Goal: Task Accomplishment & Management: Manage account settings

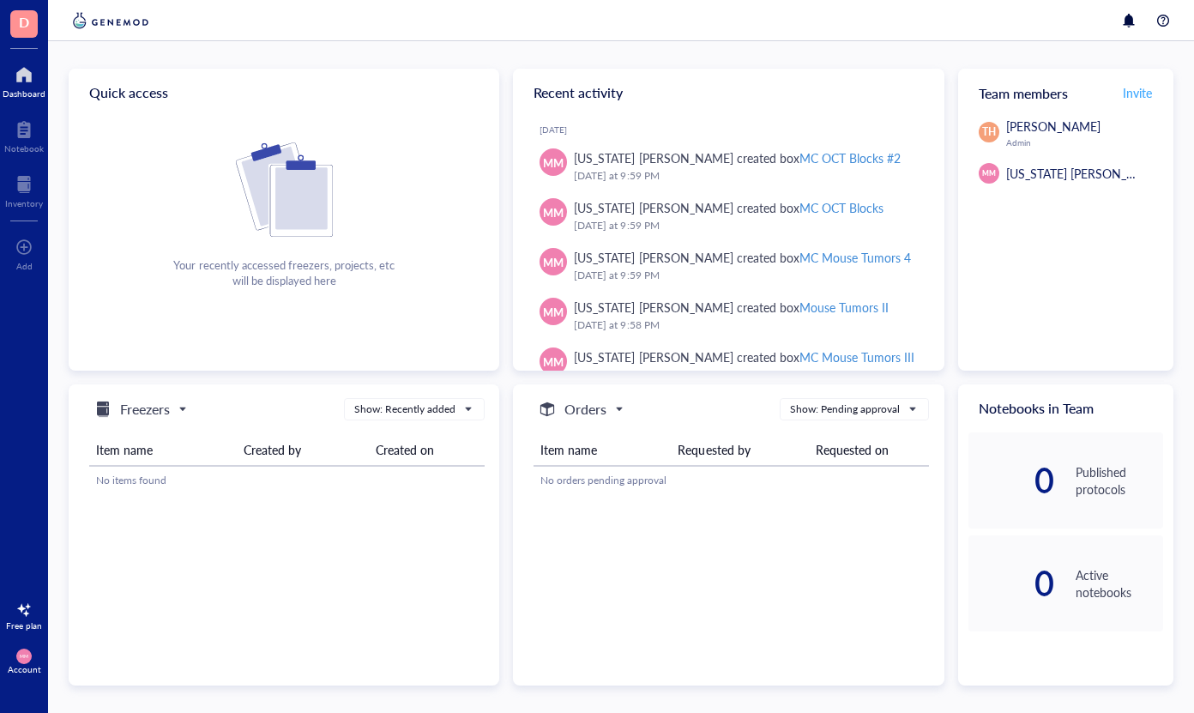
click at [1132, 87] on span "Invite" at bounding box center [1137, 92] width 29 height 17
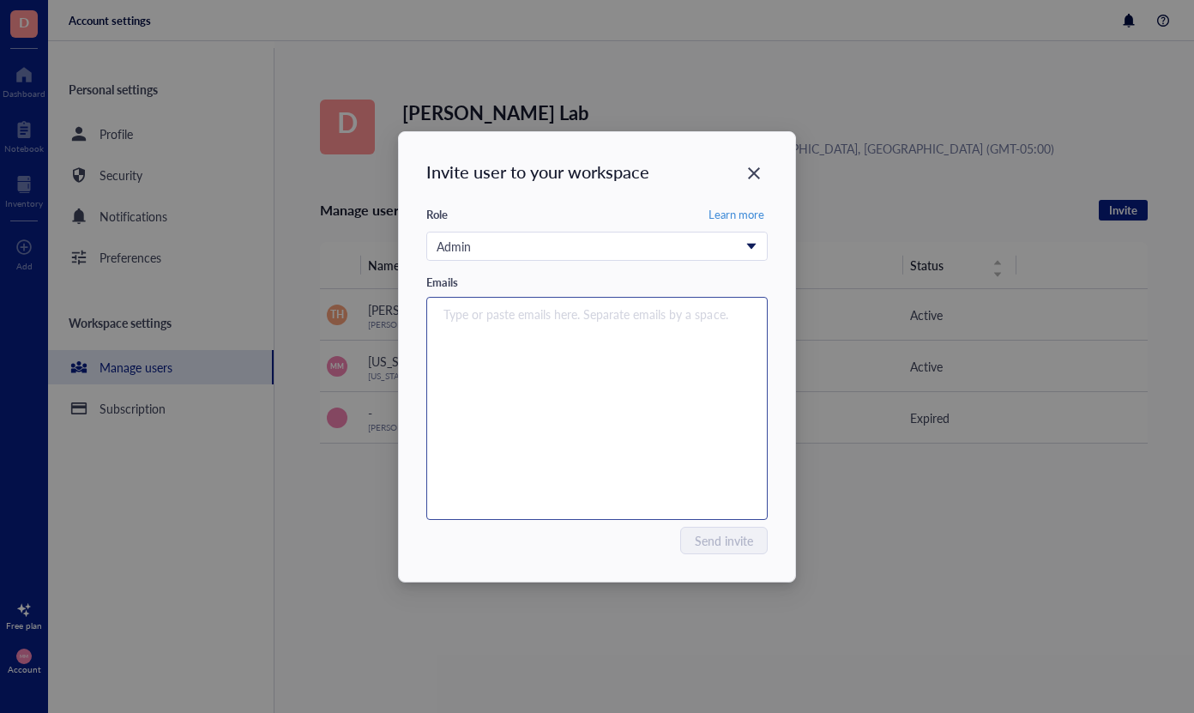
click at [604, 343] on div "Type or paste emails here. Separate emails by a space." at bounding box center [597, 408] width 326 height 214
type input "dematteofreezer@gmail.com"
click at [600, 443] on div "dematteofreezer@gmail.com" at bounding box center [597, 408] width 326 height 214
click at [620, 372] on div "Type or paste emails here. Separate emails by a space." at bounding box center [597, 408] width 326 height 214
type input "dematteofreezer@gmail.com"
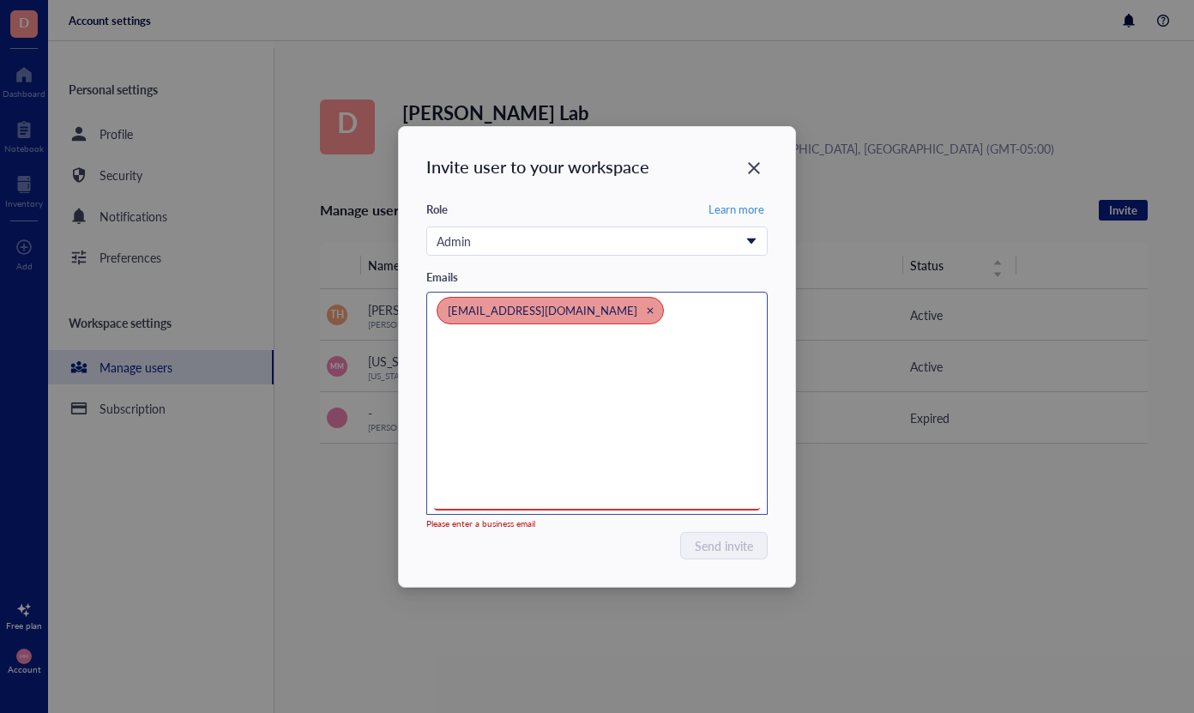
click at [647, 309] on icon "Close" at bounding box center [651, 310] width 8 height 8
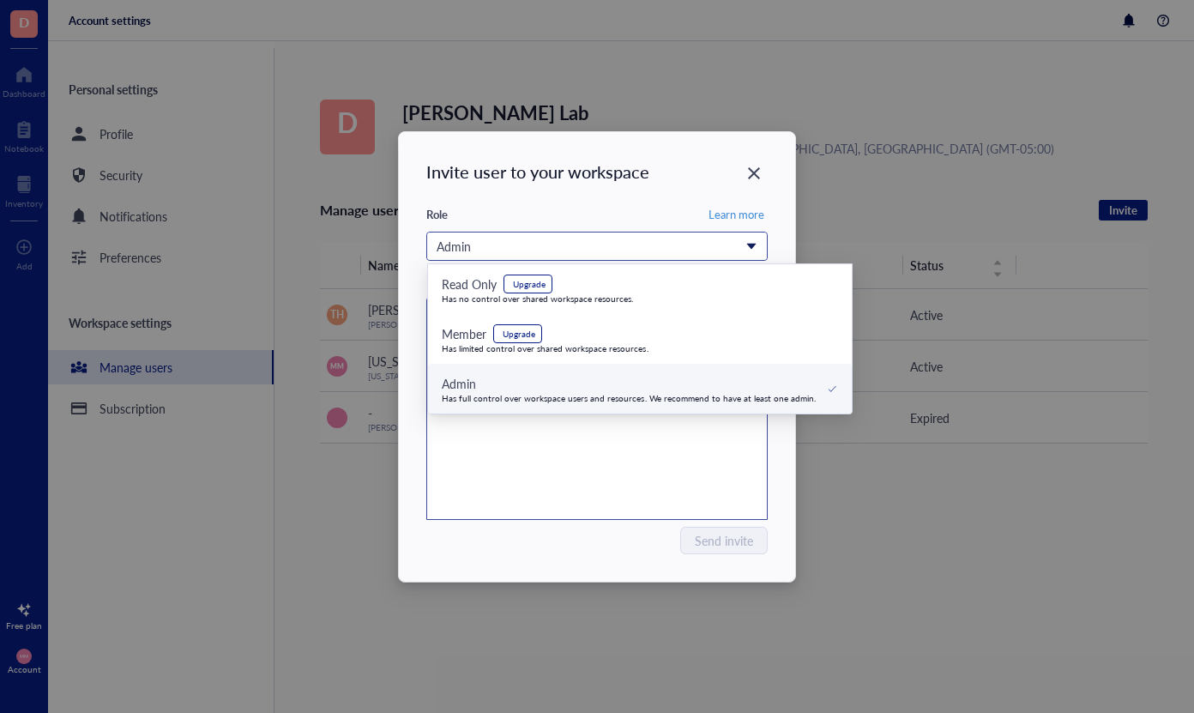
click at [751, 244] on span "Admin" at bounding box center [595, 246] width 317 height 19
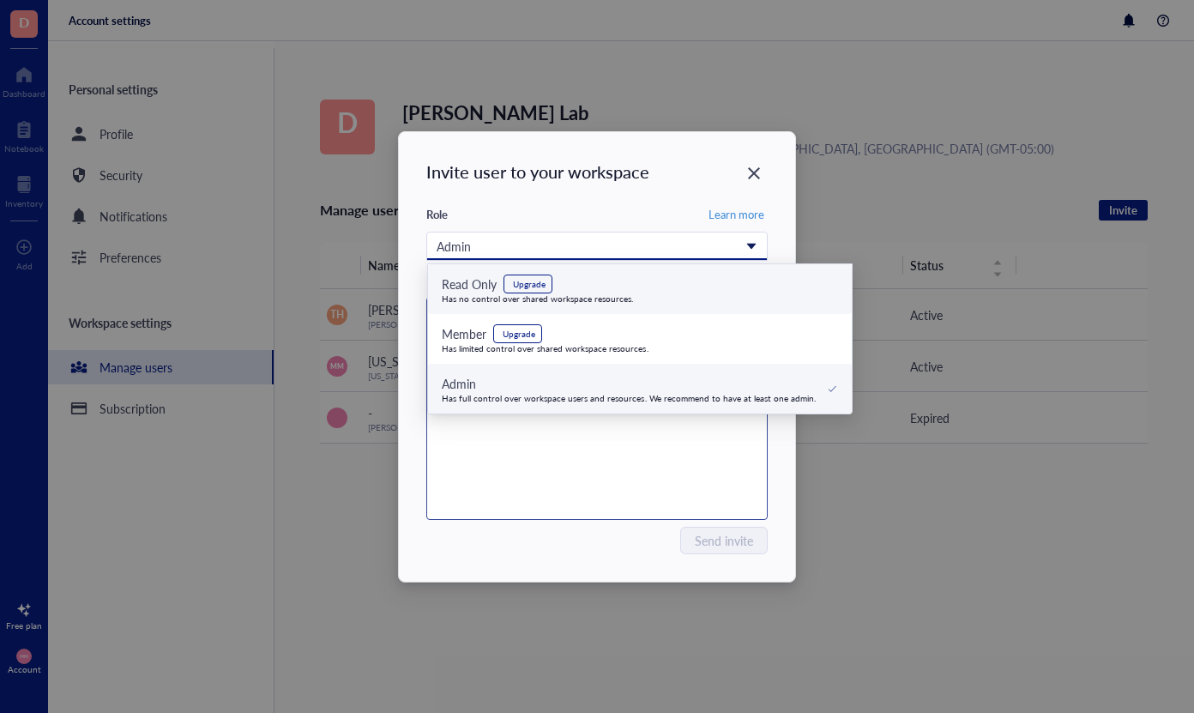
click at [709, 147] on div "Invite user to your workspace Role Learn more Admin Read Only Upgrade Has no co…" at bounding box center [597, 356] width 396 height 449
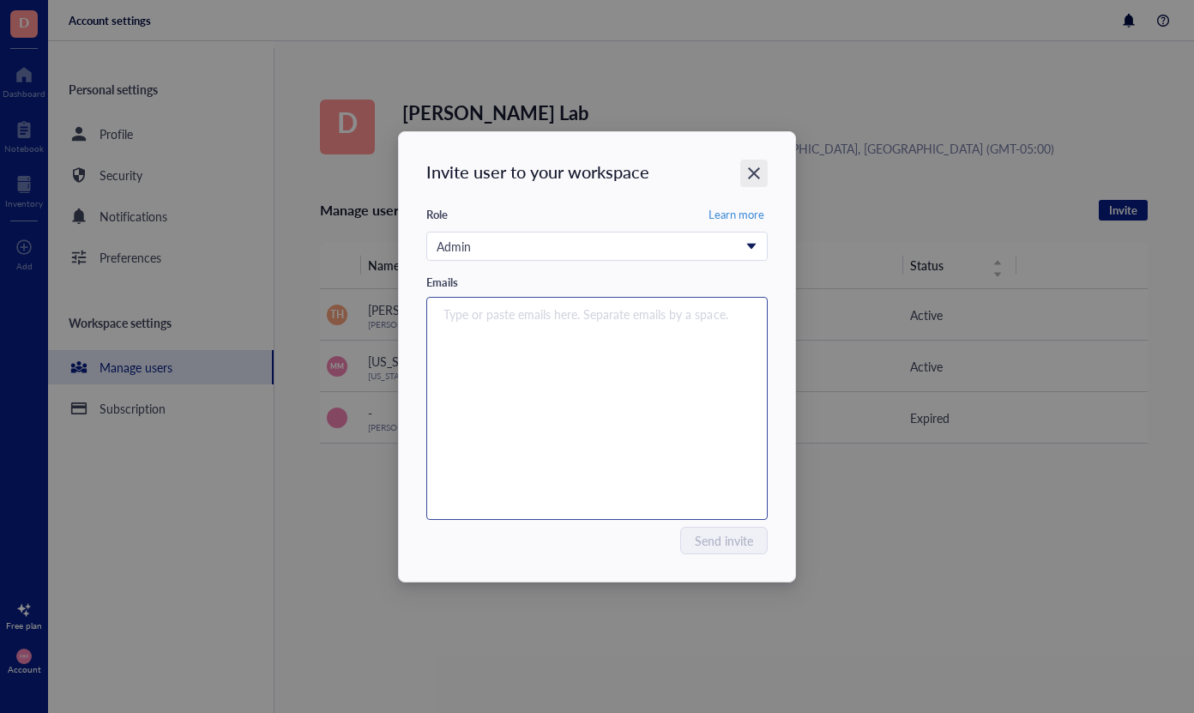
click at [754, 167] on icon "Close" at bounding box center [754, 173] width 16 height 16
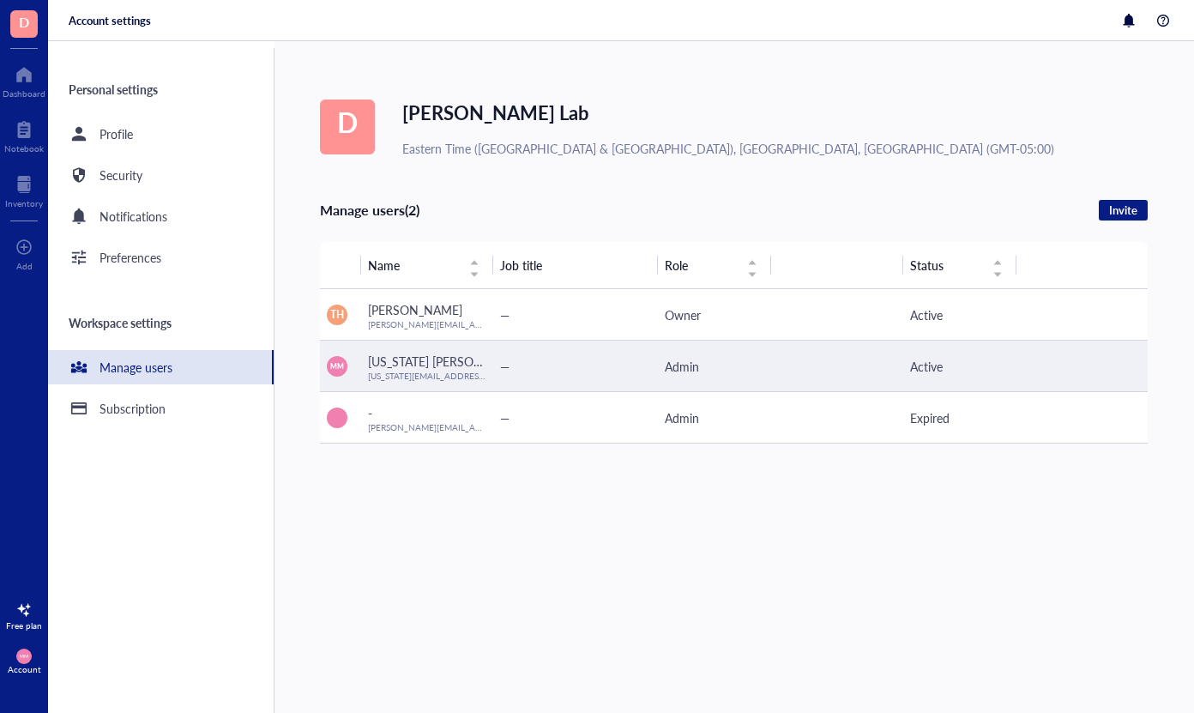
click at [694, 362] on div "Admin" at bounding box center [715, 366] width 100 height 19
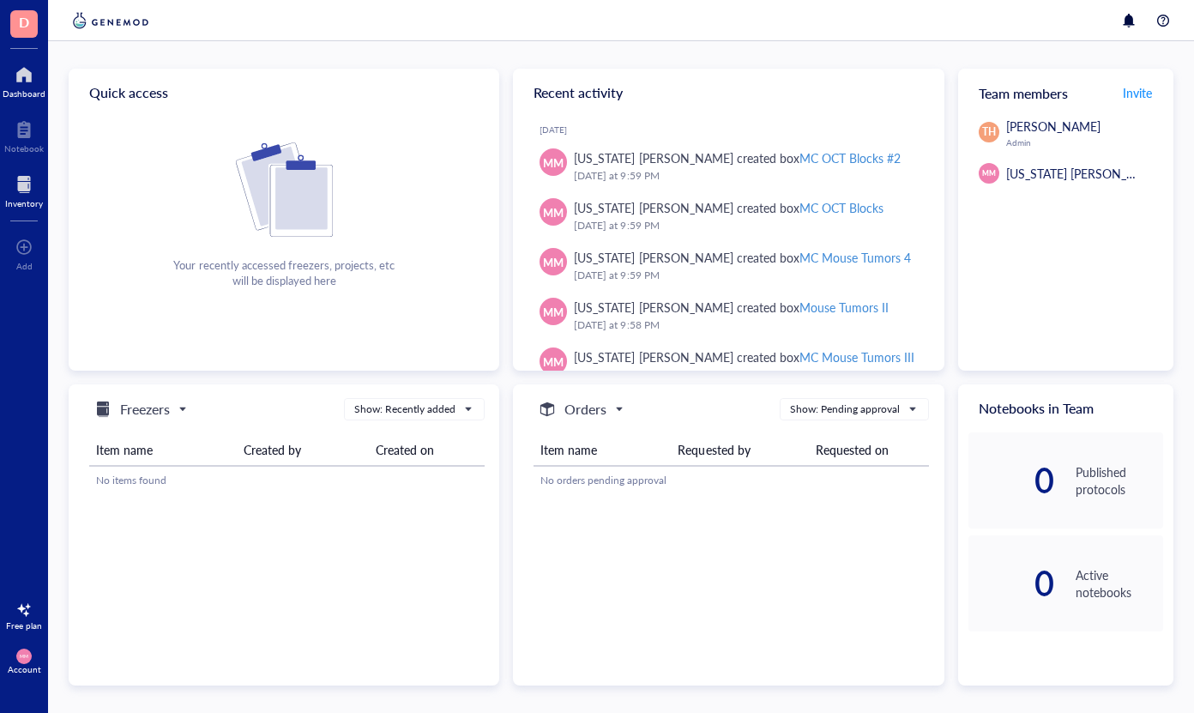
click at [26, 202] on div "Inventory" at bounding box center [24, 203] width 38 height 10
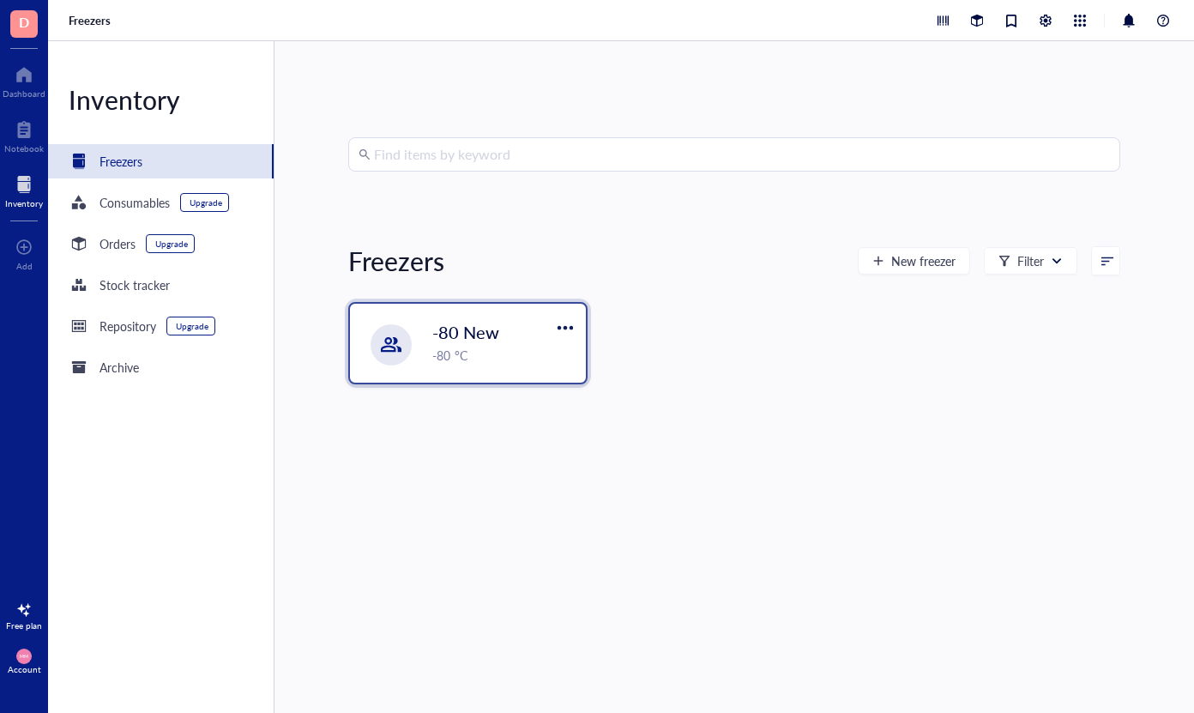
click at [410, 336] on div at bounding box center [391, 344] width 41 height 41
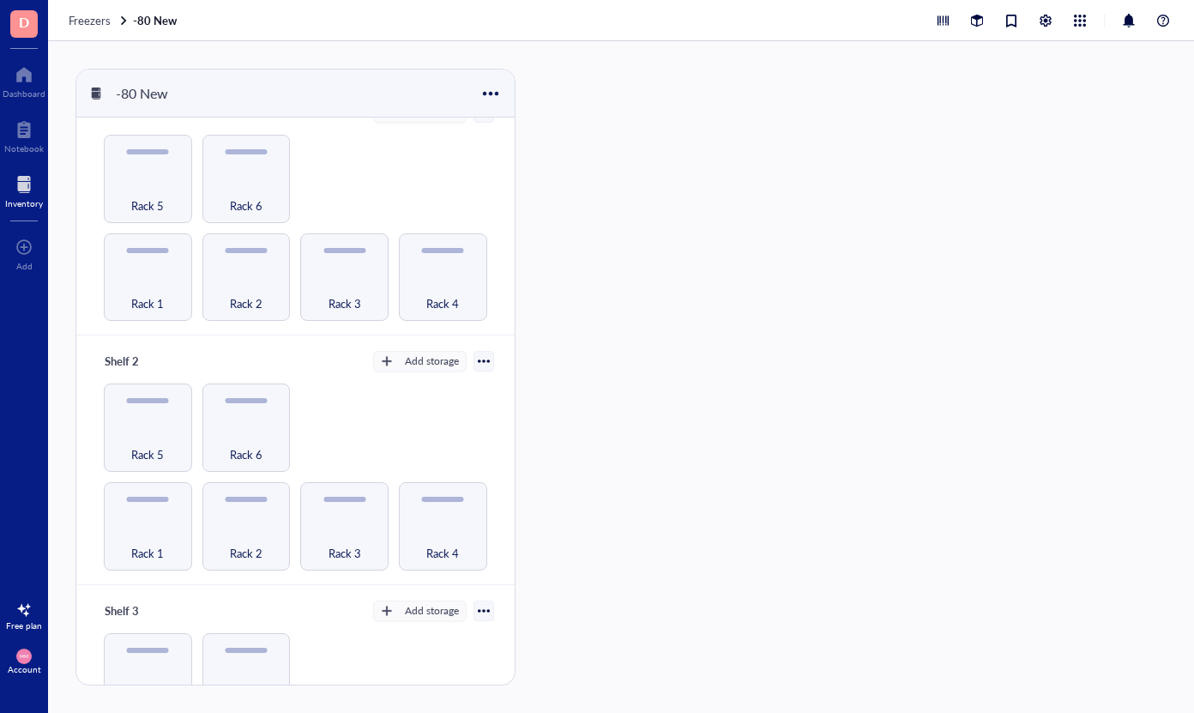
scroll to position [39, 0]
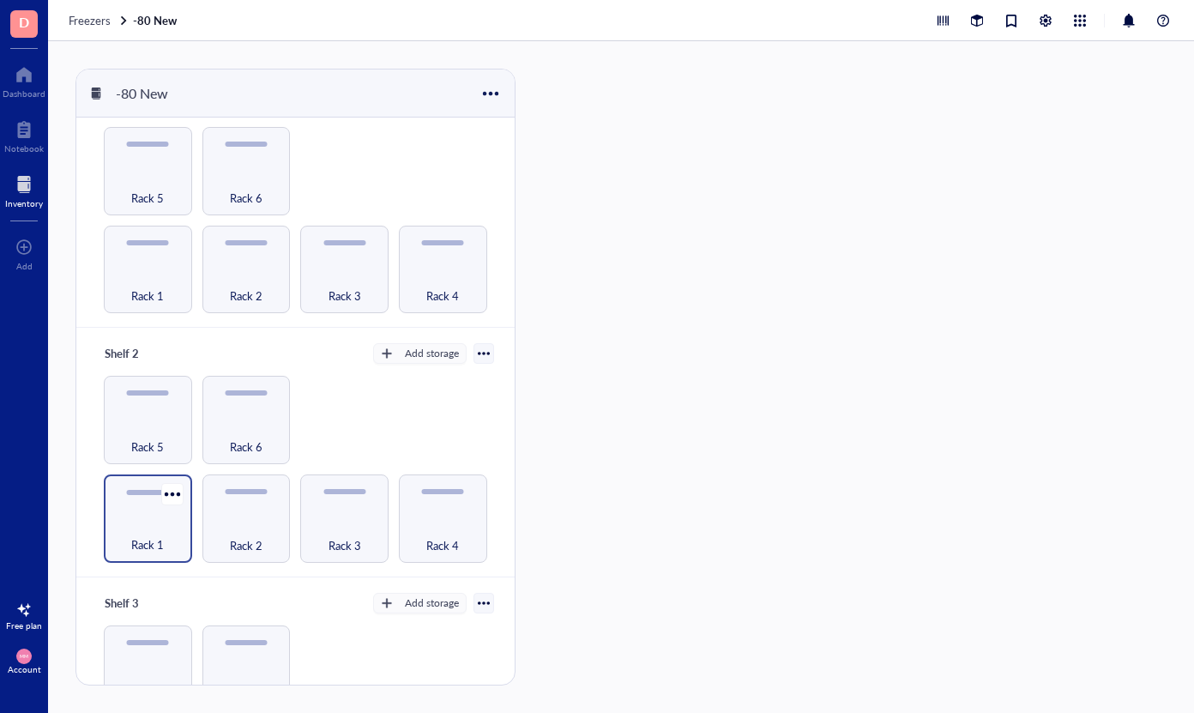
click at [148, 495] on div "Rack 1" at bounding box center [148, 518] width 88 height 88
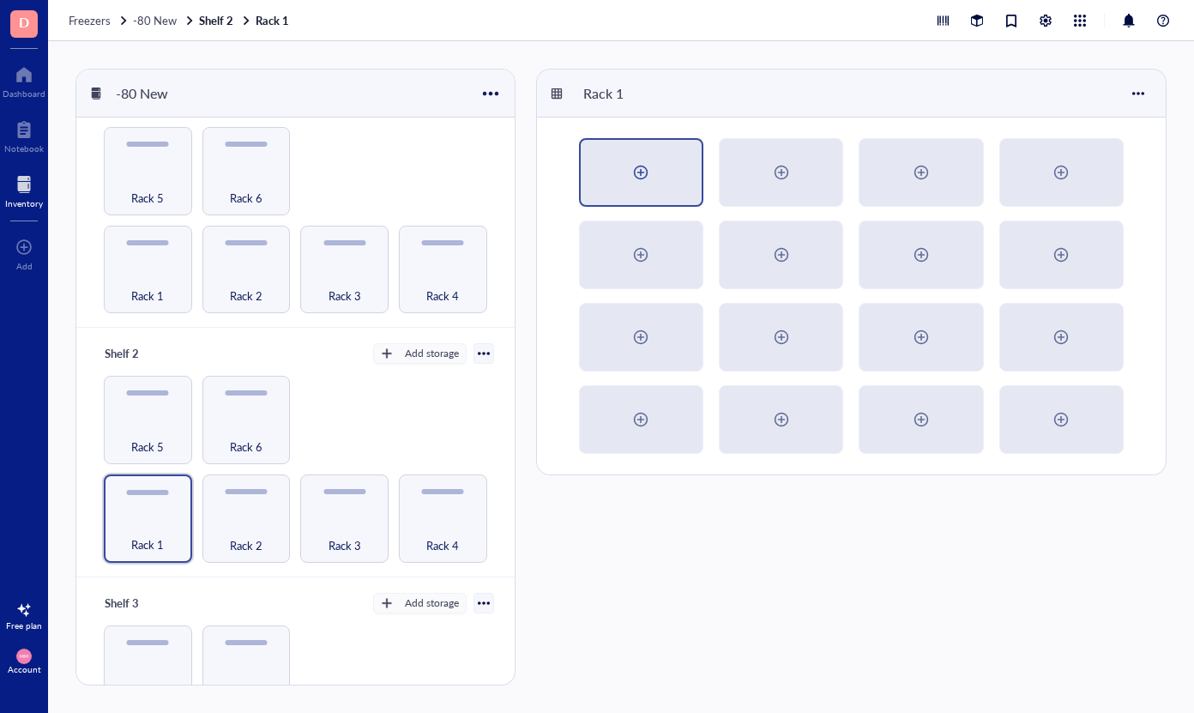
click at [650, 180] on div at bounding box center [640, 172] width 27 height 27
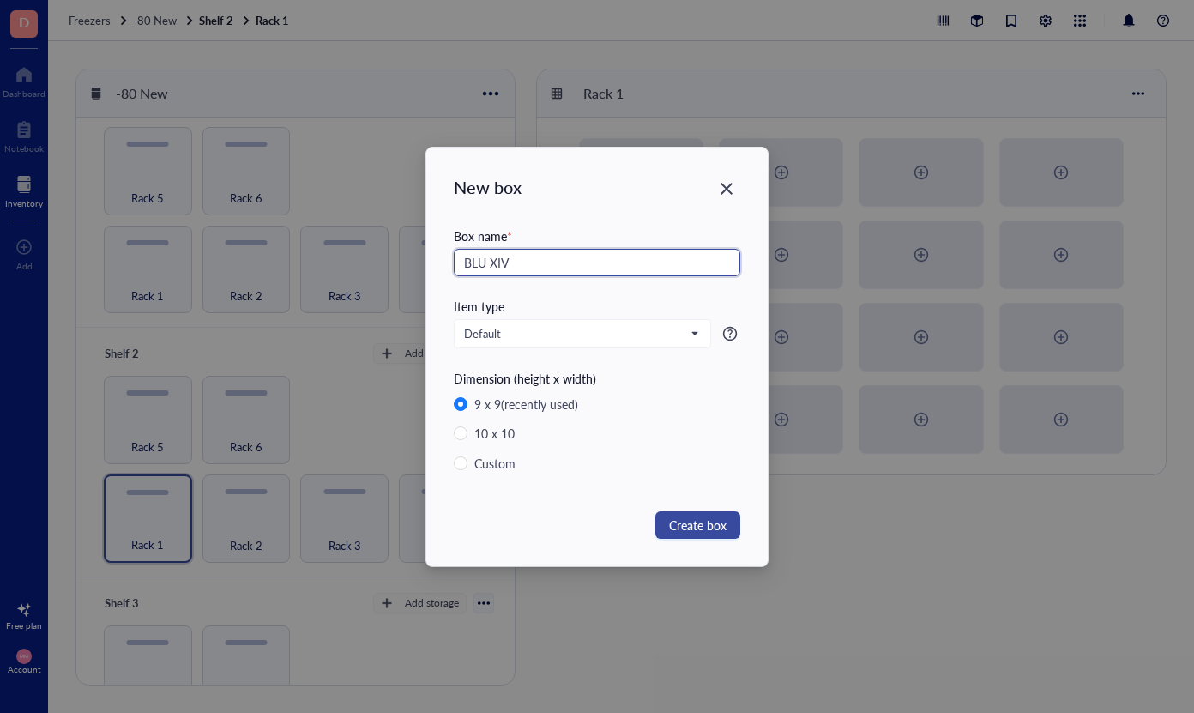
type input "BLU XIV"
click at [706, 528] on span "Create box" at bounding box center [697, 525] width 57 height 19
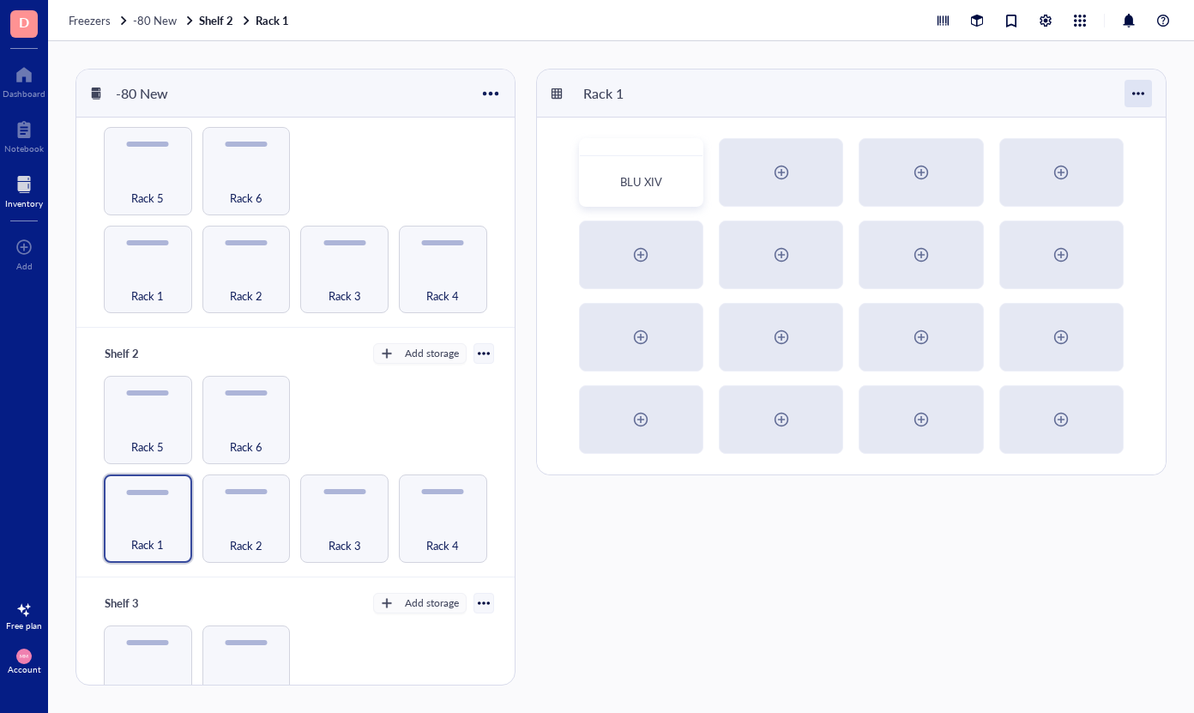
click at [1138, 91] on div at bounding box center [1138, 93] width 27 height 27
click at [1113, 125] on div "Settings" at bounding box center [1090, 125] width 98 height 15
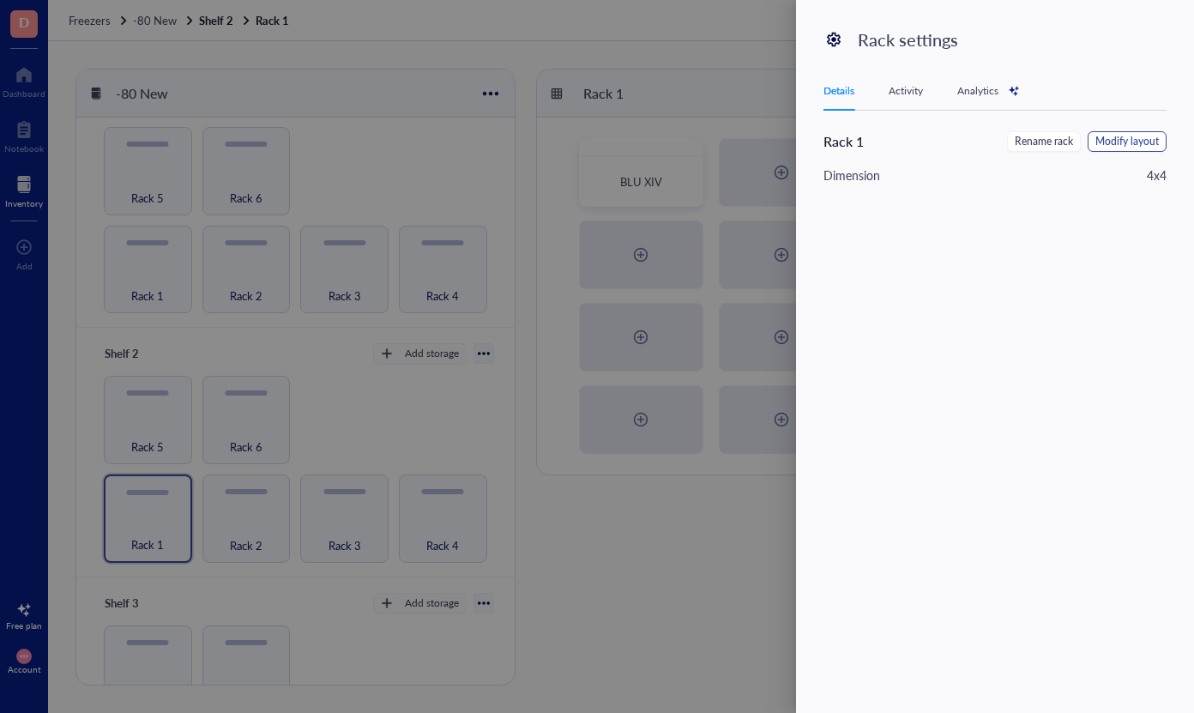
click at [1112, 147] on span "Modify layout" at bounding box center [1126, 142] width 63 height 16
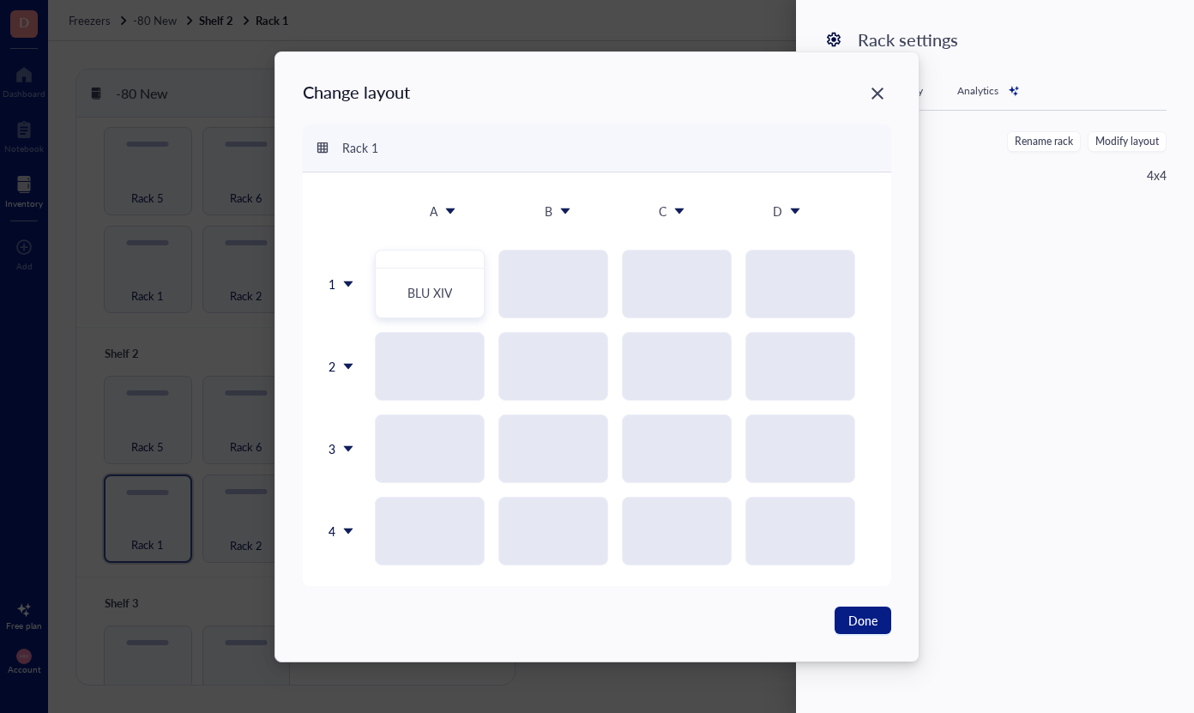
click at [351, 525] on icon at bounding box center [348, 531] width 12 height 12
click at [357, 607] on div "Insert 1 below" at bounding box center [385, 611] width 98 height 15
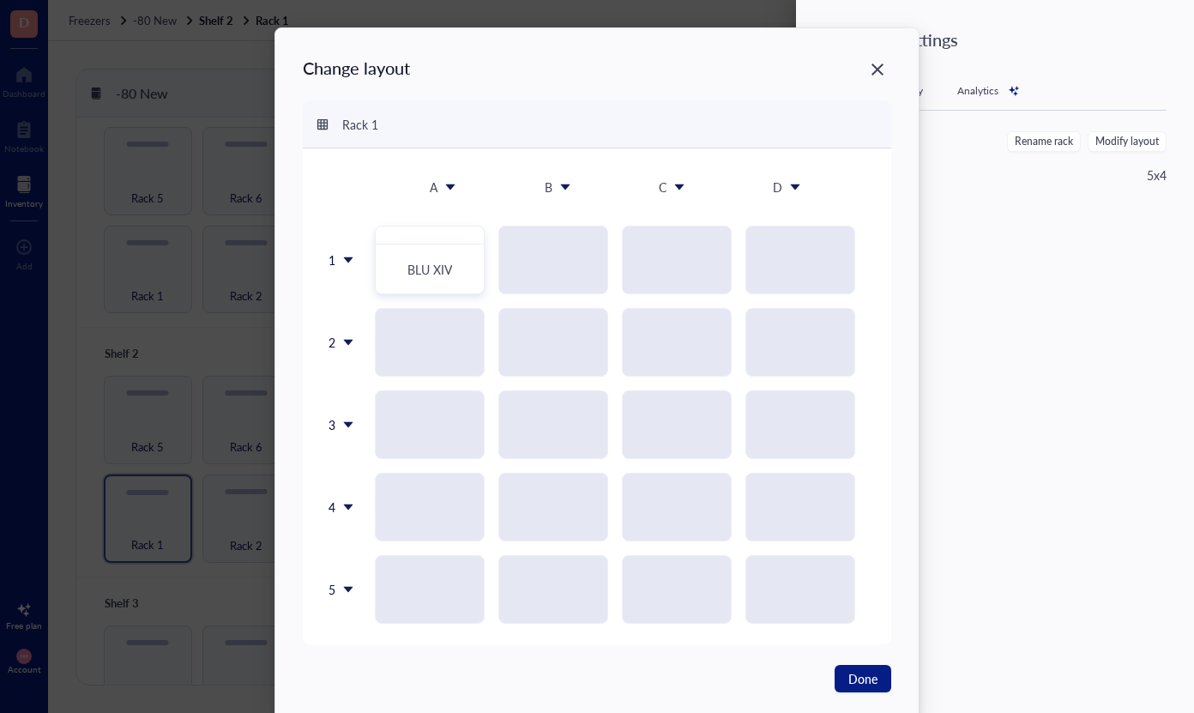
click at [348, 593] on icon at bounding box center [348, 589] width 12 height 12
click at [394, 469] on div "Insert 1 below" at bounding box center [382, 473] width 98 height 15
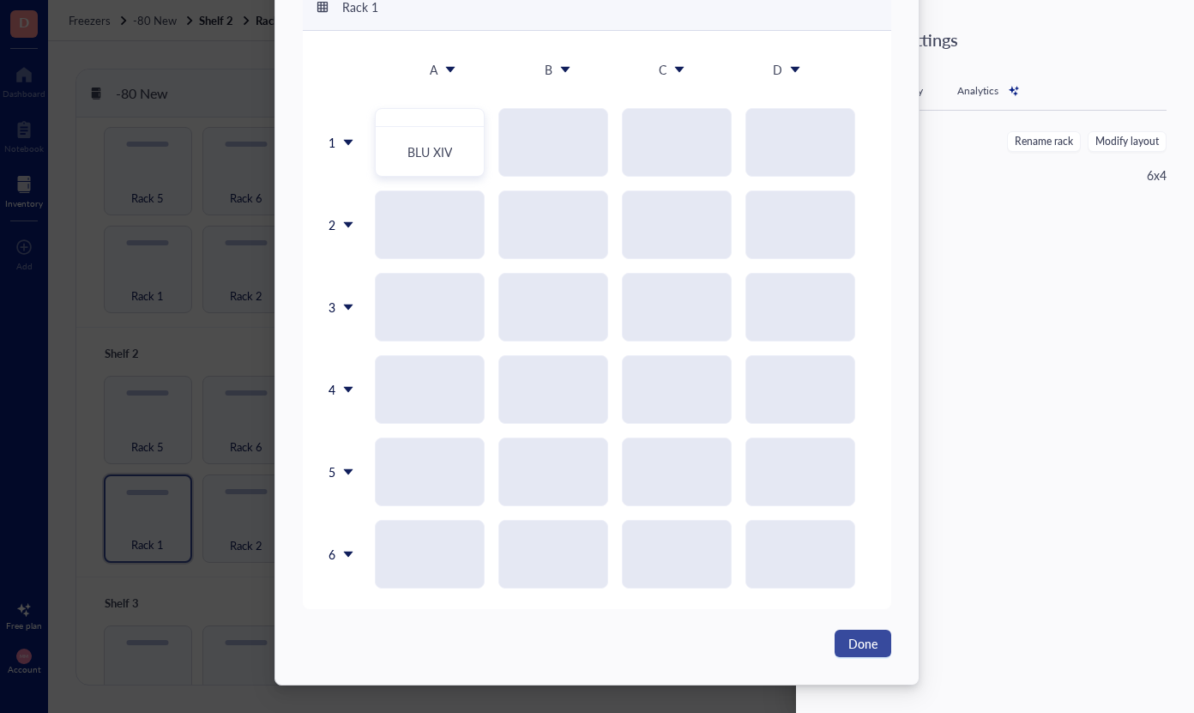
scroll to position [118, 0]
click at [854, 642] on span "Done" at bounding box center [862, 643] width 29 height 19
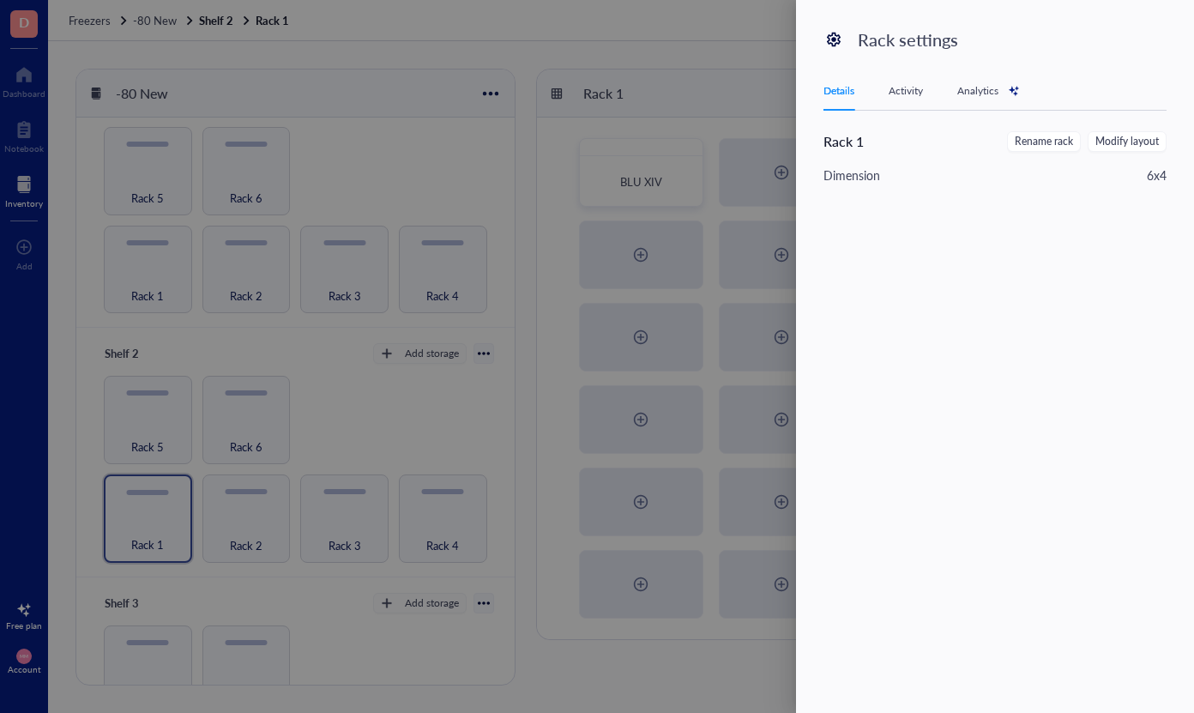
click at [674, 55] on div at bounding box center [597, 356] width 1194 height 713
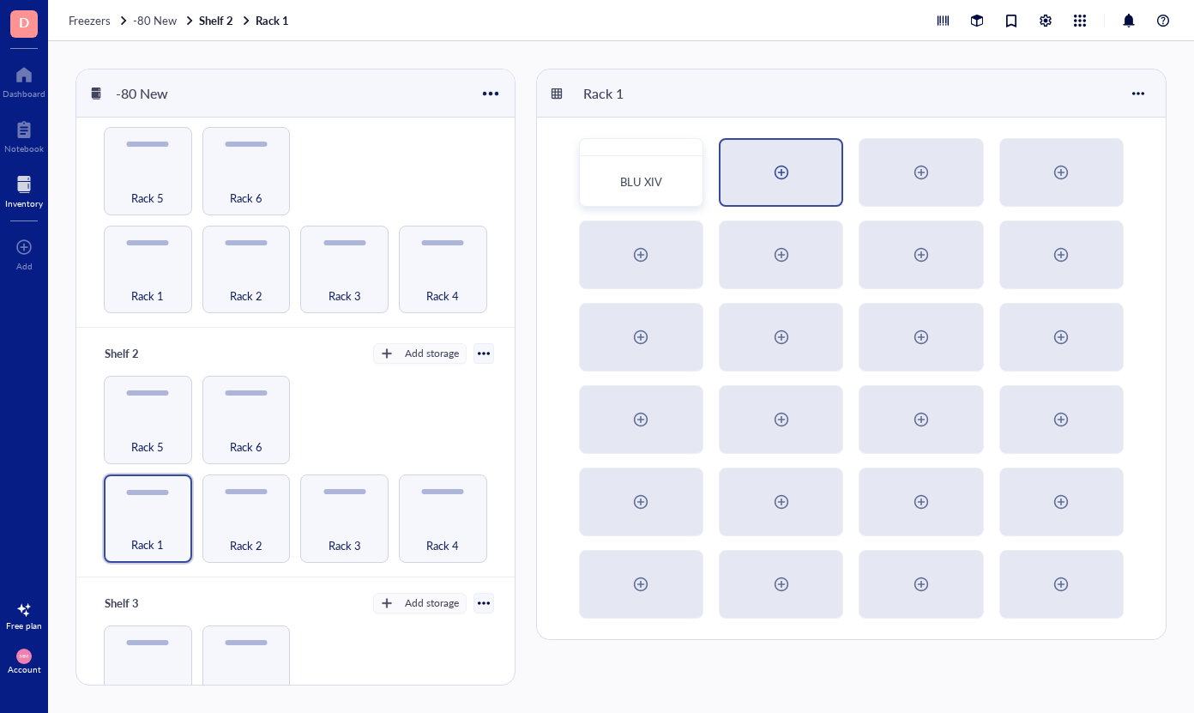
click at [756, 161] on div at bounding box center [781, 172] width 121 height 65
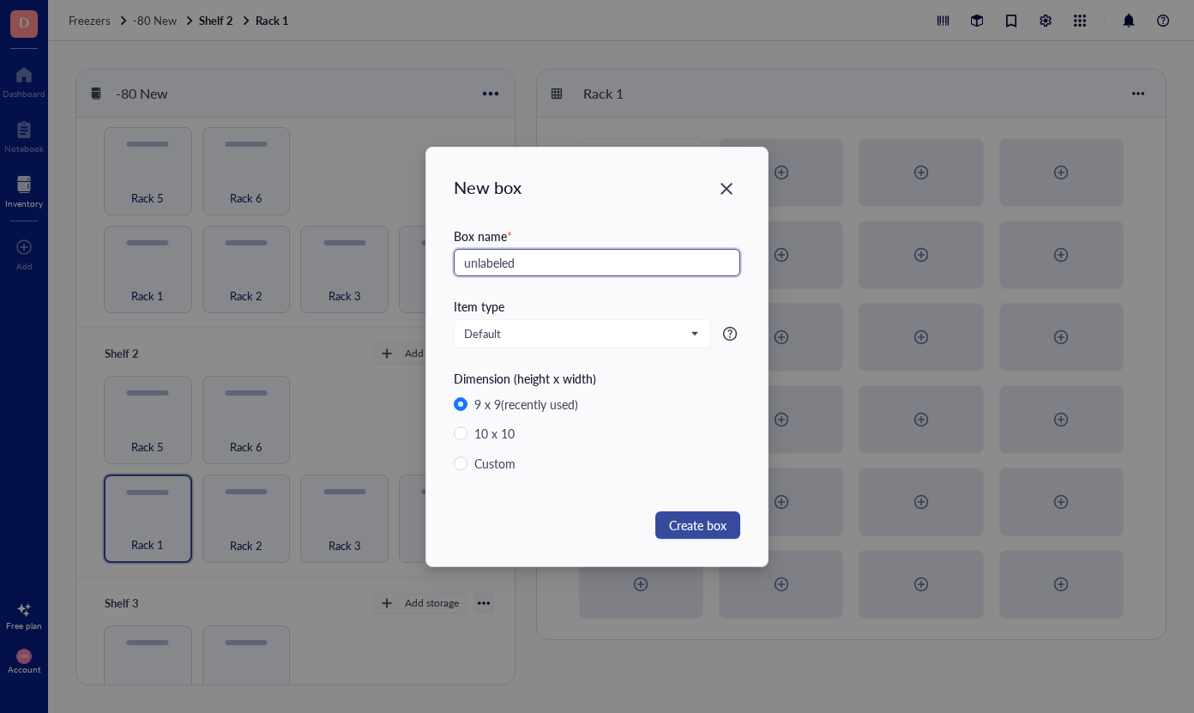
type input "unlabeled"
click at [708, 527] on span "Create box" at bounding box center [697, 525] width 57 height 19
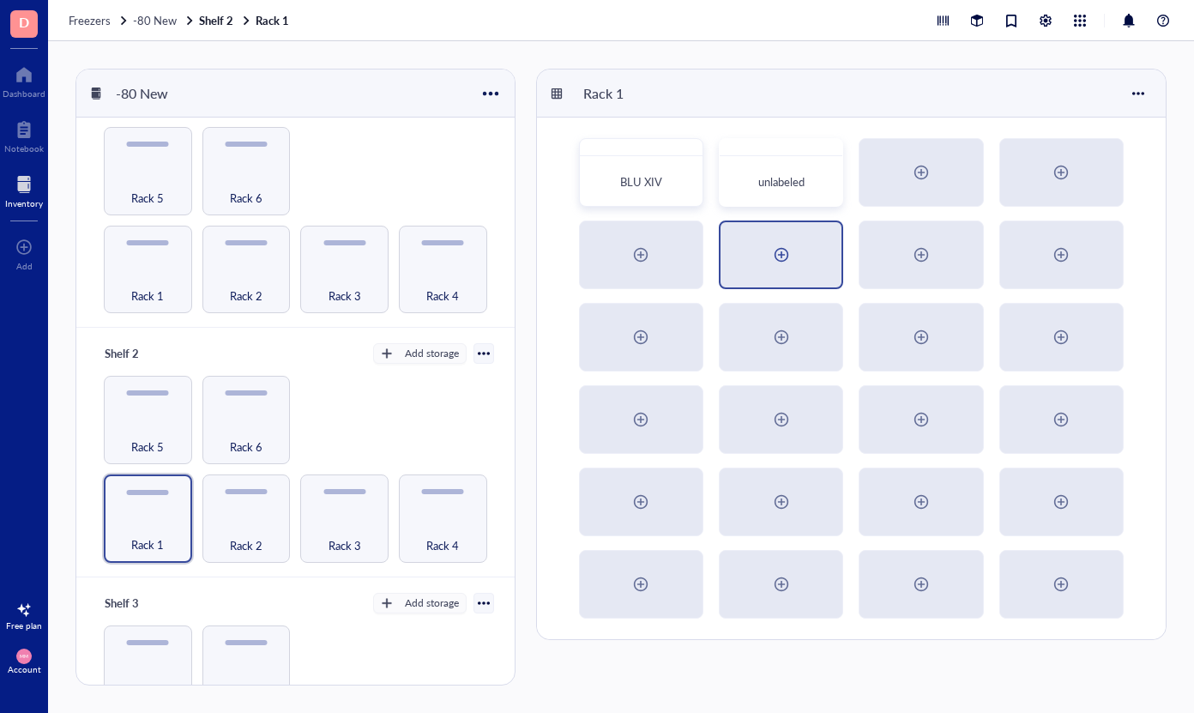
click at [800, 243] on div at bounding box center [781, 254] width 121 height 65
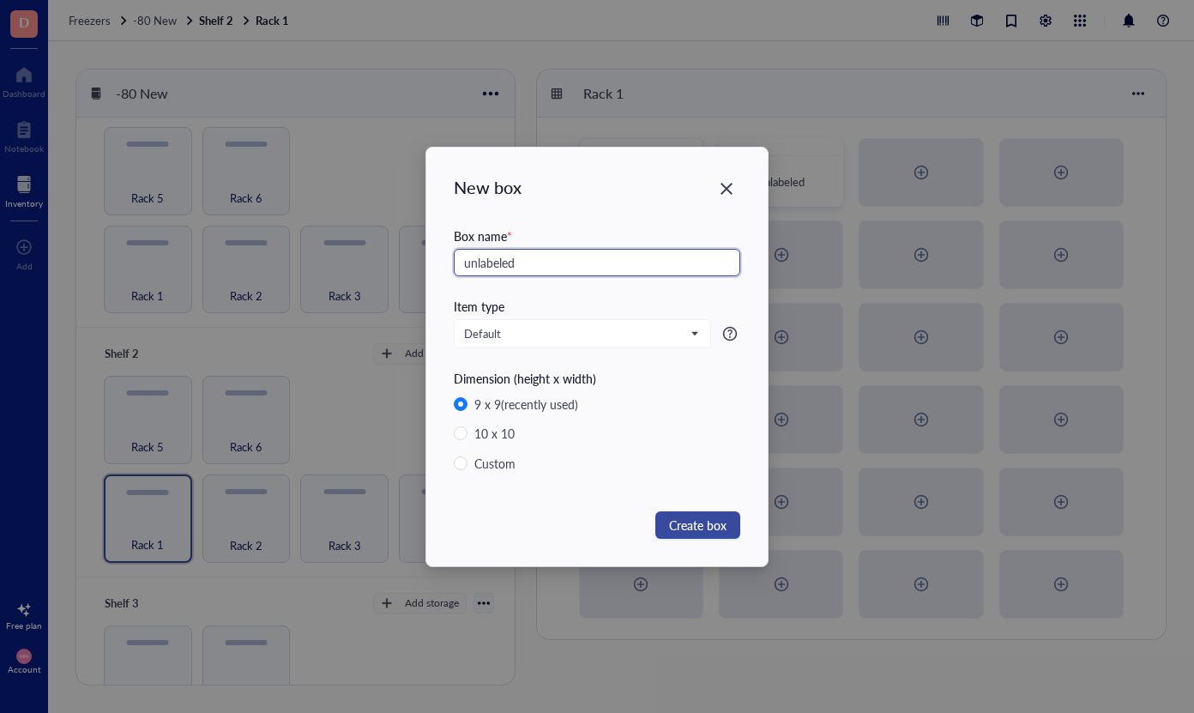
type input "unlabeled"
click at [698, 528] on span "Create box" at bounding box center [697, 525] width 57 height 19
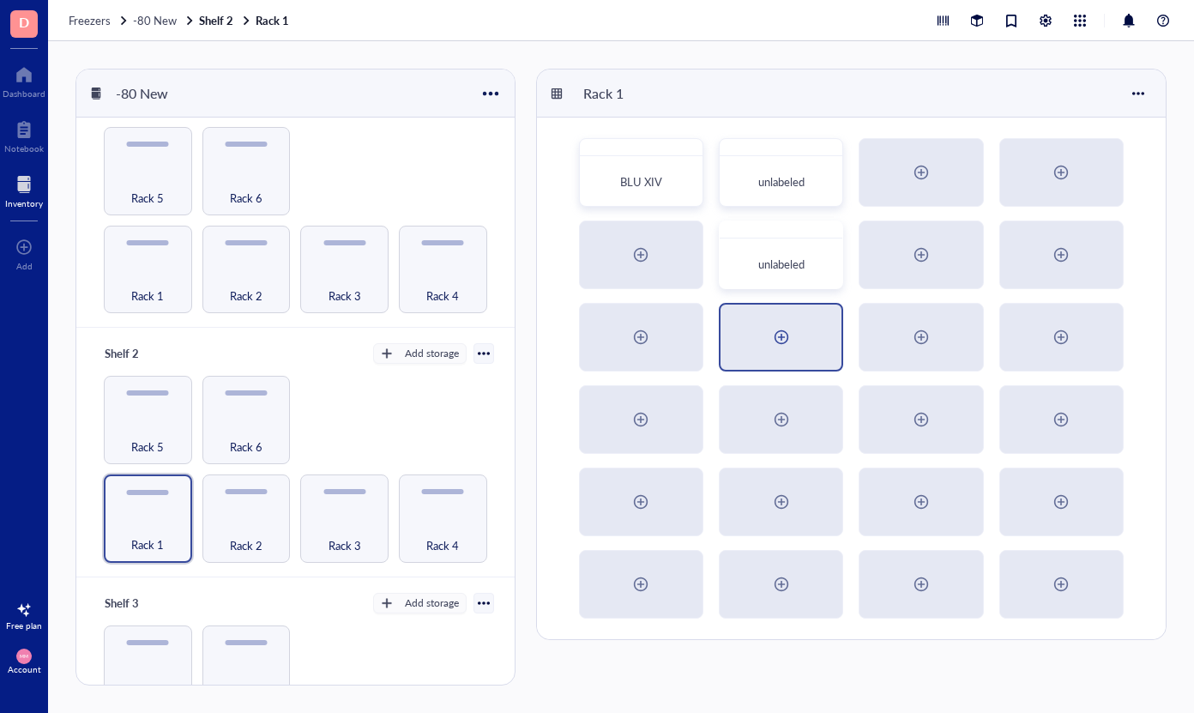
click at [799, 344] on div at bounding box center [781, 337] width 121 height 65
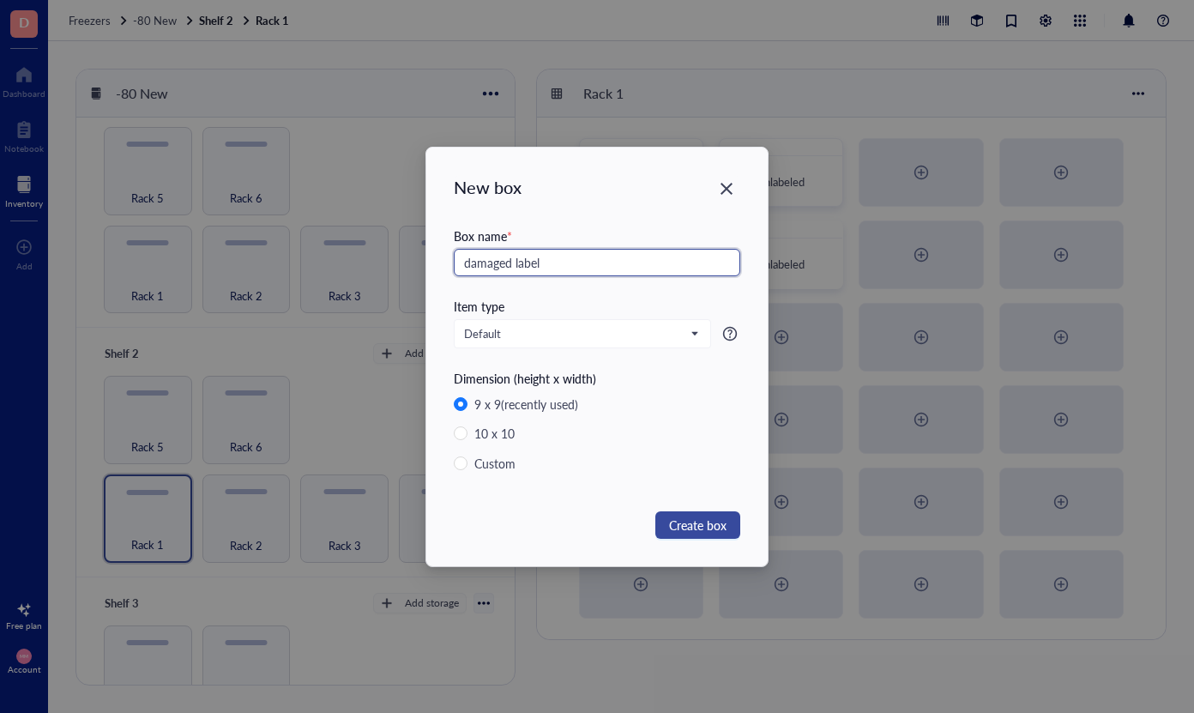
type input "damaged label"
click at [705, 532] on span "Create box" at bounding box center [697, 525] width 57 height 19
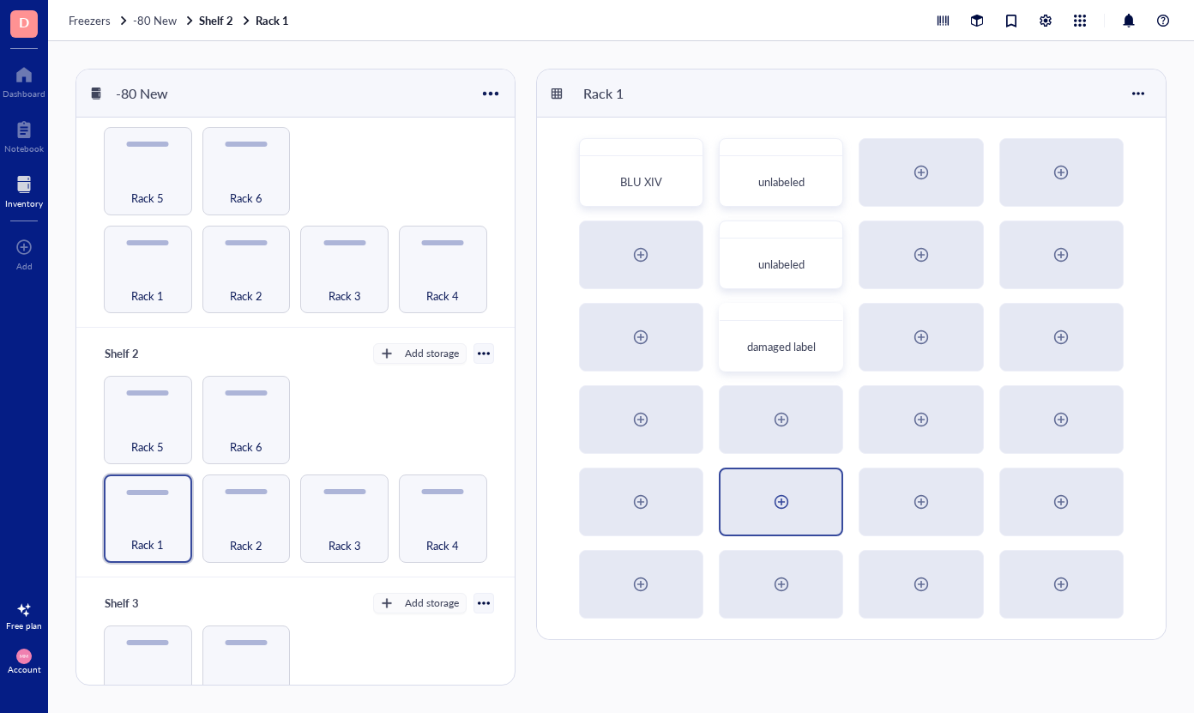
click at [795, 513] on div at bounding box center [781, 501] width 121 height 65
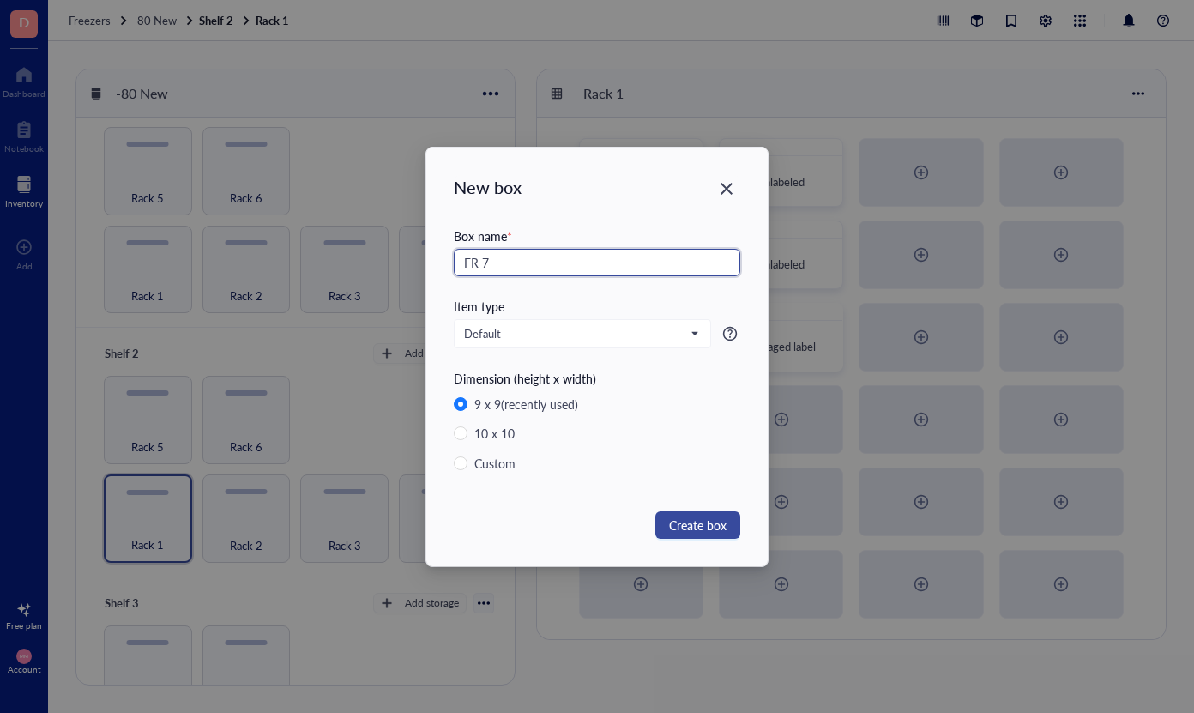
type input "FR 7"
click at [701, 522] on span "Create box" at bounding box center [697, 525] width 57 height 19
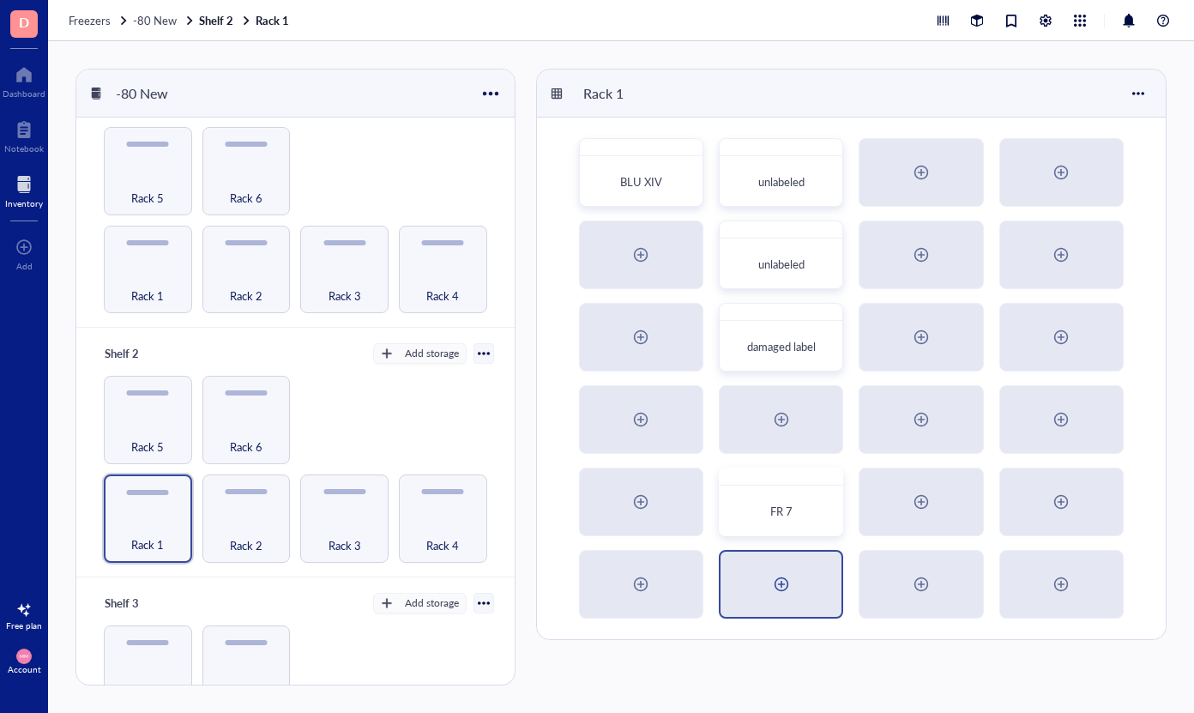
click at [778, 588] on div at bounding box center [781, 583] width 27 height 27
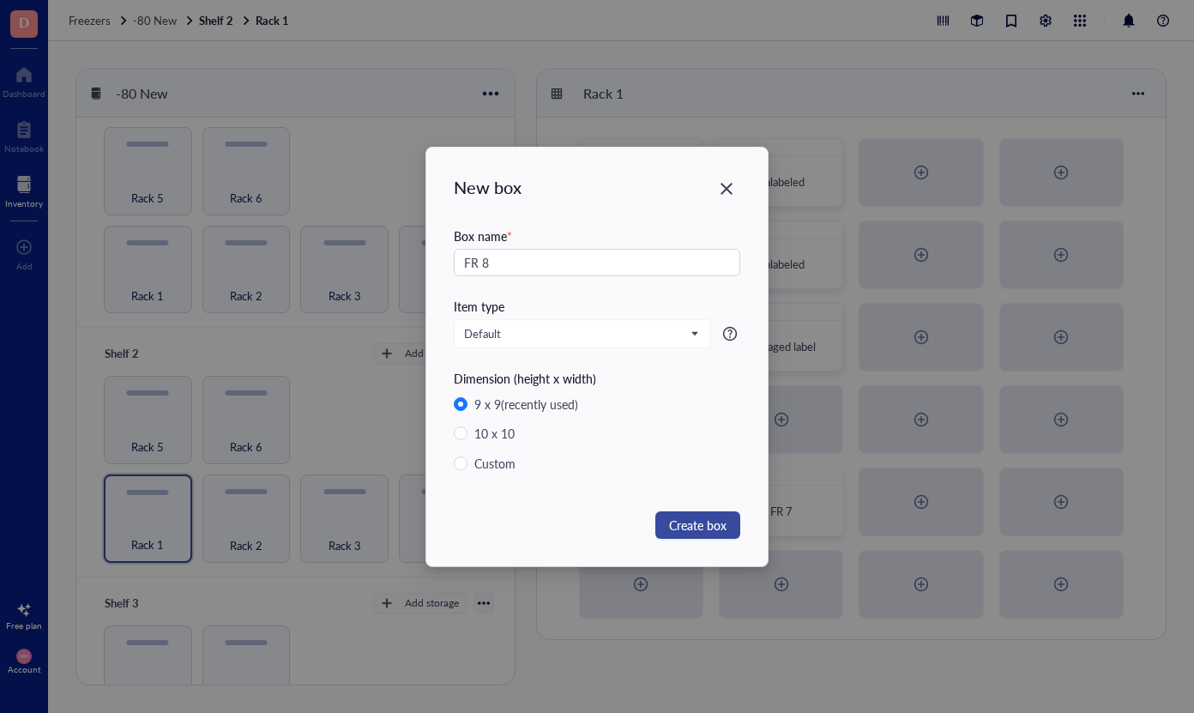
type input "FR 8"
click at [706, 525] on span "Create box" at bounding box center [697, 525] width 57 height 19
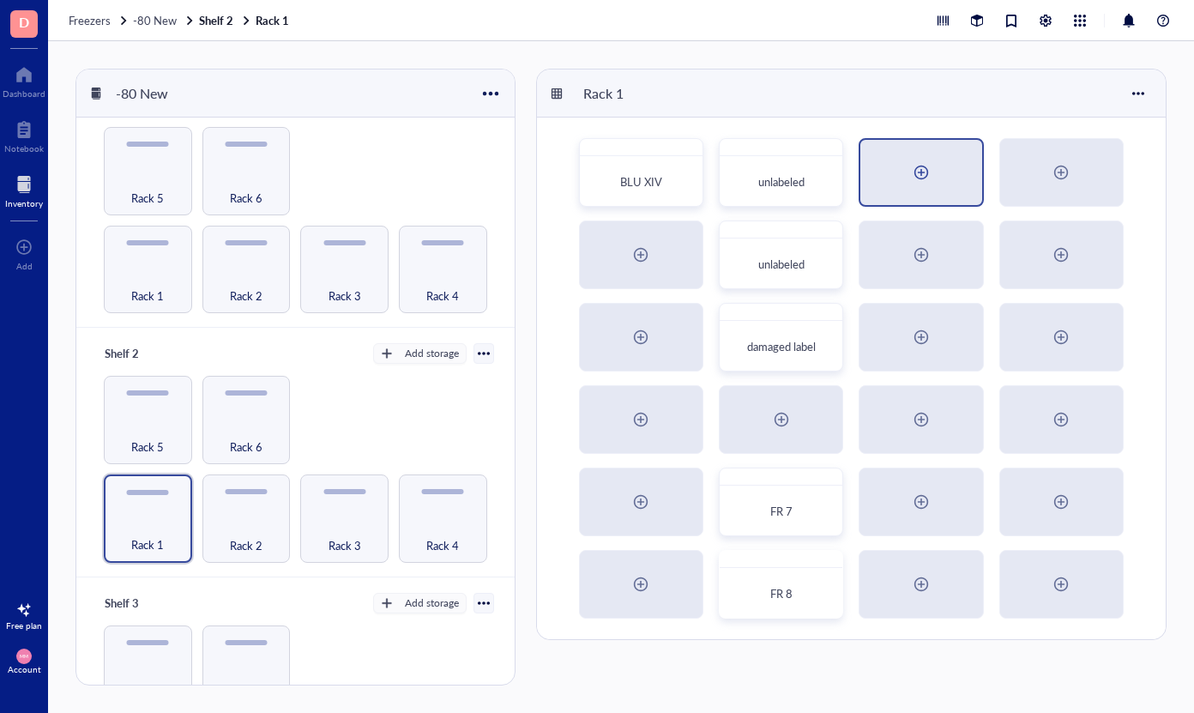
click at [934, 170] on div at bounding box center [921, 172] width 27 height 27
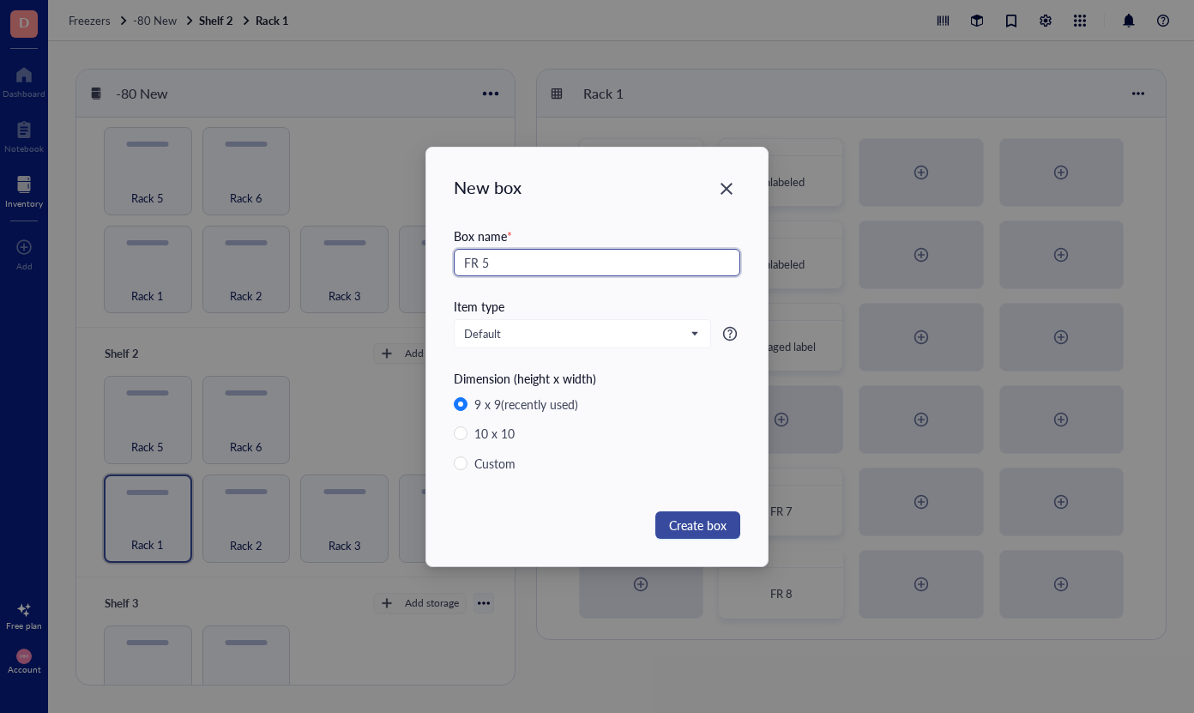
type input "FR 5"
click at [676, 524] on span "Create box" at bounding box center [697, 525] width 57 height 19
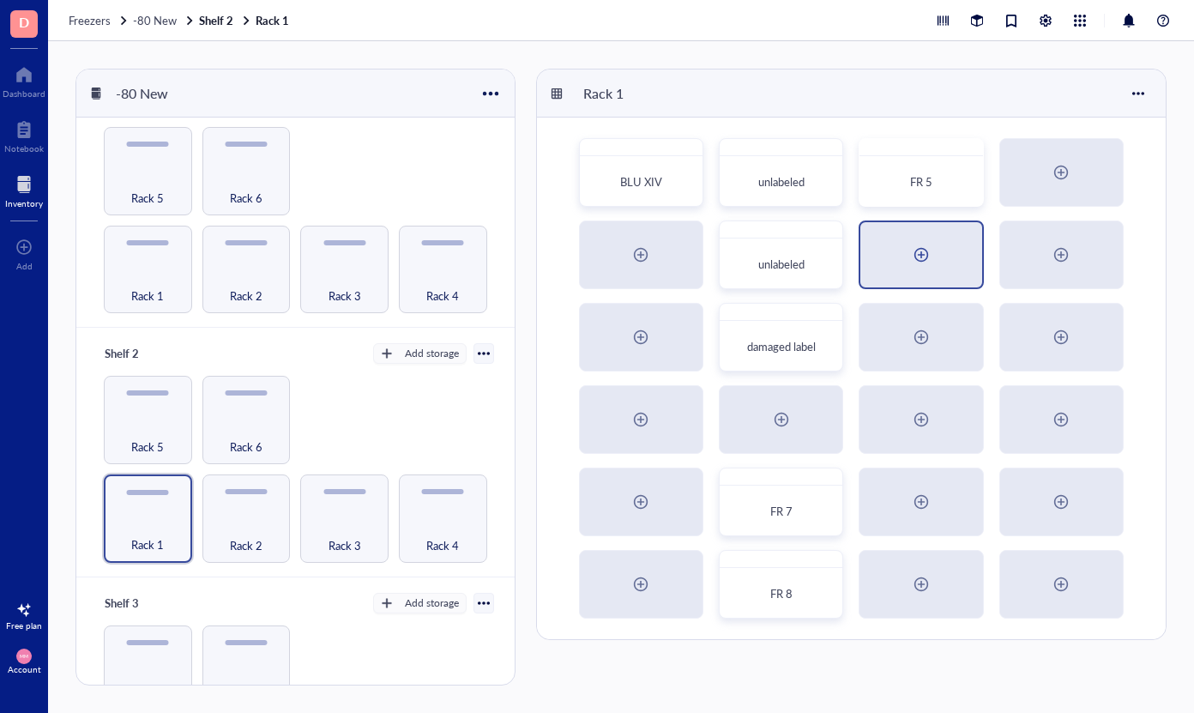
click at [920, 247] on div at bounding box center [921, 254] width 27 height 27
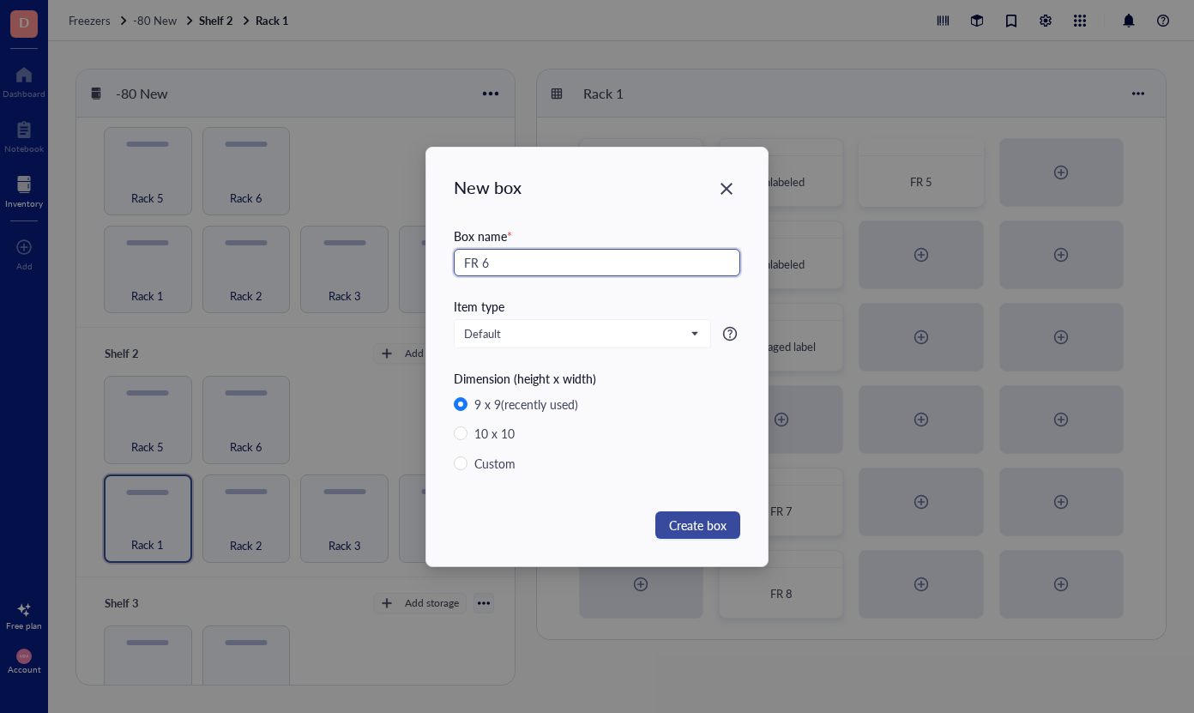
type input "FR 6"
click at [715, 531] on span "Create box" at bounding box center [697, 525] width 57 height 19
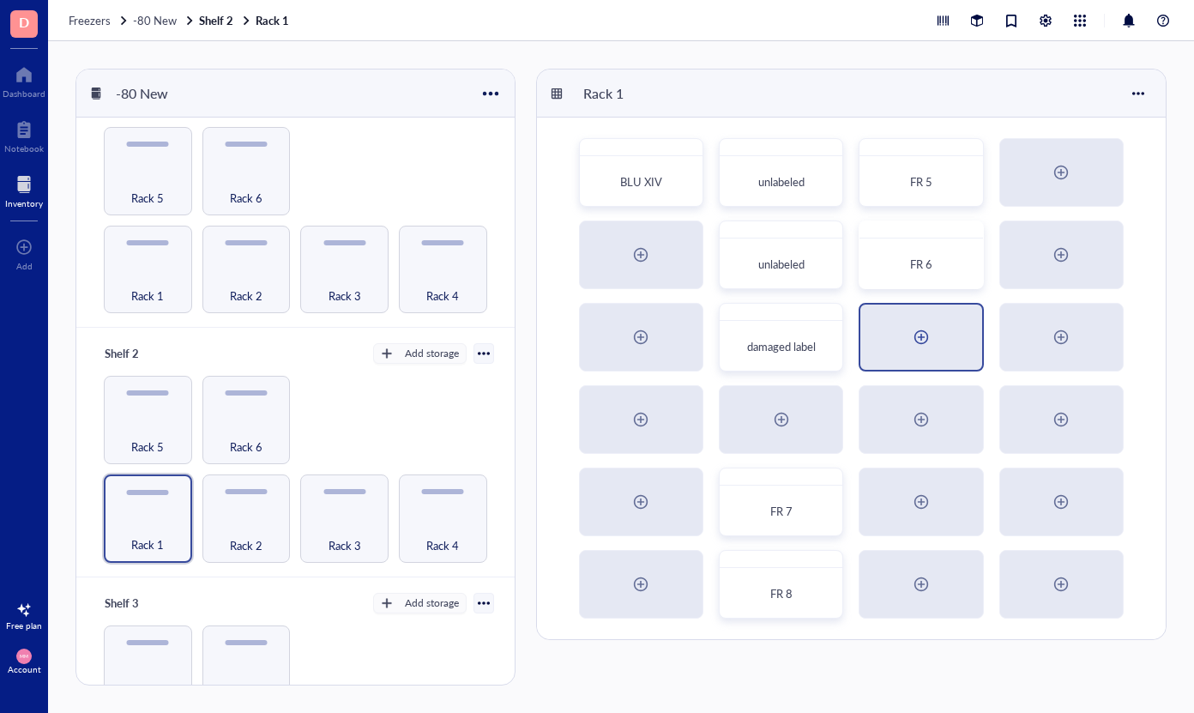
click at [923, 332] on div at bounding box center [921, 336] width 27 height 27
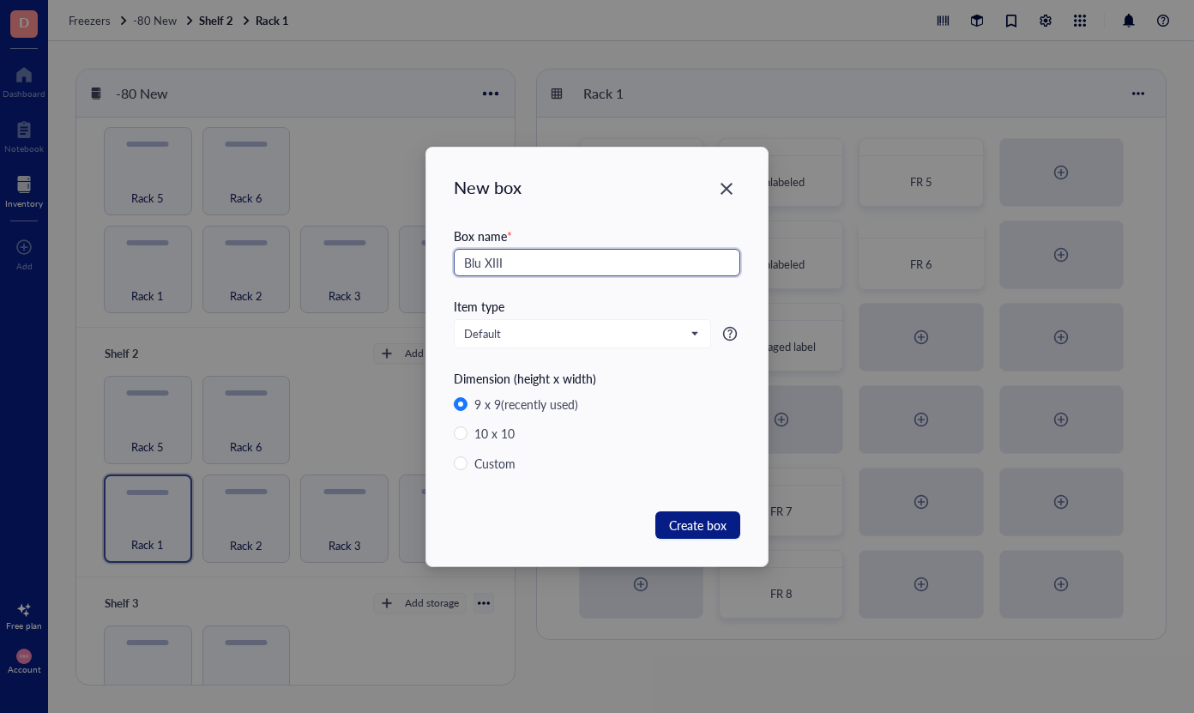
type input "Blu XIII"
click at [712, 509] on div "New box Box name * Blu XIII Item type Default Dimension (height x width) 9 x 9 …" at bounding box center [596, 357] width 341 height 419
click at [710, 522] on span "Create box" at bounding box center [697, 525] width 57 height 19
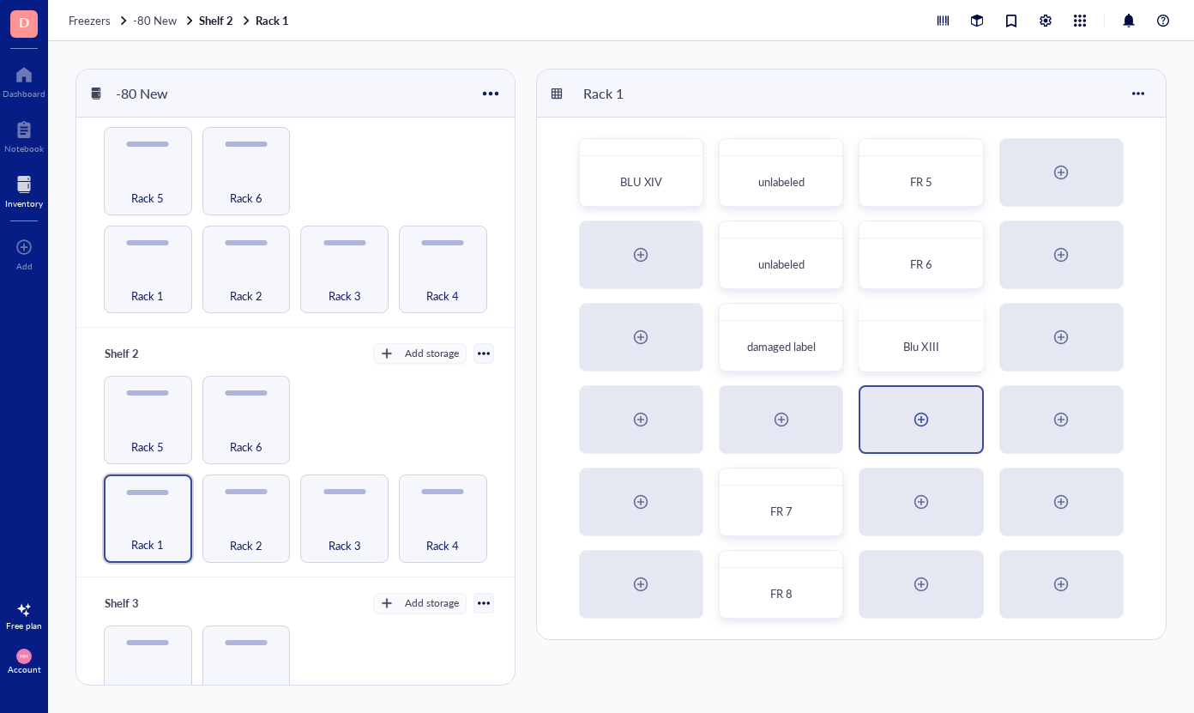
click at [925, 425] on div at bounding box center [921, 419] width 27 height 27
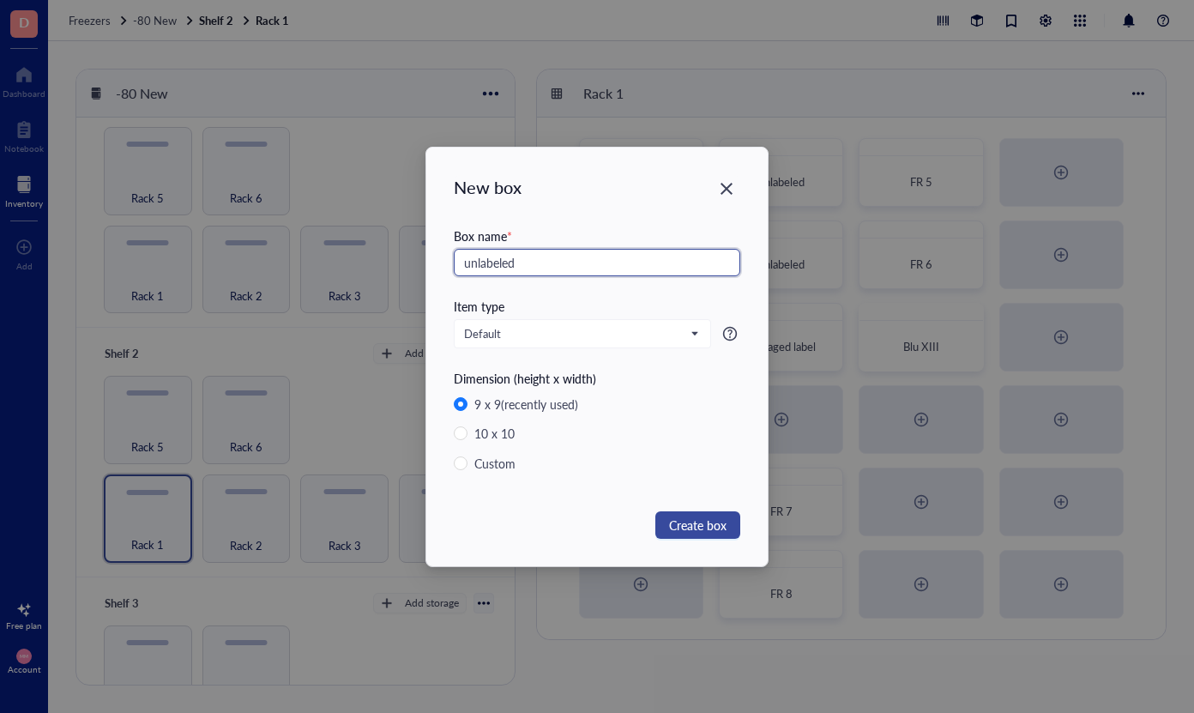
type input "unlabeled"
click at [685, 528] on span "Create box" at bounding box center [697, 525] width 57 height 19
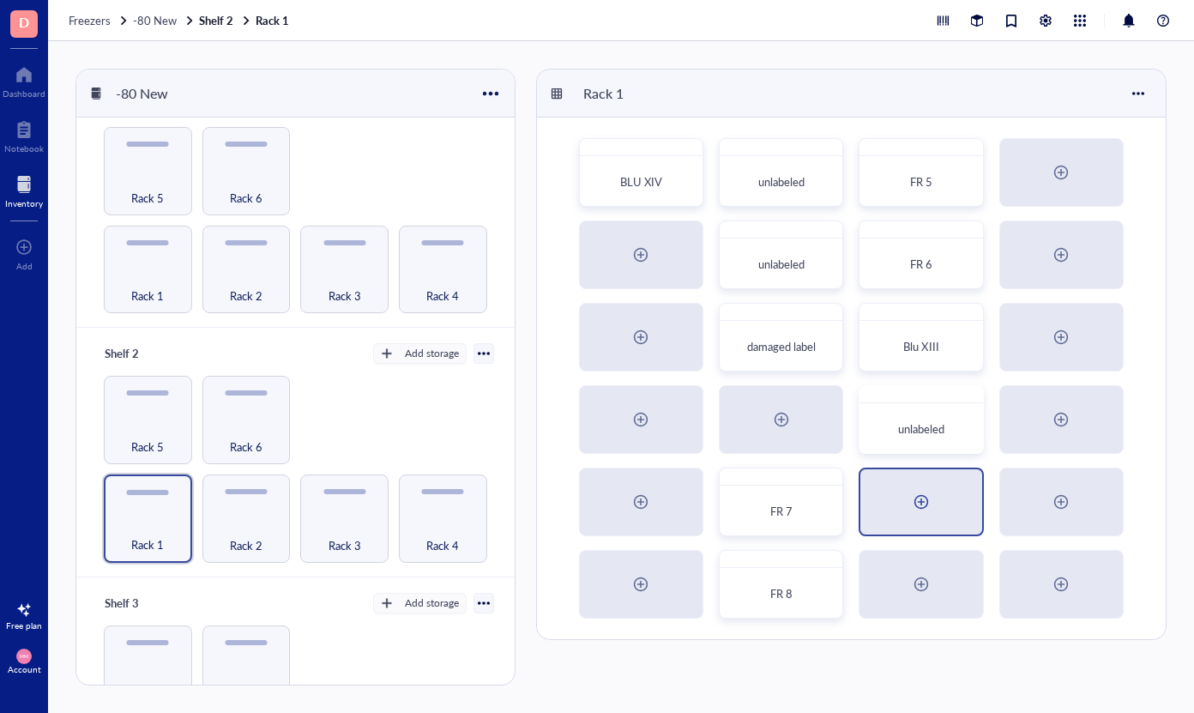
click at [929, 497] on div at bounding box center [921, 501] width 27 height 27
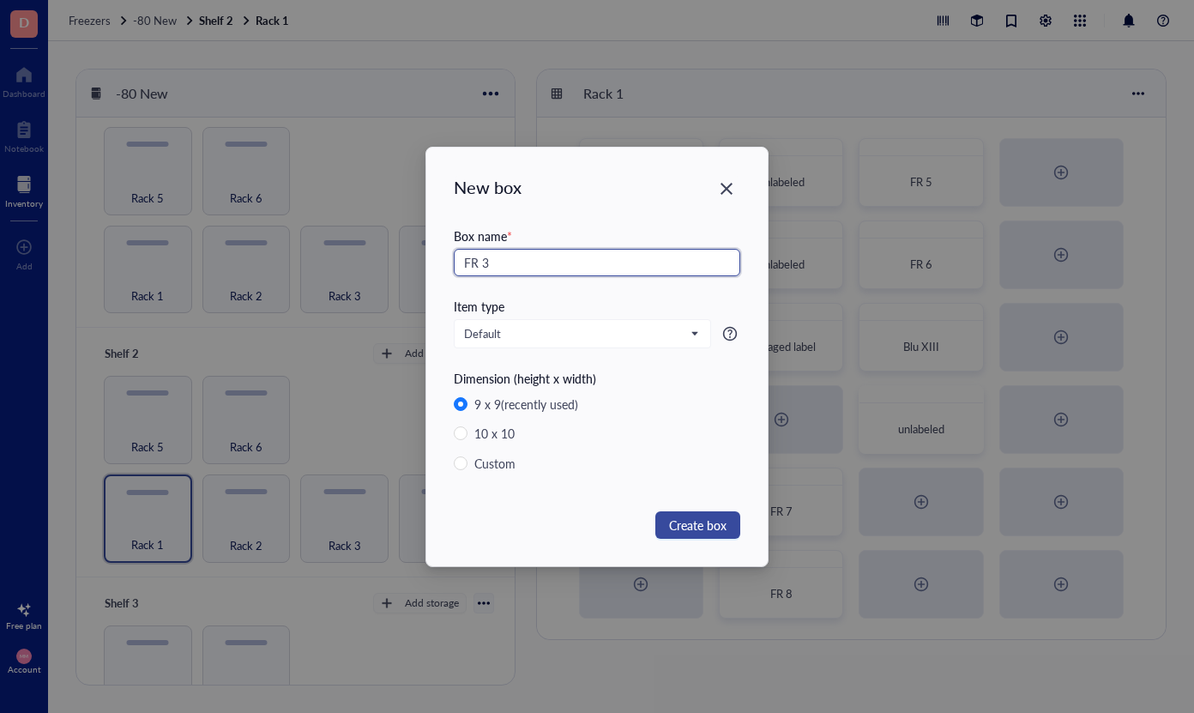
type input "FR 3"
click at [699, 526] on span "Create box" at bounding box center [697, 525] width 57 height 19
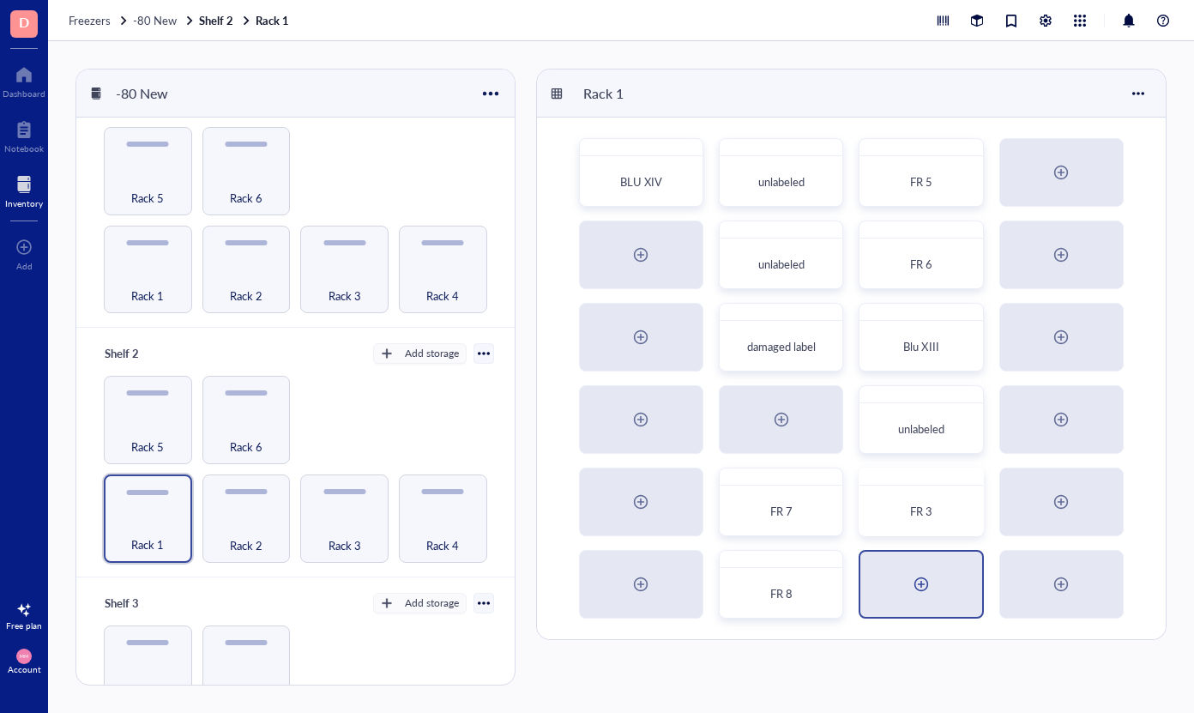
click at [923, 588] on div at bounding box center [921, 583] width 27 height 27
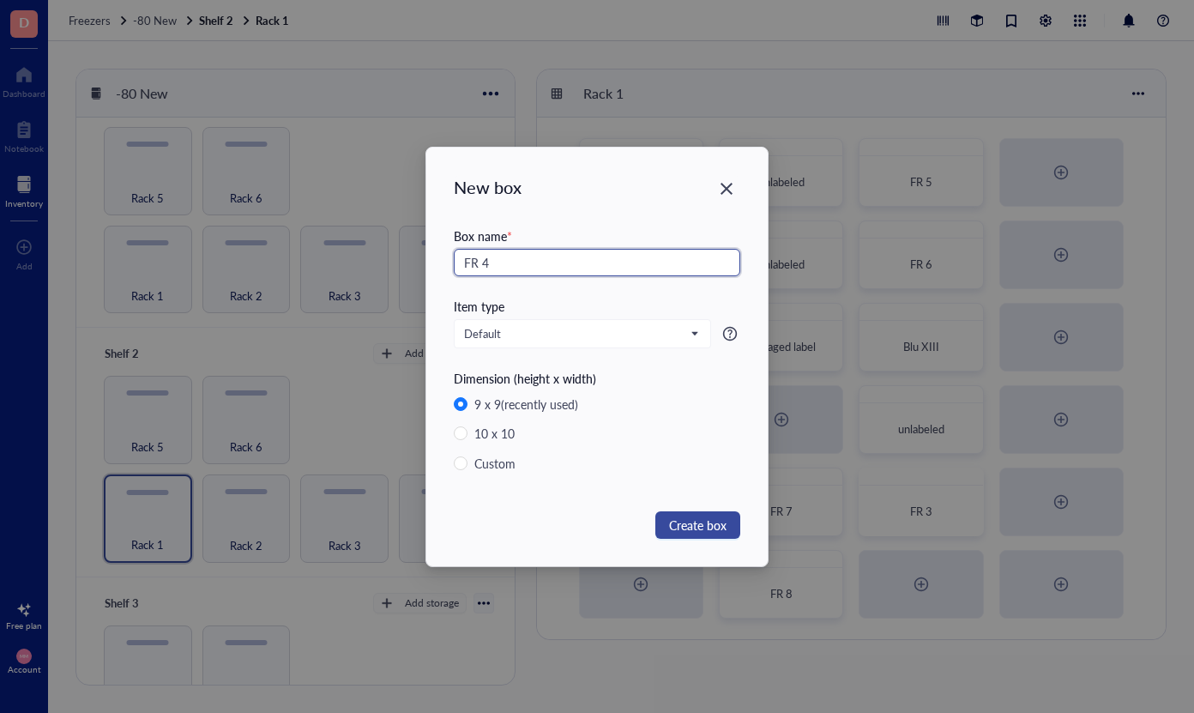
type input "FR 4"
click at [700, 514] on button "Create box" at bounding box center [697, 524] width 85 height 27
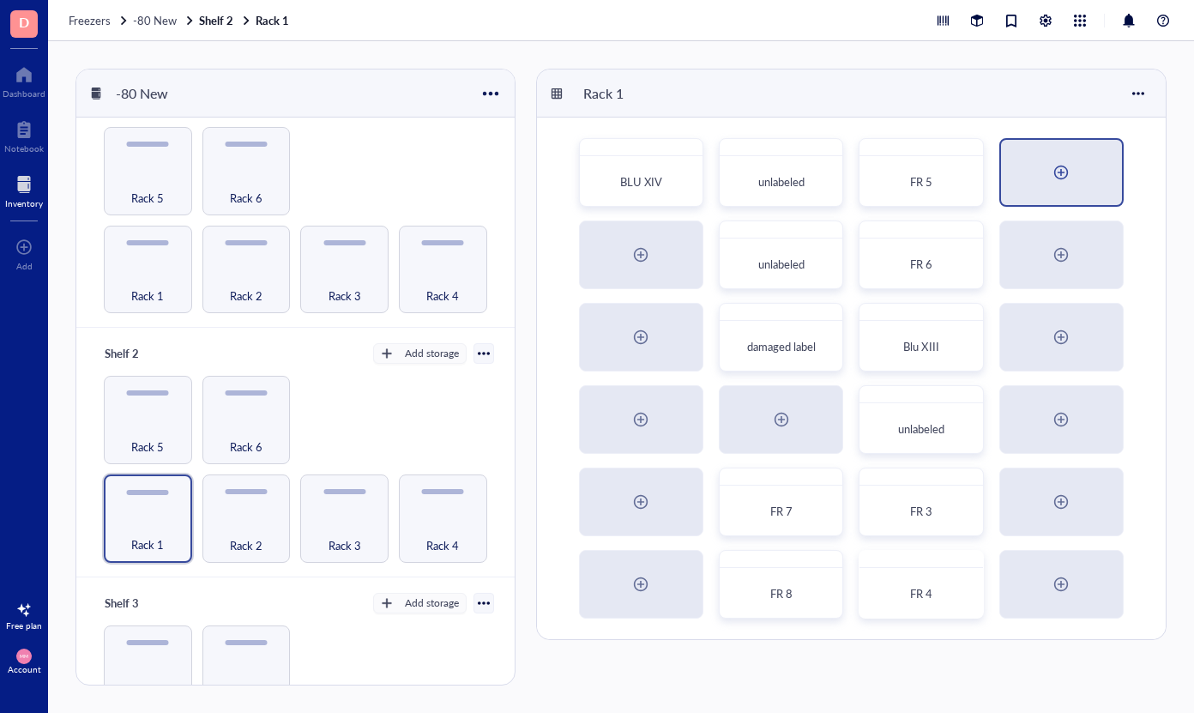
click at [1056, 167] on div at bounding box center [1060, 172] width 27 height 27
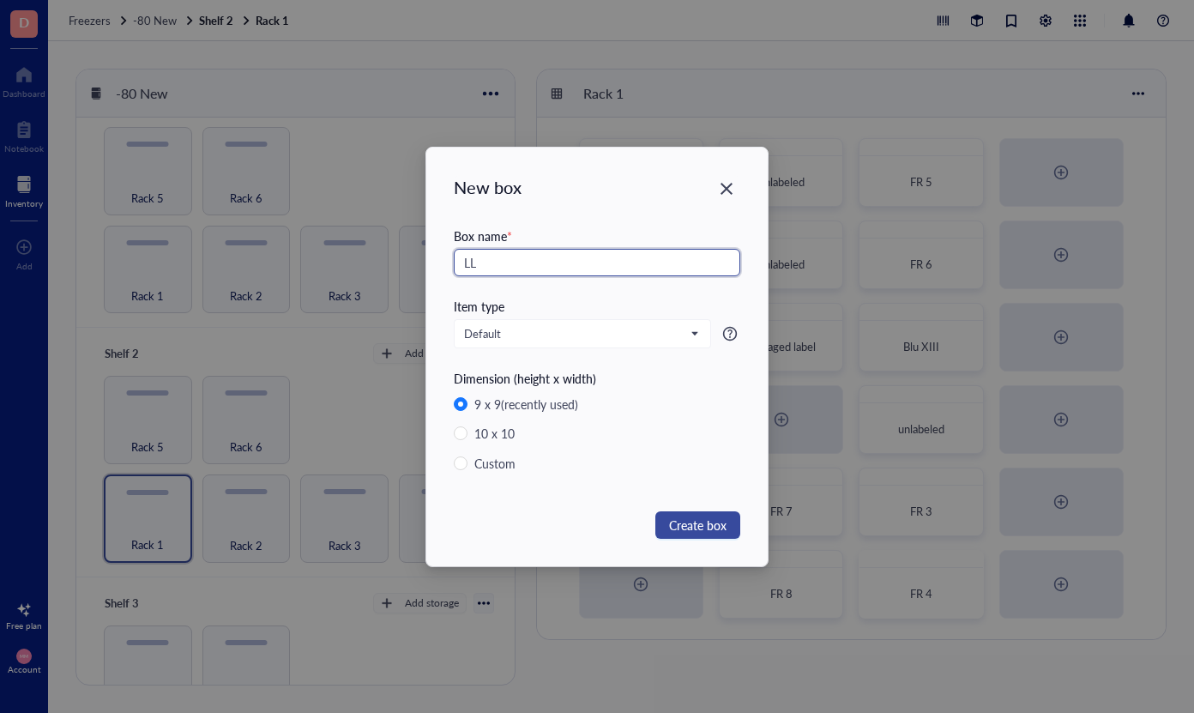
type input "LL"
click at [703, 523] on span "Create box" at bounding box center [697, 525] width 57 height 19
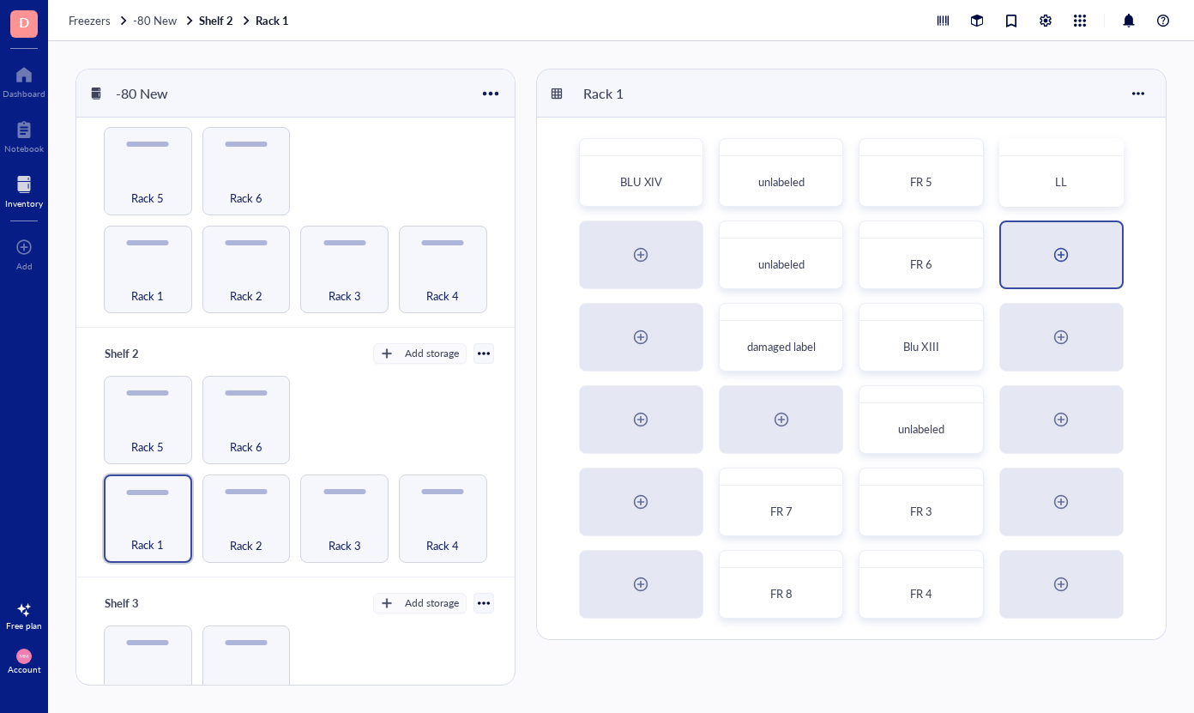
click at [1070, 254] on div at bounding box center [1060, 254] width 27 height 27
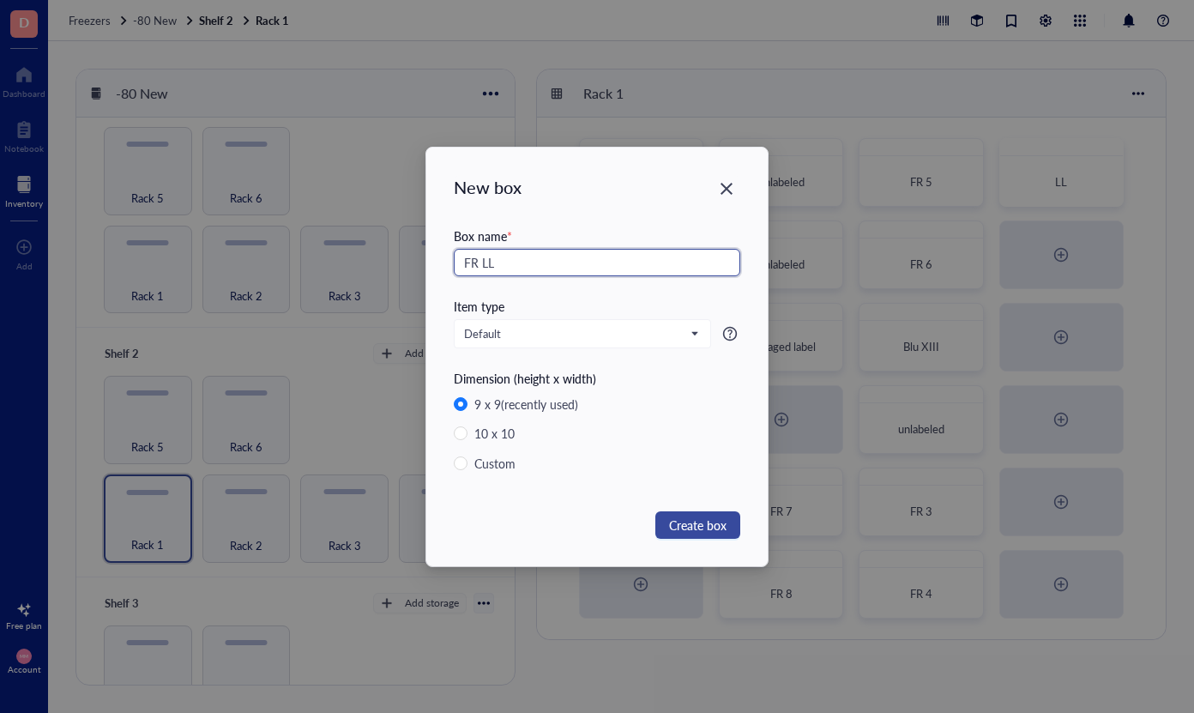
type input "FR LL"
click at [709, 528] on span "Create box" at bounding box center [697, 525] width 57 height 19
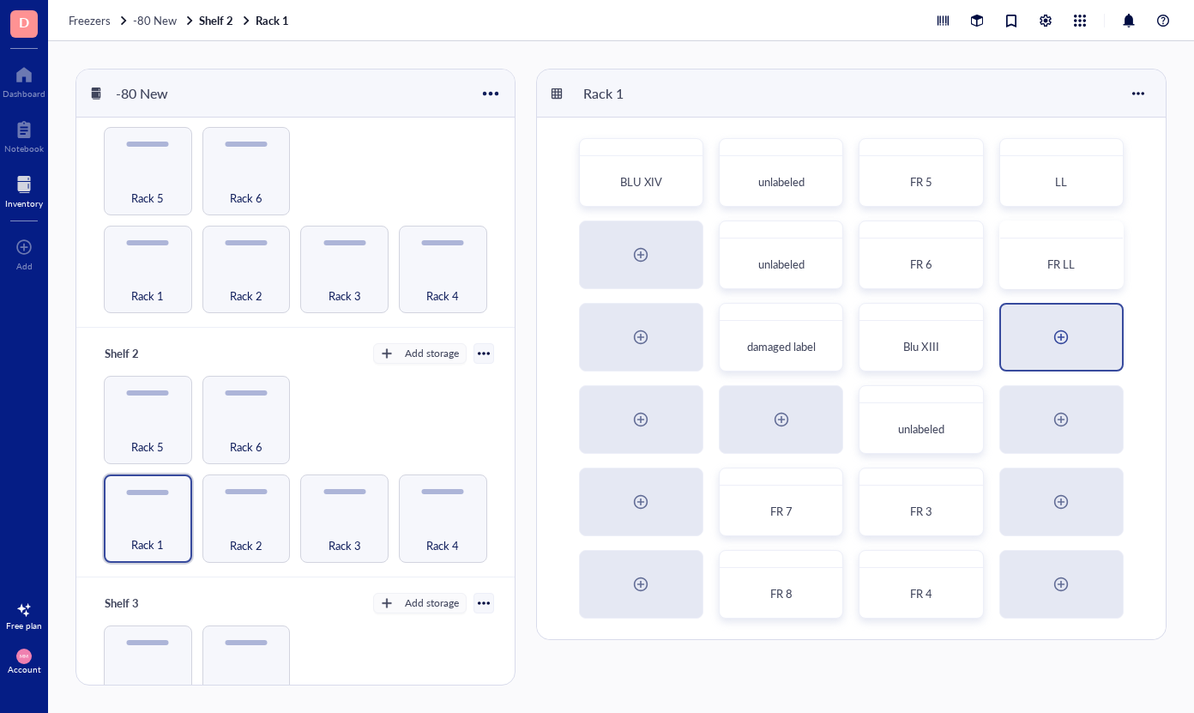
click at [1051, 327] on div at bounding box center [1060, 336] width 27 height 27
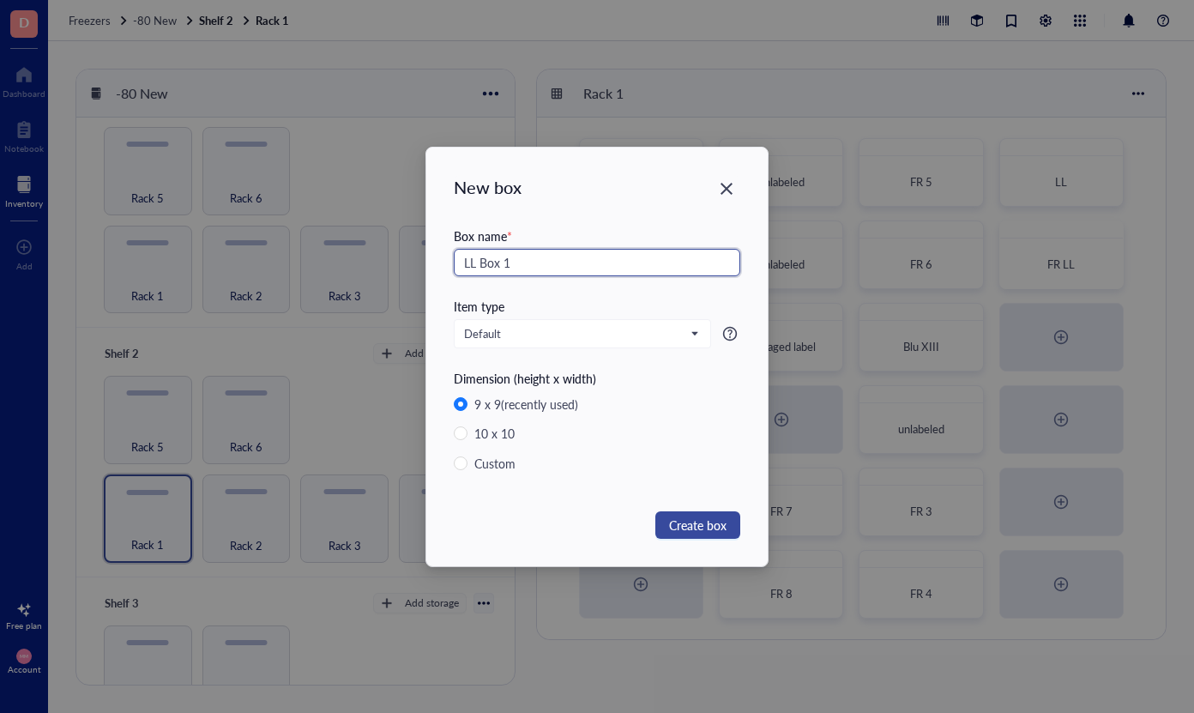
type input "LL Box 1"
click at [709, 522] on span "Create box" at bounding box center [697, 525] width 57 height 19
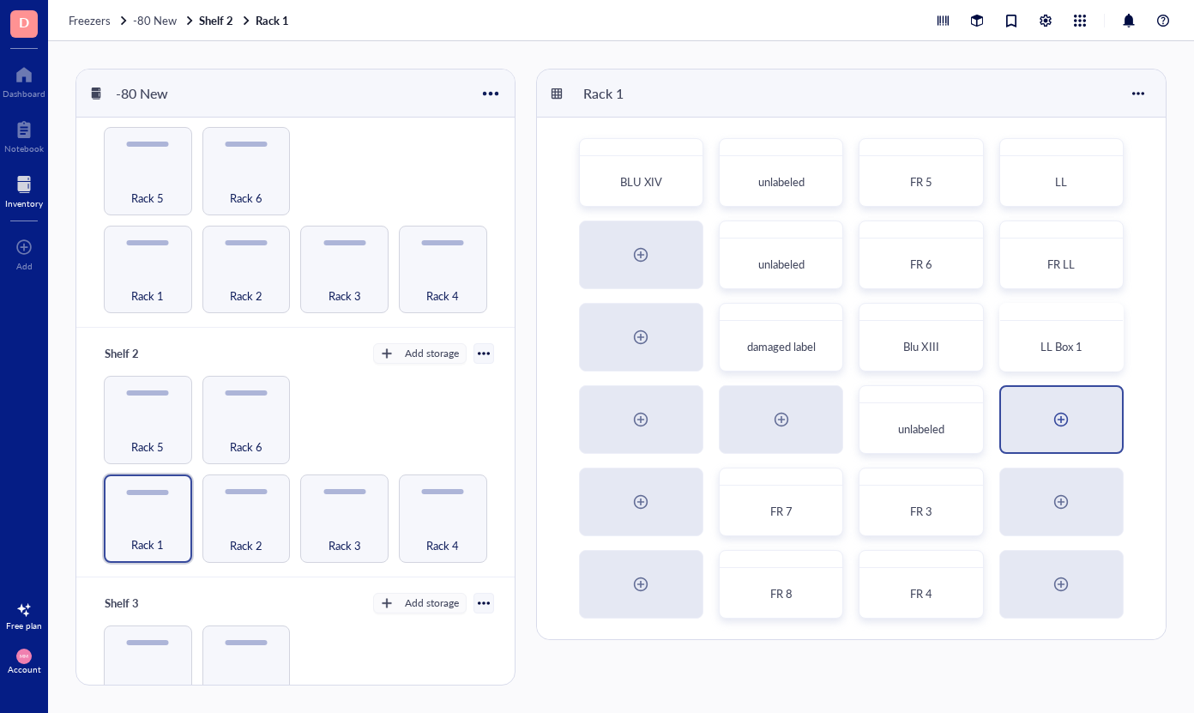
click at [1085, 408] on div at bounding box center [1061, 419] width 121 height 65
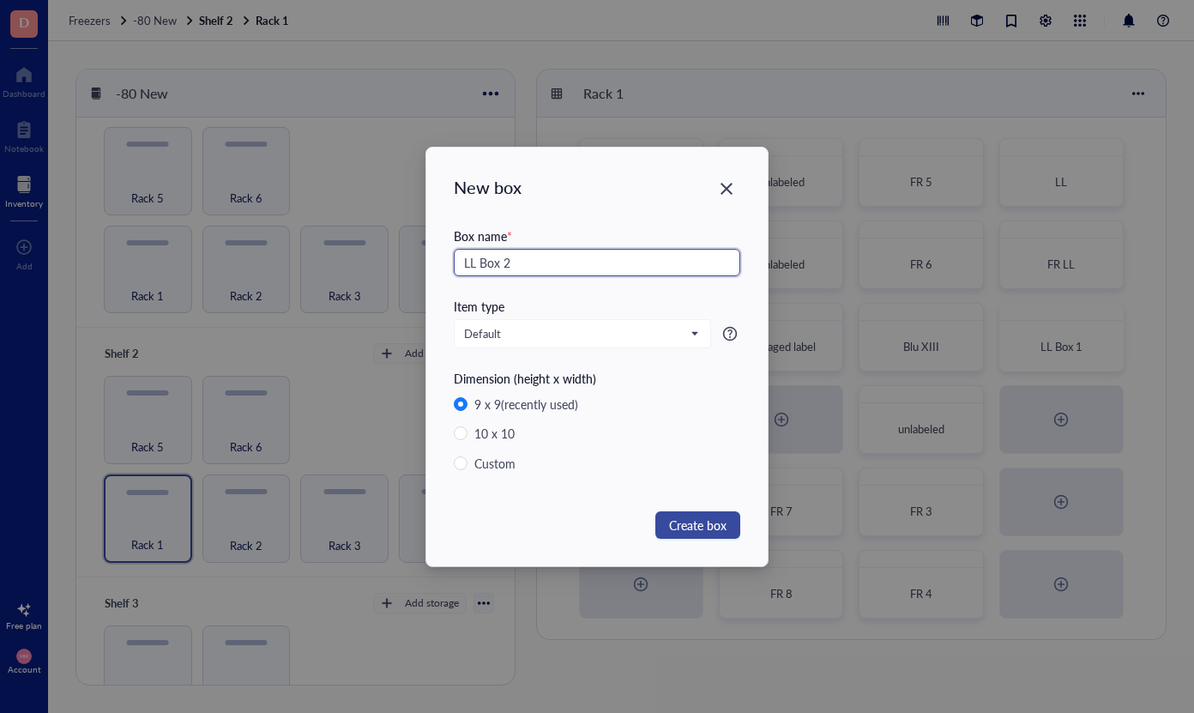
type input "LL Box 2"
click at [708, 523] on span "Create box" at bounding box center [697, 525] width 57 height 19
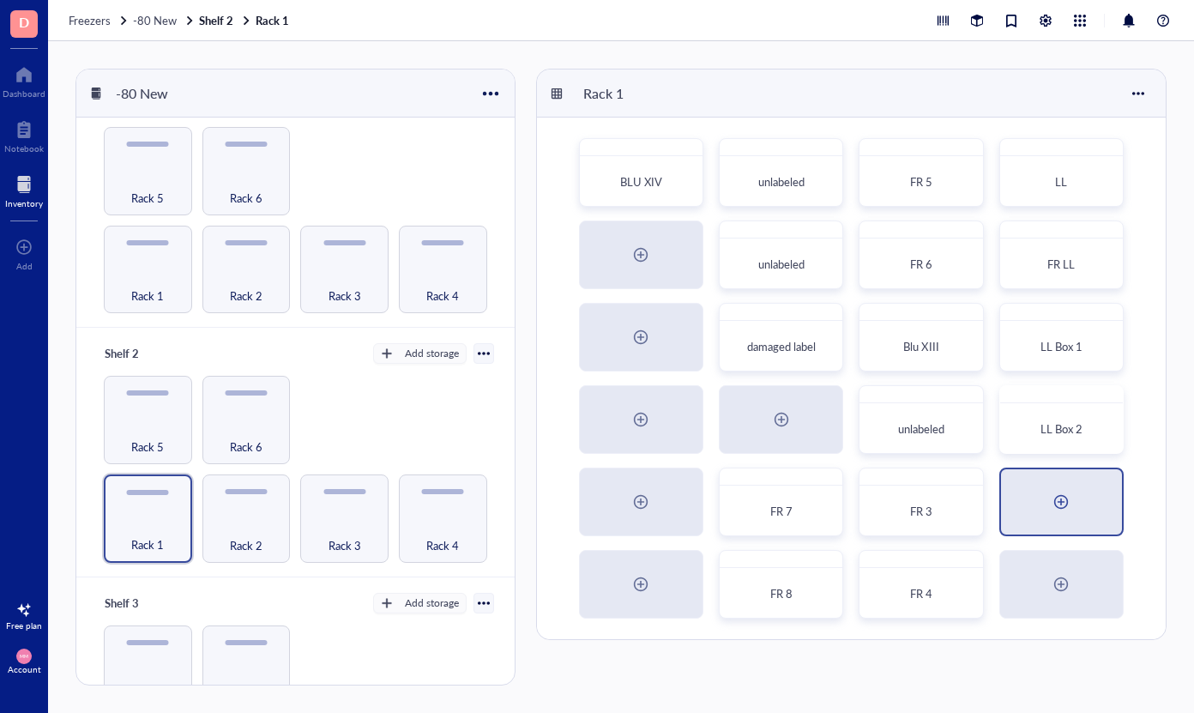
click at [1058, 502] on div at bounding box center [1060, 501] width 27 height 27
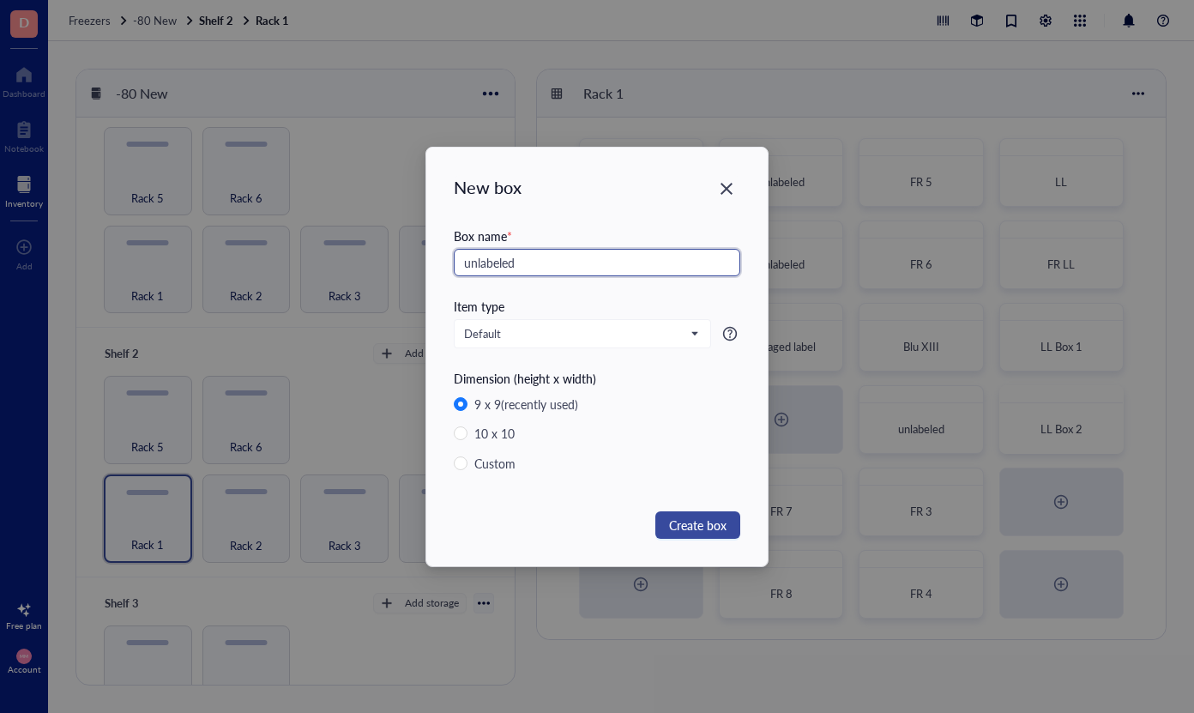
type input "unlabeled"
click at [678, 519] on span "Create box" at bounding box center [697, 525] width 57 height 19
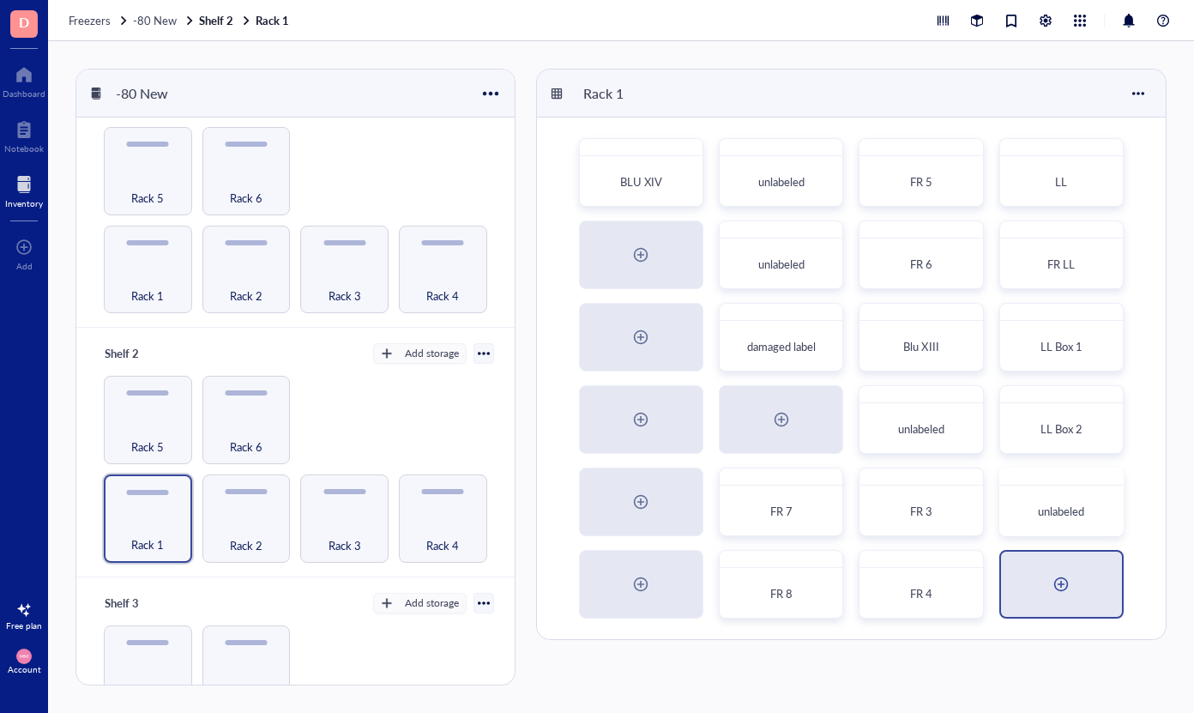
click at [1056, 583] on div at bounding box center [1060, 583] width 27 height 27
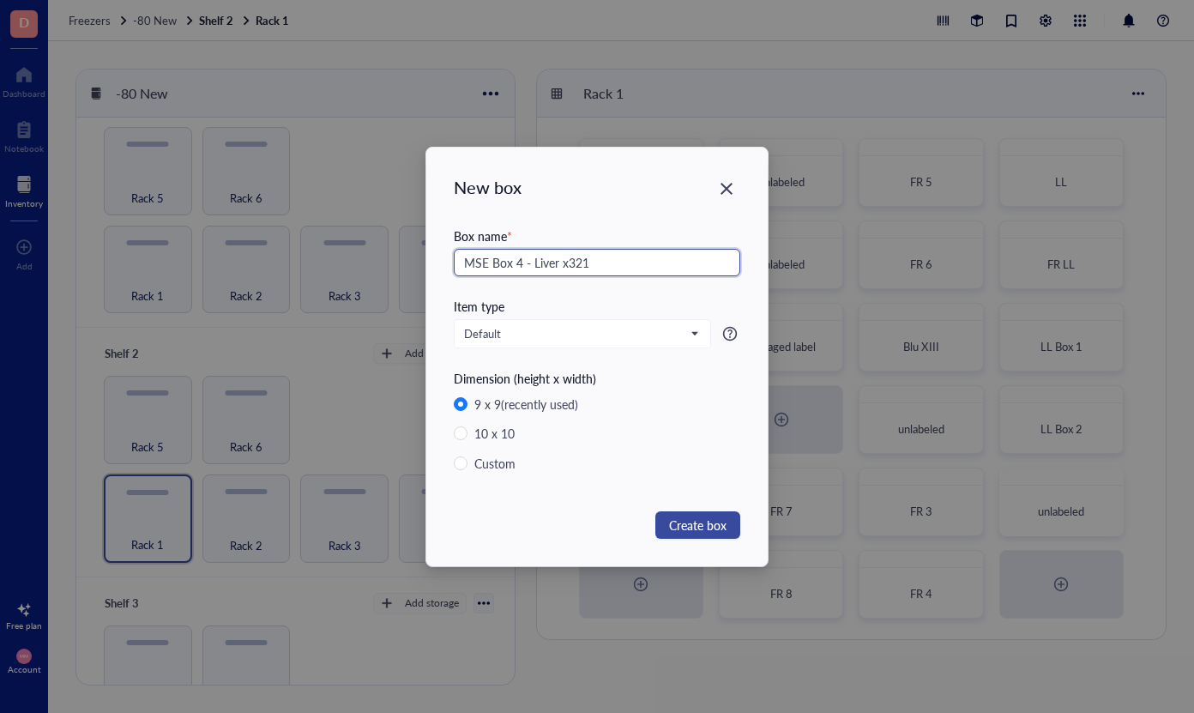
type input "MSE Box 4 - Liver x321"
click at [719, 529] on span "Create box" at bounding box center [697, 525] width 57 height 19
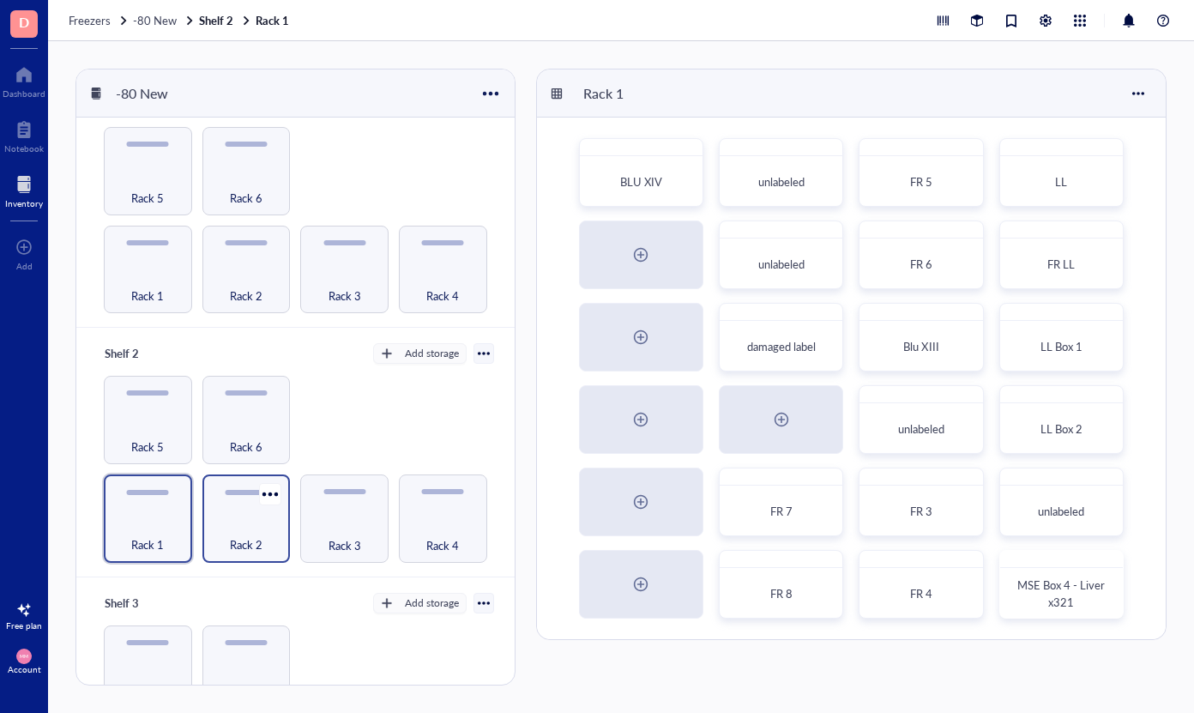
click at [237, 523] on div "Rack 2" at bounding box center [246, 535] width 71 height 38
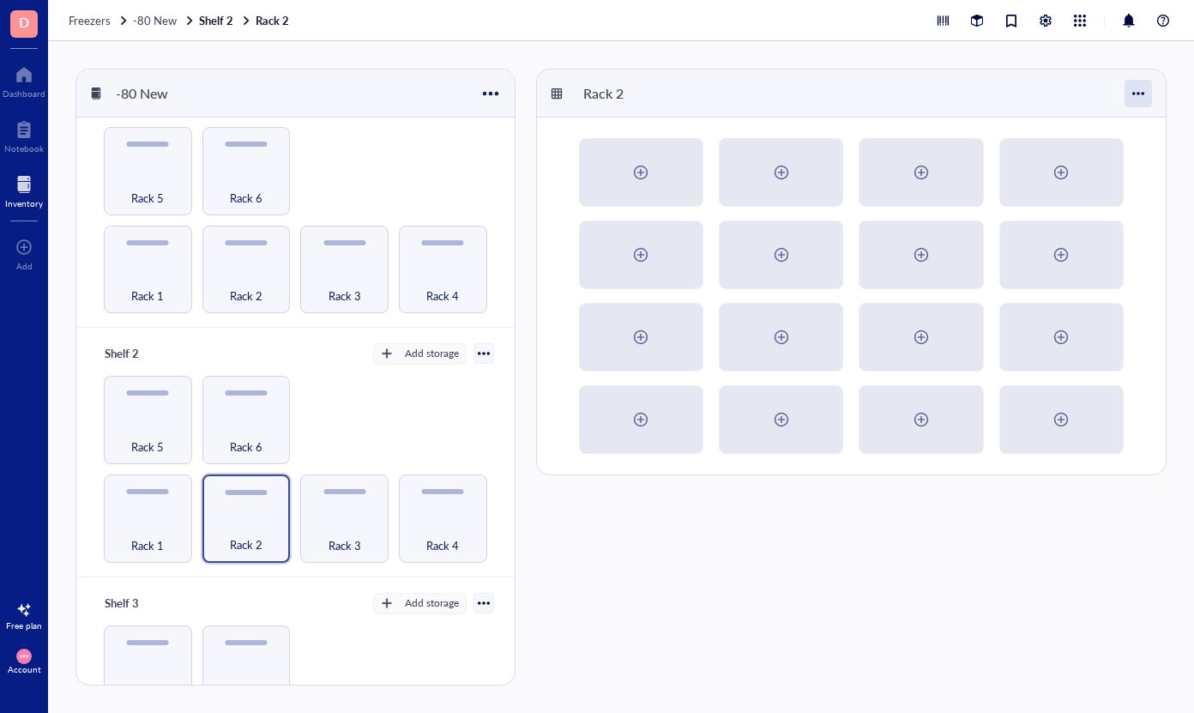
click at [1143, 99] on div at bounding box center [1138, 93] width 27 height 27
click at [1096, 125] on div "Settings" at bounding box center [1080, 125] width 40 height 15
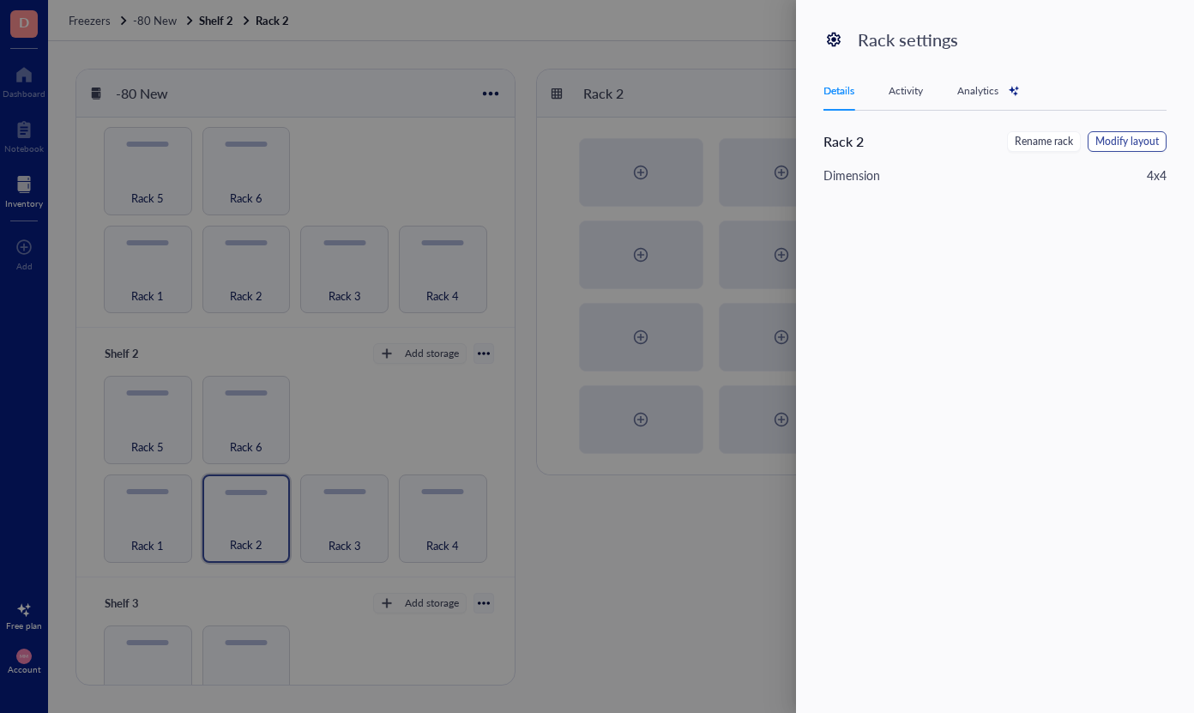
click at [1143, 146] on span "Modify layout" at bounding box center [1126, 142] width 63 height 16
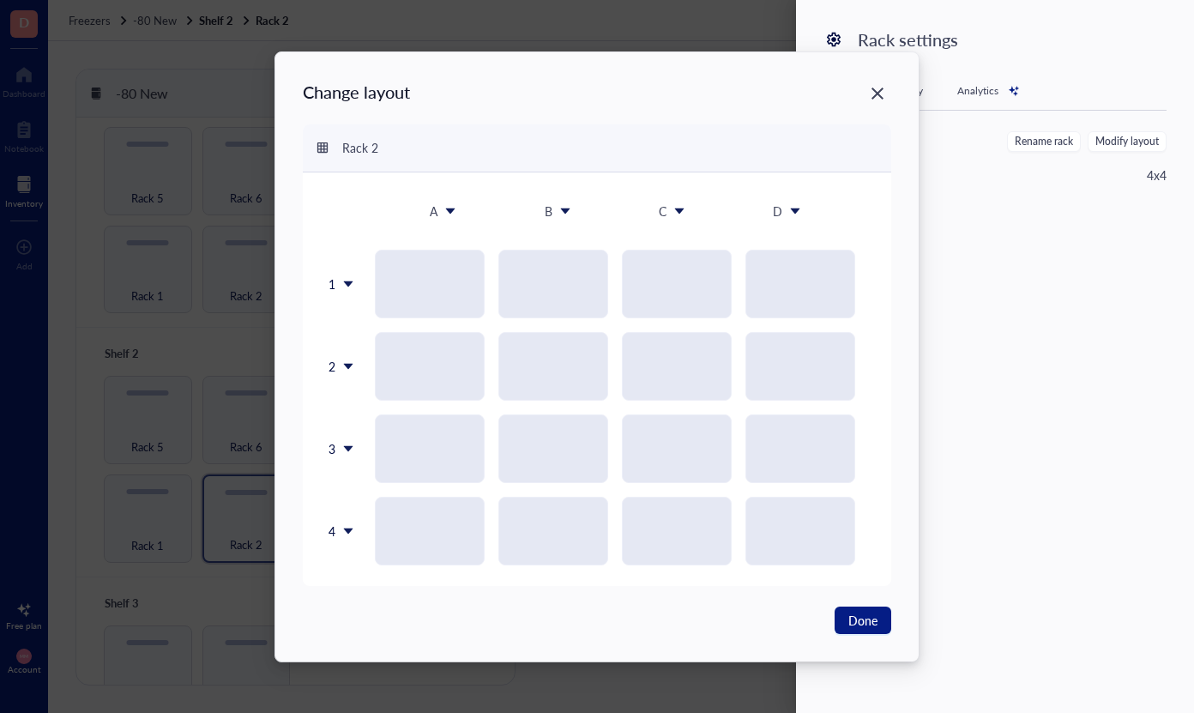
click at [347, 533] on icon at bounding box center [348, 531] width 12 height 12
click at [347, 604] on div "Insert 1 below" at bounding box center [385, 611] width 98 height 15
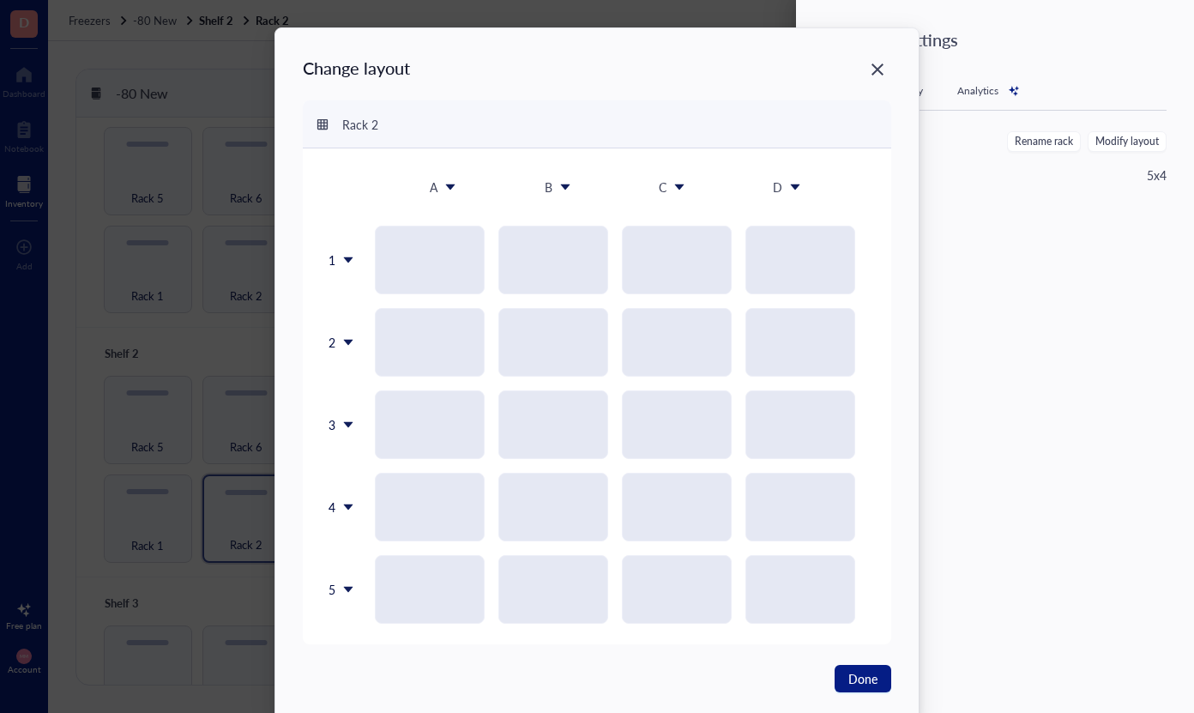
click at [347, 593] on icon at bounding box center [348, 589] width 12 height 12
click at [378, 479] on div "Insert 1 below" at bounding box center [382, 473] width 98 height 15
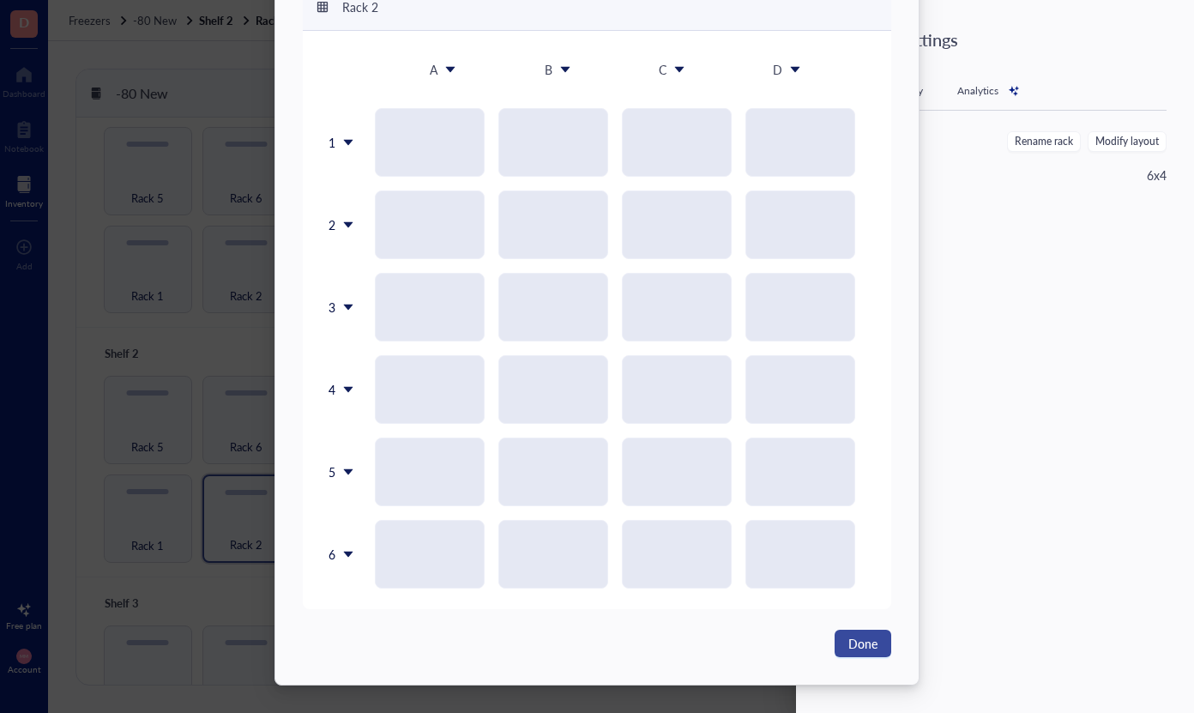
scroll to position [118, 0]
click at [854, 640] on span "Done" at bounding box center [862, 643] width 29 height 19
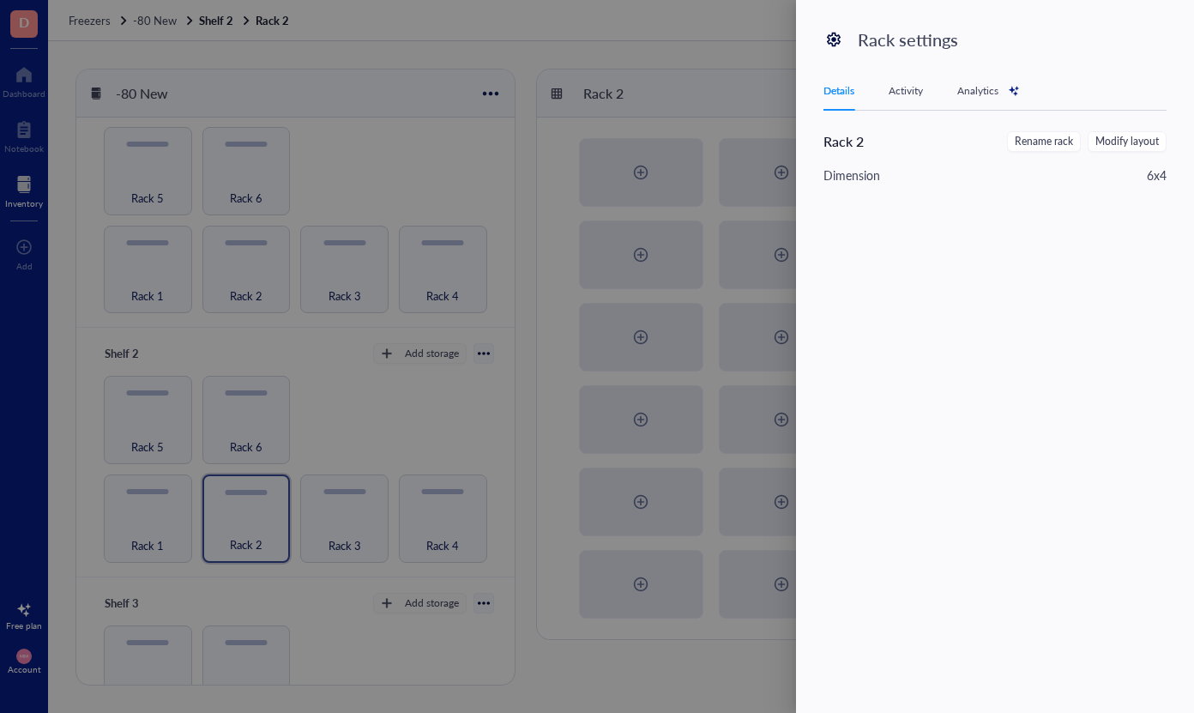
click at [655, 61] on div at bounding box center [597, 356] width 1194 height 713
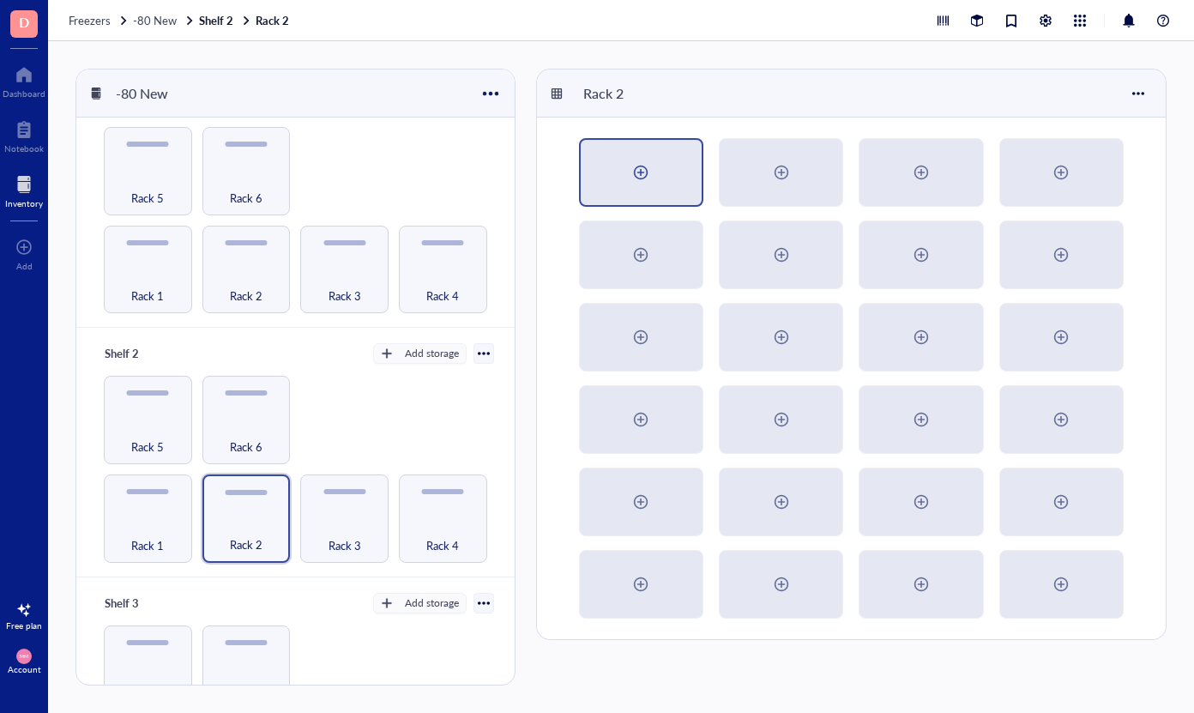
click at [647, 183] on div at bounding box center [640, 172] width 27 height 27
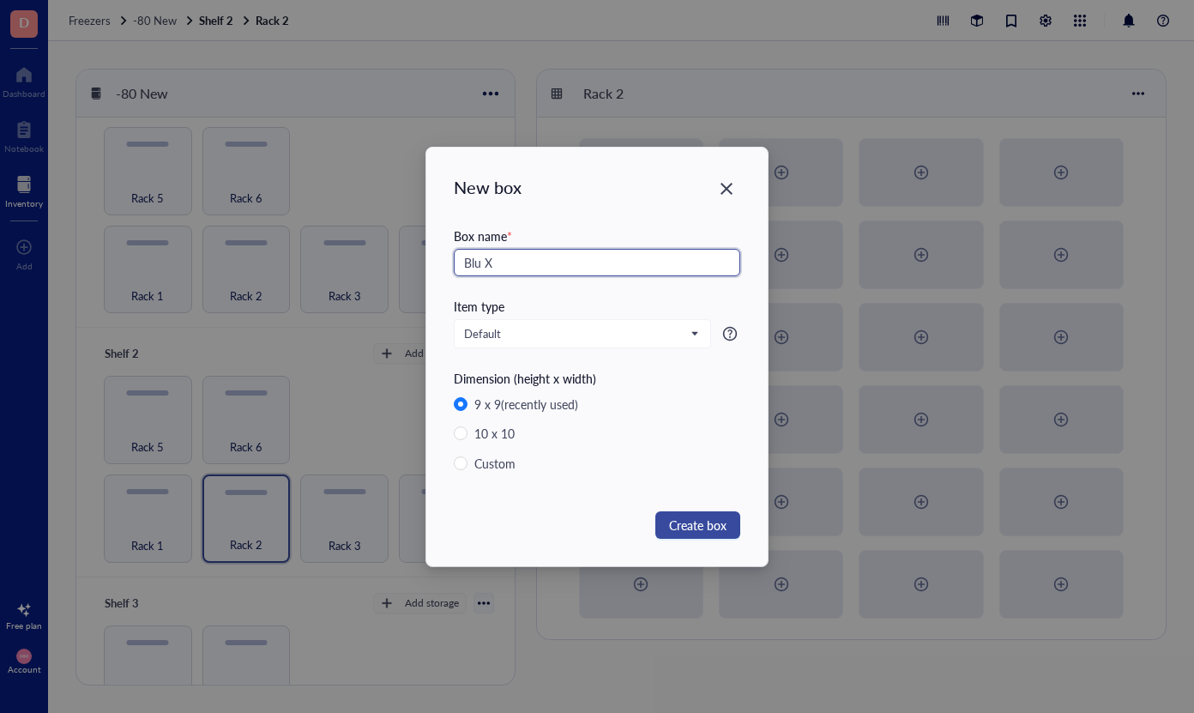
type input "Blu X"
click at [679, 532] on span "Create box" at bounding box center [697, 525] width 57 height 19
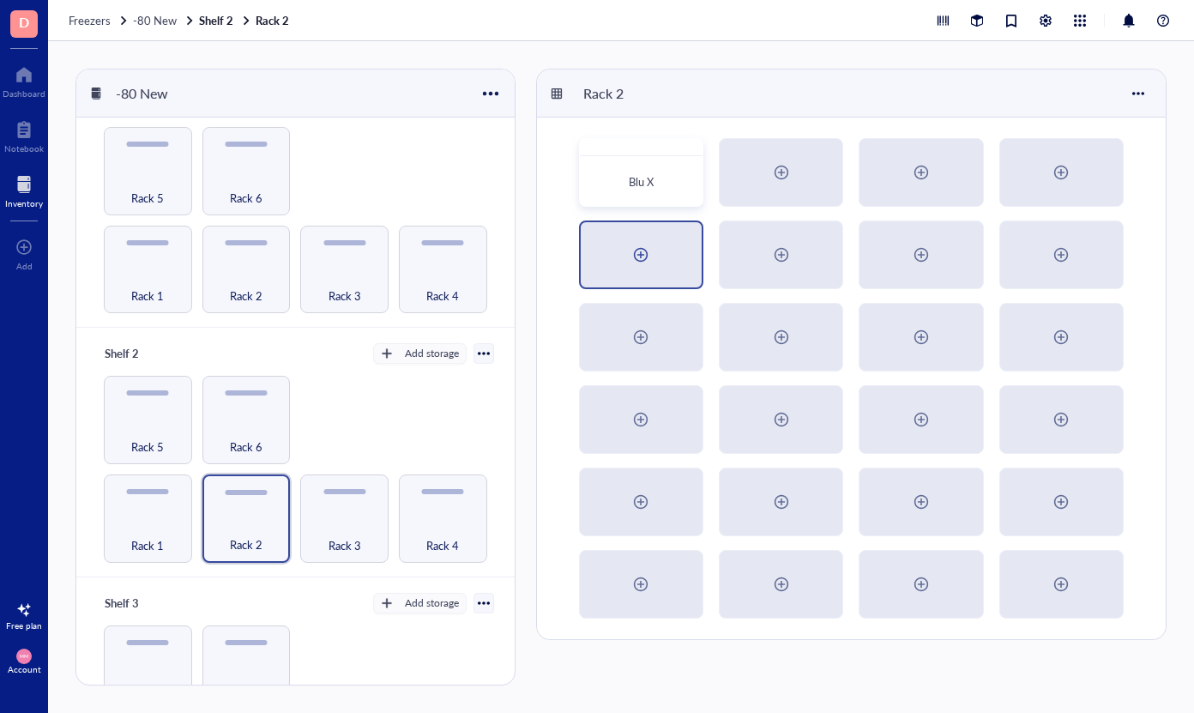
click at [641, 253] on div at bounding box center [640, 254] width 27 height 27
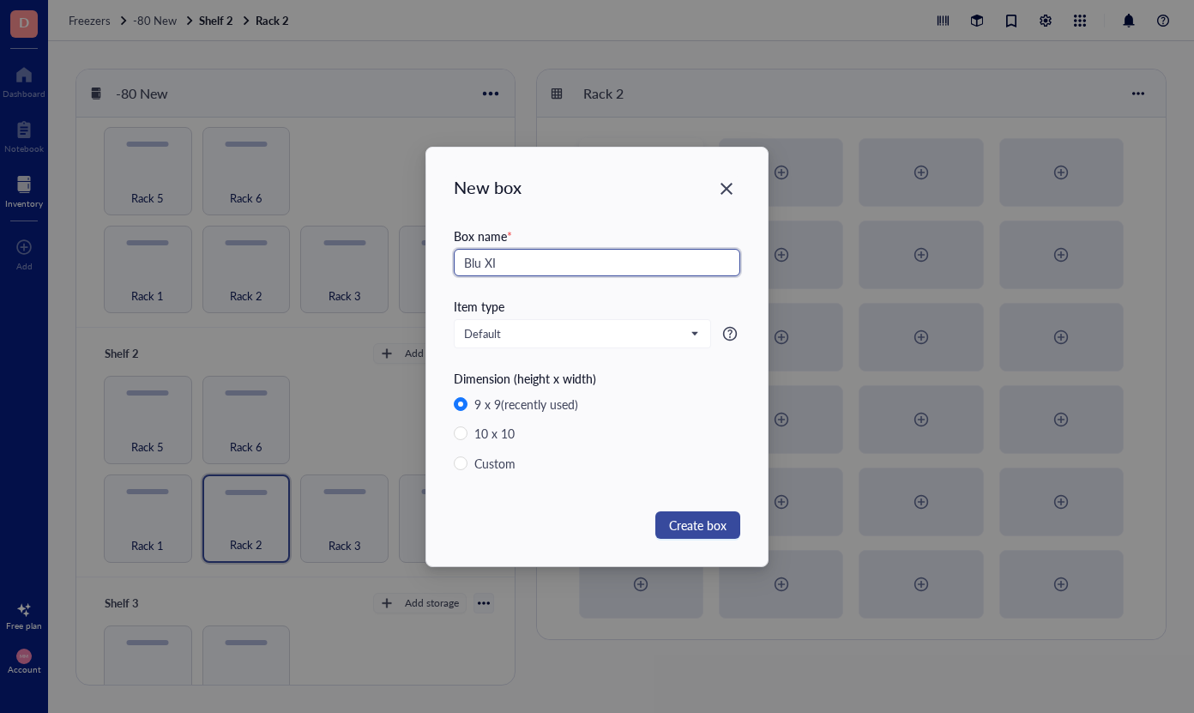
type input "Blu XI"
click at [708, 528] on span "Create box" at bounding box center [697, 525] width 57 height 19
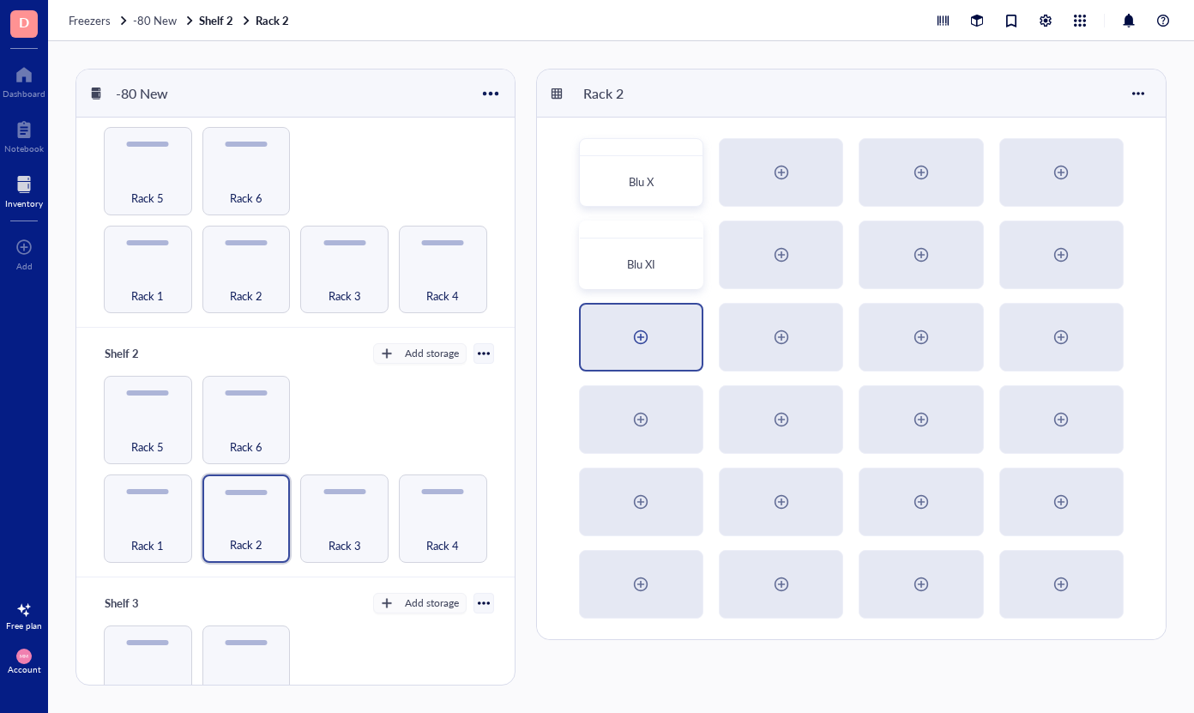
click at [650, 339] on div at bounding box center [640, 336] width 27 height 27
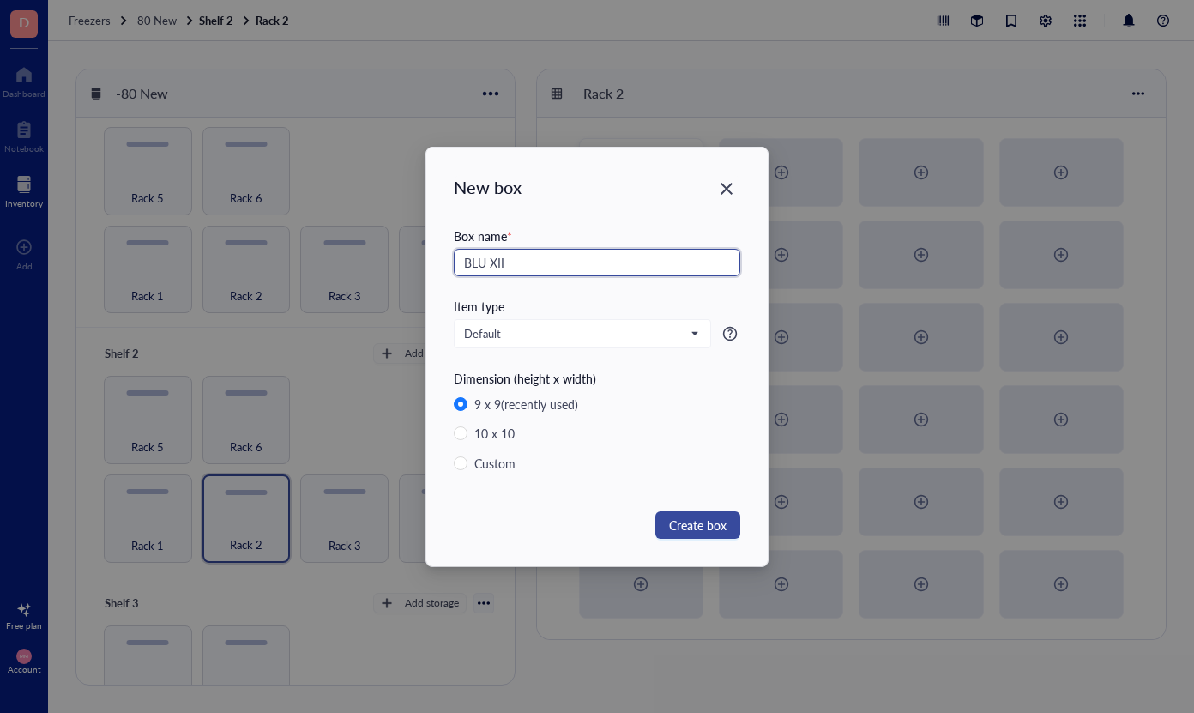
type input "BLU XII"
click at [709, 532] on span "Create box" at bounding box center [697, 525] width 57 height 19
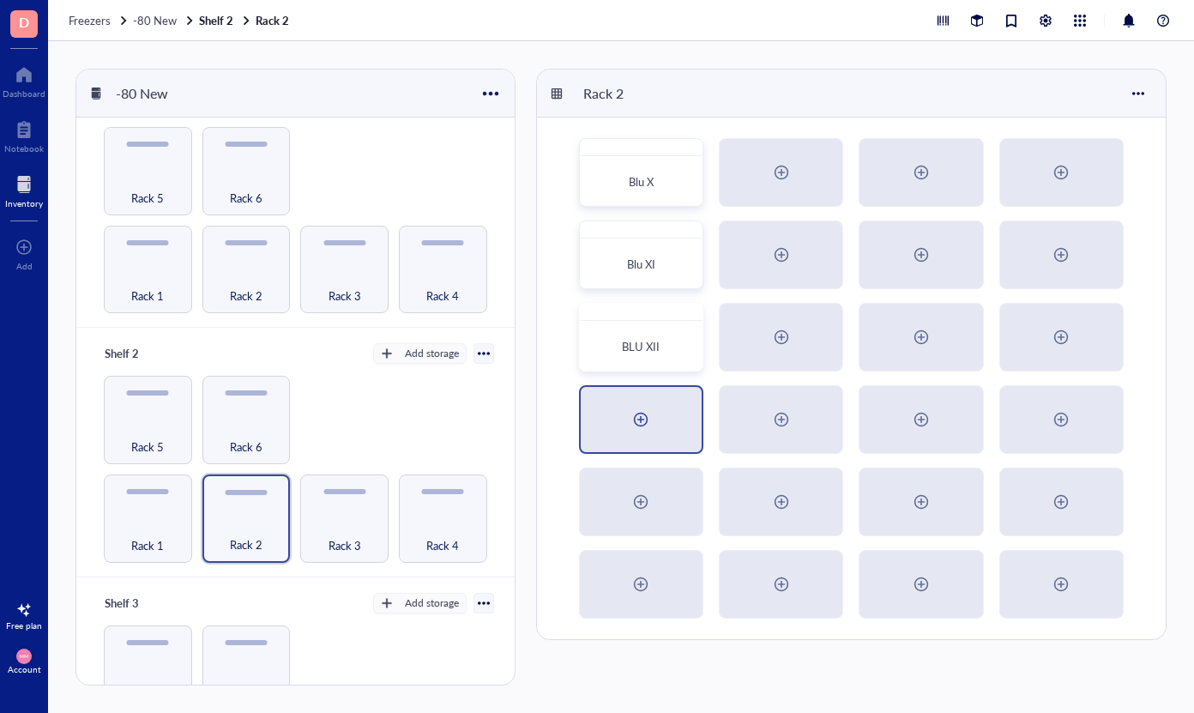
click at [642, 410] on div at bounding box center [640, 419] width 27 height 27
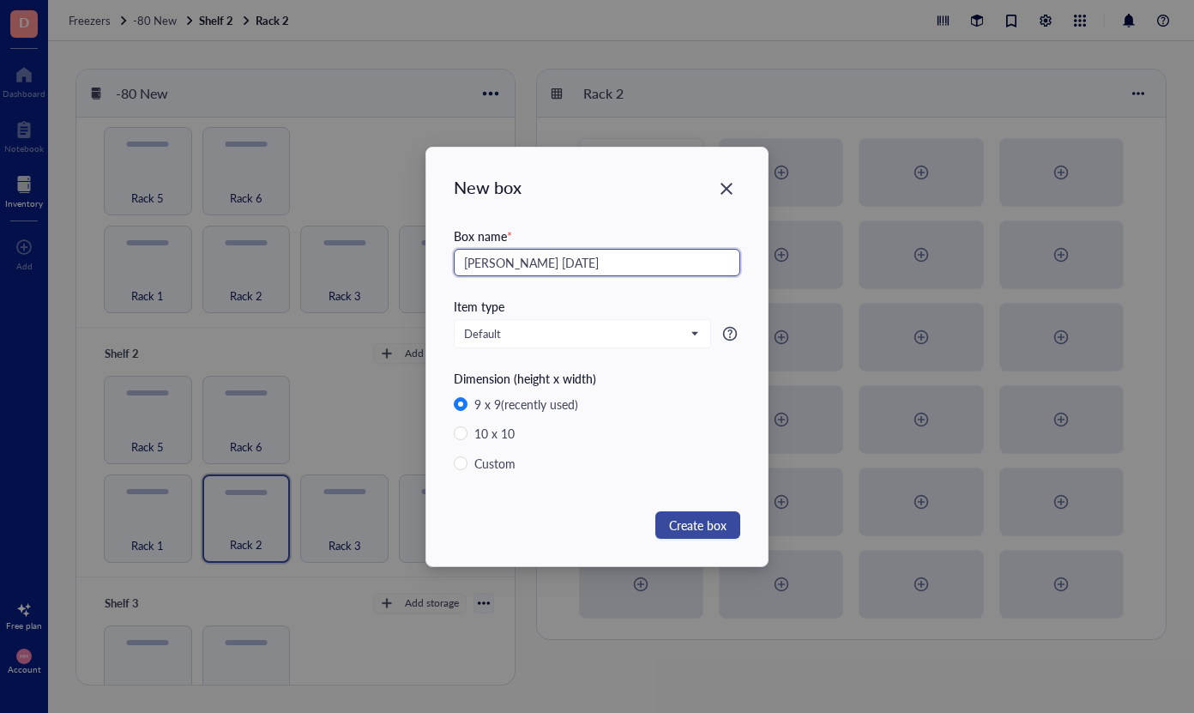
type input "[PERSON_NAME] [DATE]"
click at [727, 530] on button "Create box" at bounding box center [697, 524] width 85 height 27
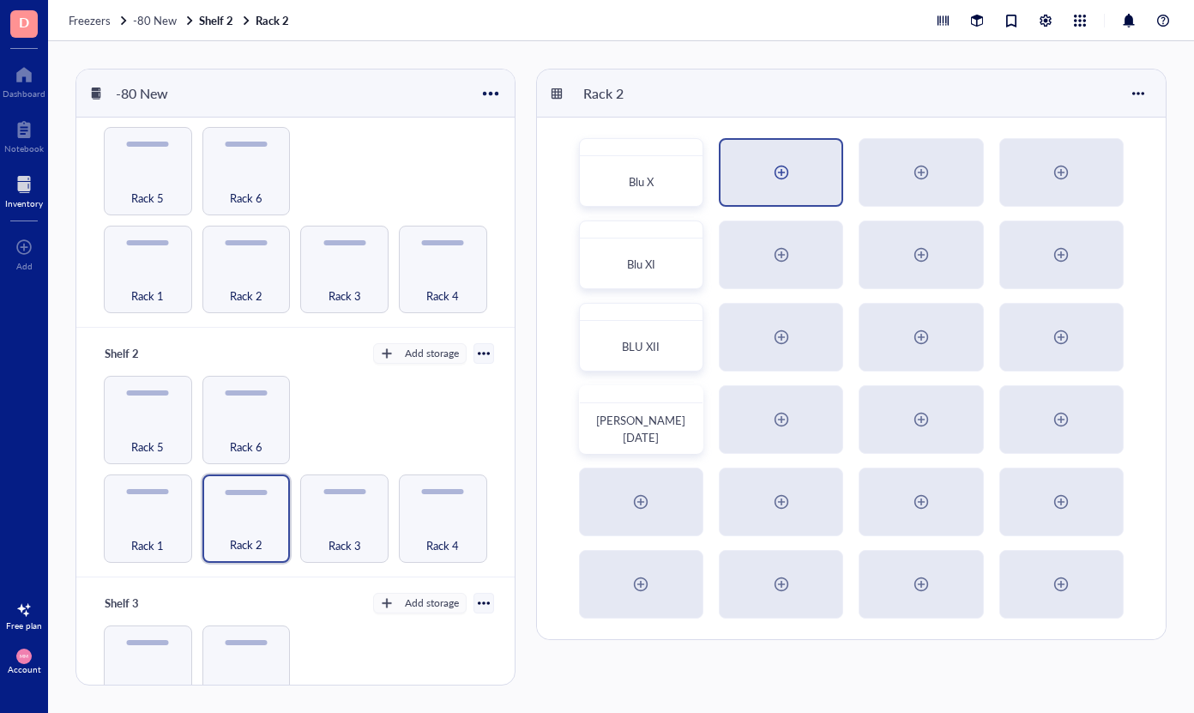
click at [799, 155] on div at bounding box center [781, 172] width 121 height 65
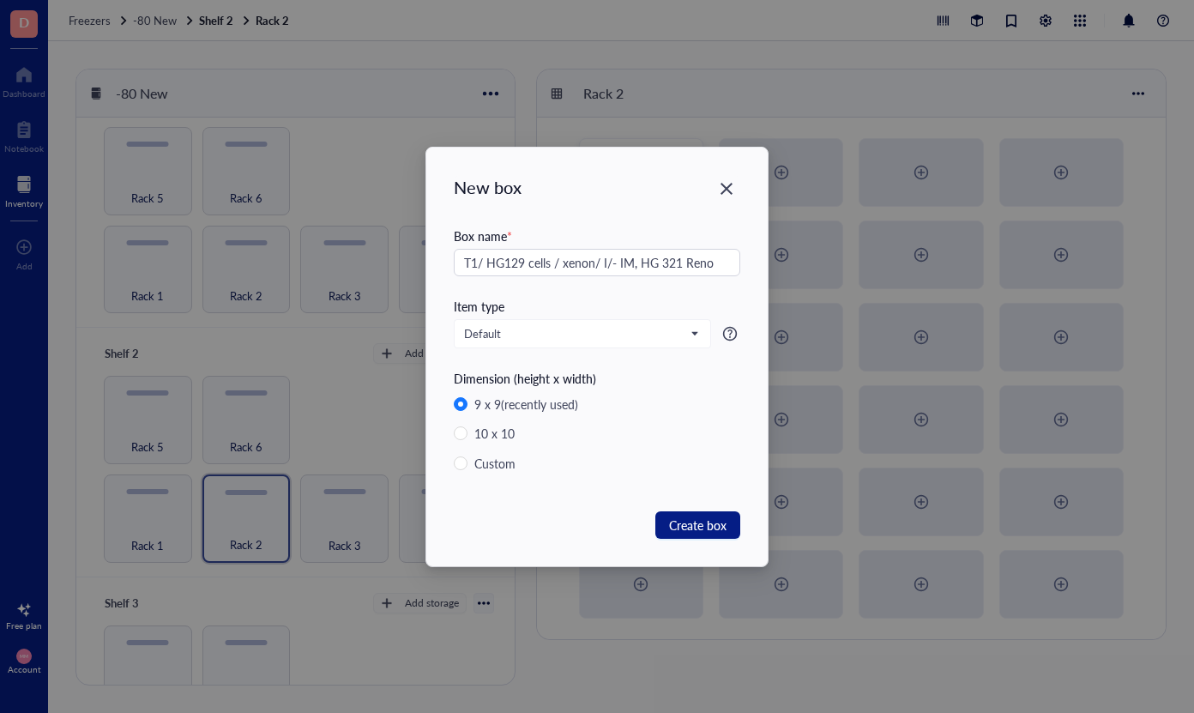
drag, startPoint x: 799, startPoint y: 155, endPoint x: 633, endPoint y: 201, distance: 171.7
click at [633, 201] on div "New box Box name * T1/ HG129 cells / xenon/ I/- IM, HG 321 Reno Item type Defau…" at bounding box center [596, 357] width 341 height 419
click at [712, 256] on input "T1/ HG129 cells / xenon/ I/- IM, HG 321 Reno" at bounding box center [597, 262] width 286 height 27
type input "T1/ HG129 cells / xenon/ I/- IM, HG 321 Xeno ML [DATE]"
click at [710, 525] on span "Create box" at bounding box center [697, 525] width 57 height 19
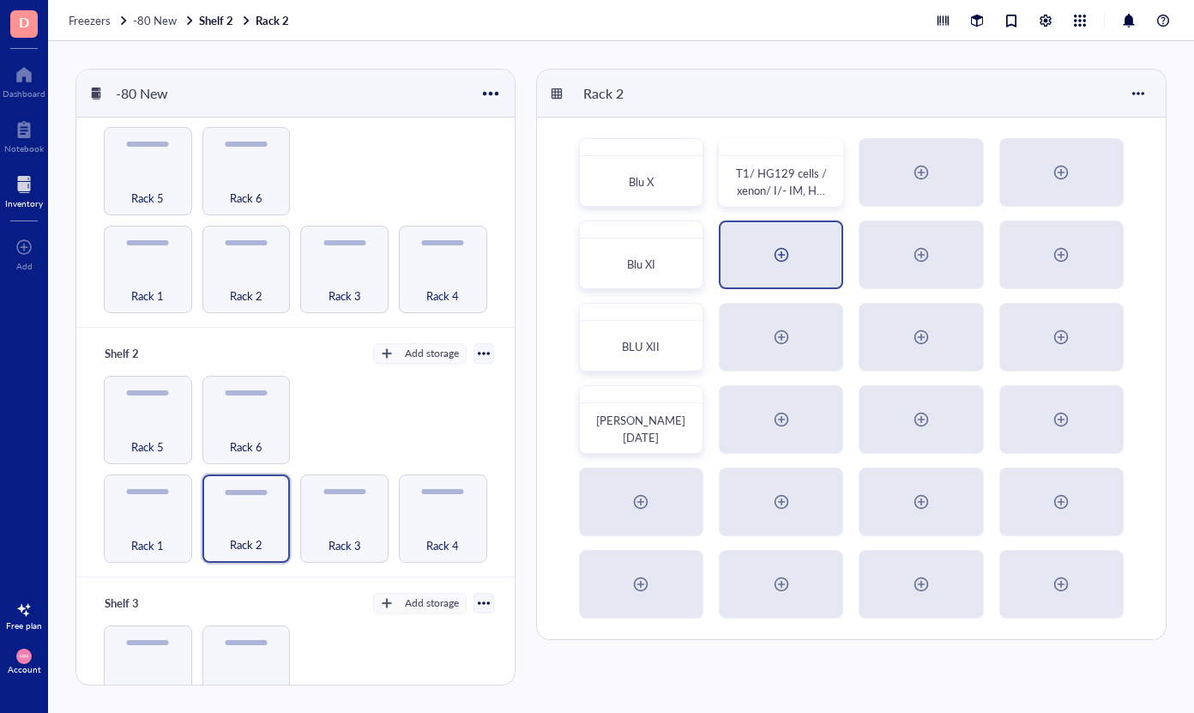
click at [792, 266] on div at bounding box center [781, 254] width 27 height 27
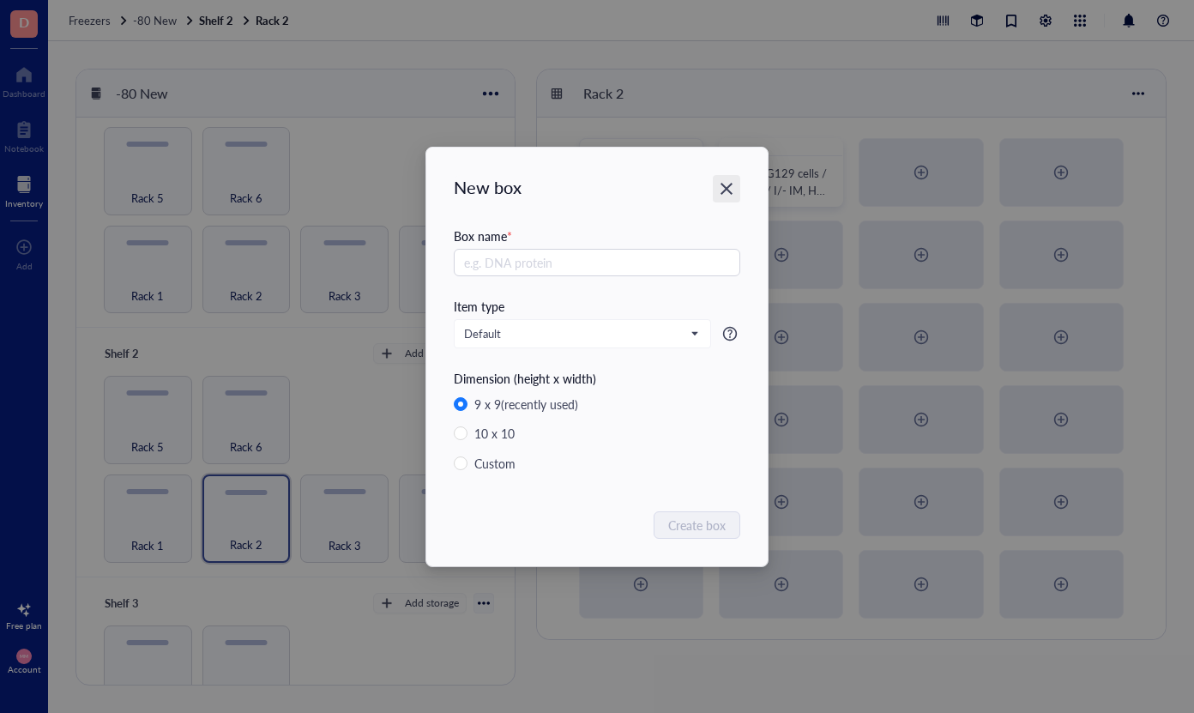
click at [723, 187] on icon "Close" at bounding box center [727, 188] width 16 height 16
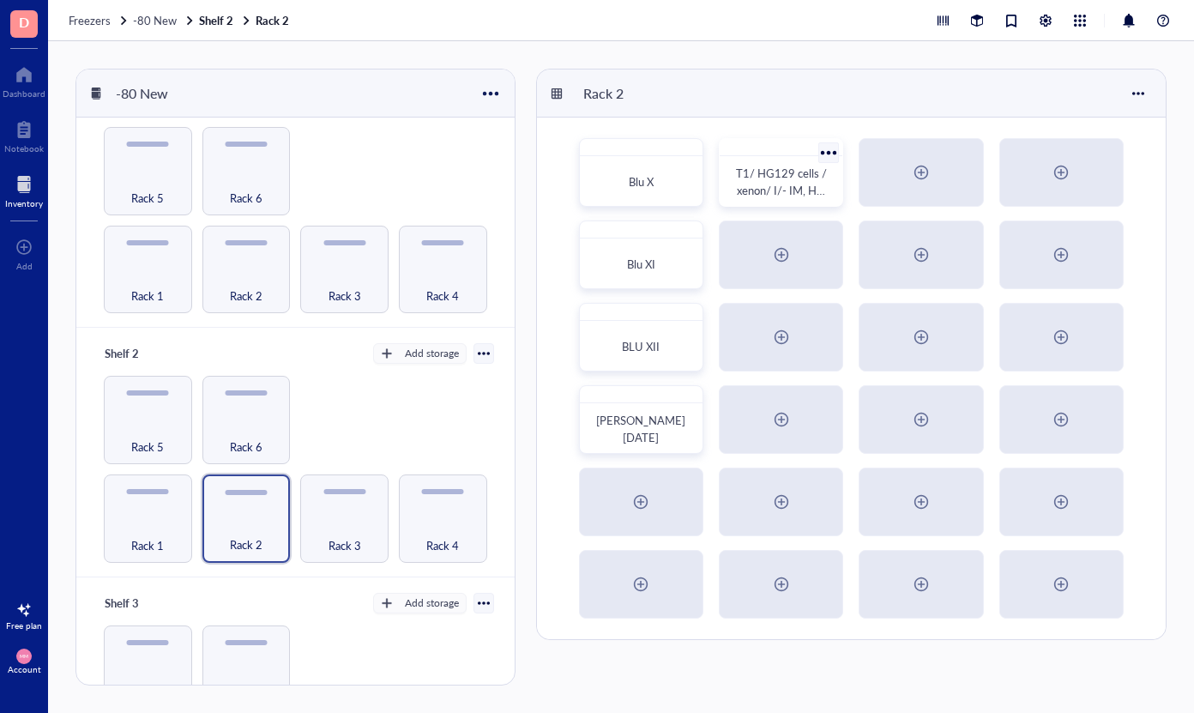
click at [828, 156] on div at bounding box center [829, 152] width 25 height 25
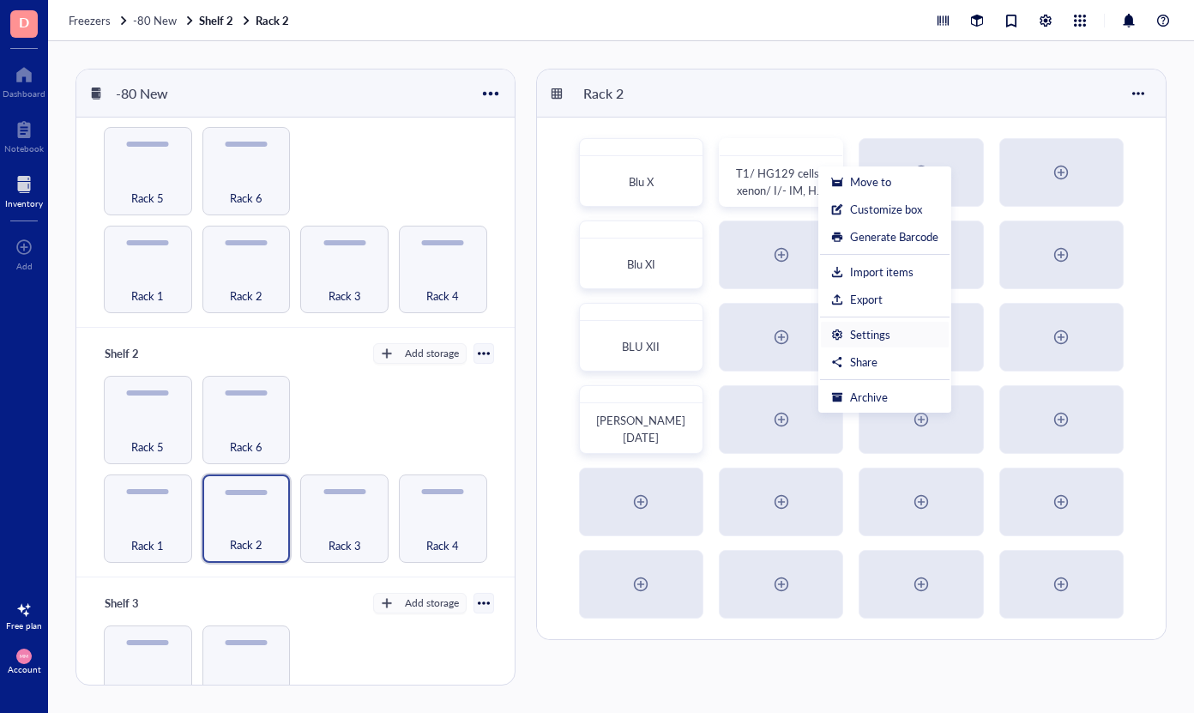
click at [903, 326] on li "Settings" at bounding box center [885, 334] width 130 height 27
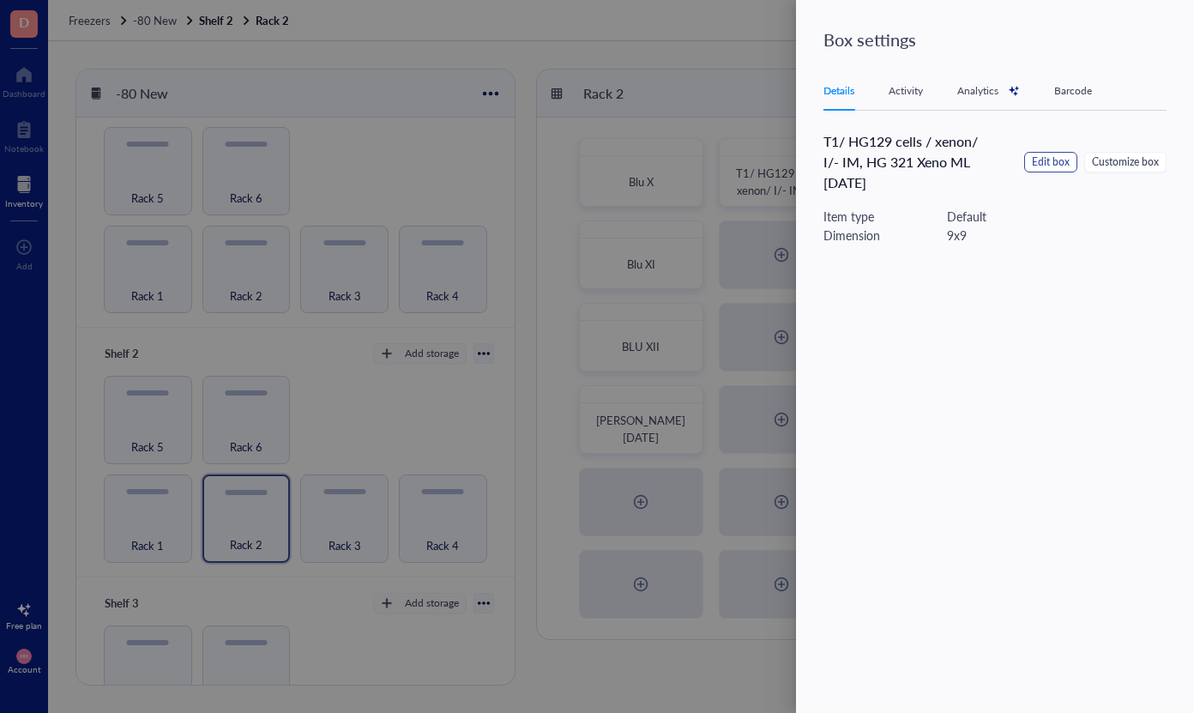
click at [1063, 166] on span "Edit box" at bounding box center [1051, 162] width 38 height 16
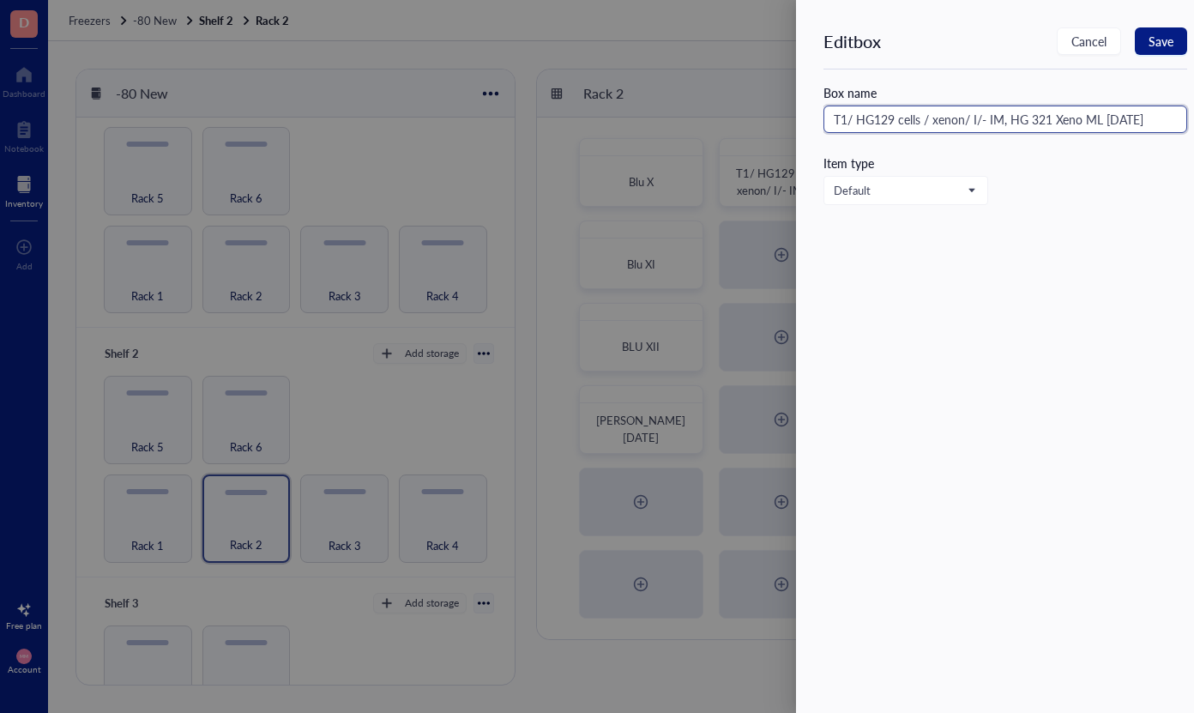
click at [963, 123] on input "T1/ HG129 cells / xenon/ I/- IM, HG 321 Xeno ML [DATE]" at bounding box center [1005, 119] width 364 height 27
type input "T1/ HG129 cells / xenos/ I/- IM, HG 321 Xeno ML [DATE]"
click at [1165, 41] on span "Save" at bounding box center [1161, 41] width 25 height 14
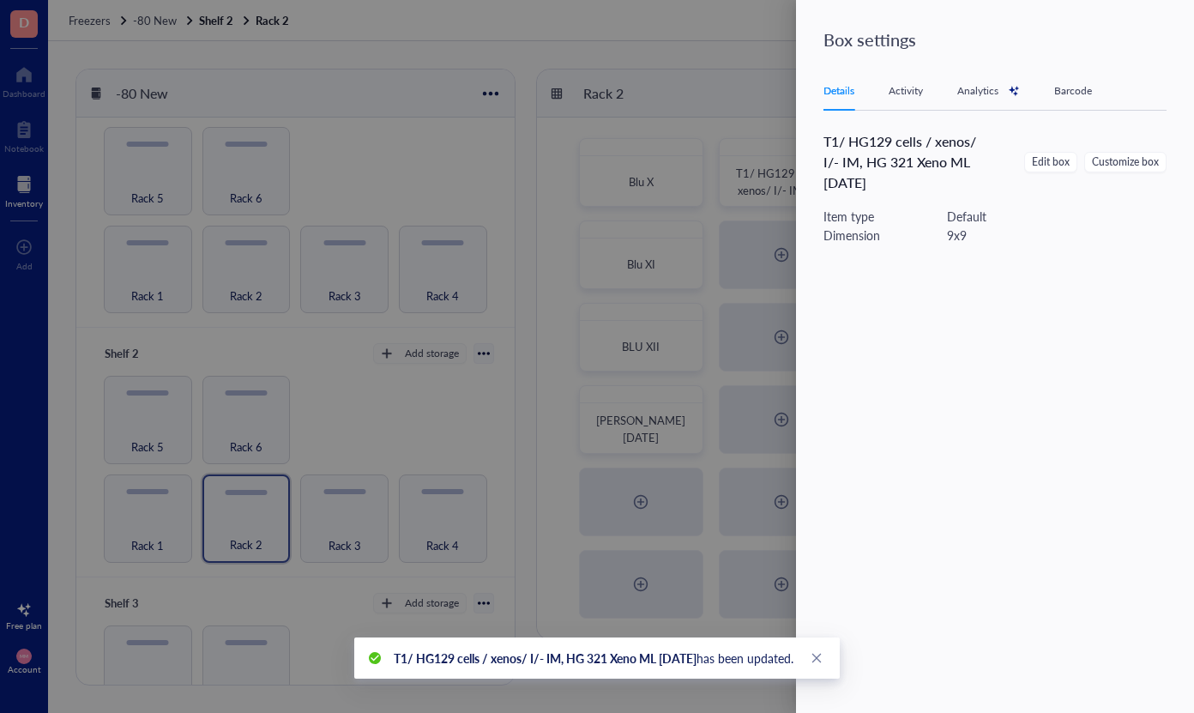
click at [725, 44] on div at bounding box center [597, 356] width 1194 height 713
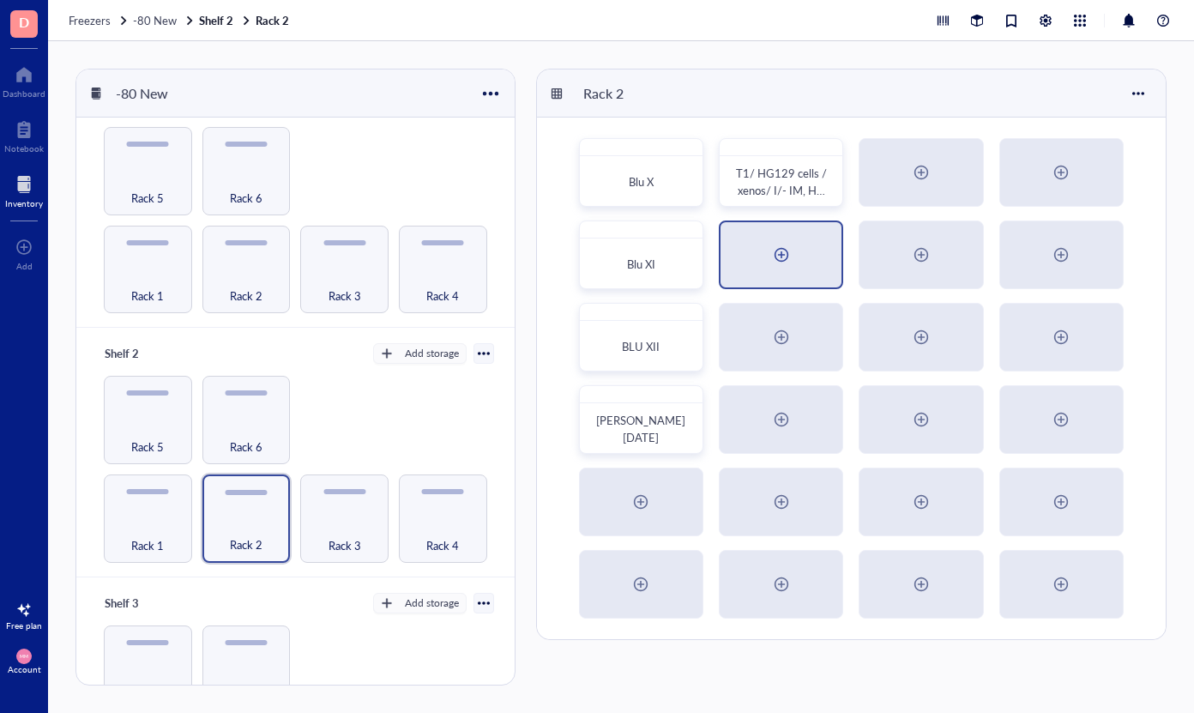
click at [780, 259] on div at bounding box center [781, 254] width 27 height 27
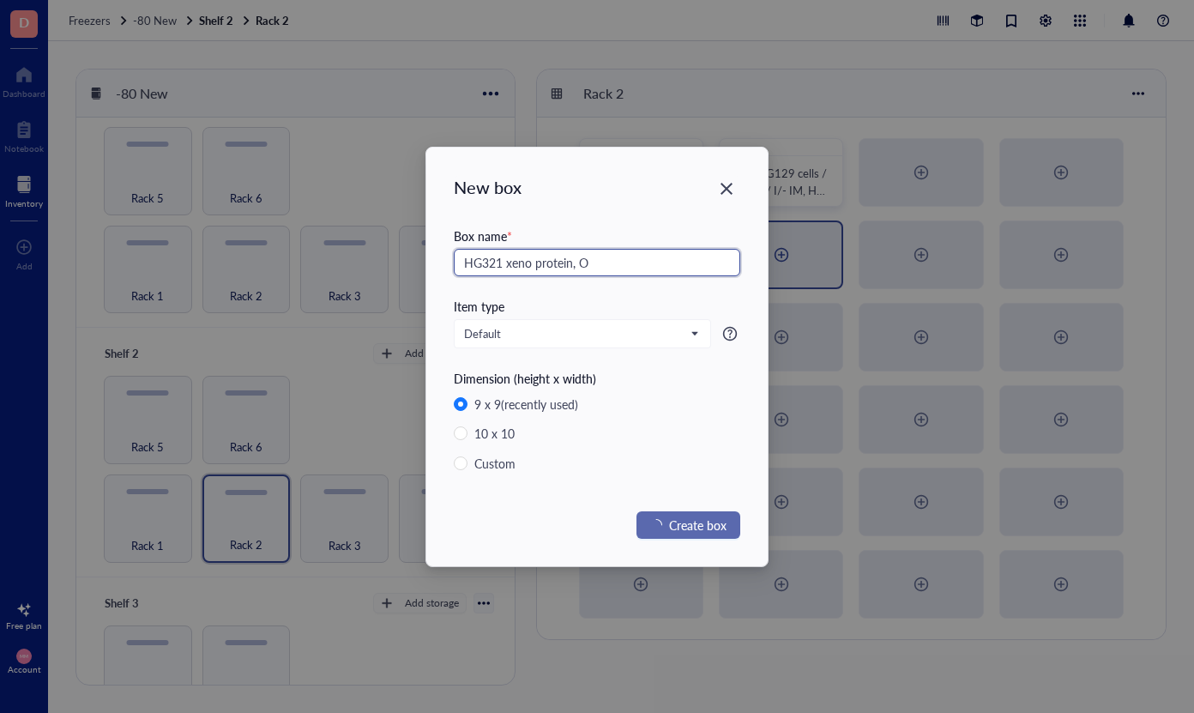
type input "HG321 xeno protein, Oc"
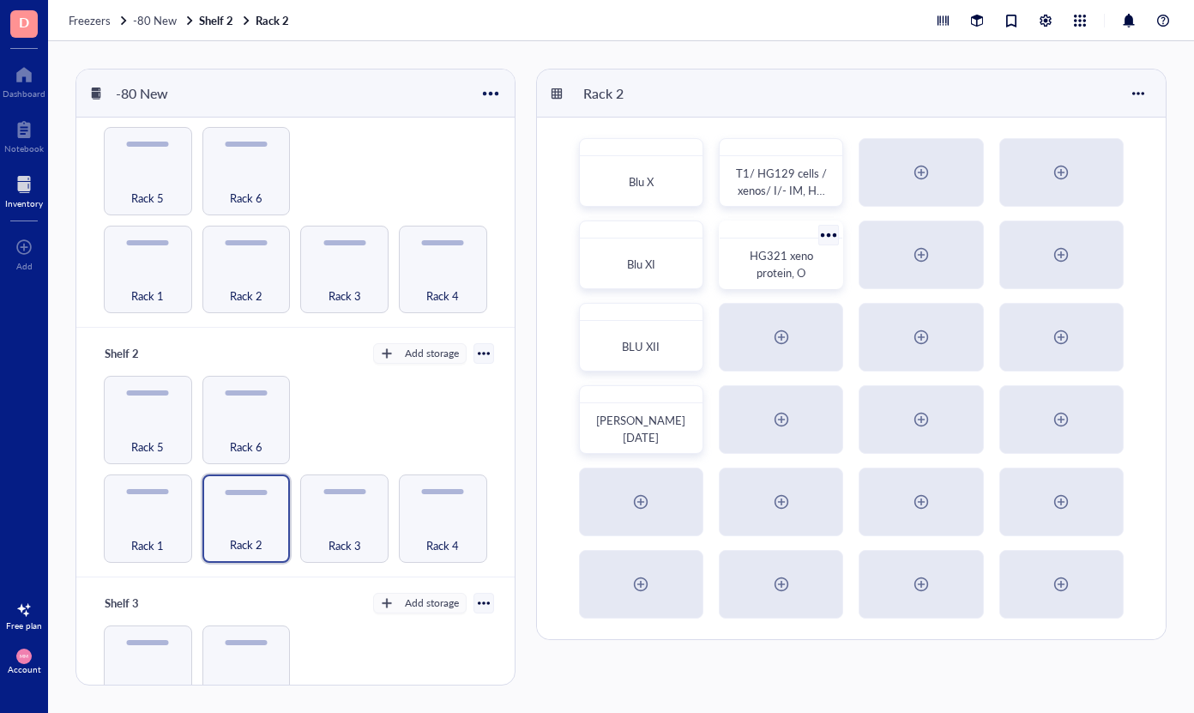
click at [826, 239] on div at bounding box center [829, 234] width 25 height 25
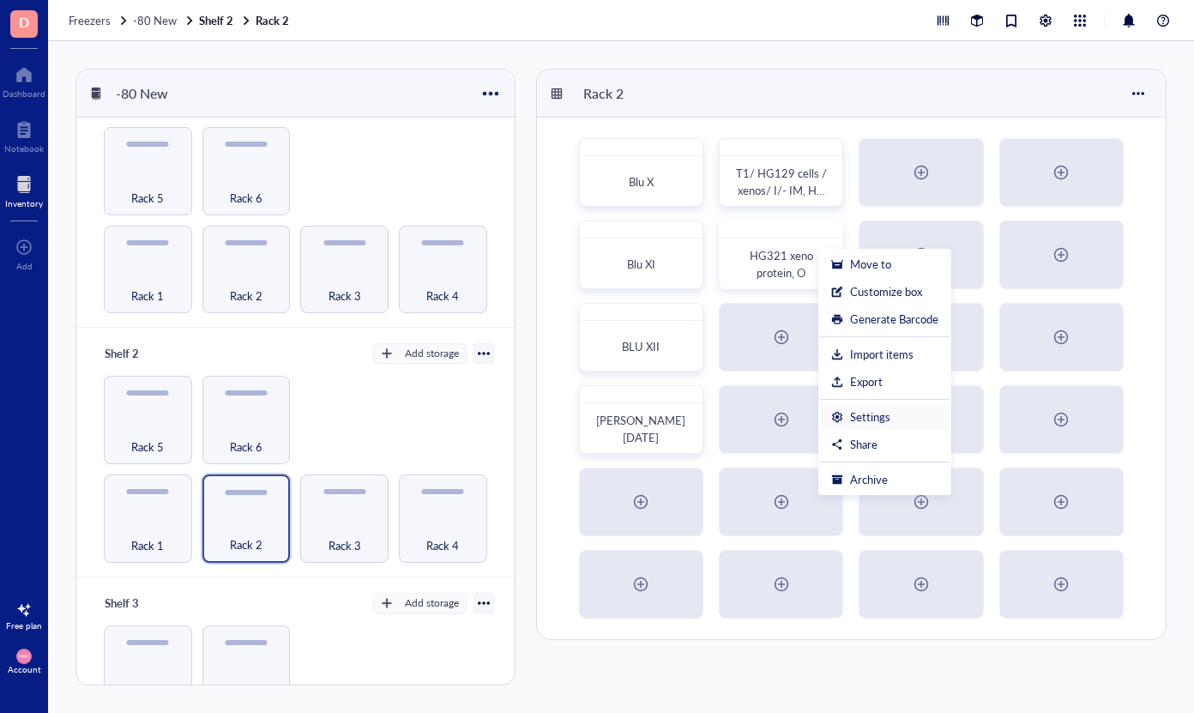
click at [889, 420] on div "Settings" at bounding box center [870, 416] width 40 height 15
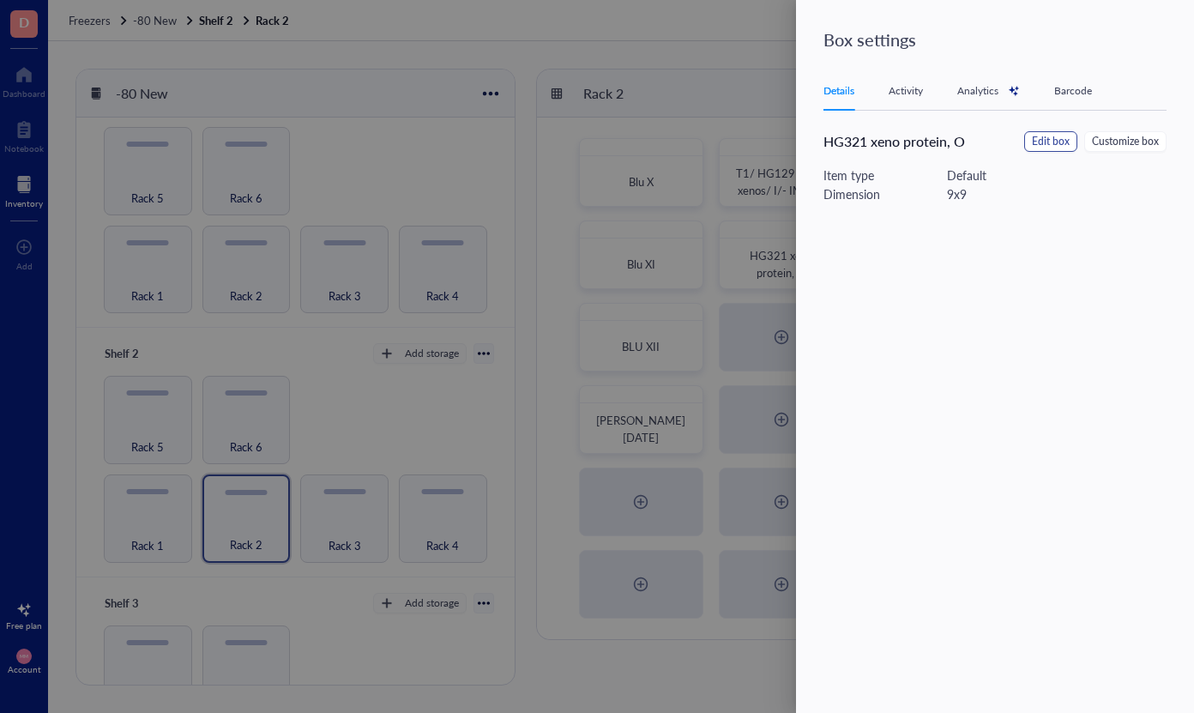
click at [1070, 145] on span "Edit box" at bounding box center [1051, 142] width 38 height 16
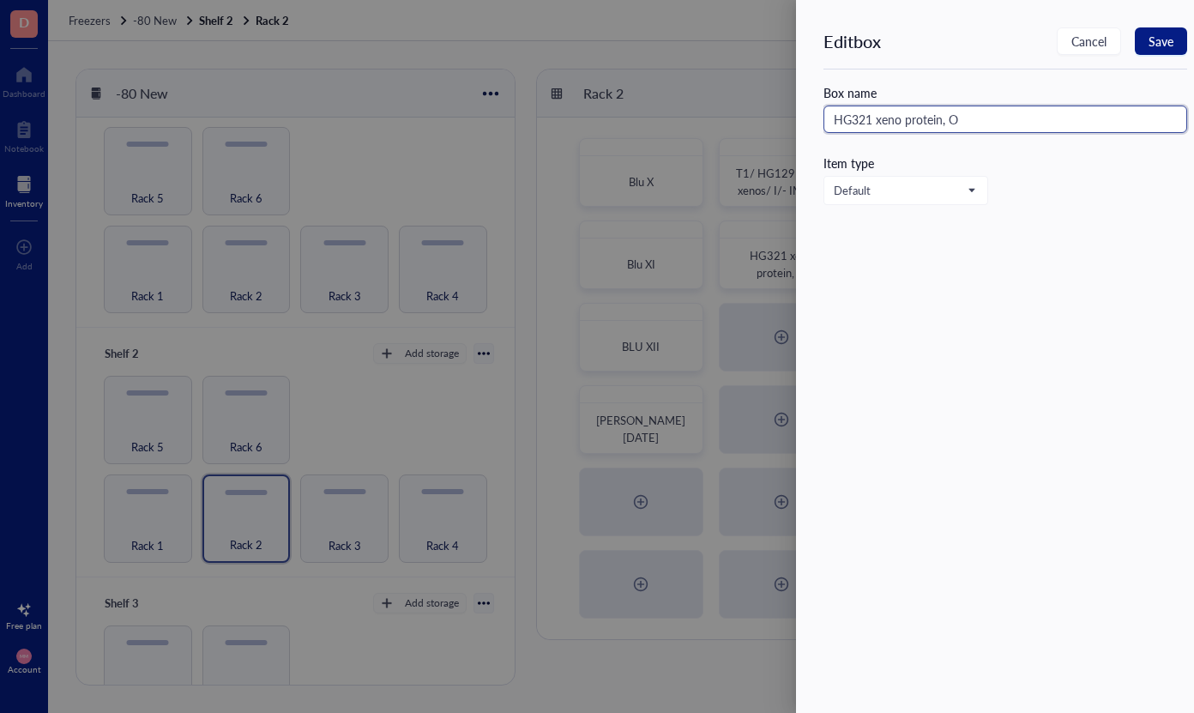
click at [970, 116] on input "HG321 xeno protein, O" at bounding box center [1005, 119] width 364 height 27
type input "HG321 xeno protein, OCT, serum and everything"
click at [1165, 39] on span "Save" at bounding box center [1161, 41] width 25 height 14
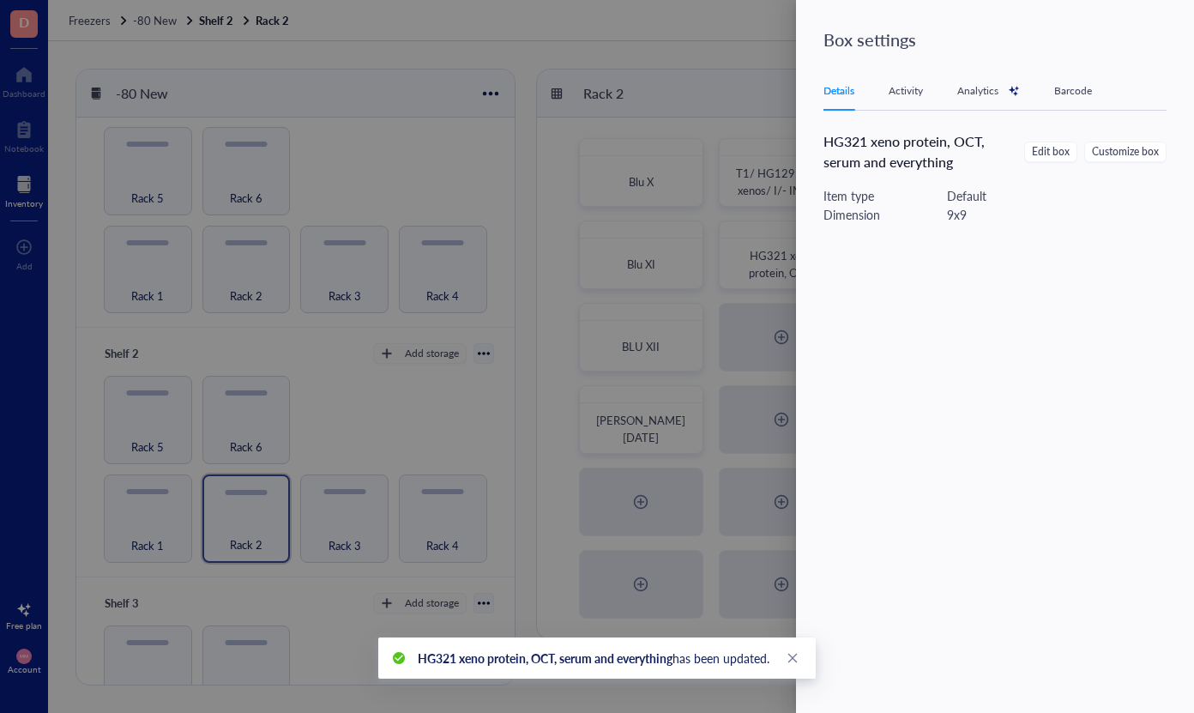
click at [754, 47] on div at bounding box center [597, 356] width 1194 height 713
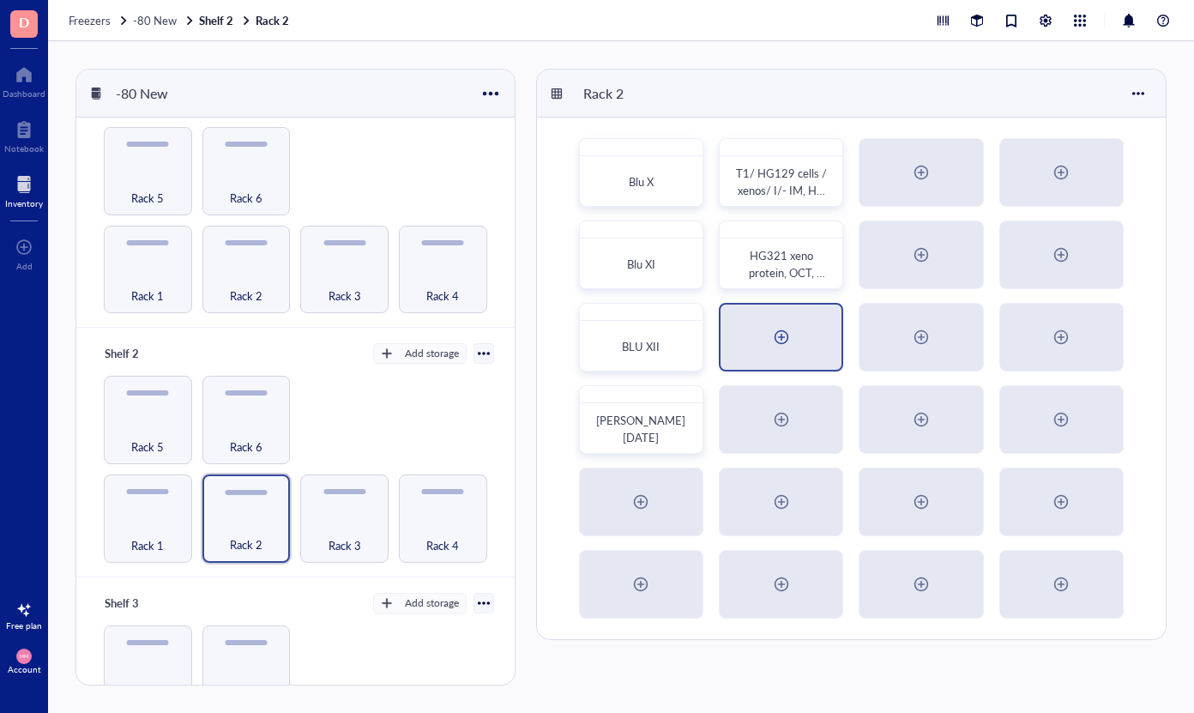
click at [785, 329] on div at bounding box center [781, 336] width 27 height 27
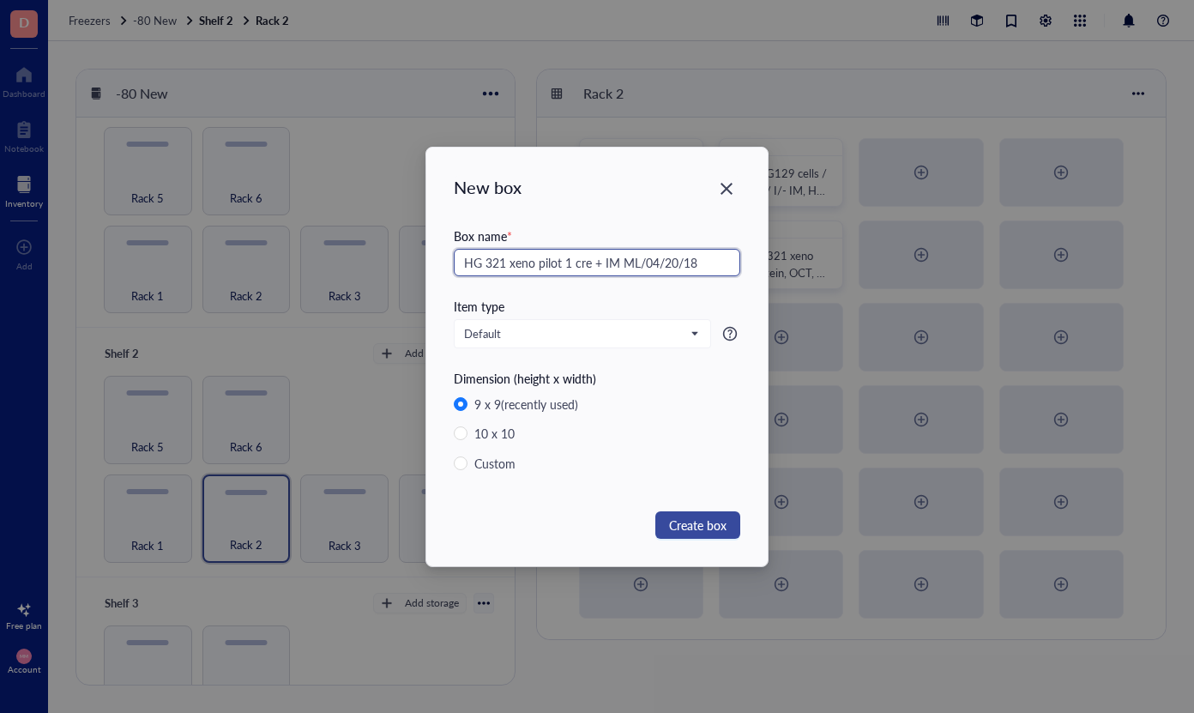
type input "HG 321 xeno pilot 1 cre + IM ML/04/20/18"
click at [697, 528] on span "Create box" at bounding box center [697, 525] width 57 height 19
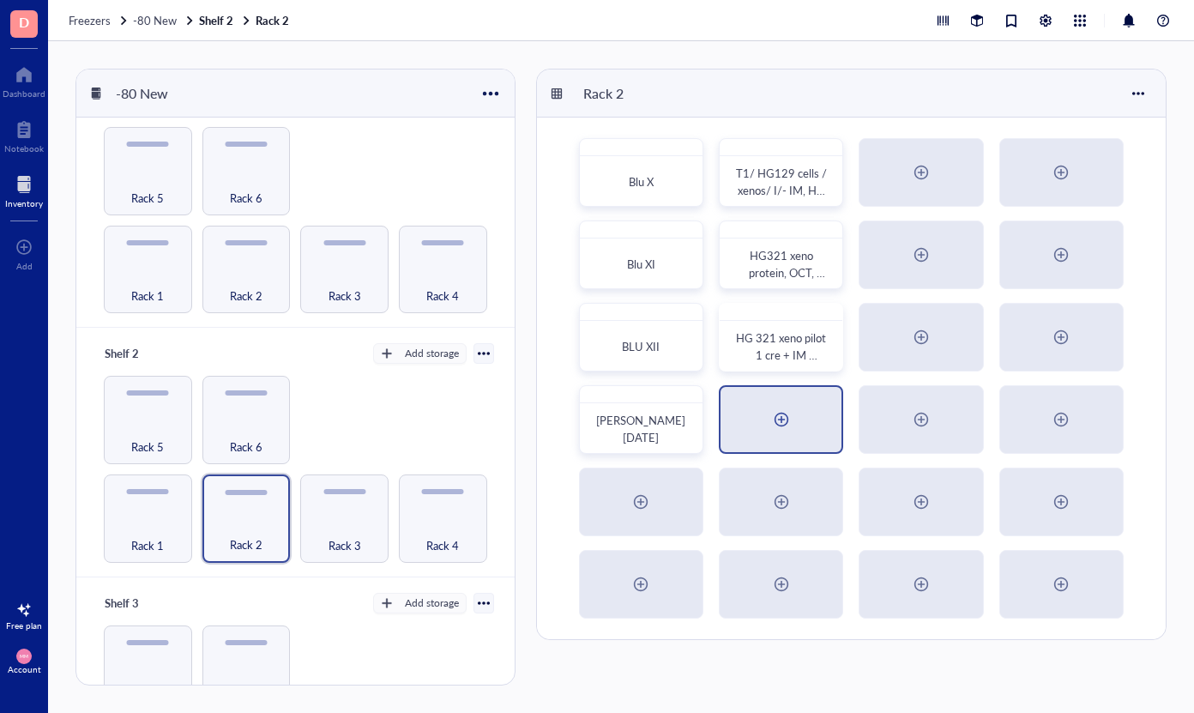
click at [786, 413] on div at bounding box center [781, 419] width 27 height 27
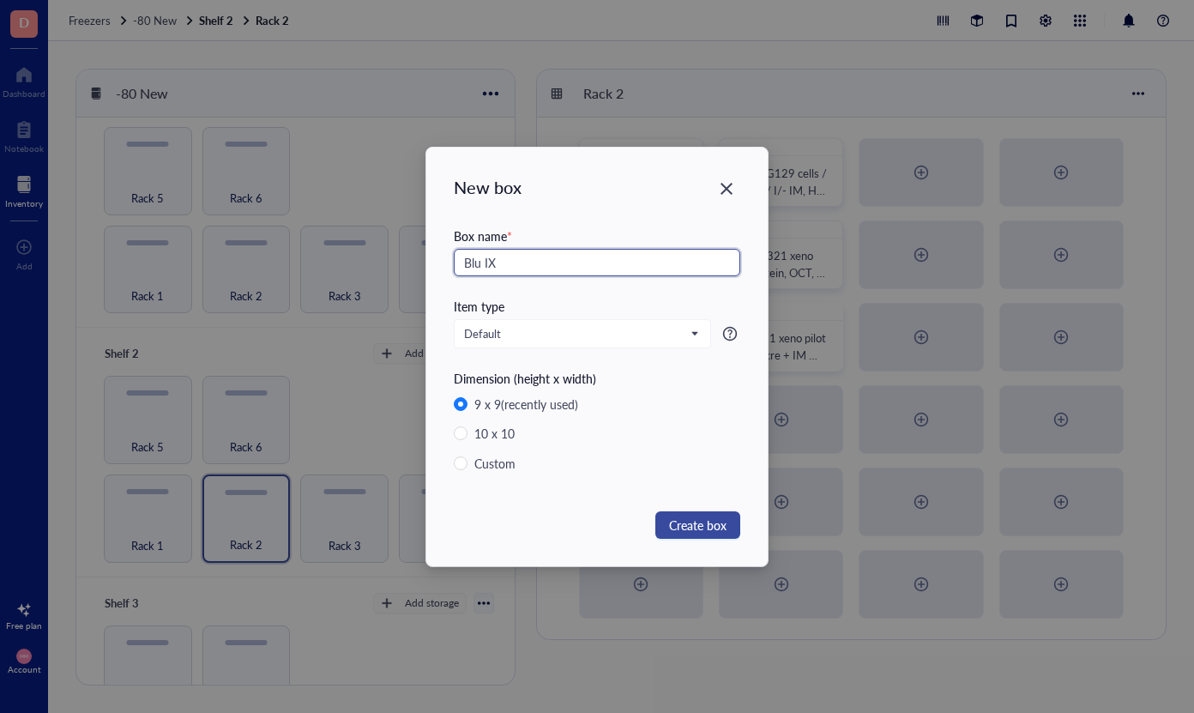
type input "Blu IX"
click at [704, 521] on span "Create box" at bounding box center [697, 525] width 57 height 19
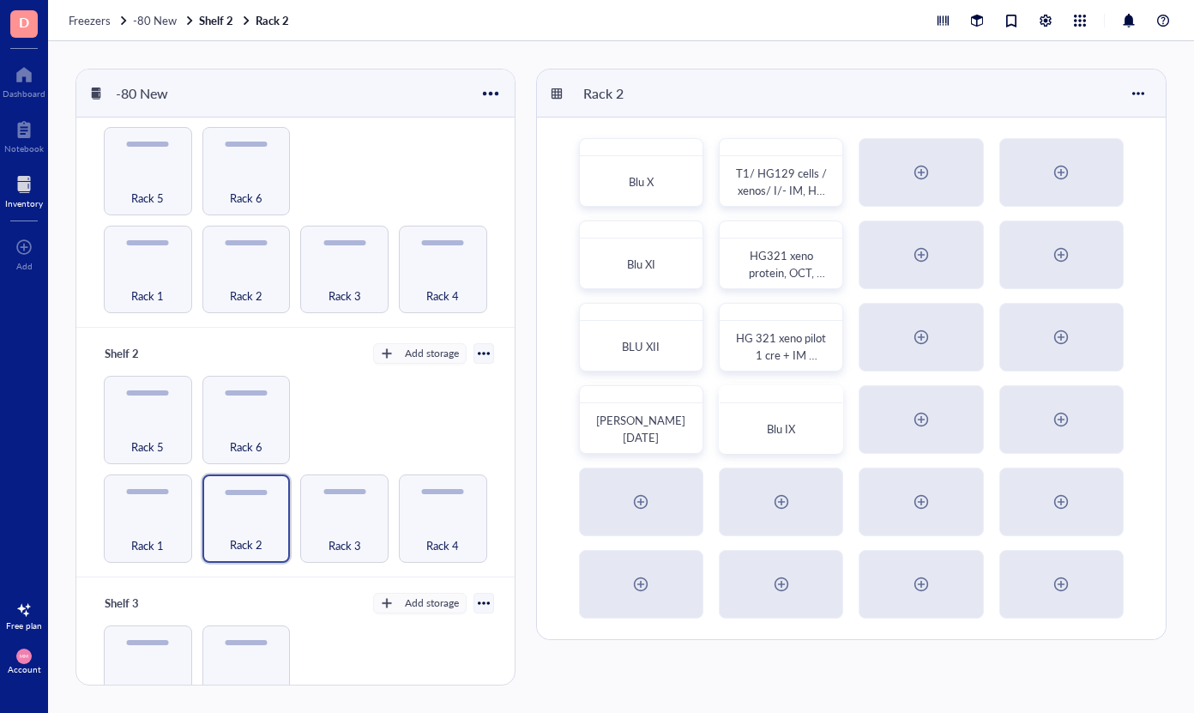
click at [784, 420] on span "Blu IX" at bounding box center [781, 428] width 28 height 16
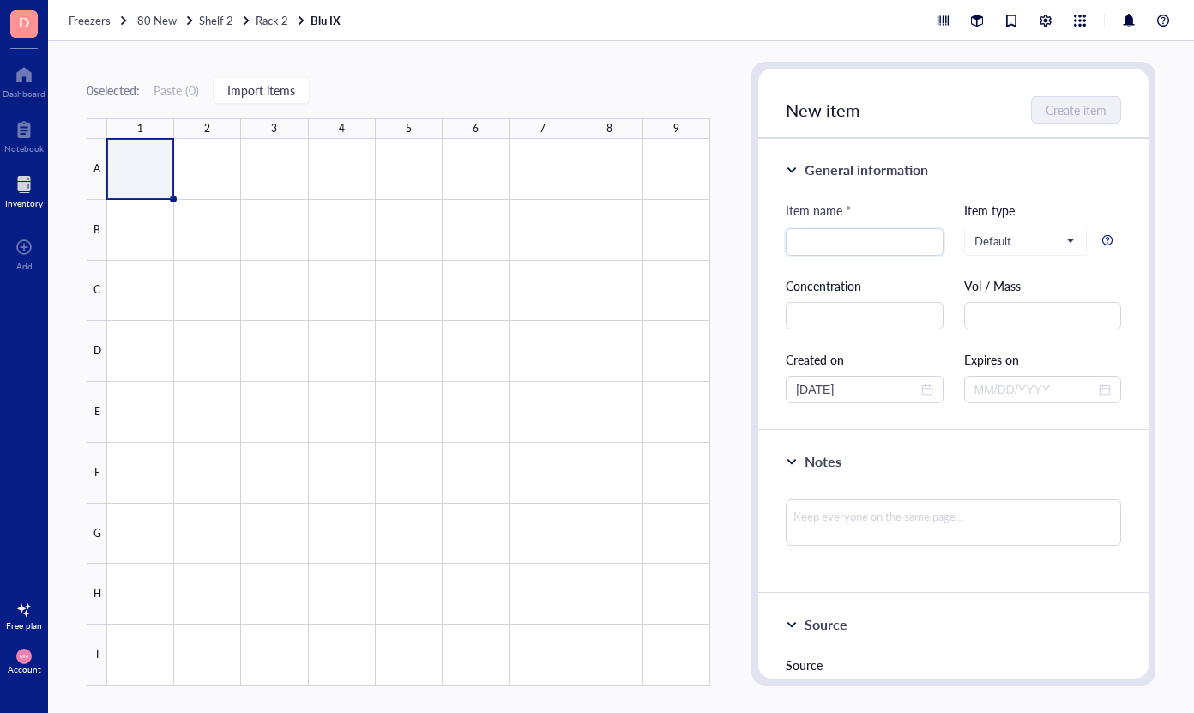
click at [586, 87] on div "0 selected: Paste ( 0 ) Import items" at bounding box center [399, 89] width 624 height 15
click at [276, 22] on span "Rack 2" at bounding box center [272, 20] width 33 height 16
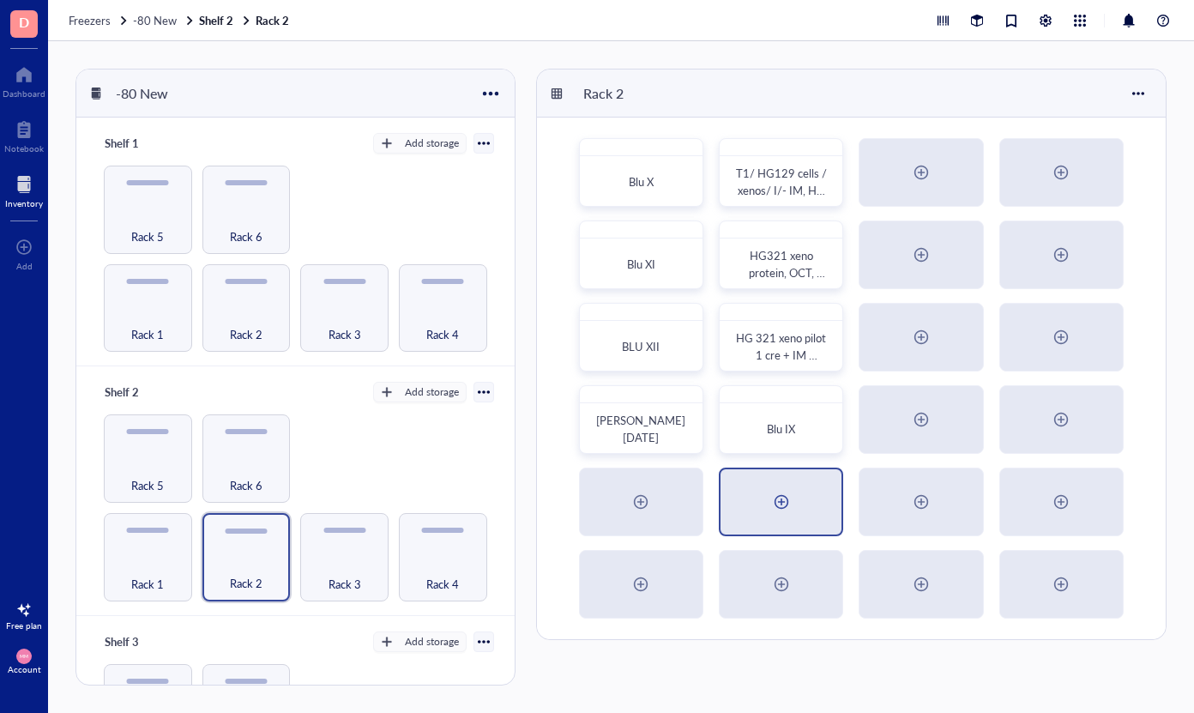
click at [782, 504] on div at bounding box center [781, 501] width 27 height 27
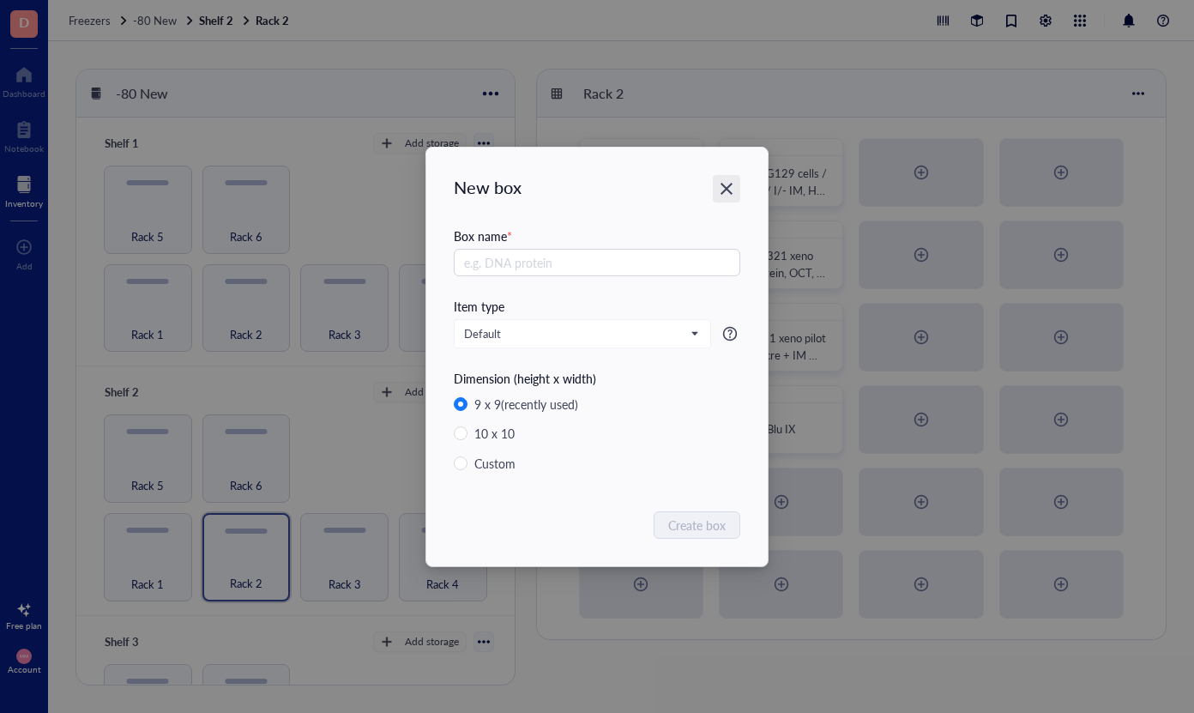
click at [725, 193] on icon "Close" at bounding box center [727, 188] width 16 height 16
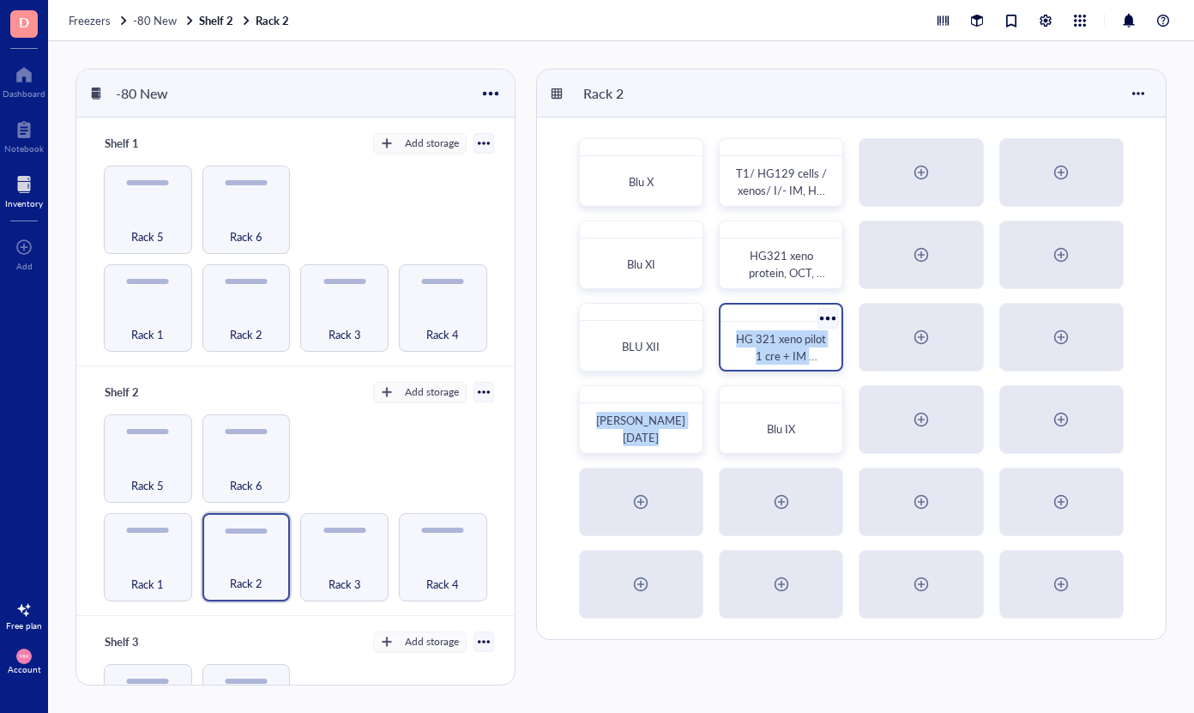
drag, startPoint x: 808, startPoint y: 405, endPoint x: 804, endPoint y: 319, distance: 85.9
click at [804, 319] on div "Blu X T1/ HG129 cells / xenos/ I/- IM, HG 321 Xeno ML [DATE] Blu XI HG321 xeno …" at bounding box center [851, 379] width 629 height 522
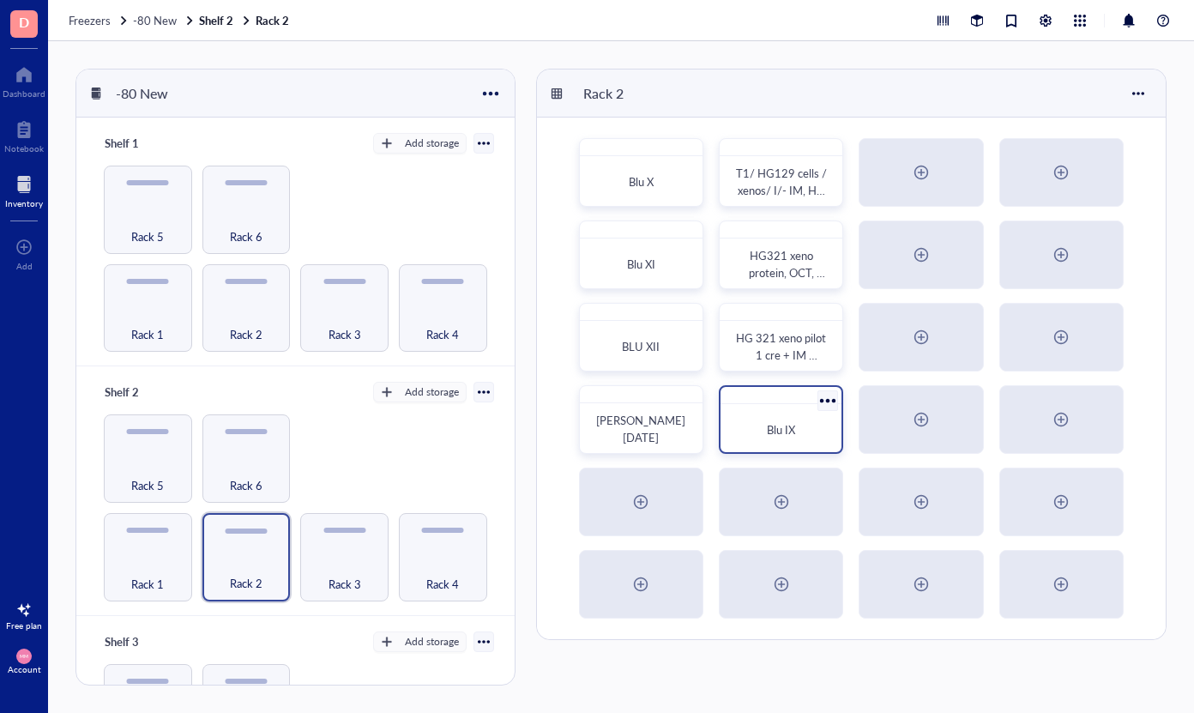
click at [815, 428] on div "Blu IX" at bounding box center [780, 429] width 93 height 17
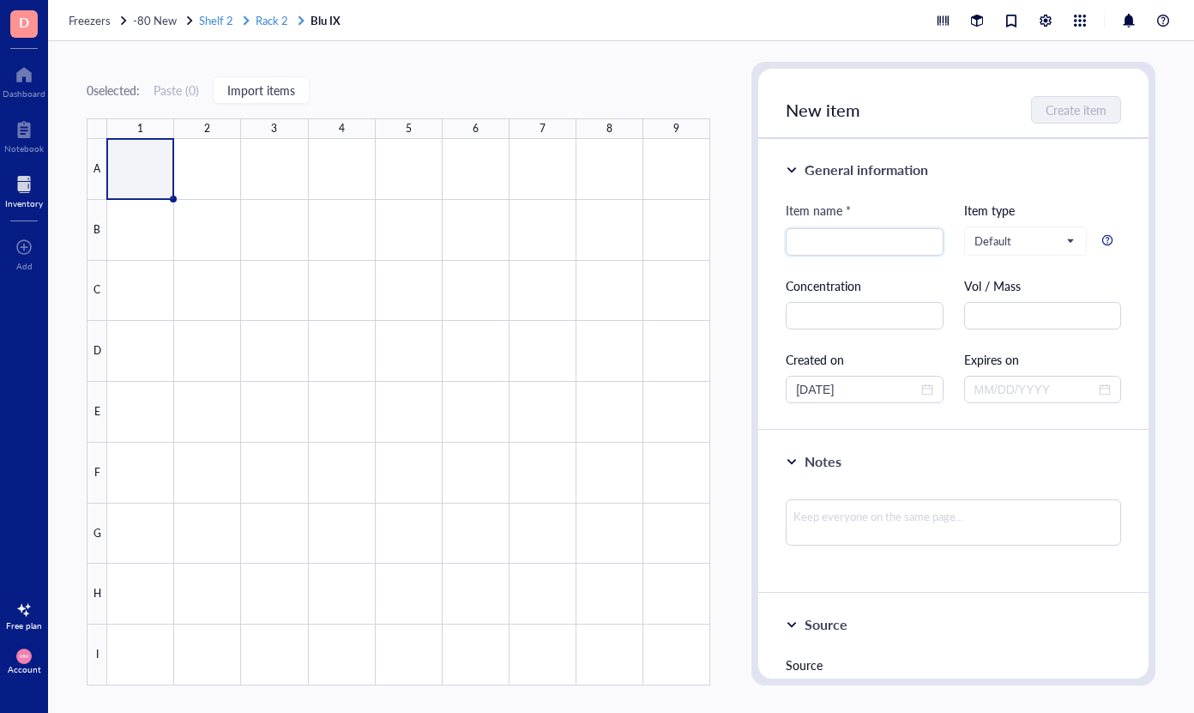
click at [271, 22] on span "Rack 2" at bounding box center [272, 20] width 33 height 16
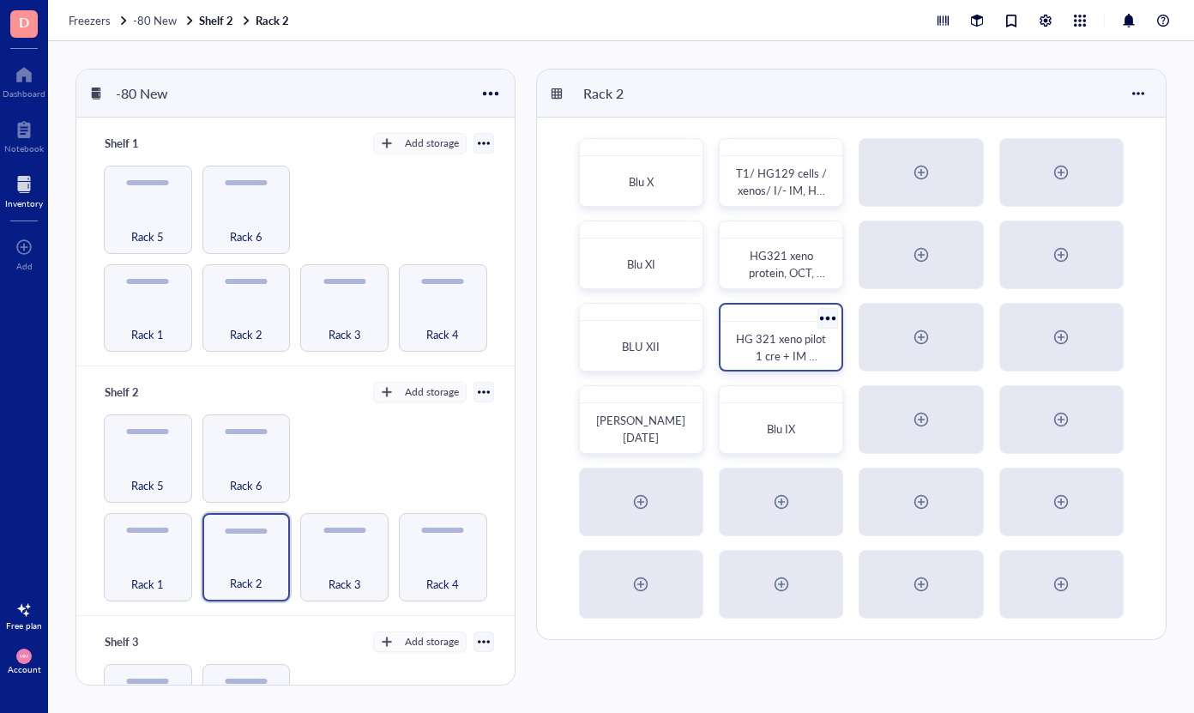
click at [832, 313] on div at bounding box center [828, 317] width 25 height 25
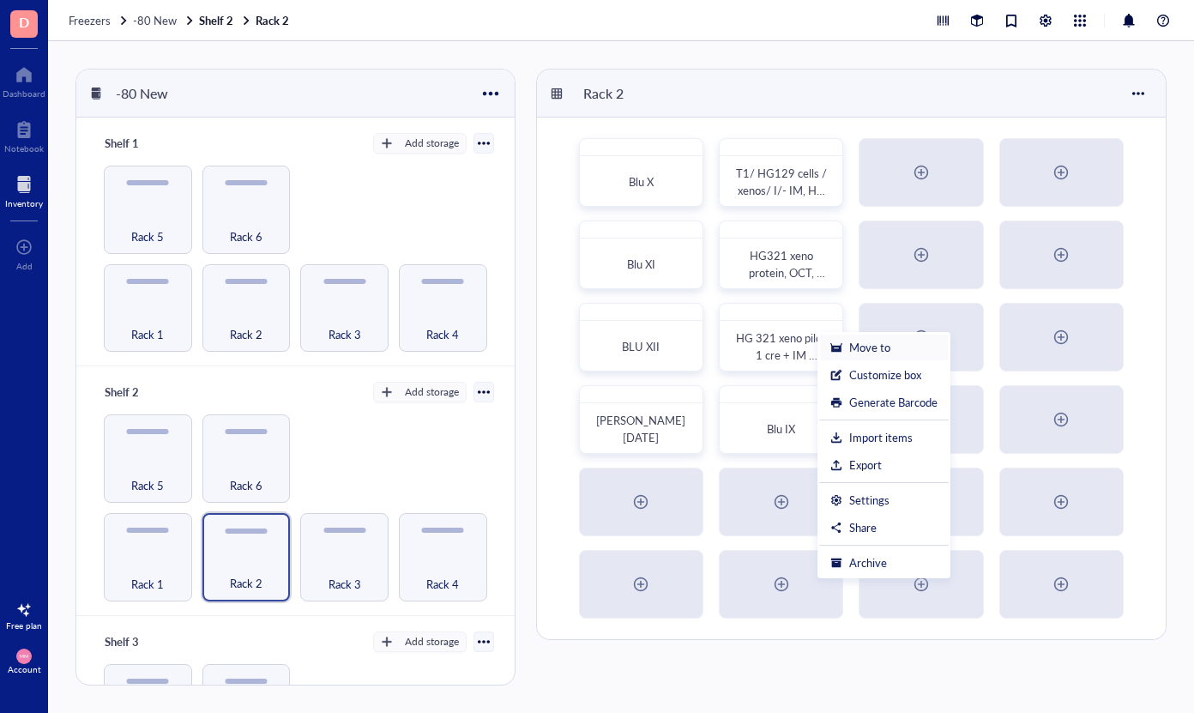
click at [859, 354] on div "Move to" at bounding box center [869, 347] width 41 height 15
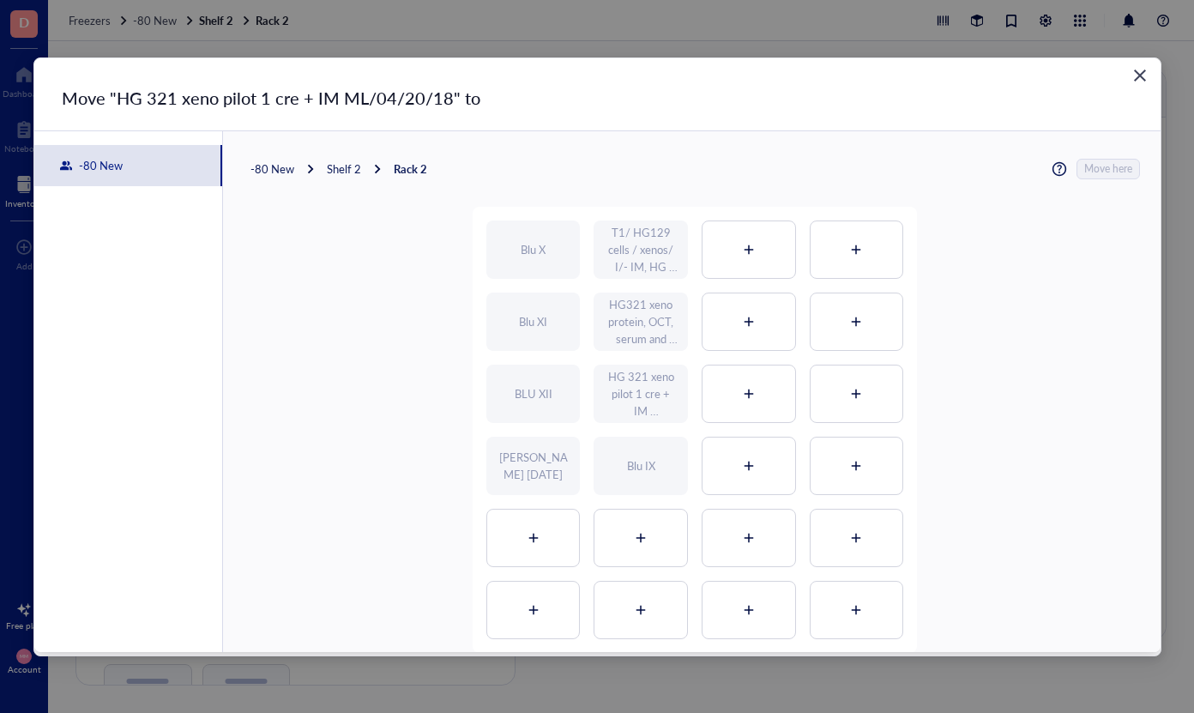
scroll to position [42, 0]
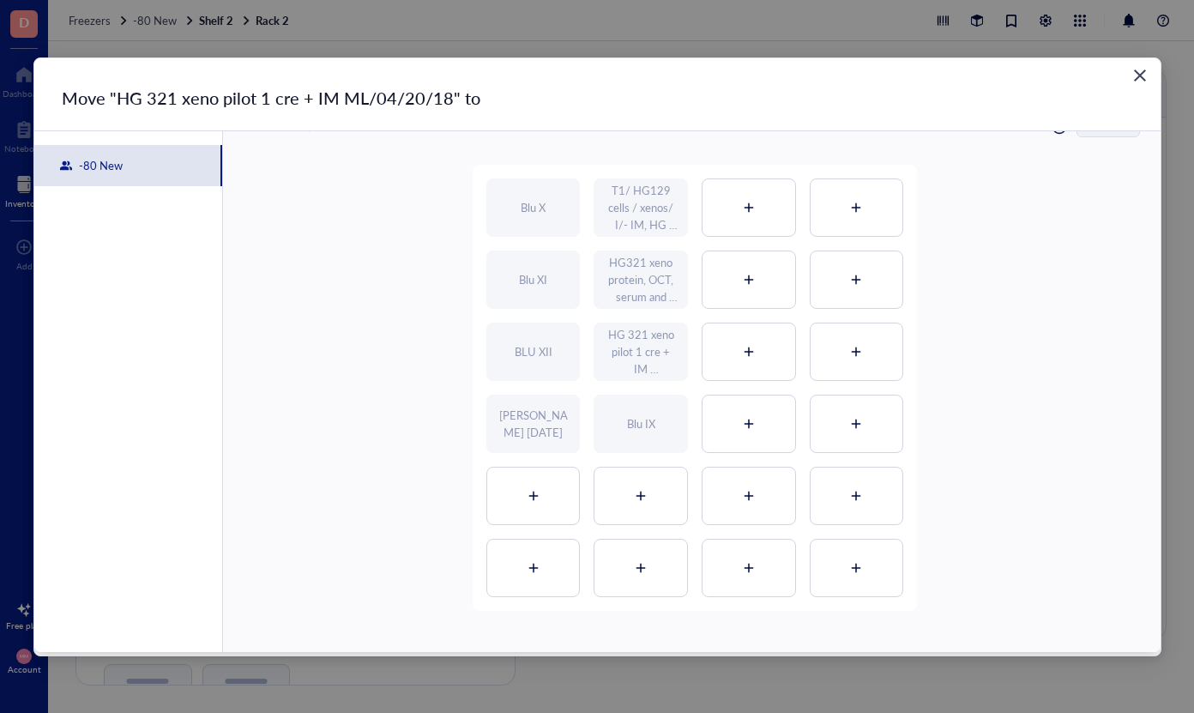
click at [634, 415] on div "Blu IX" at bounding box center [641, 423] width 28 height 17
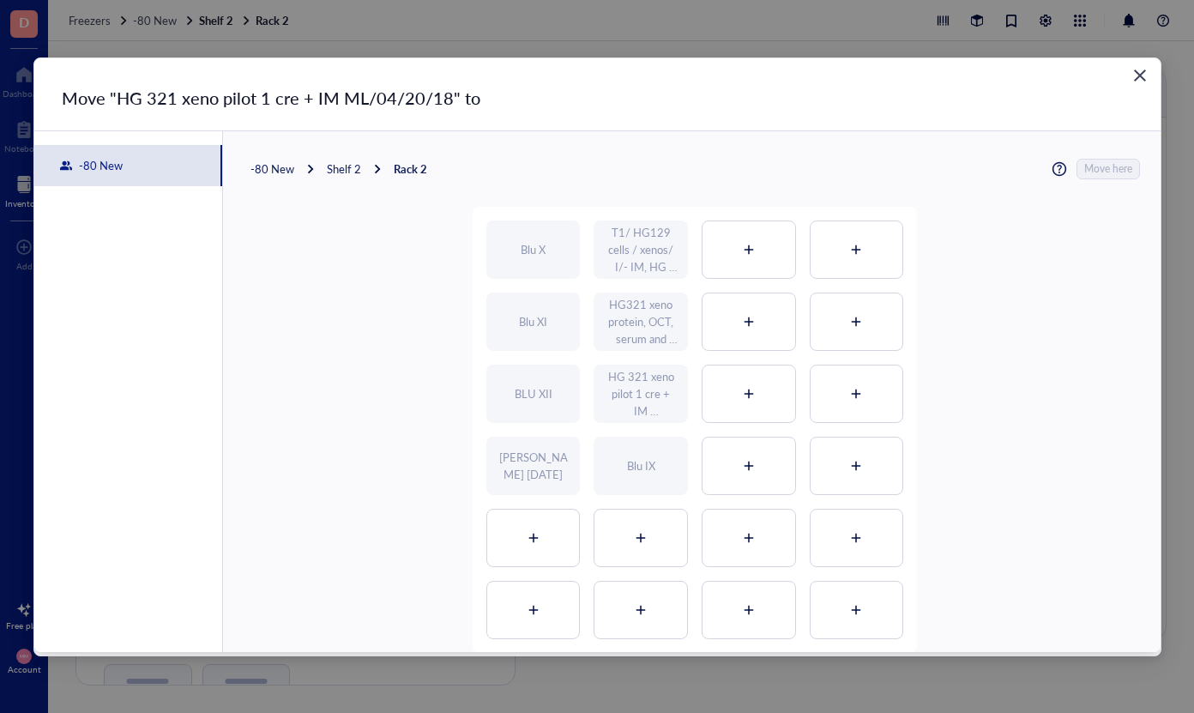
scroll to position [0, 0]
click at [1138, 73] on icon "Close" at bounding box center [1140, 75] width 12 height 12
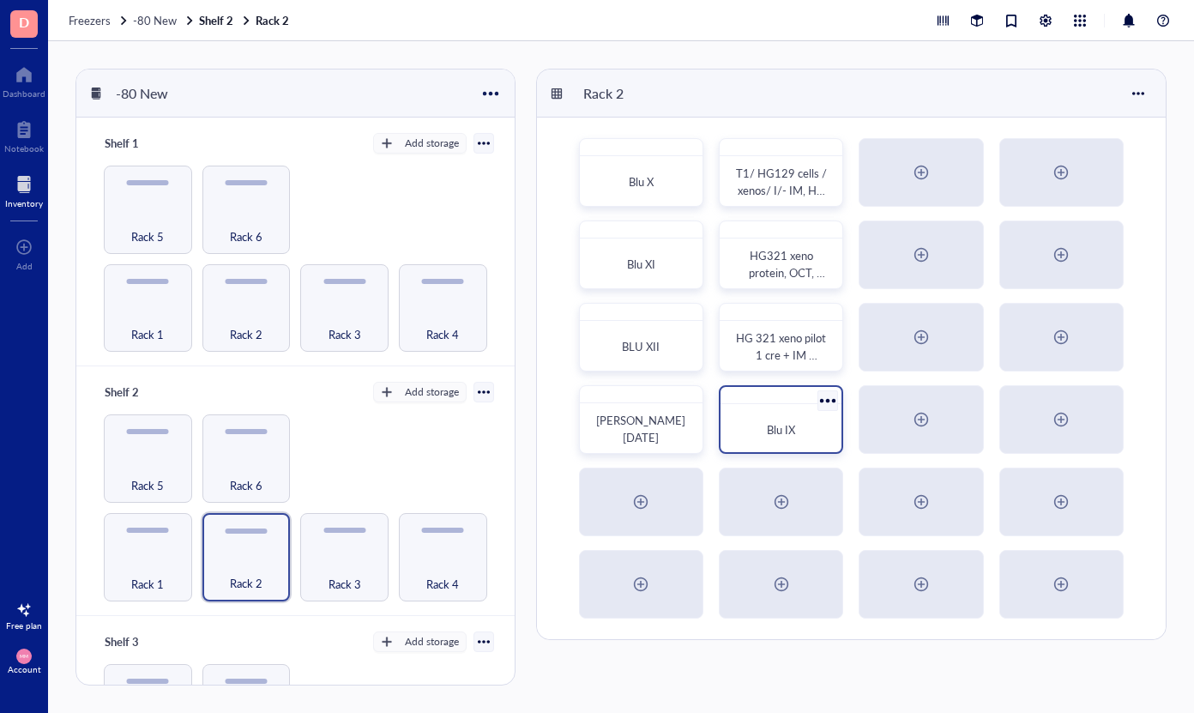
click at [827, 406] on div at bounding box center [828, 400] width 25 height 25
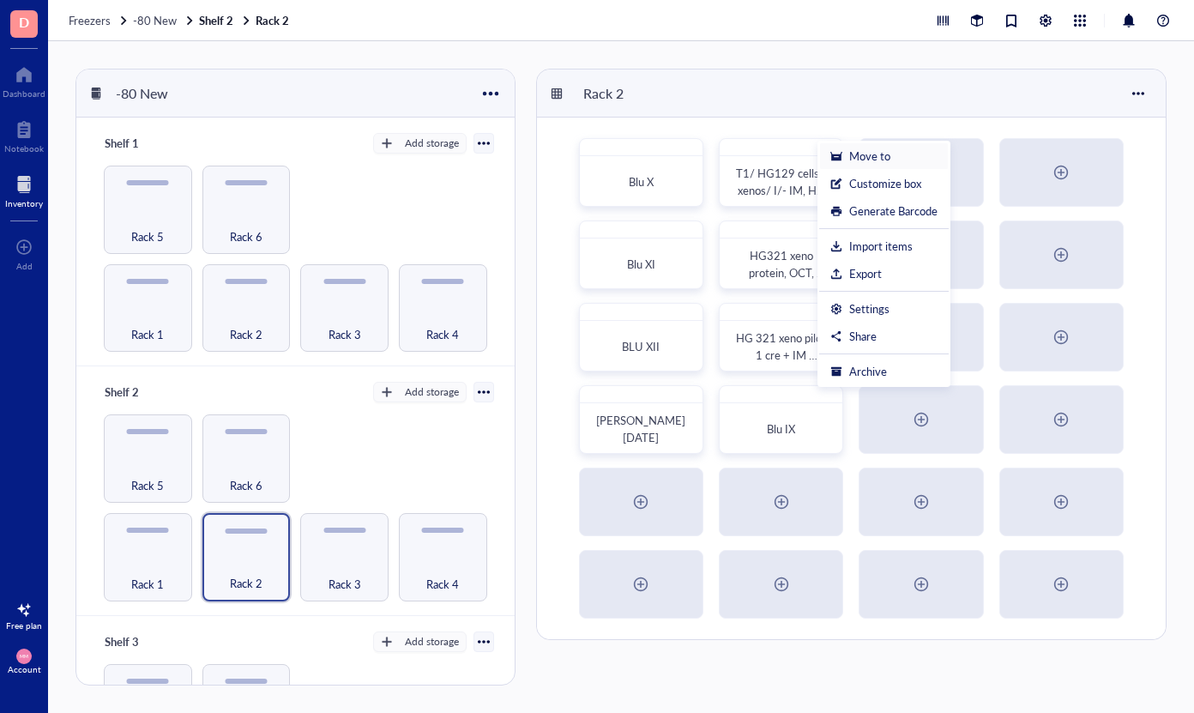
click at [884, 154] on div "Move to" at bounding box center [869, 155] width 41 height 15
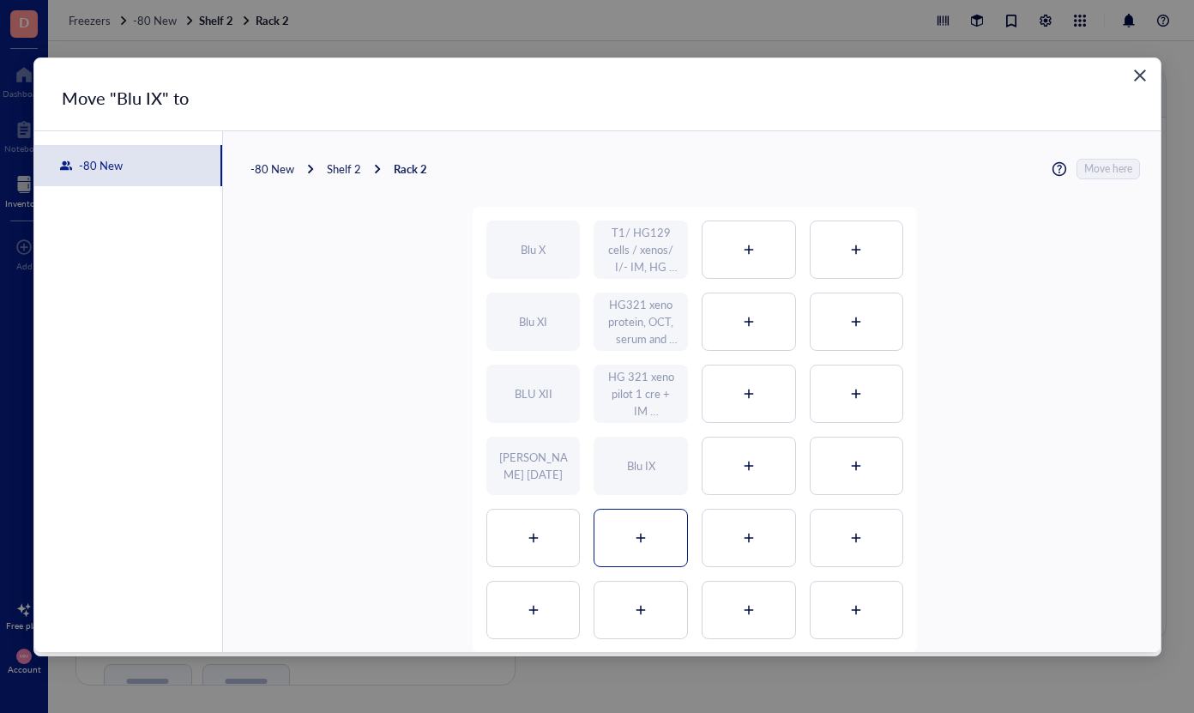
click at [635, 532] on icon at bounding box center [641, 538] width 12 height 12
click at [1119, 168] on span "Move here" at bounding box center [1109, 169] width 48 height 21
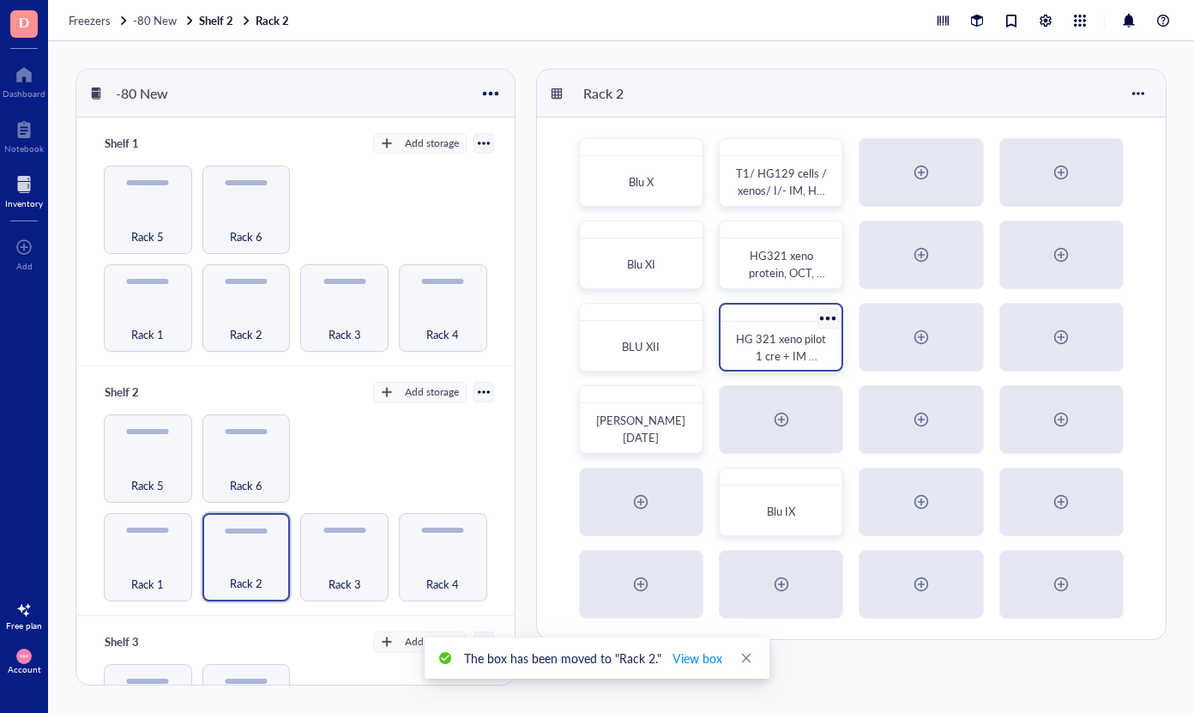
click at [825, 318] on div at bounding box center [828, 317] width 25 height 25
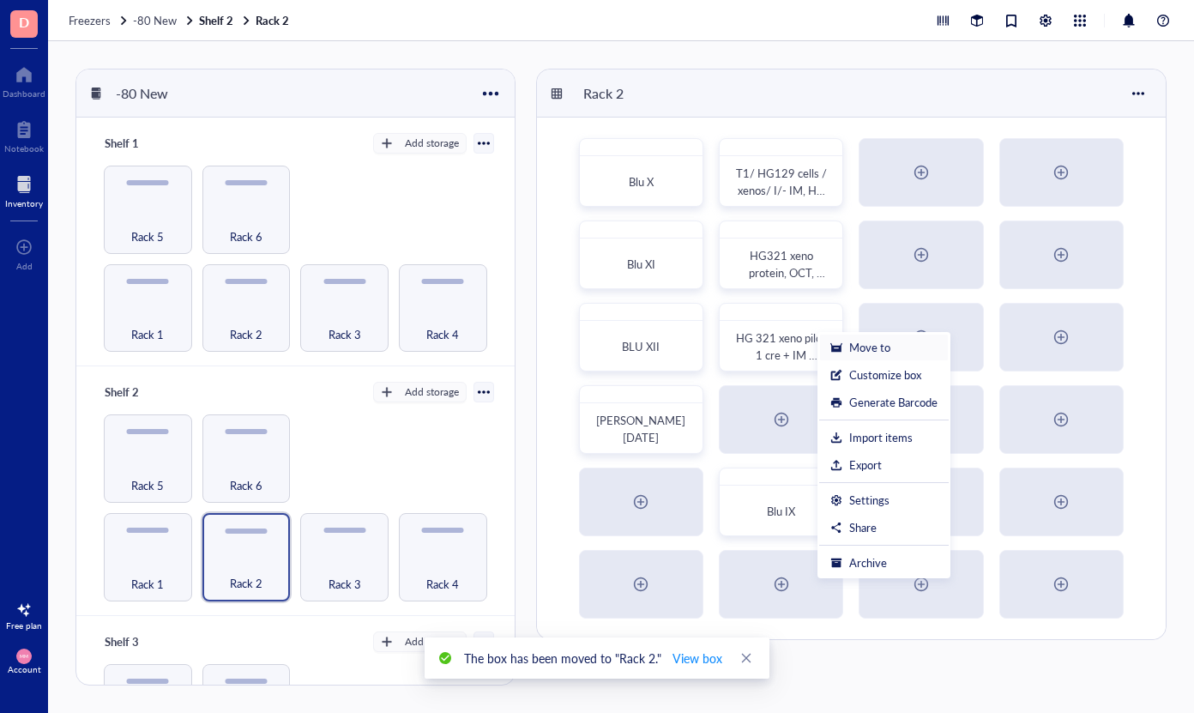
click at [850, 349] on div "Move to" at bounding box center [869, 347] width 41 height 15
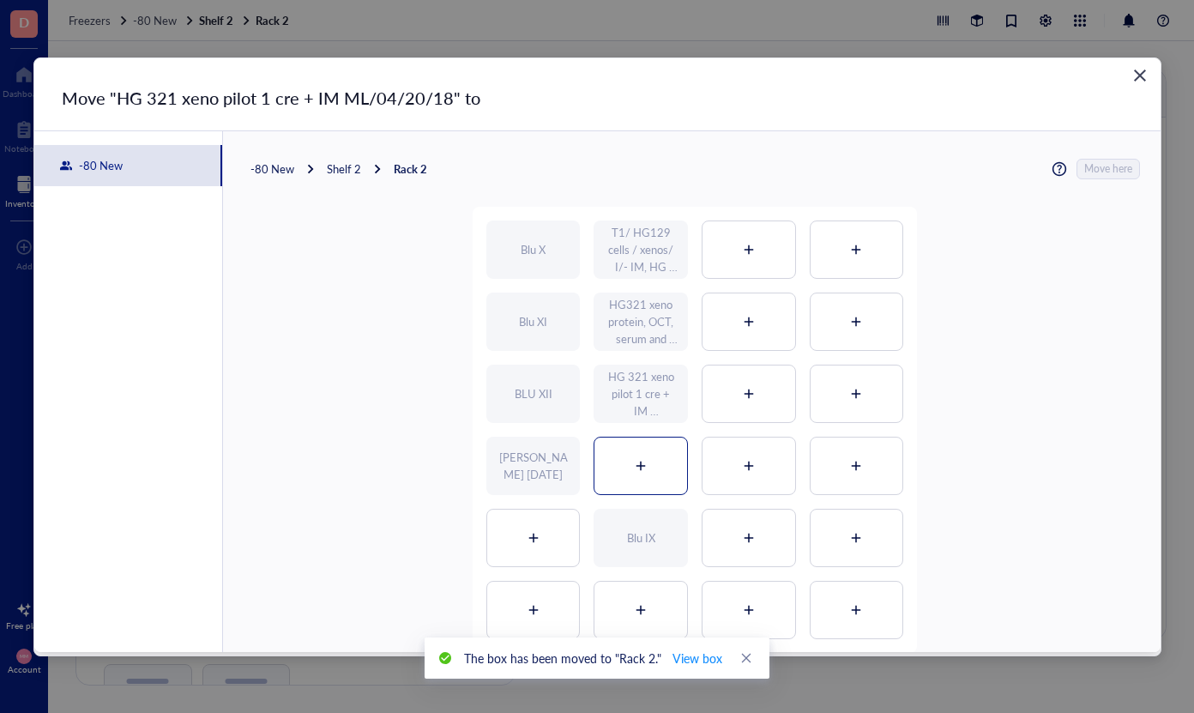
click at [635, 463] on icon at bounding box center [641, 466] width 12 height 12
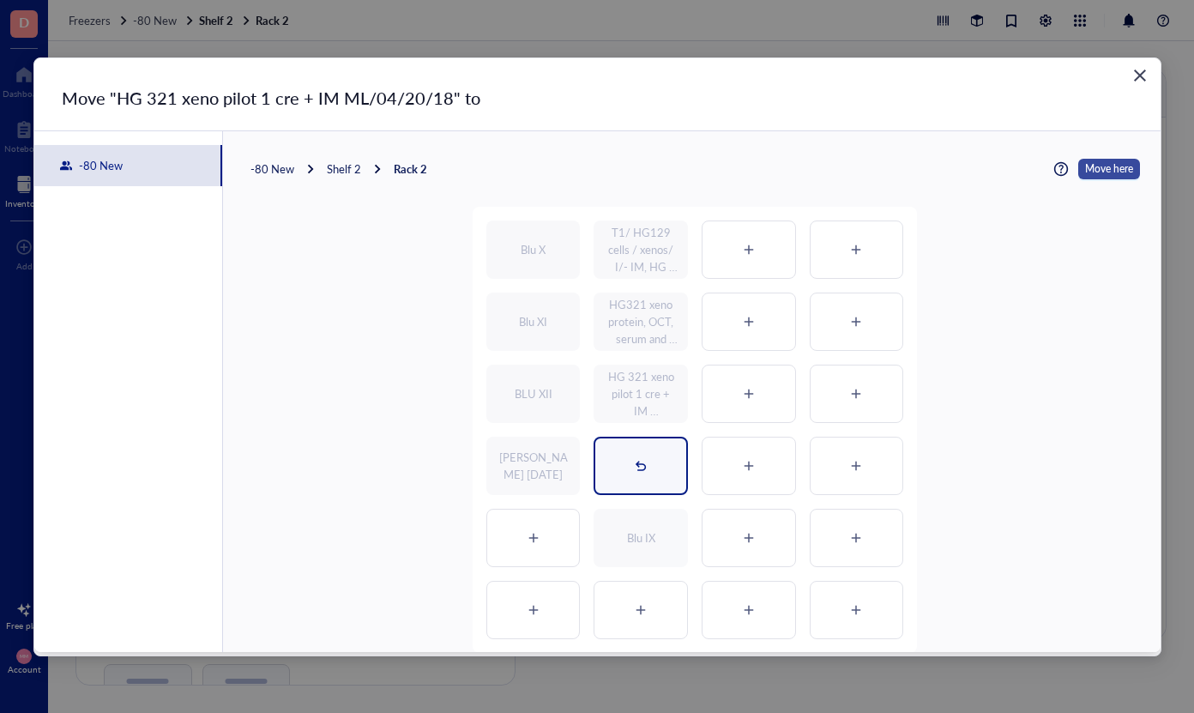
click at [1102, 170] on span "Move here" at bounding box center [1109, 169] width 48 height 21
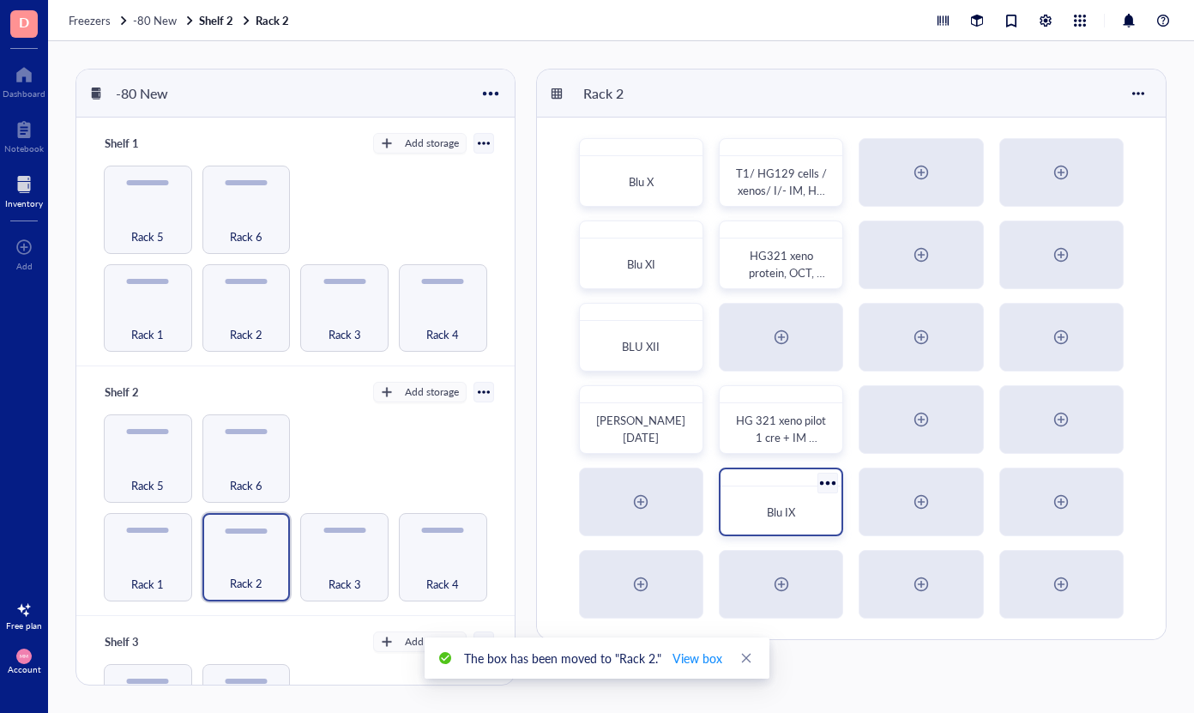
click at [834, 479] on div at bounding box center [828, 482] width 25 height 25
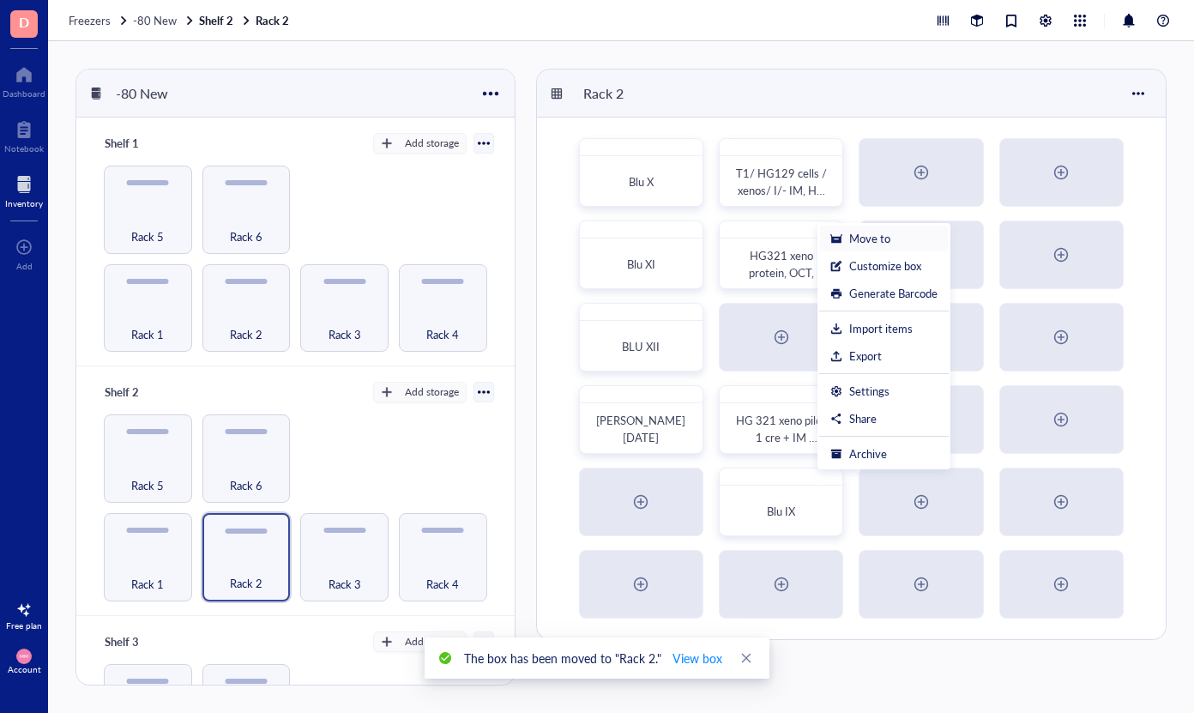
click at [883, 243] on div "Move to" at bounding box center [869, 238] width 41 height 15
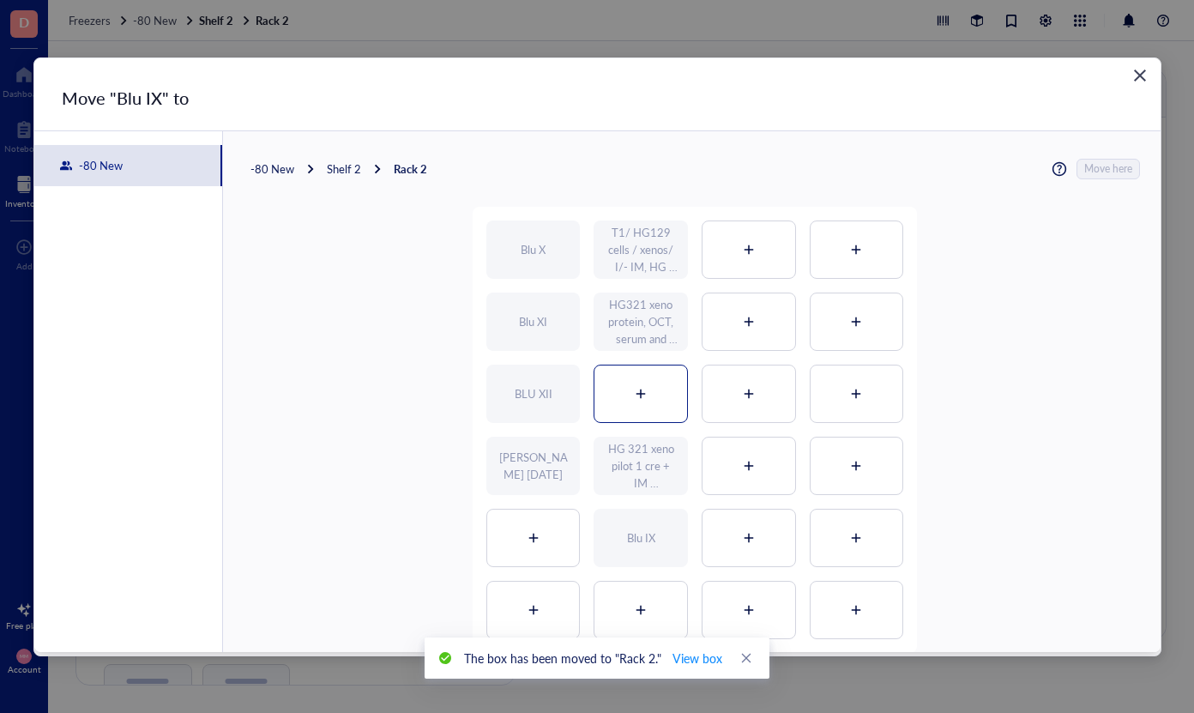
click at [633, 403] on div at bounding box center [640, 393] width 93 height 57
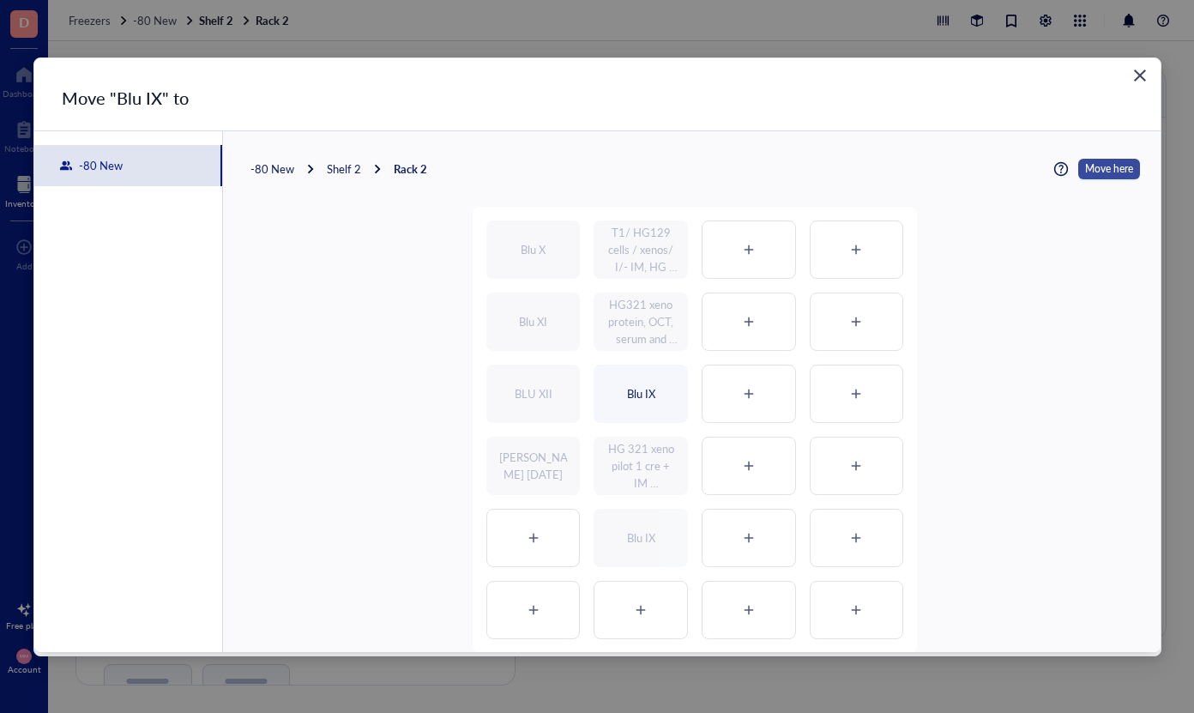
click at [1096, 164] on span "Move here" at bounding box center [1109, 169] width 48 height 21
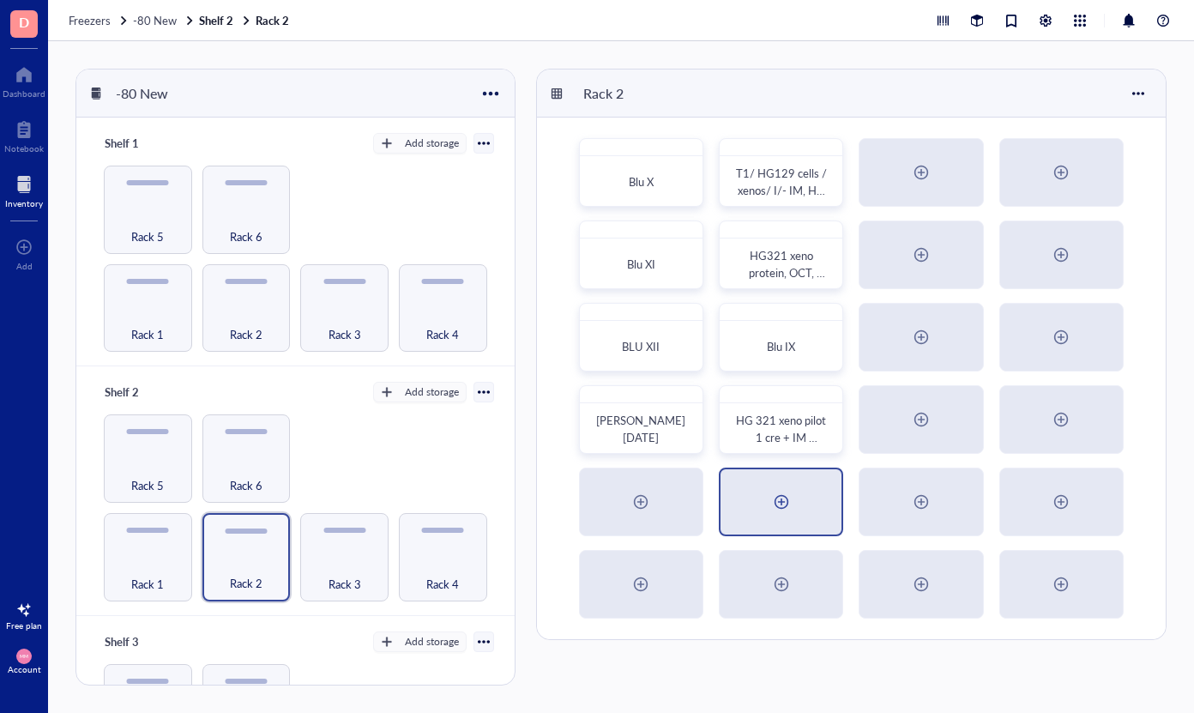
click at [772, 493] on div at bounding box center [781, 501] width 27 height 27
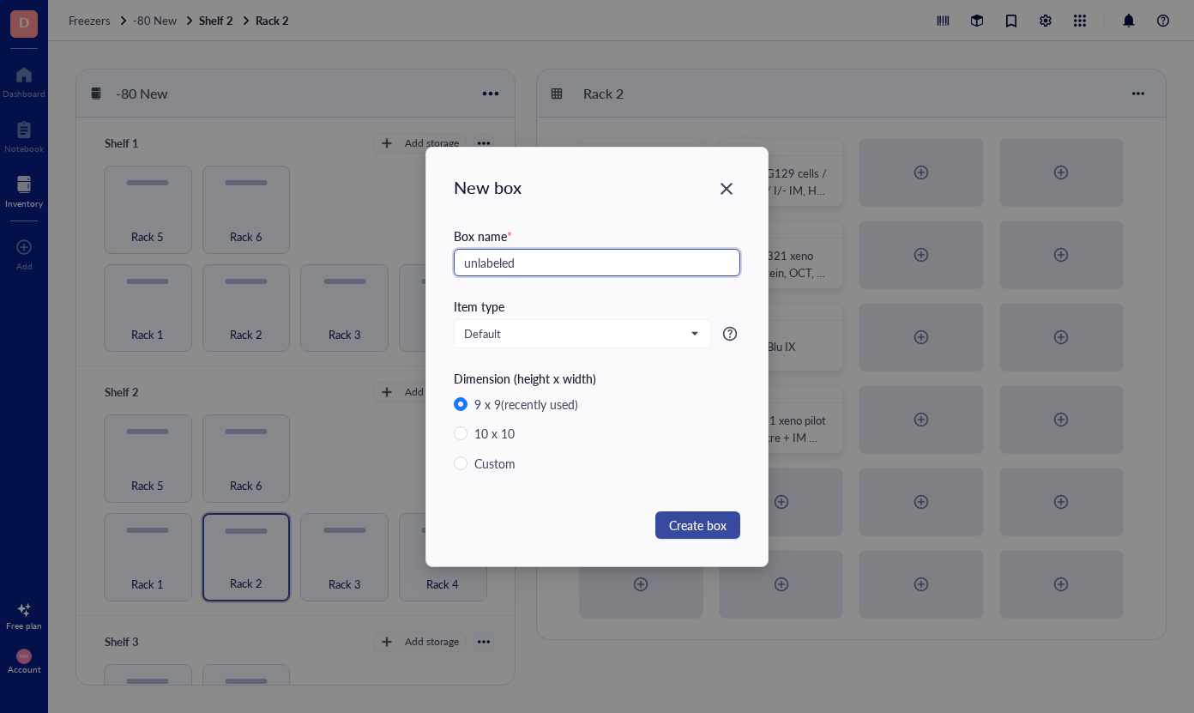
type input "unlabeled"
click at [701, 536] on button "Create box" at bounding box center [697, 524] width 85 height 27
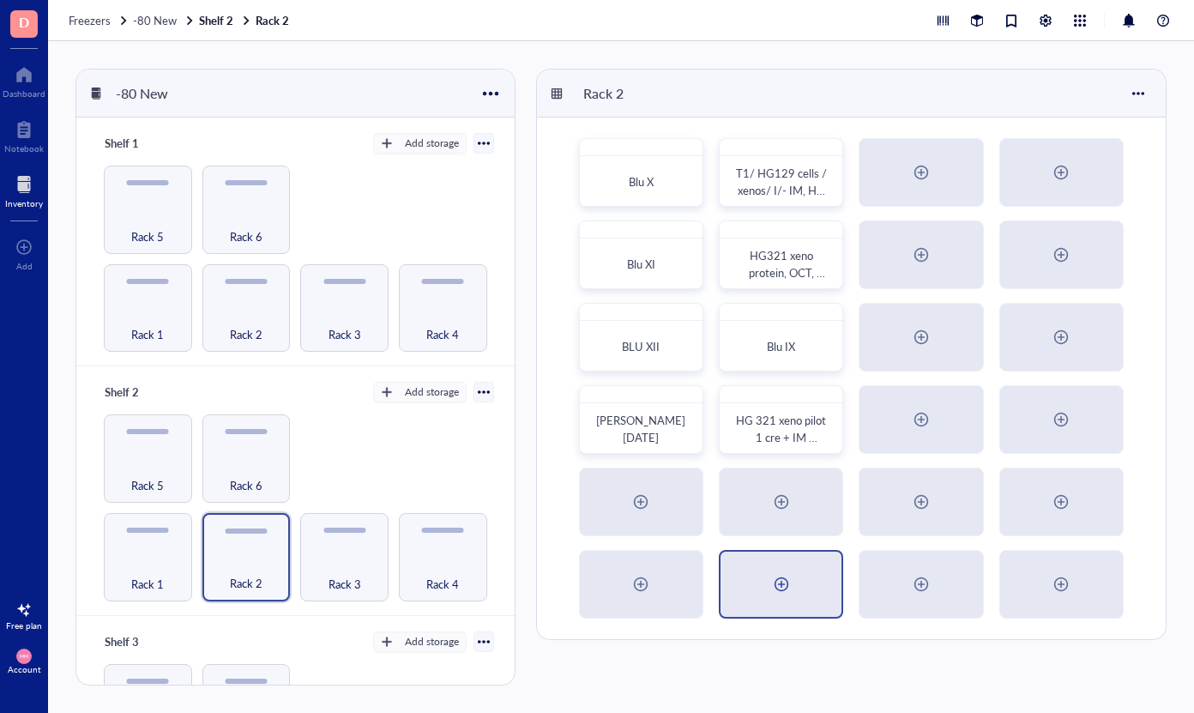
click at [787, 585] on div at bounding box center [781, 583] width 27 height 27
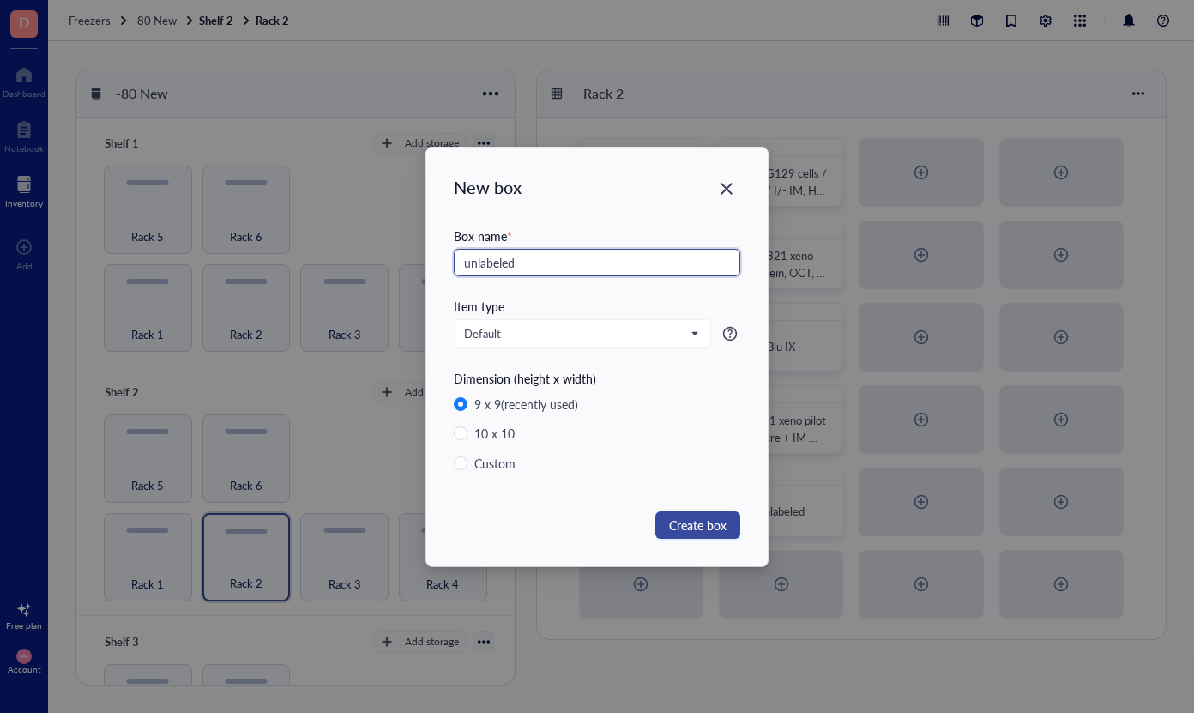
type input "unlabeled"
click at [699, 526] on span "Create box" at bounding box center [697, 525] width 57 height 19
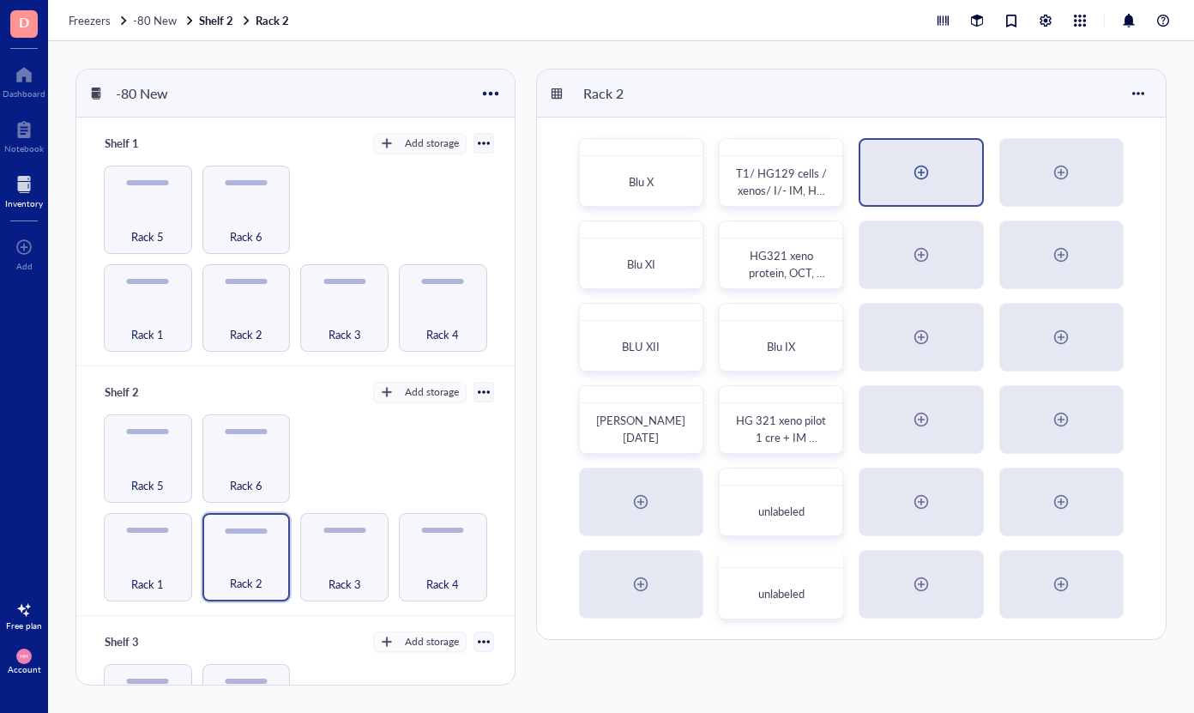
click at [906, 171] on div at bounding box center [920, 172] width 121 height 65
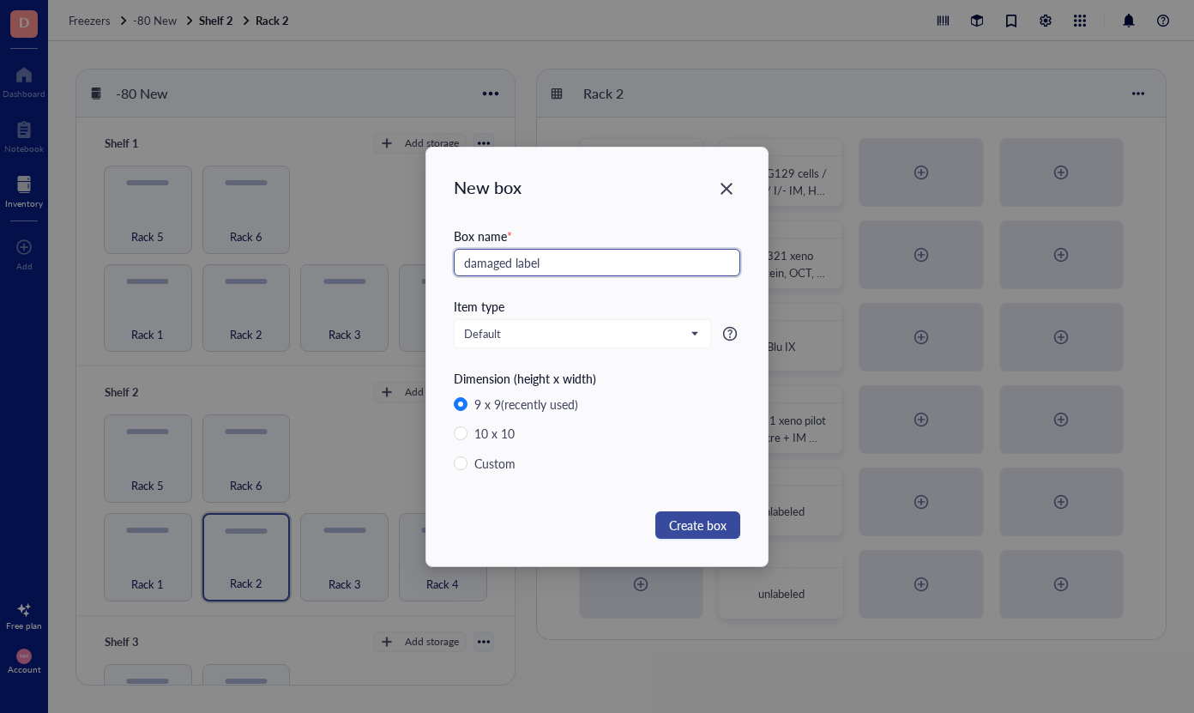
type input "damaged label"
click at [697, 528] on span "Create box" at bounding box center [697, 525] width 57 height 19
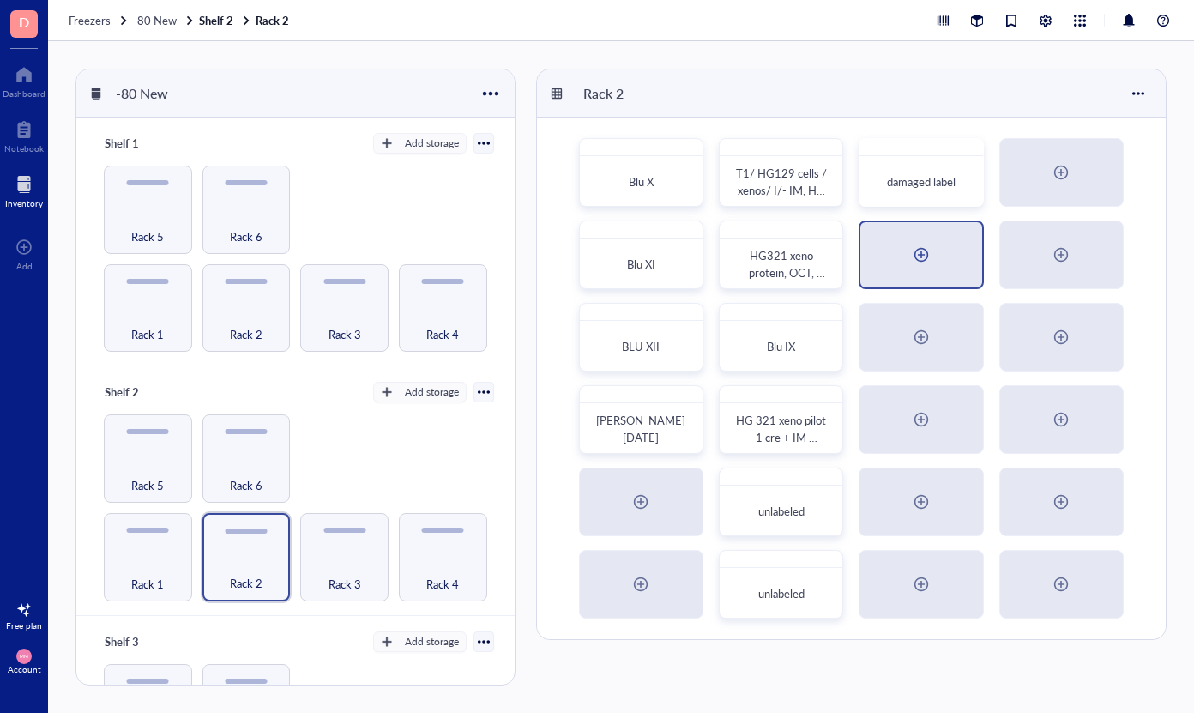
click at [920, 255] on div at bounding box center [921, 254] width 27 height 27
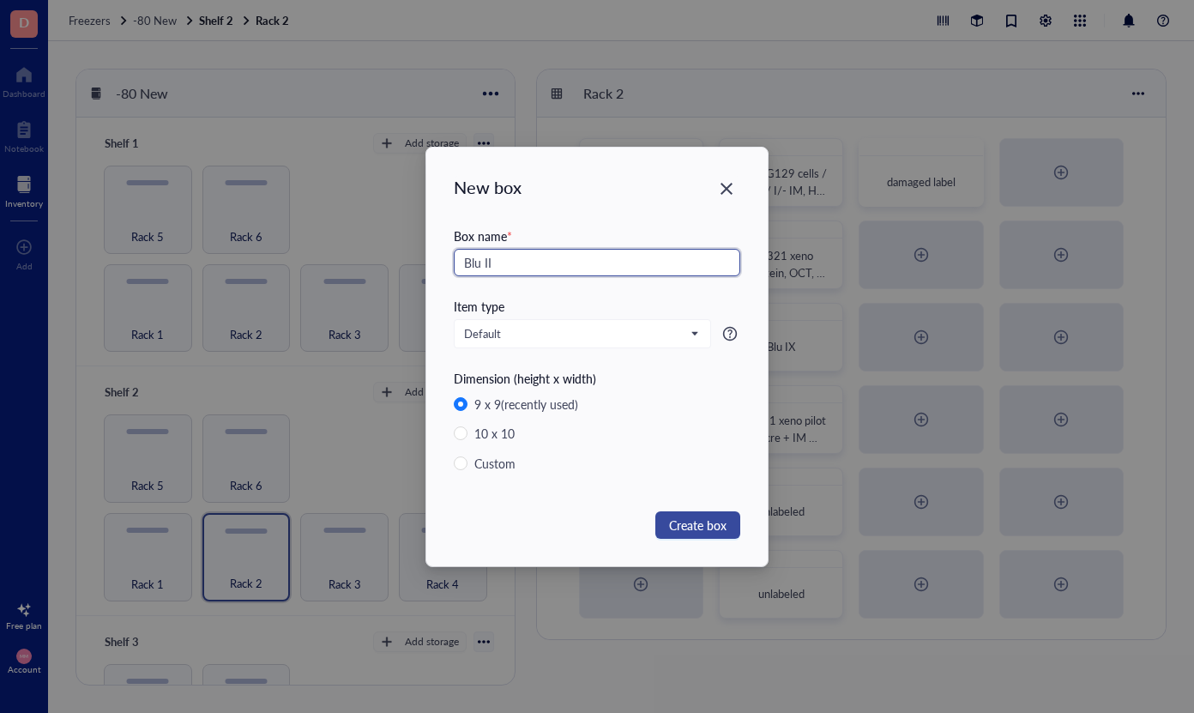
type input "Blu II"
click at [699, 526] on span "Create box" at bounding box center [697, 525] width 57 height 19
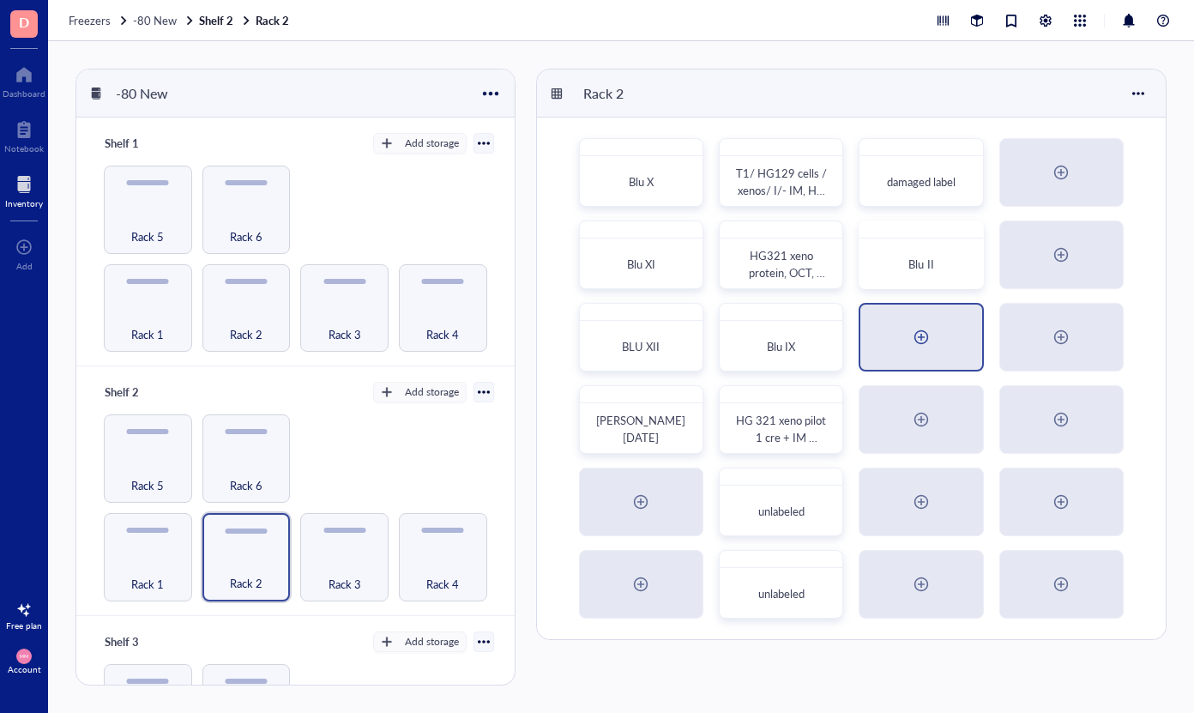
click at [926, 341] on div at bounding box center [921, 336] width 27 height 27
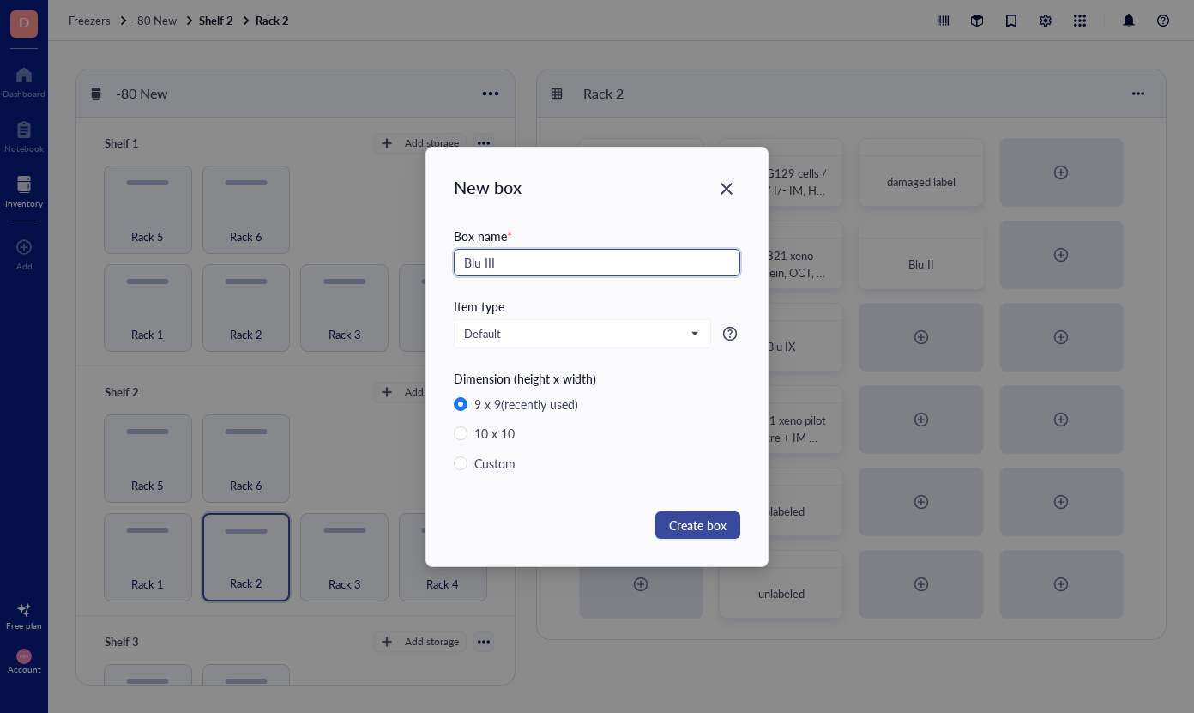
type input "Blu III"
click at [721, 526] on span "Create box" at bounding box center [697, 525] width 57 height 19
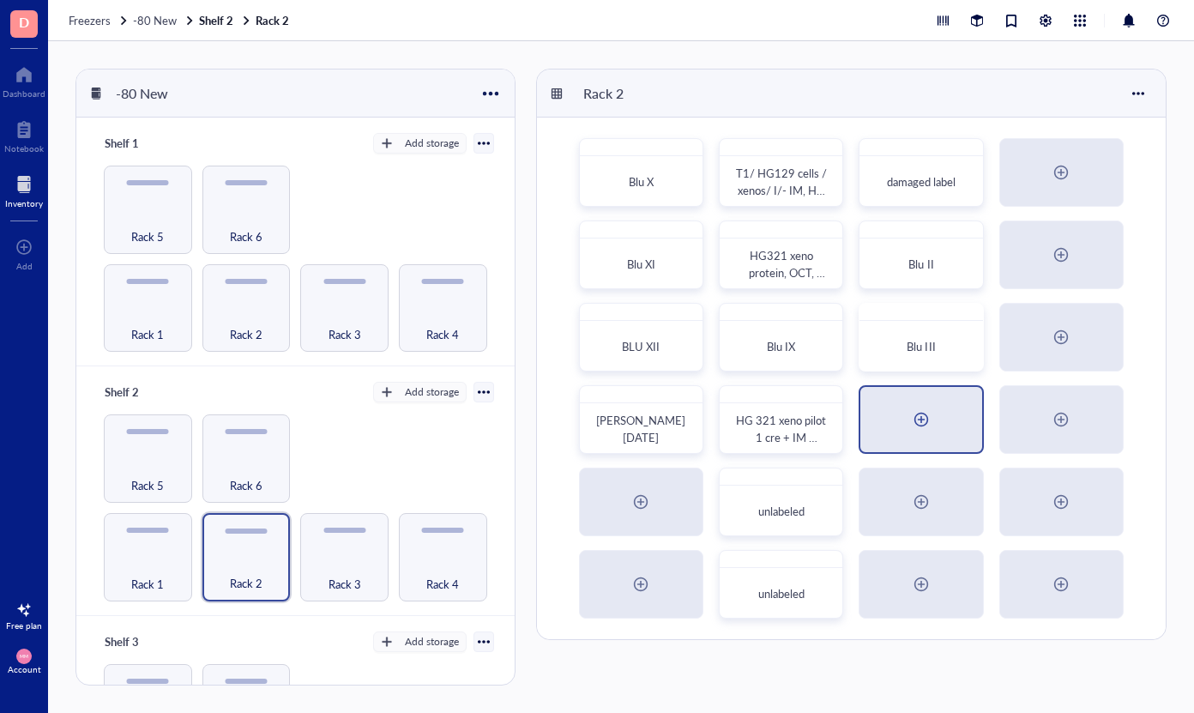
click at [908, 410] on div at bounding box center [921, 419] width 27 height 27
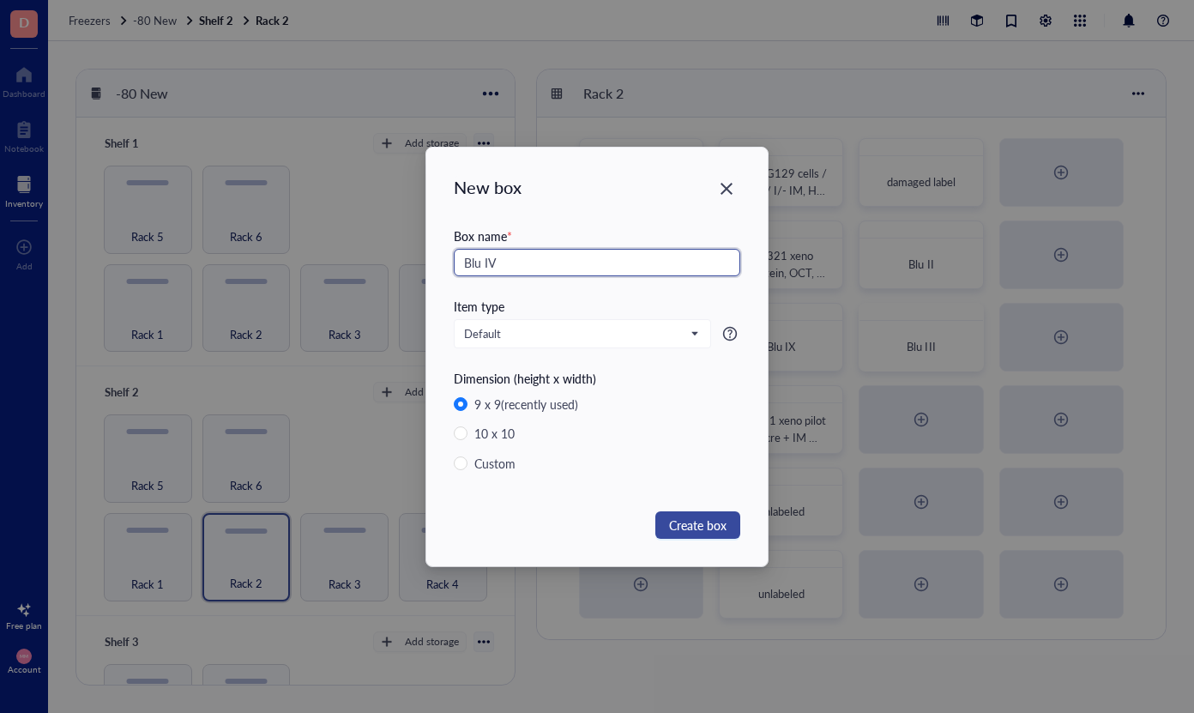
type input "Blu IV"
click at [693, 526] on span "Create box" at bounding box center [697, 525] width 57 height 19
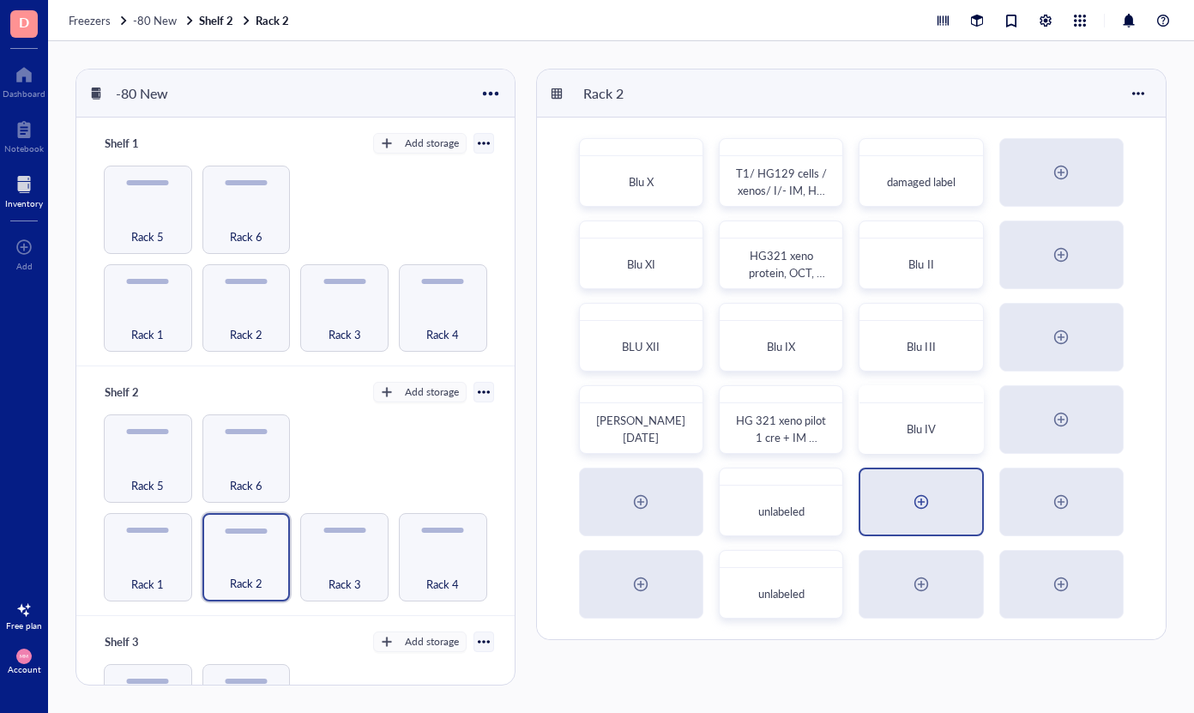
click at [928, 506] on div at bounding box center [921, 501] width 27 height 27
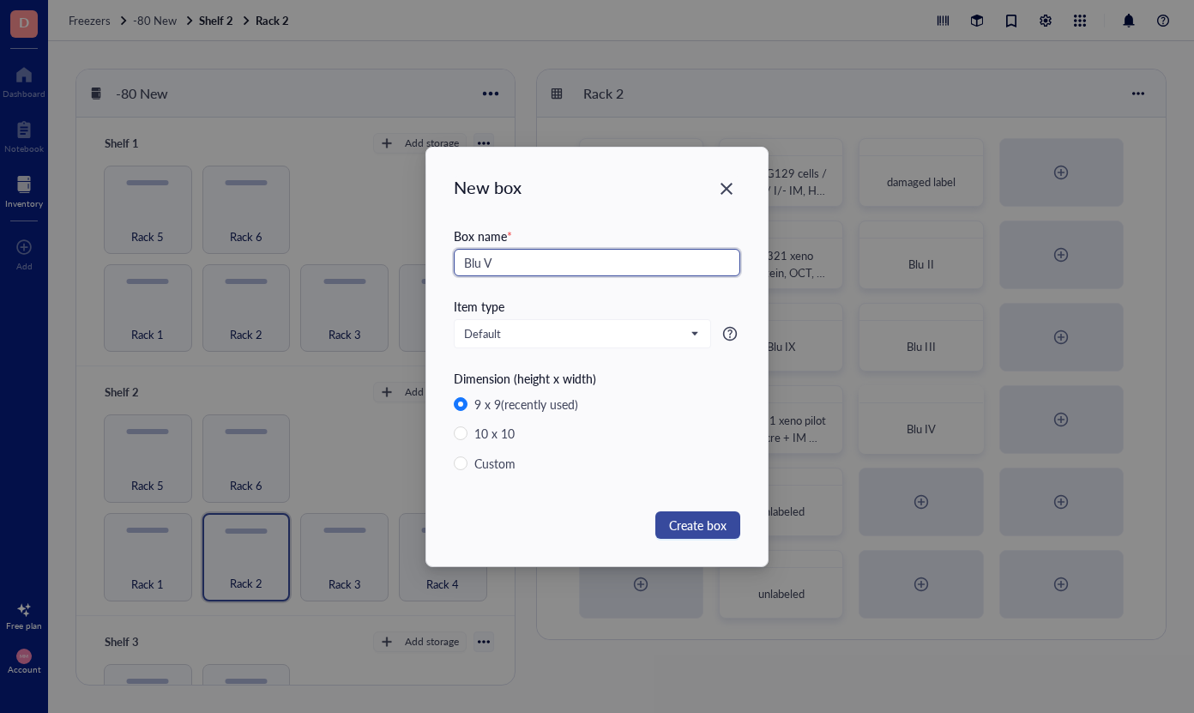
type input "Blu V"
click at [703, 514] on button "Create box" at bounding box center [697, 524] width 85 height 27
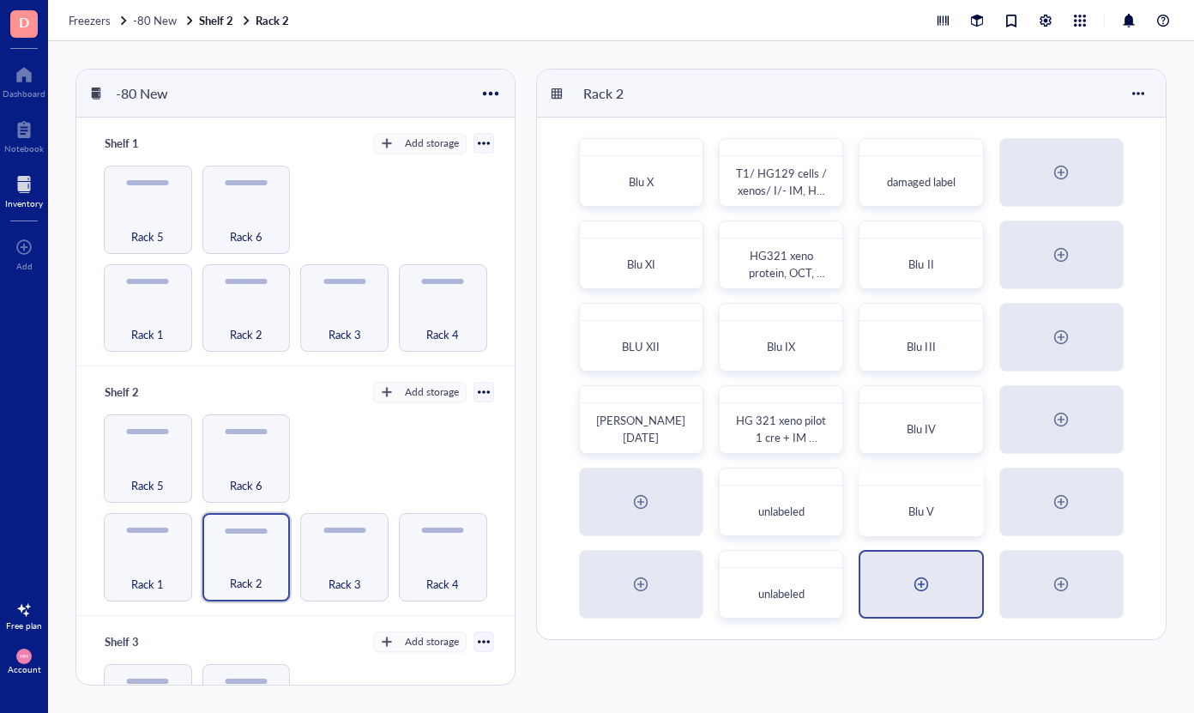
click at [930, 586] on div at bounding box center [921, 583] width 27 height 27
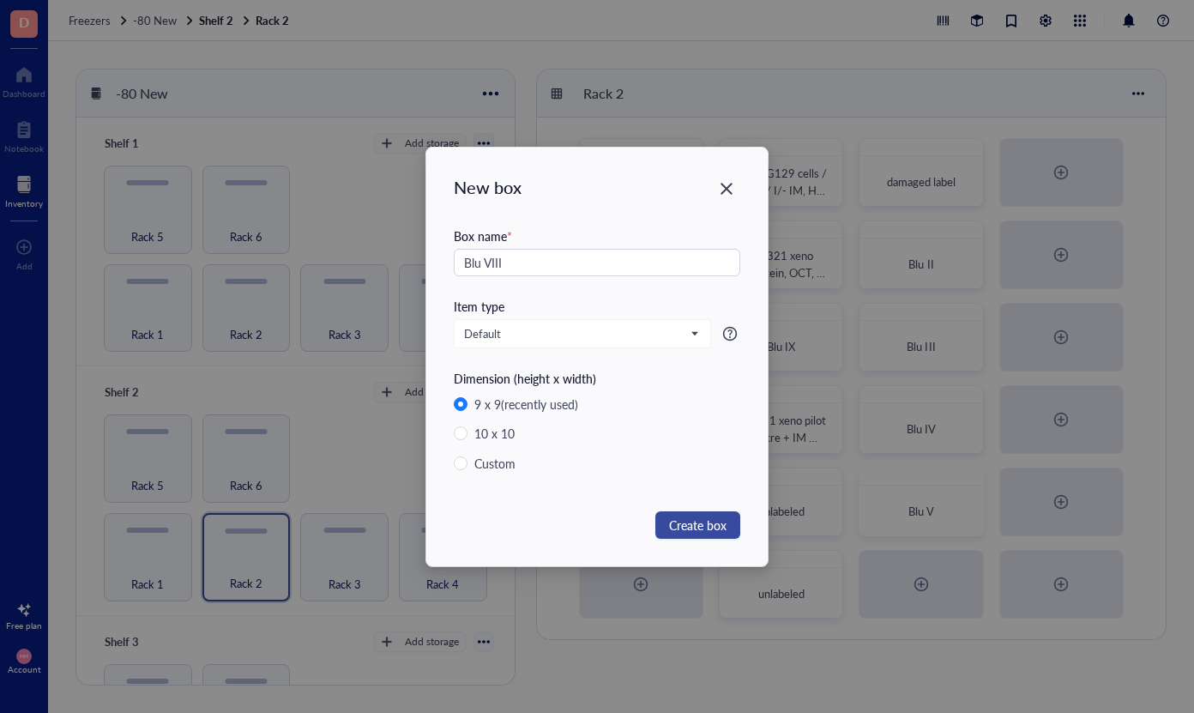
type input "Blu VIII"
click at [688, 522] on span "Create box" at bounding box center [697, 525] width 57 height 19
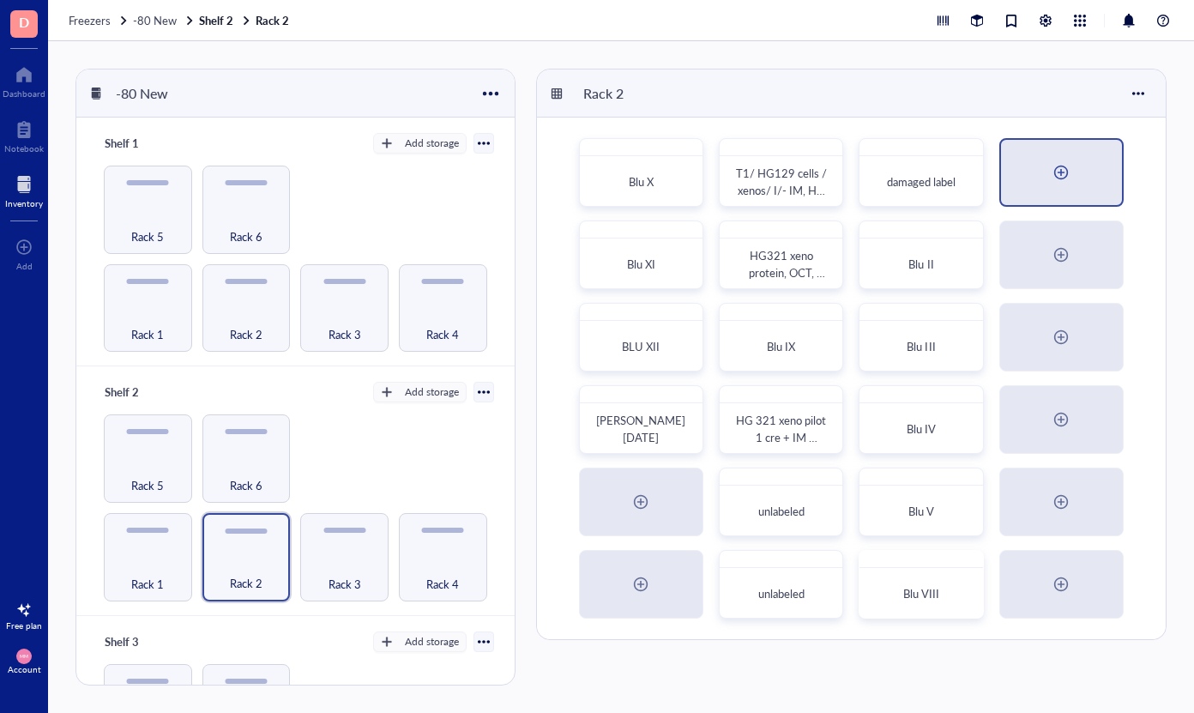
click at [1060, 177] on div at bounding box center [1060, 172] width 27 height 27
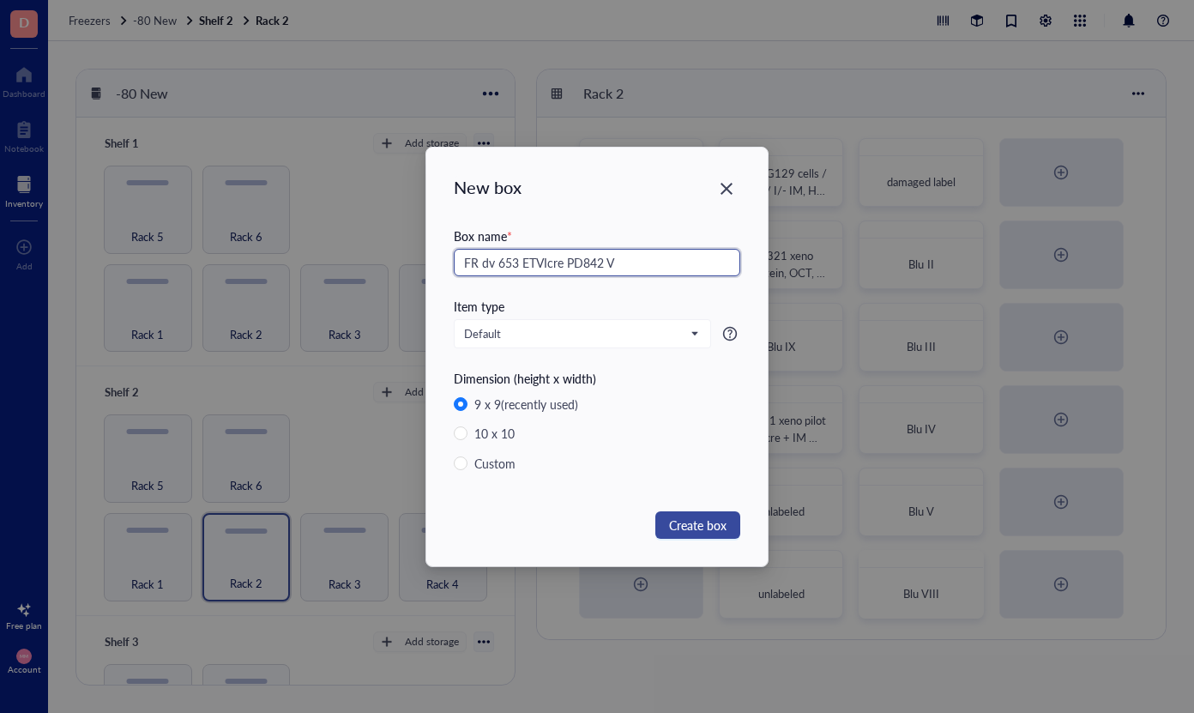
type input "FR dv 653 ETVIcre PD842 V"
click at [696, 528] on span "Create box" at bounding box center [697, 525] width 57 height 19
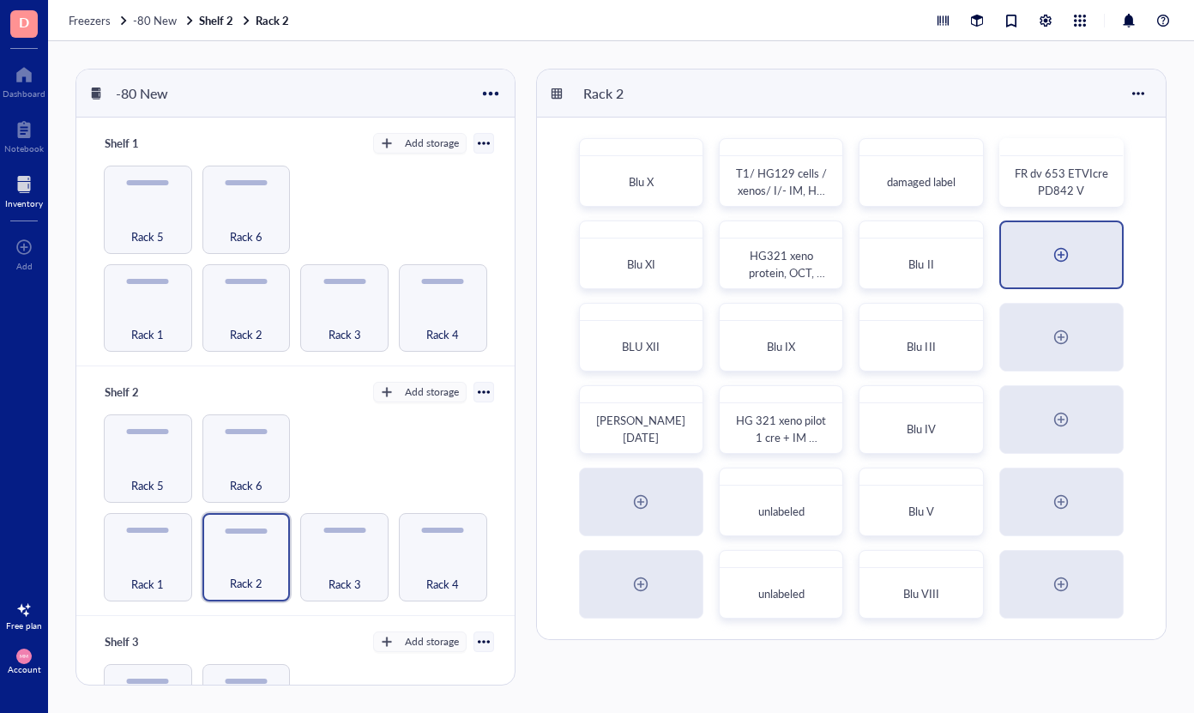
click at [1056, 242] on div at bounding box center [1060, 254] width 27 height 27
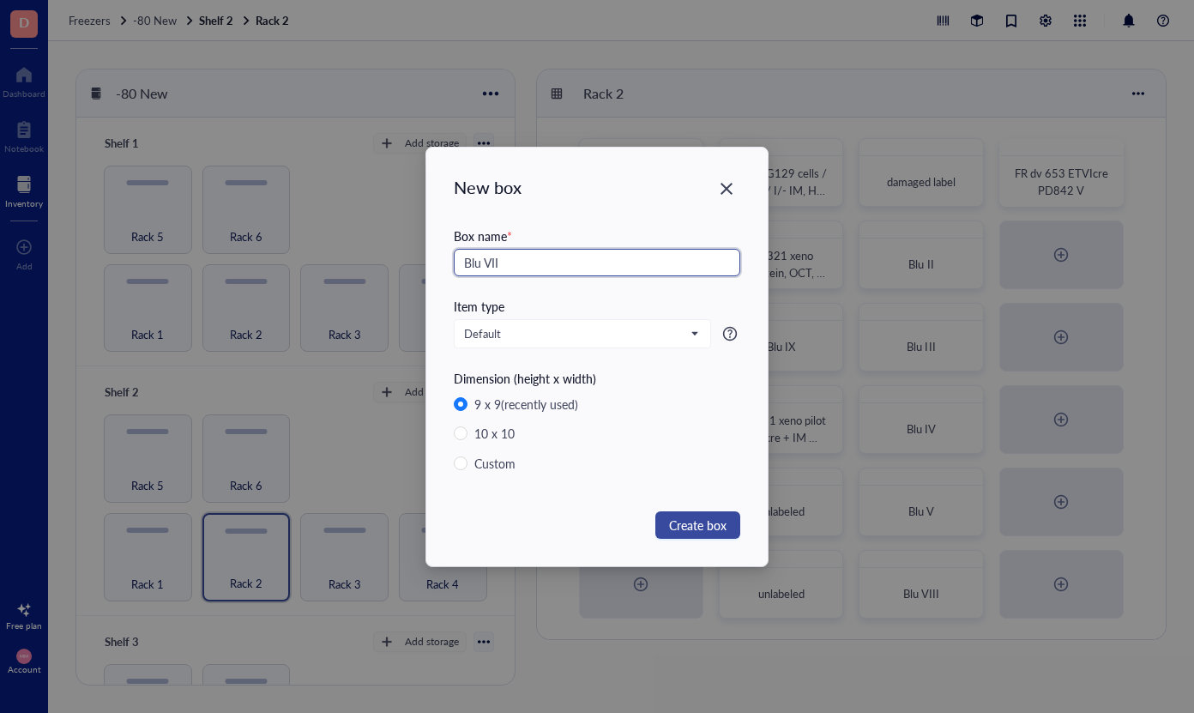
type input "Blu VII"
click at [667, 533] on button "Create box" at bounding box center [697, 524] width 85 height 27
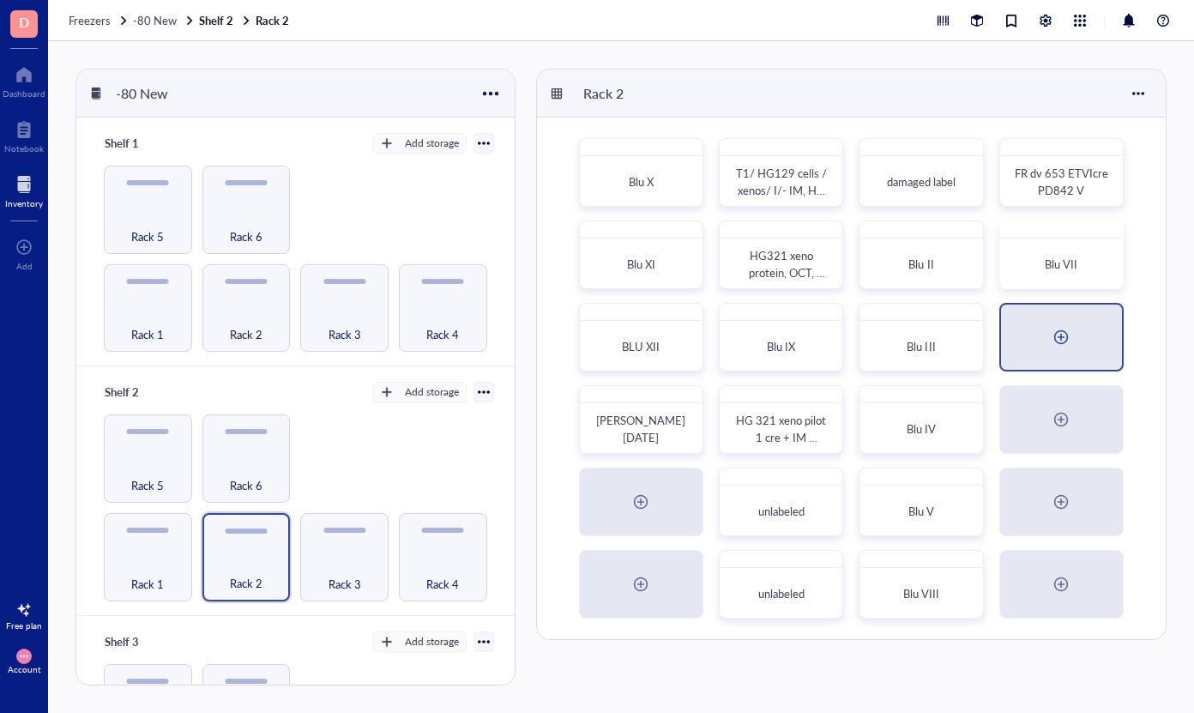
click at [1041, 352] on div at bounding box center [1061, 337] width 121 height 65
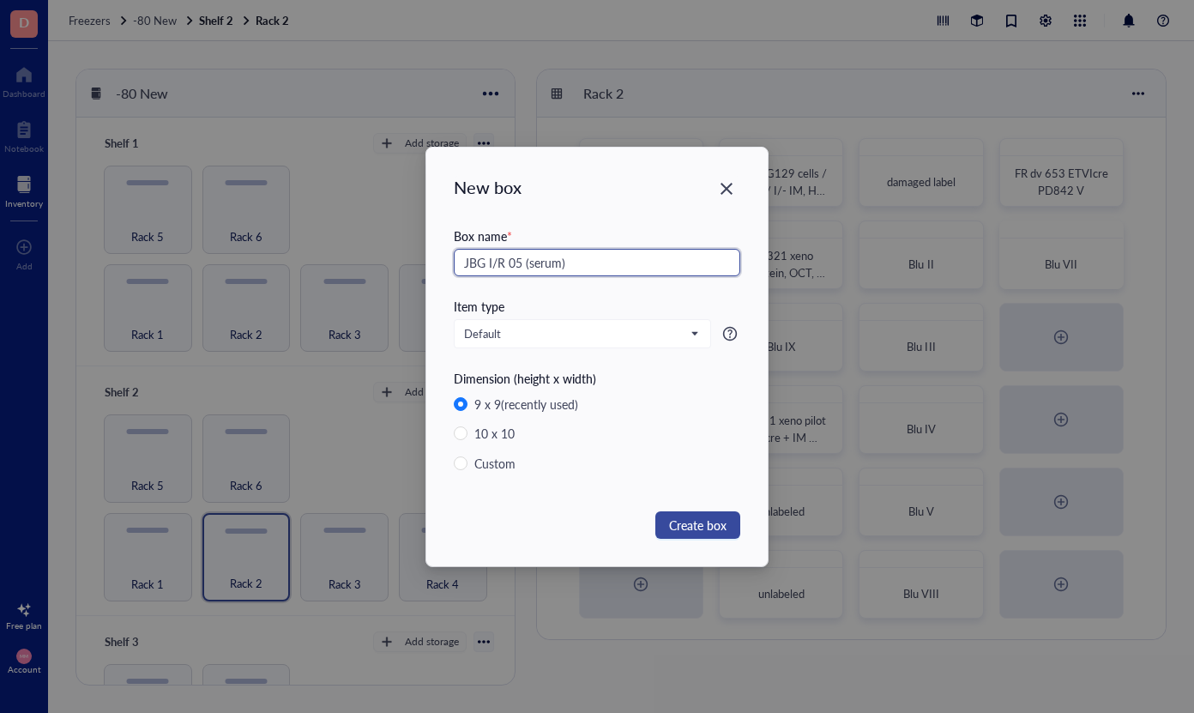
type input "JBG I/R 05 (serum)"
click at [721, 526] on span "Create box" at bounding box center [697, 525] width 57 height 19
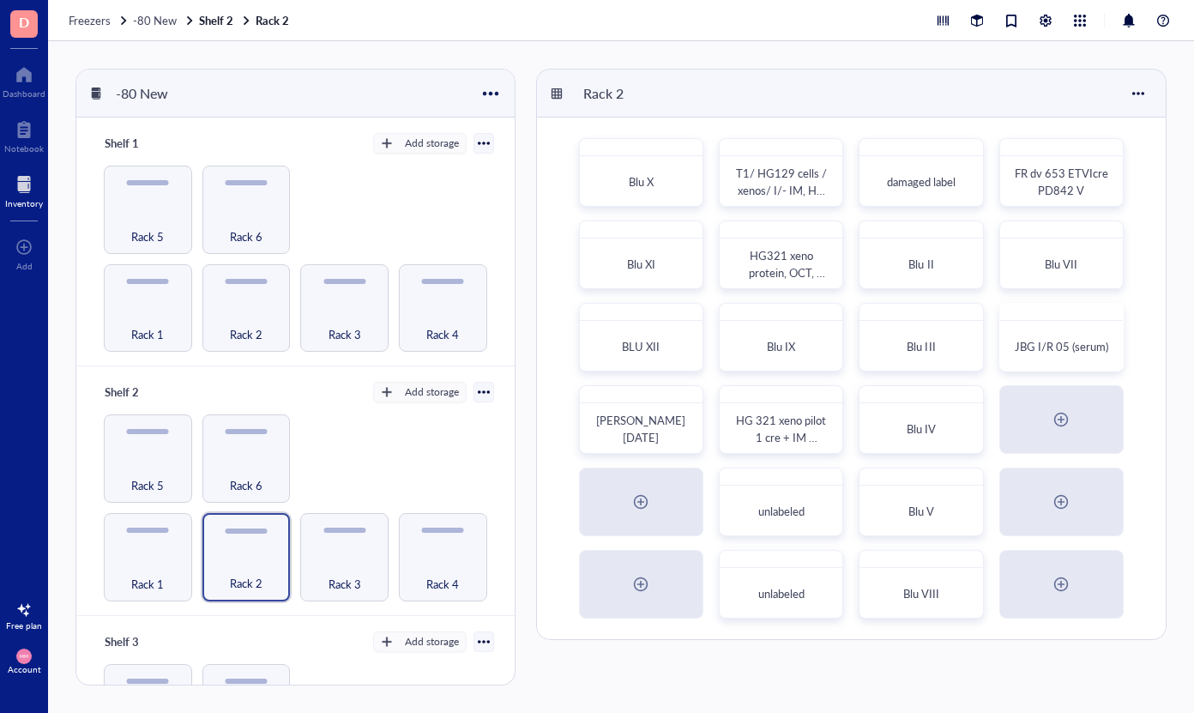
click at [721, 526] on div "unlabeled" at bounding box center [781, 501] width 124 height 69
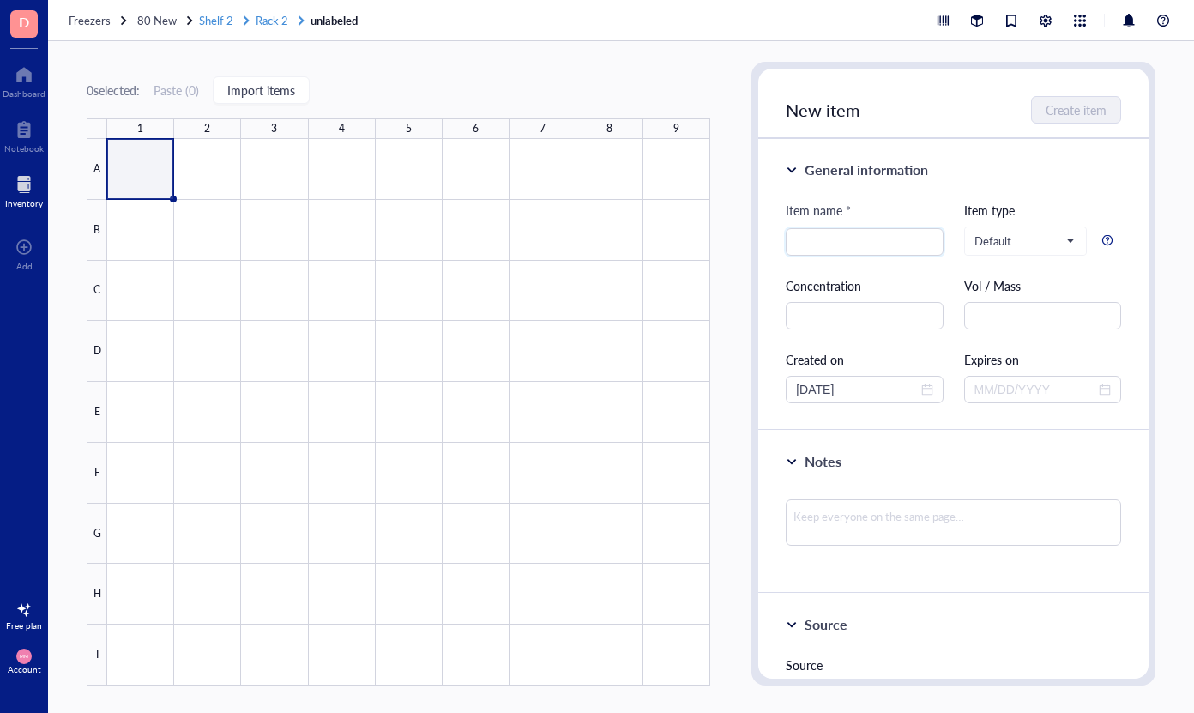
click at [258, 15] on span "Rack 2" at bounding box center [272, 20] width 33 height 16
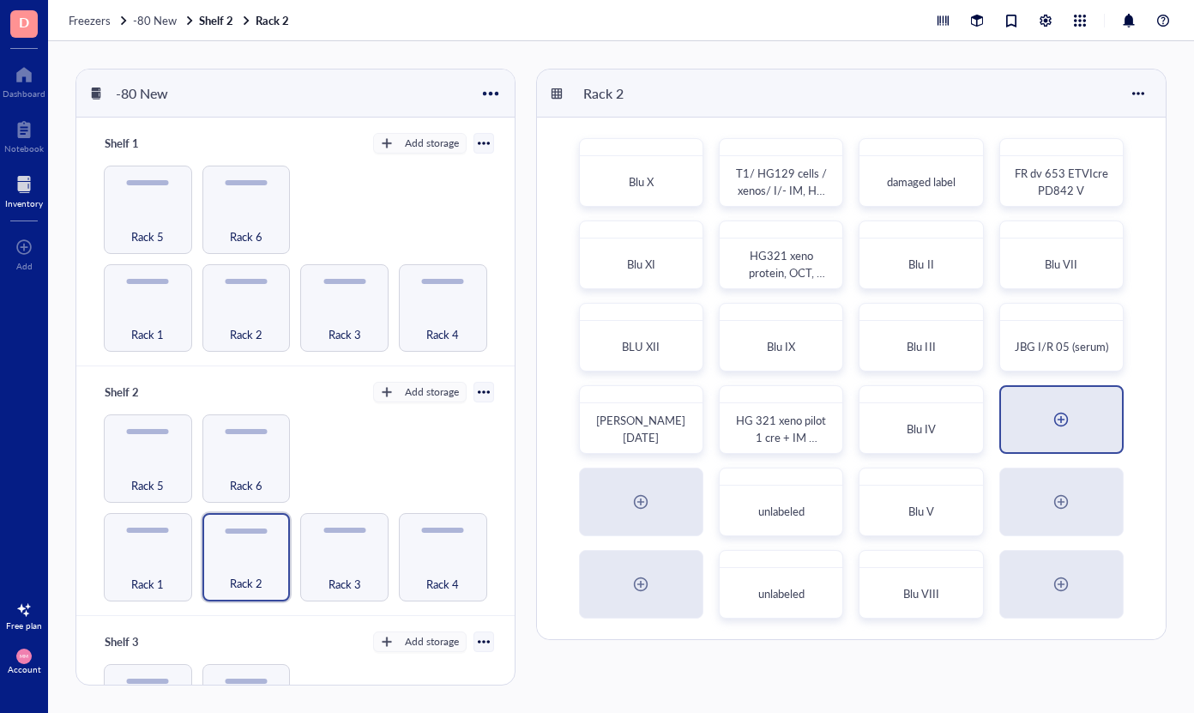
click at [1061, 411] on div at bounding box center [1060, 419] width 27 height 27
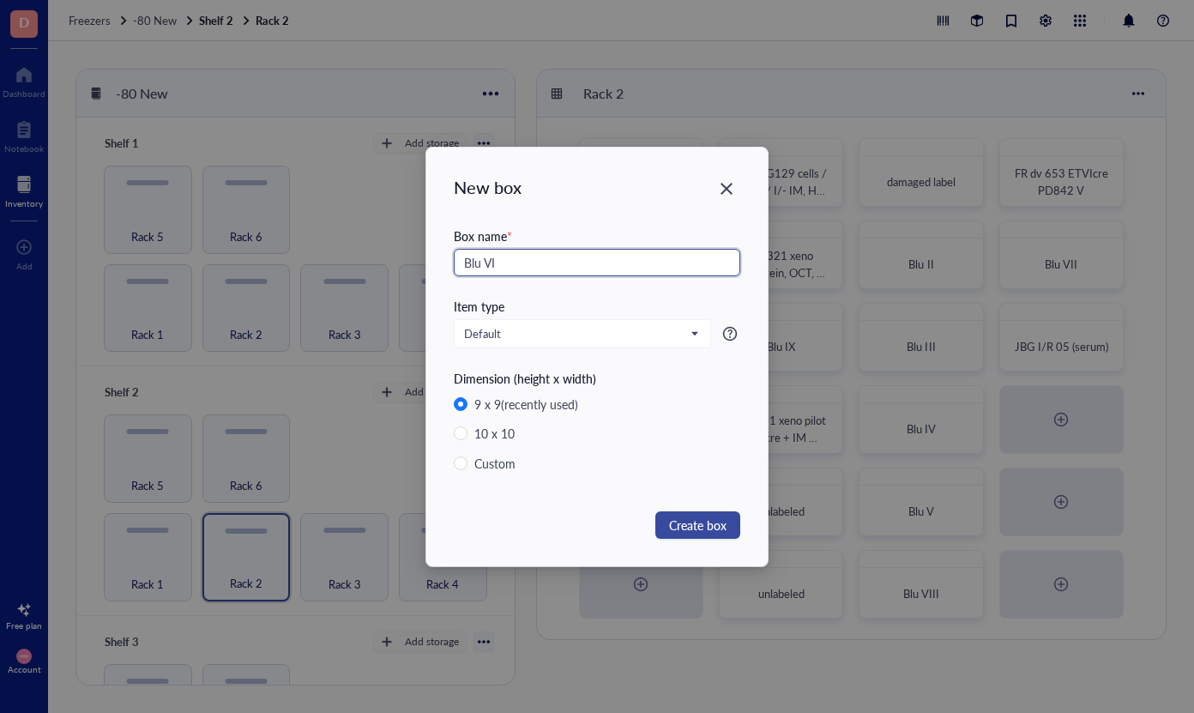
type input "Blu VI"
click at [692, 516] on span "Create box" at bounding box center [697, 525] width 57 height 19
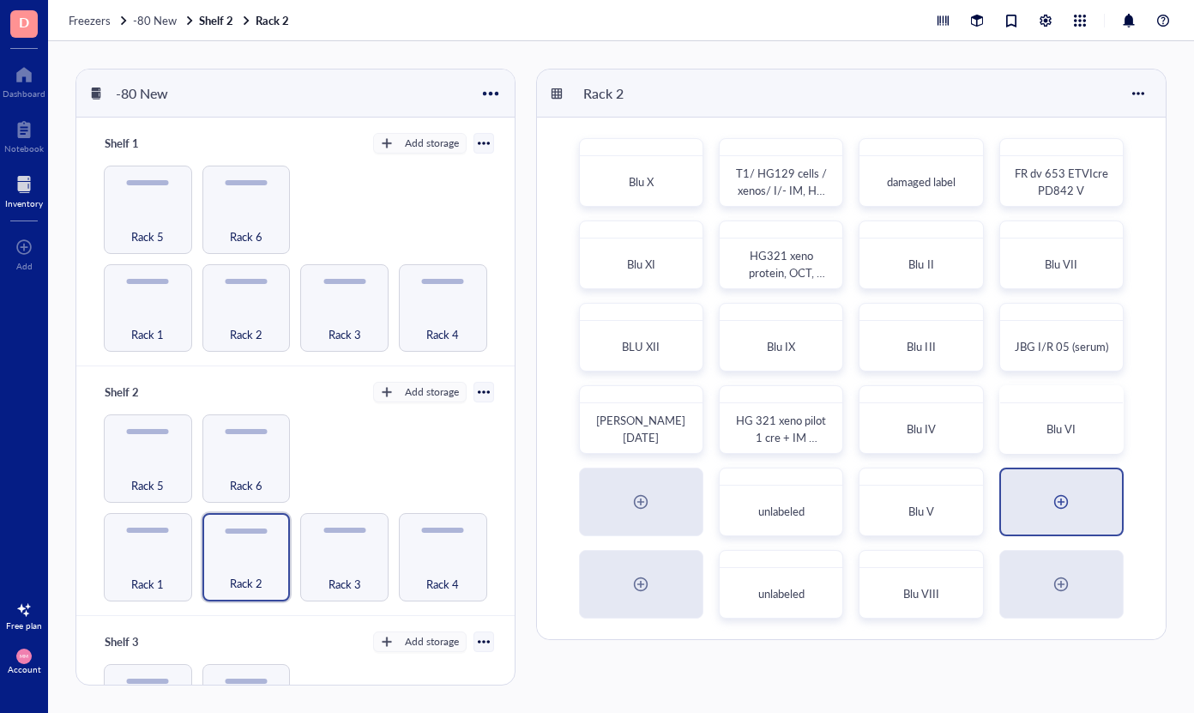
click at [1059, 498] on div at bounding box center [1060, 501] width 27 height 27
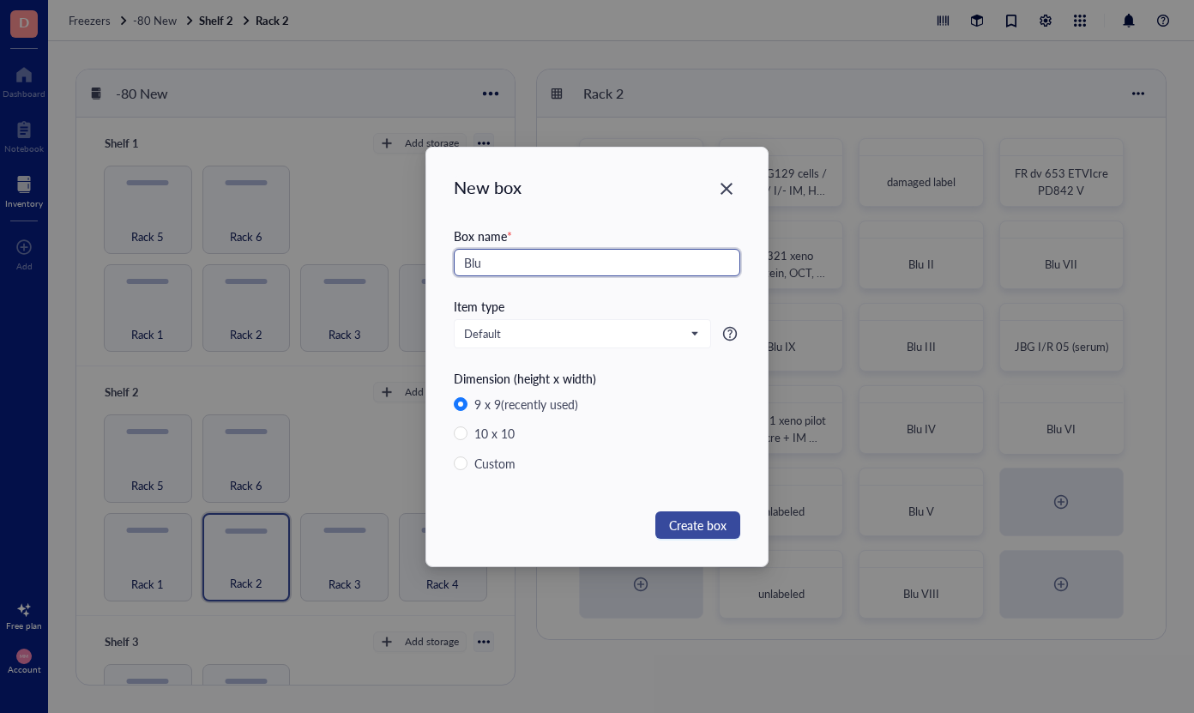
type input "Blu"
click at [694, 513] on button "Create box" at bounding box center [697, 524] width 85 height 27
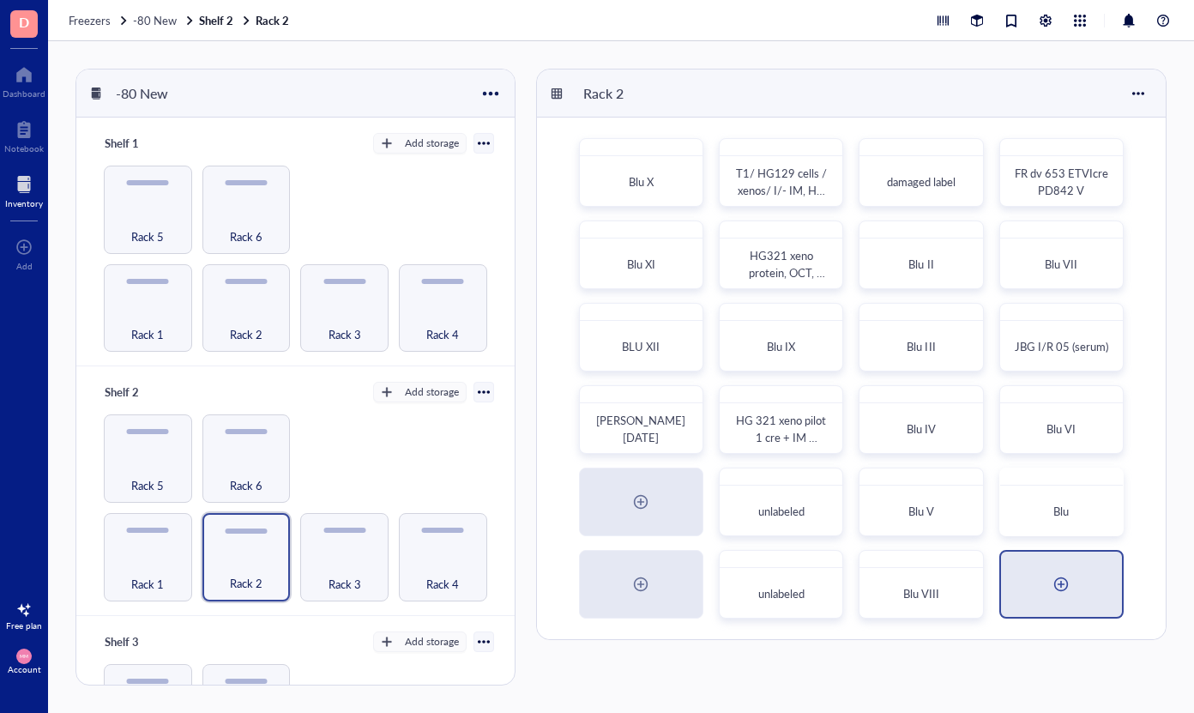
click at [1065, 587] on div at bounding box center [1060, 583] width 27 height 27
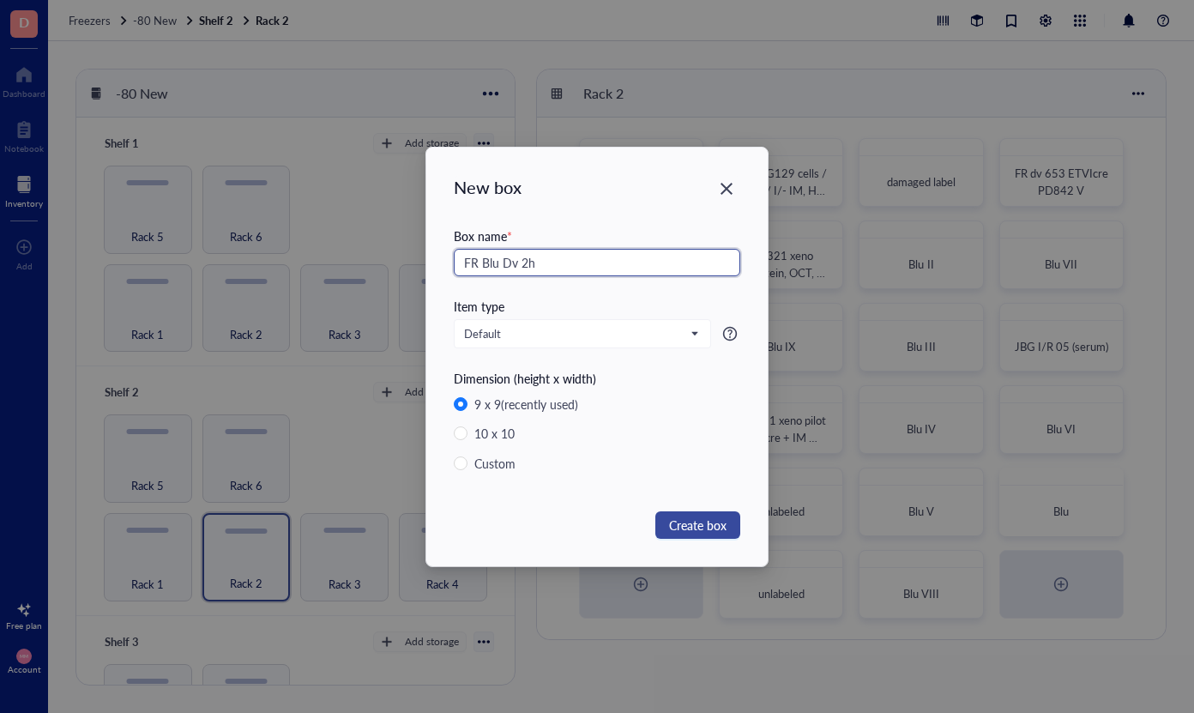
type input "FR Blu Dv 2h"
click at [681, 518] on span "Create box" at bounding box center [697, 525] width 57 height 19
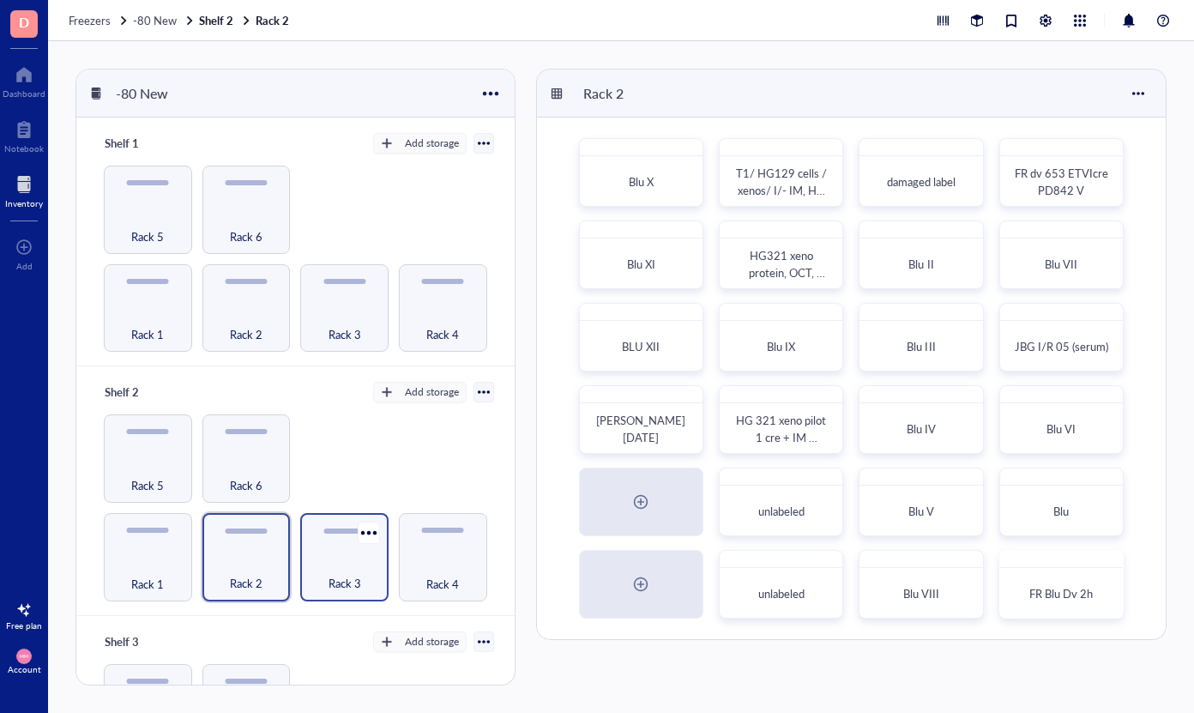
click at [344, 555] on div "Rack 3" at bounding box center [344, 574] width 71 height 38
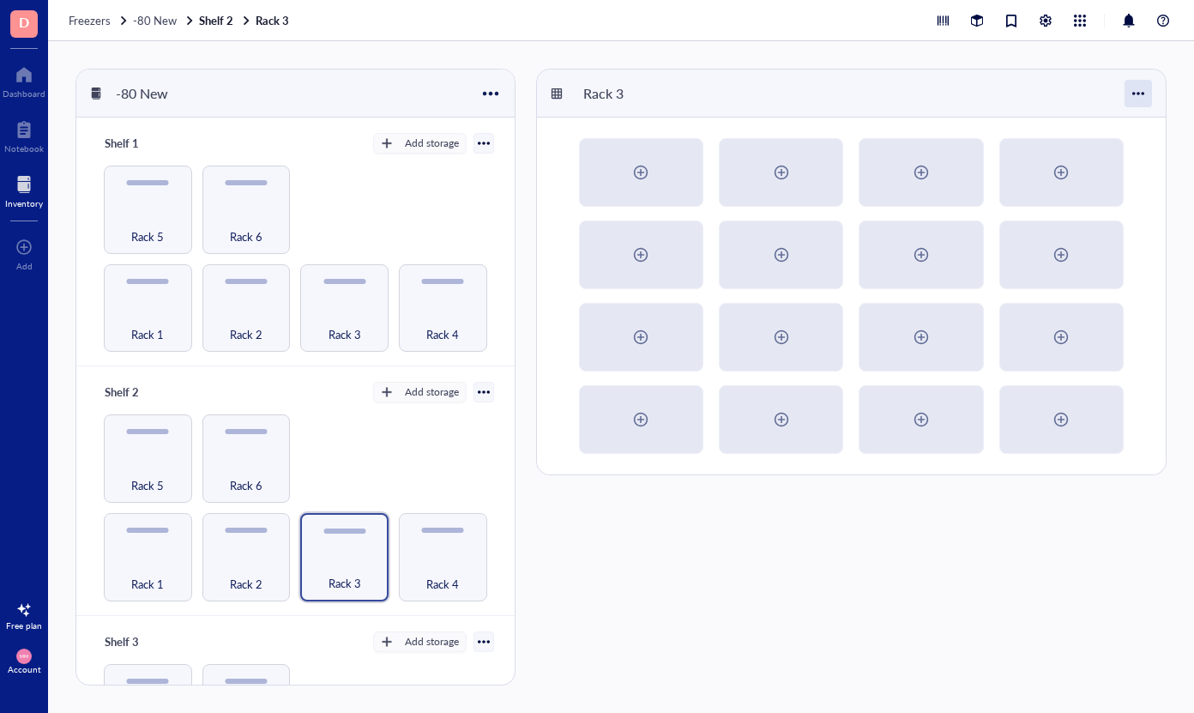
click at [1142, 94] on div at bounding box center [1138, 93] width 27 height 27
click at [1109, 131] on div "Settings" at bounding box center [1090, 125] width 98 height 15
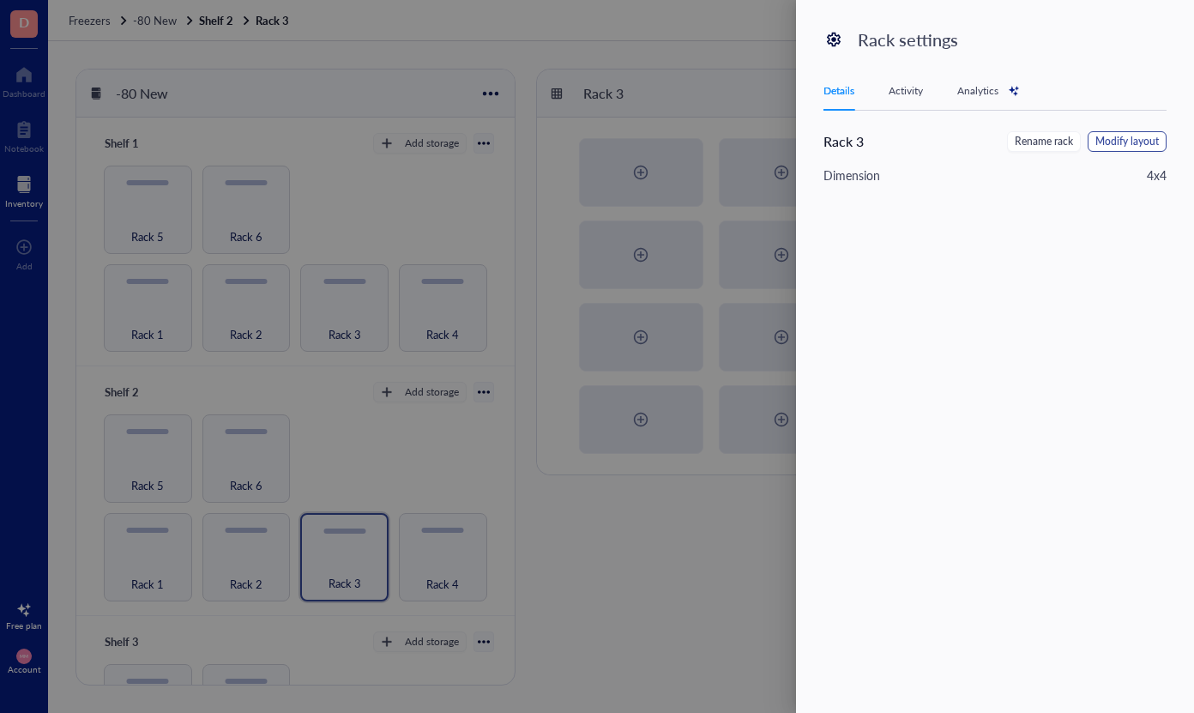
click at [1128, 139] on span "Modify layout" at bounding box center [1126, 142] width 63 height 16
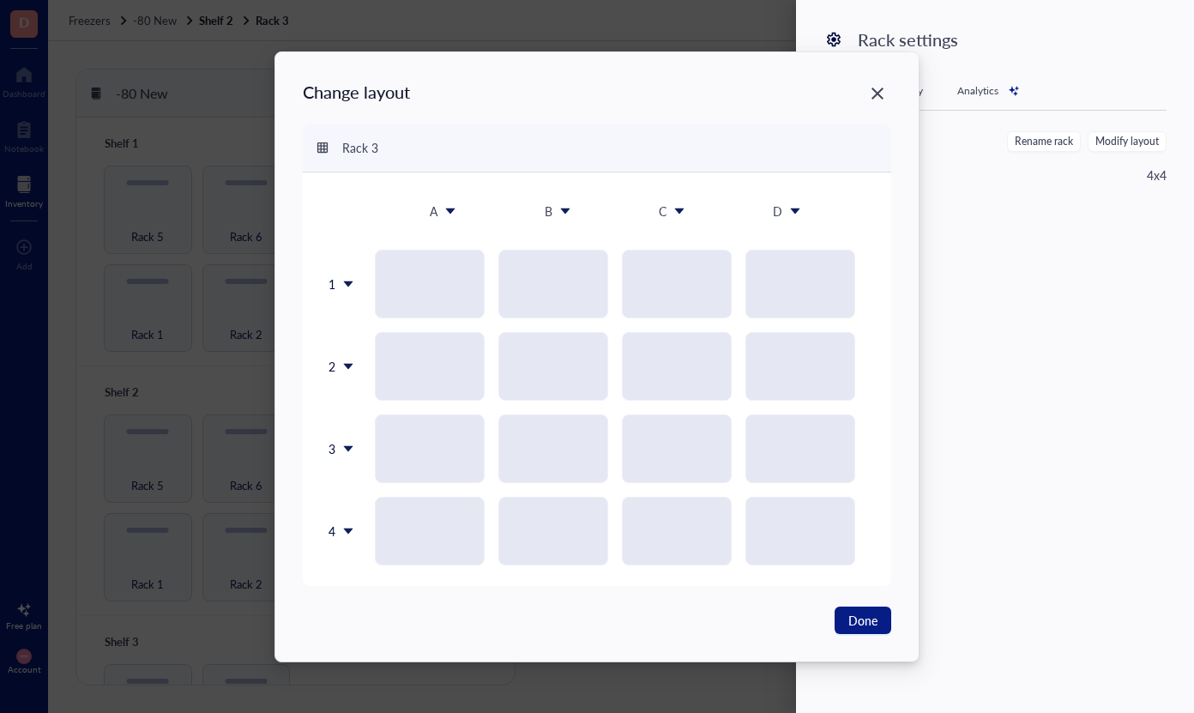
click at [349, 537] on div "4" at bounding box center [341, 531] width 36 height 69
click at [361, 609] on div "Insert 1 below" at bounding box center [385, 611] width 98 height 15
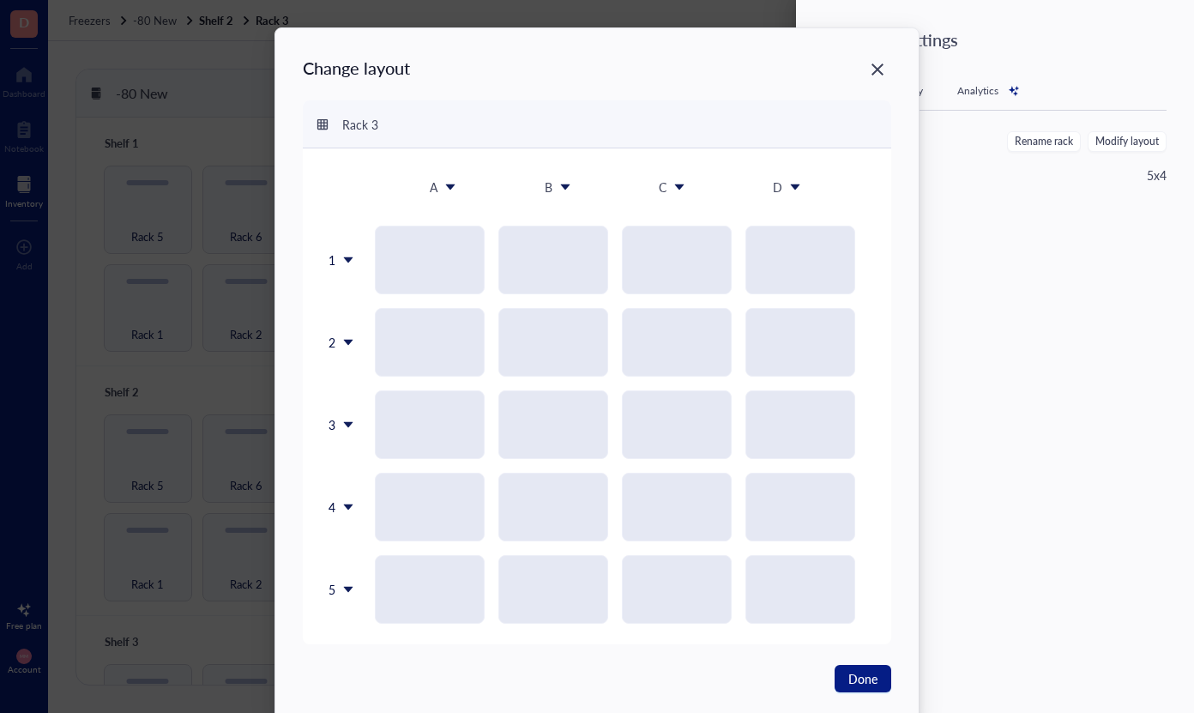
click at [342, 589] on icon at bounding box center [348, 589] width 12 height 12
click at [377, 473] on div "Insert 1 below" at bounding box center [382, 473] width 98 height 15
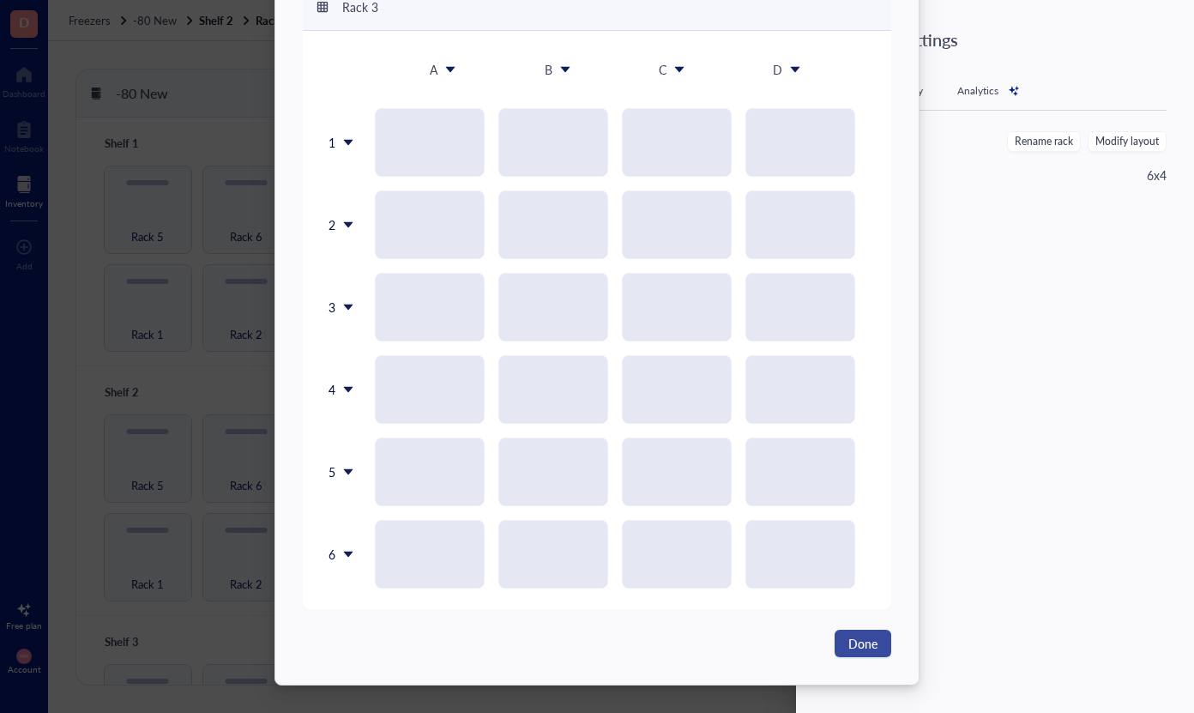
scroll to position [118, 0]
click at [851, 641] on span "Done" at bounding box center [862, 643] width 29 height 19
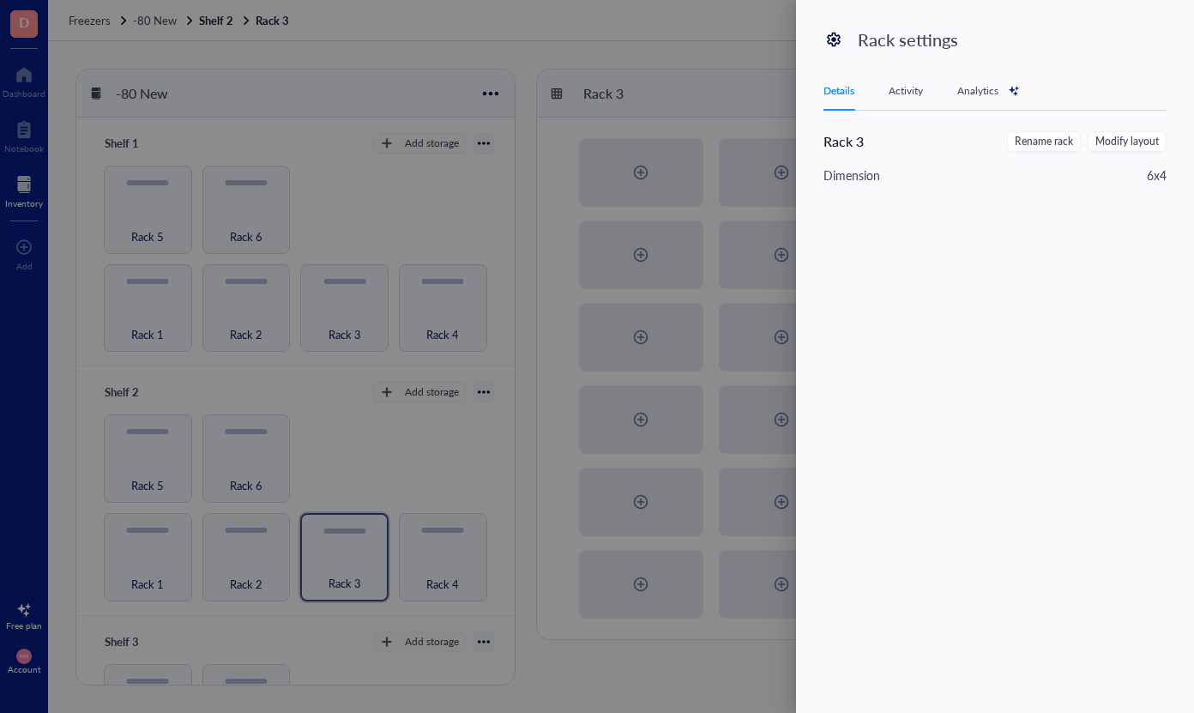
click at [587, 682] on div at bounding box center [597, 356] width 1194 height 713
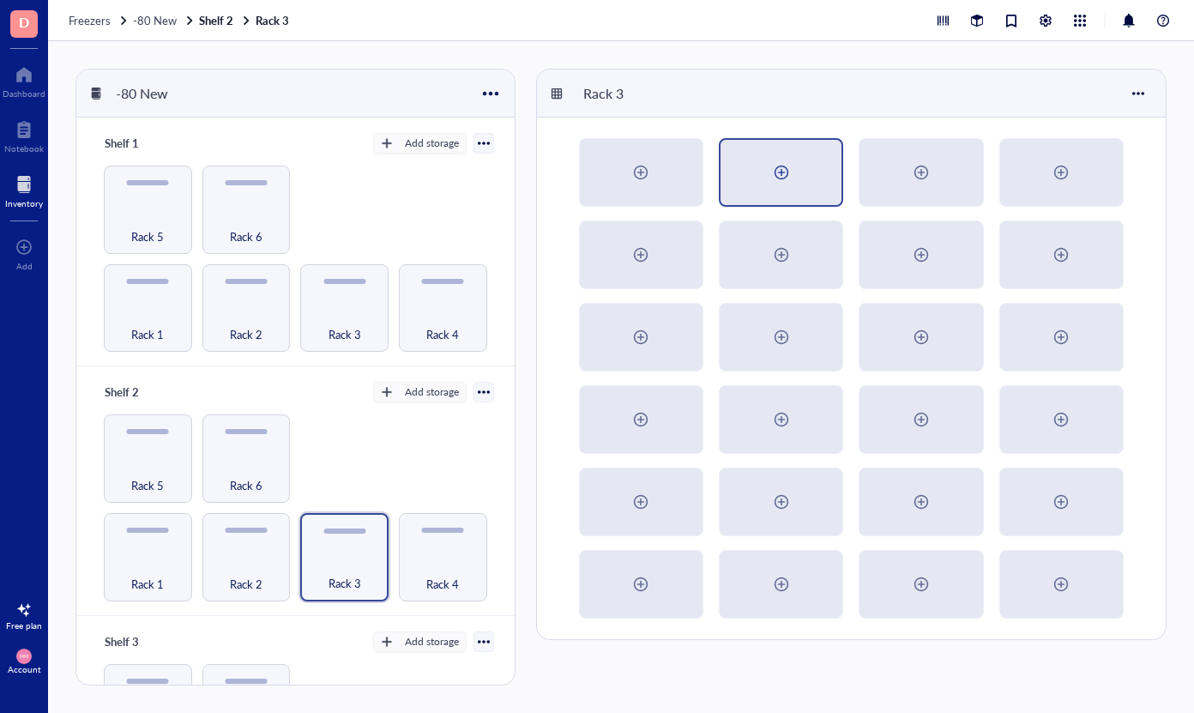
click at [761, 187] on div at bounding box center [781, 172] width 121 height 65
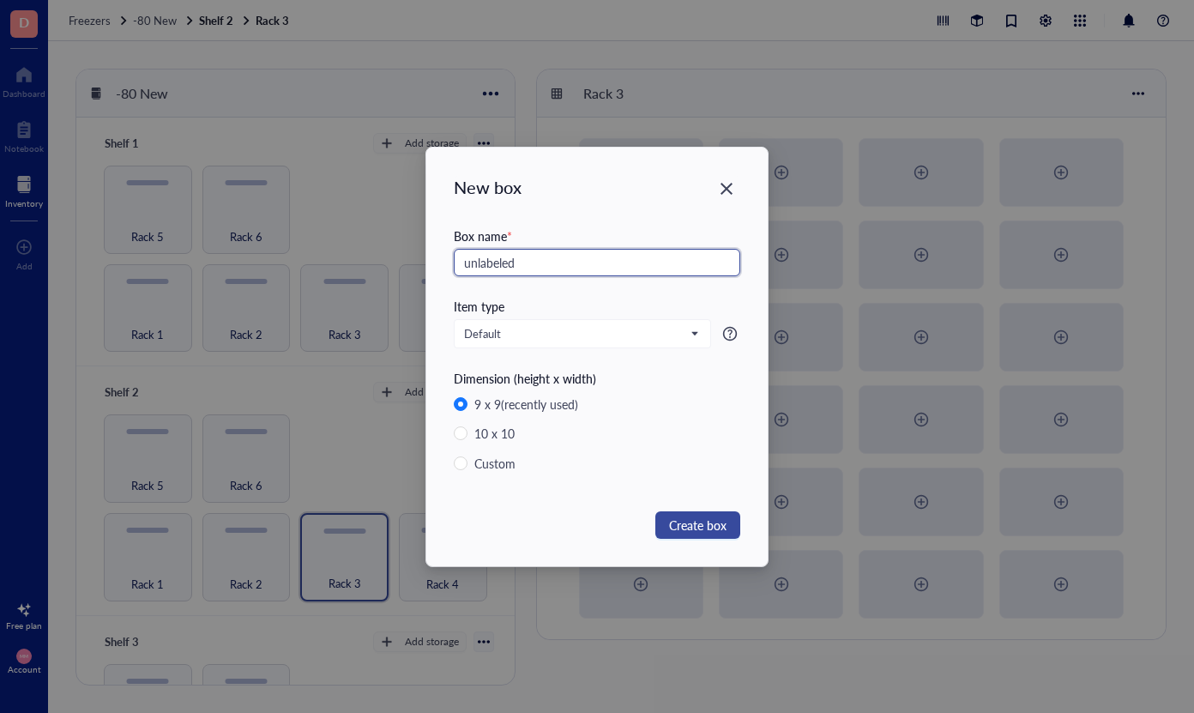
type input "unlabeled"
click at [664, 529] on button "Create box" at bounding box center [697, 524] width 85 height 27
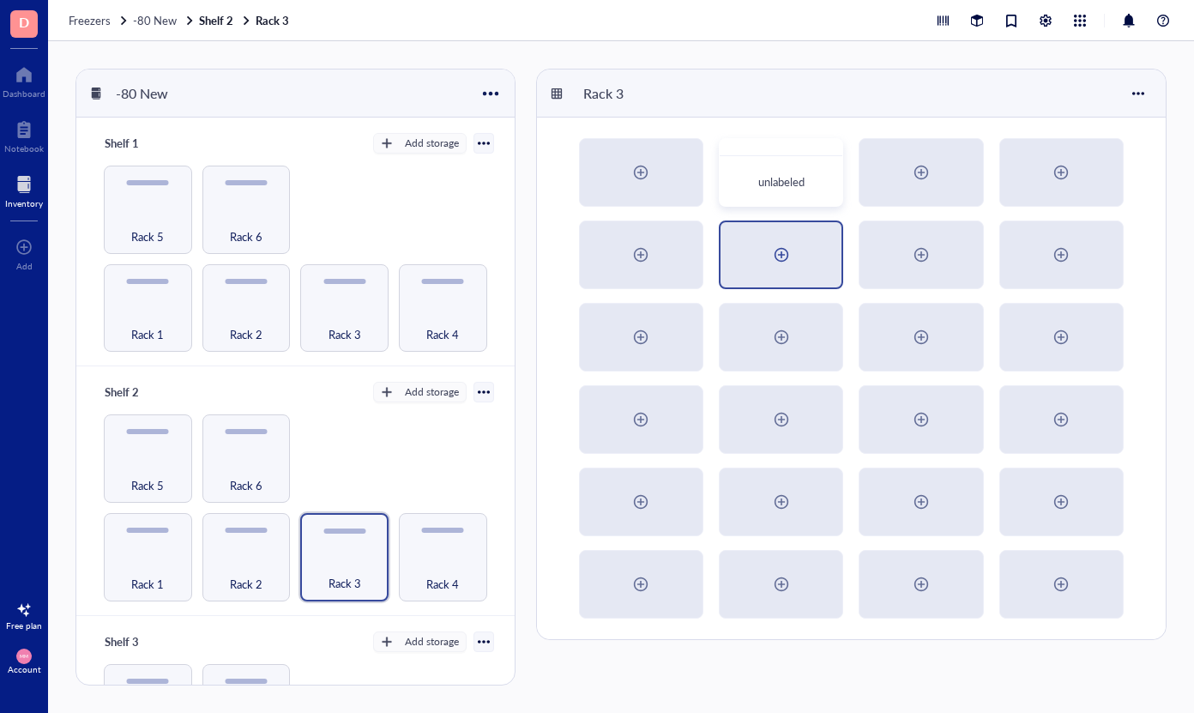
click at [788, 244] on div at bounding box center [781, 254] width 27 height 27
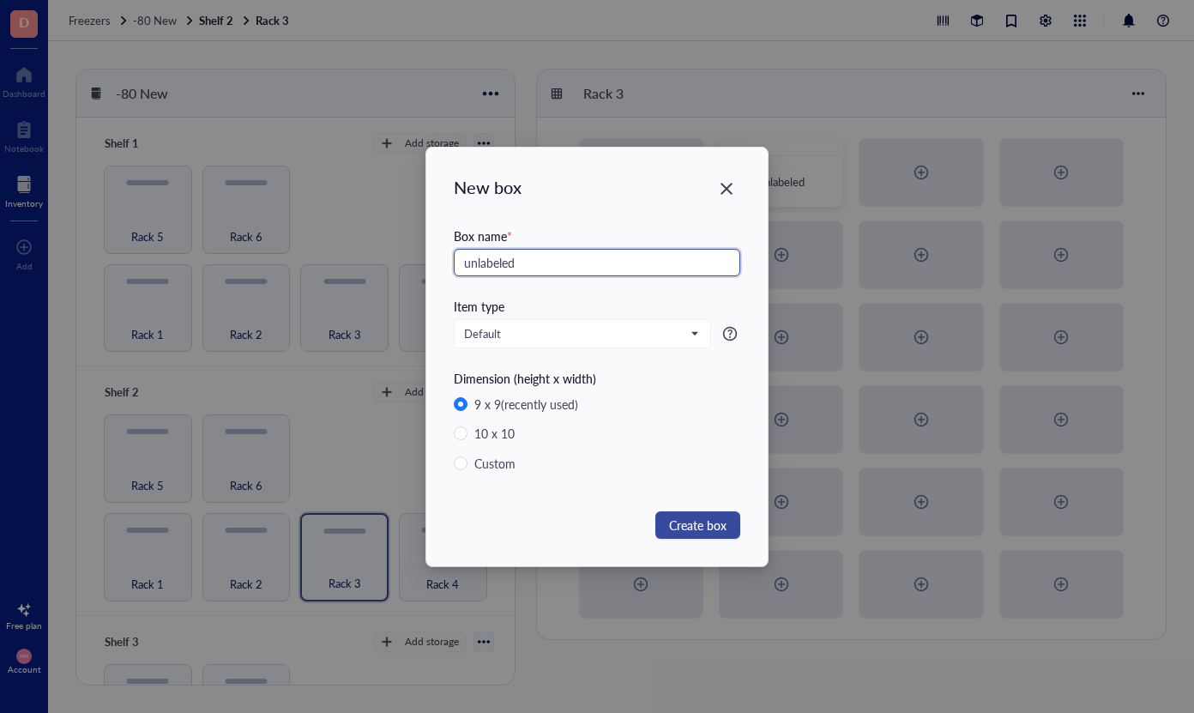
type input "unlabeled"
click at [703, 528] on span "Create box" at bounding box center [697, 525] width 57 height 19
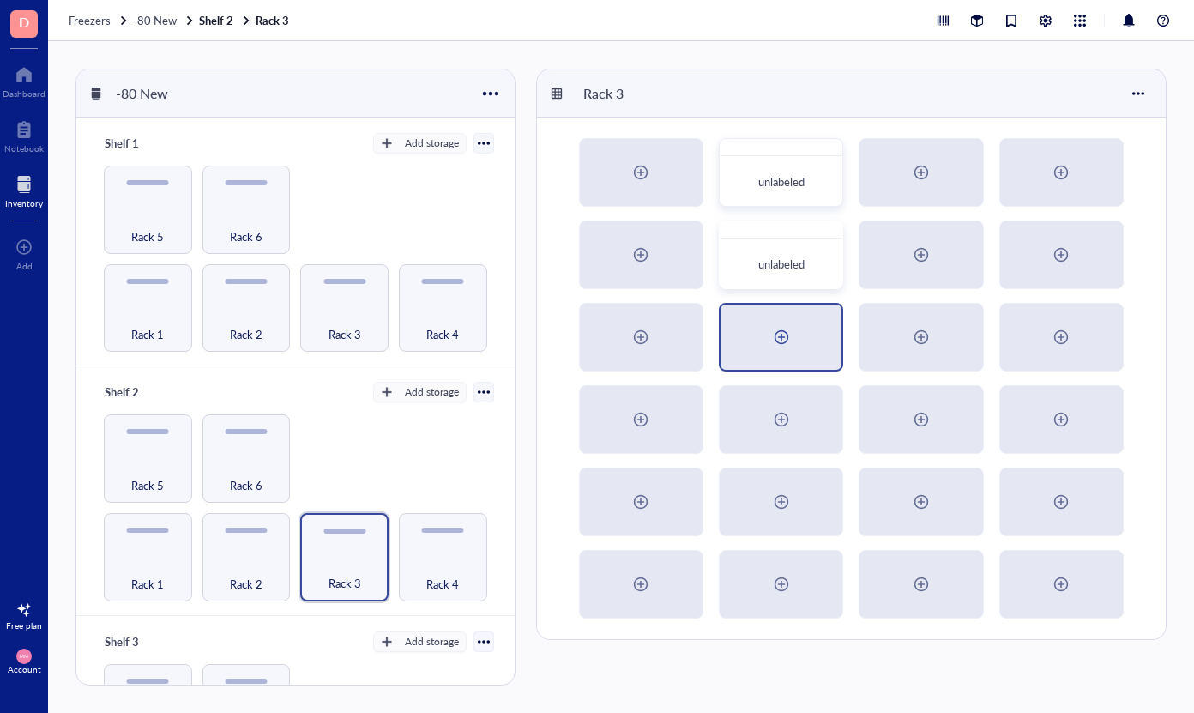
click at [779, 338] on div at bounding box center [781, 336] width 27 height 27
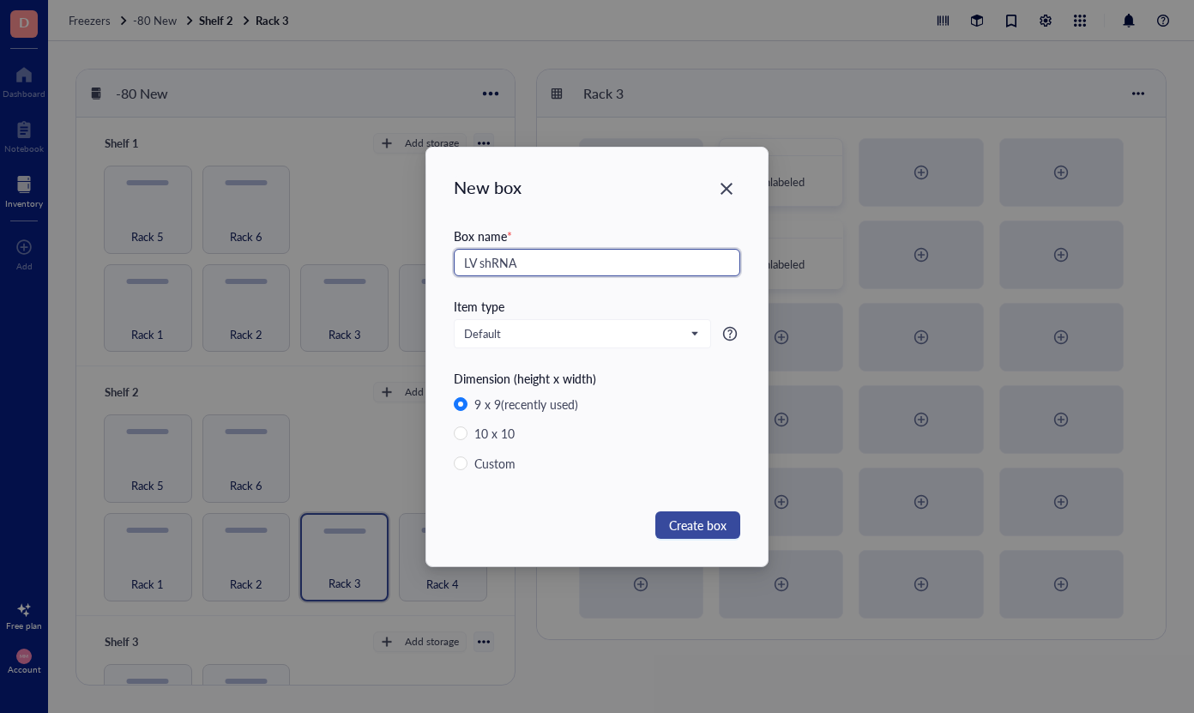
type input "LV shRNA"
click at [689, 518] on span "Create box" at bounding box center [697, 525] width 57 height 19
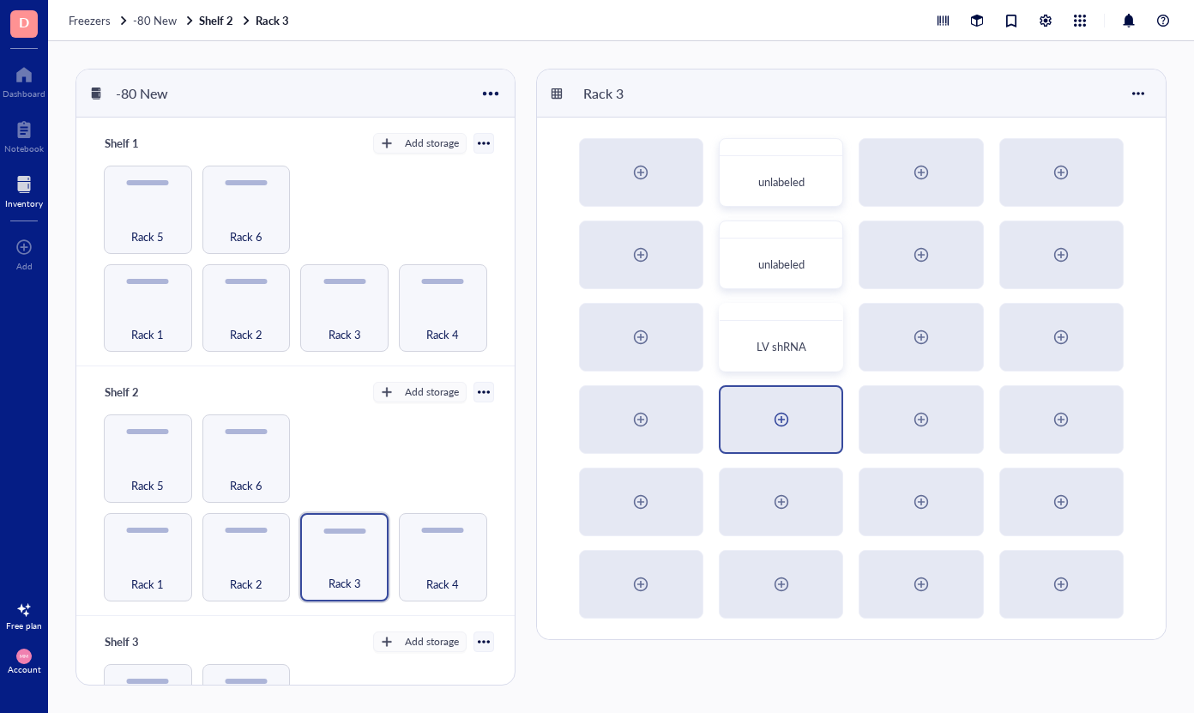
click at [802, 398] on div at bounding box center [781, 419] width 121 height 65
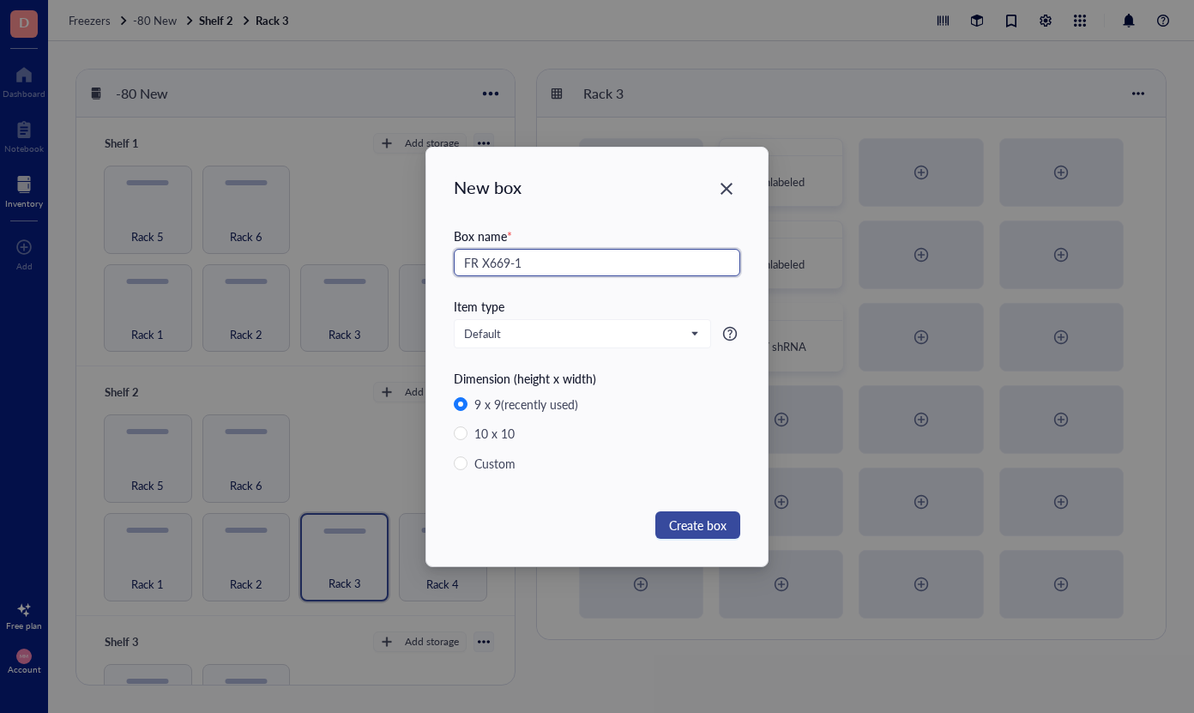
type input "FR X669-1"
click at [685, 521] on span "Create box" at bounding box center [697, 525] width 57 height 19
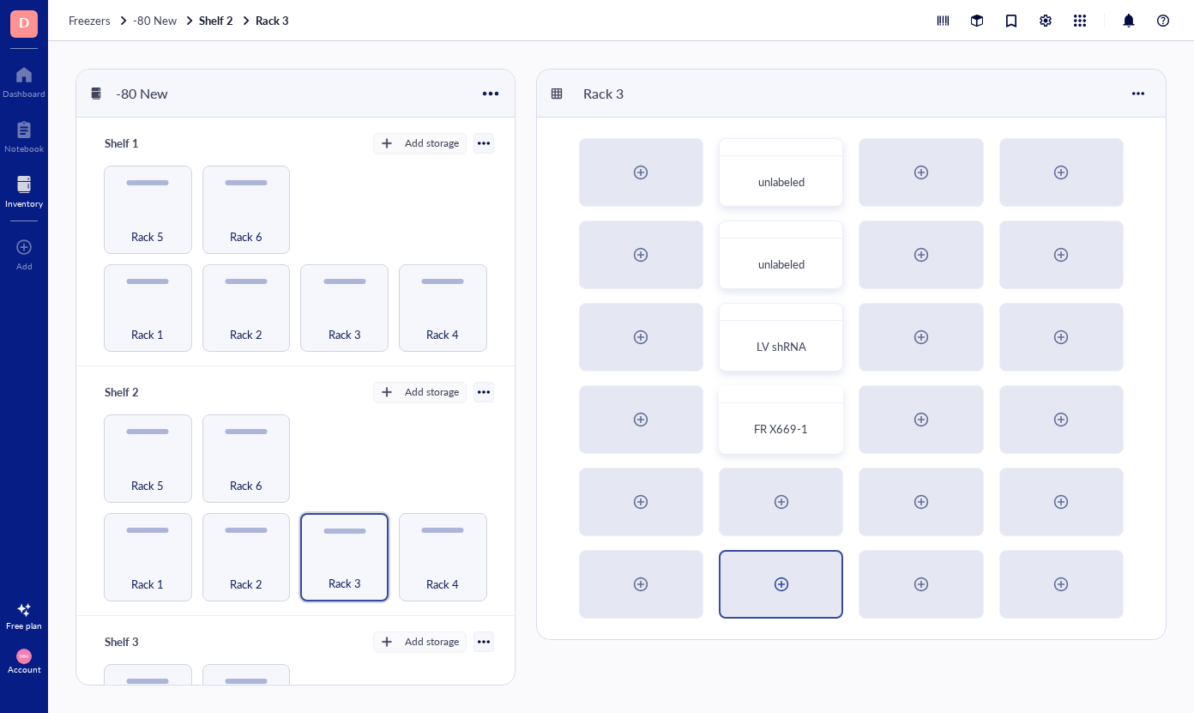
click at [782, 587] on div at bounding box center [781, 583] width 27 height 27
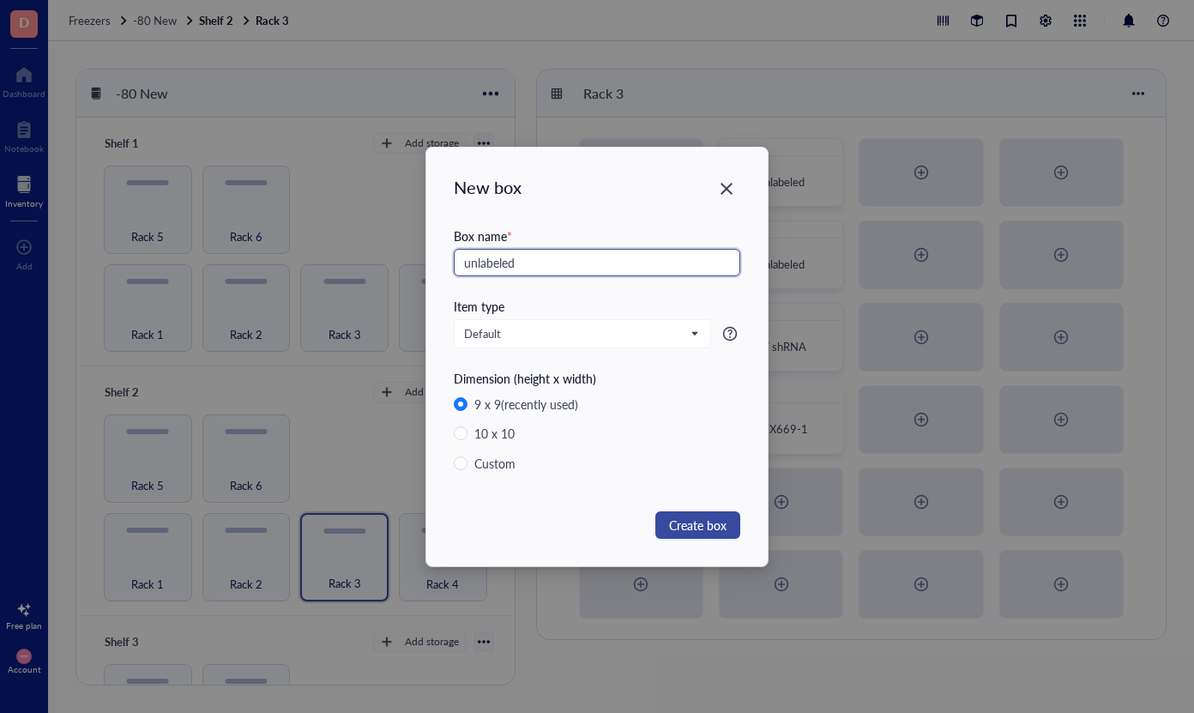
type input "unlabeled"
click at [697, 522] on span "Create box" at bounding box center [697, 525] width 57 height 19
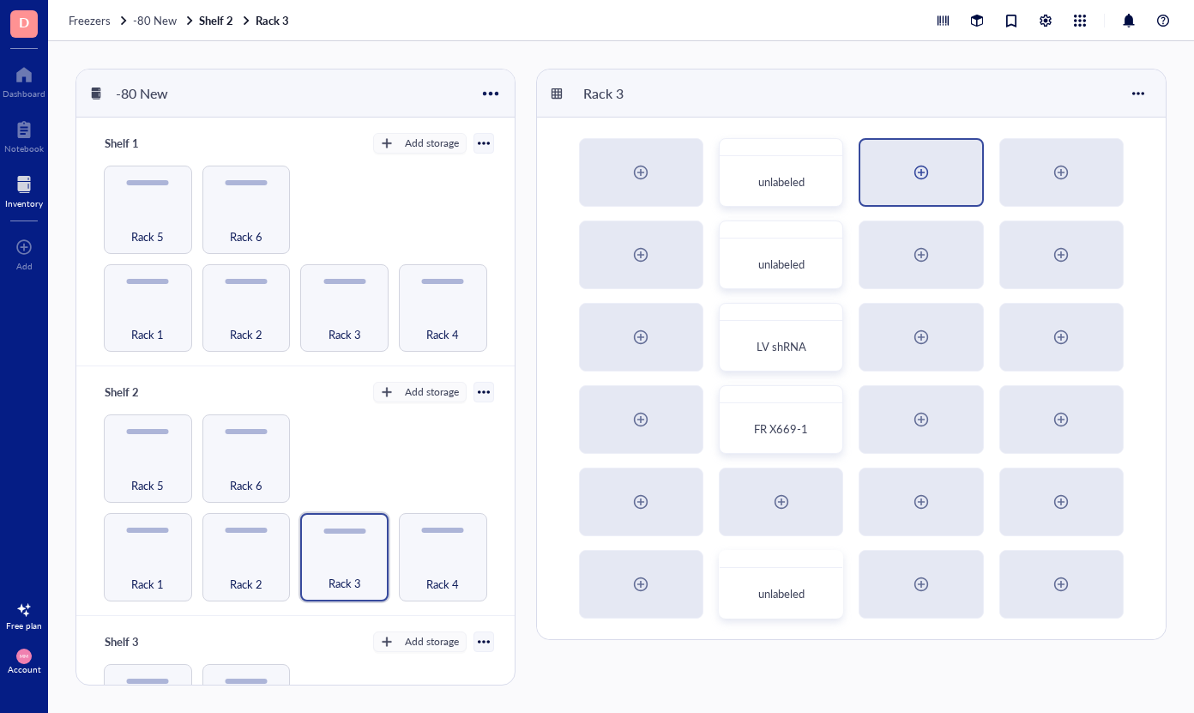
click at [912, 160] on div at bounding box center [921, 172] width 27 height 27
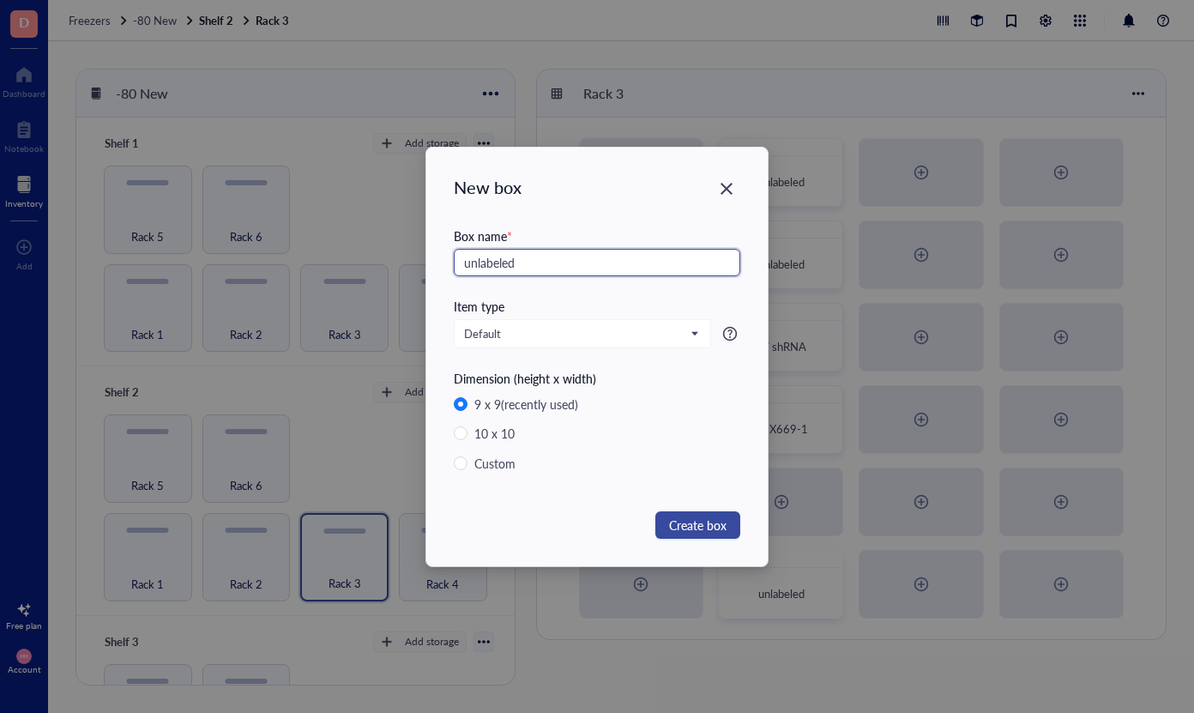
type input "unlabeled"
click at [711, 523] on span "Create box" at bounding box center [697, 525] width 57 height 19
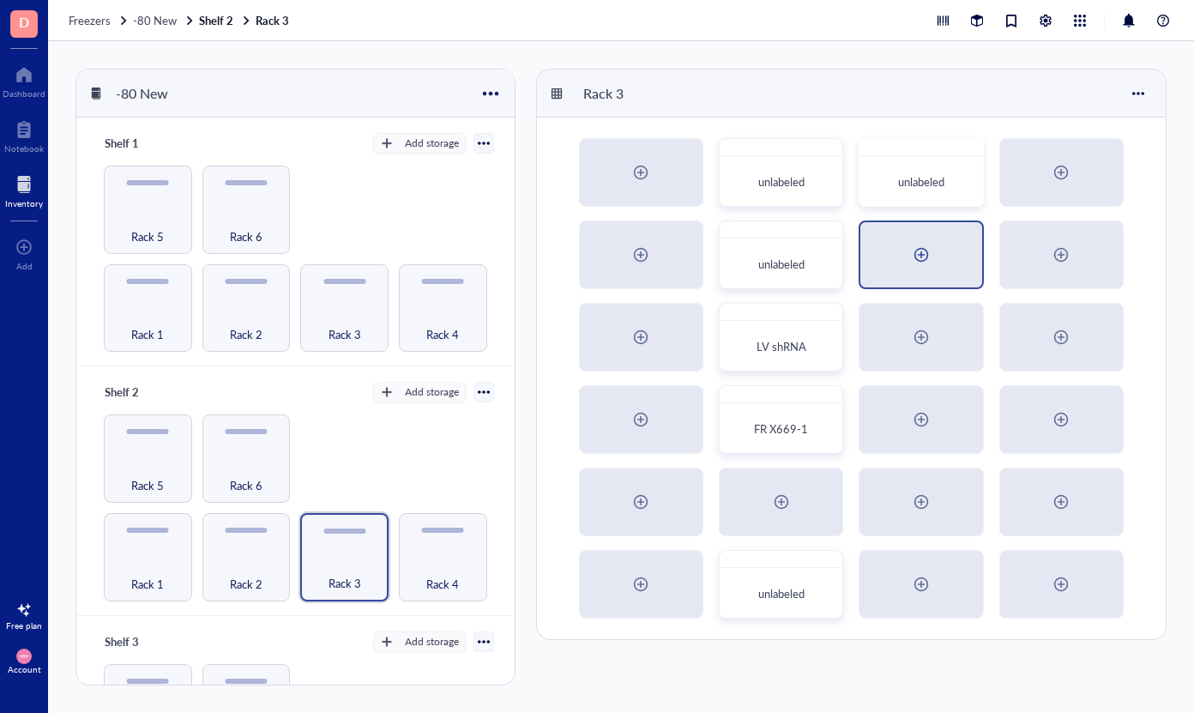
click at [921, 257] on div at bounding box center [921, 254] width 27 height 27
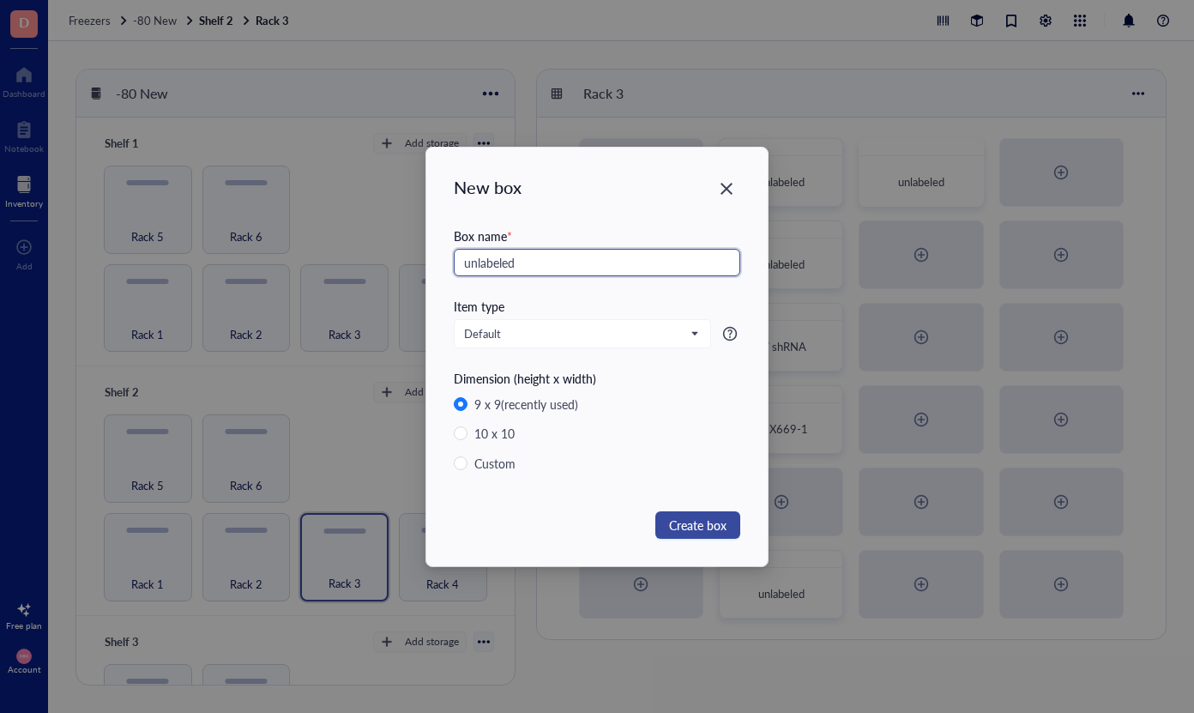
type input "unlabeled"
click at [677, 522] on span "Create box" at bounding box center [697, 525] width 57 height 19
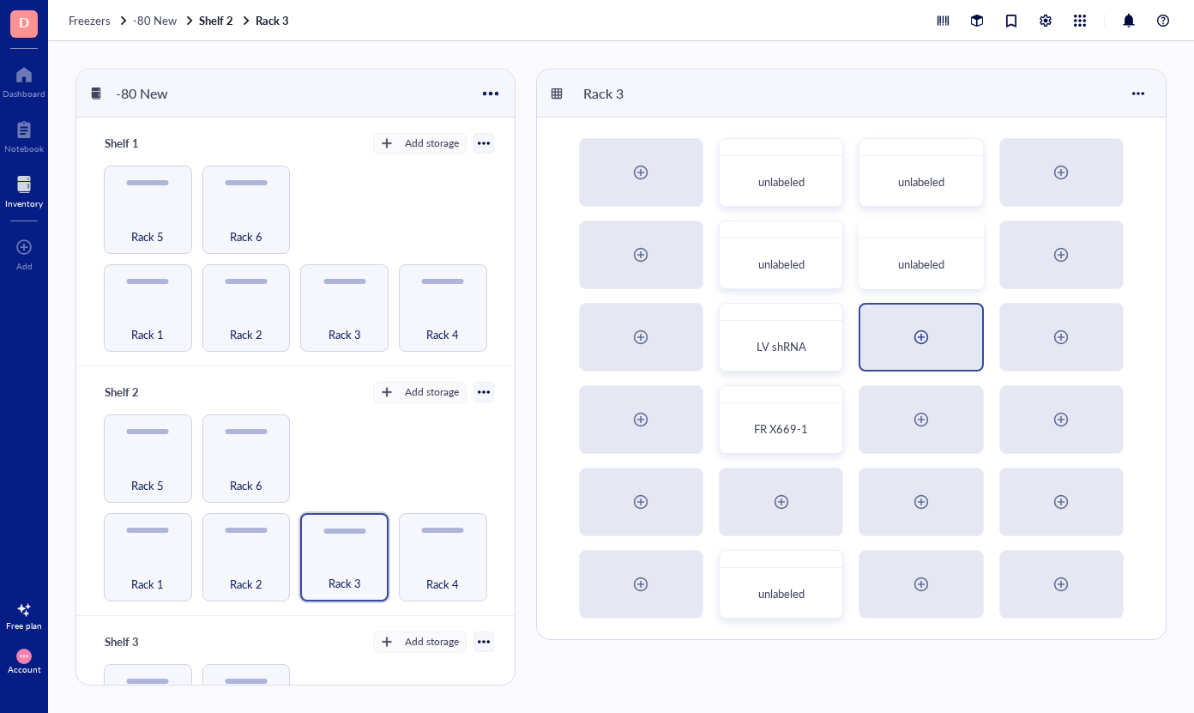
click at [914, 335] on div at bounding box center [921, 336] width 27 height 27
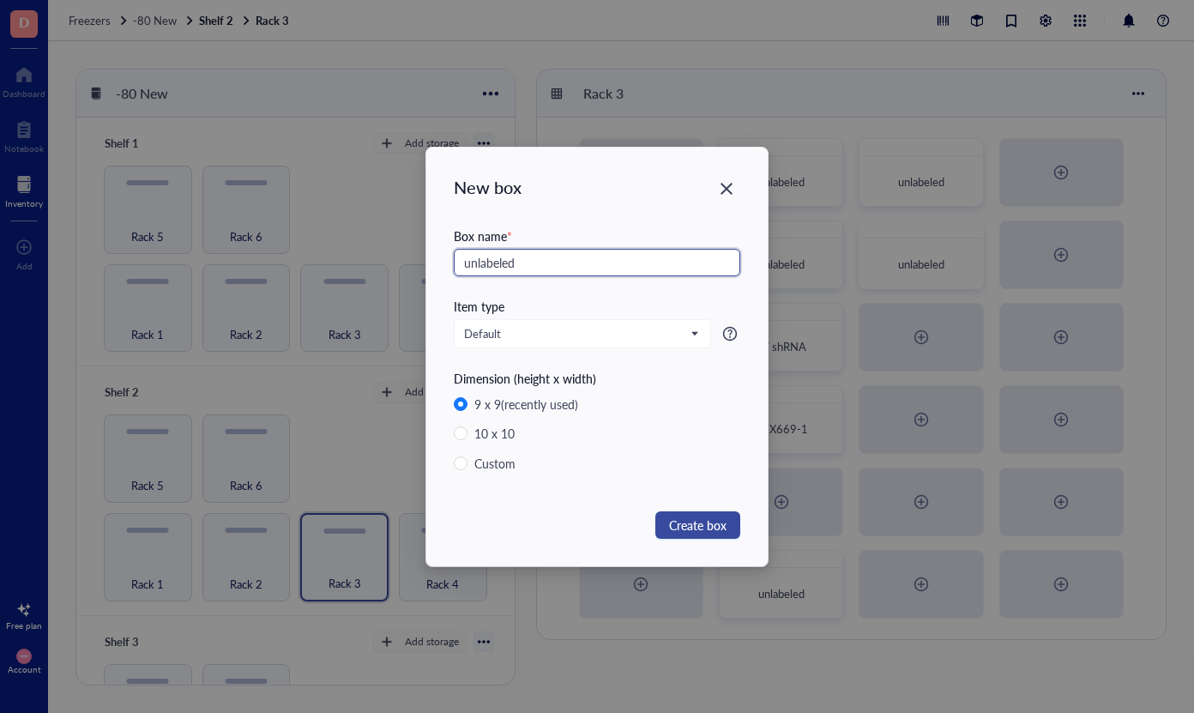
type input "unlabeled"
click at [674, 523] on span "Create box" at bounding box center [697, 525] width 57 height 19
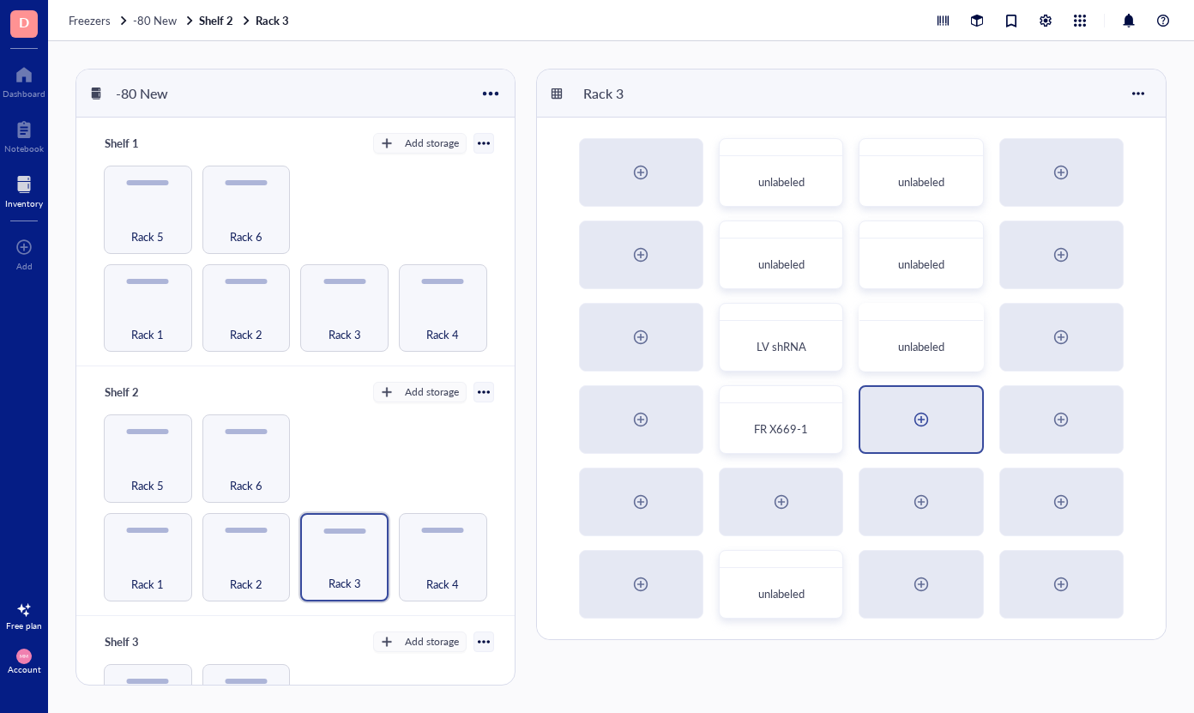
click at [916, 408] on div at bounding box center [921, 419] width 27 height 27
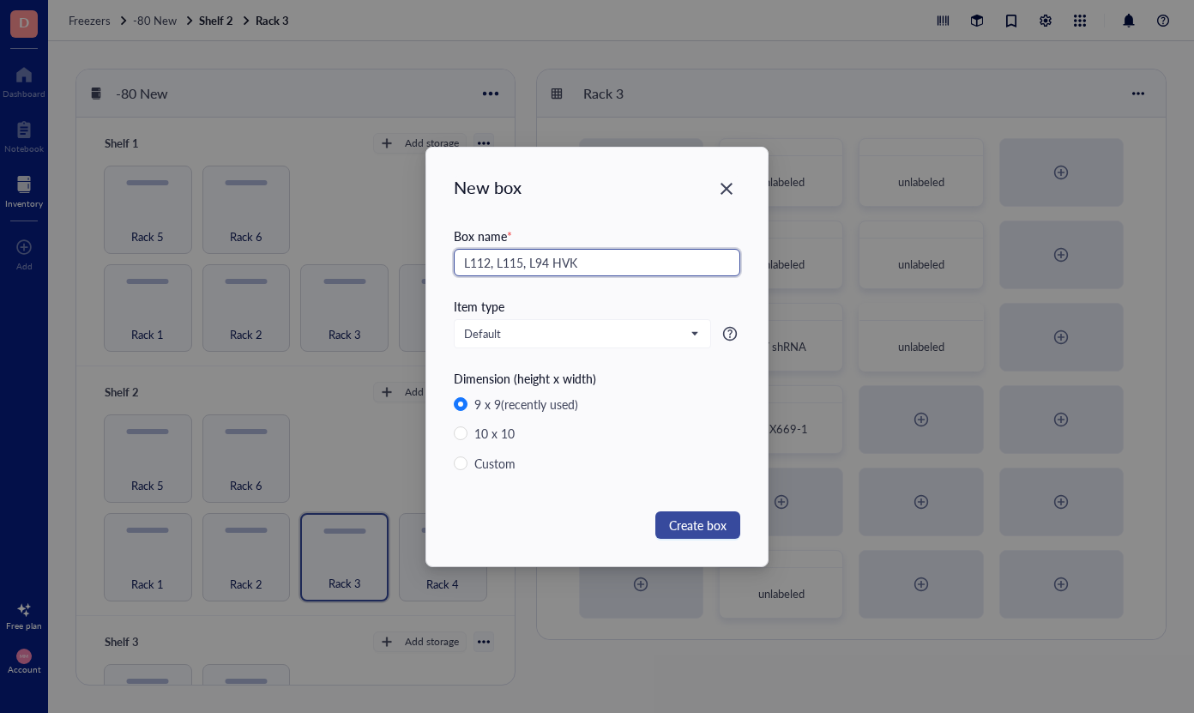
type input "L112, L115, L94 HVK"
click at [695, 524] on span "Create box" at bounding box center [697, 525] width 57 height 19
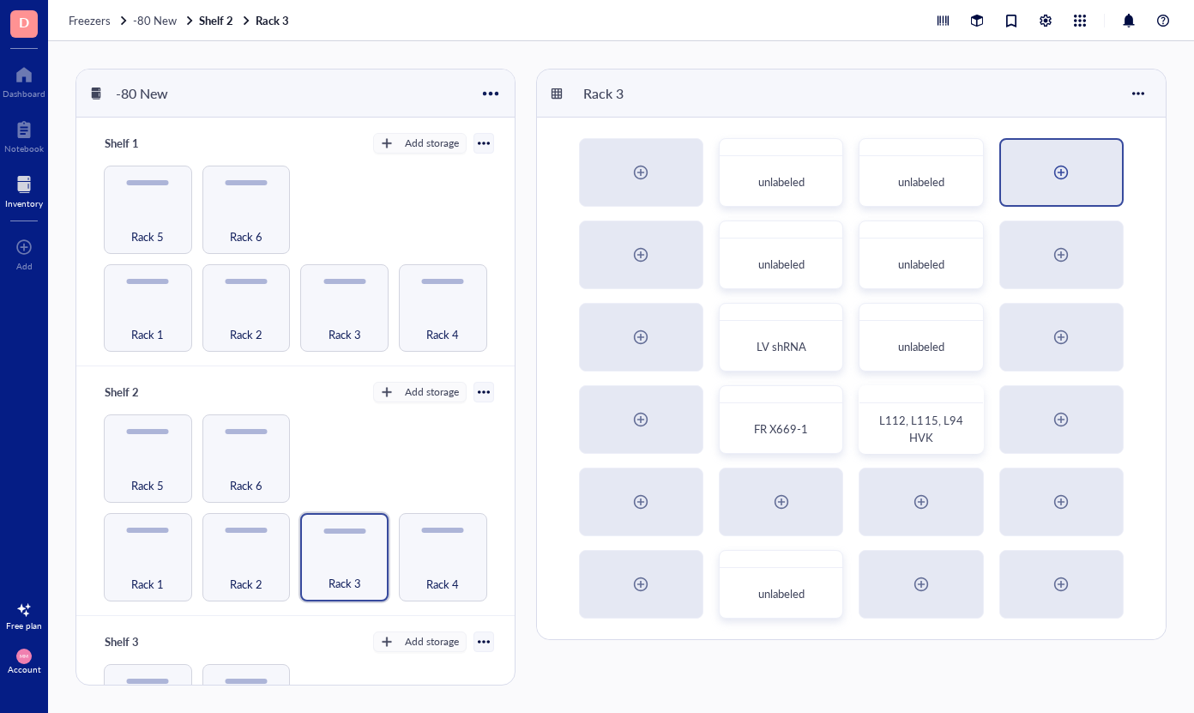
click at [1049, 186] on div at bounding box center [1061, 172] width 121 height 65
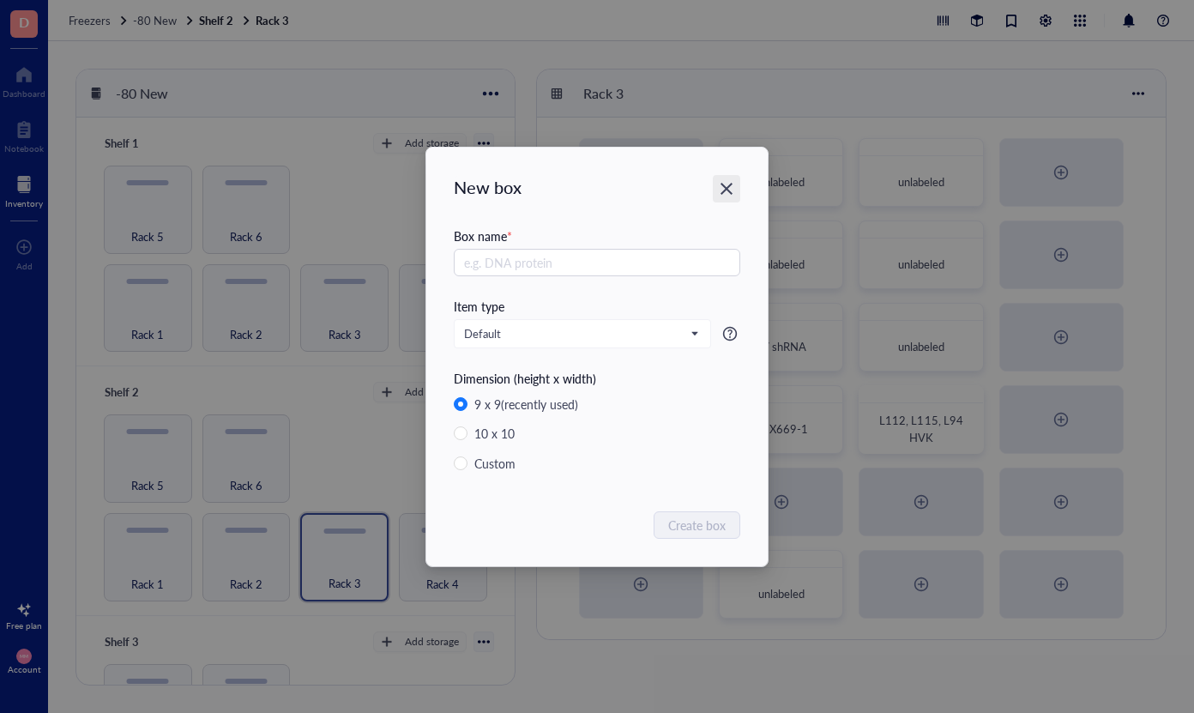
click at [732, 192] on icon "Close" at bounding box center [727, 188] width 16 height 16
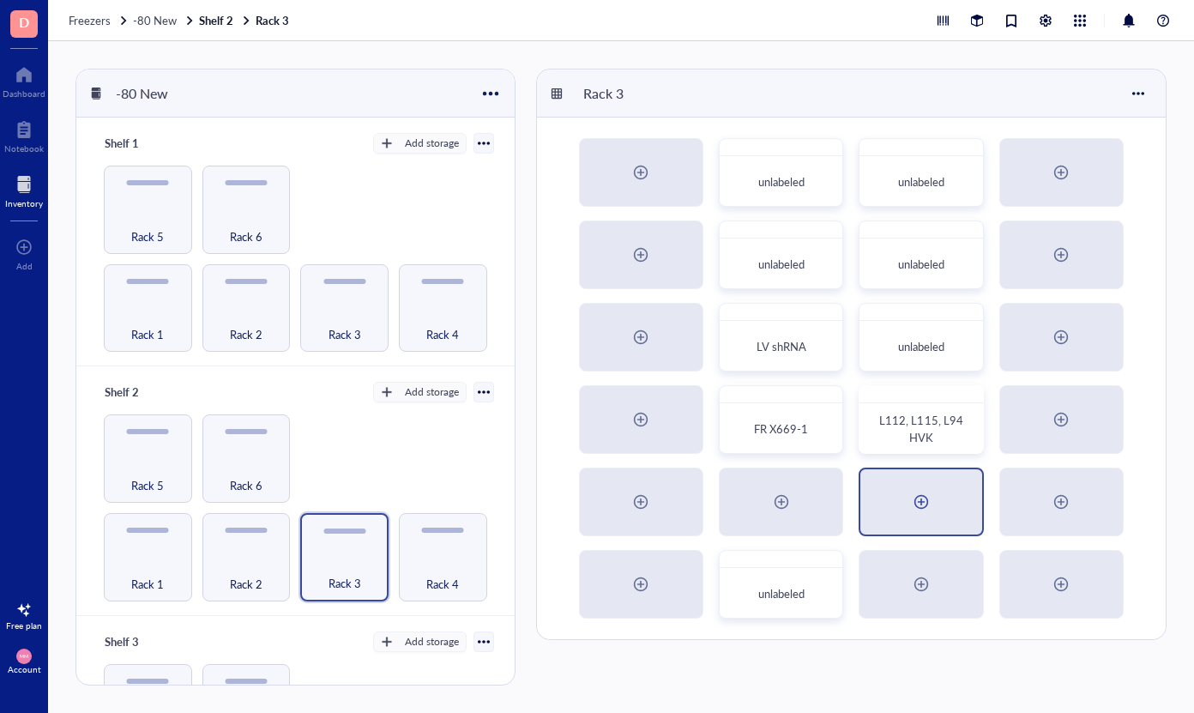
click at [906, 485] on div at bounding box center [920, 501] width 121 height 65
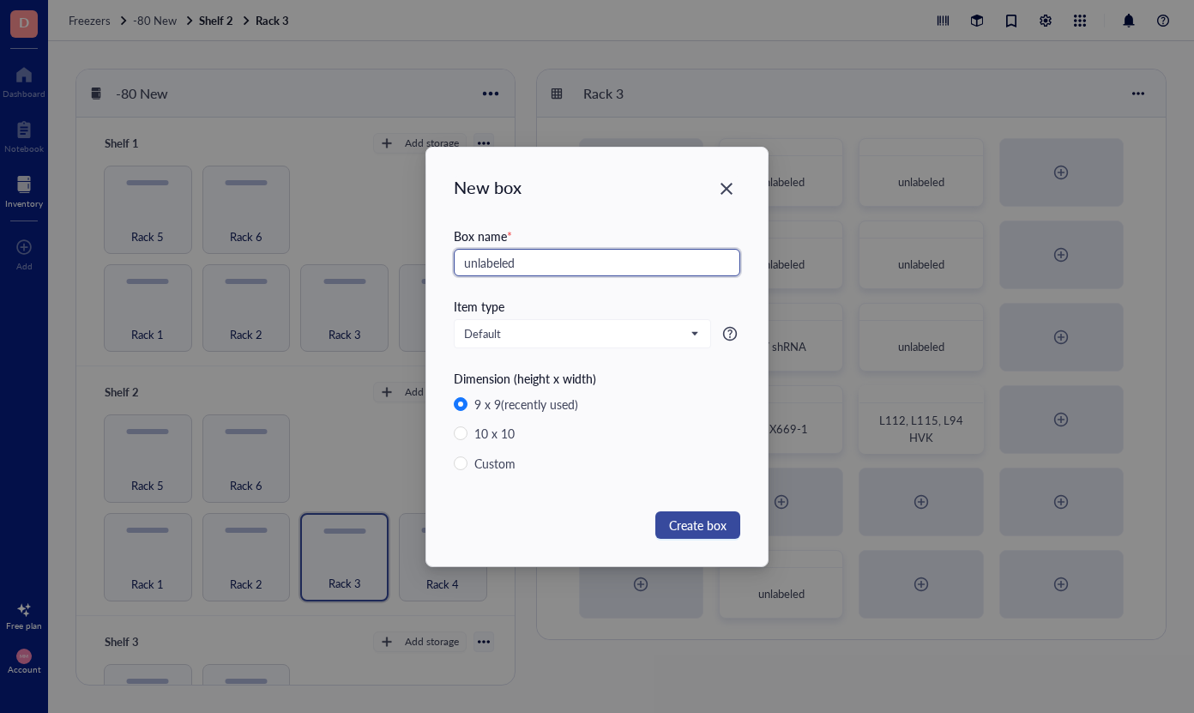
type input "unlabeled"
click at [709, 528] on span "Create box" at bounding box center [697, 525] width 57 height 19
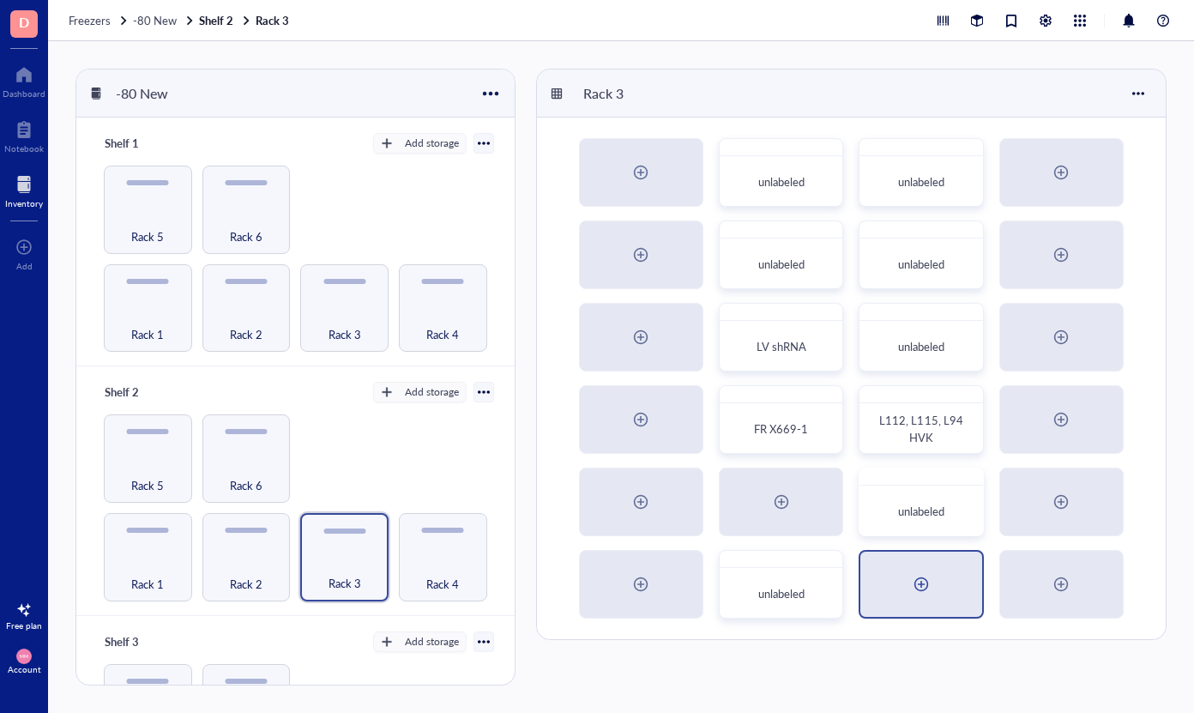
click at [918, 581] on div at bounding box center [921, 583] width 27 height 27
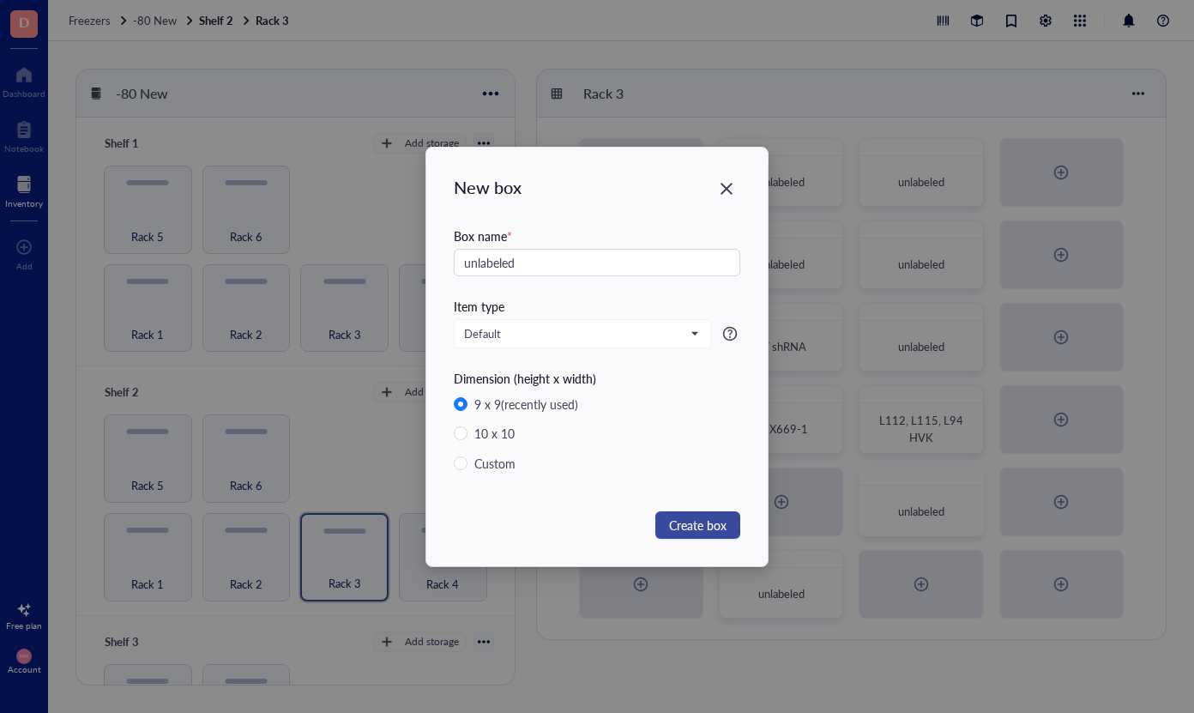
type input "unlabeled"
click at [687, 520] on span "Create box" at bounding box center [697, 525] width 57 height 19
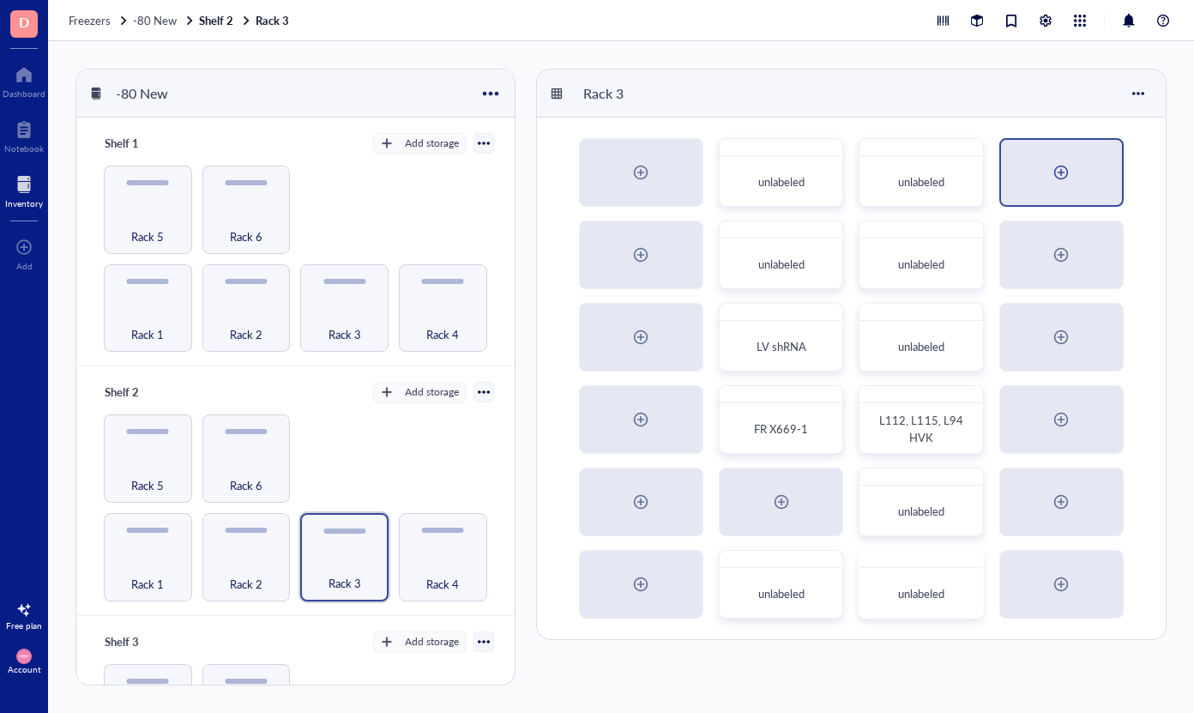
click at [1052, 181] on div at bounding box center [1060, 172] width 27 height 27
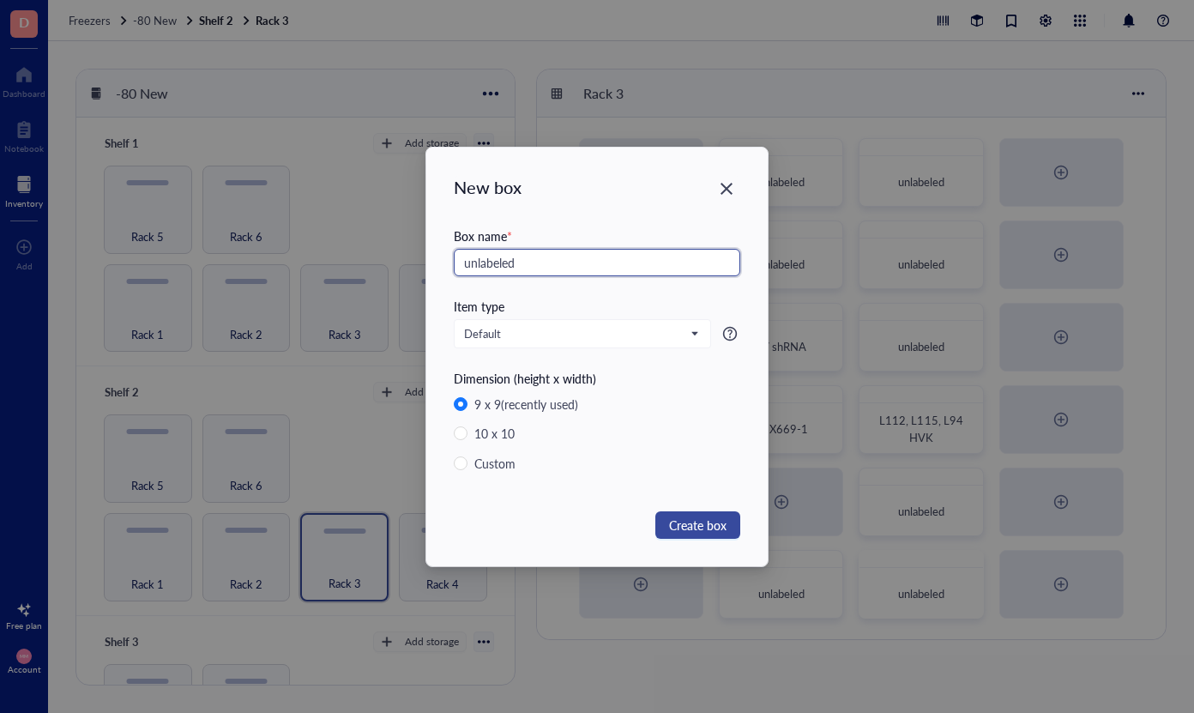
type input "unlabeled"
click at [692, 522] on span "Create box" at bounding box center [697, 525] width 57 height 19
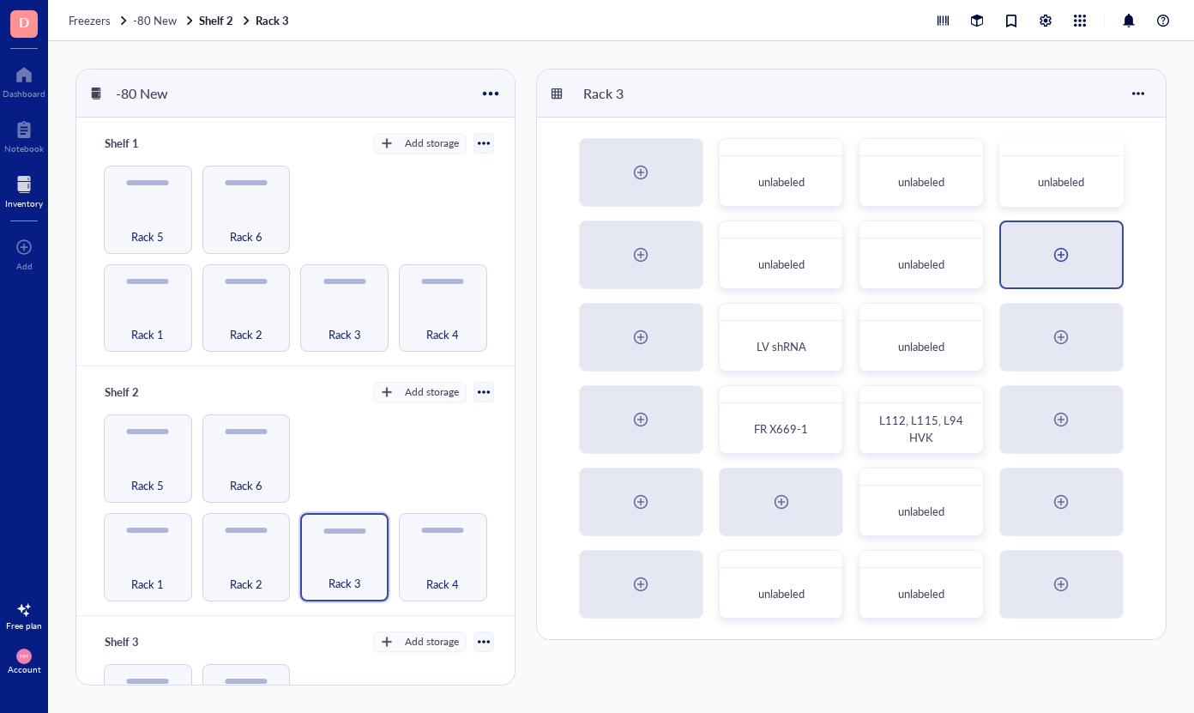
click at [1050, 250] on div at bounding box center [1060, 254] width 27 height 27
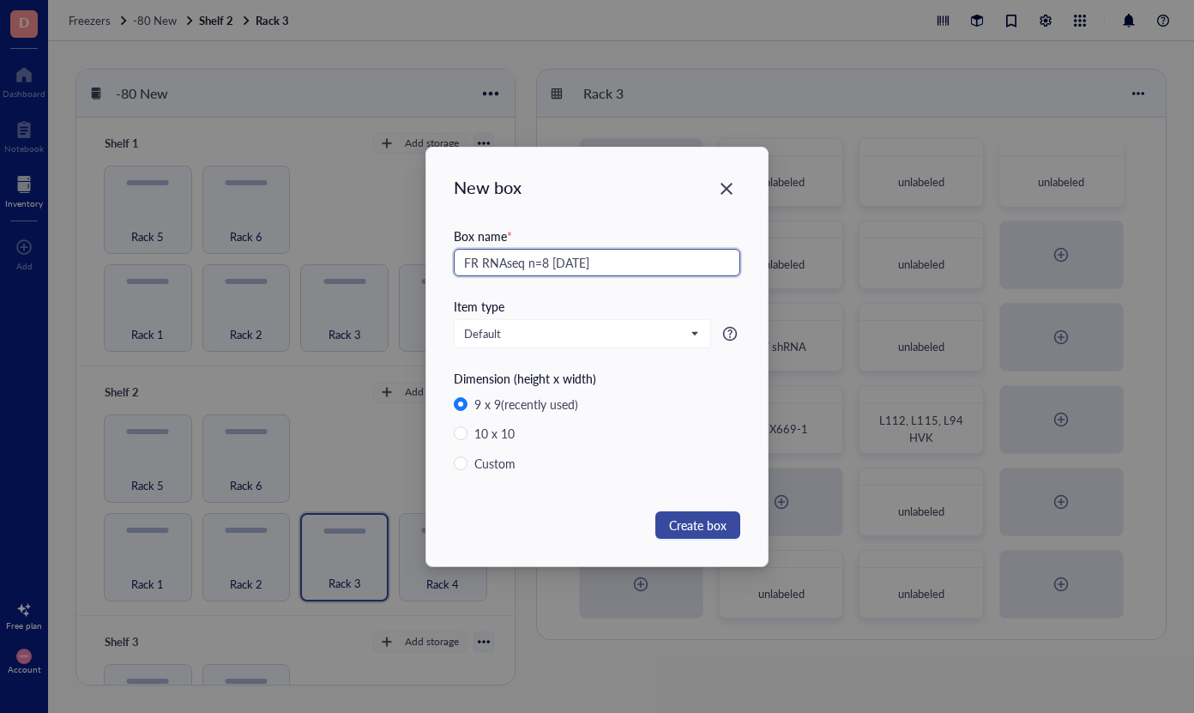
type input "FR RNAseq n=8 [DATE]"
click at [677, 532] on span "Create box" at bounding box center [697, 525] width 57 height 19
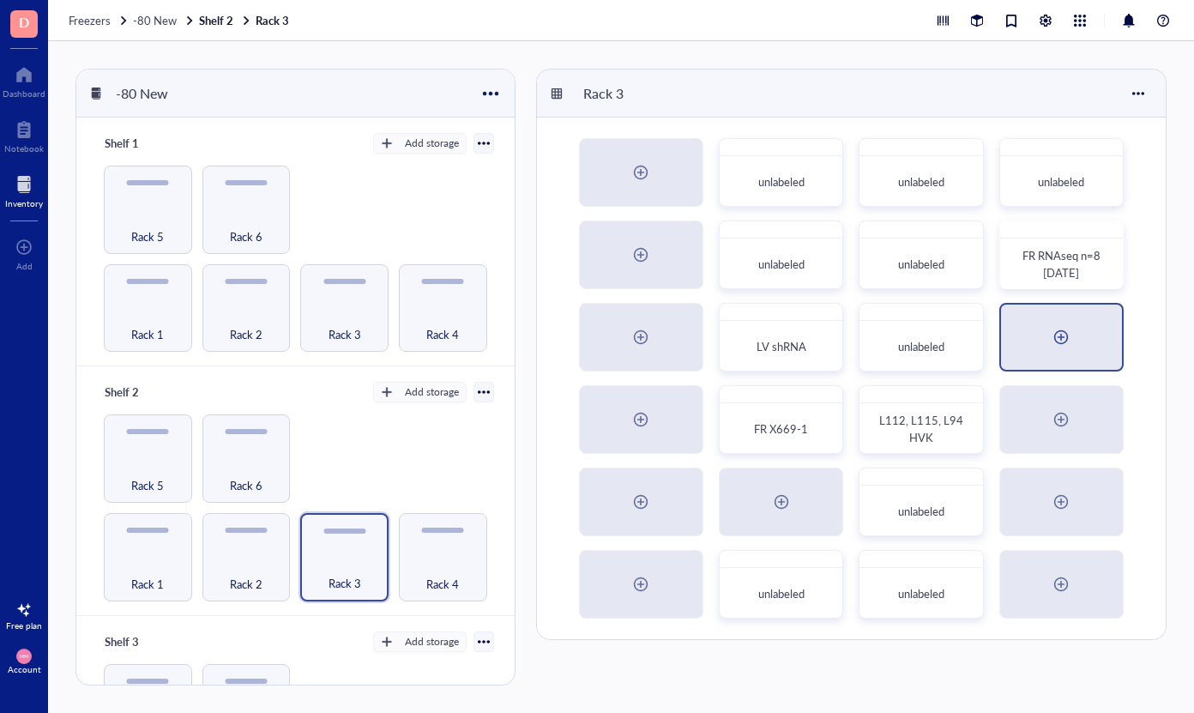
click at [1061, 323] on div at bounding box center [1060, 336] width 27 height 27
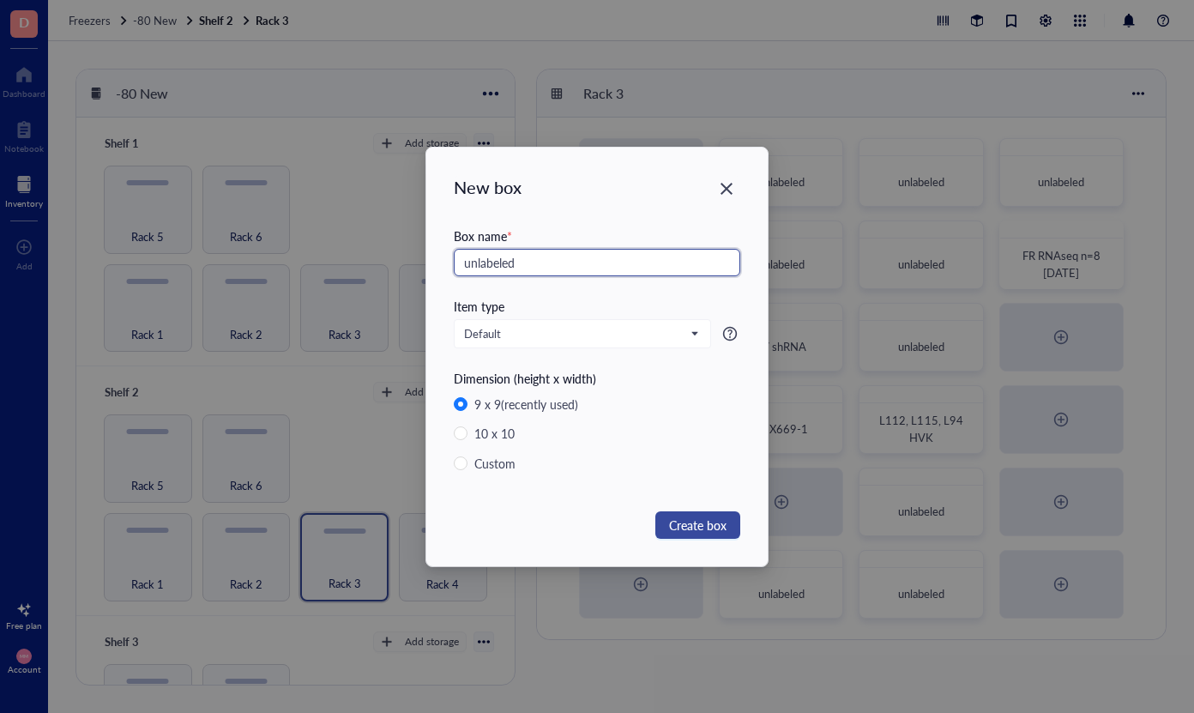
type input "unlabeled"
click at [669, 524] on span "Create box" at bounding box center [697, 525] width 57 height 19
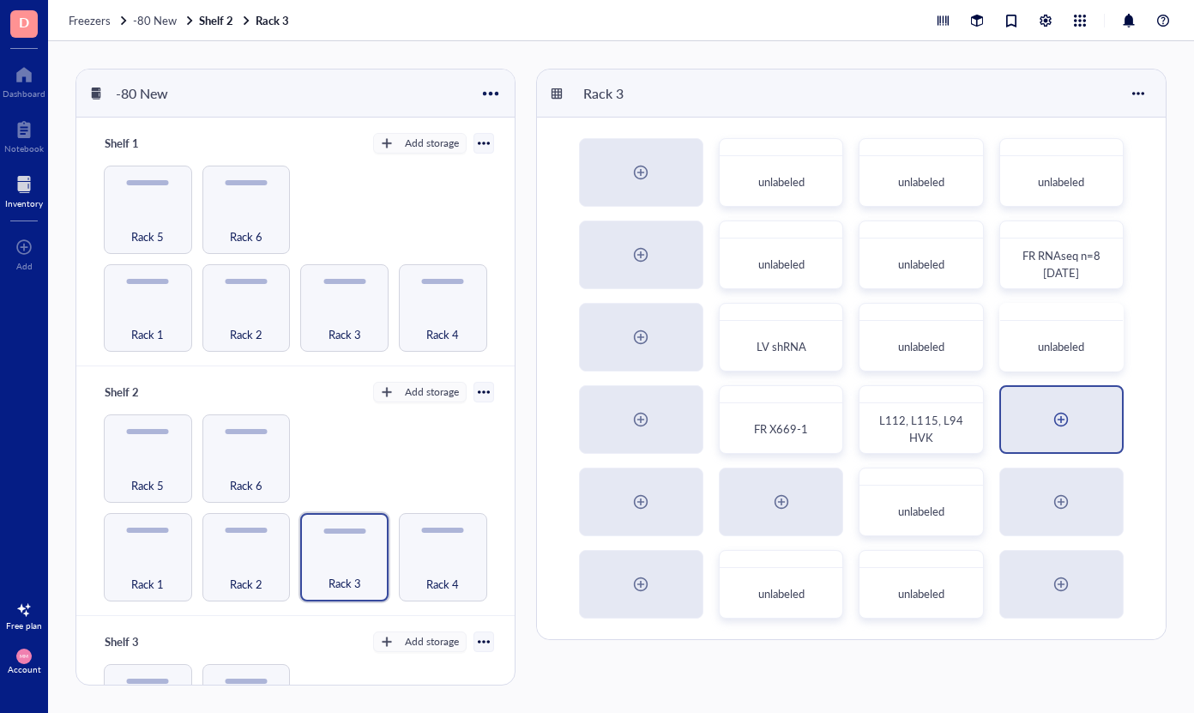
click at [1060, 412] on div at bounding box center [1060, 419] width 27 height 27
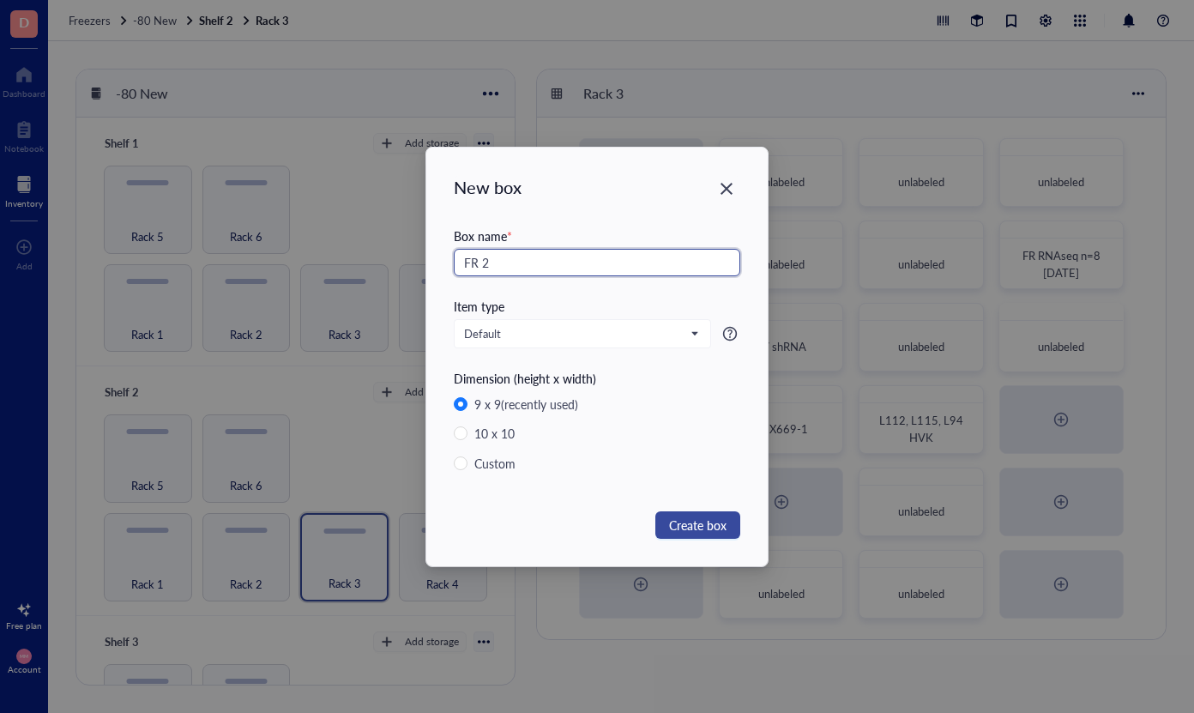
type input "FR 2"
click at [683, 523] on span "Create box" at bounding box center [697, 525] width 57 height 19
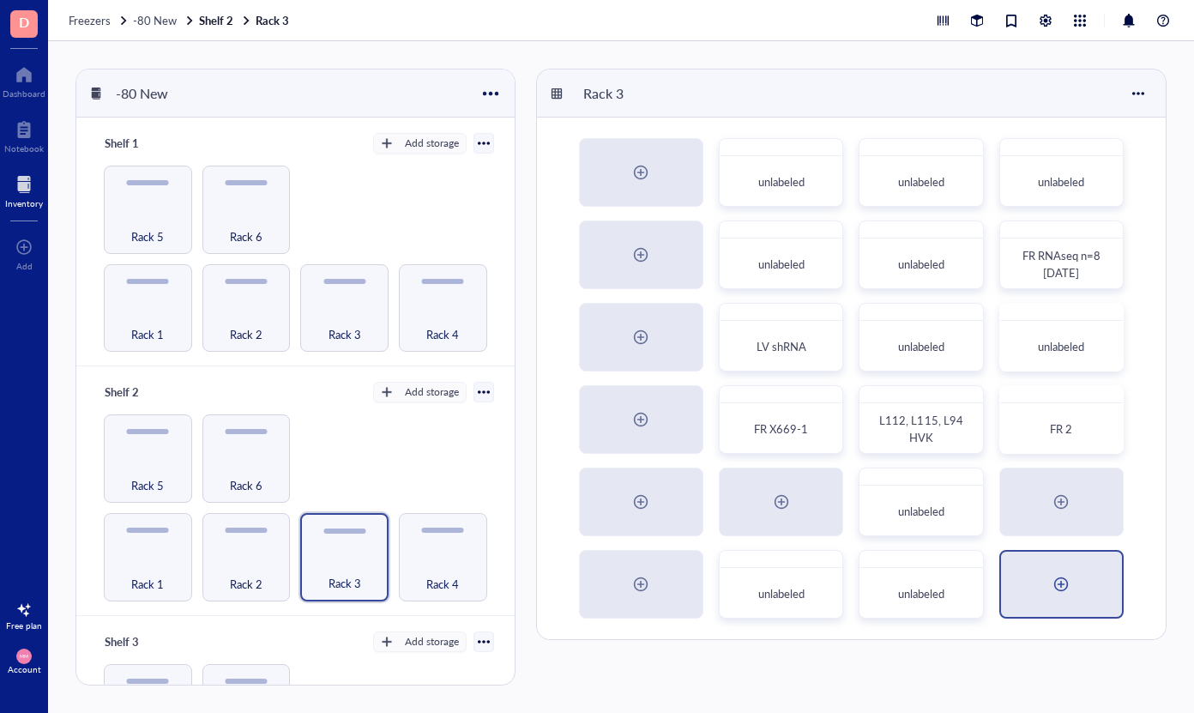
click at [1056, 569] on div at bounding box center [1061, 584] width 121 height 65
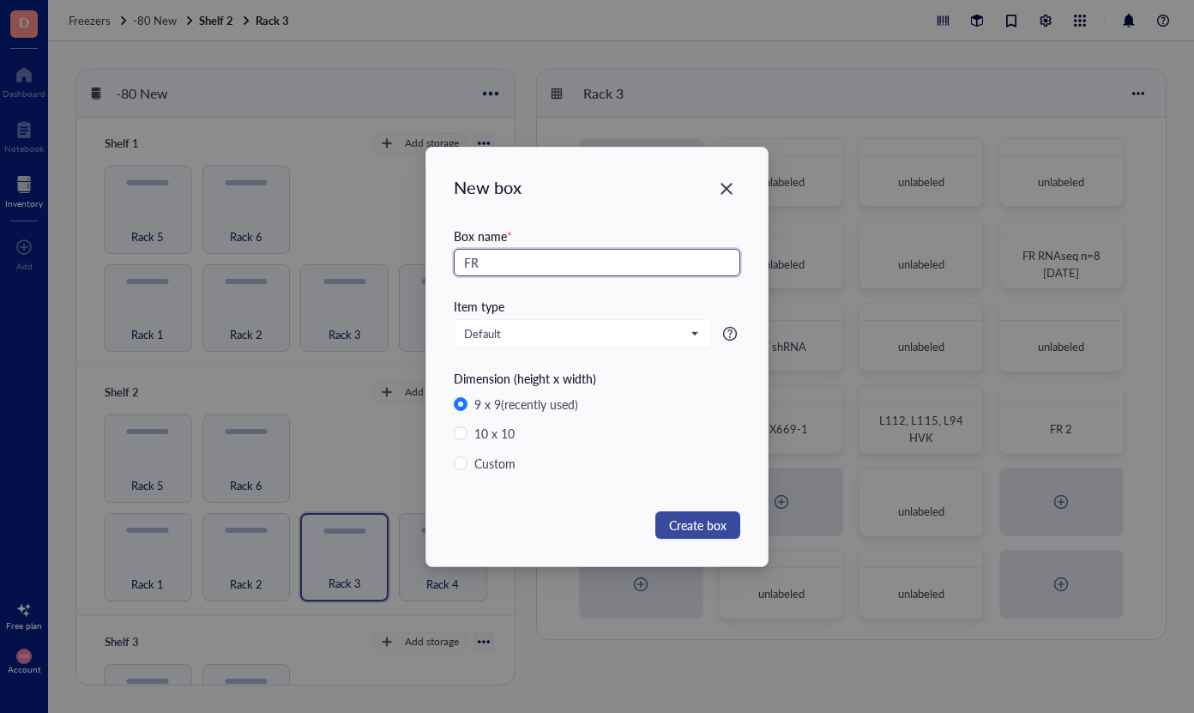
type input "FR"
click at [692, 521] on span "Create box" at bounding box center [697, 525] width 57 height 19
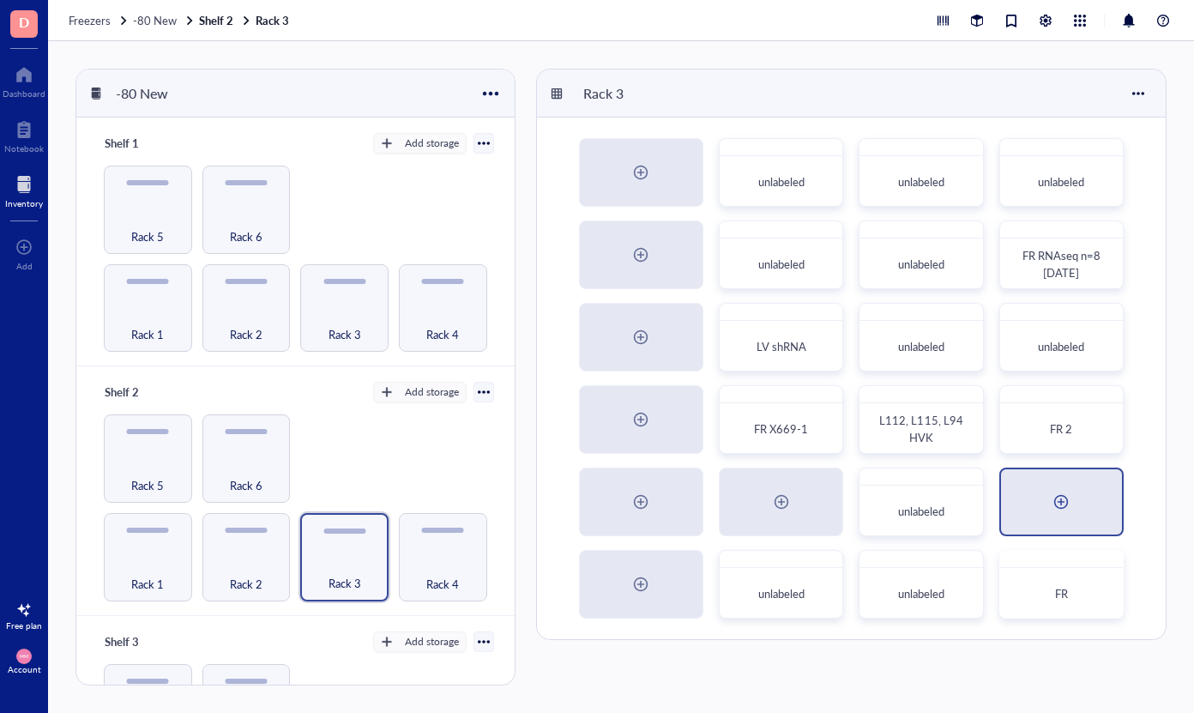
click at [1064, 504] on div at bounding box center [1060, 501] width 27 height 27
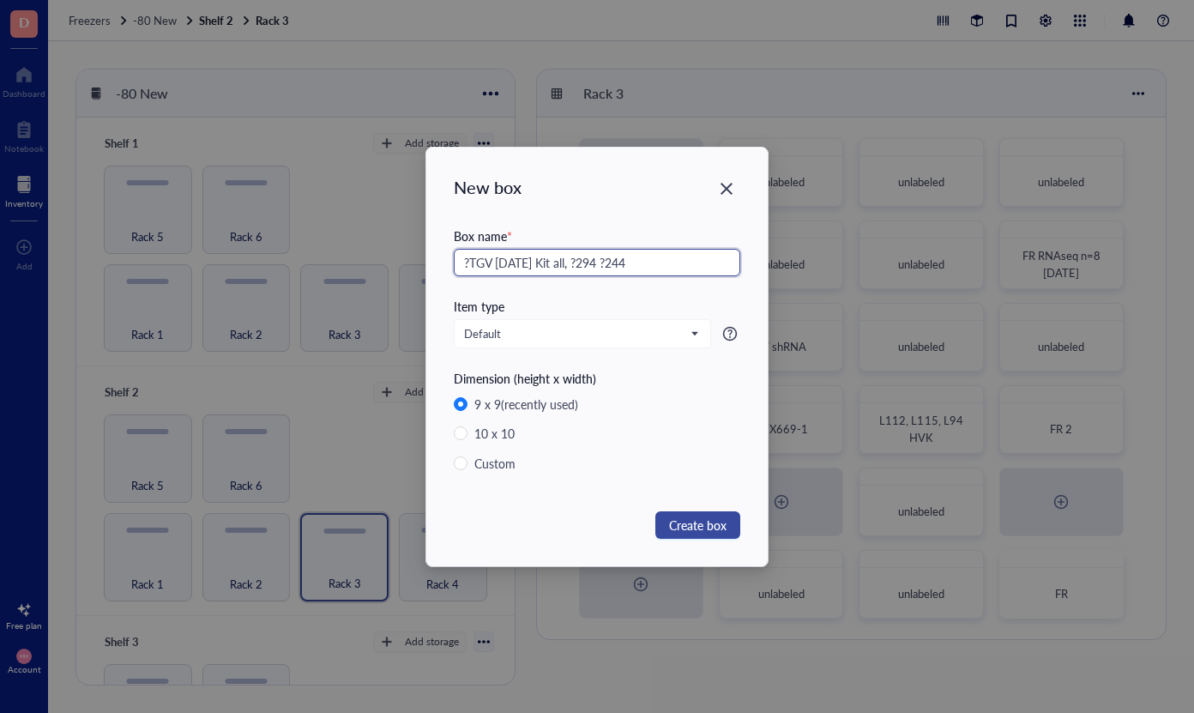
type input "?TGV [DATE] Kit all, ?294 ?244"
click at [697, 514] on button "Create box" at bounding box center [697, 524] width 85 height 27
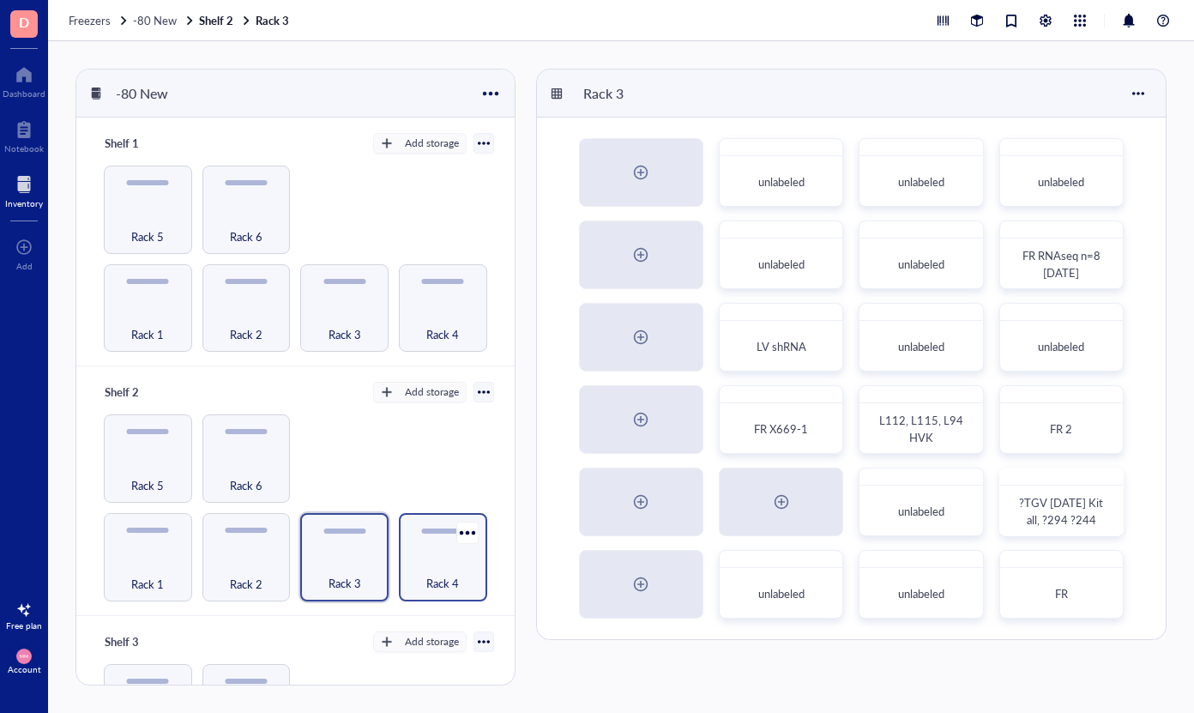
click at [430, 563] on div "Rack 4" at bounding box center [442, 574] width 71 height 38
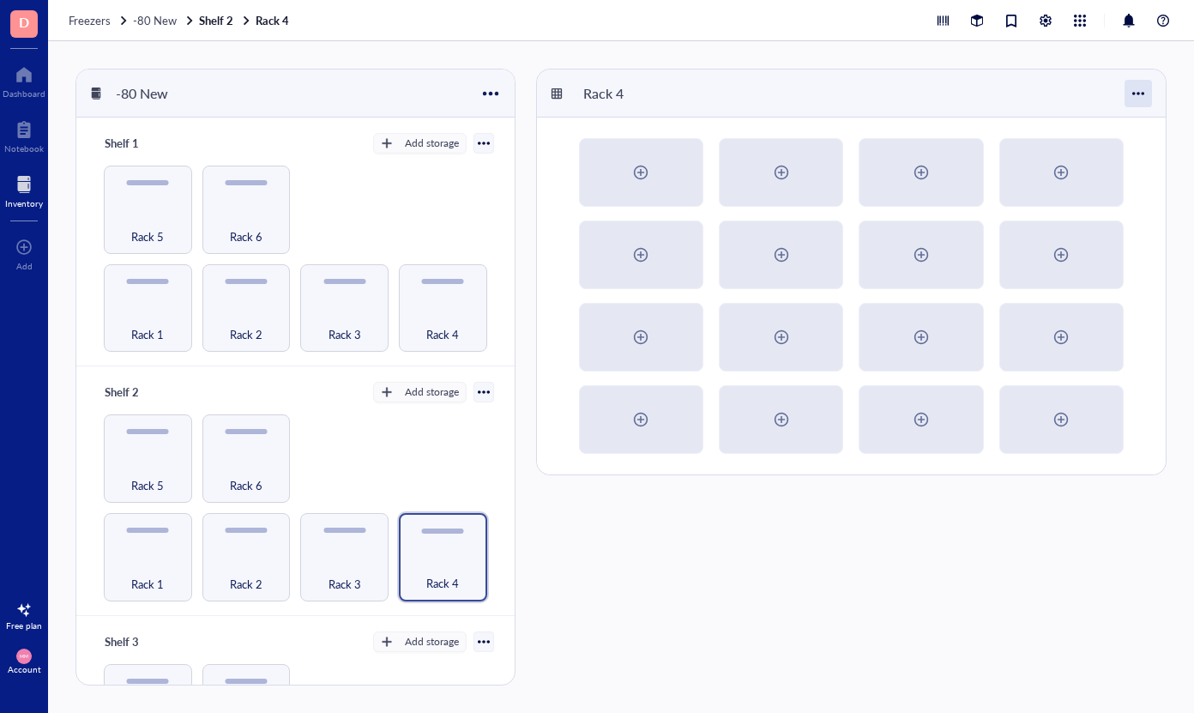
click at [1138, 98] on div at bounding box center [1138, 93] width 27 height 27
click at [1086, 124] on div "Settings" at bounding box center [1080, 125] width 40 height 15
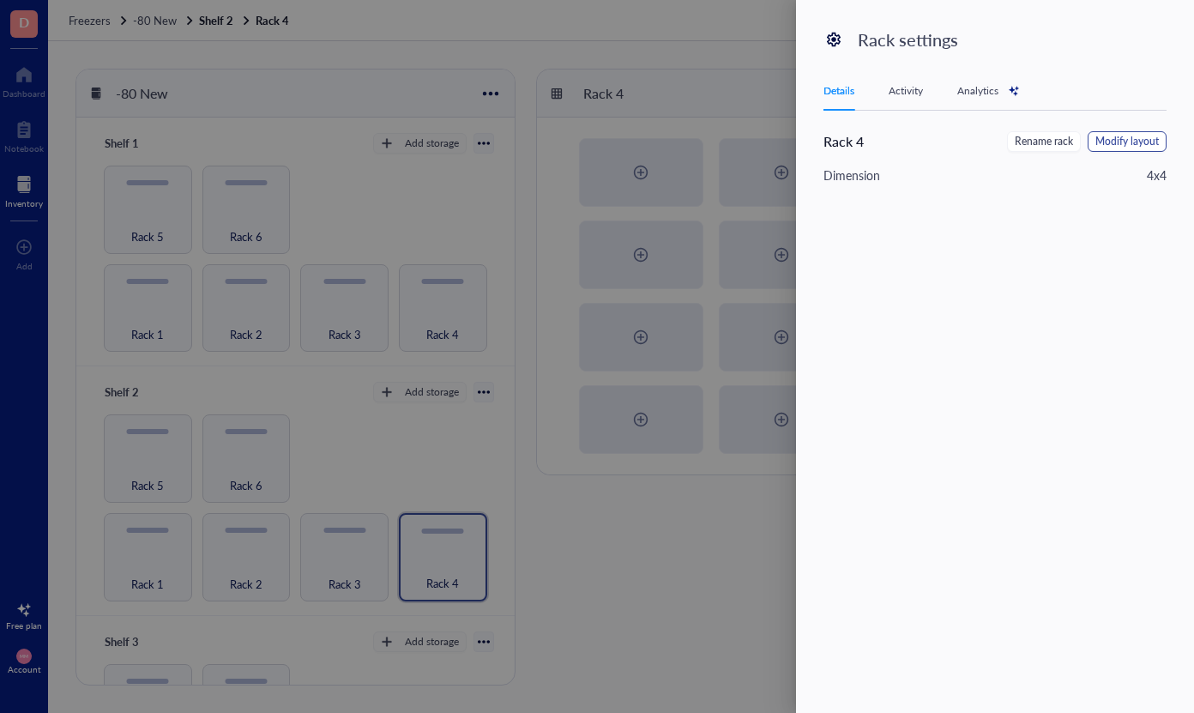
click at [1124, 151] on button "Modify layout" at bounding box center [1127, 141] width 79 height 21
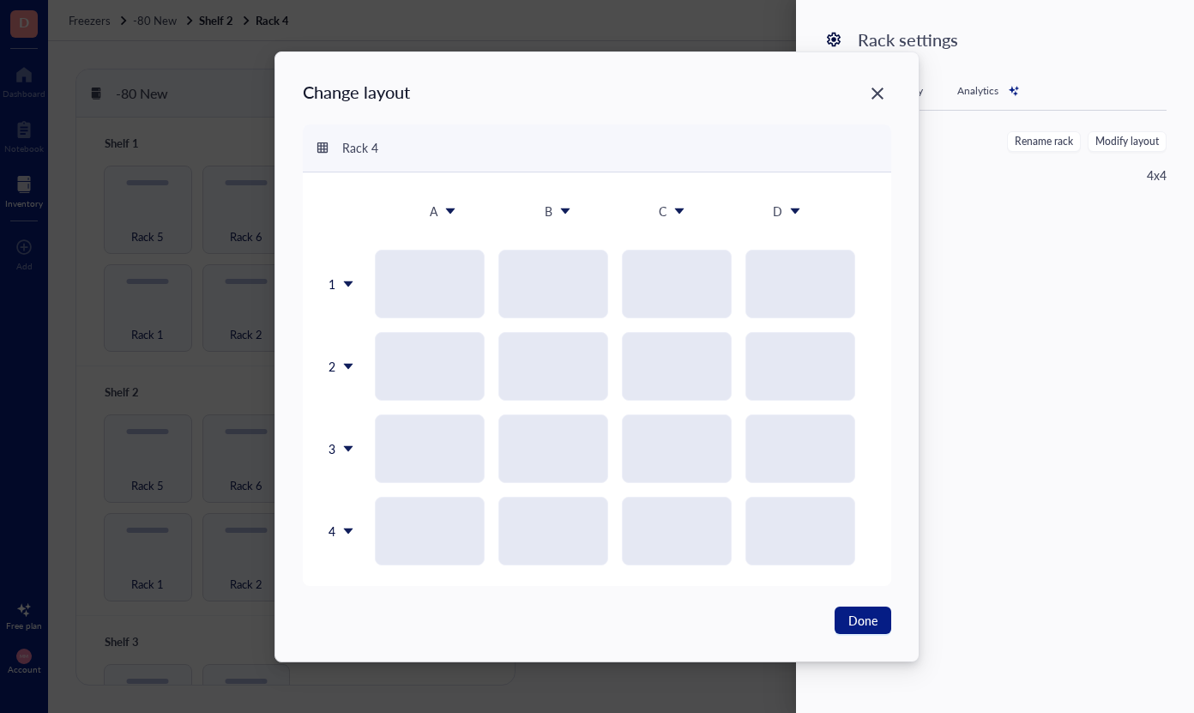
click at [347, 531] on icon at bounding box center [348, 531] width 9 height 6
click at [356, 612] on div "Insert 1 below" at bounding box center [385, 611] width 98 height 15
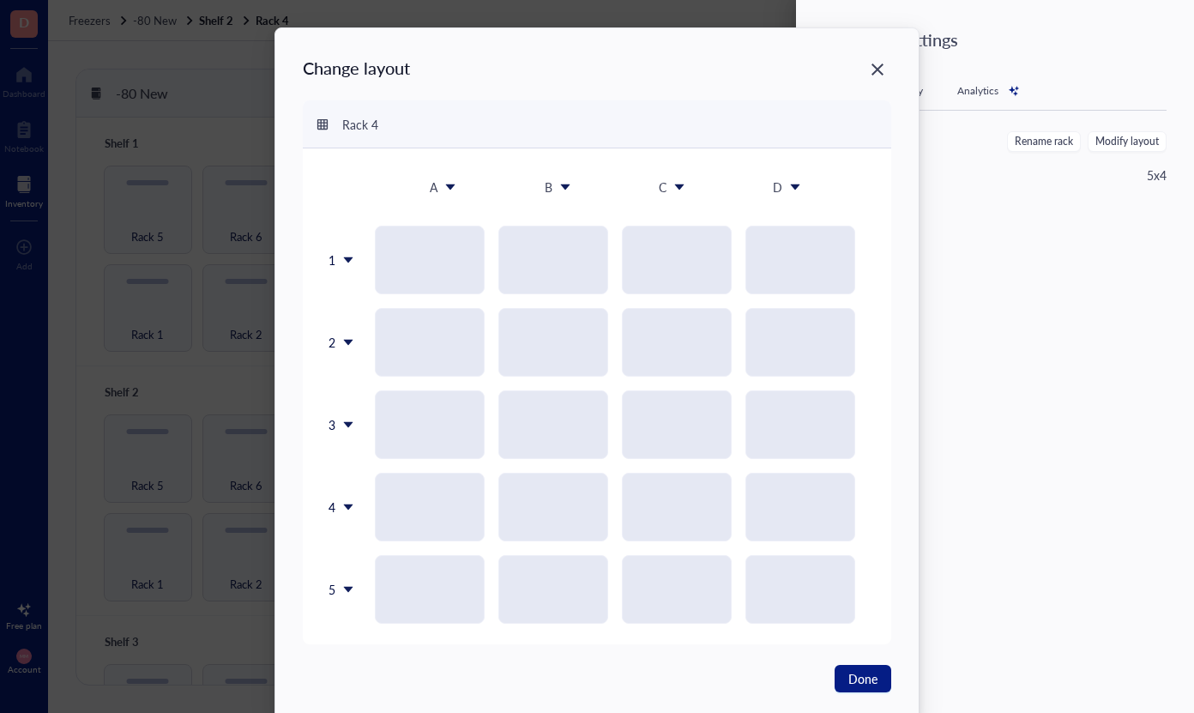
click at [346, 588] on icon at bounding box center [348, 590] width 9 height 6
click at [386, 469] on div "Insert 1 below" at bounding box center [382, 473] width 98 height 15
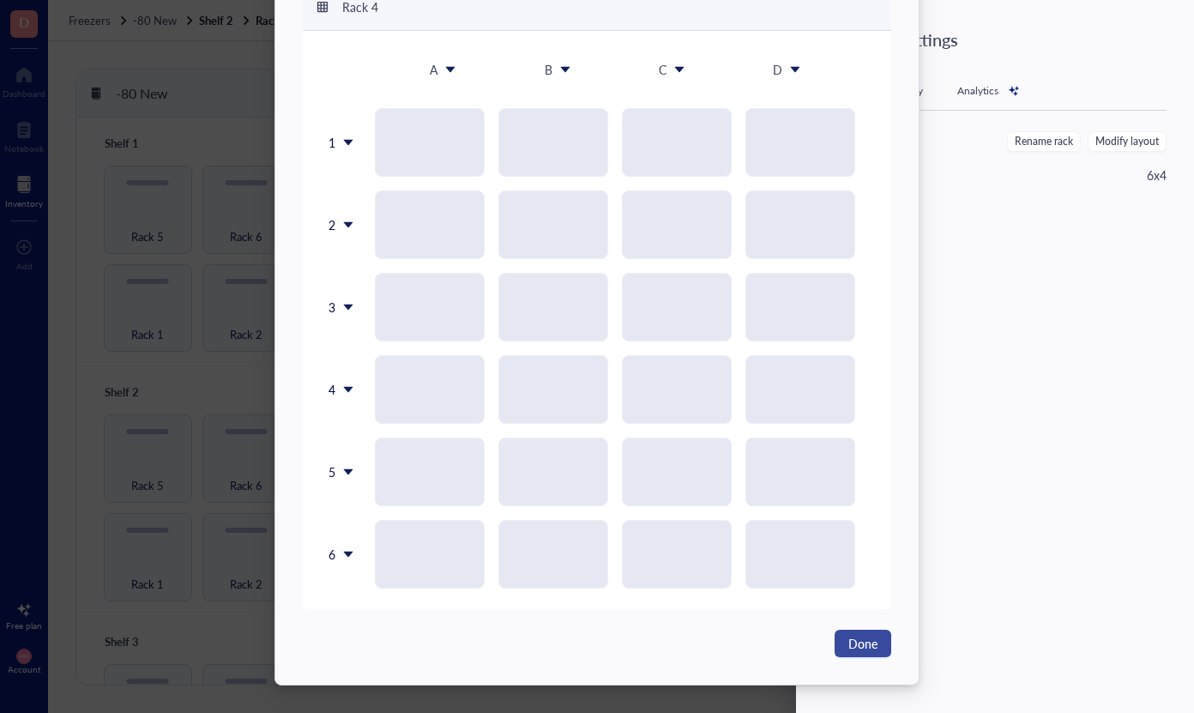
scroll to position [118, 0]
click at [868, 645] on span "Done" at bounding box center [862, 643] width 29 height 19
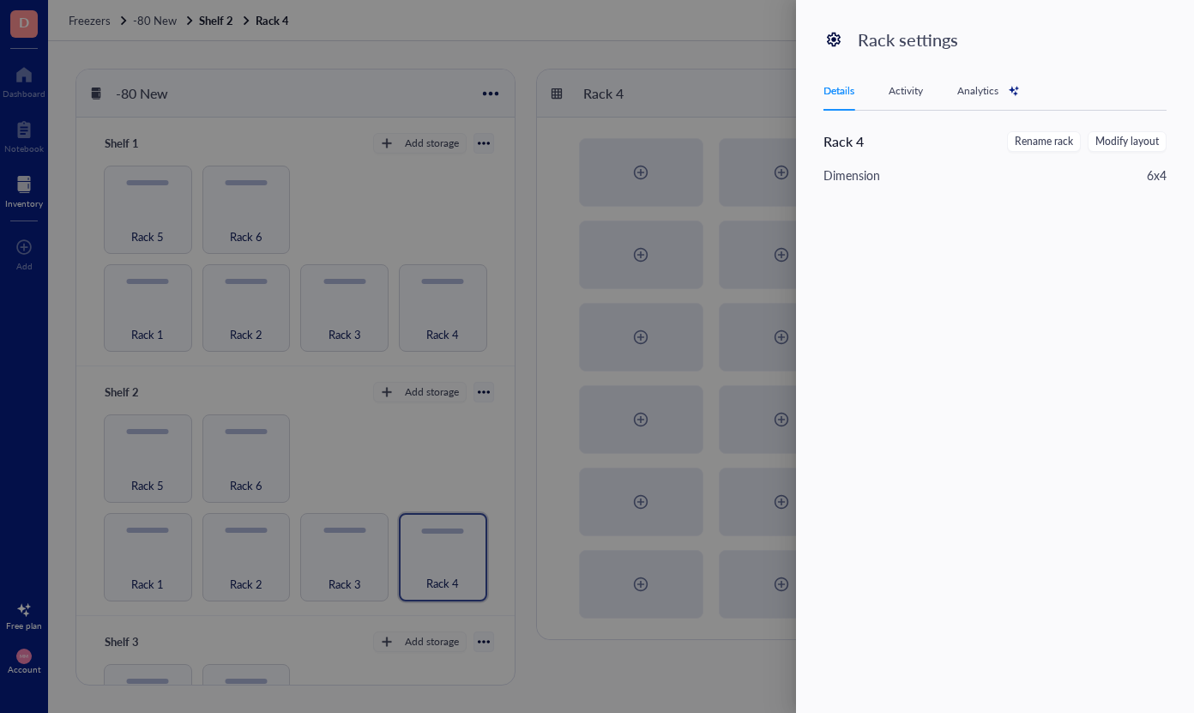
click at [407, 473] on div at bounding box center [597, 356] width 1194 height 713
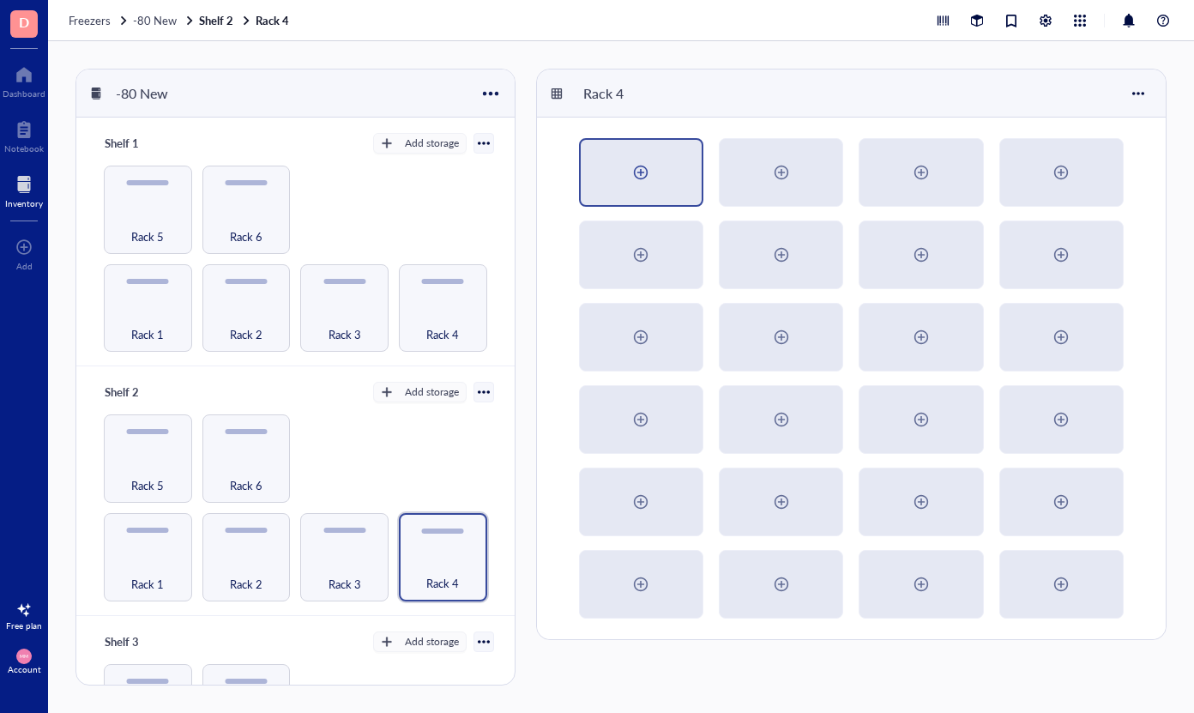
click at [626, 174] on div at bounding box center [641, 172] width 121 height 65
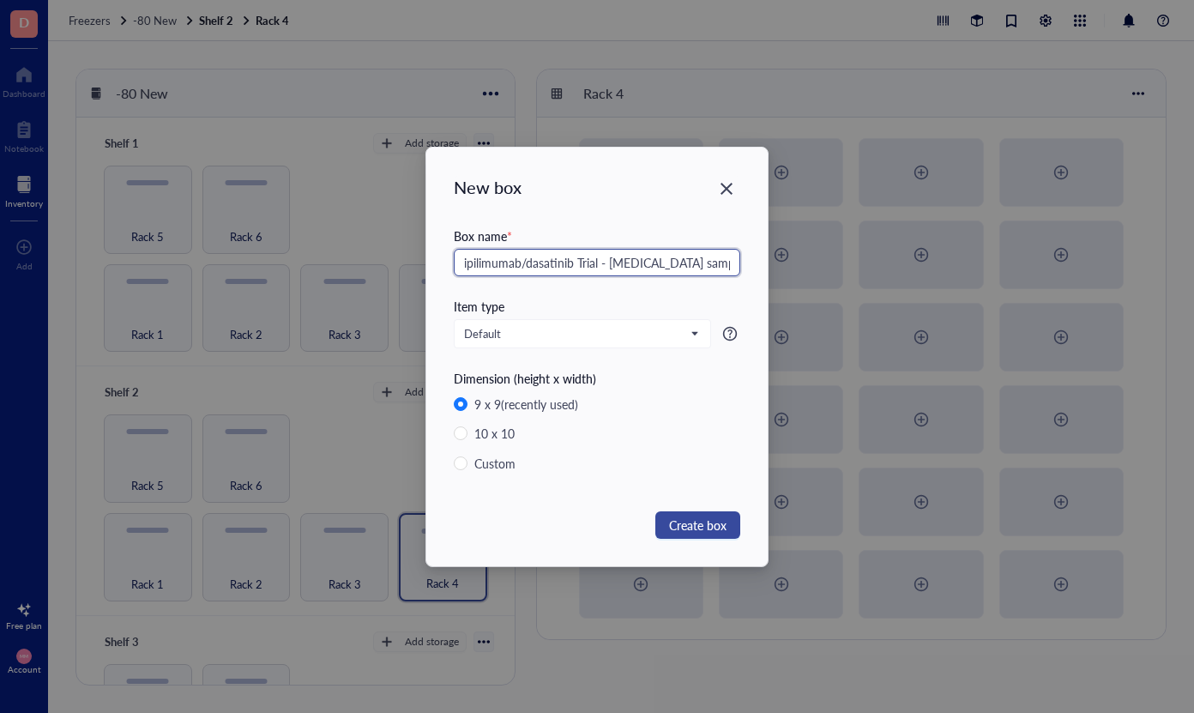
type input "ipilimumab/dasatinib Trial - [MEDICAL_DATA] samples + serum ID#1 Box 1"
click at [724, 526] on span "Create box" at bounding box center [697, 525] width 57 height 19
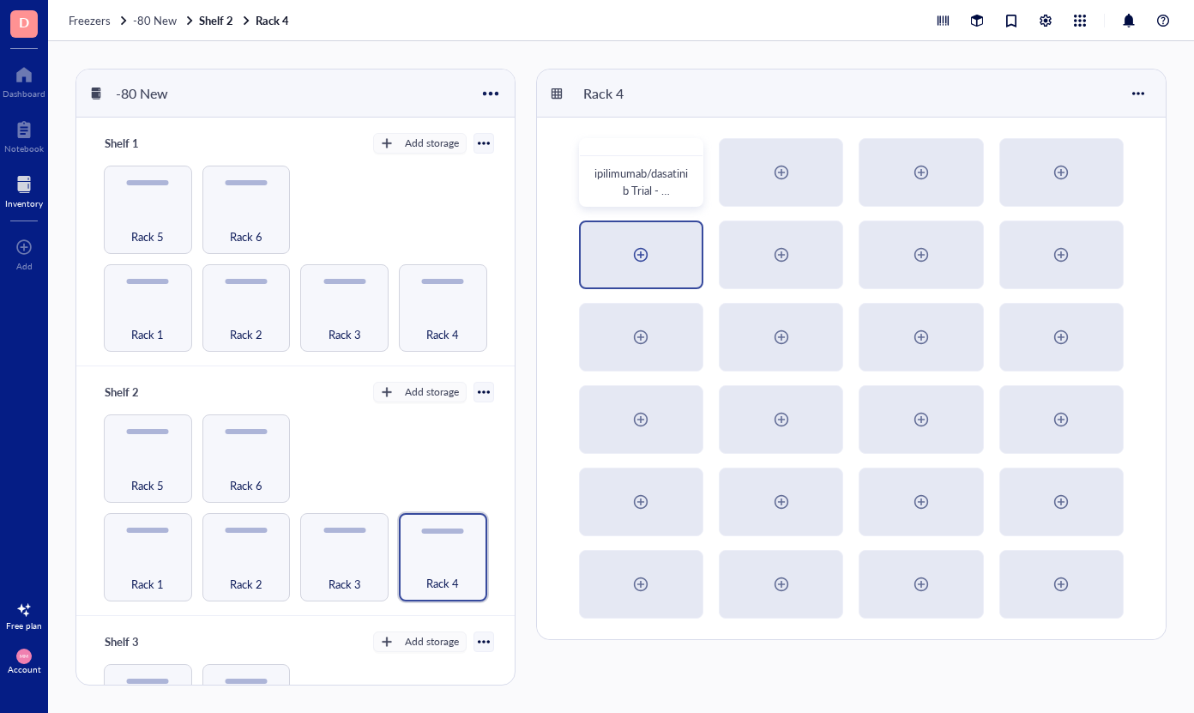
click at [653, 259] on div at bounding box center [640, 254] width 27 height 27
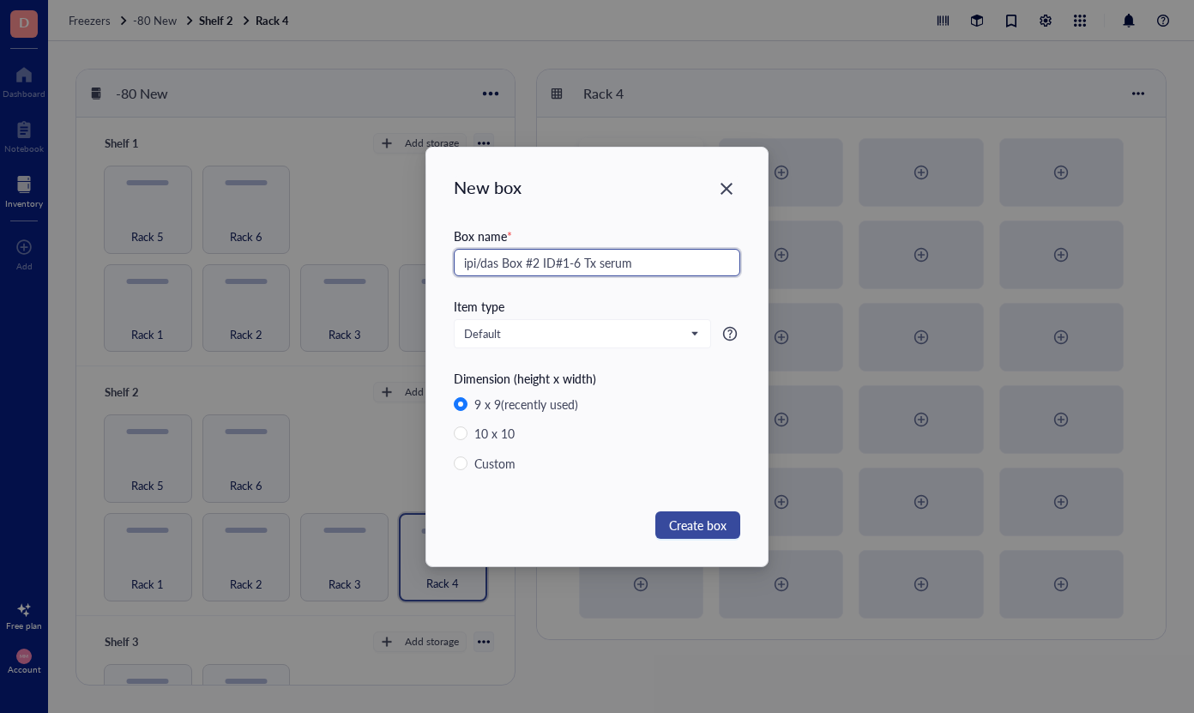
type input "ipi/das Box #2 ID#1-6 Tx serum"
click at [691, 525] on span "Create box" at bounding box center [697, 525] width 57 height 19
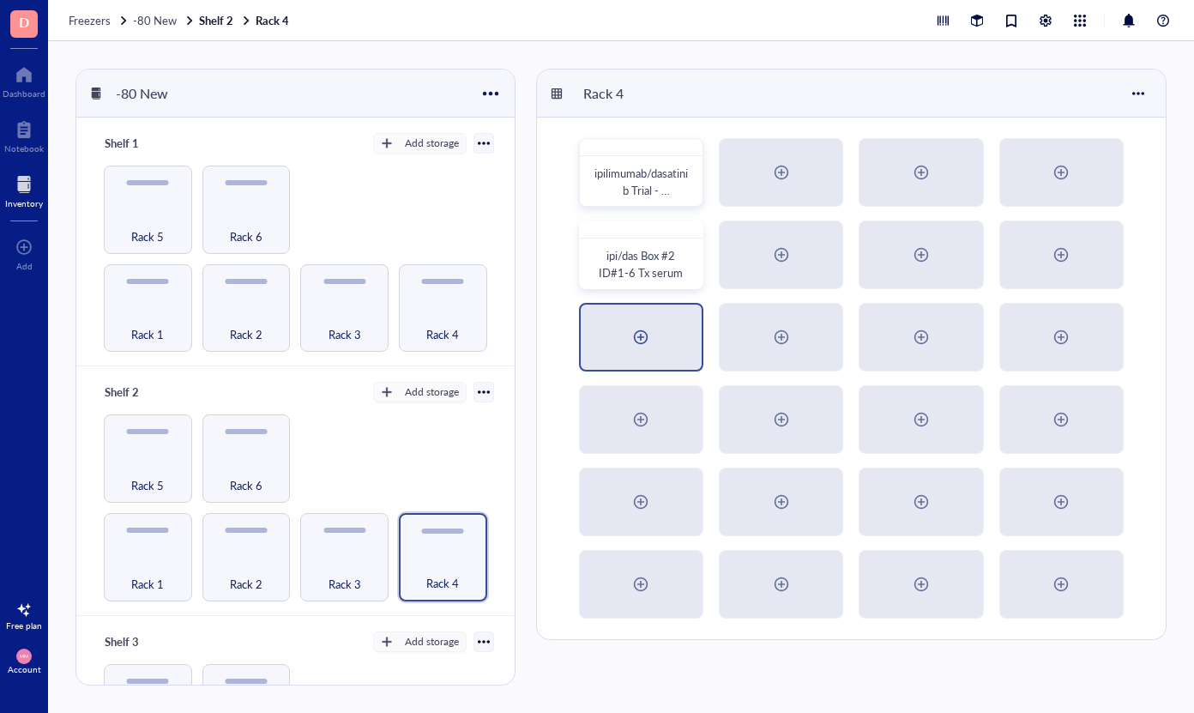
click at [643, 337] on div at bounding box center [640, 336] width 27 height 27
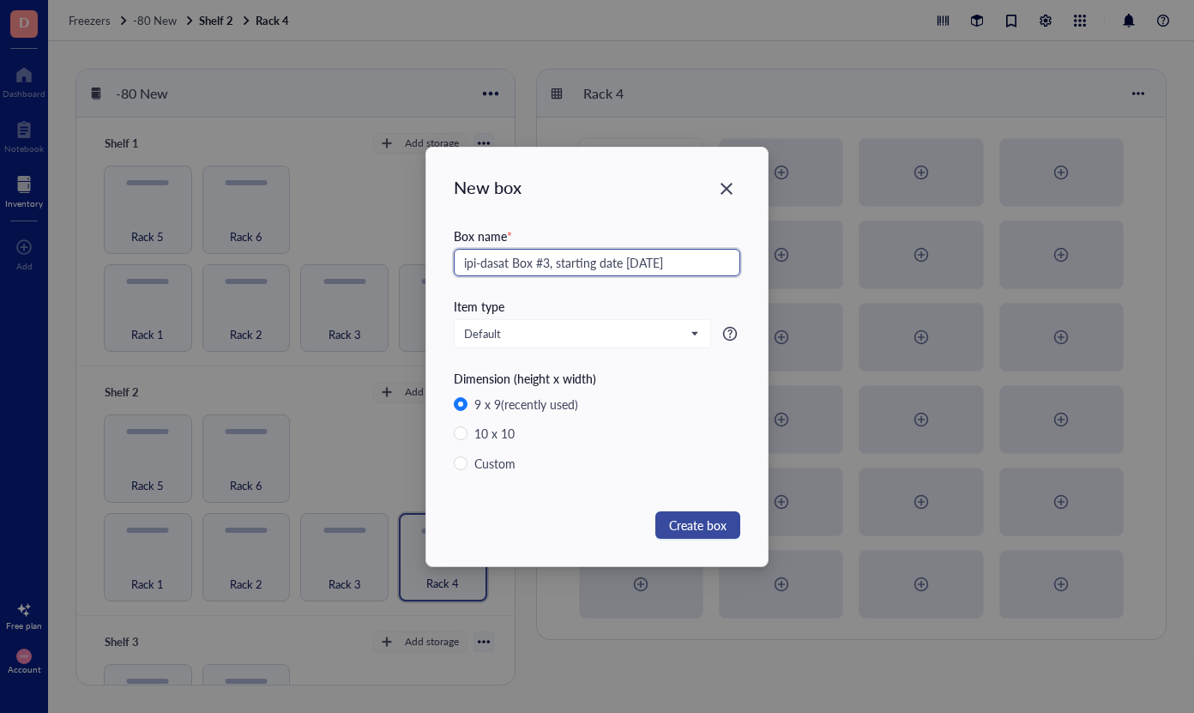
type input "ipi-dasat Box #3, starting date [DATE]"
click at [713, 527] on span "Create box" at bounding box center [697, 525] width 57 height 19
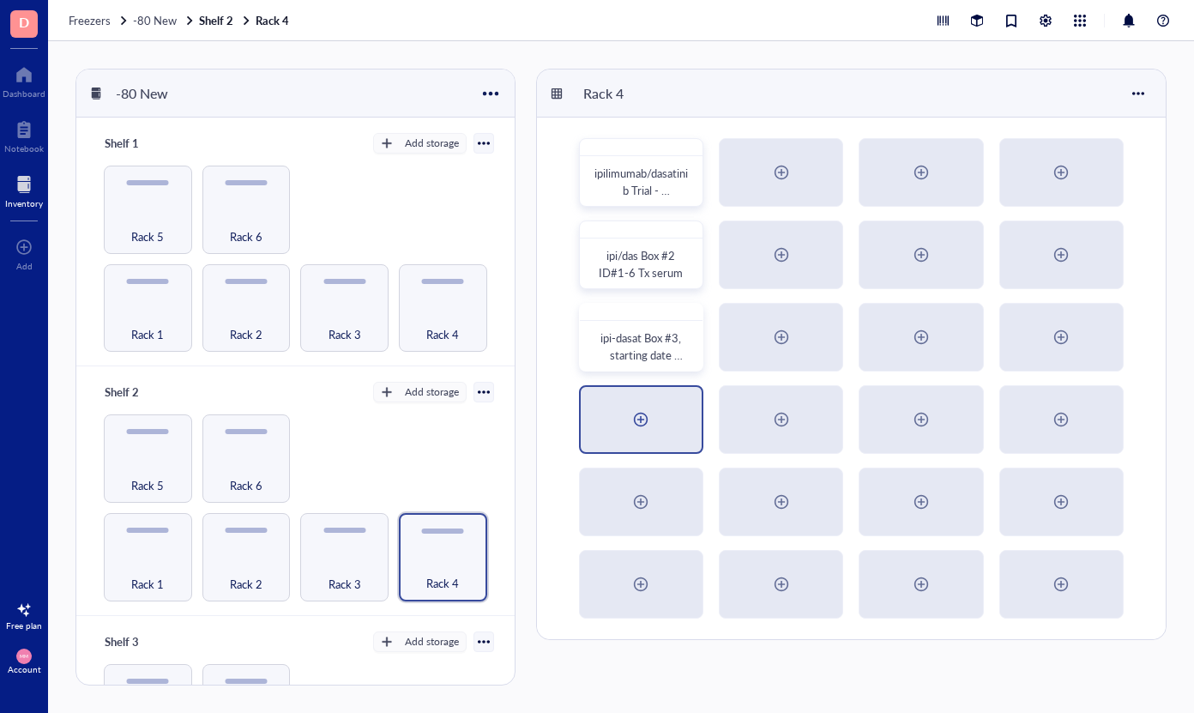
click at [642, 430] on div at bounding box center [640, 419] width 27 height 27
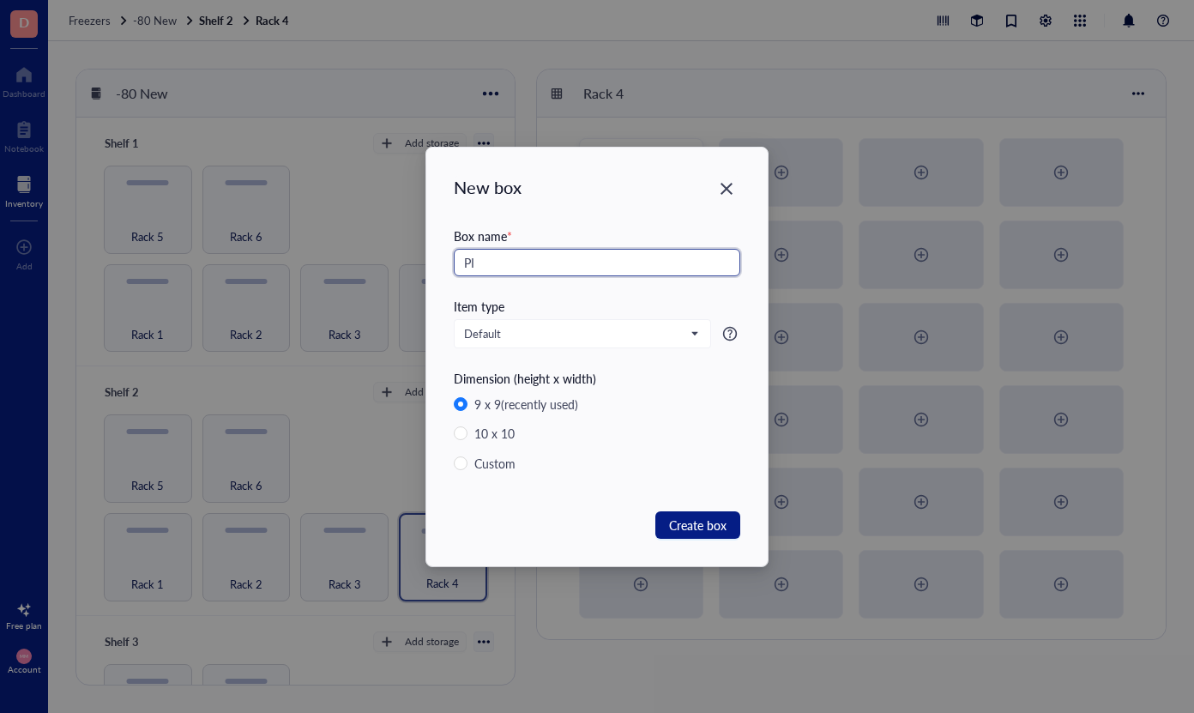
type input "P"
type input "IPI-Dasat serum box #4 + protein bx lysate [DATE]"
click at [709, 534] on button "Create box" at bounding box center [697, 524] width 85 height 27
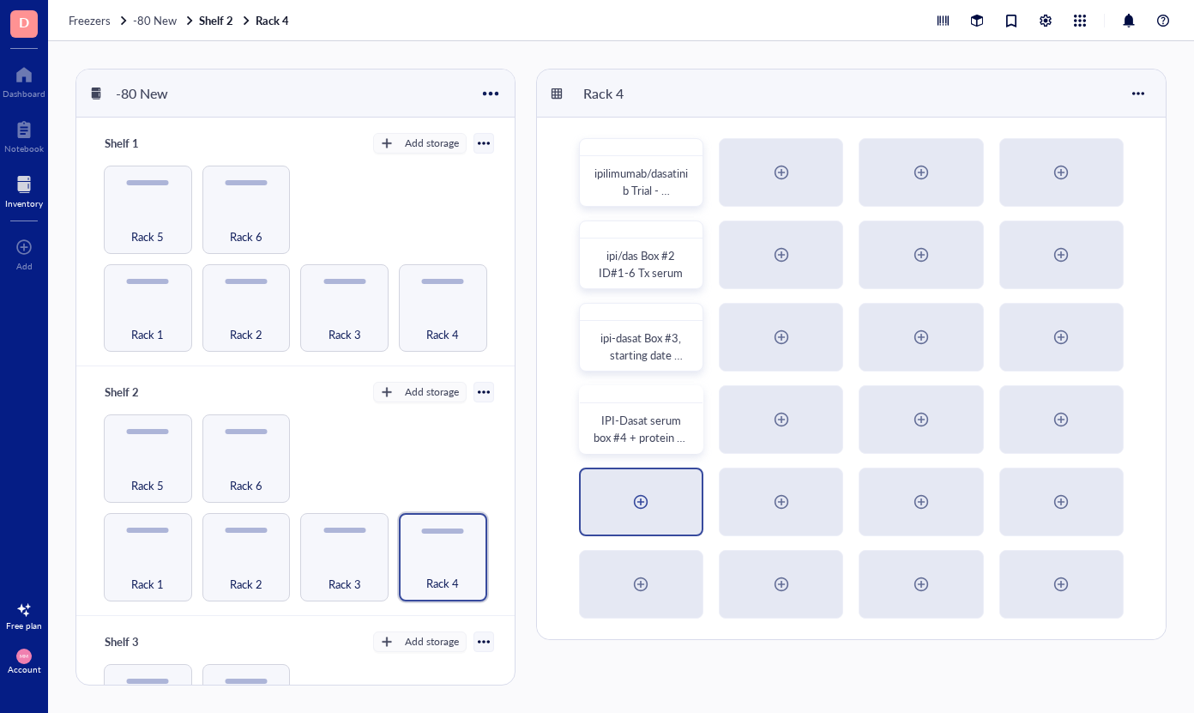
click at [647, 498] on div at bounding box center [640, 501] width 27 height 27
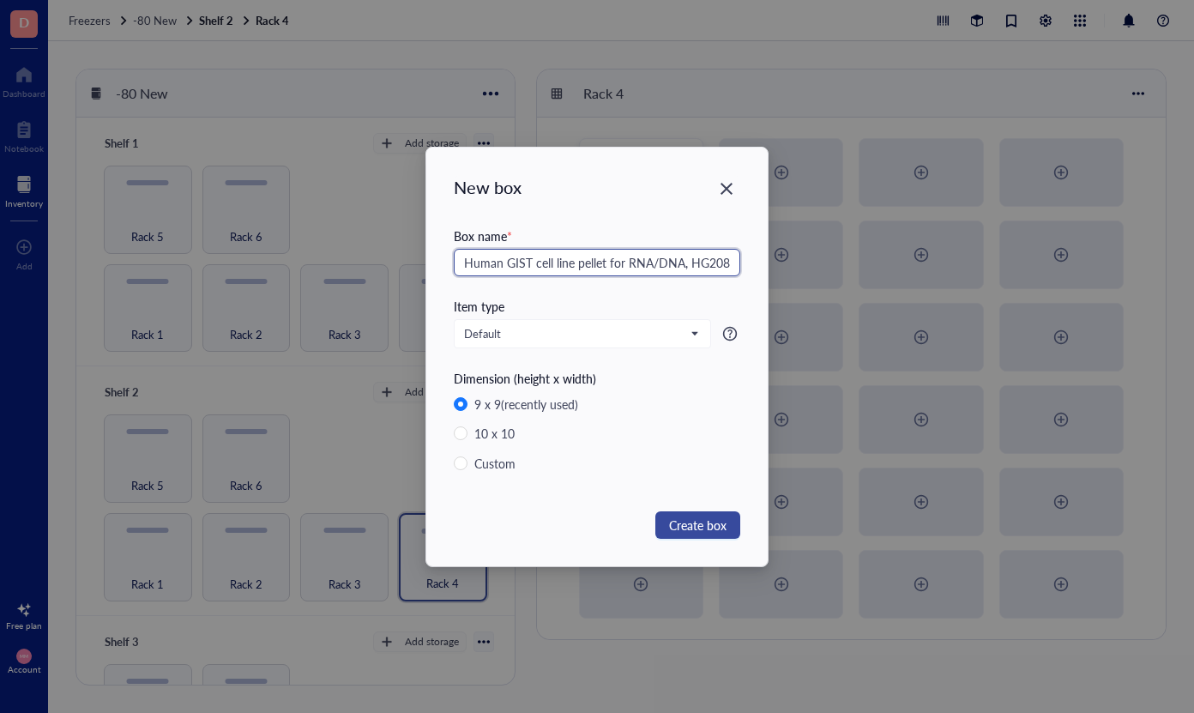
type input "Human GIST cell line pellet for RNA/DNA, HG208 p8, [DATE] GIST 882 Vet, HGF, IM…"
click at [691, 520] on span "Create box" at bounding box center [697, 525] width 57 height 19
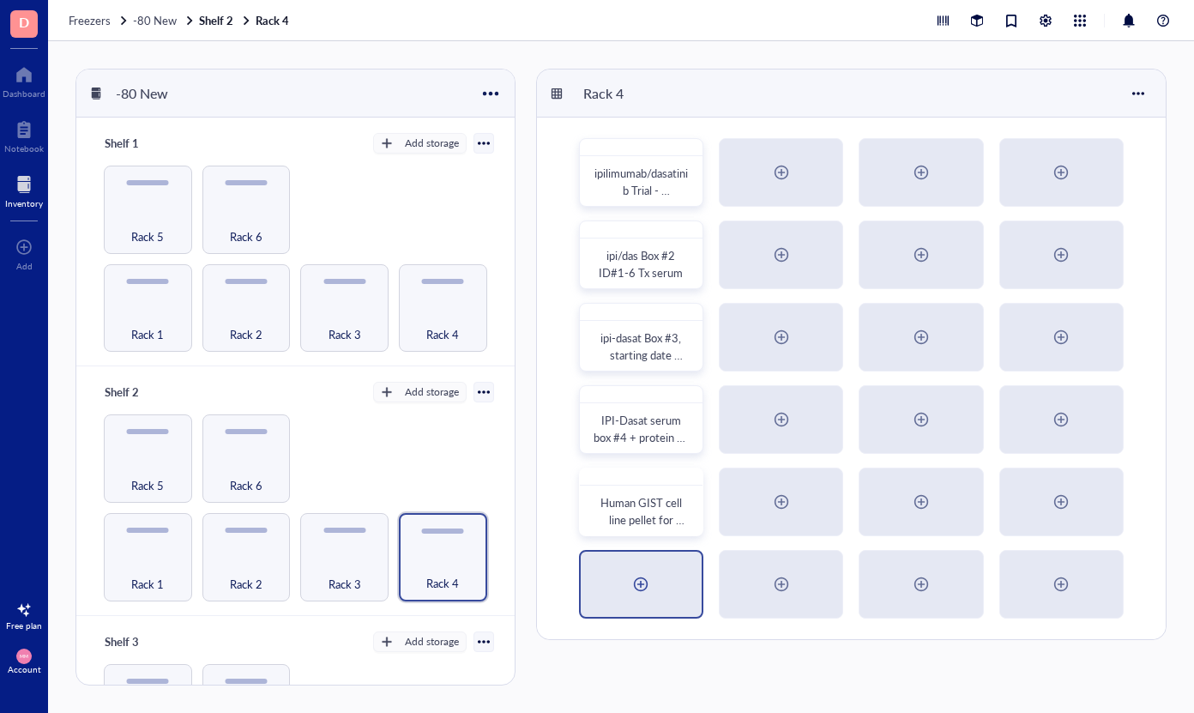
click at [636, 590] on div at bounding box center [640, 583] width 27 height 27
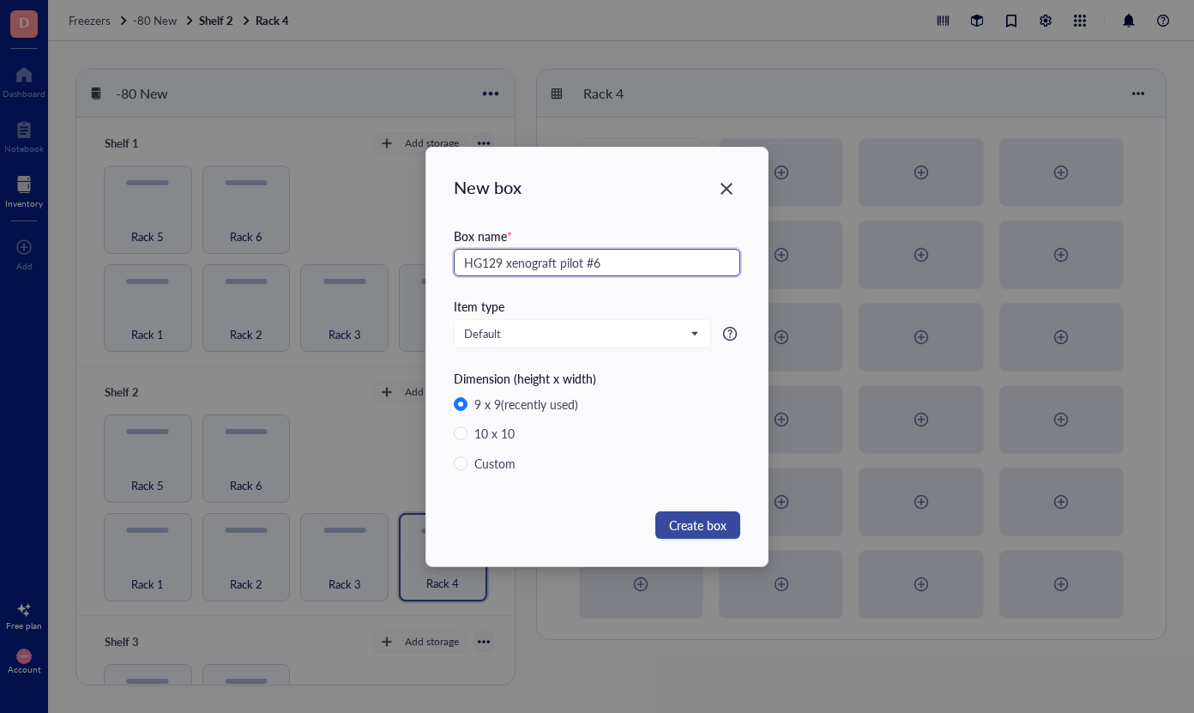
type input "HG129 xenograft pilot #6"
click at [678, 518] on span "Create box" at bounding box center [697, 525] width 57 height 19
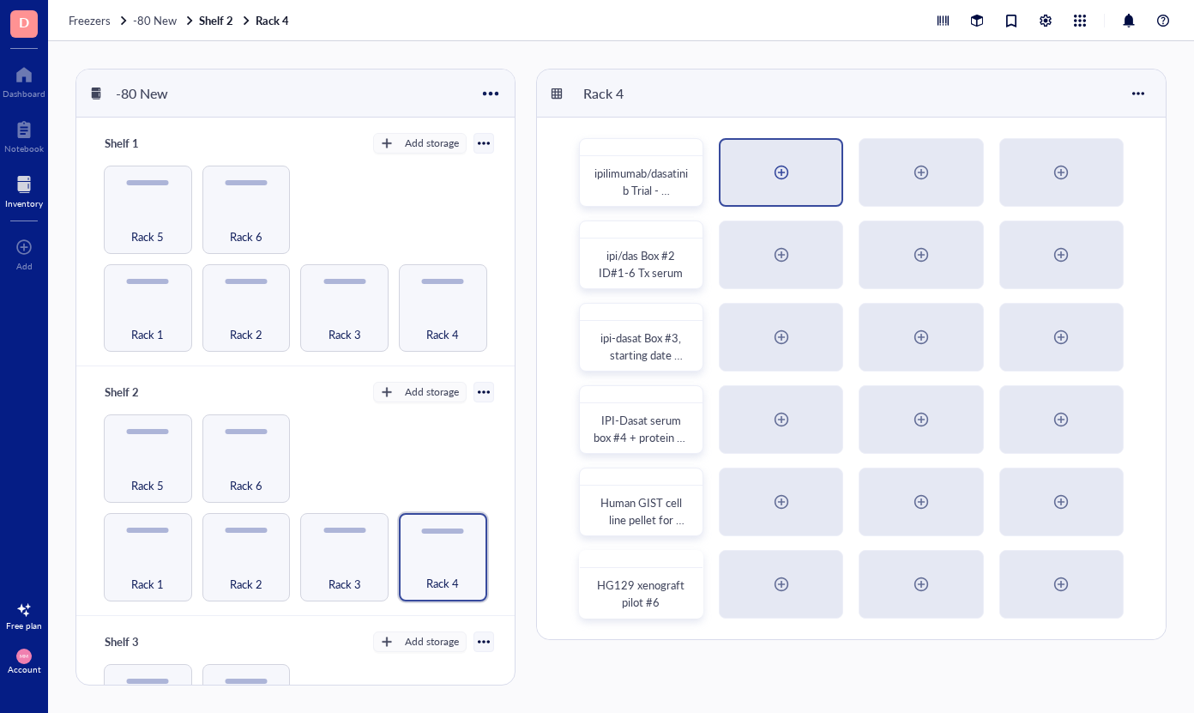
click at [794, 157] on div at bounding box center [781, 172] width 121 height 65
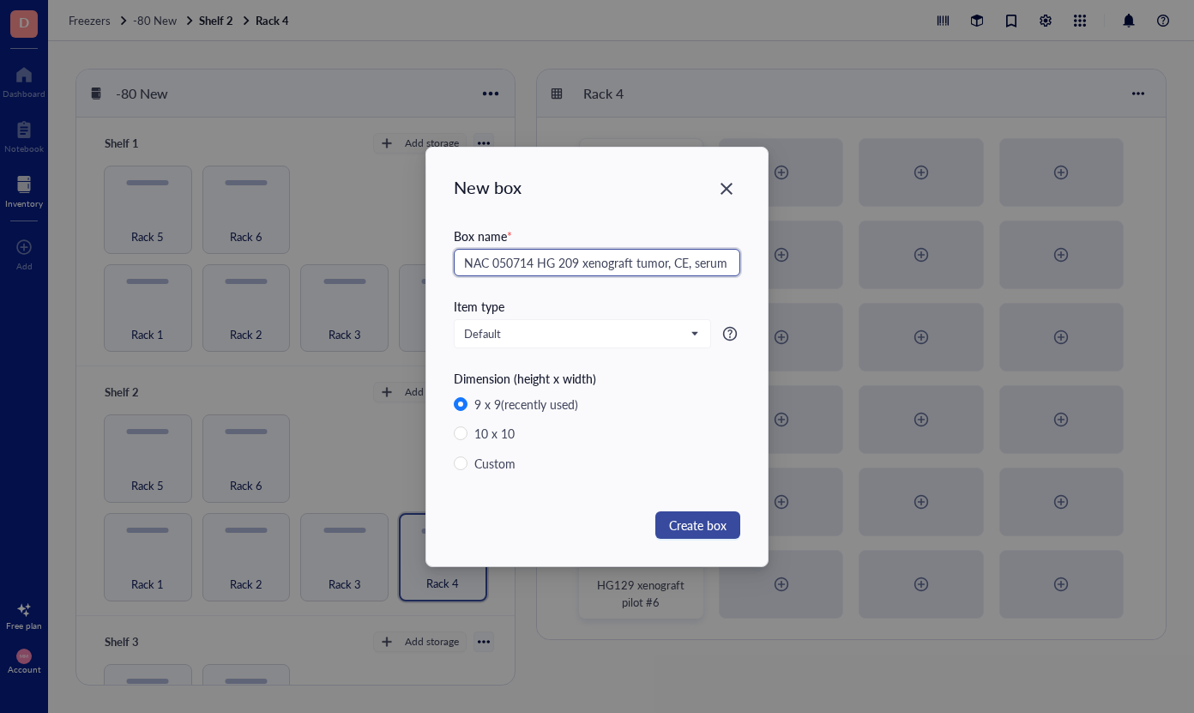
type input "NAC 050714 HG 209 xenograft tumor, CE, serum"
click at [701, 530] on span "Create box" at bounding box center [697, 525] width 57 height 19
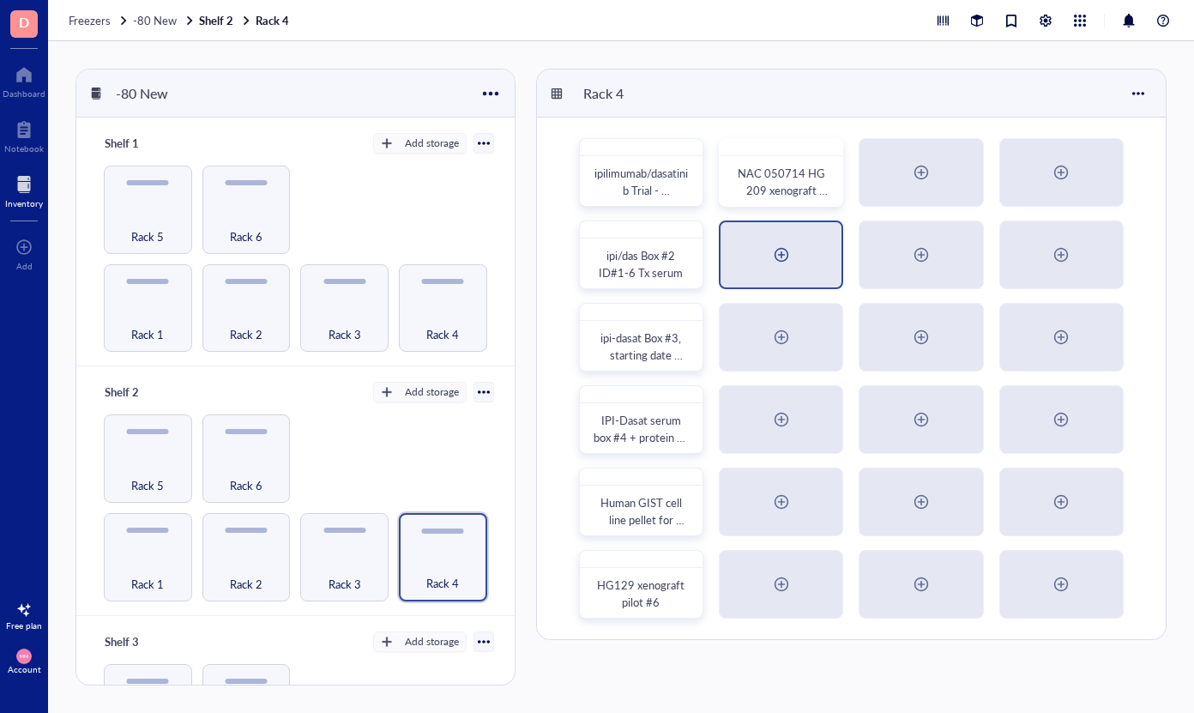
click at [793, 259] on div at bounding box center [781, 254] width 27 height 27
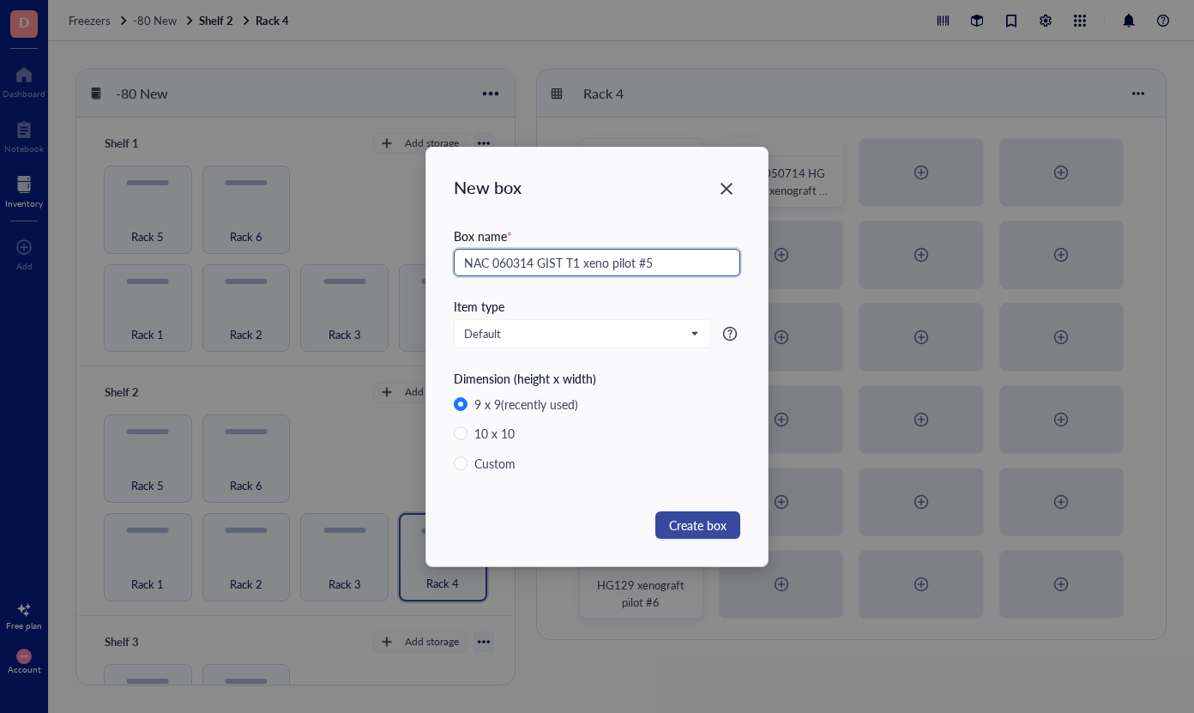
type input "NAC 060314 GIST T1 xeno pilot #5"
click at [688, 519] on span "Create box" at bounding box center [697, 525] width 57 height 19
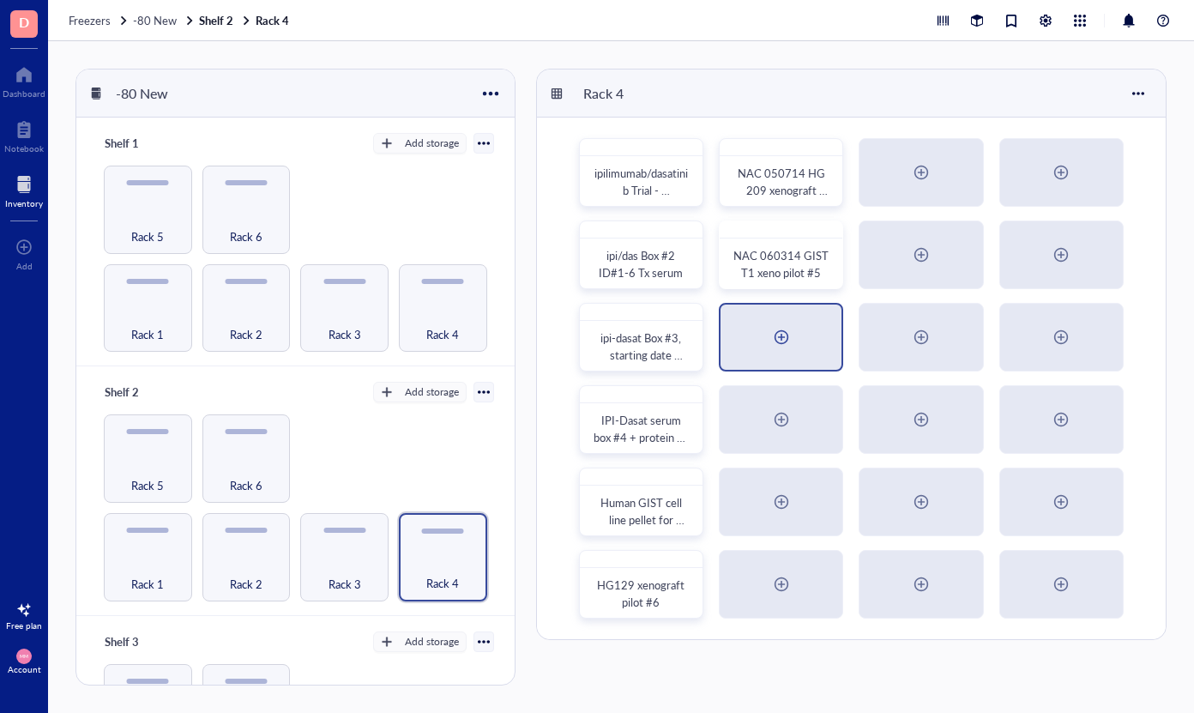
click at [781, 352] on div at bounding box center [781, 337] width 121 height 65
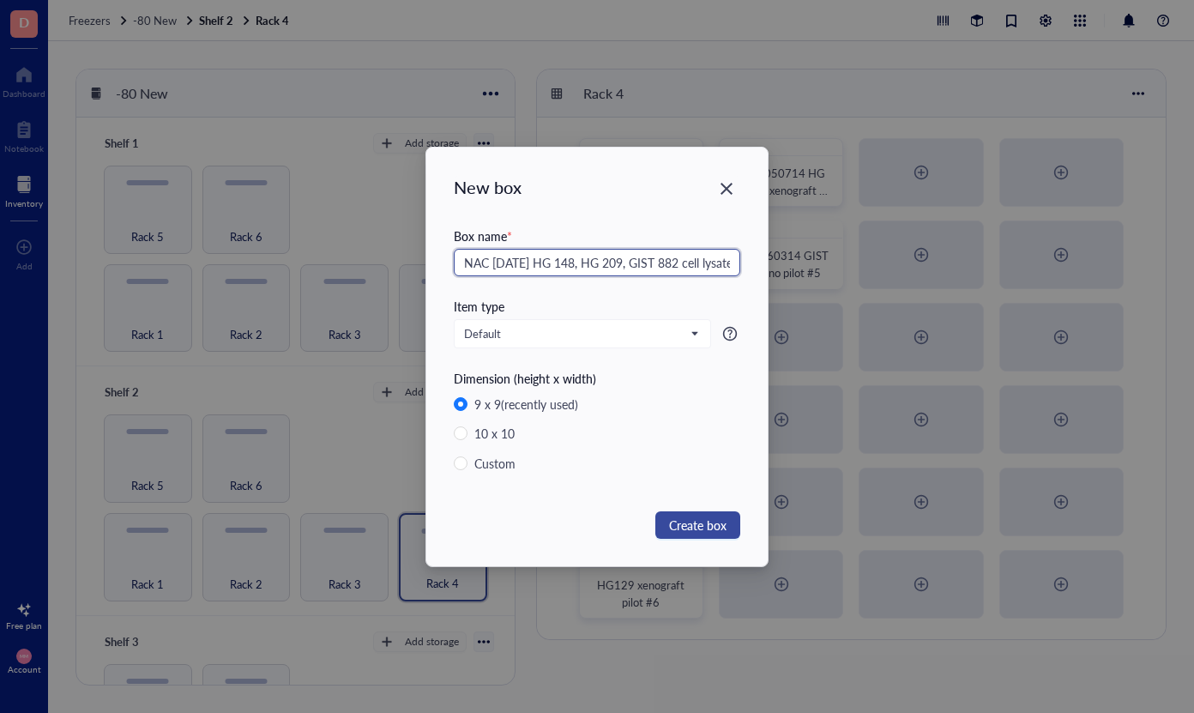
type input "NAC [DATE] HG 148, HG 209, GIST 882 cell lysate"
click at [698, 524] on span "Create box" at bounding box center [697, 525] width 57 height 19
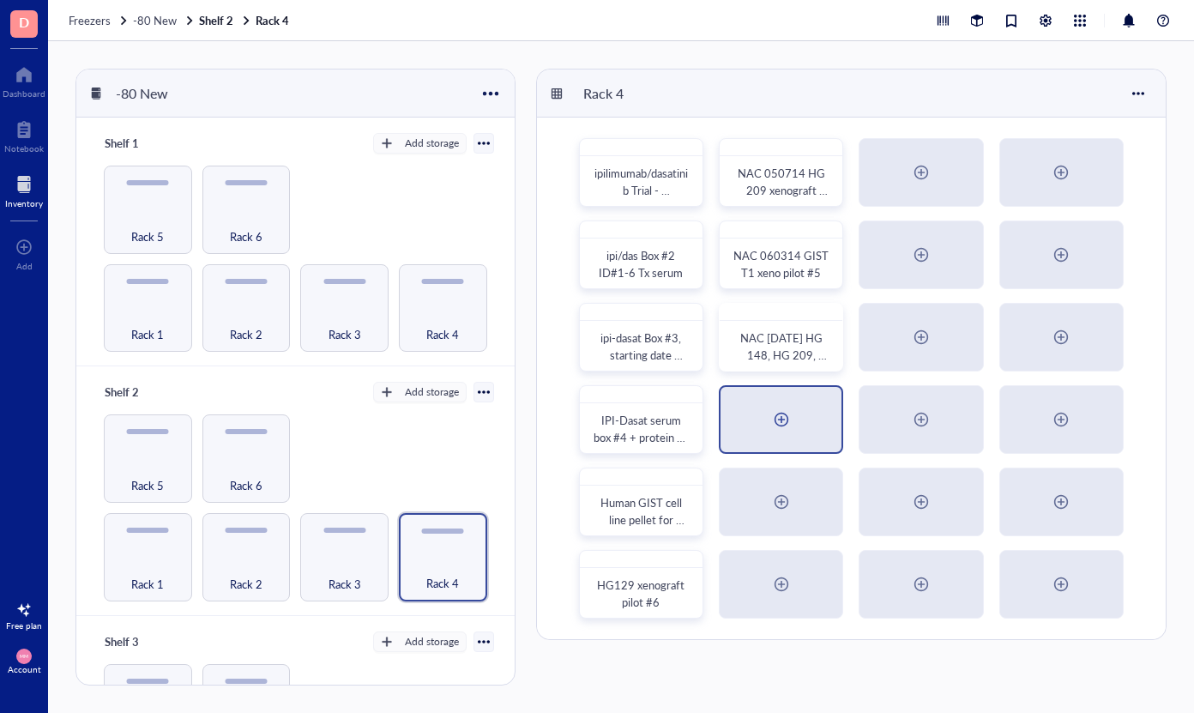
click at [782, 419] on div at bounding box center [781, 419] width 27 height 27
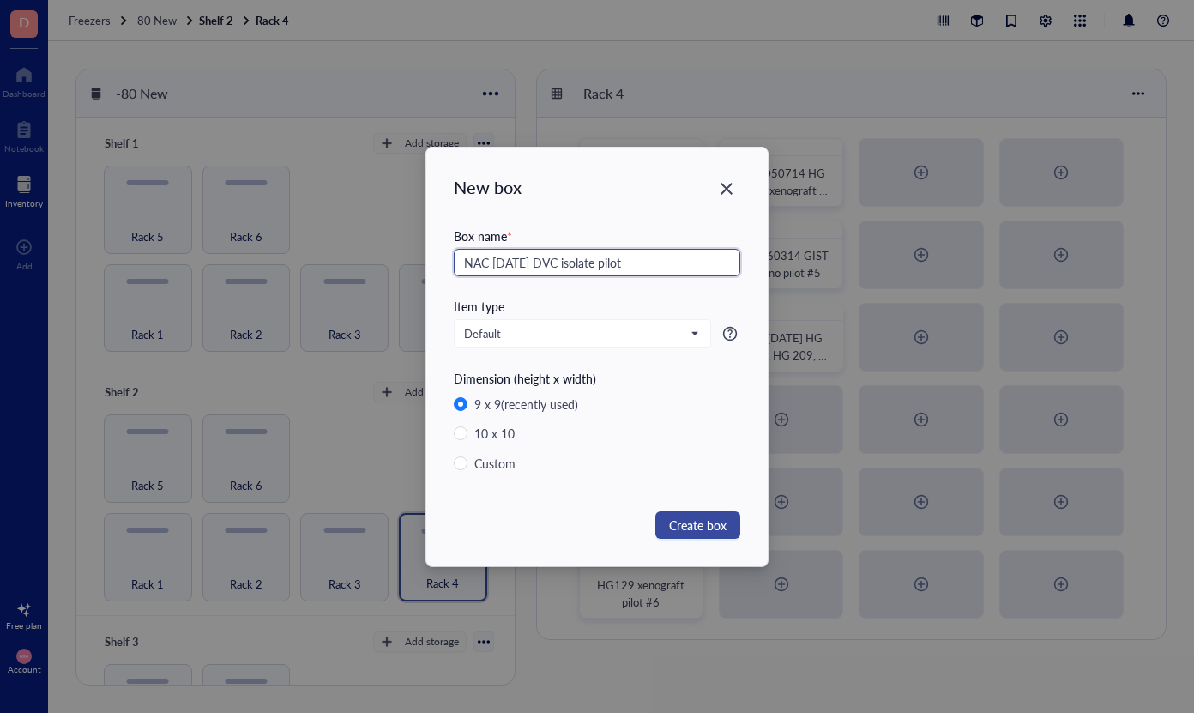
type input "NAC [DATE] DVC isolate pilot"
click at [709, 524] on span "Create box" at bounding box center [697, 525] width 57 height 19
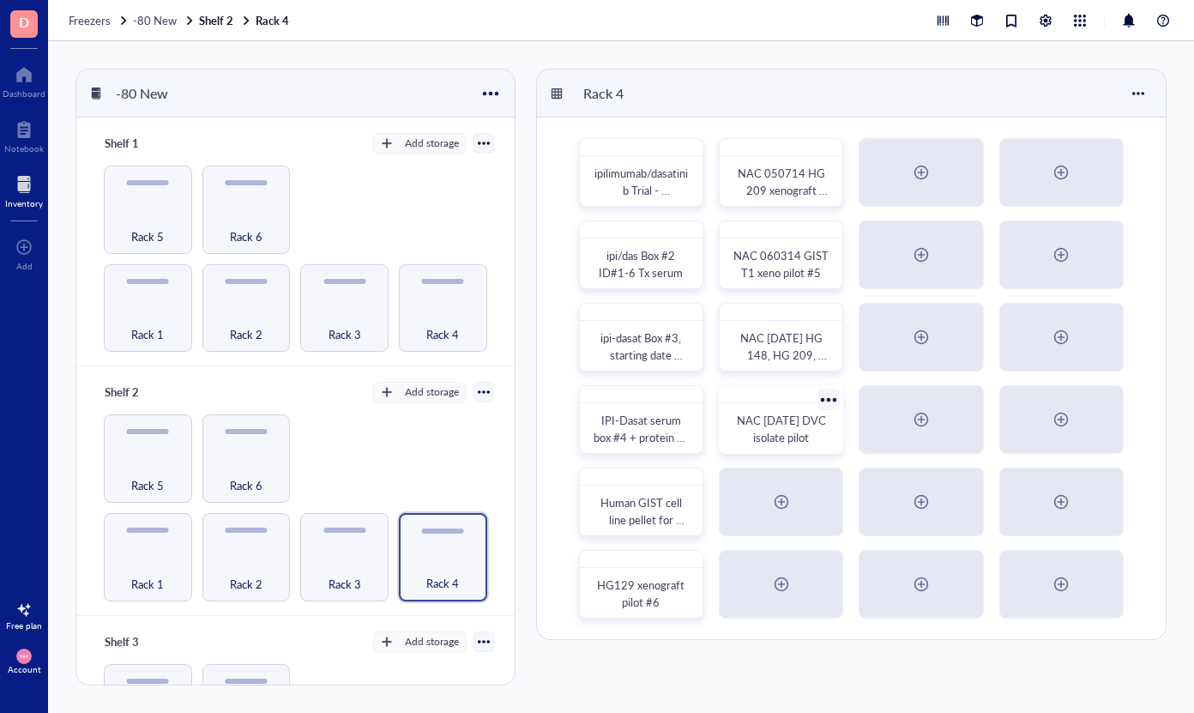
click at [831, 401] on div at bounding box center [829, 399] width 25 height 25
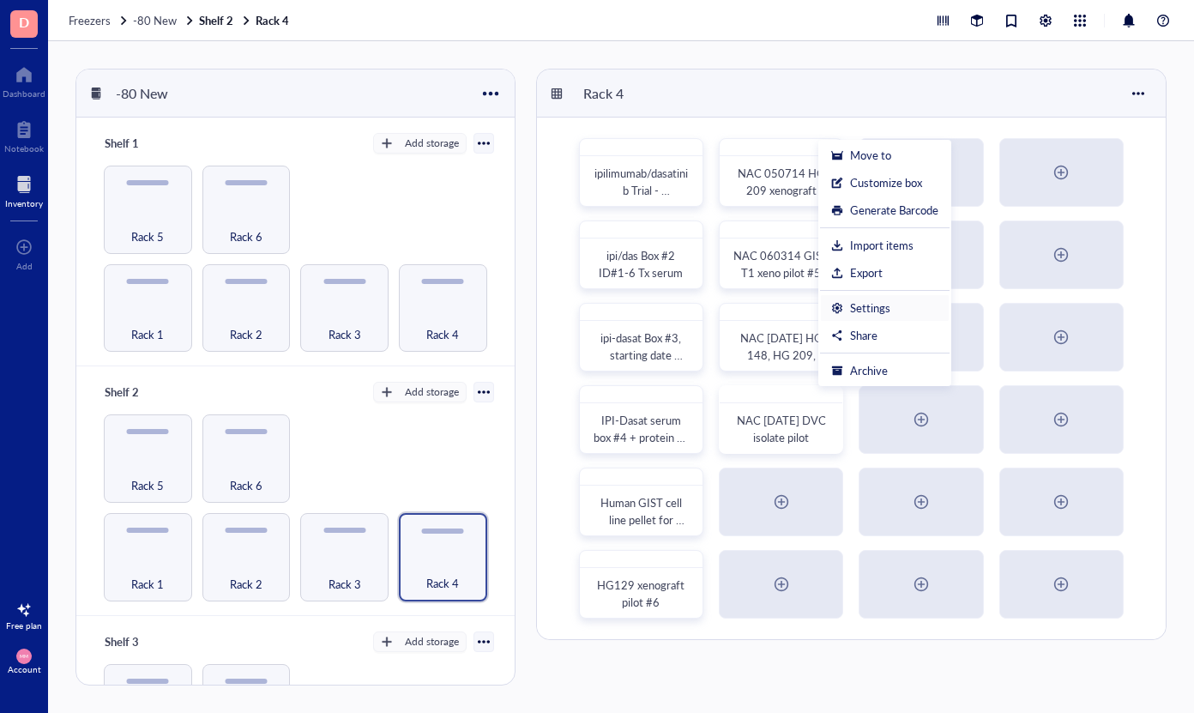
click at [874, 305] on div "Settings" at bounding box center [870, 307] width 40 height 15
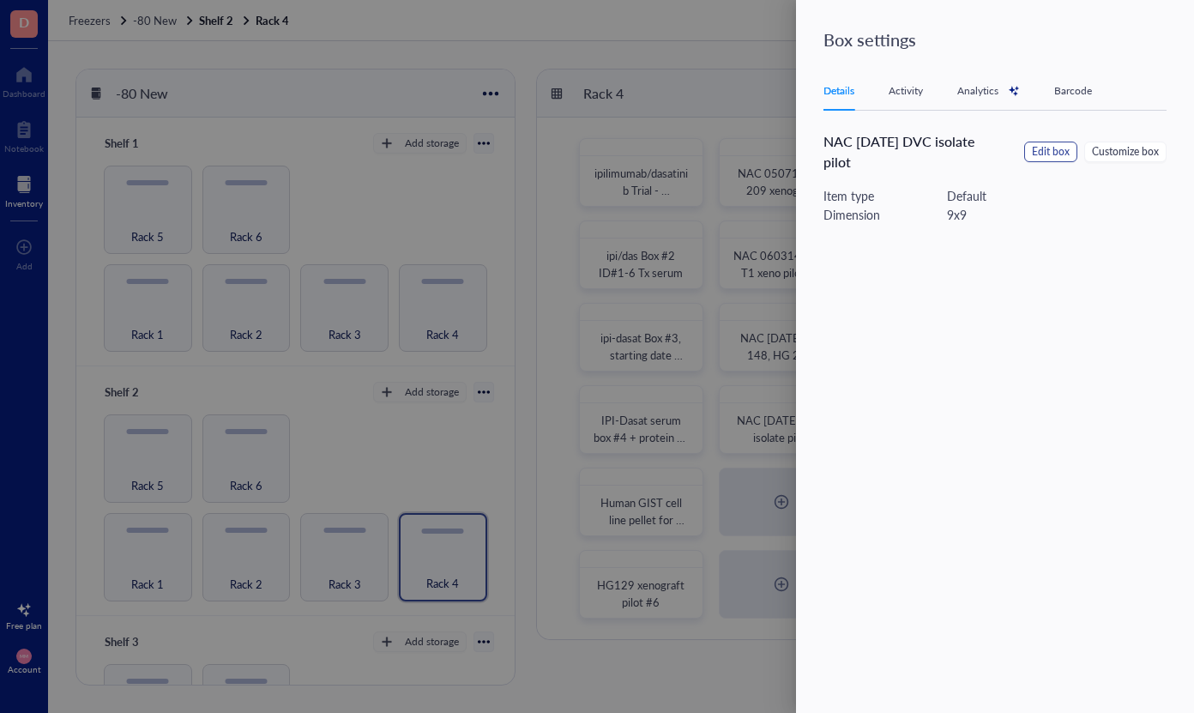
click at [1050, 158] on span "Edit box" at bounding box center [1051, 152] width 38 height 16
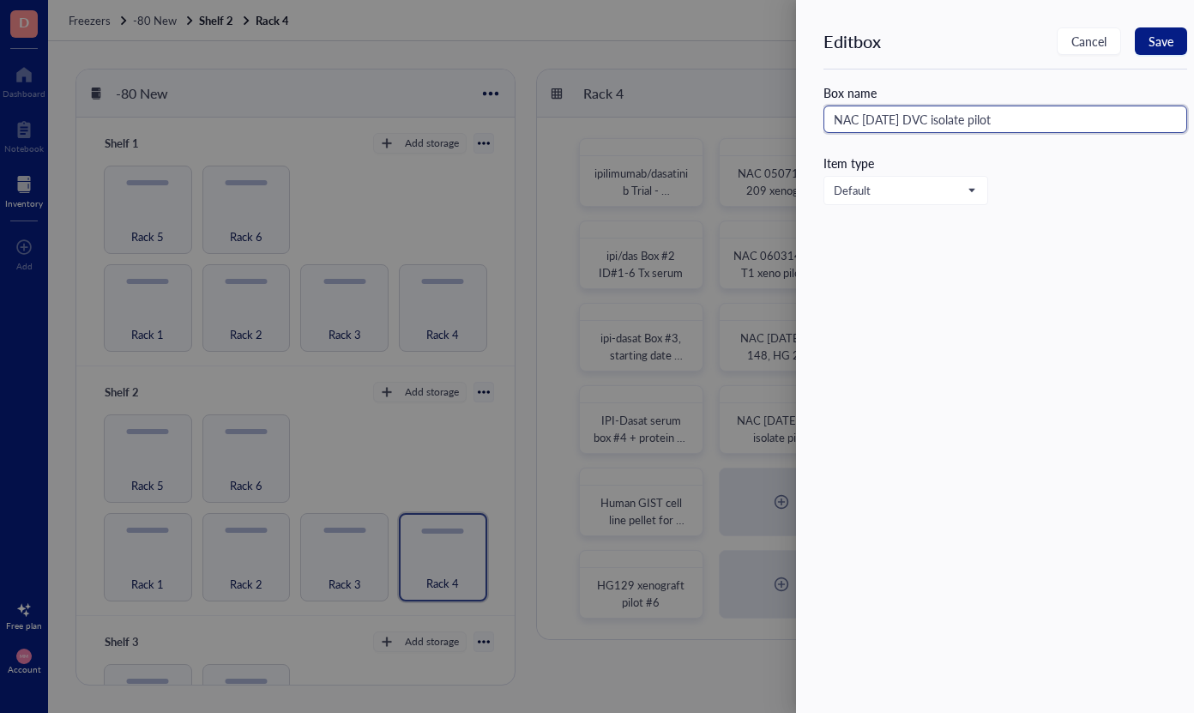
click at [1022, 124] on input "NAC [DATE] DVC isolate pilot" at bounding box center [1005, 119] width 364 height 27
type input "NAC [DATE] DVC isolate pilot #3"
click at [1167, 45] on span "Save" at bounding box center [1161, 41] width 25 height 14
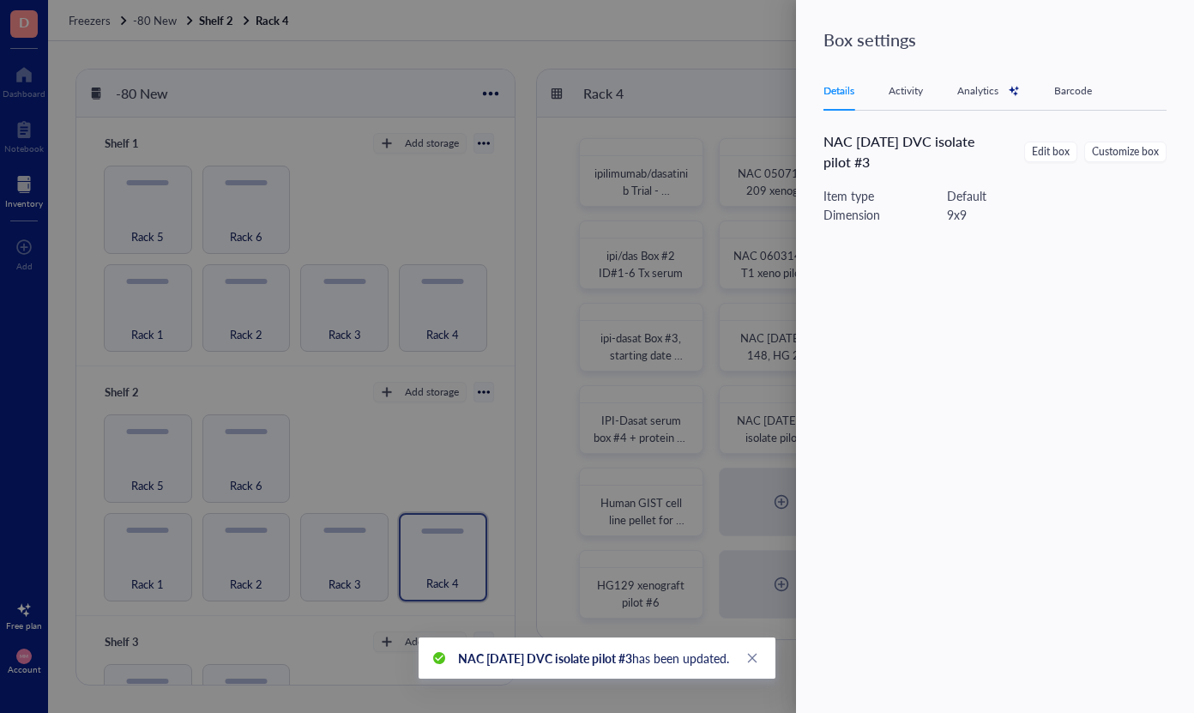
click at [671, 695] on div at bounding box center [597, 356] width 1194 height 713
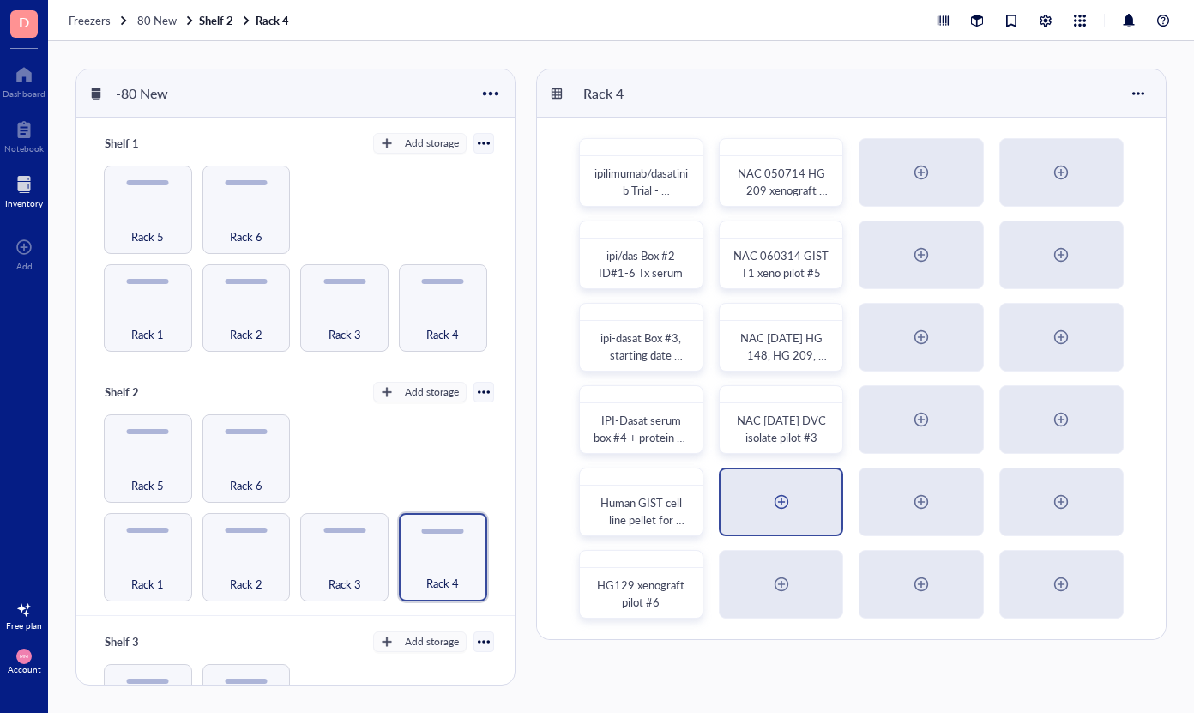
click at [776, 494] on div at bounding box center [781, 501] width 27 height 27
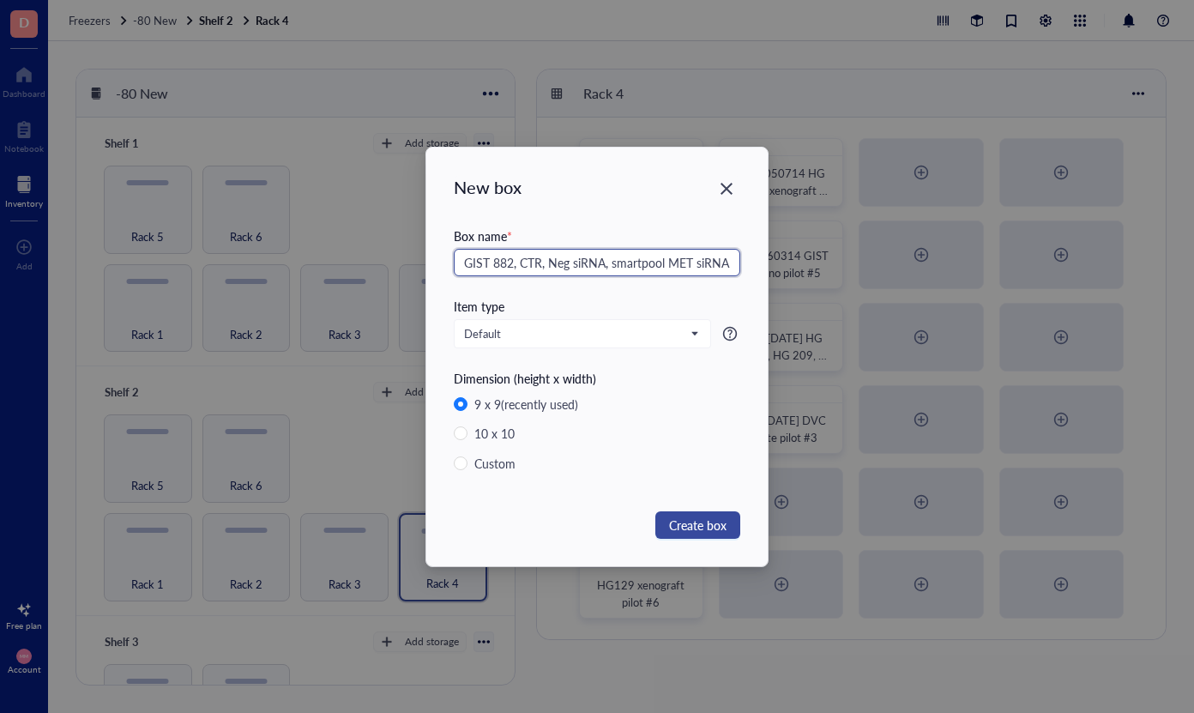
type input "GIST 882, CTR, Neg siRNA, smartpool MET siRNA"
click at [698, 535] on button "Create box" at bounding box center [697, 524] width 85 height 27
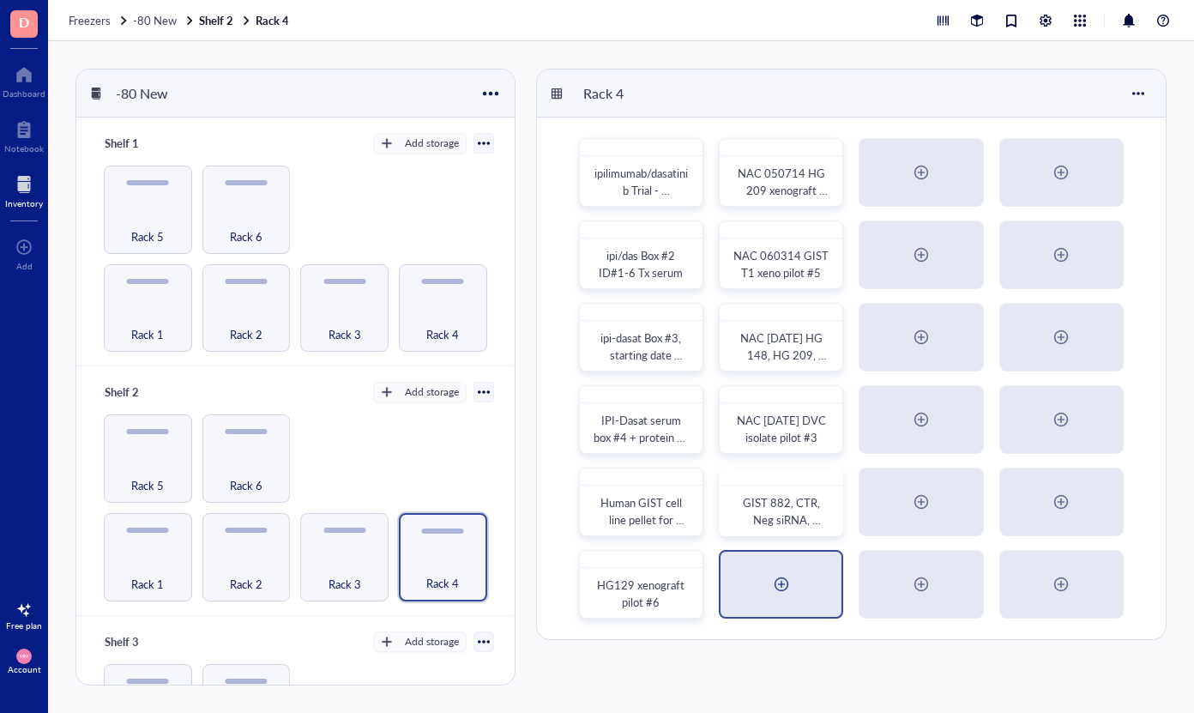
click at [784, 585] on div at bounding box center [781, 583] width 27 height 27
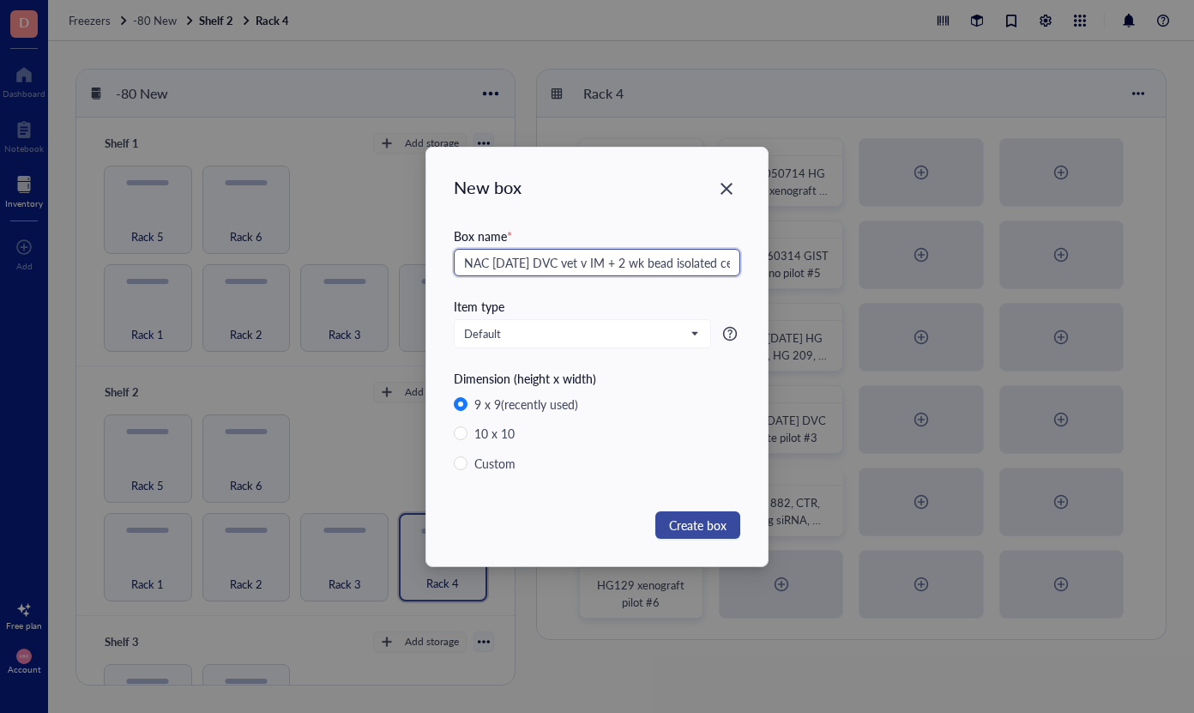
type input "NAC [DATE] DVC vet v IM + 2 wk bead isolated cells"
click at [689, 522] on span "Create box" at bounding box center [697, 525] width 57 height 19
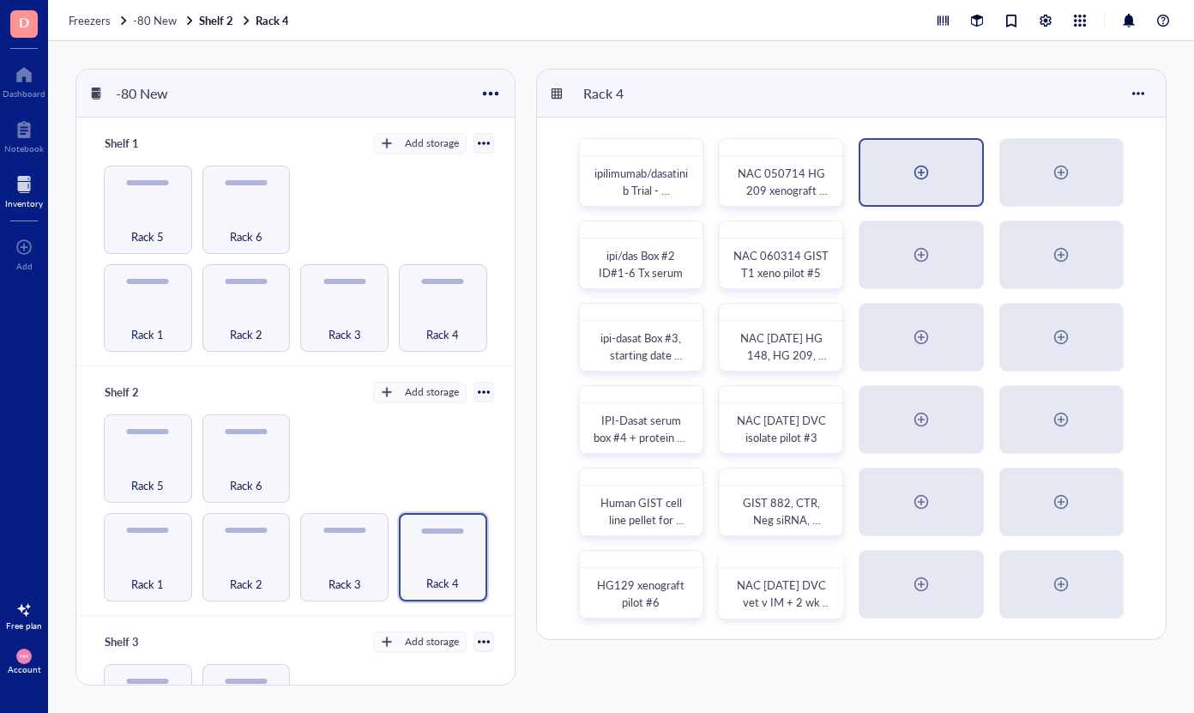
click at [900, 167] on div at bounding box center [920, 172] width 121 height 65
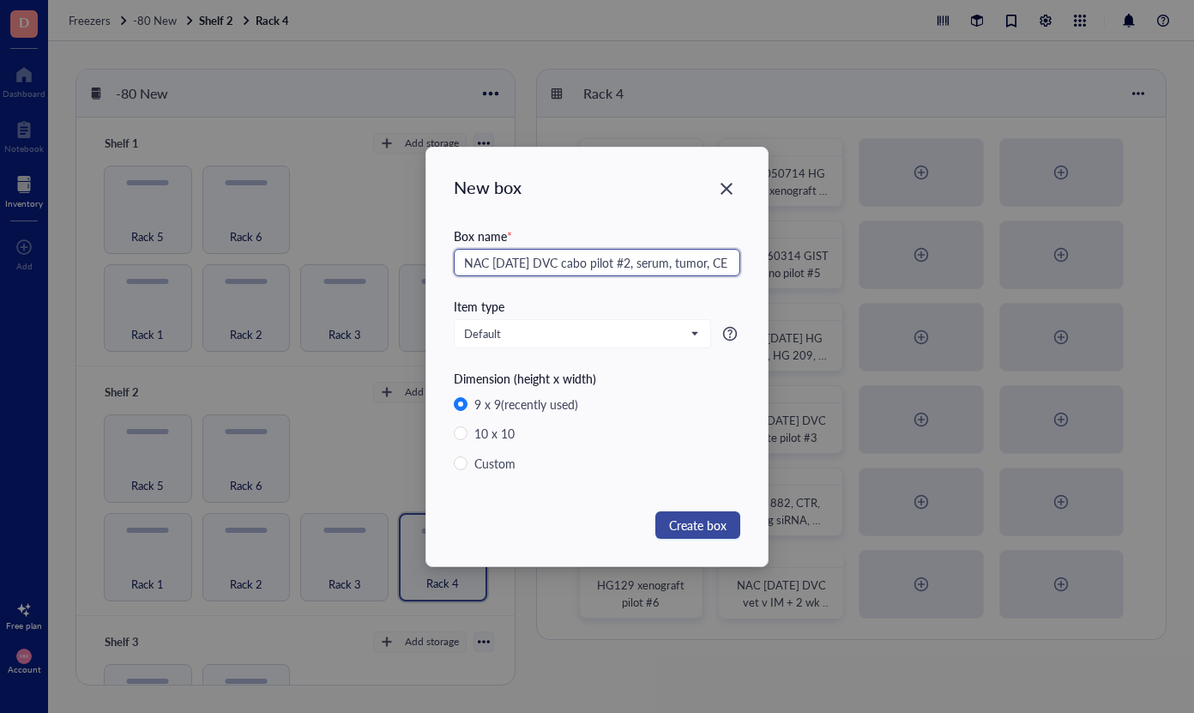
type input "NAC [DATE] DVC cabo pilot #2, serum, tumor, CE"
click at [707, 524] on span "Create box" at bounding box center [697, 525] width 57 height 19
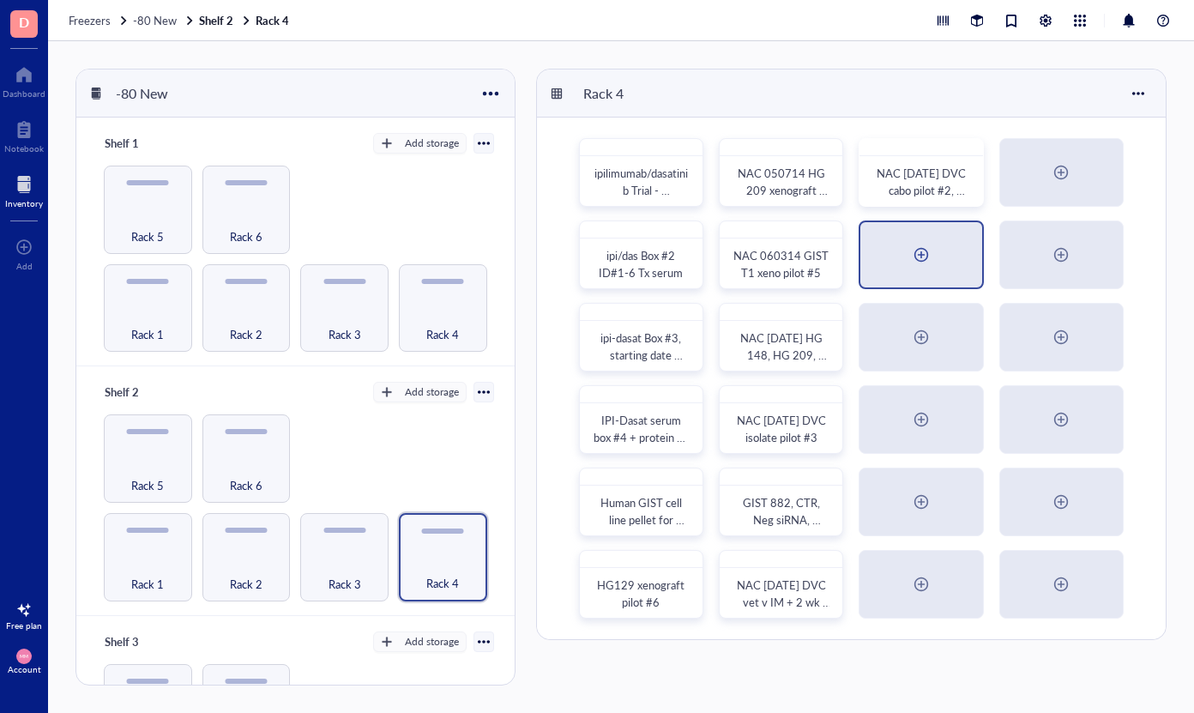
click at [928, 260] on div at bounding box center [921, 254] width 27 height 27
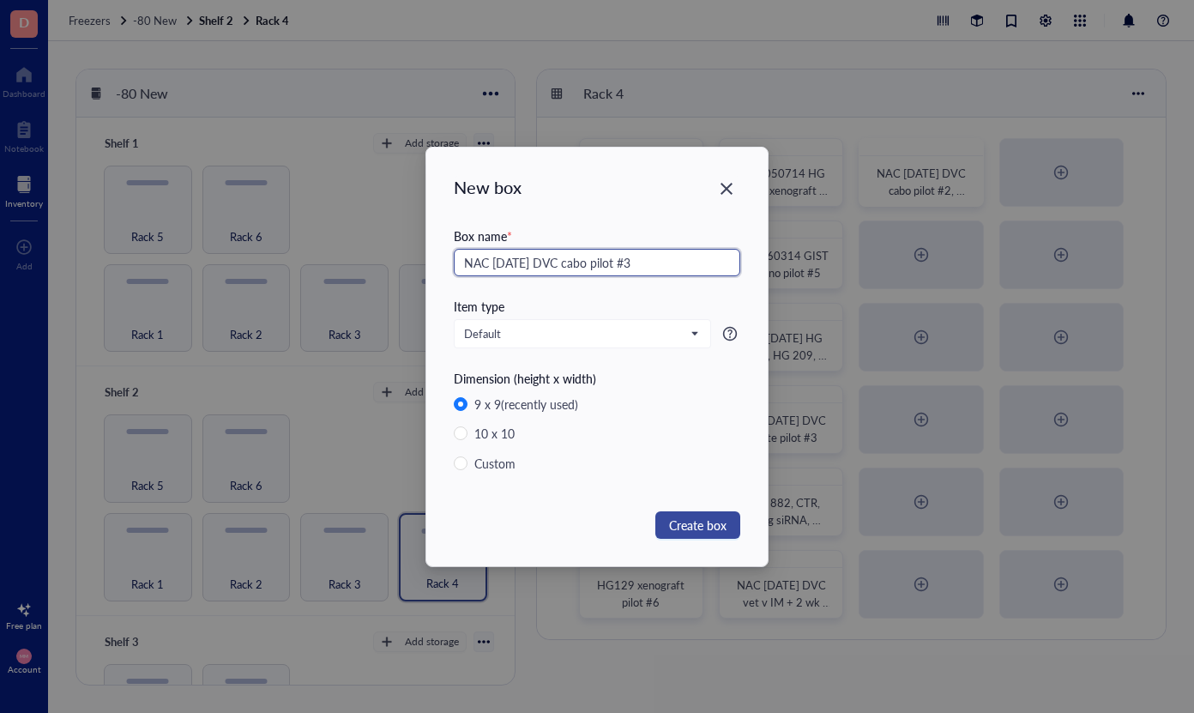
type input "NAC [DATE] DVC cabo pilot #3"
click at [728, 524] on button "Create box" at bounding box center [697, 524] width 85 height 27
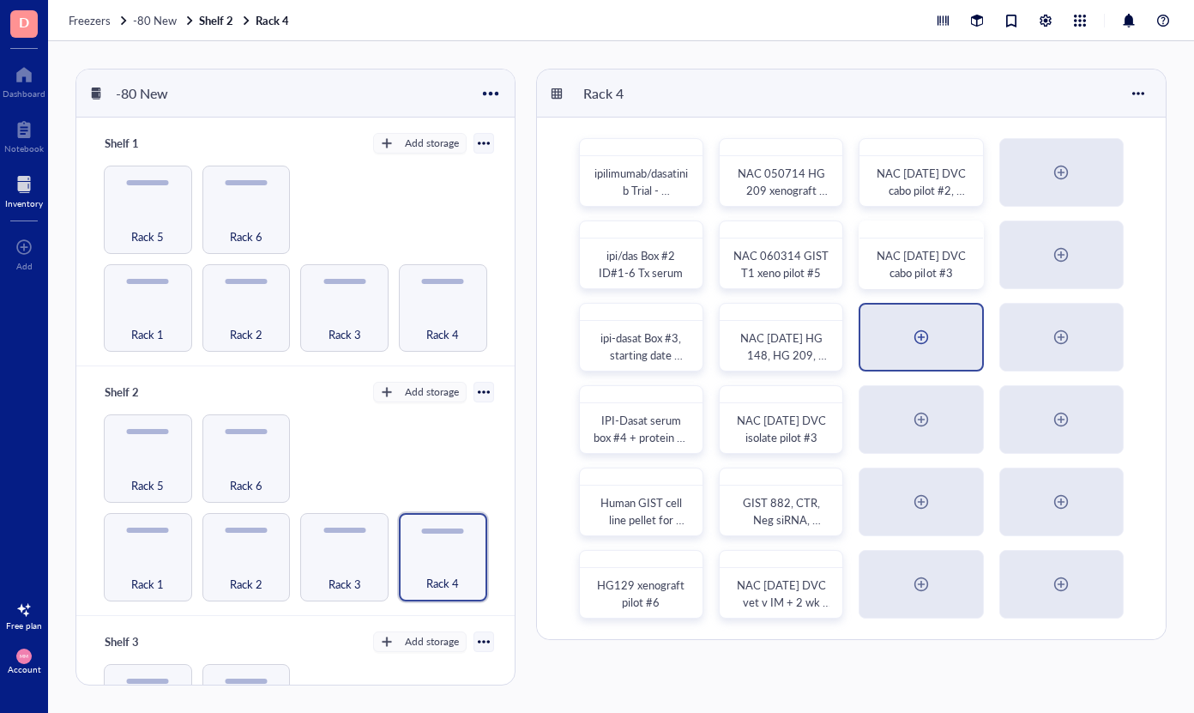
click at [920, 346] on div at bounding box center [921, 336] width 27 height 27
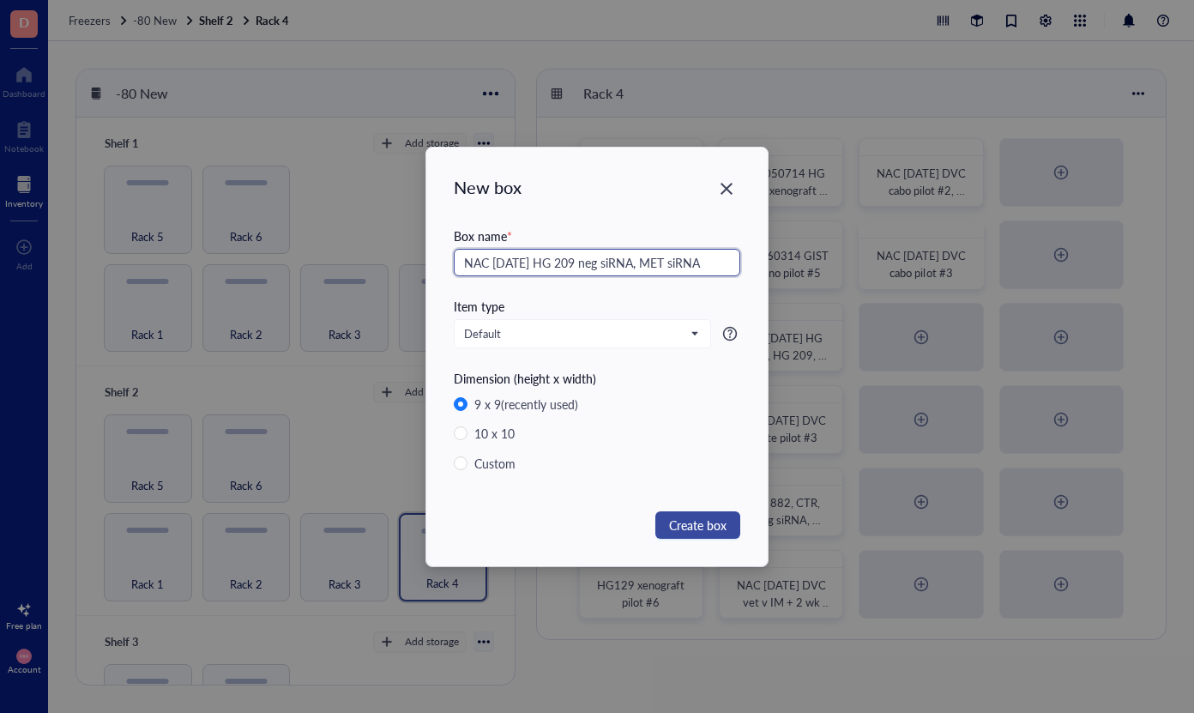
type input "NAC [DATE] HG 209 neg siRNA, MET siRNA"
click at [704, 525] on span "Create box" at bounding box center [697, 525] width 57 height 19
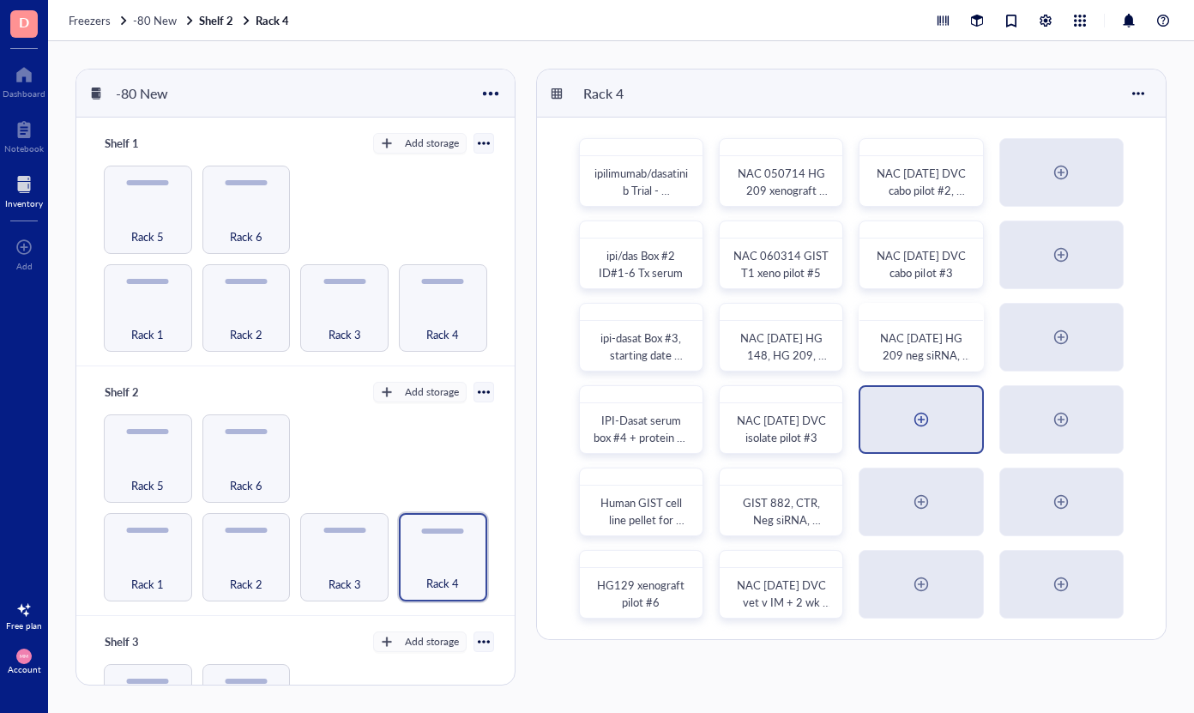
click at [918, 425] on div at bounding box center [921, 419] width 27 height 27
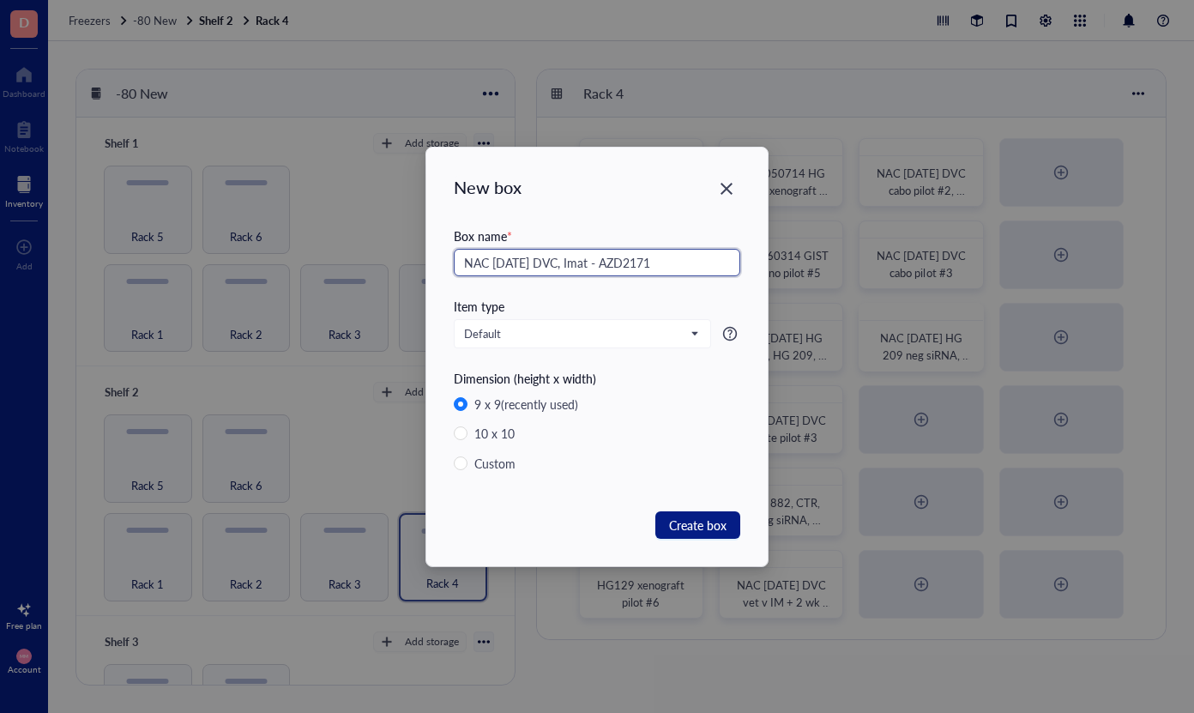
click at [604, 262] on input "NAC [DATE] DVC, Imat - AZD2171" at bounding box center [597, 262] width 286 height 27
click at [672, 266] on input "NAC [DATE] DVC, Imat, AZD2171" at bounding box center [597, 262] width 286 height 27
type input "NAC [DATE] DVC, Imat, AZD2171, Imat + AZD, serum, tumor chunks, CE"
click at [720, 524] on span "Create box" at bounding box center [697, 525] width 57 height 19
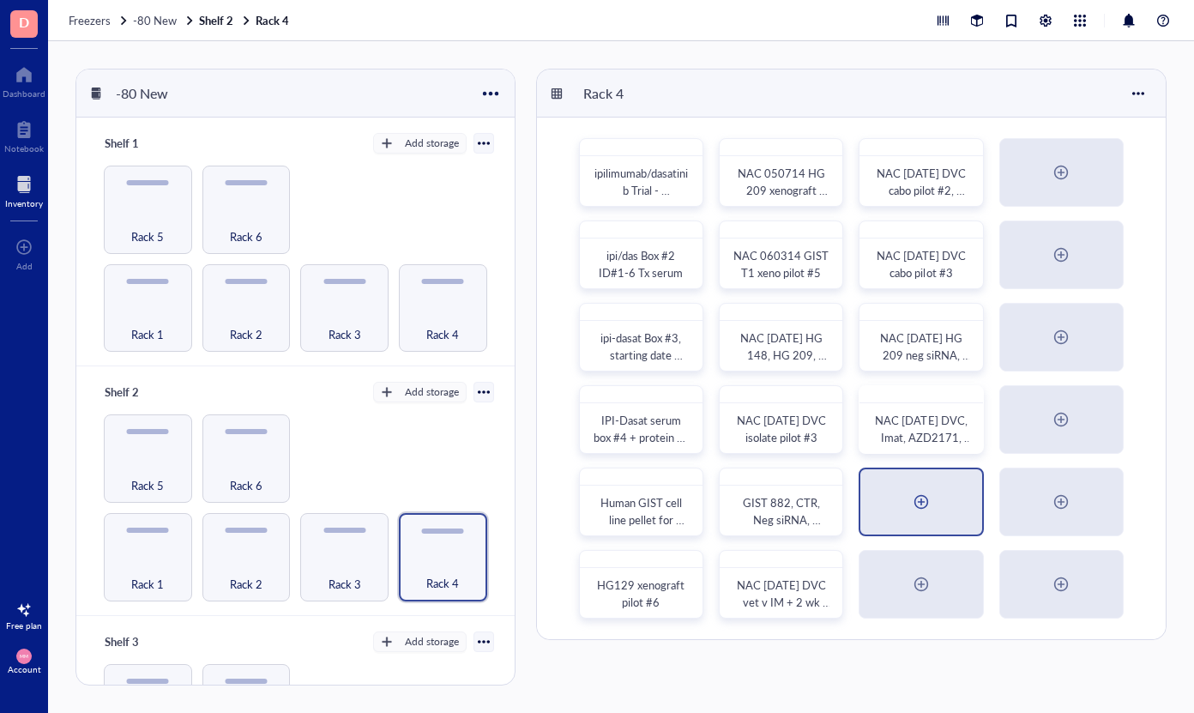
click at [928, 498] on div at bounding box center [921, 501] width 27 height 27
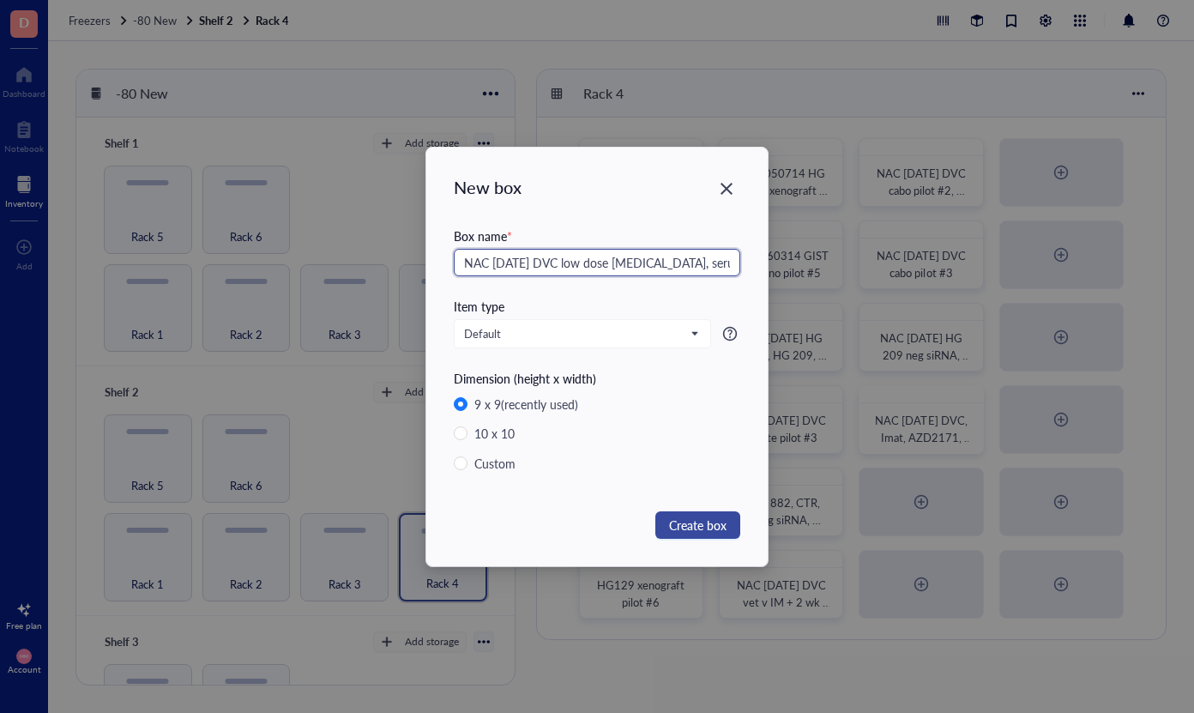
type input "NAC [DATE] DVC low dose [MEDICAL_DATA], serum, tumor chunks"
click at [695, 521] on span "Create box" at bounding box center [697, 525] width 57 height 19
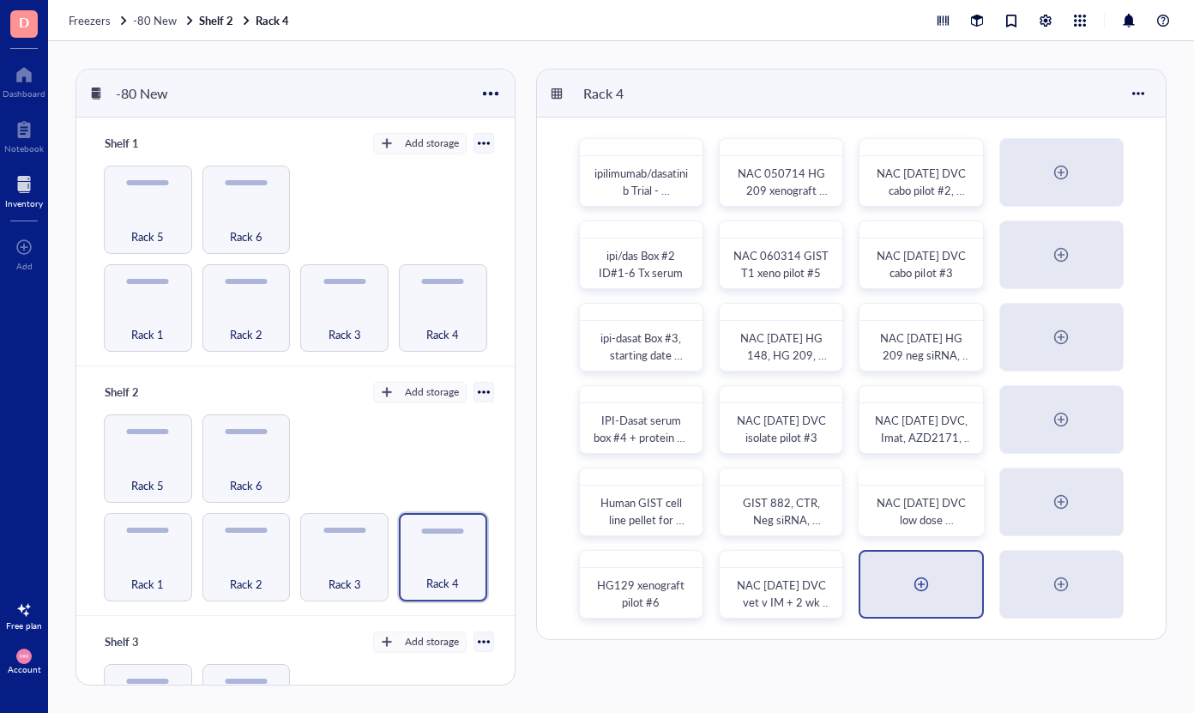
click at [917, 580] on div at bounding box center [921, 583] width 27 height 27
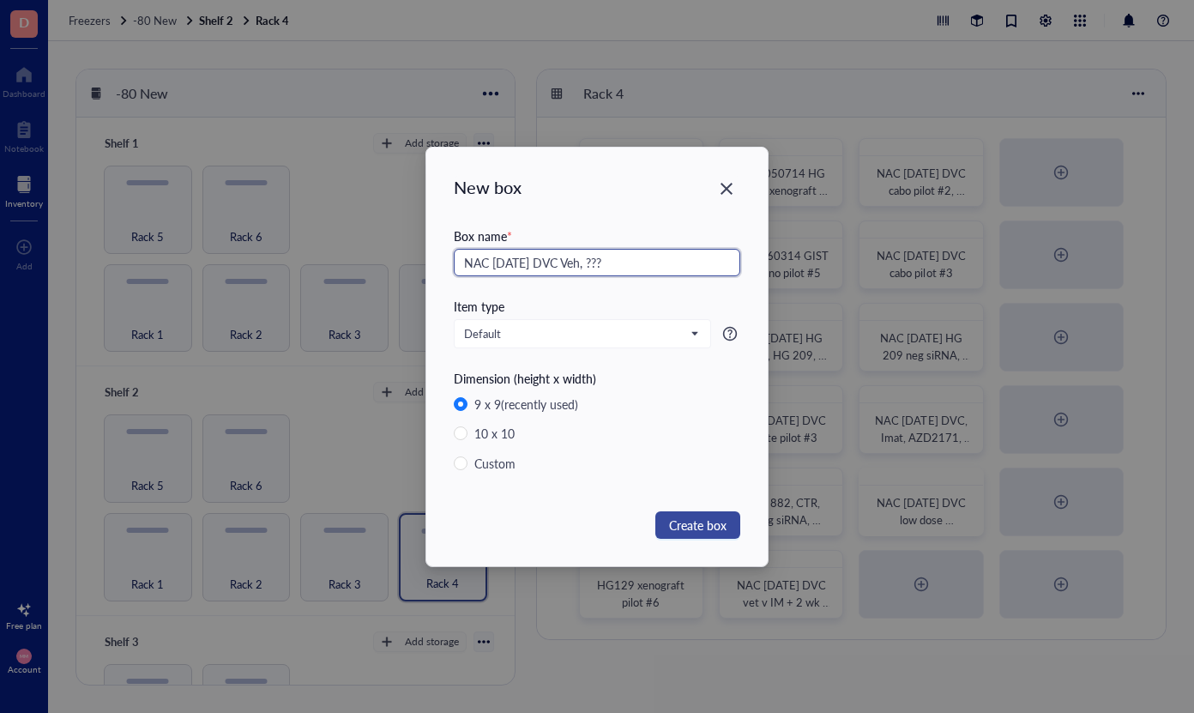
type input "NAC [DATE] DVC Veh, ???"
click at [709, 527] on span "Create box" at bounding box center [697, 525] width 57 height 19
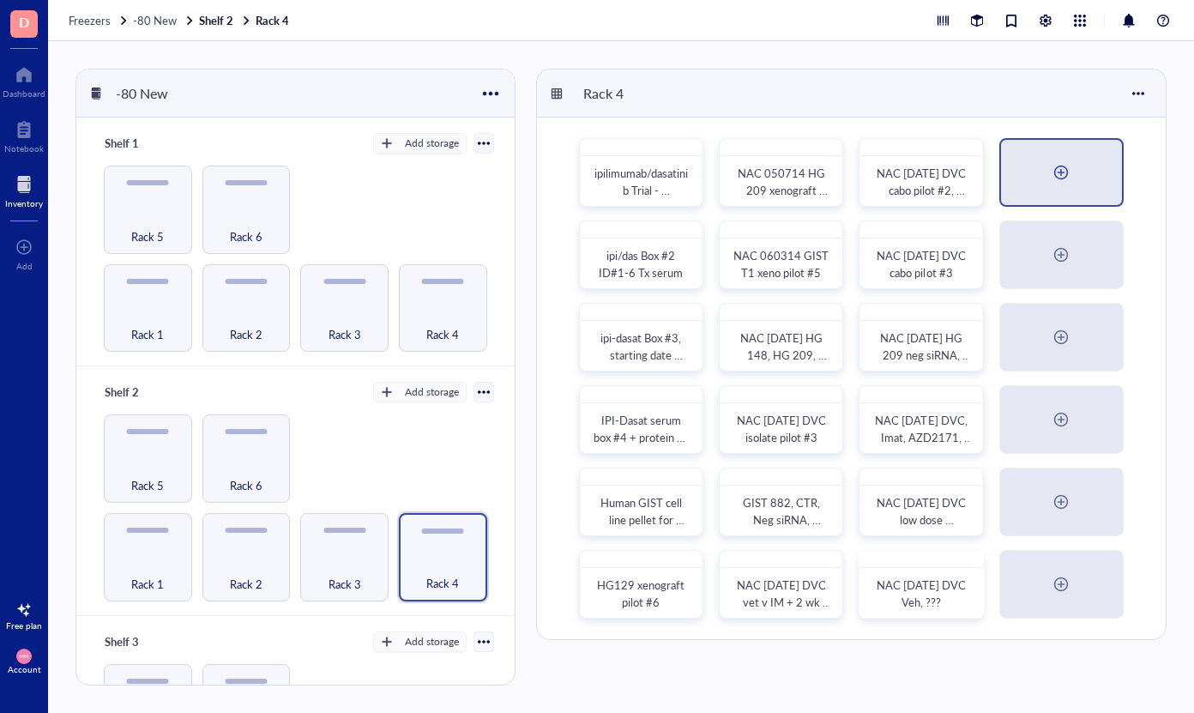
click at [1068, 182] on div at bounding box center [1060, 172] width 27 height 27
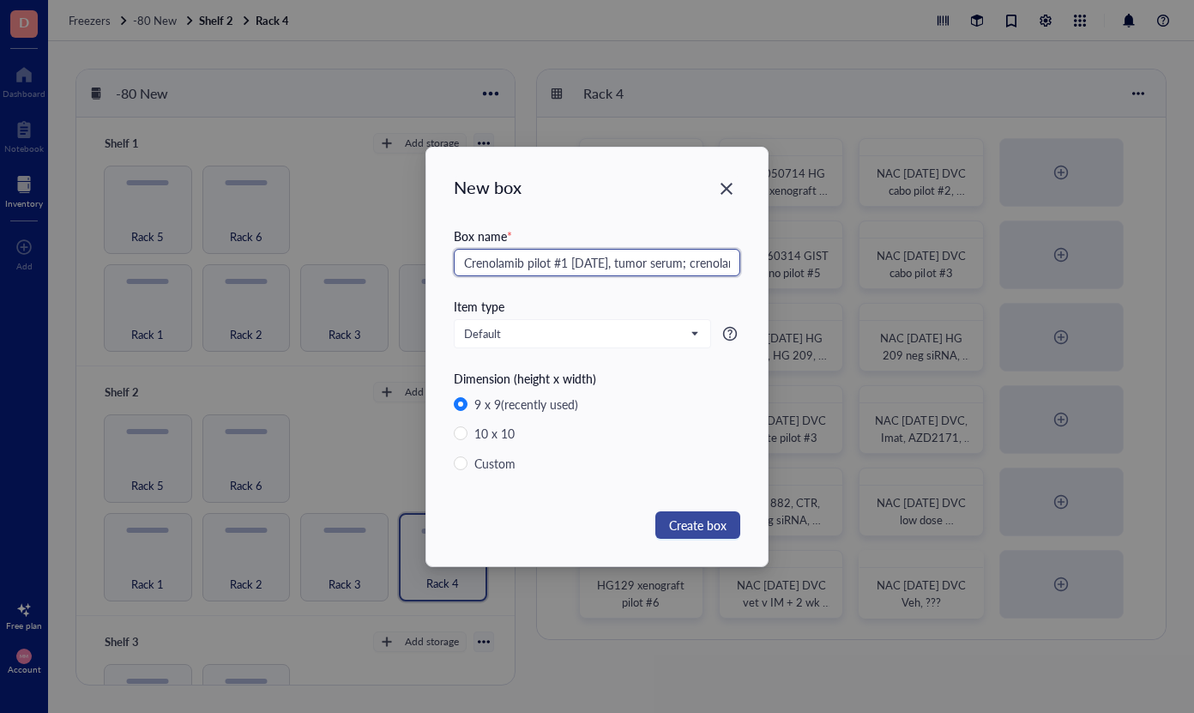
type input "Crenolamib pilot #1 [DATE], tumor serum; crenolanib pilot #2, [DATE], Tumor, se…"
click at [726, 525] on span "Create box" at bounding box center [697, 525] width 57 height 19
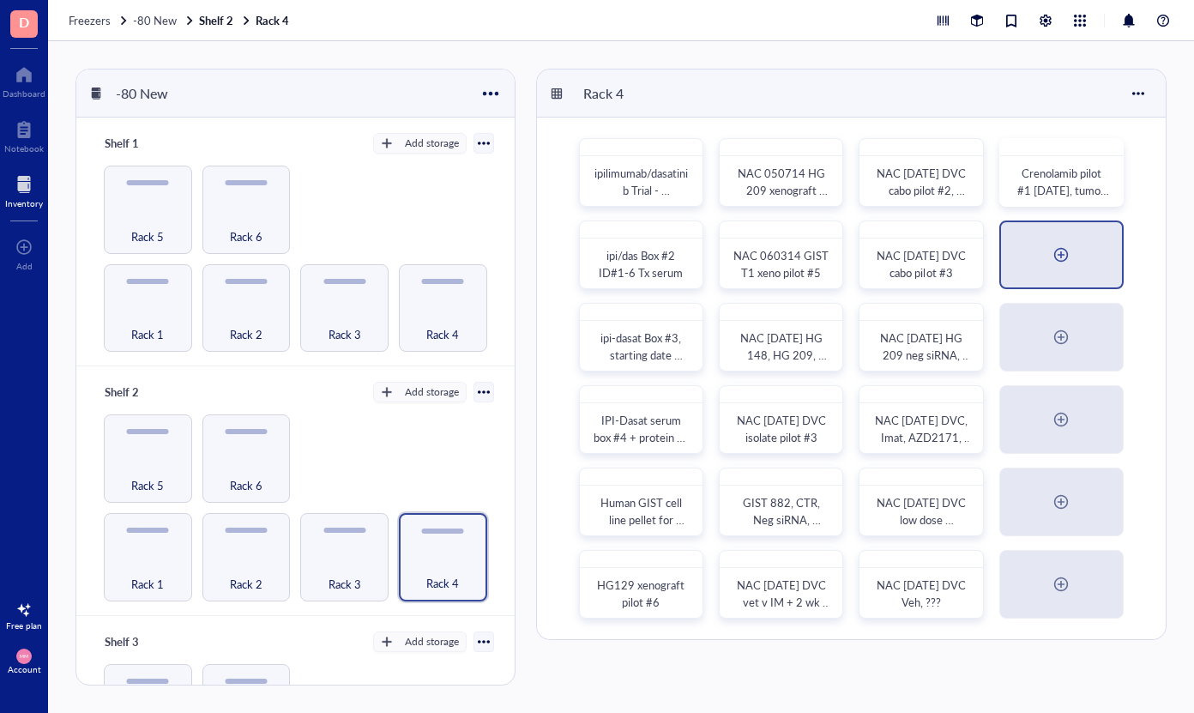
click at [1056, 252] on div at bounding box center [1060, 254] width 27 height 27
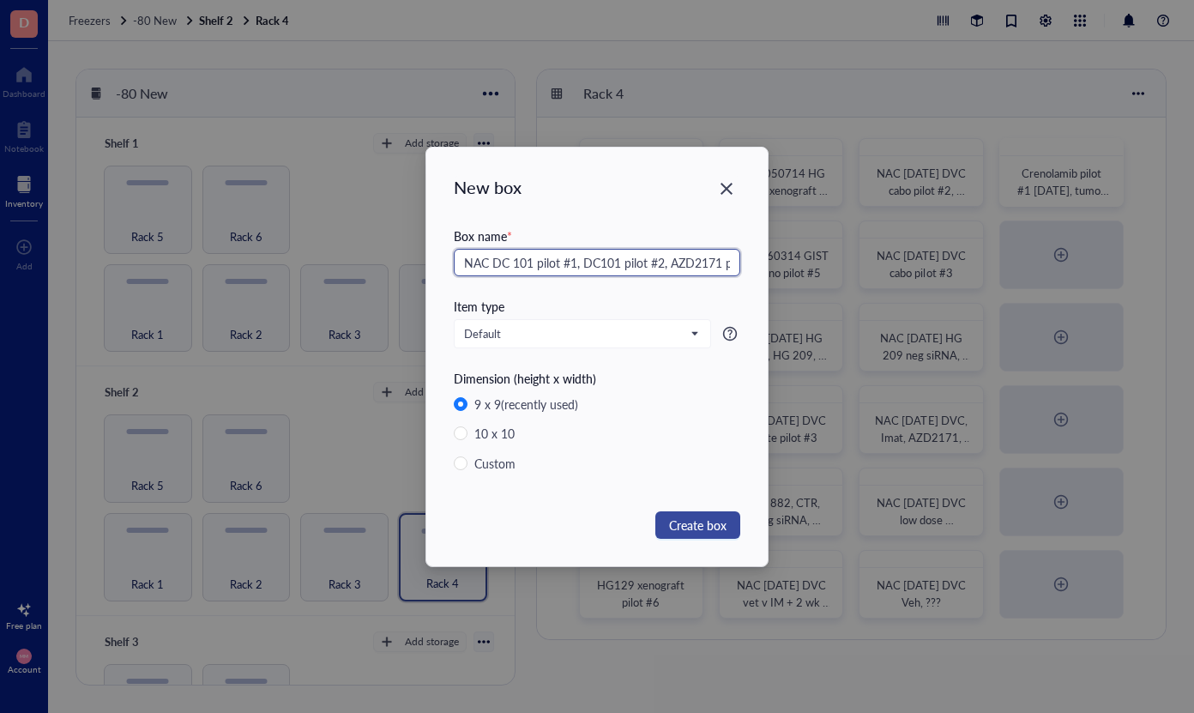
type input "NAC DC 101 pilot #1, DC101 pilot #2, AZD2171 pilot #1, crenolanib pilot 1"
click at [721, 530] on span "Create box" at bounding box center [697, 525] width 57 height 19
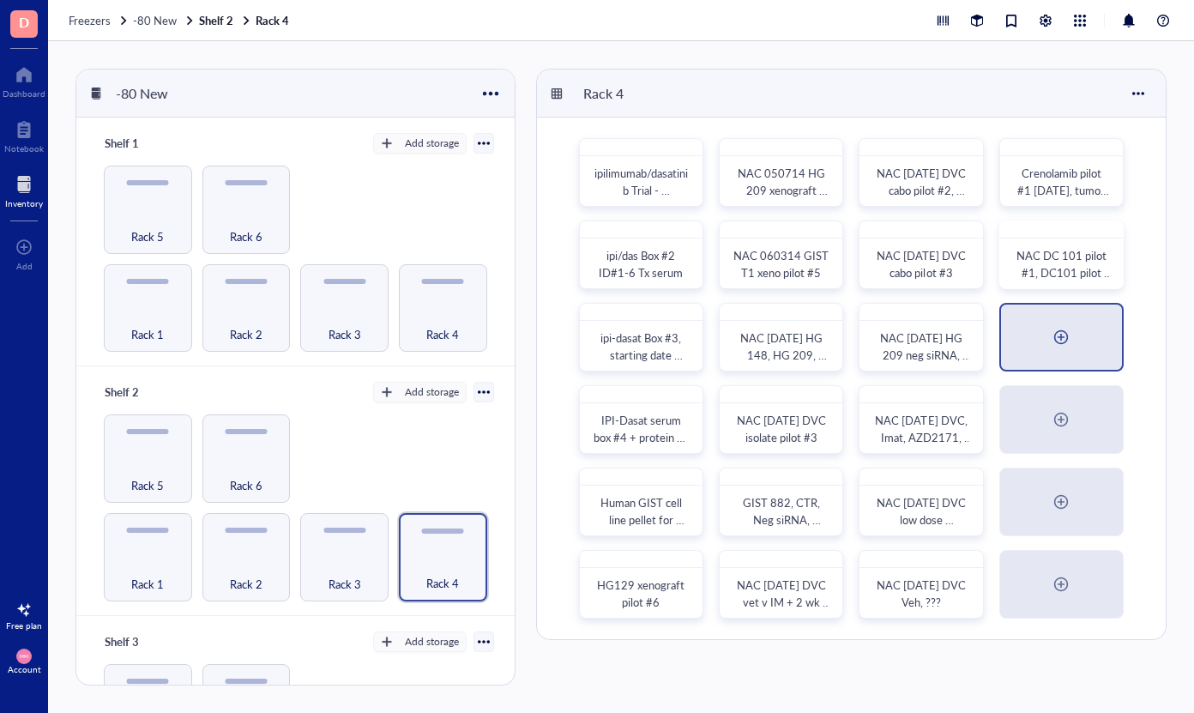
click at [1071, 335] on div at bounding box center [1060, 336] width 27 height 27
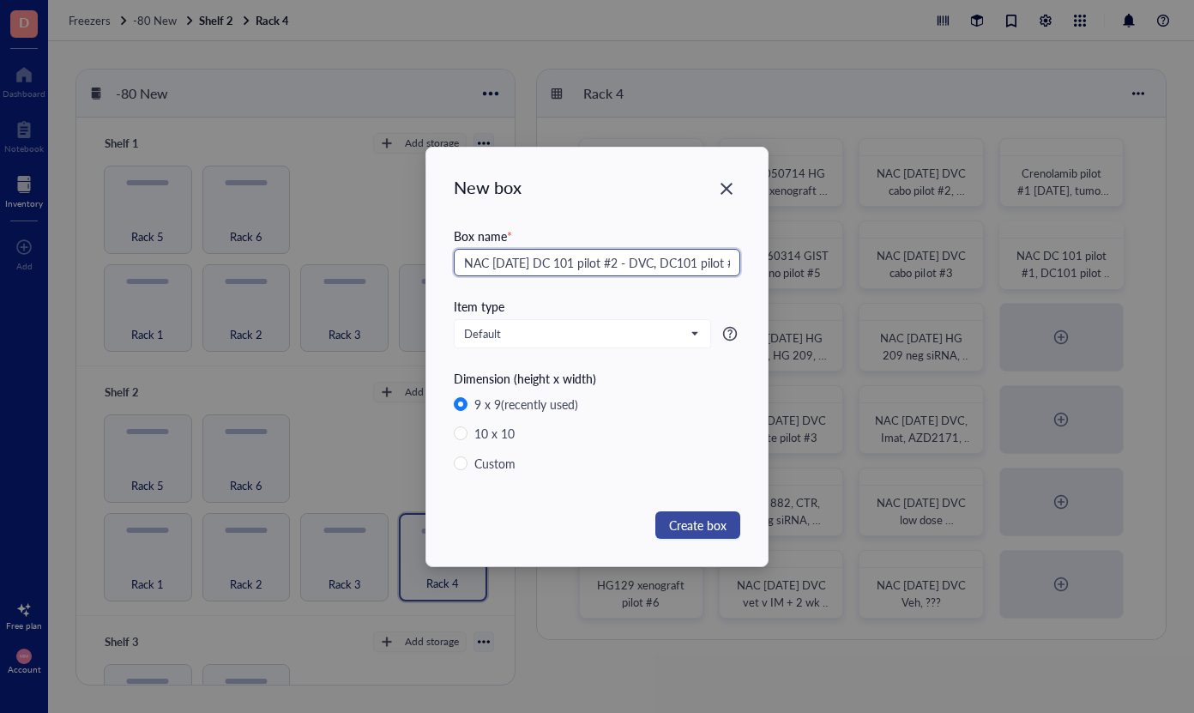
type input "NAC [DATE] DC 101 pilot #2 - DVC, DC101 pilot #4, serum tumor chunks, protein"
click at [721, 526] on span "Create box" at bounding box center [697, 525] width 57 height 19
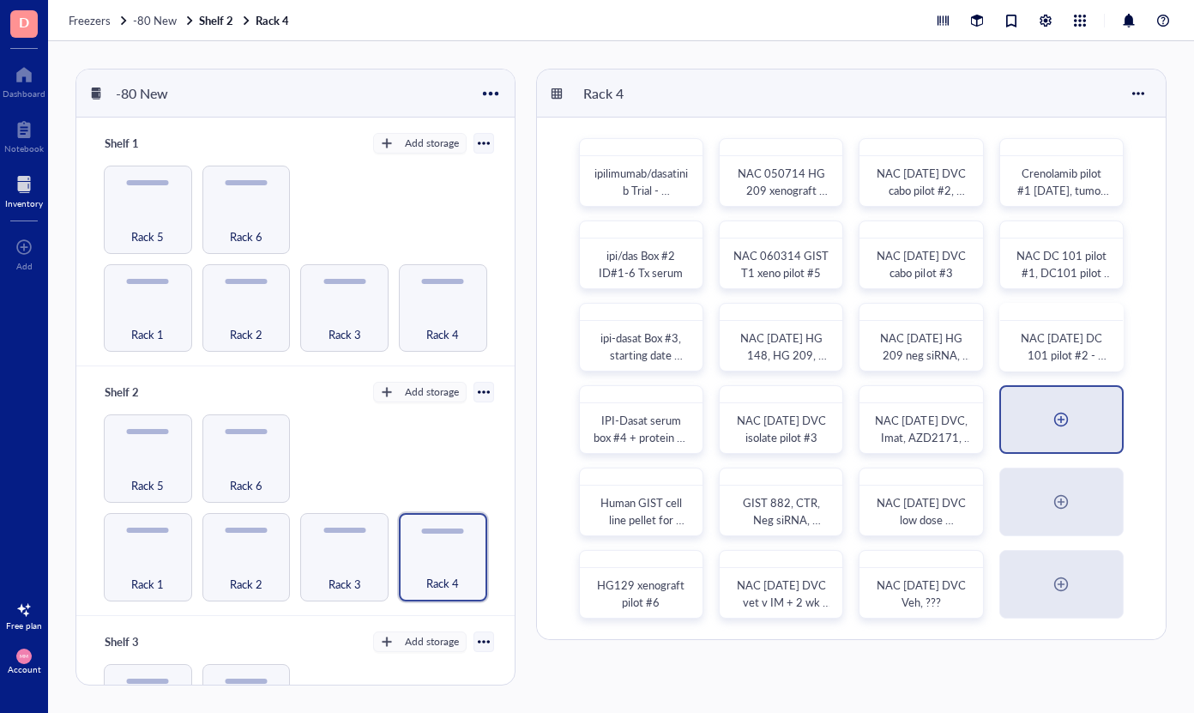
click at [1053, 407] on div at bounding box center [1060, 419] width 27 height 27
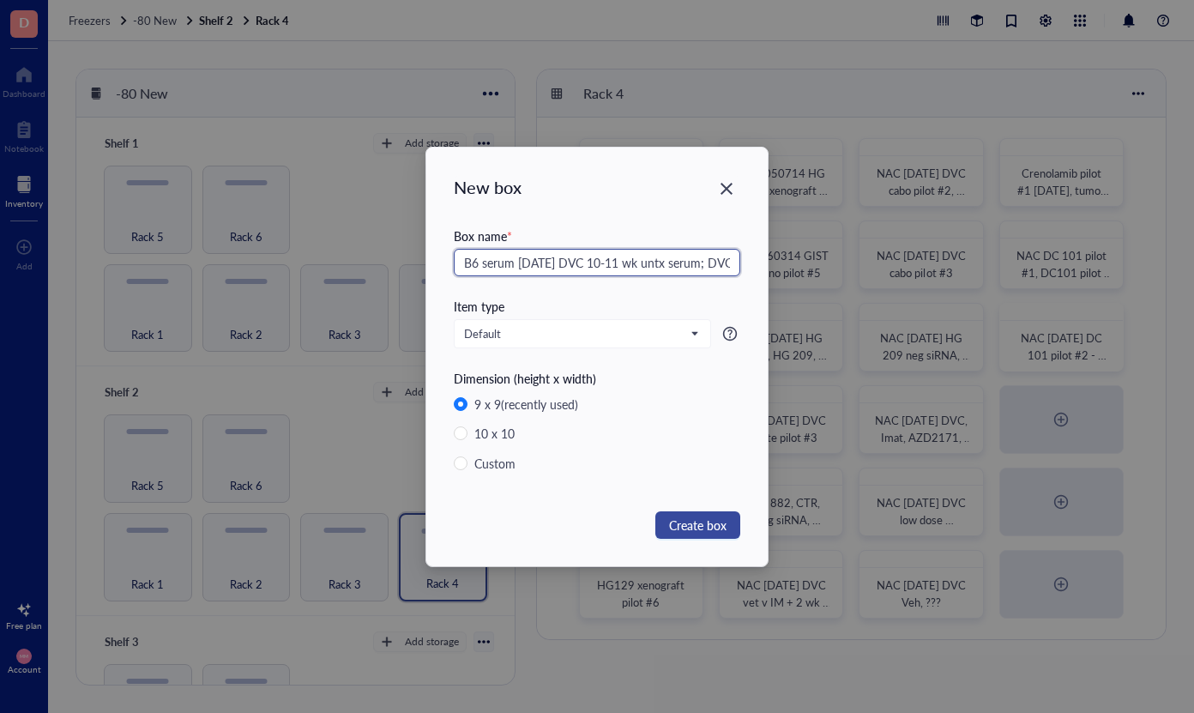
type input "B6 serum [DATE] DVC 10-11 wk untx serum; DVC 10-11 wk unto tumor [DATE]"
click at [695, 520] on span "Create box" at bounding box center [697, 525] width 57 height 19
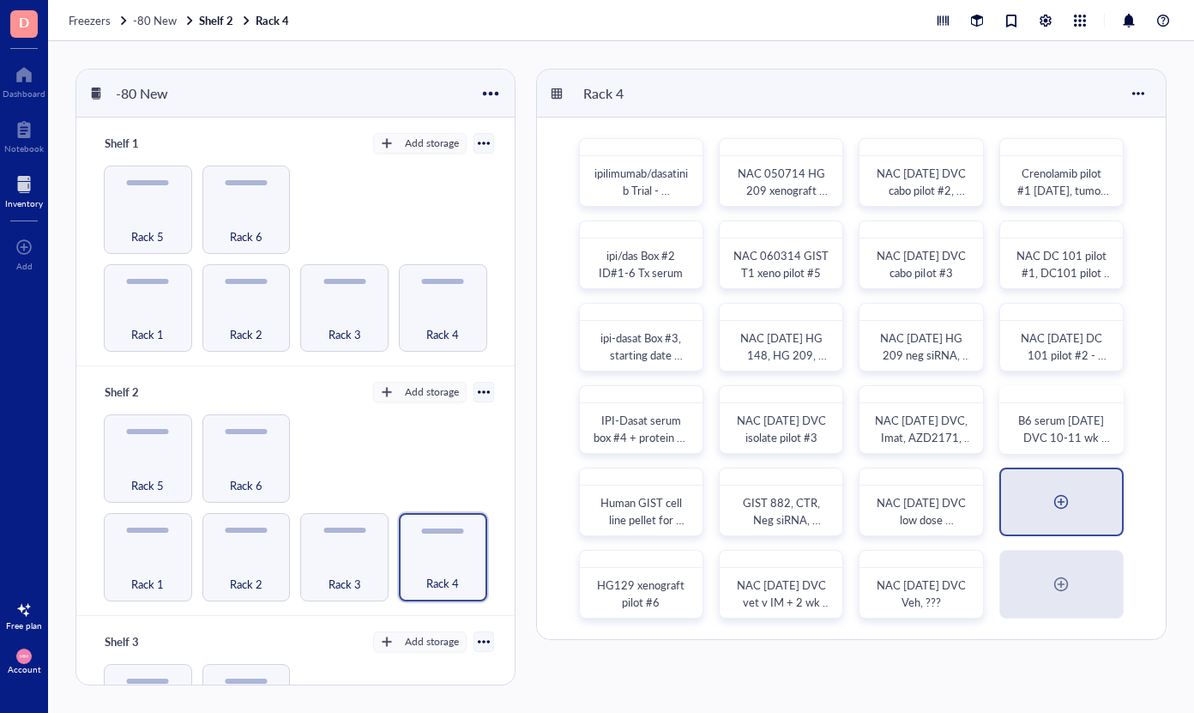
click at [1052, 495] on div at bounding box center [1060, 501] width 27 height 27
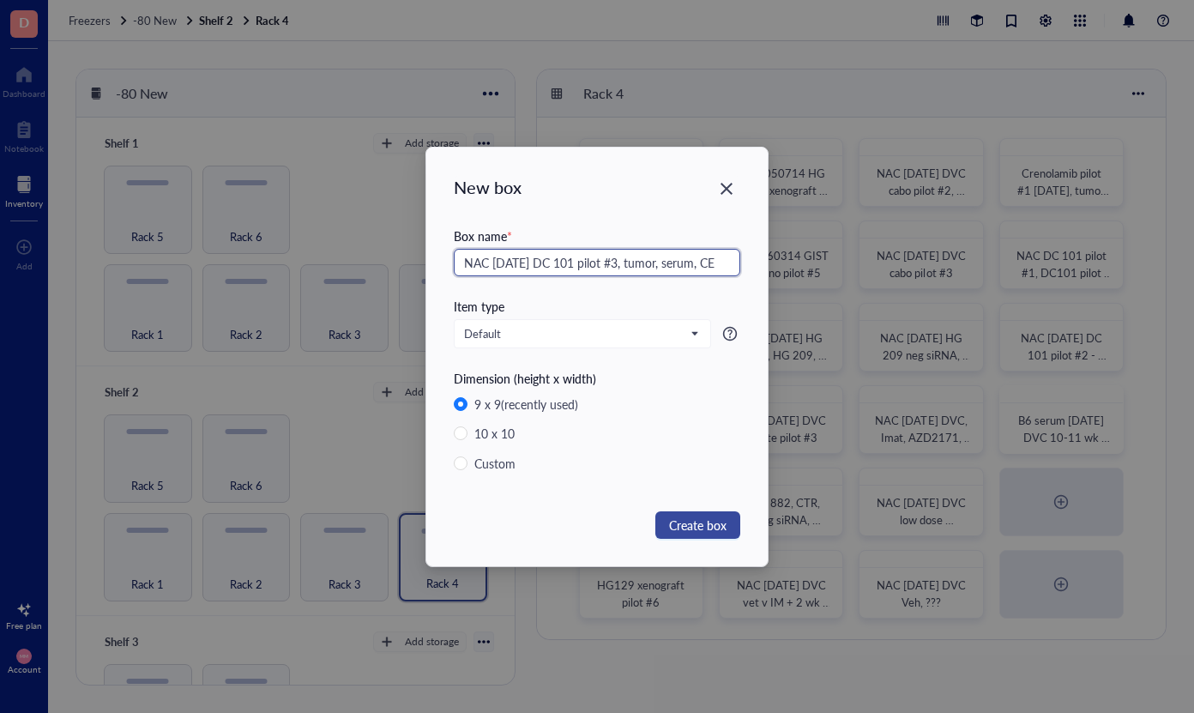
type input "NAC [DATE] DC 101 pilot #3, tumor, serum, CE"
click at [712, 525] on span "Create box" at bounding box center [697, 525] width 57 height 19
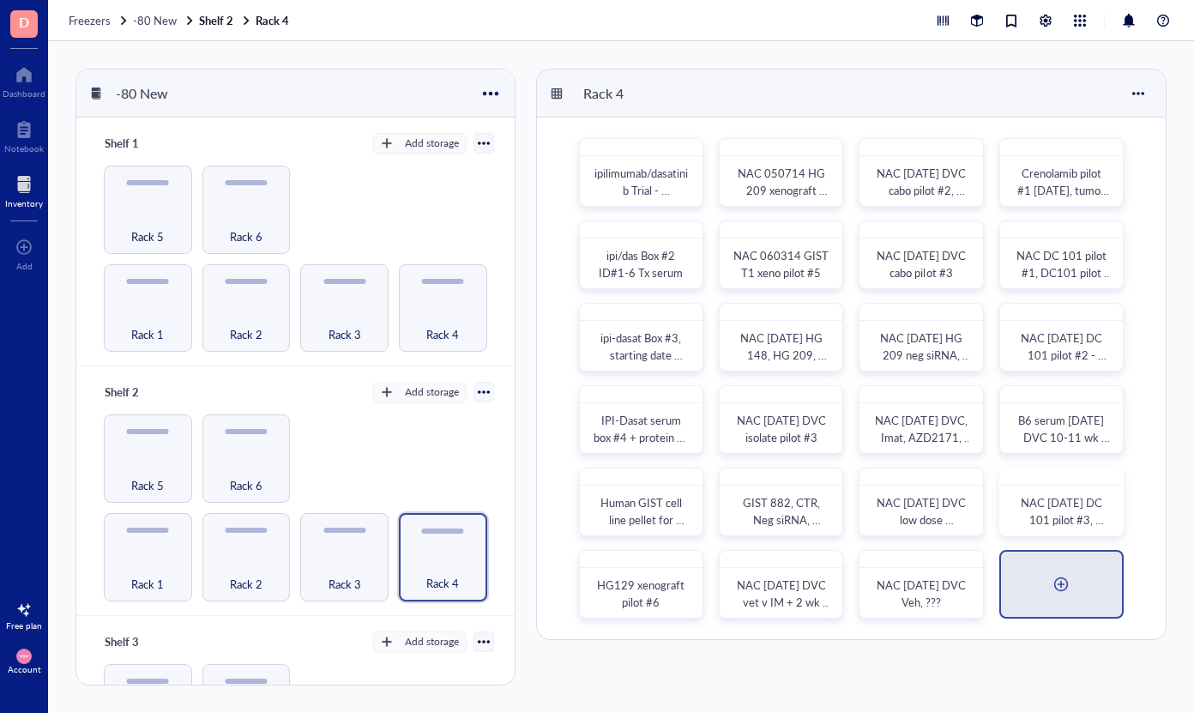
click at [1063, 592] on div at bounding box center [1060, 583] width 27 height 27
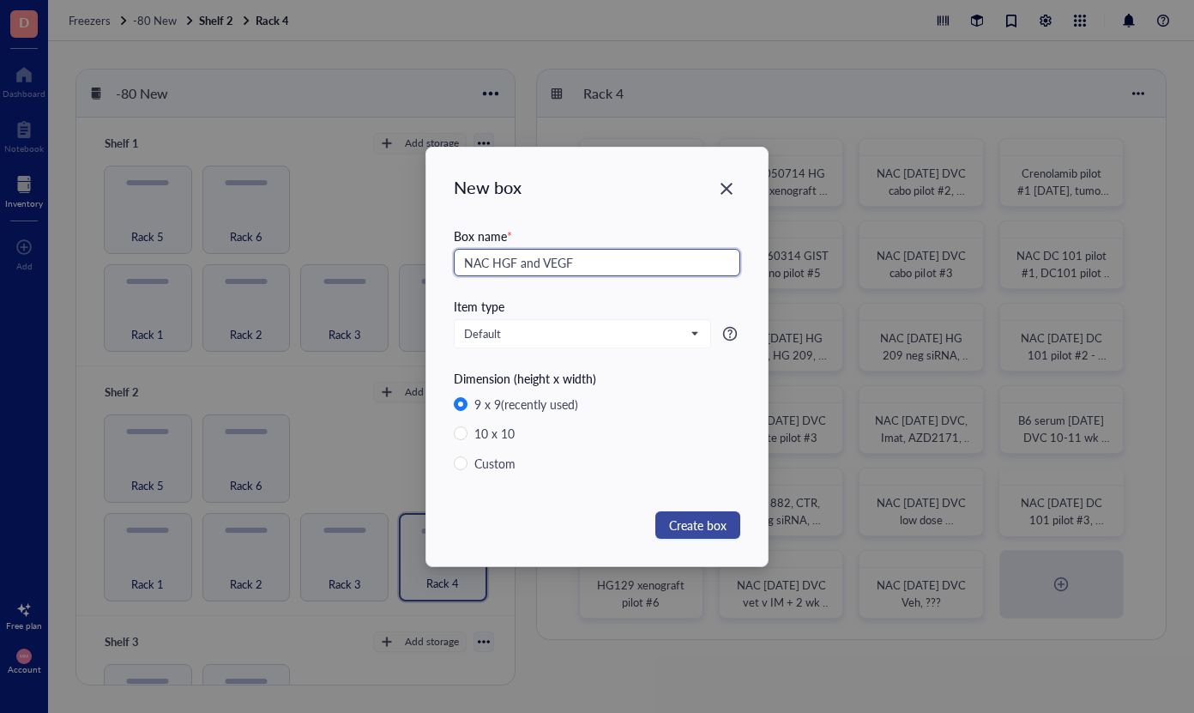
type input "NAC HGF and VEGF"
click at [694, 528] on span "Create box" at bounding box center [697, 525] width 57 height 19
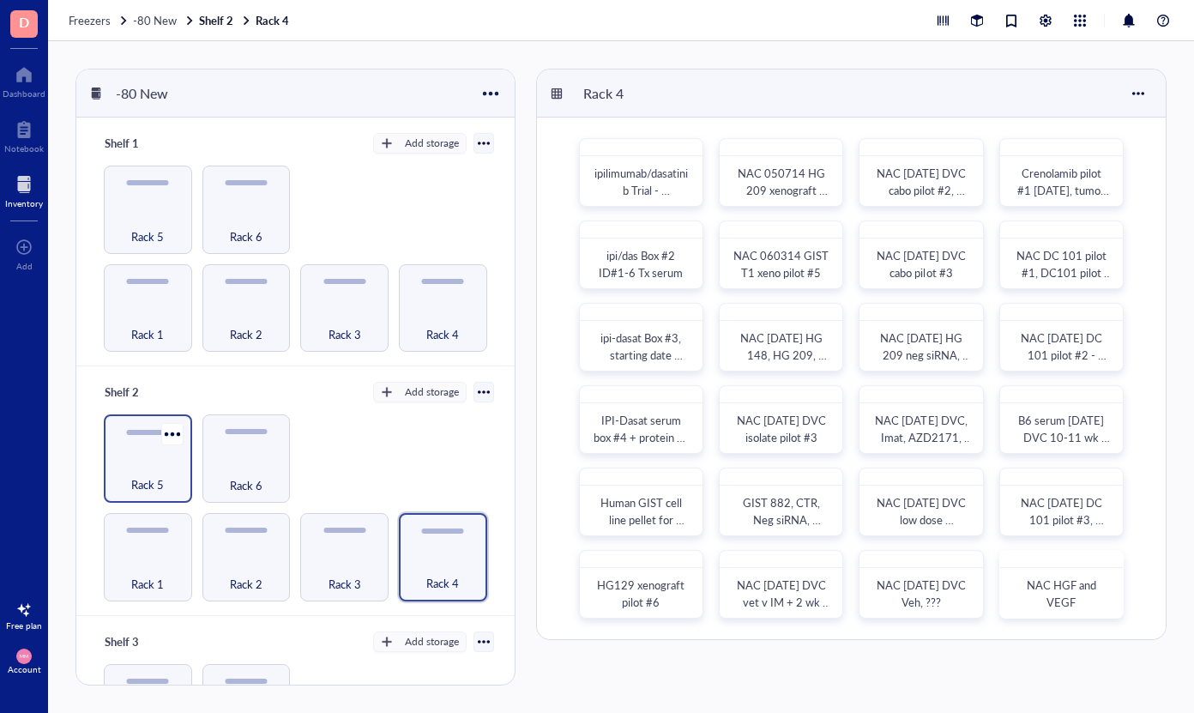
click at [142, 461] on div "Rack 5" at bounding box center [147, 475] width 71 height 38
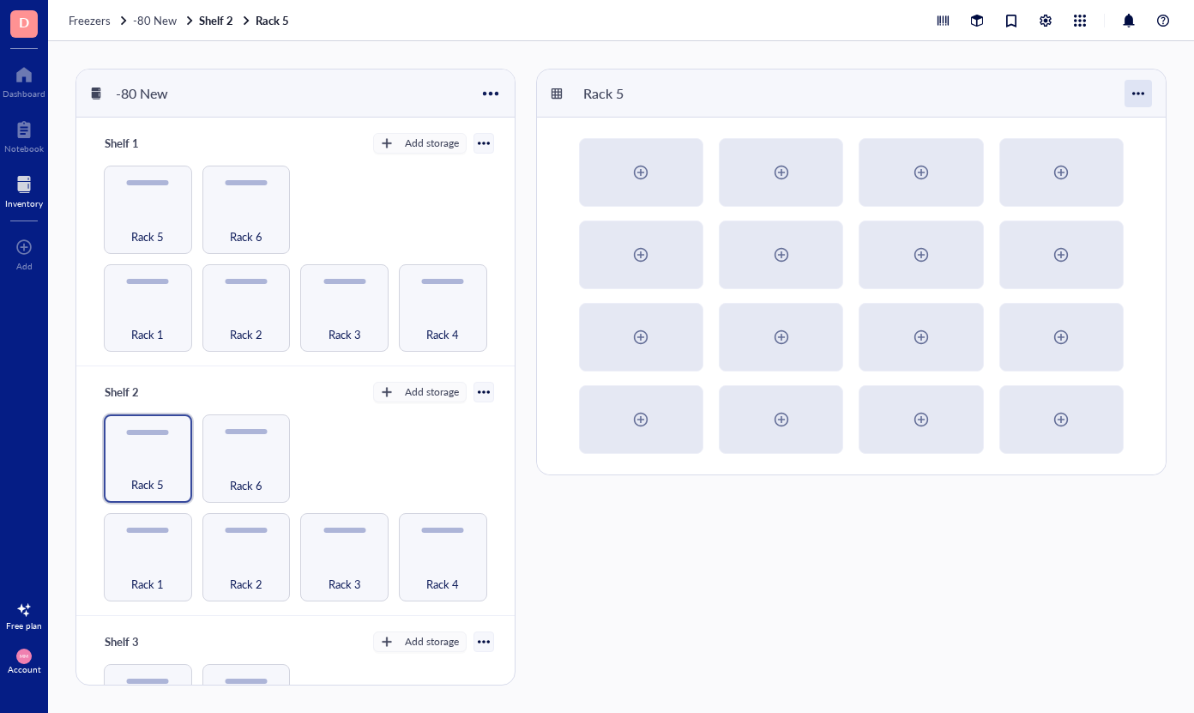
click at [1133, 87] on div at bounding box center [1138, 93] width 27 height 27
click at [1093, 130] on div "Settings" at bounding box center [1080, 125] width 40 height 15
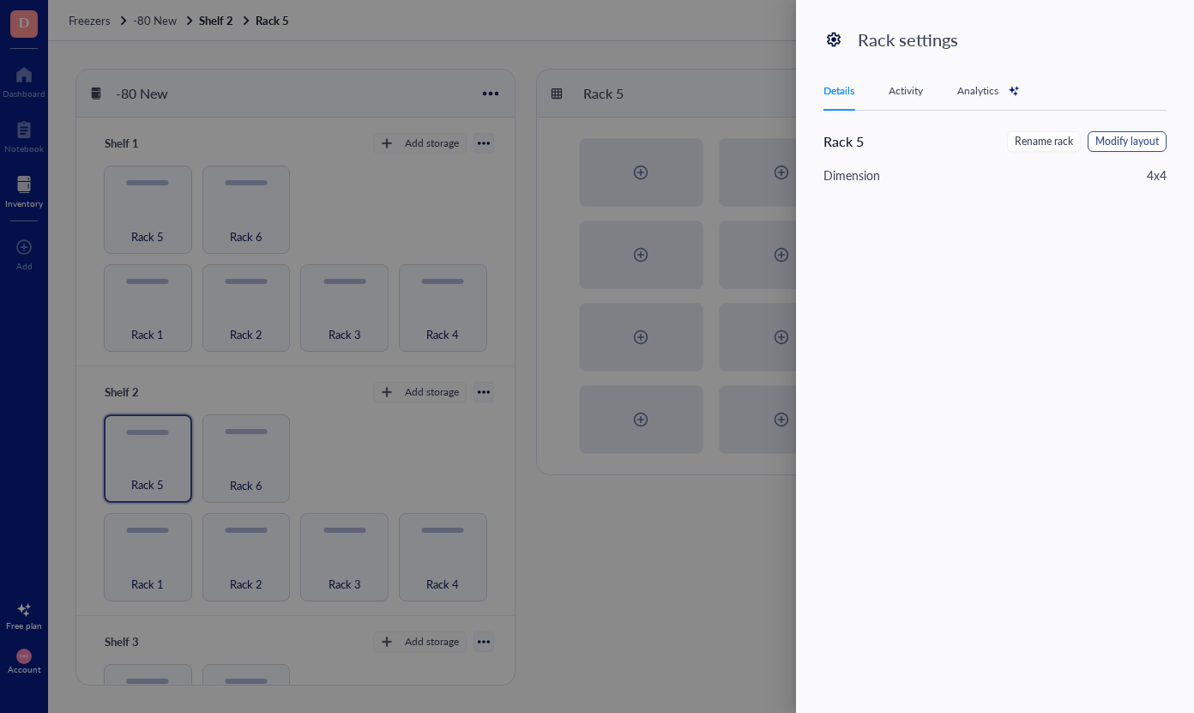
click at [1127, 148] on span "Modify layout" at bounding box center [1126, 142] width 63 height 16
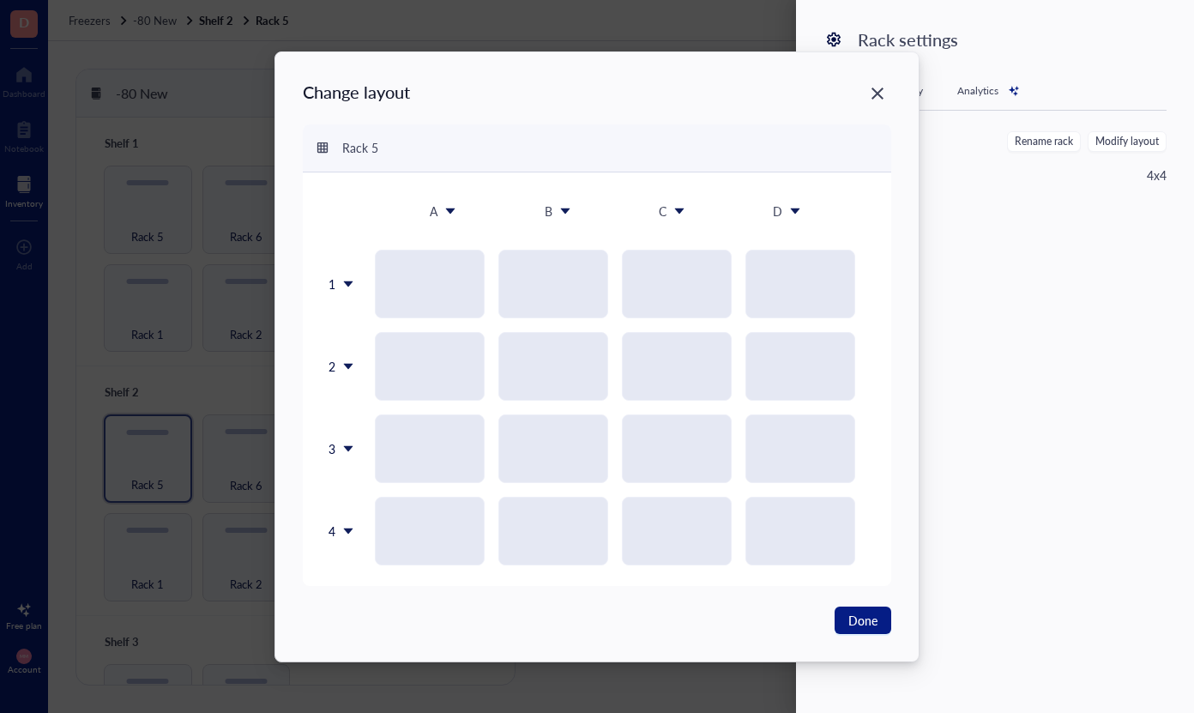
click at [347, 533] on icon at bounding box center [348, 531] width 12 height 12
click at [360, 616] on div "Insert 1 below" at bounding box center [385, 611] width 98 height 15
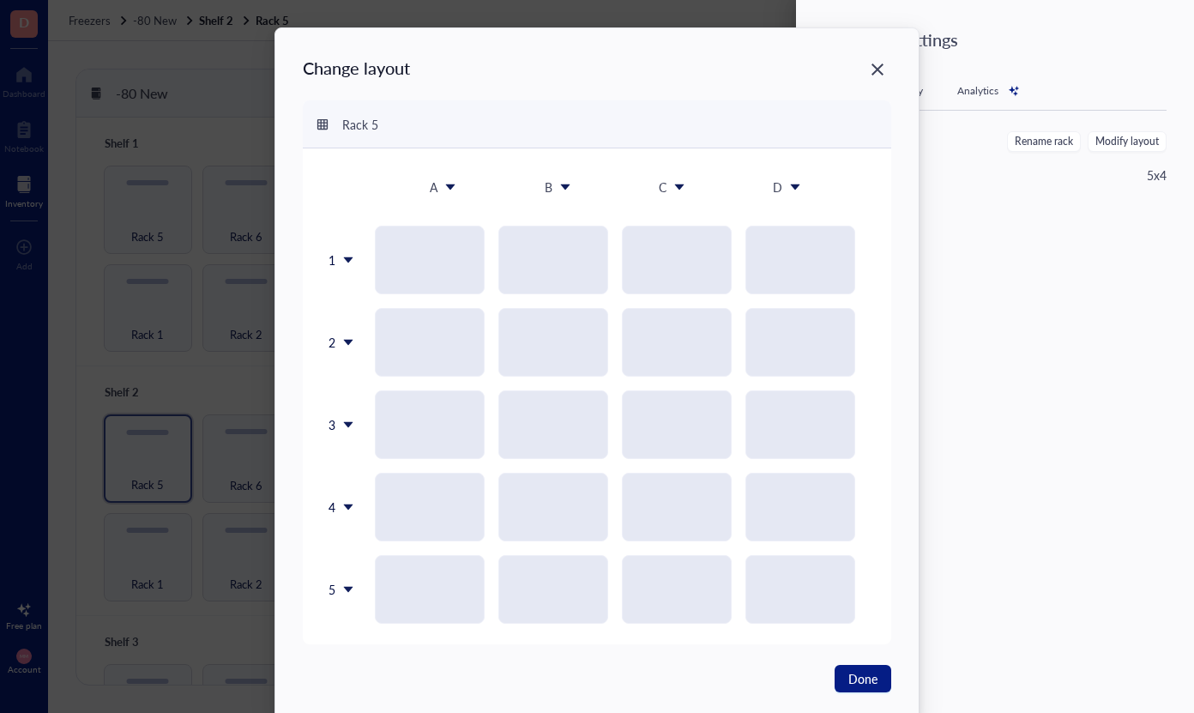
click at [342, 590] on icon at bounding box center [348, 589] width 12 height 12
click at [400, 470] on div "Insert 1 below" at bounding box center [382, 473] width 98 height 15
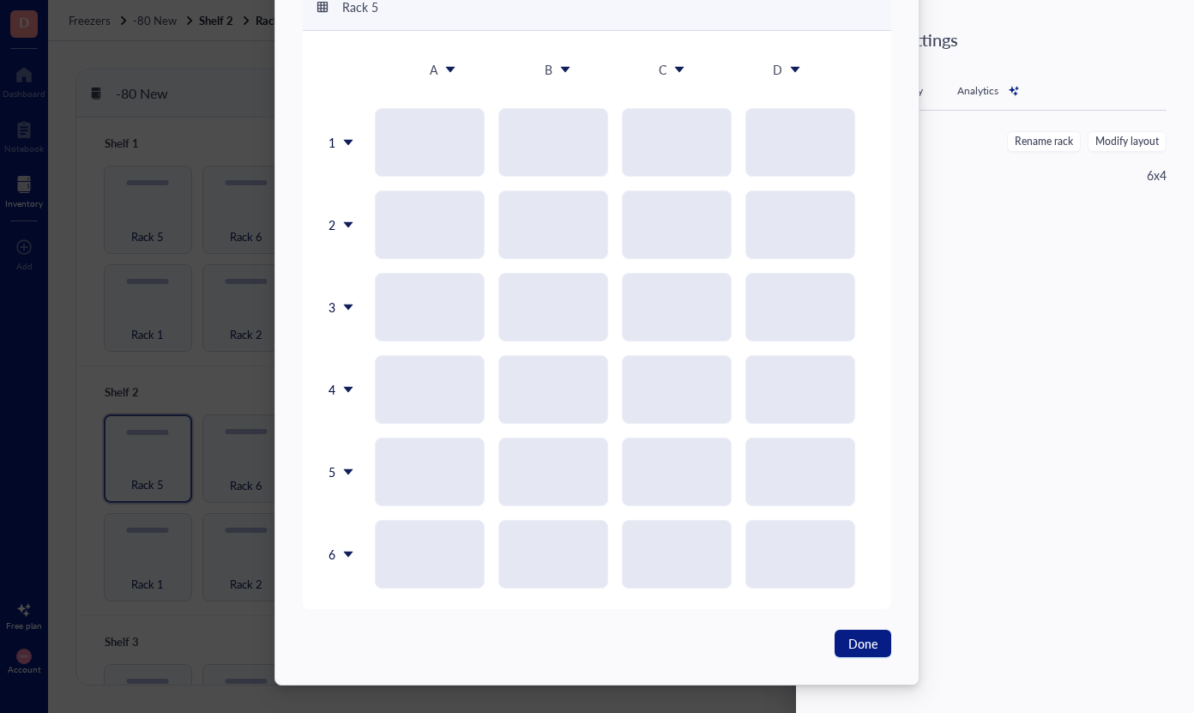
scroll to position [118, 0]
click at [851, 643] on span "Done" at bounding box center [862, 643] width 29 height 19
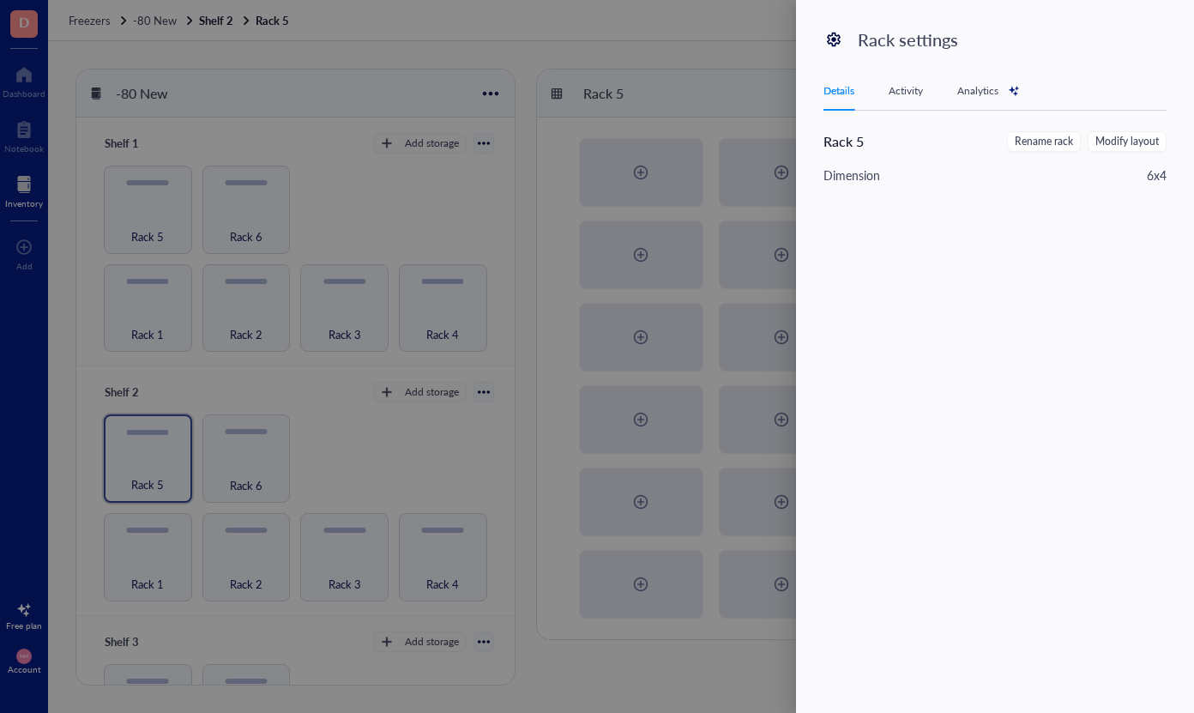
click at [392, 451] on div at bounding box center [597, 356] width 1194 height 713
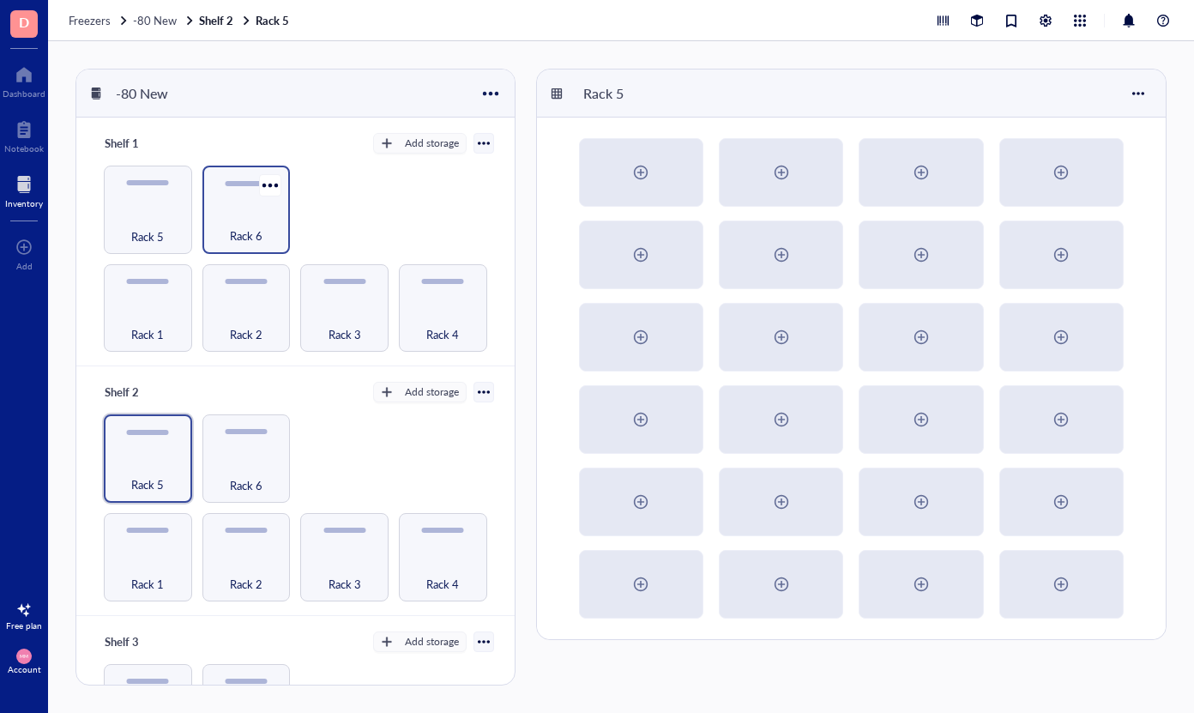
click at [251, 217] on div "Rack 6" at bounding box center [246, 227] width 71 height 38
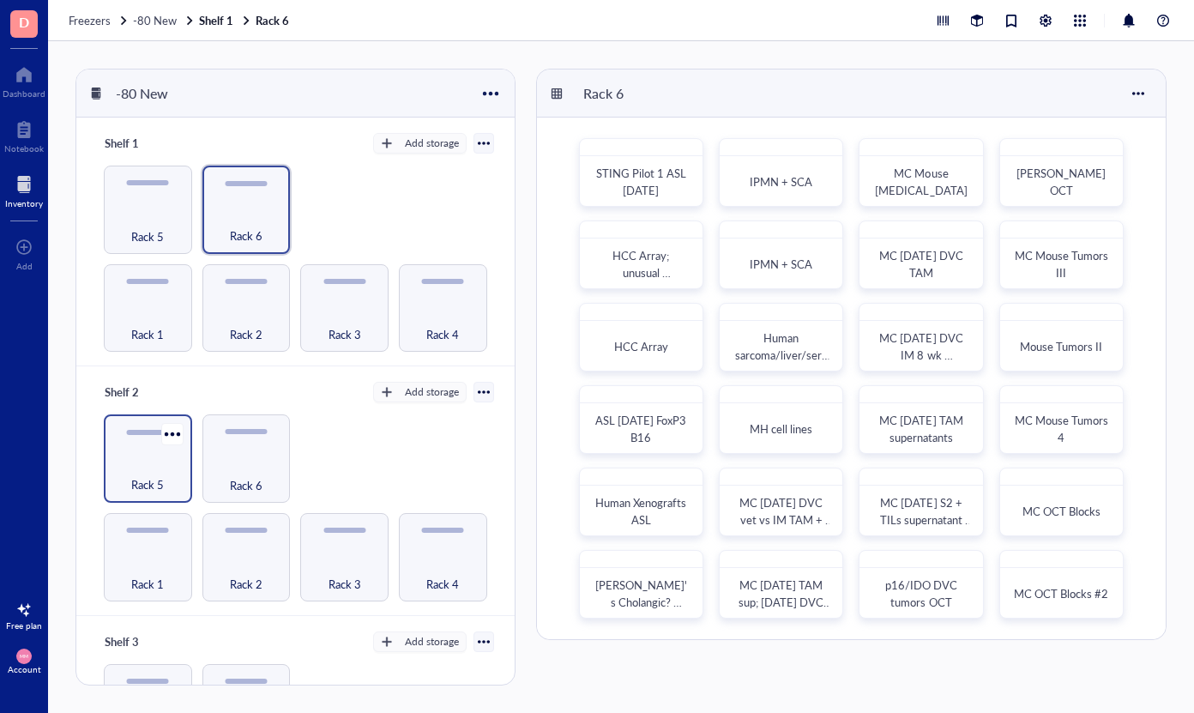
click at [154, 467] on div "Rack 5" at bounding box center [147, 475] width 71 height 38
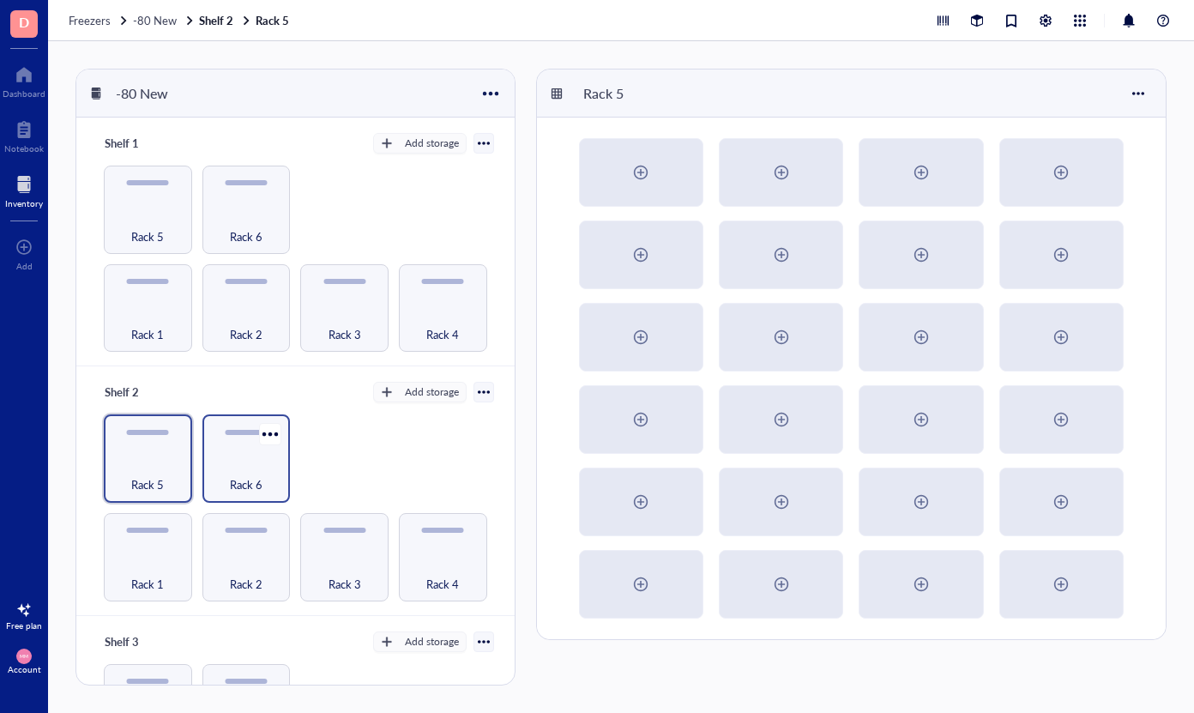
click at [240, 467] on div "Rack 6" at bounding box center [246, 475] width 71 height 38
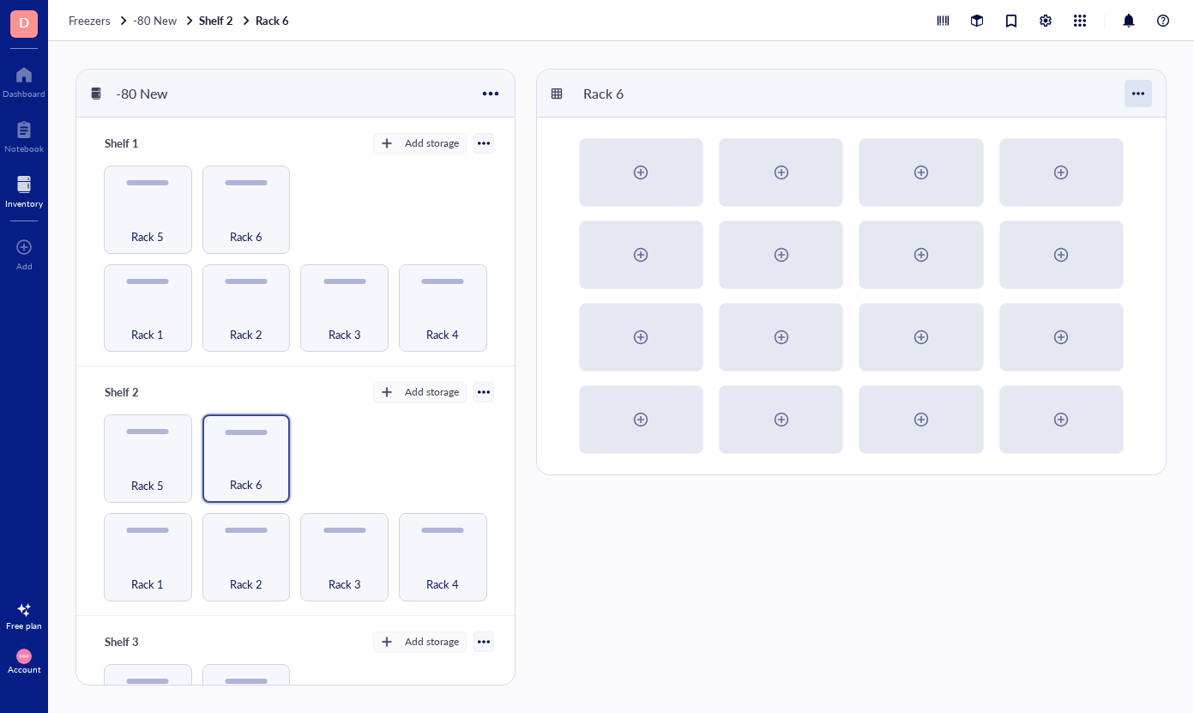
click at [1145, 93] on div at bounding box center [1138, 93] width 27 height 27
click at [1109, 125] on div "Settings" at bounding box center [1090, 125] width 98 height 15
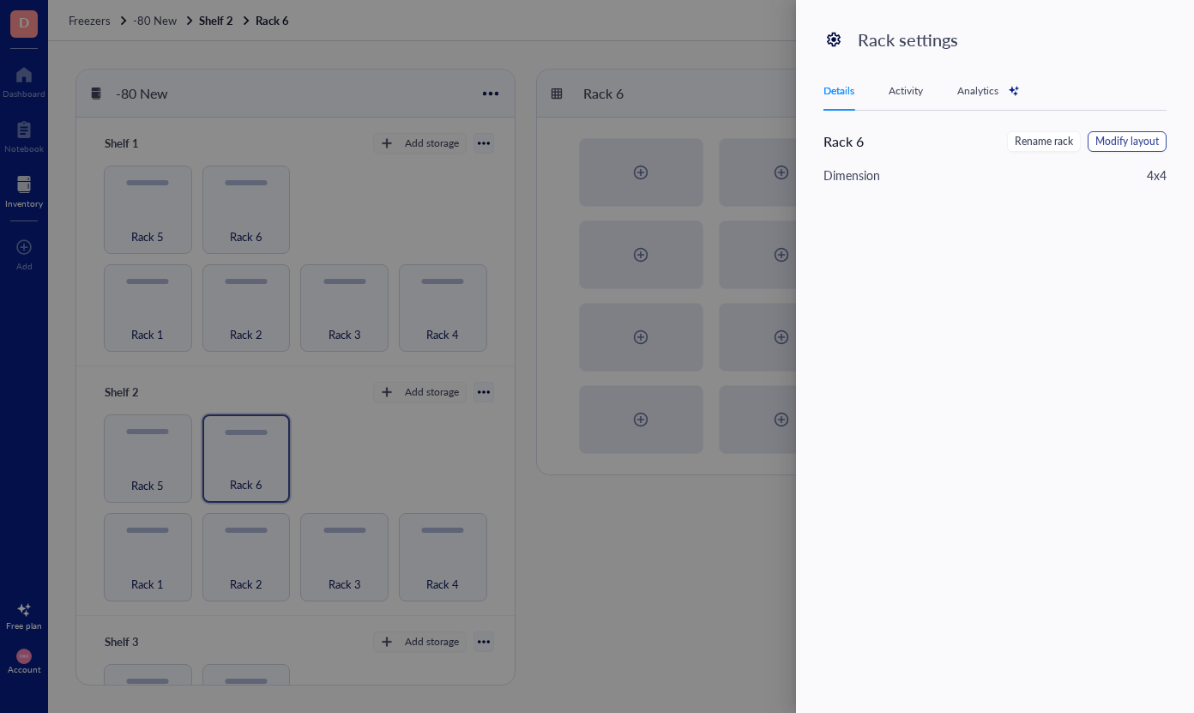
click at [1140, 139] on span "Modify layout" at bounding box center [1126, 142] width 63 height 16
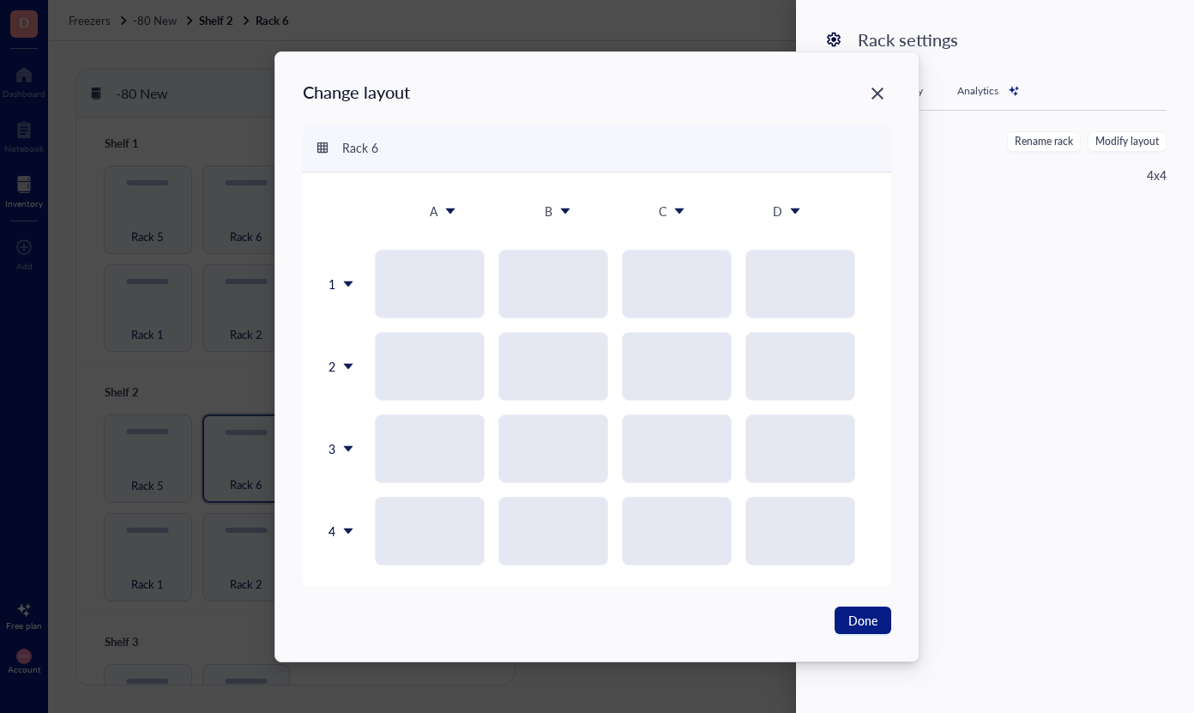
click at [345, 531] on icon at bounding box center [348, 531] width 12 height 12
click at [368, 618] on div "Insert 1 below" at bounding box center [385, 611] width 98 height 15
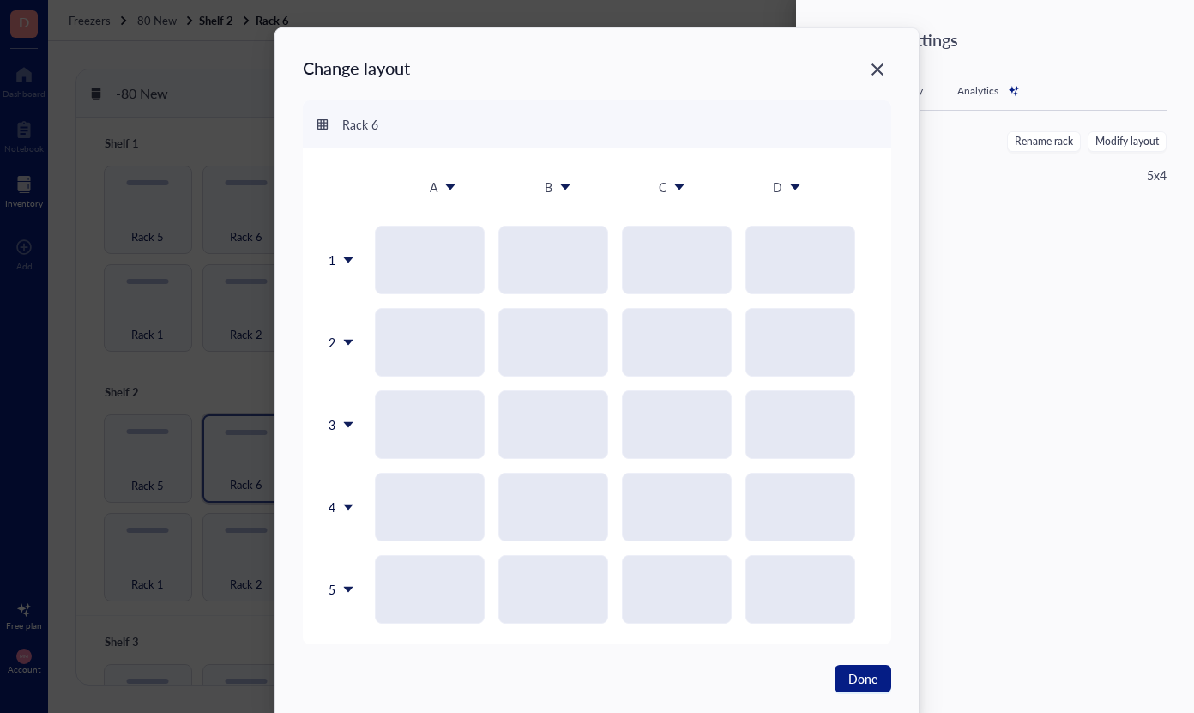
click at [348, 592] on icon at bounding box center [348, 589] width 12 height 12
click at [386, 479] on div "Insert 1 below" at bounding box center [382, 473] width 98 height 15
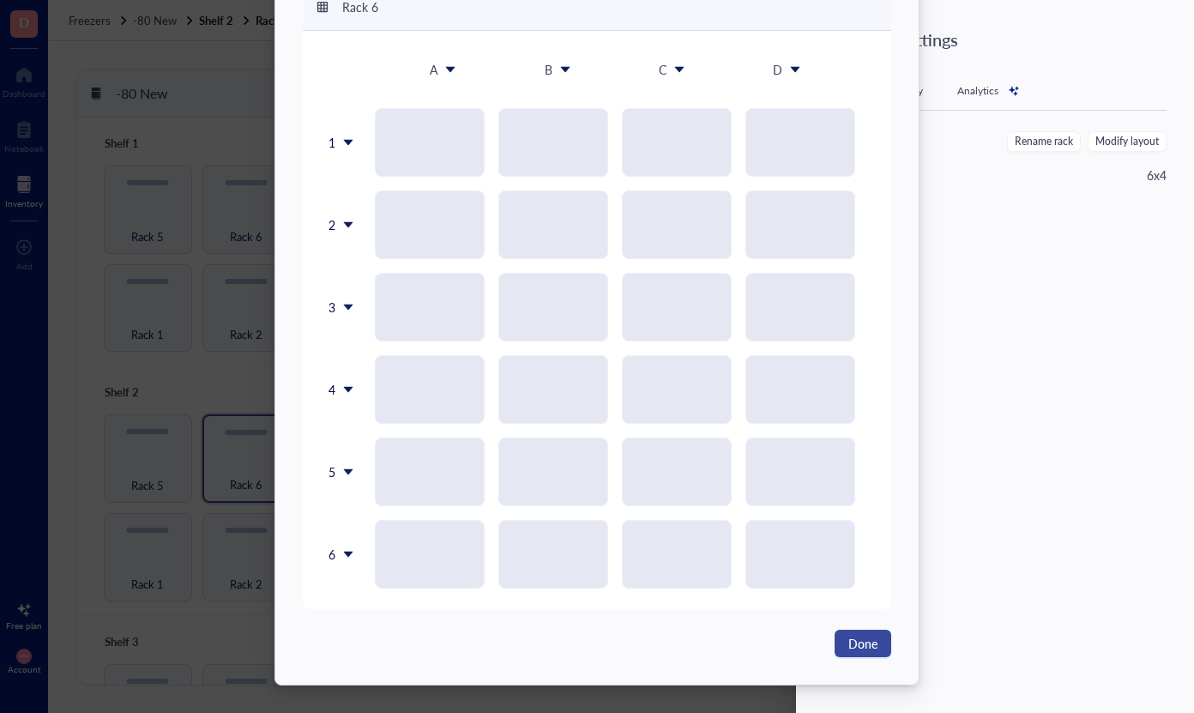
scroll to position [118, 0]
click at [853, 644] on span "Done" at bounding box center [862, 643] width 29 height 19
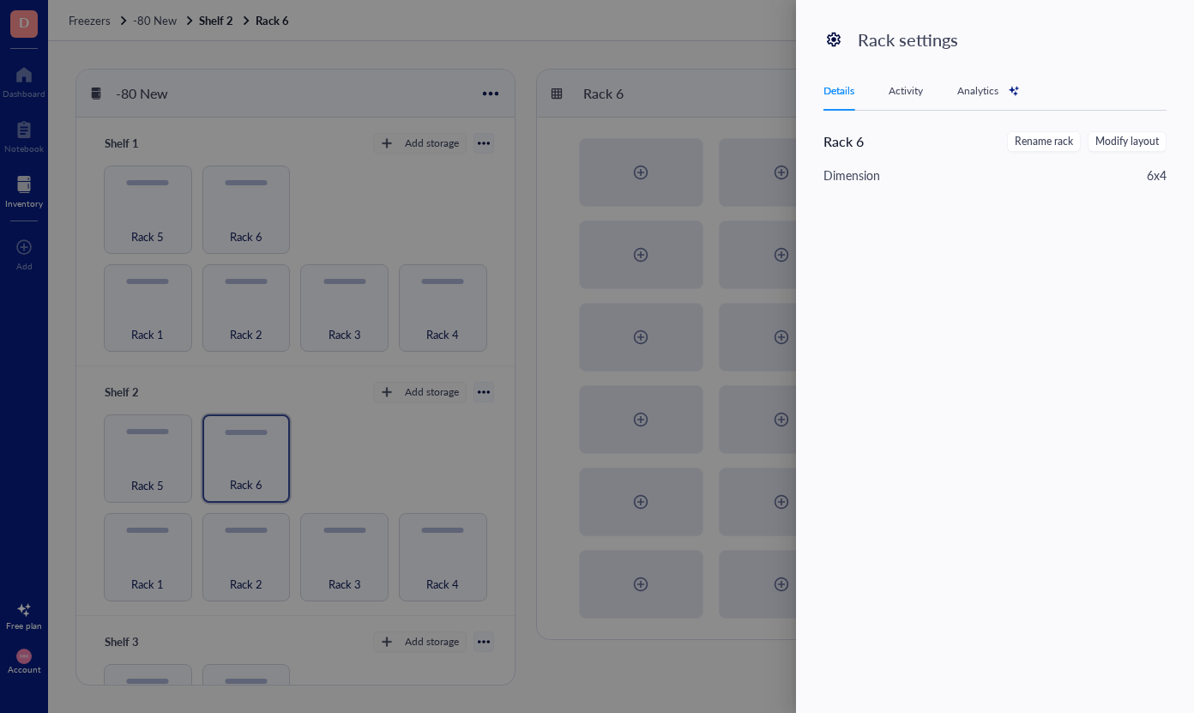
click at [735, 651] on div at bounding box center [597, 356] width 1194 height 713
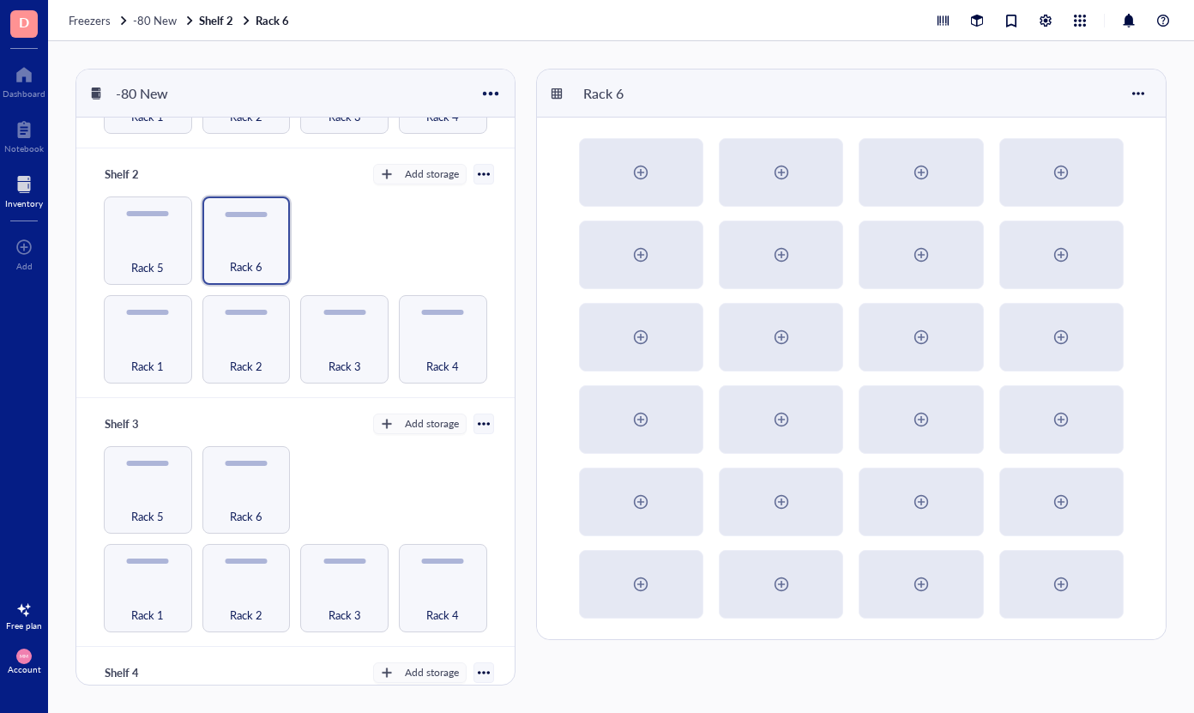
scroll to position [221, 0]
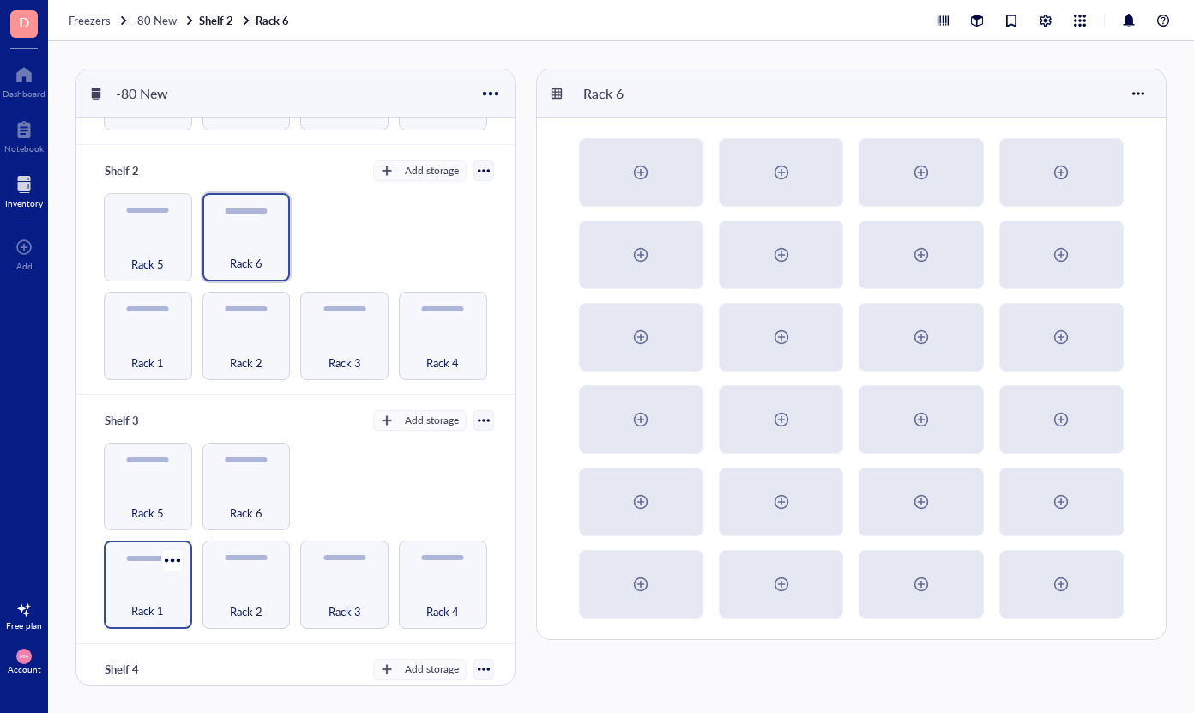
click at [145, 582] on div "Rack 1" at bounding box center [147, 601] width 71 height 38
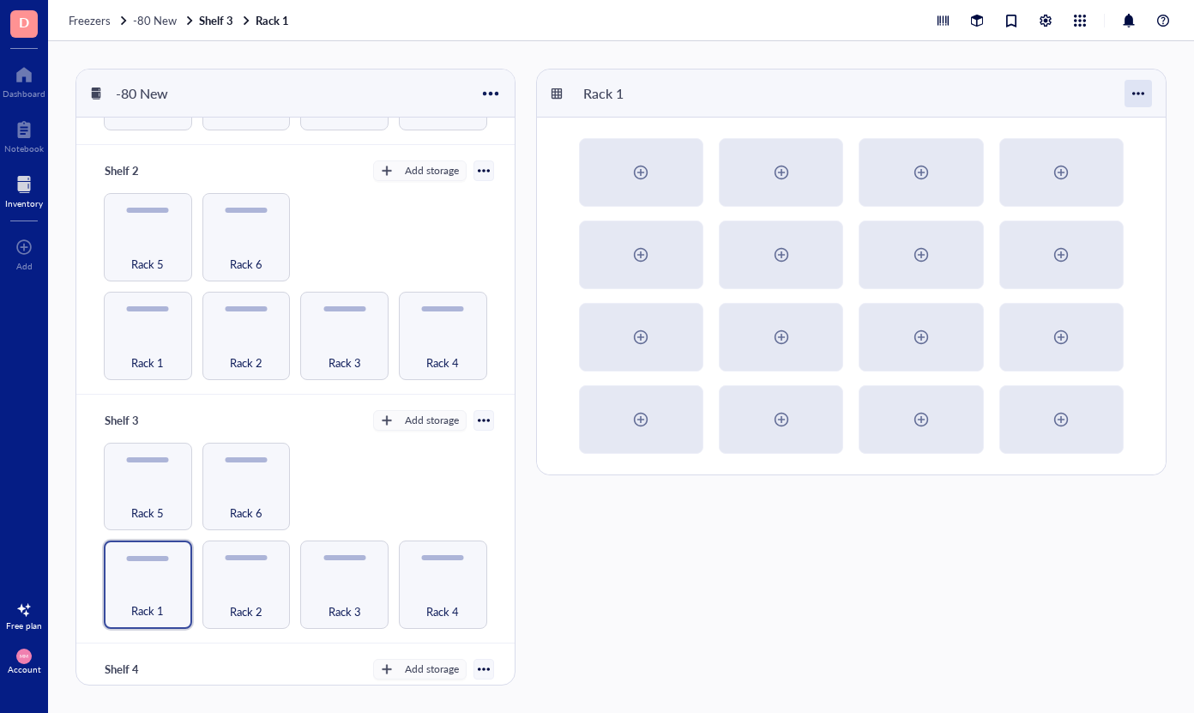
click at [1144, 90] on div at bounding box center [1138, 93] width 27 height 27
click at [1065, 124] on div "Settings" at bounding box center [1080, 125] width 40 height 15
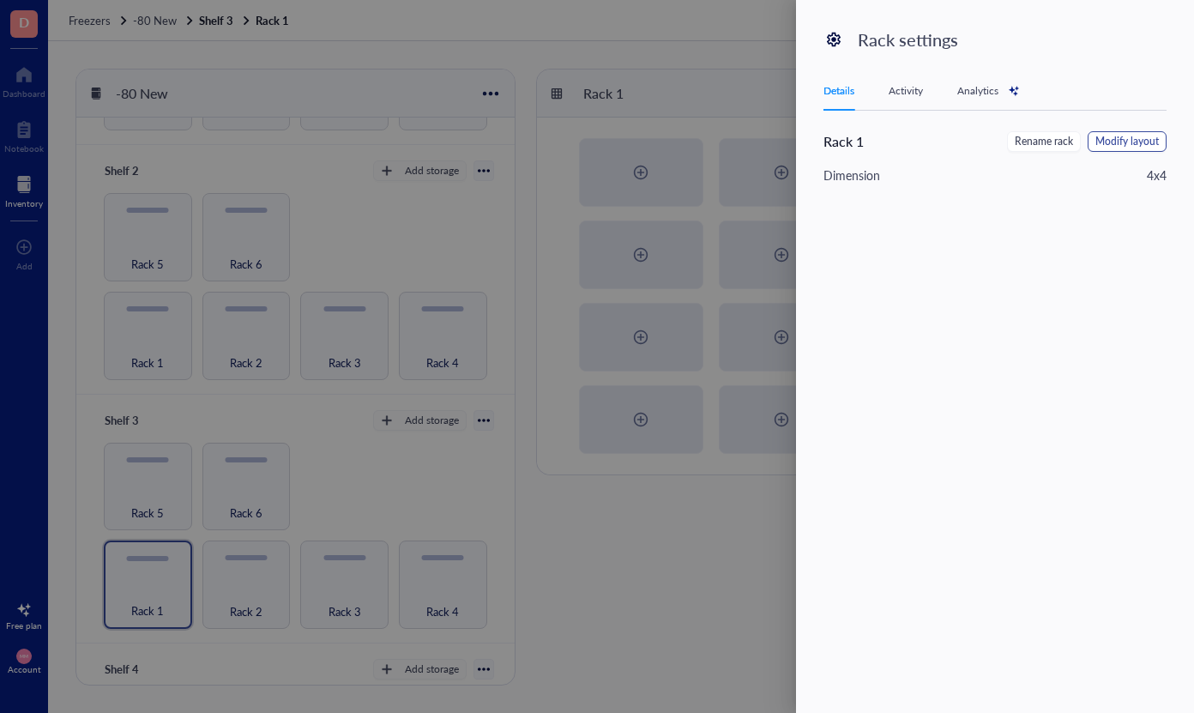
click at [1114, 144] on span "Modify layout" at bounding box center [1126, 142] width 63 height 16
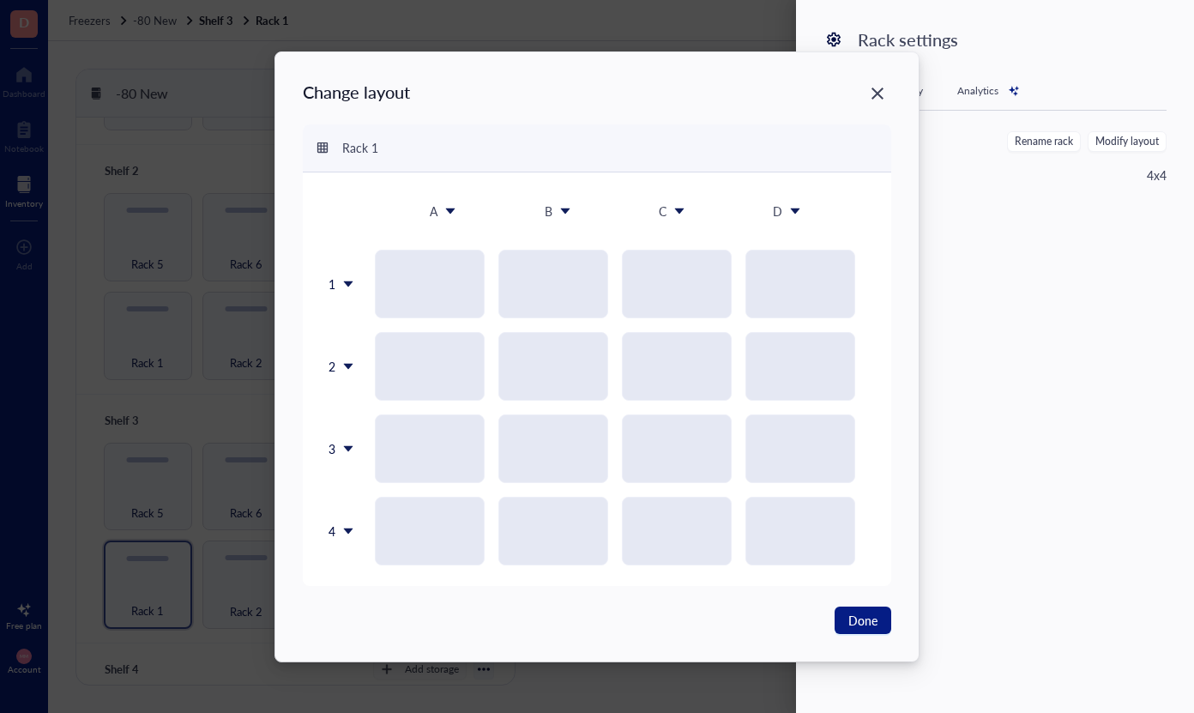
click at [341, 530] on div "4" at bounding box center [341, 531] width 36 height 69
click at [360, 614] on div "Insert 1 below" at bounding box center [385, 611] width 98 height 15
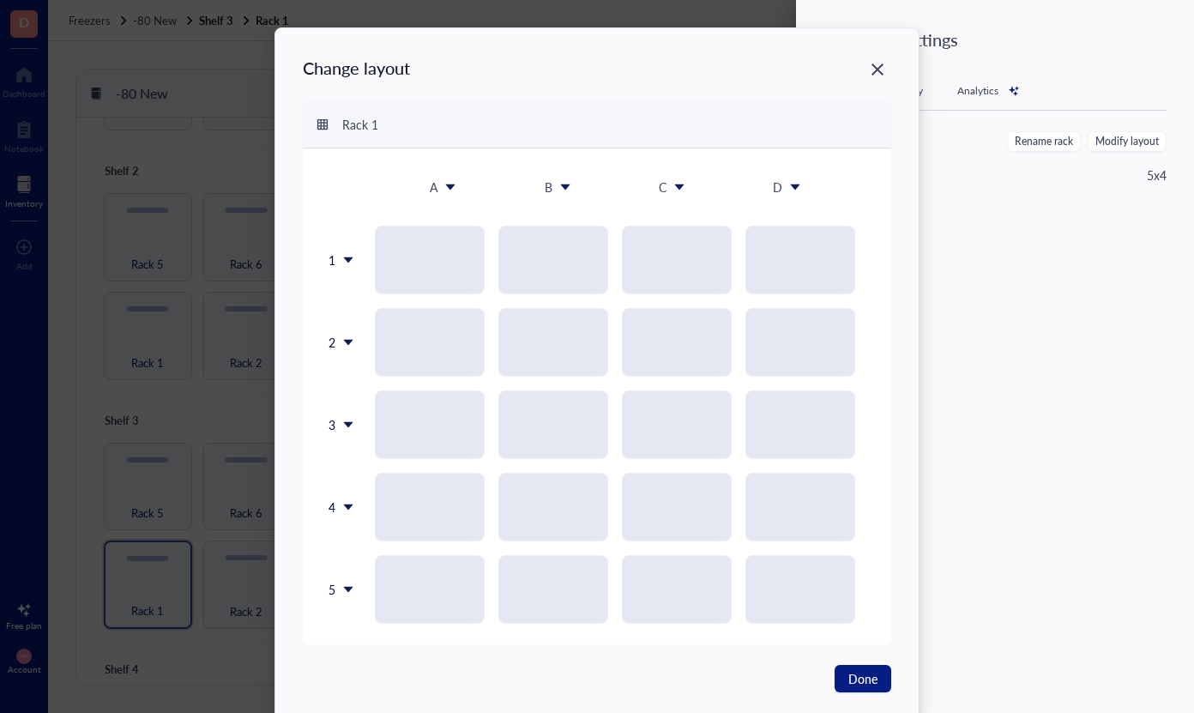
click at [347, 589] on icon at bounding box center [348, 590] width 9 height 6
click at [405, 478] on div "Insert 1 below" at bounding box center [382, 473] width 98 height 15
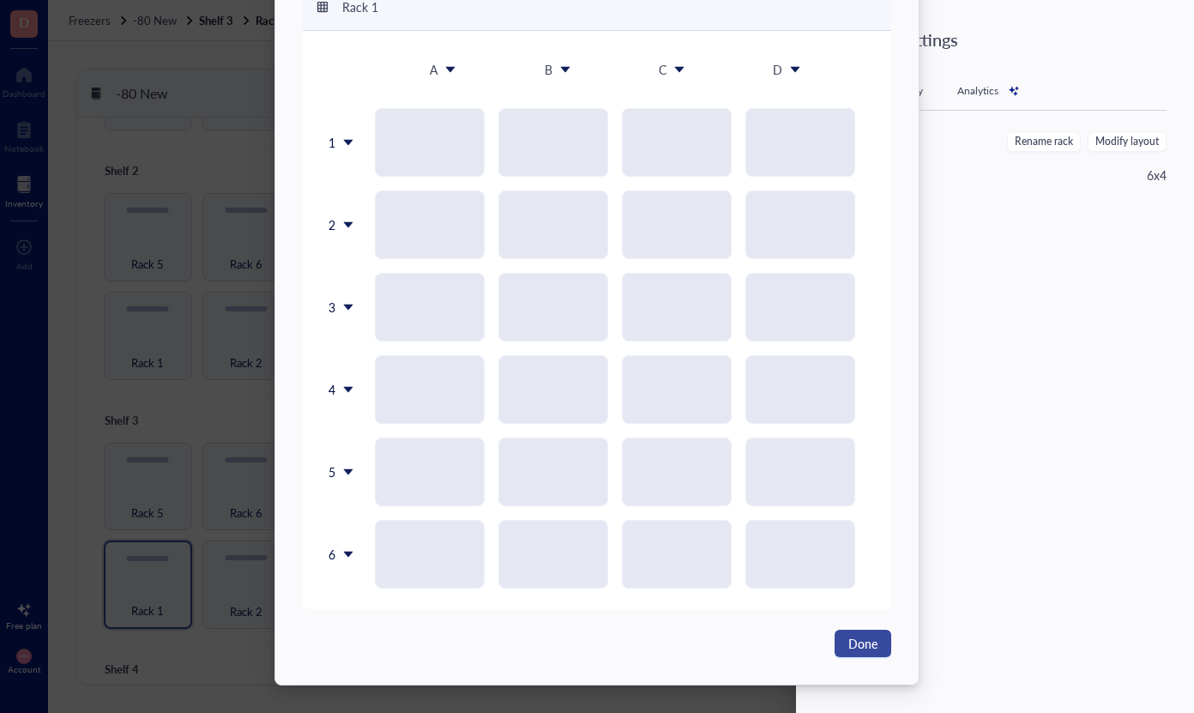
scroll to position [118, 0]
click at [855, 648] on span "Done" at bounding box center [862, 643] width 29 height 19
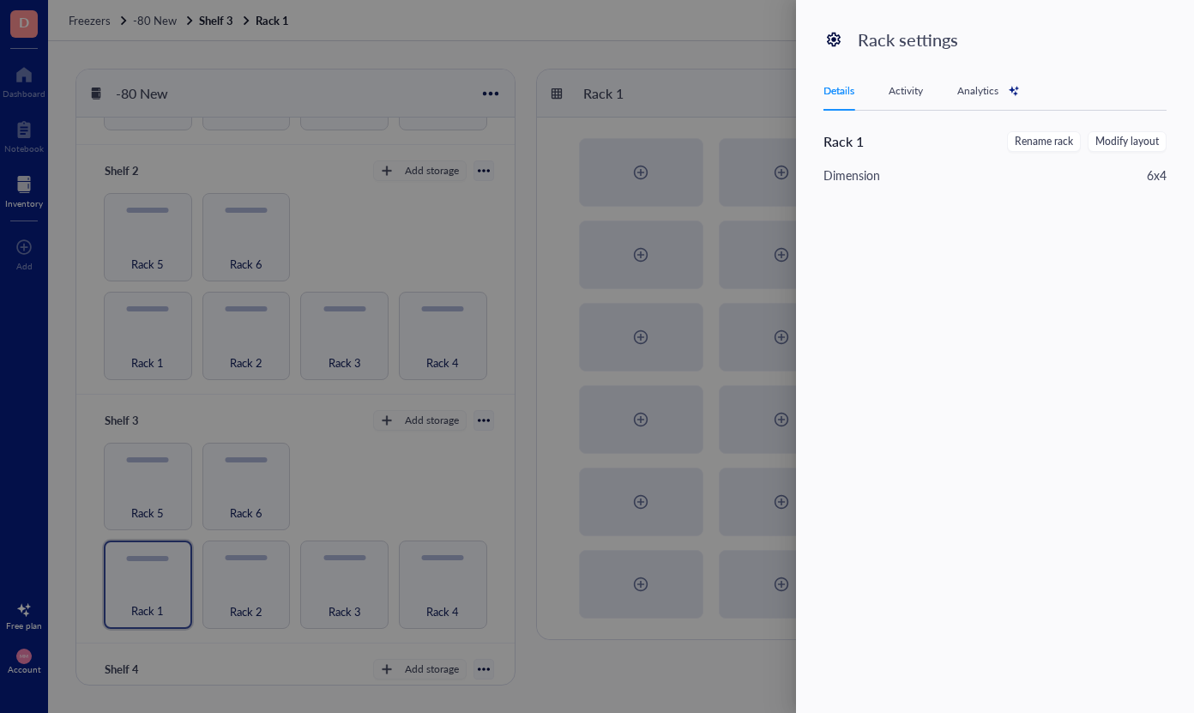
click at [544, 657] on div at bounding box center [597, 356] width 1194 height 713
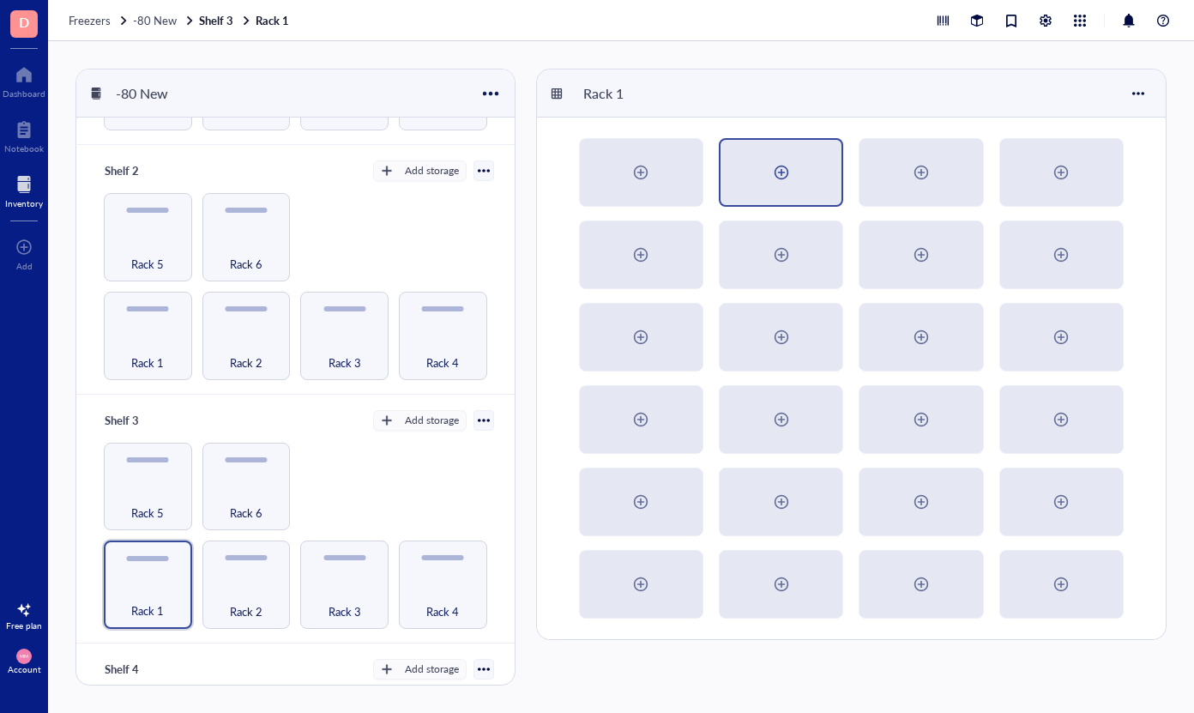
click at [793, 166] on div at bounding box center [781, 172] width 27 height 27
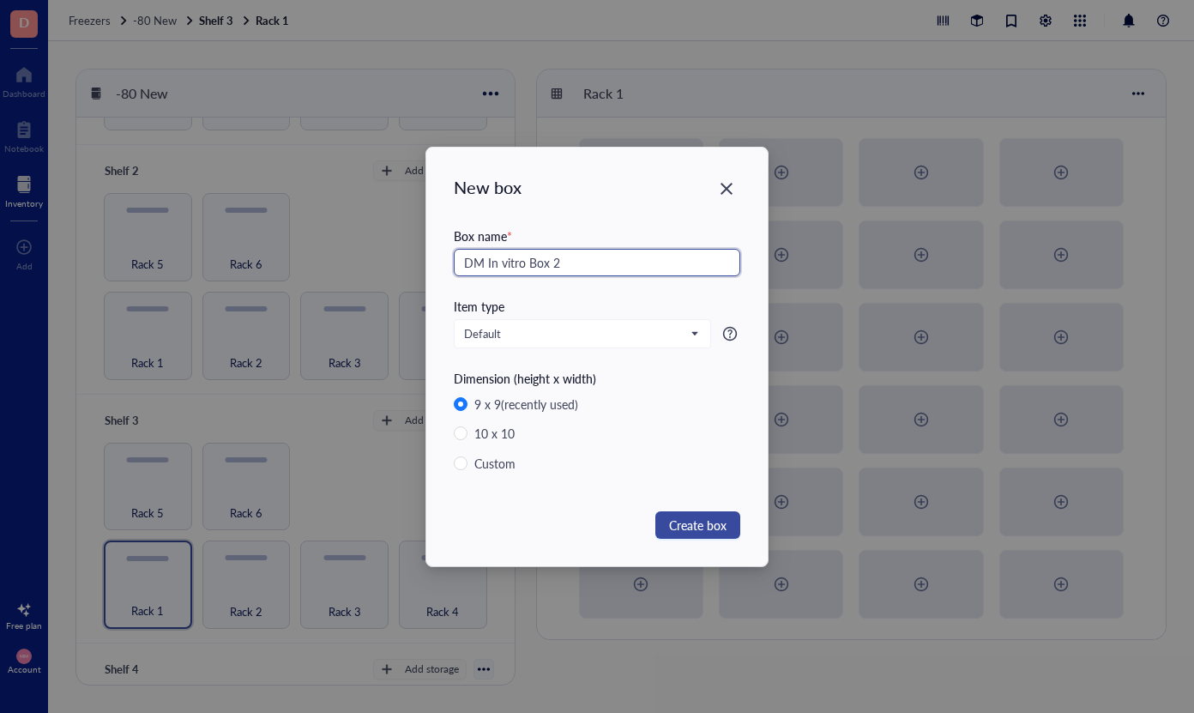
type input "DM In vitro Box 2"
click at [708, 529] on span "Create box" at bounding box center [697, 525] width 57 height 19
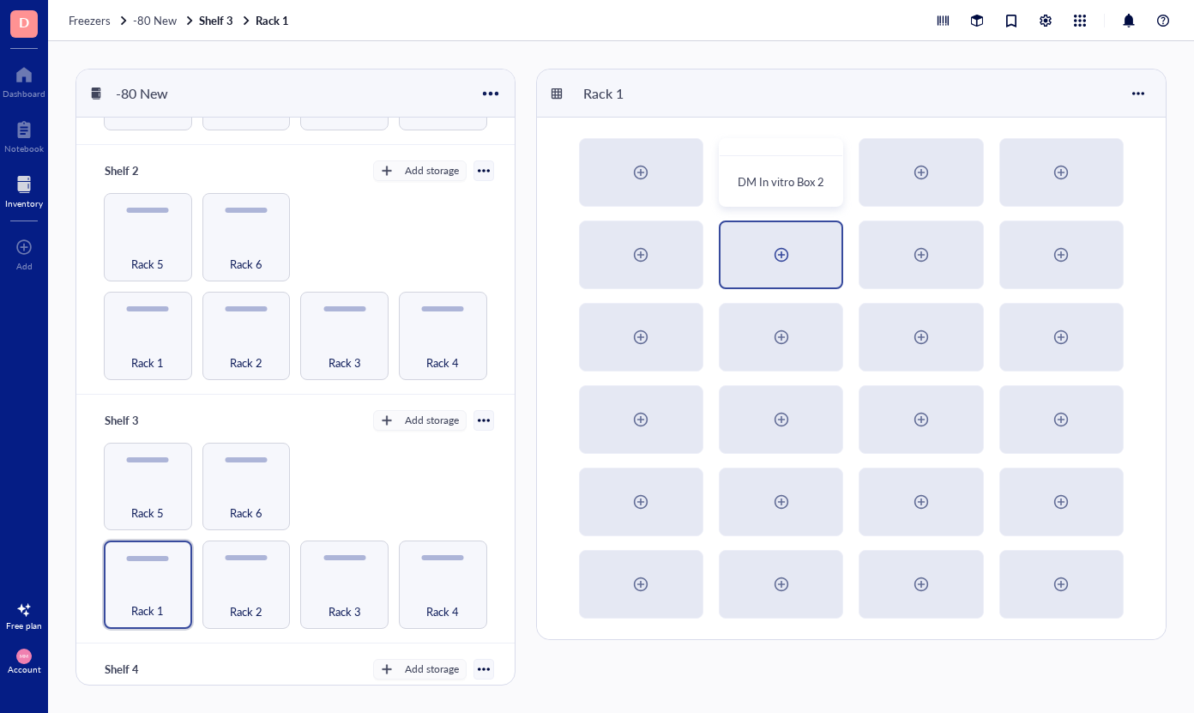
click at [787, 256] on div at bounding box center [781, 254] width 27 height 27
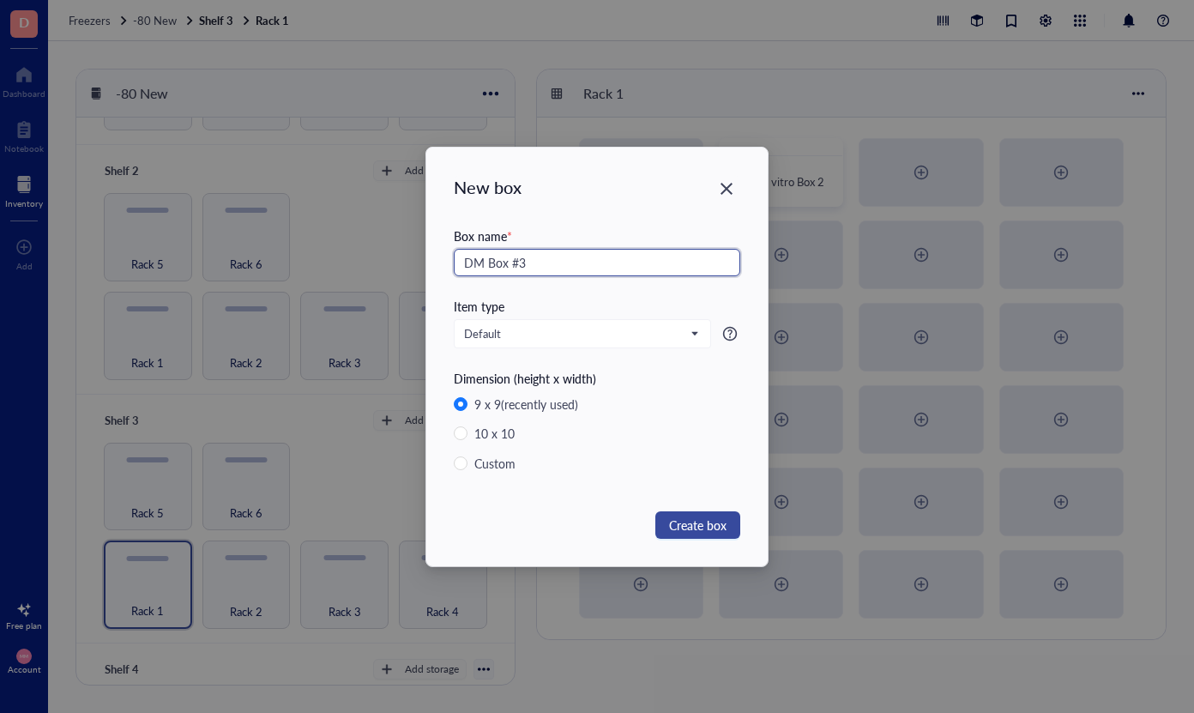
type input "DM Box #3"
click at [678, 528] on span "Create box" at bounding box center [697, 525] width 57 height 19
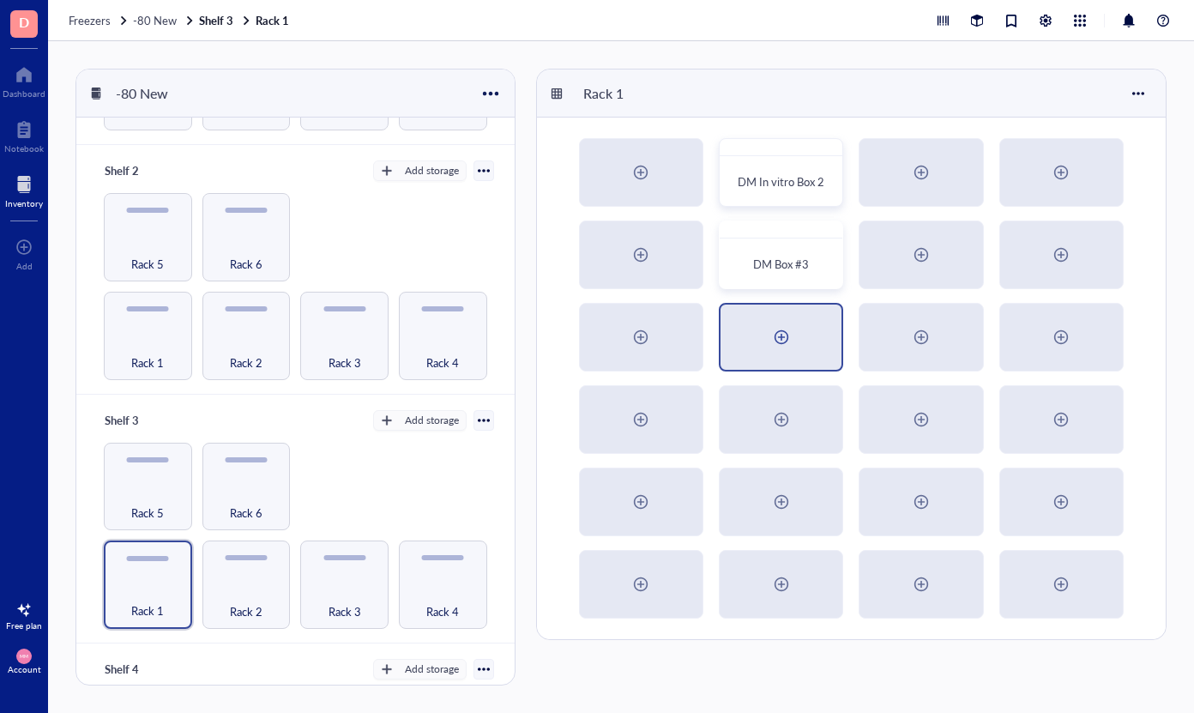
click at [783, 343] on div at bounding box center [781, 336] width 27 height 27
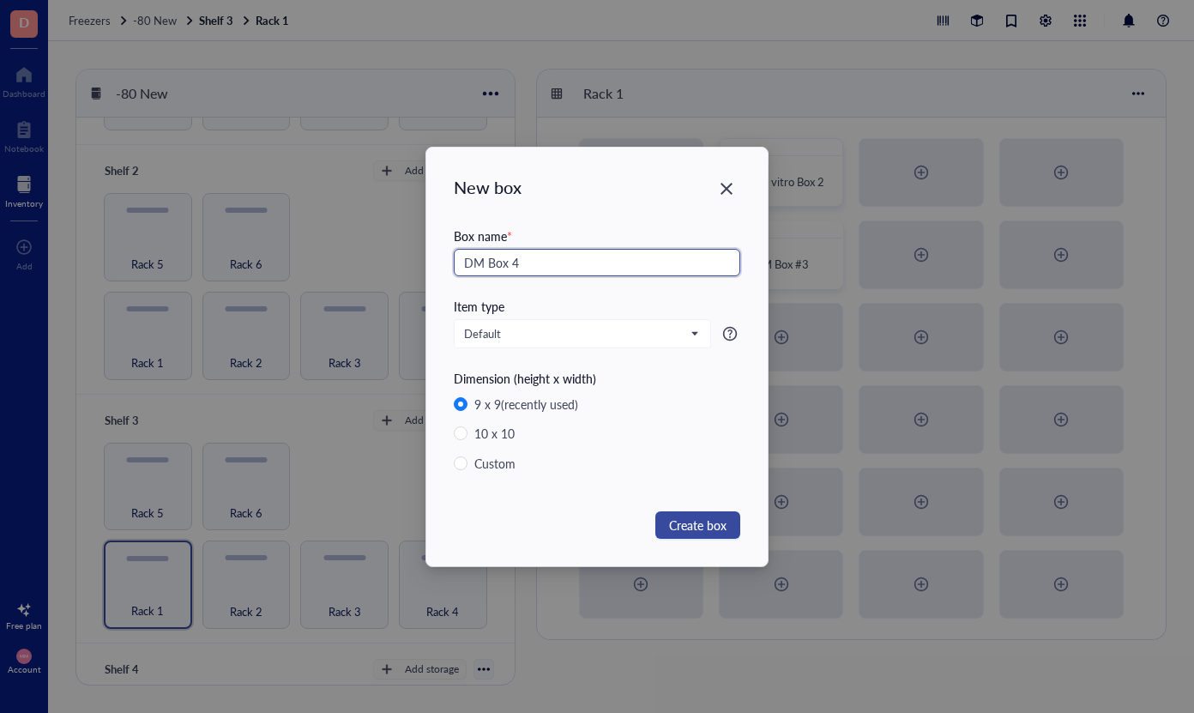
type input "DM Box 4"
click at [684, 524] on span "Create box" at bounding box center [697, 525] width 57 height 19
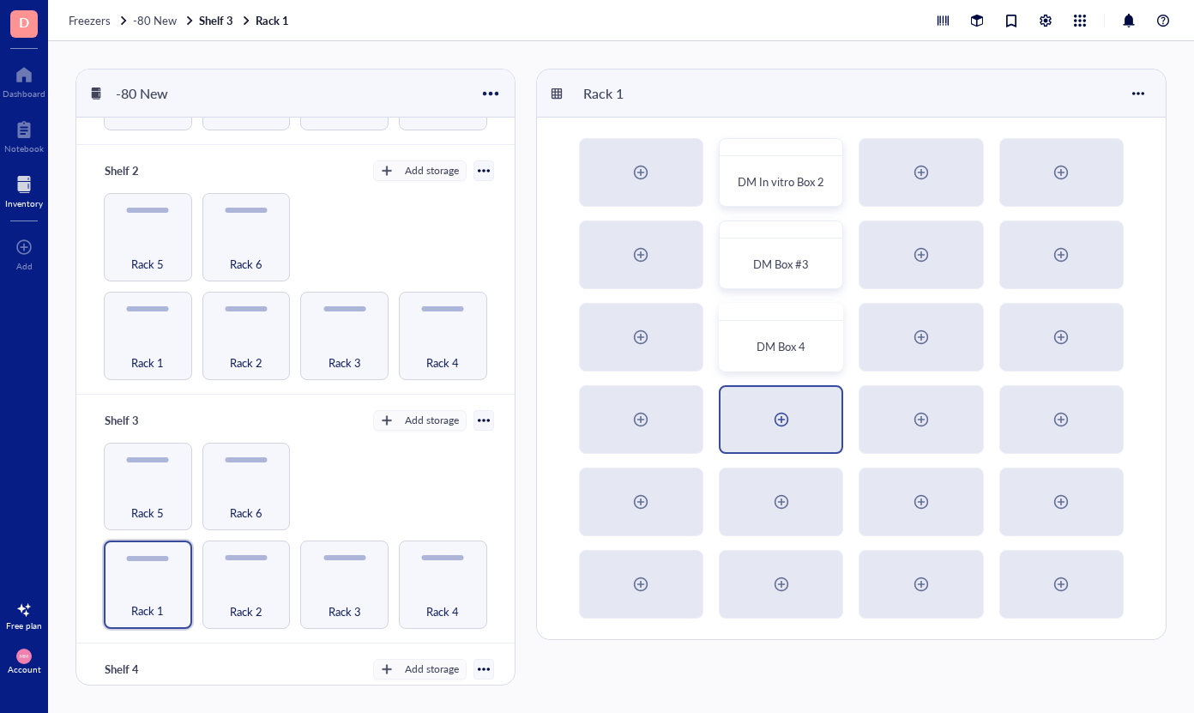
click at [786, 414] on div at bounding box center [781, 419] width 27 height 27
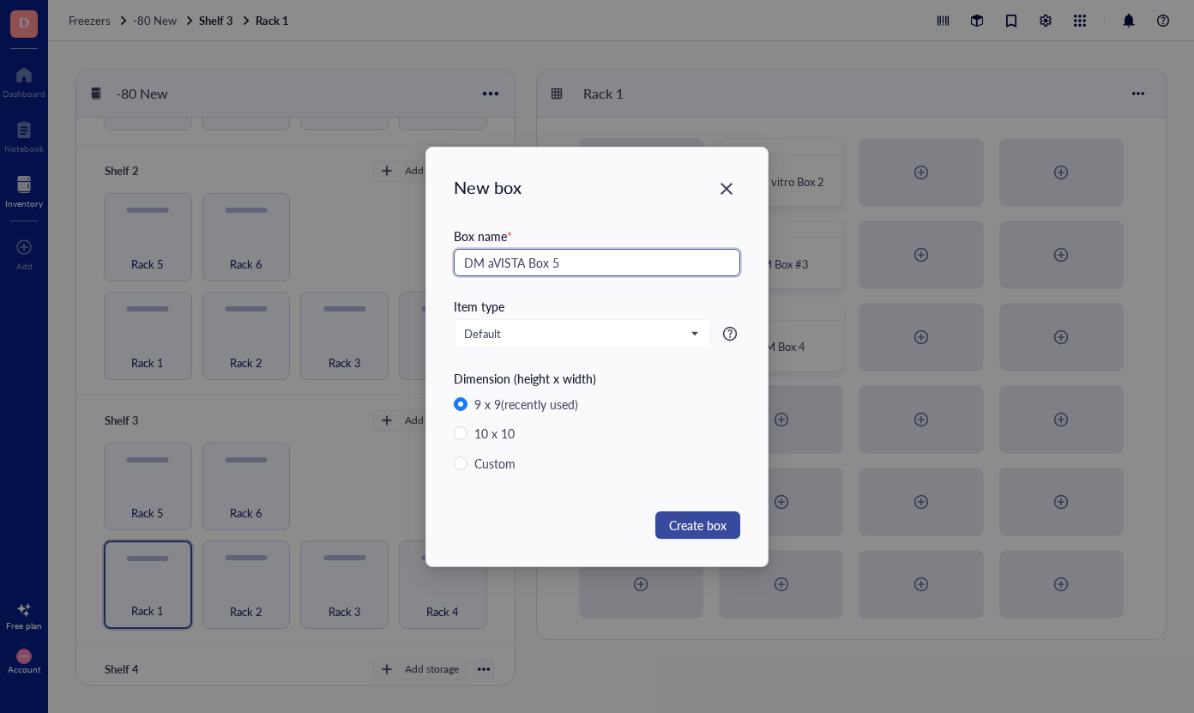
type input "DM aVISTA Box 5"
click at [701, 520] on span "Create box" at bounding box center [697, 525] width 57 height 19
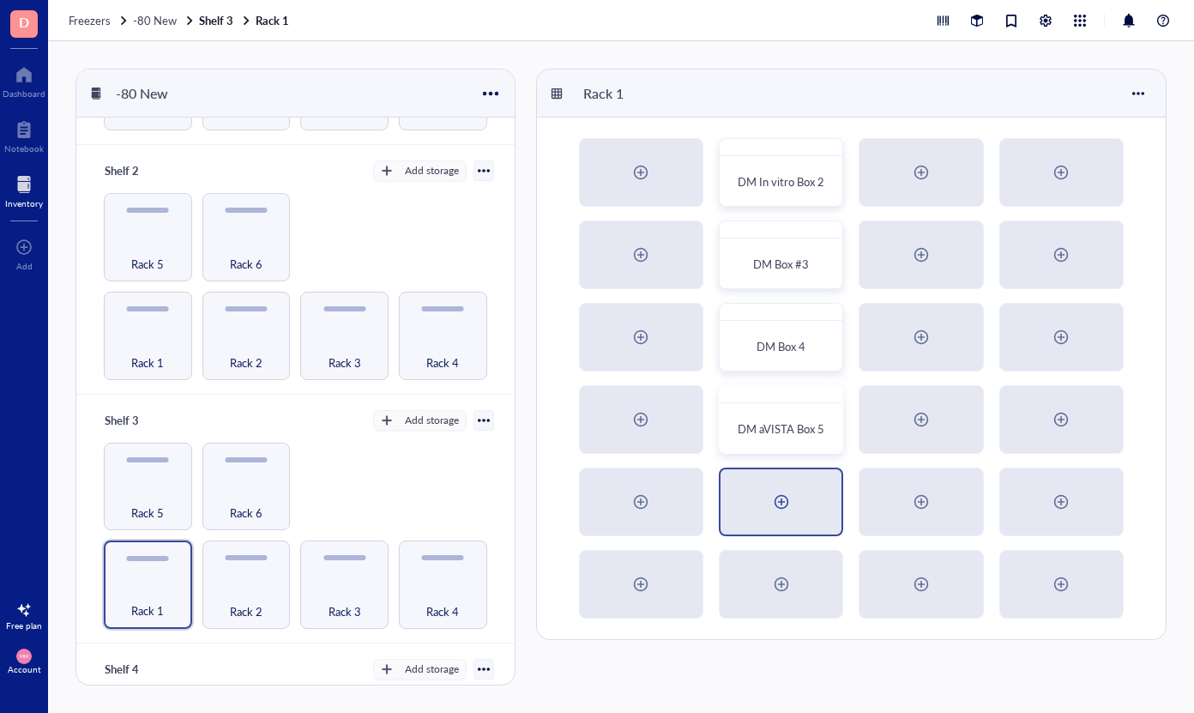
click at [782, 502] on div at bounding box center [781, 501] width 27 height 27
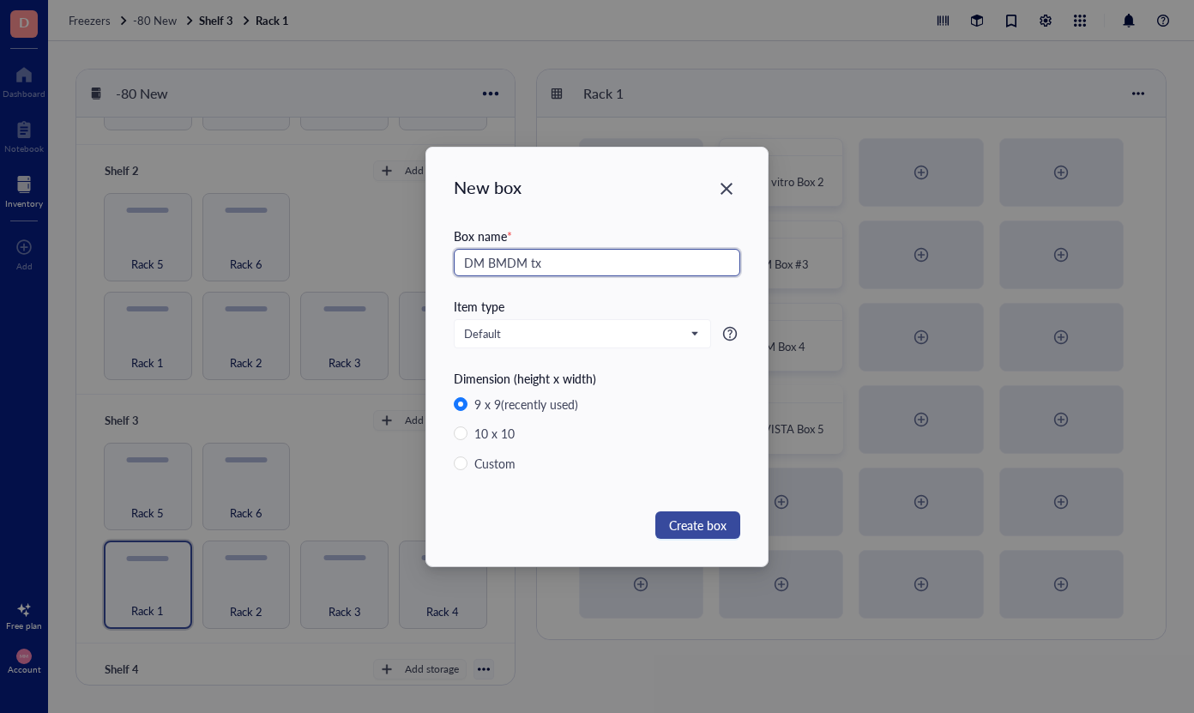
type input "DM BMDM tx"
click at [663, 533] on button "Create box" at bounding box center [697, 524] width 85 height 27
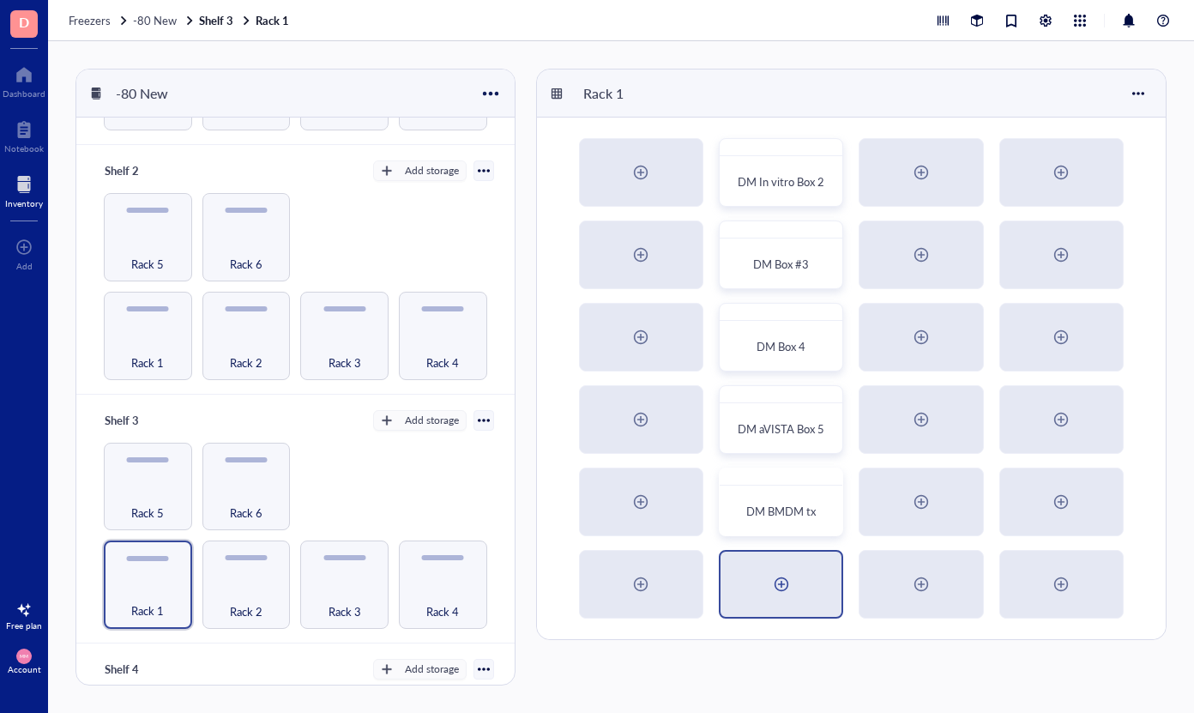
click at [776, 583] on div at bounding box center [781, 583] width 27 height 27
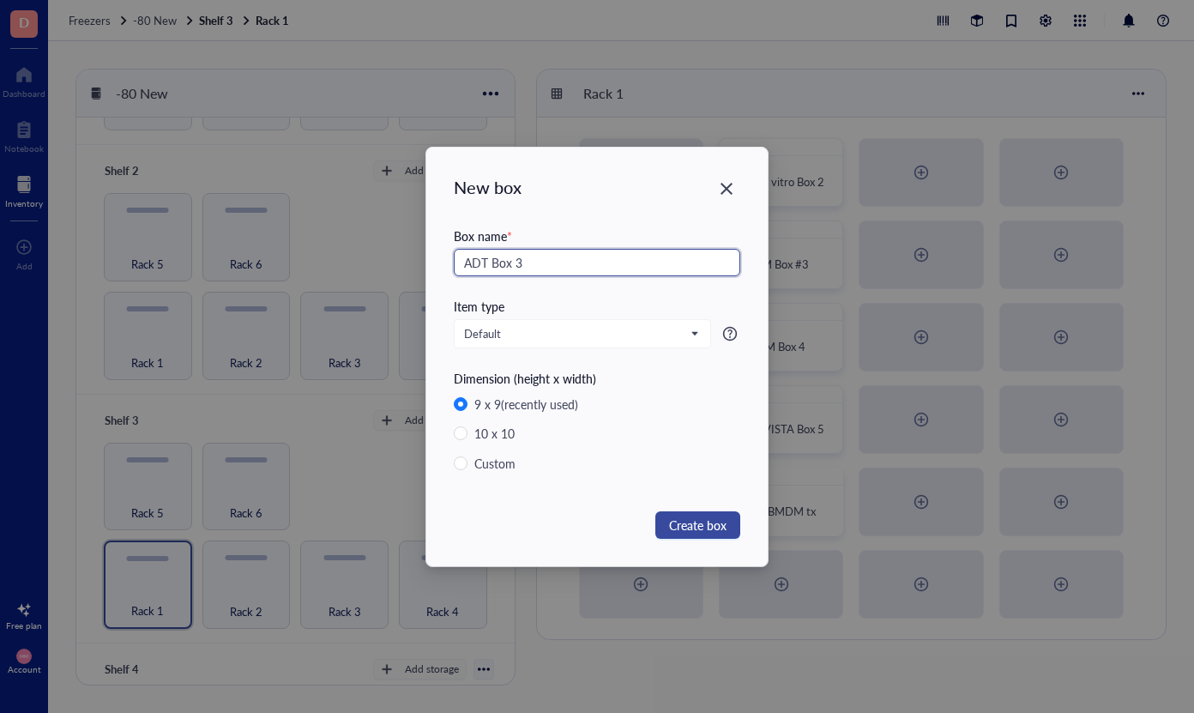
type input "ADT Box 3"
click at [710, 527] on span "Create box" at bounding box center [697, 525] width 57 height 19
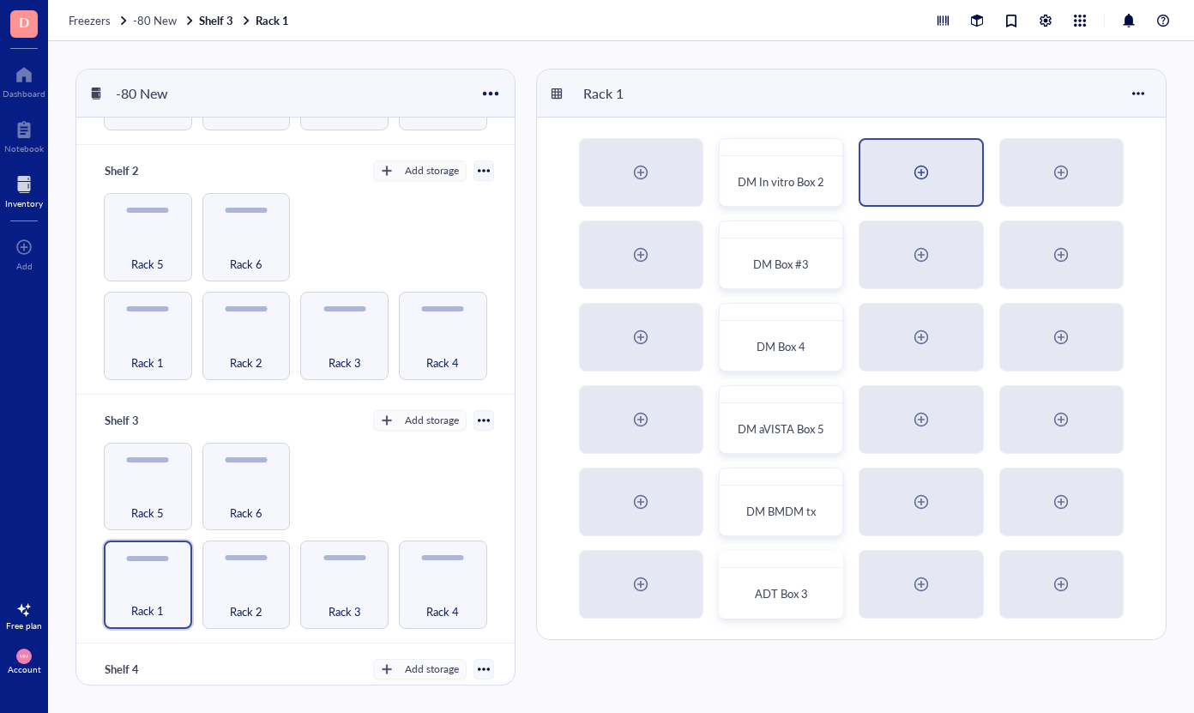
click at [926, 178] on div at bounding box center [921, 172] width 27 height 27
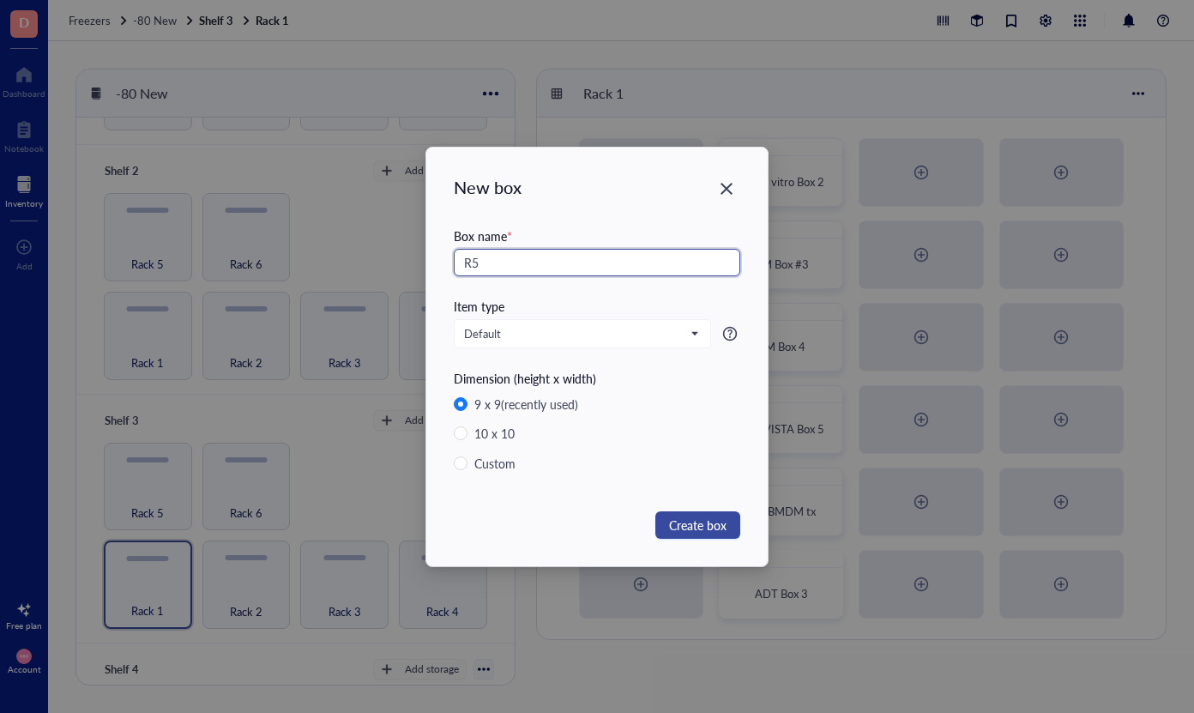
type input "R5"
click at [689, 525] on span "Create box" at bounding box center [697, 525] width 57 height 19
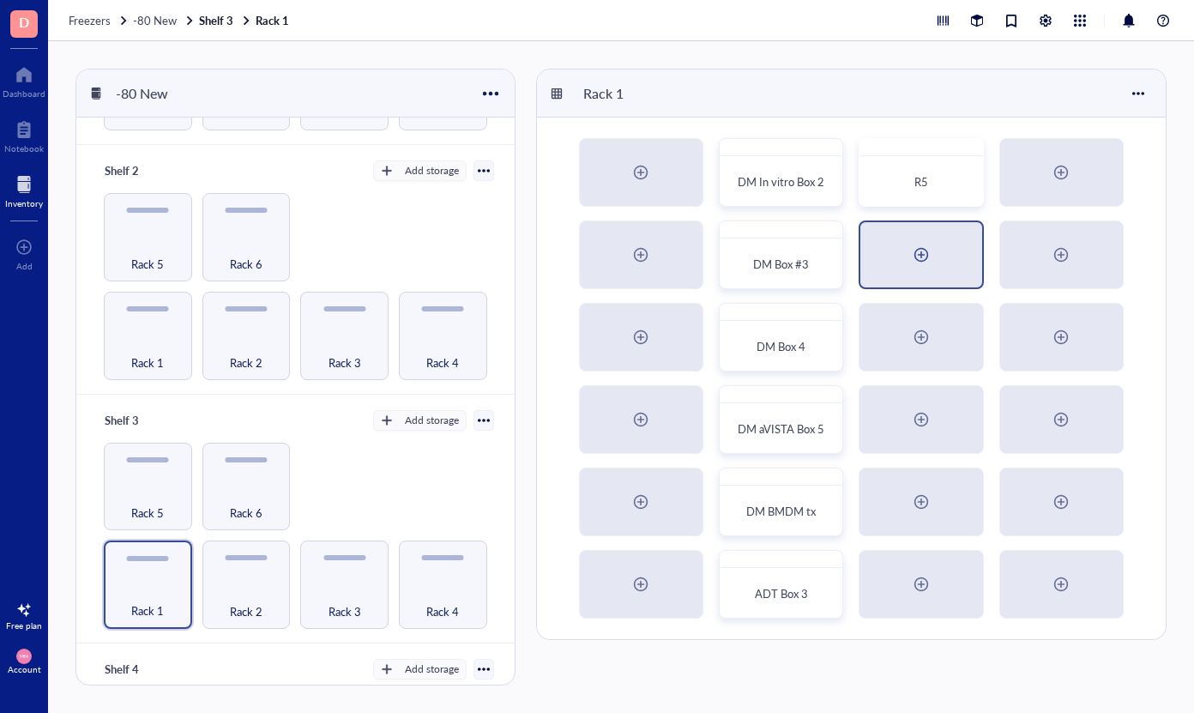
click at [920, 264] on div at bounding box center [921, 254] width 27 height 27
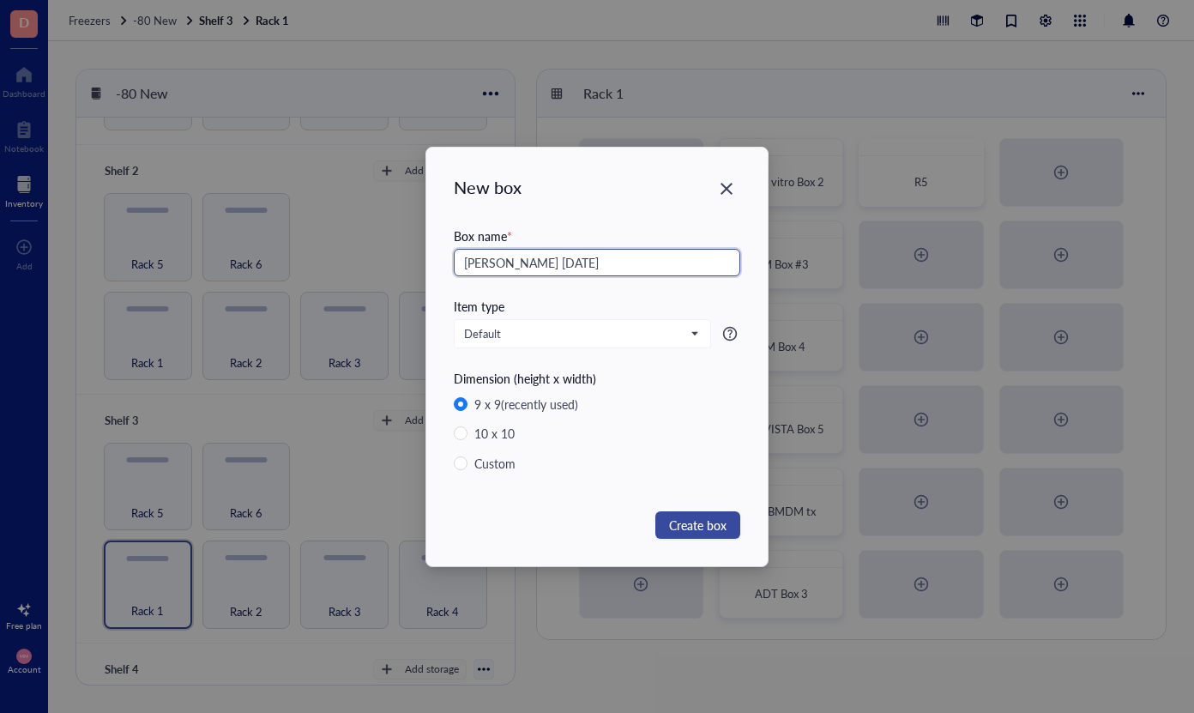
type input "[PERSON_NAME] [DATE]"
click at [685, 523] on span "Create box" at bounding box center [697, 525] width 57 height 19
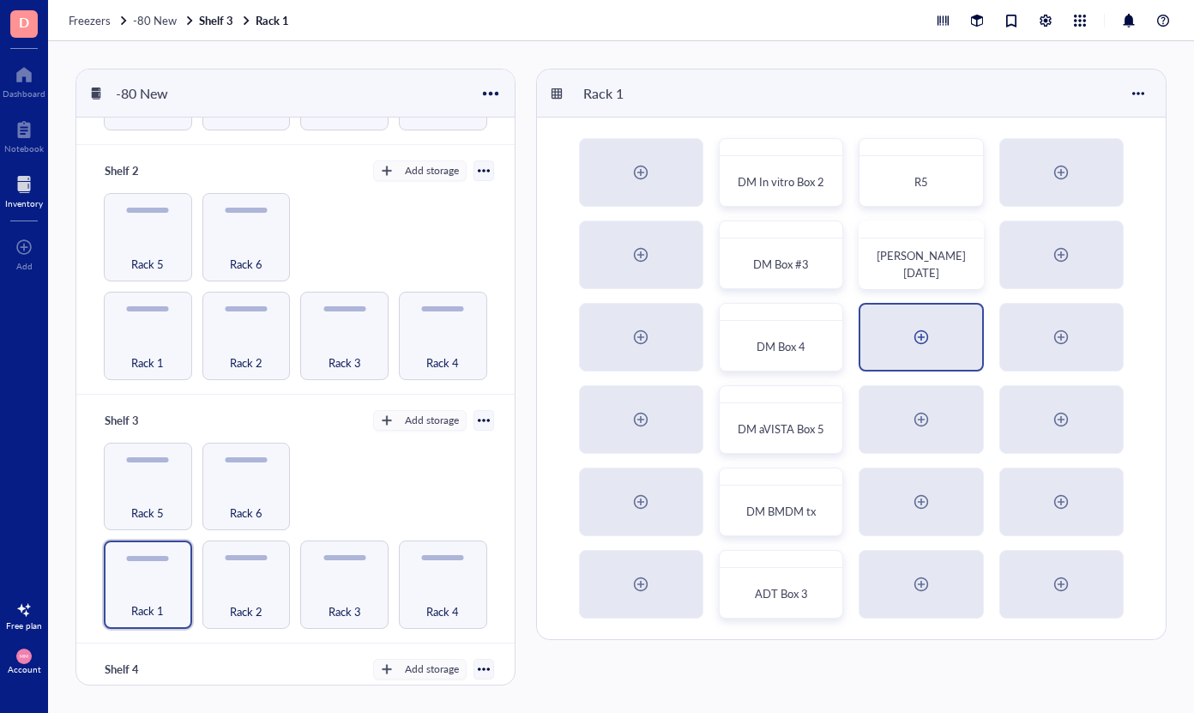
click at [917, 348] on div at bounding box center [921, 336] width 27 height 27
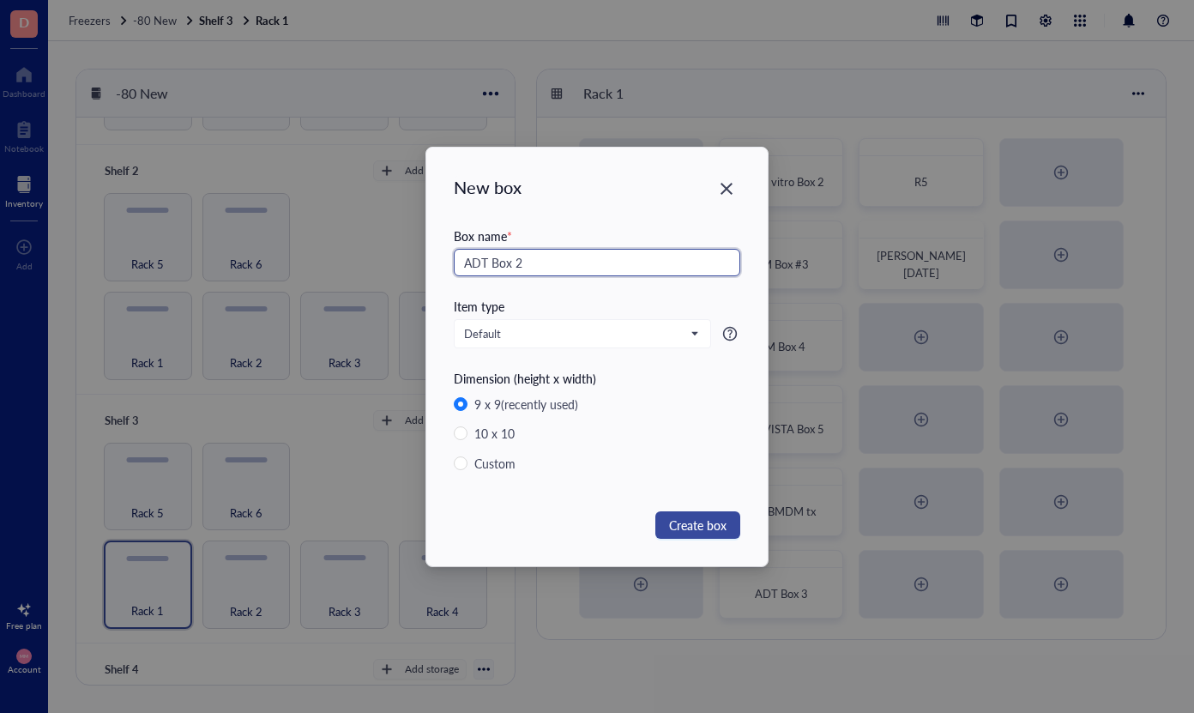
type input "ADT Box 2"
click at [712, 529] on span "Create box" at bounding box center [697, 525] width 57 height 19
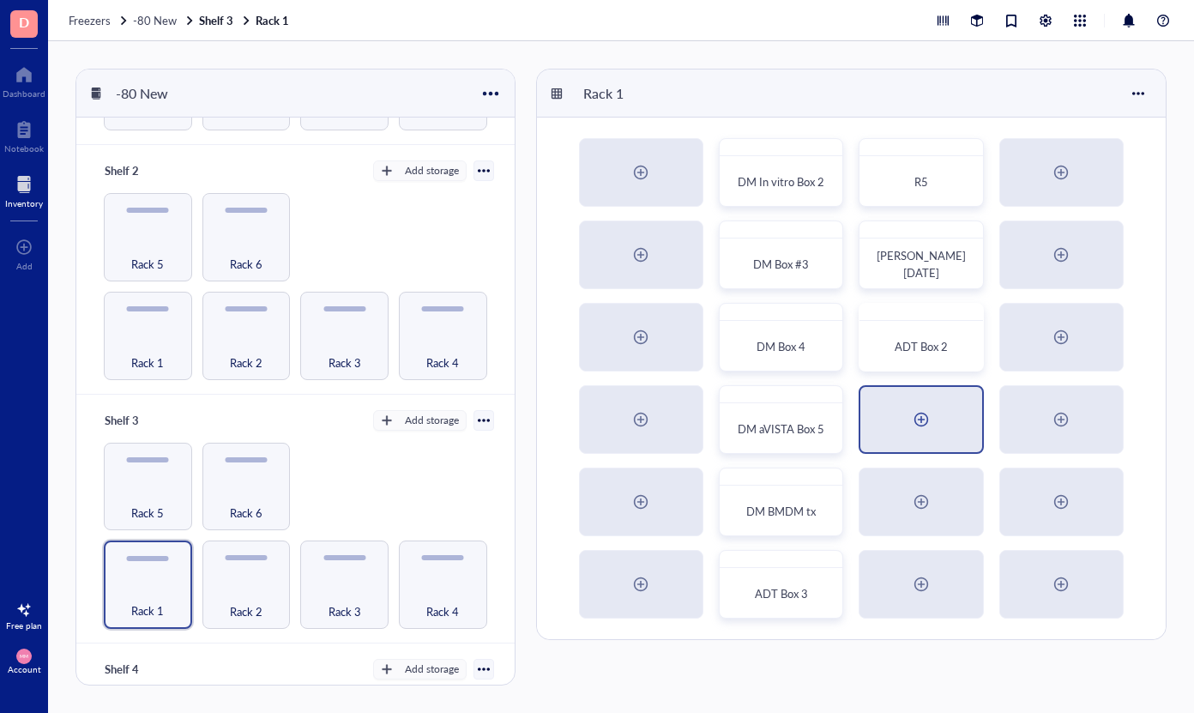
click at [925, 419] on div at bounding box center [921, 419] width 27 height 27
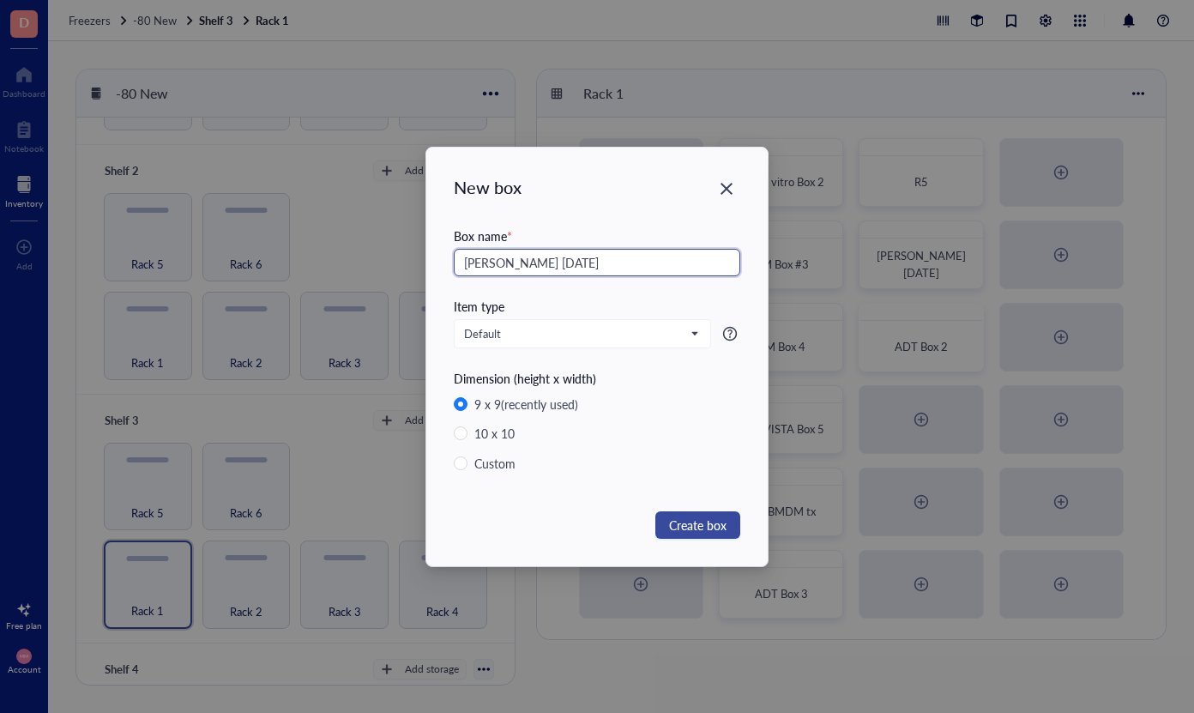
type input "[PERSON_NAME] [DATE]"
click at [674, 527] on span "Create box" at bounding box center [697, 525] width 57 height 19
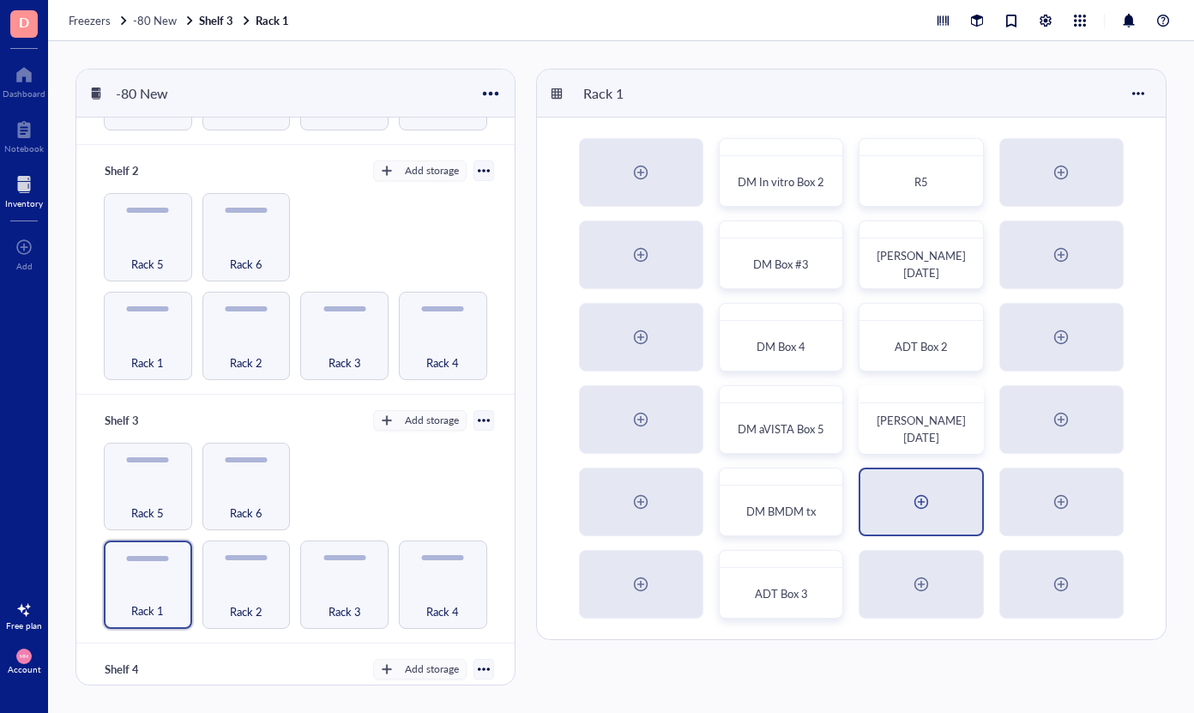
click at [926, 508] on div at bounding box center [921, 501] width 27 height 27
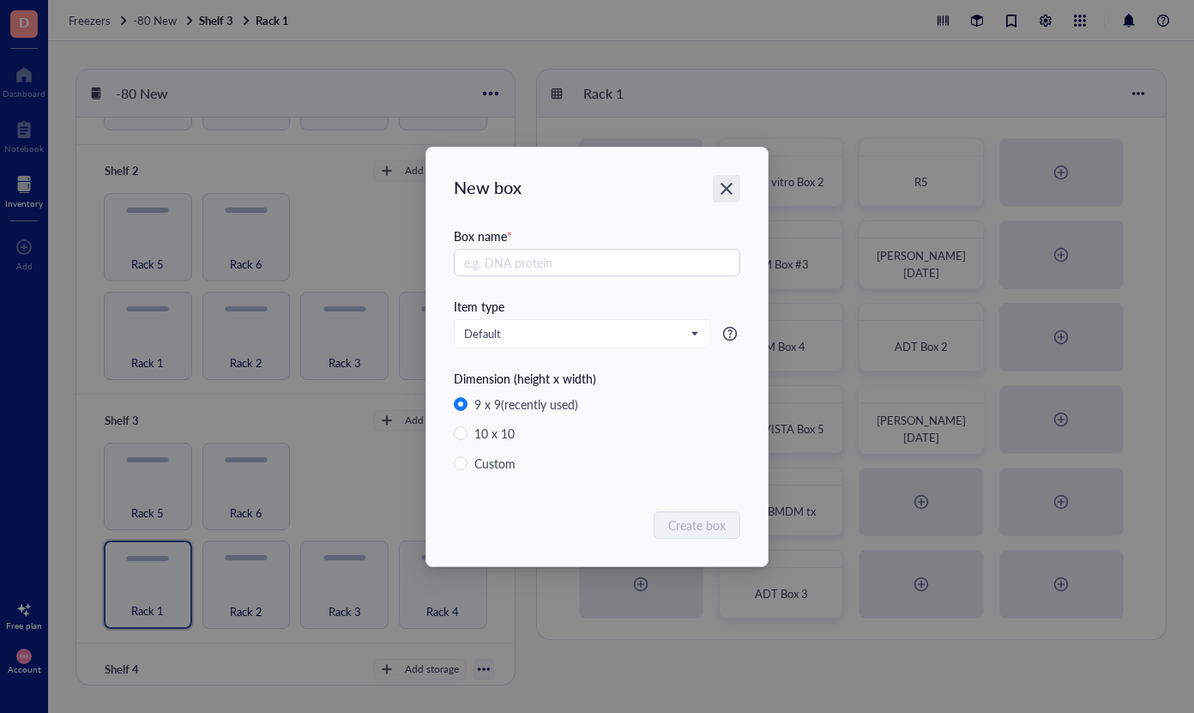
click at [720, 184] on icon "Close" at bounding box center [727, 188] width 16 height 16
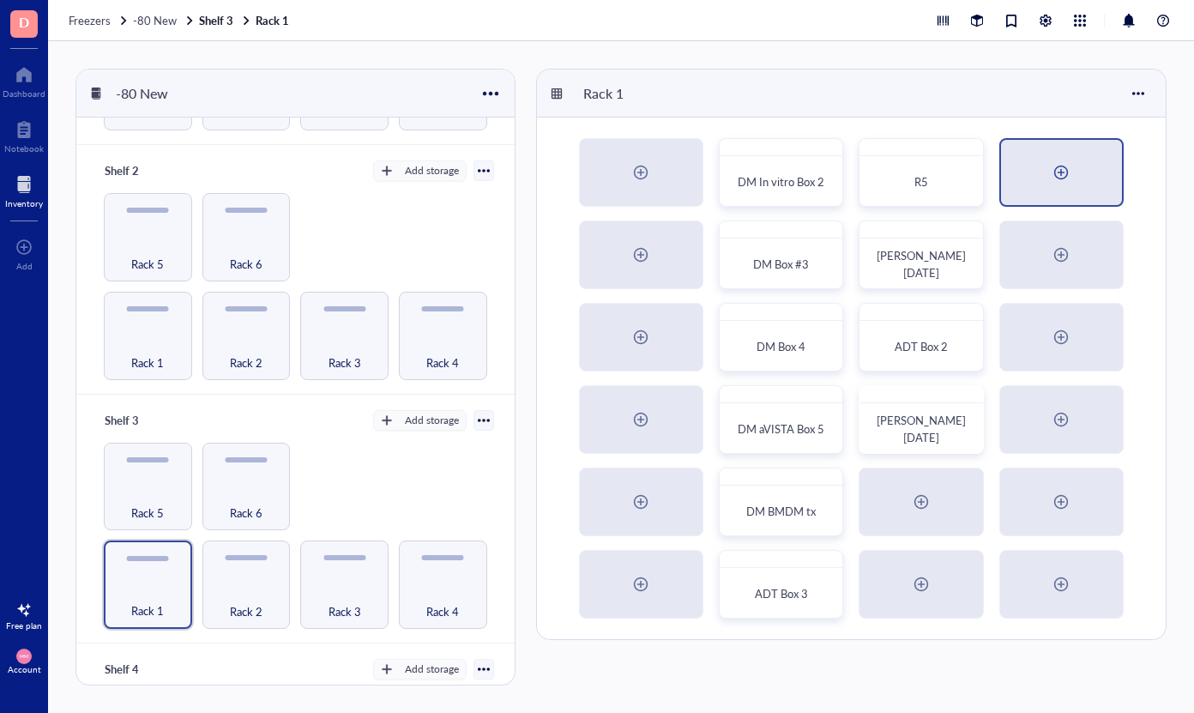
click at [1065, 169] on div at bounding box center [1060, 172] width 27 height 27
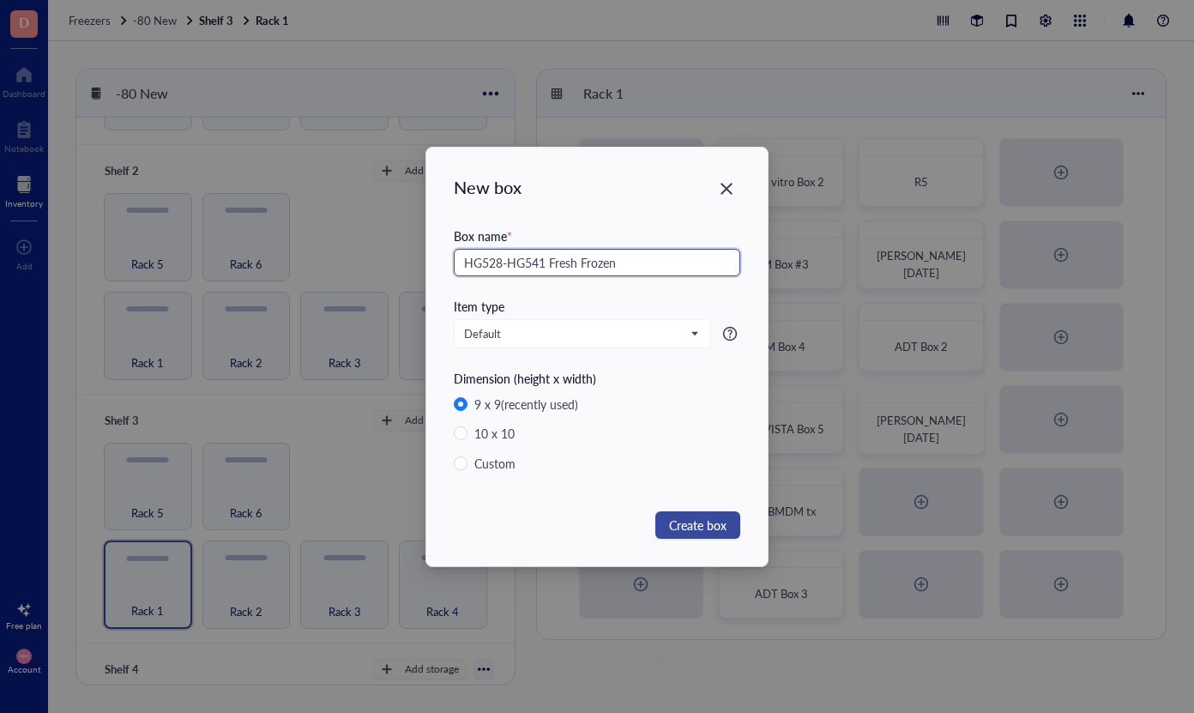
type input "HG528-HG541 Fresh Frozen"
click at [714, 524] on span "Create box" at bounding box center [697, 525] width 57 height 19
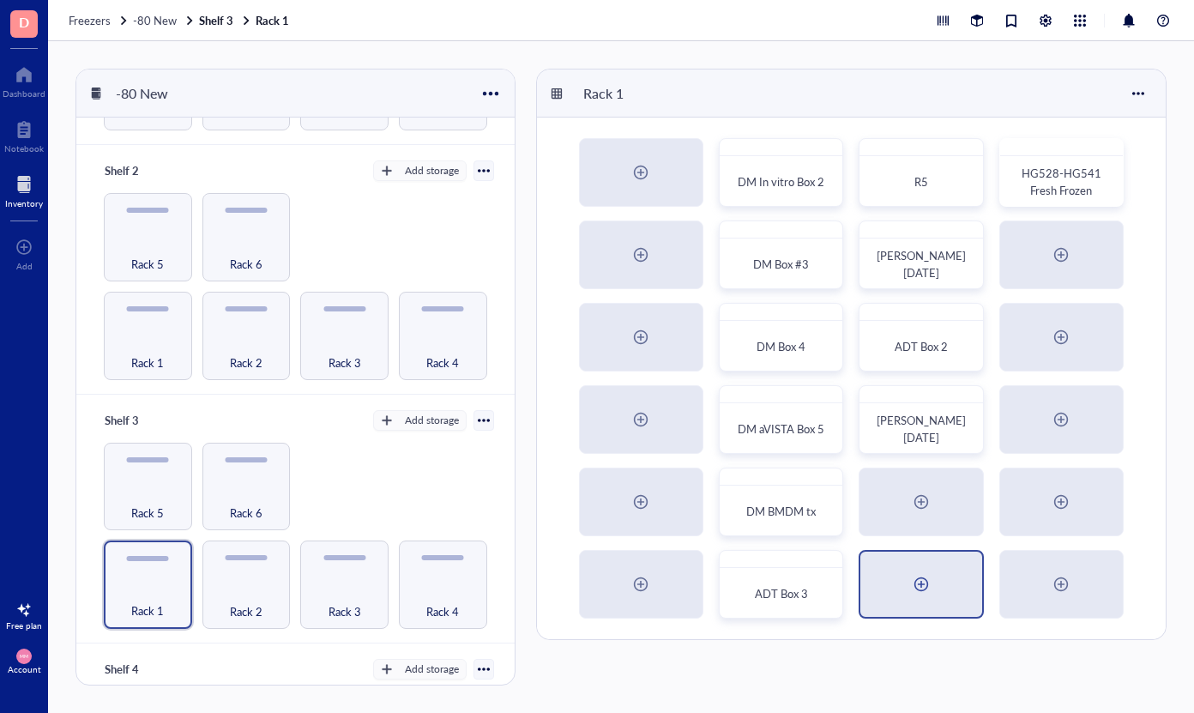
click at [909, 574] on div at bounding box center [921, 583] width 27 height 27
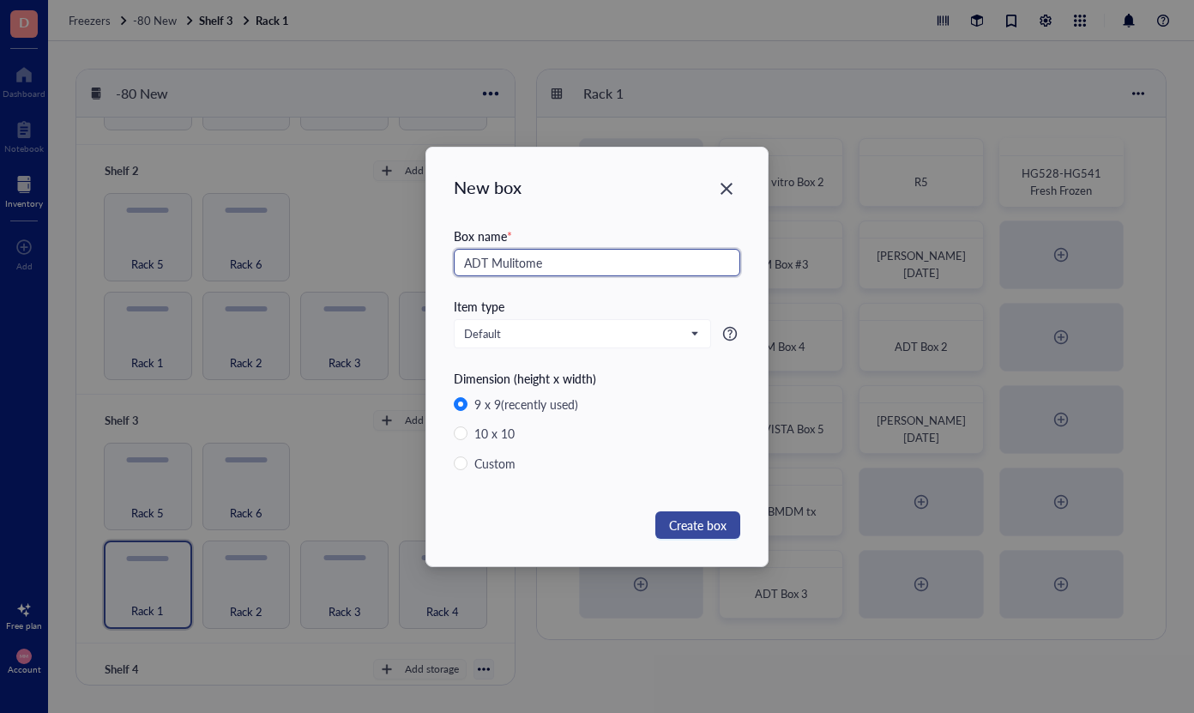
type input "ADT Mulitome"
click at [690, 529] on span "Create box" at bounding box center [697, 525] width 57 height 19
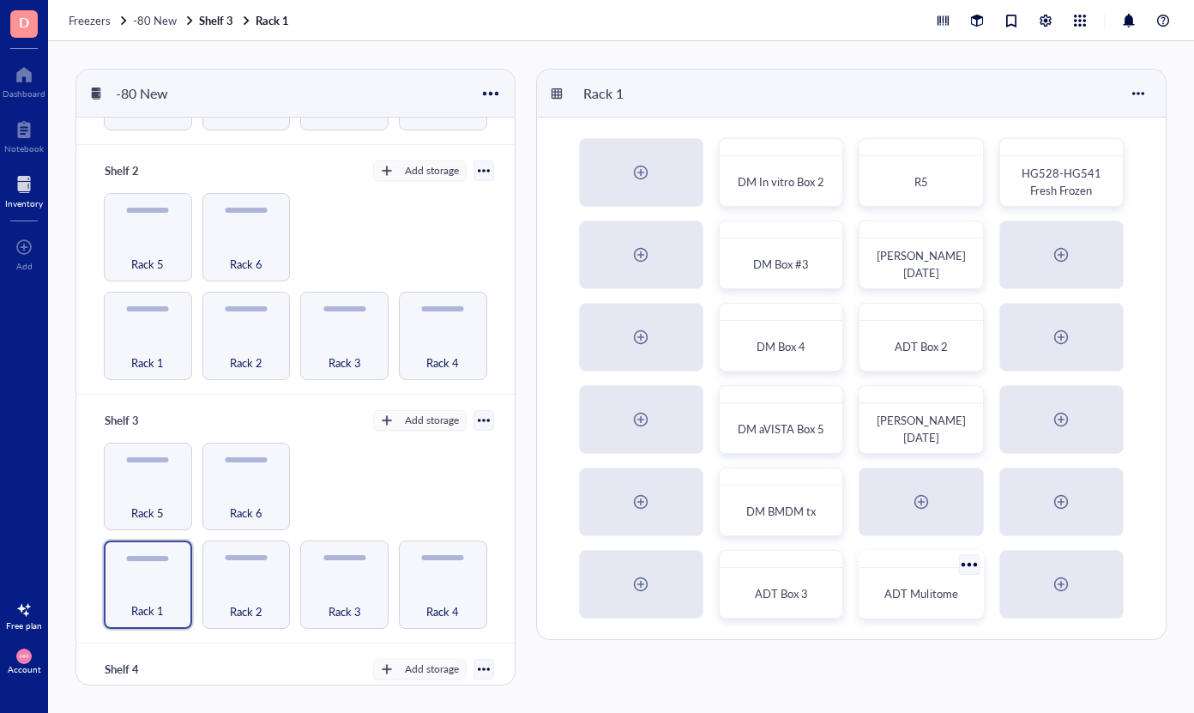
click at [973, 564] on div at bounding box center [968, 564] width 25 height 25
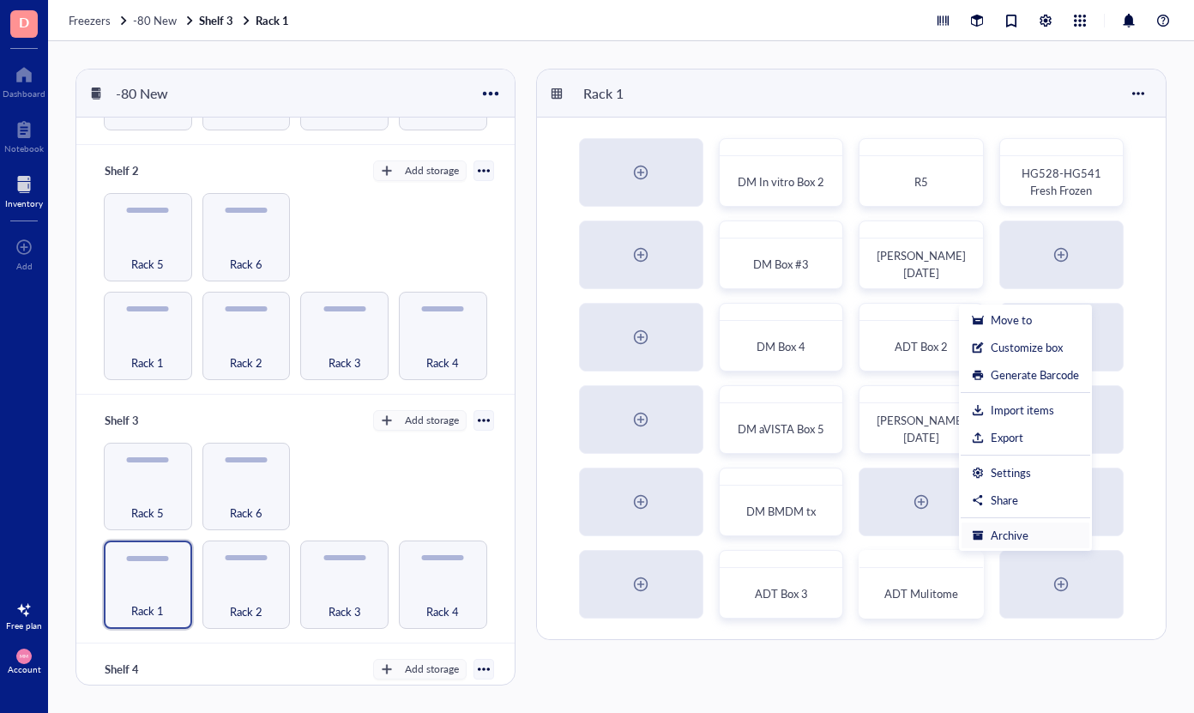
click at [988, 537] on div "Archive" at bounding box center [1025, 535] width 107 height 15
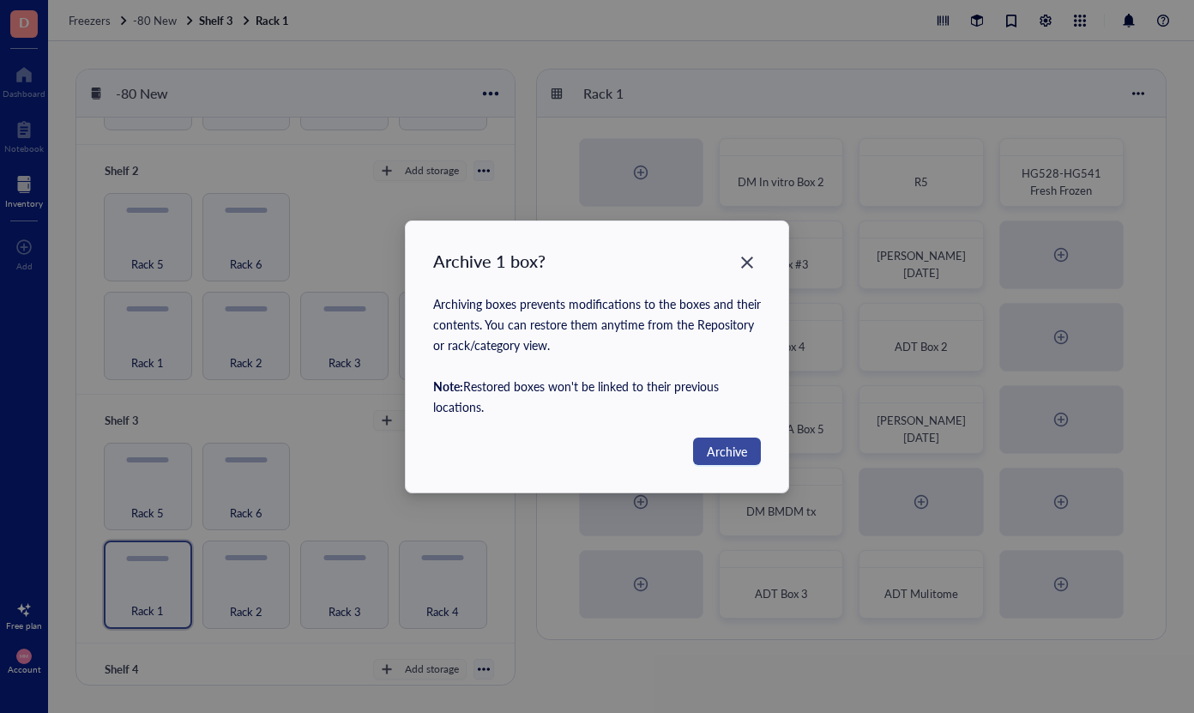
click at [711, 459] on span "Archive" at bounding box center [727, 451] width 40 height 19
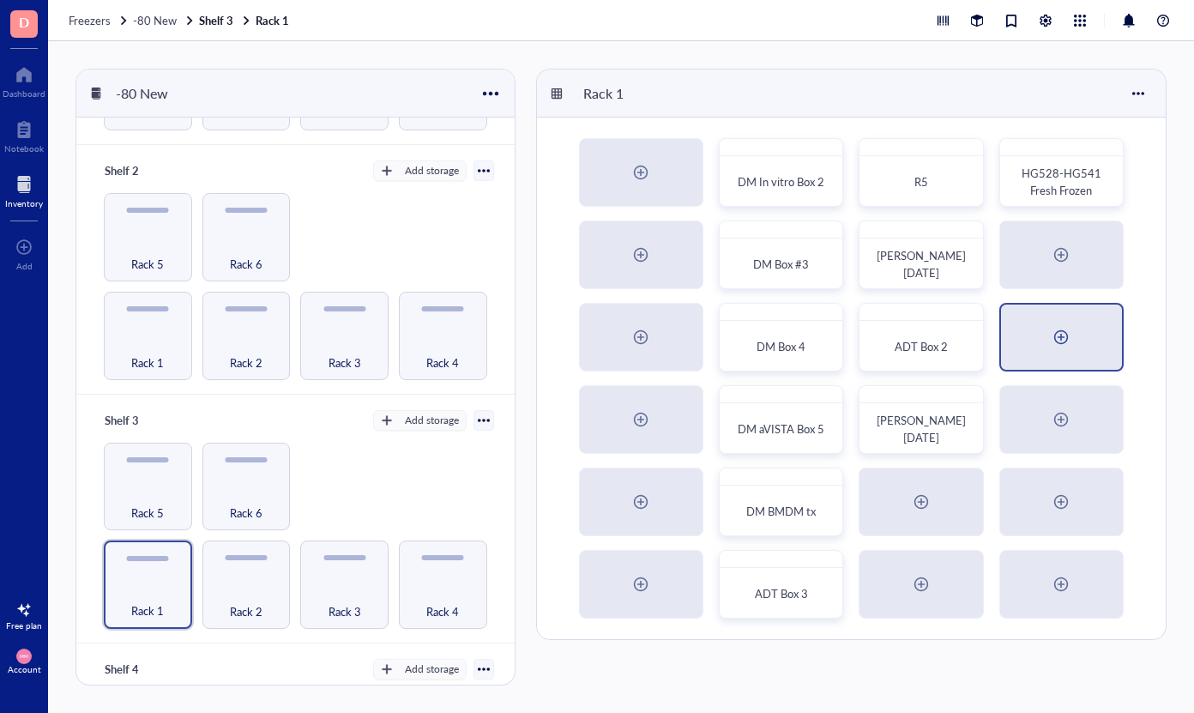
click at [1073, 353] on div at bounding box center [1061, 337] width 121 height 65
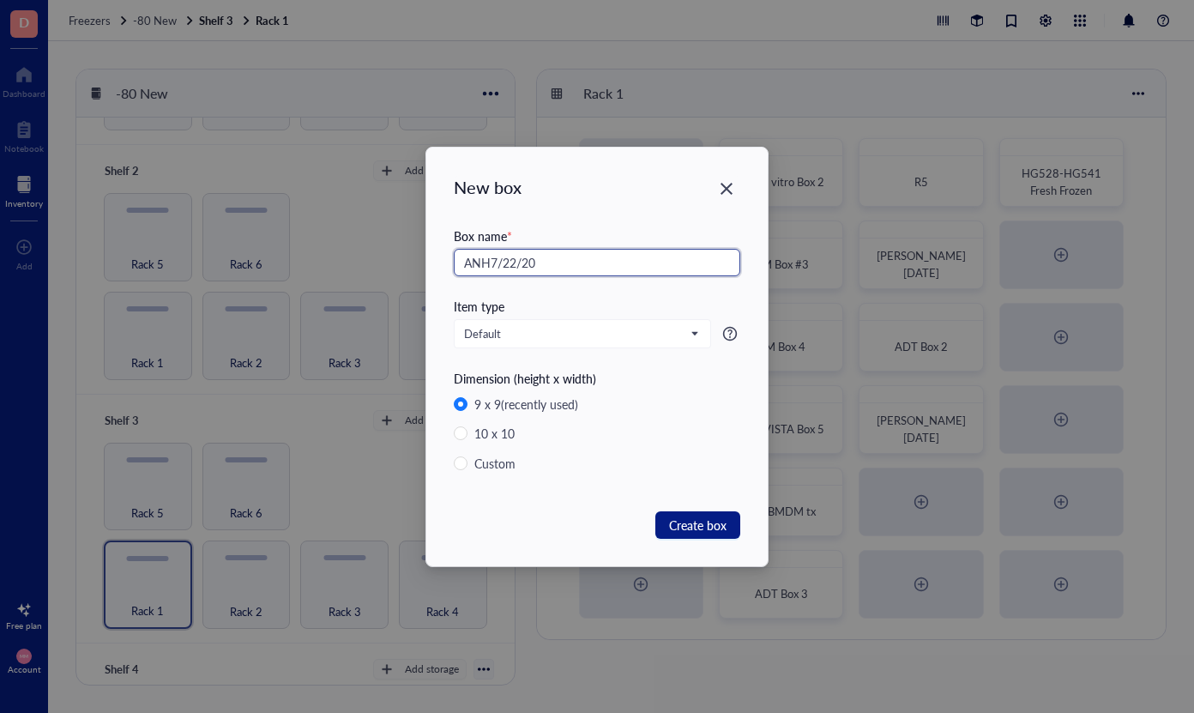
click at [488, 262] on input "ANH7/22/20" at bounding box center [597, 262] width 286 height 27
click at [605, 260] on input "[PERSON_NAME] [DATE]" at bounding box center [597, 262] width 286 height 27
type input "[PERSON_NAME] [DATE] -"
click at [703, 533] on span "Create box" at bounding box center [697, 525] width 57 height 19
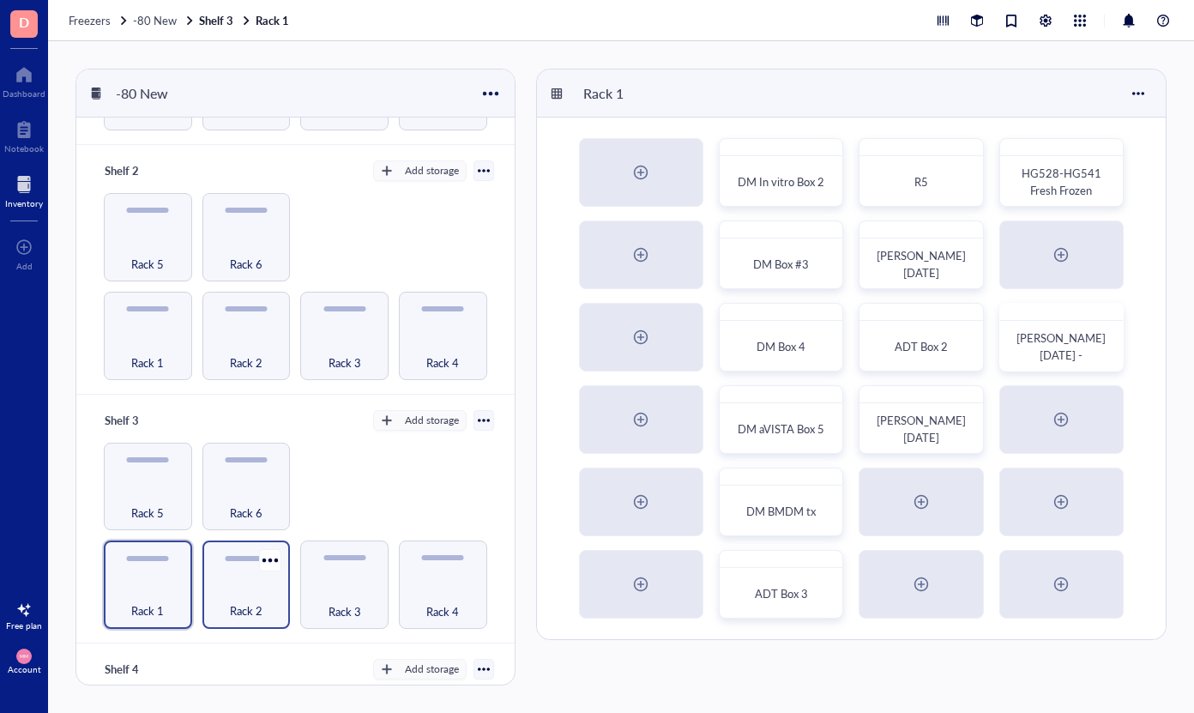
click at [260, 601] on span "Rack 2" at bounding box center [246, 610] width 33 height 19
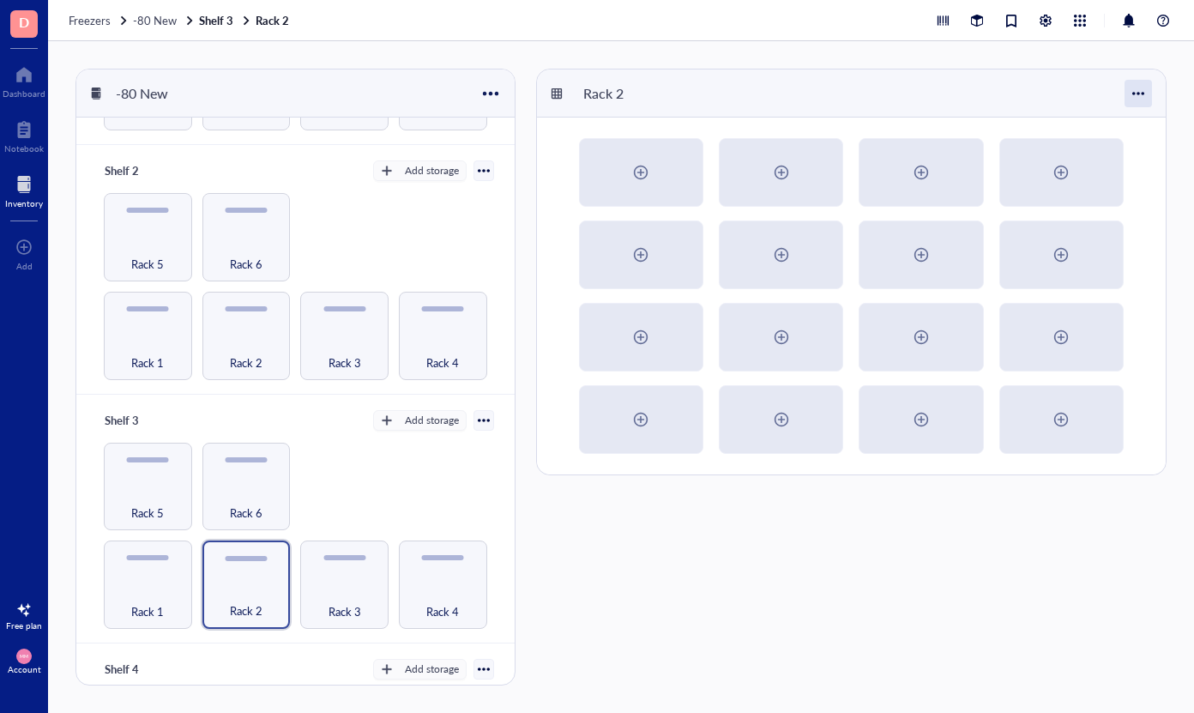
click at [1143, 91] on div at bounding box center [1138, 93] width 27 height 27
click at [1083, 125] on div "Settings" at bounding box center [1080, 125] width 40 height 15
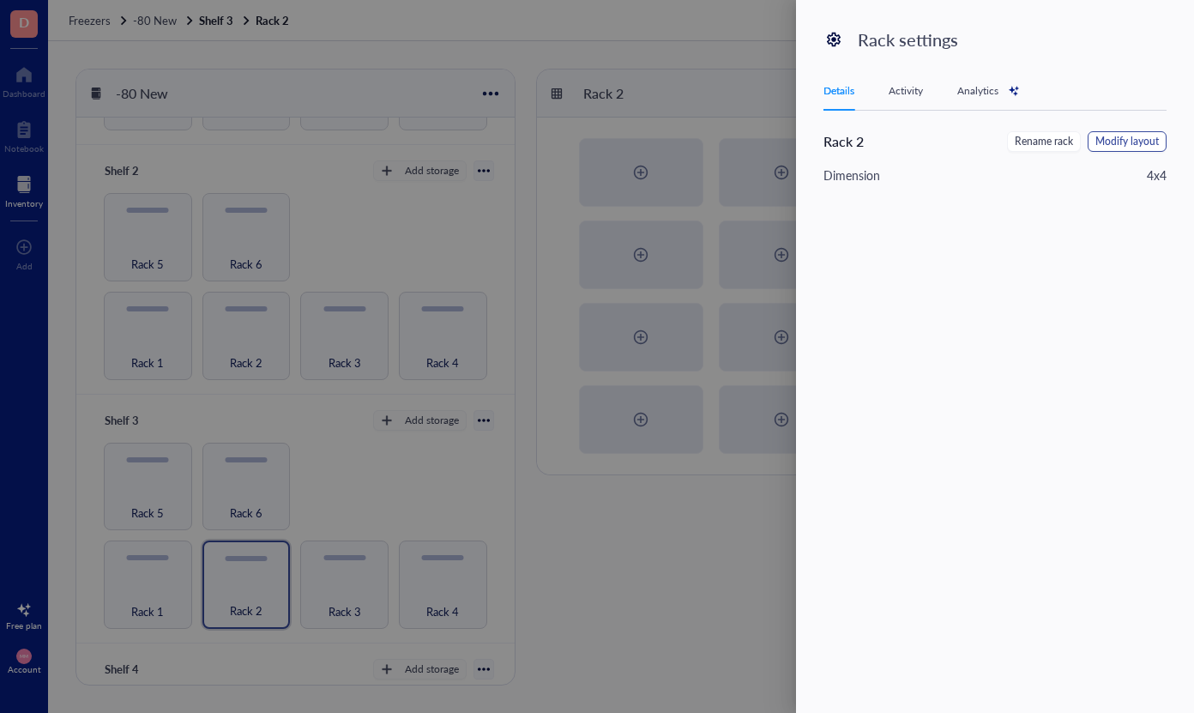
click at [1131, 139] on span "Modify layout" at bounding box center [1126, 142] width 63 height 16
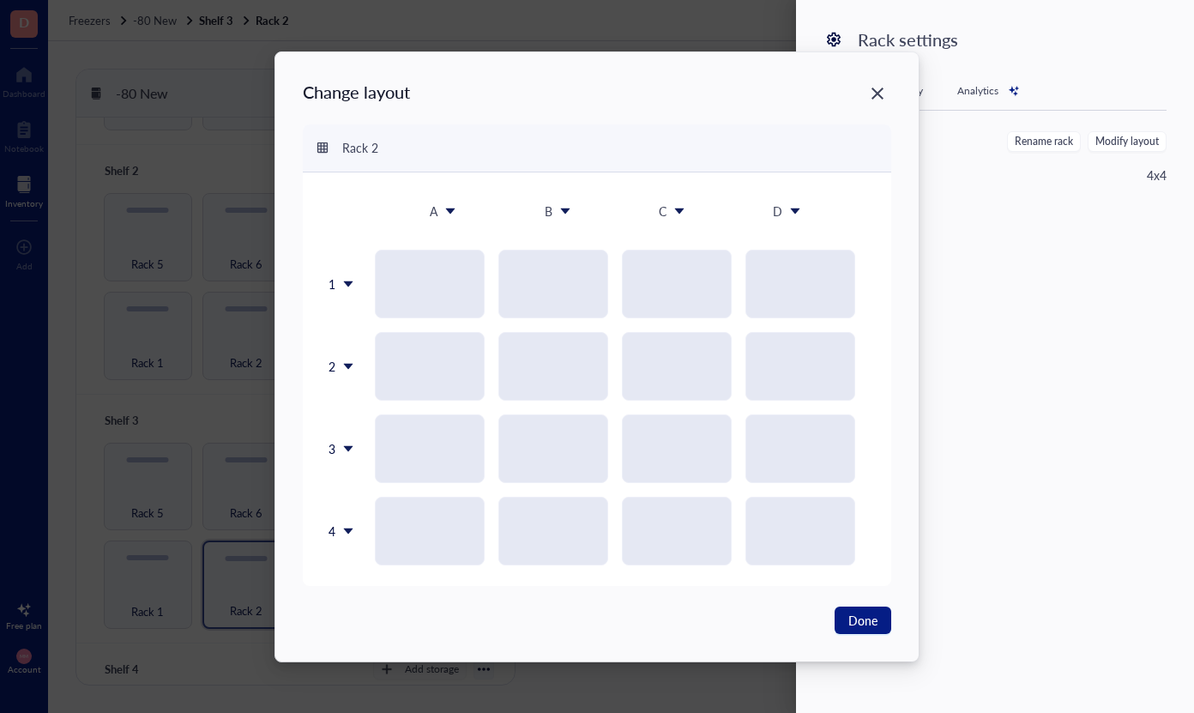
click at [345, 530] on icon at bounding box center [348, 531] width 12 height 12
click at [352, 606] on div "Insert 1 below" at bounding box center [385, 611] width 98 height 15
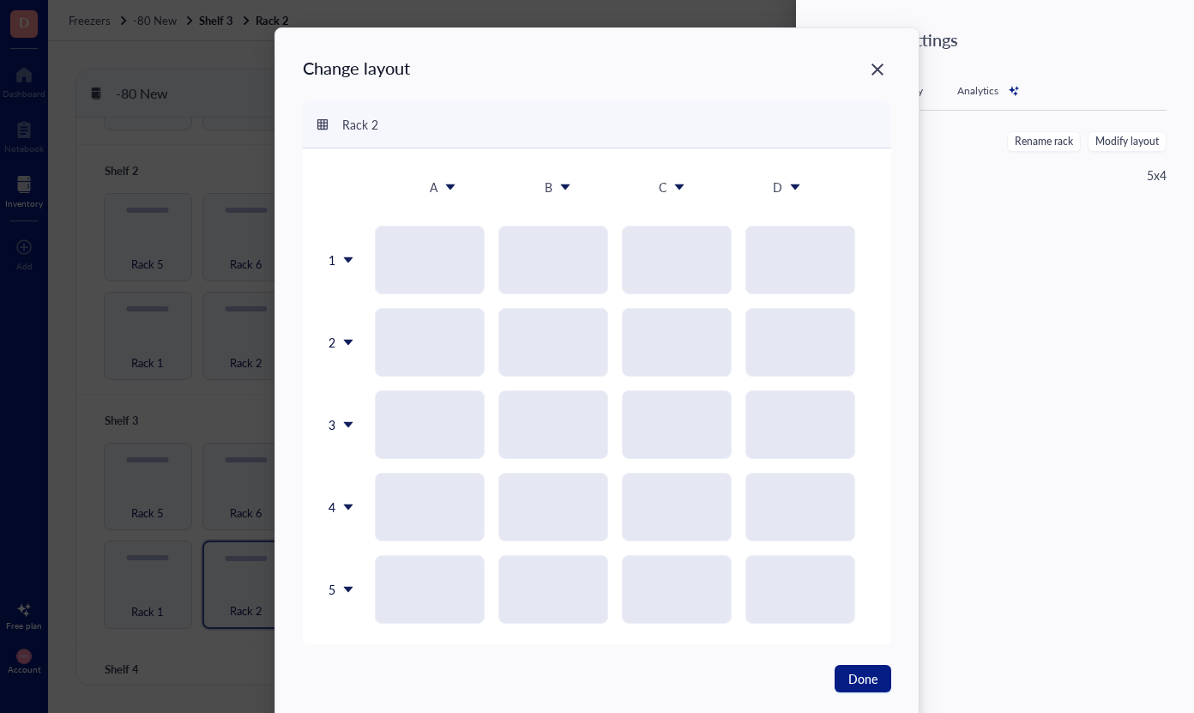
click at [346, 586] on icon at bounding box center [348, 589] width 12 height 12
click at [378, 475] on div "Insert 1 below" at bounding box center [382, 473] width 98 height 15
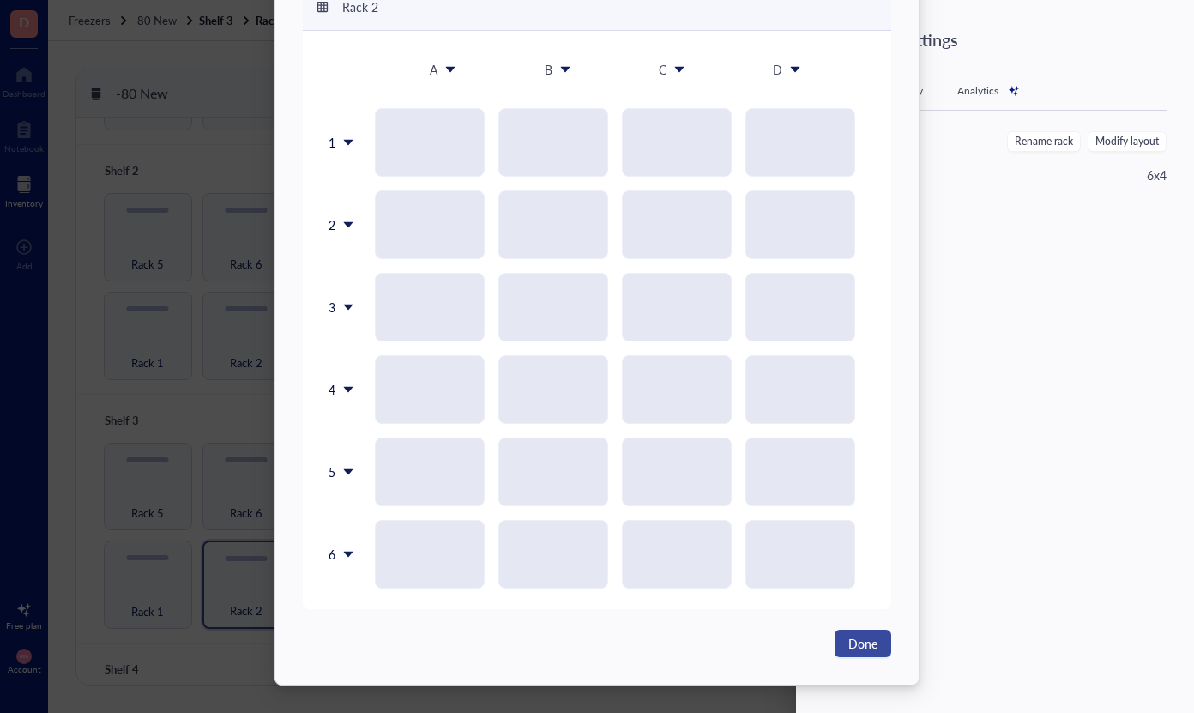
scroll to position [118, 0]
click at [848, 643] on span "Done" at bounding box center [862, 643] width 29 height 19
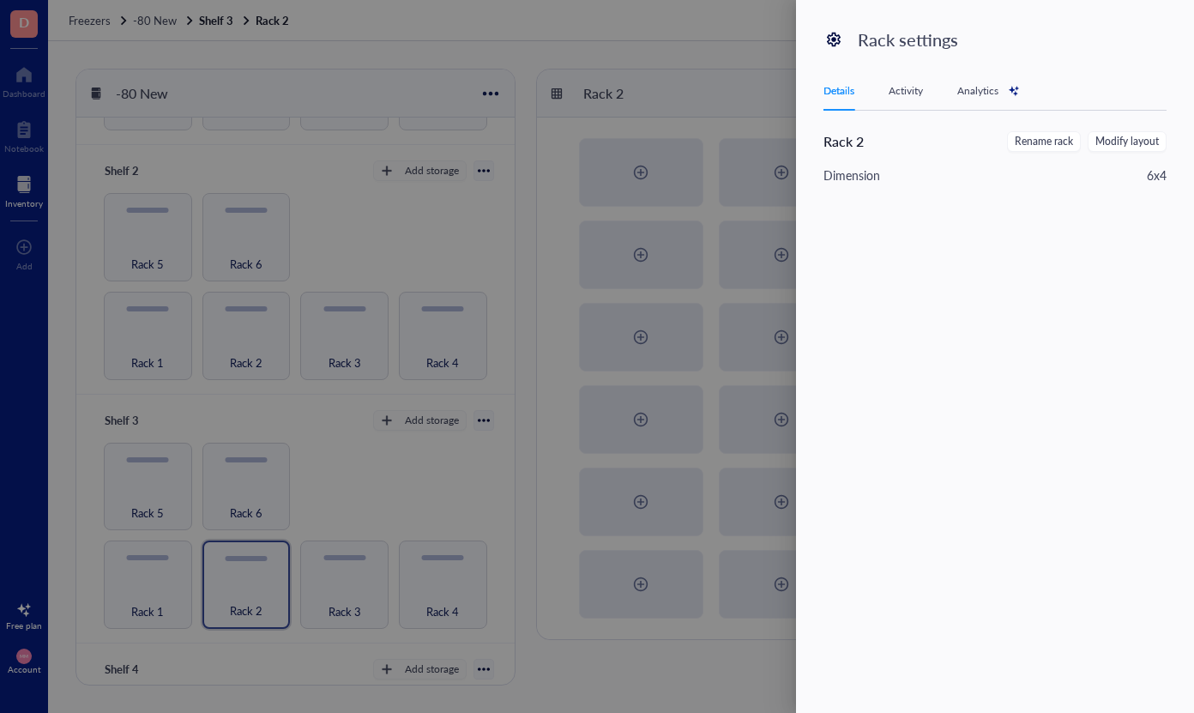
click at [636, 51] on div at bounding box center [597, 356] width 1194 height 713
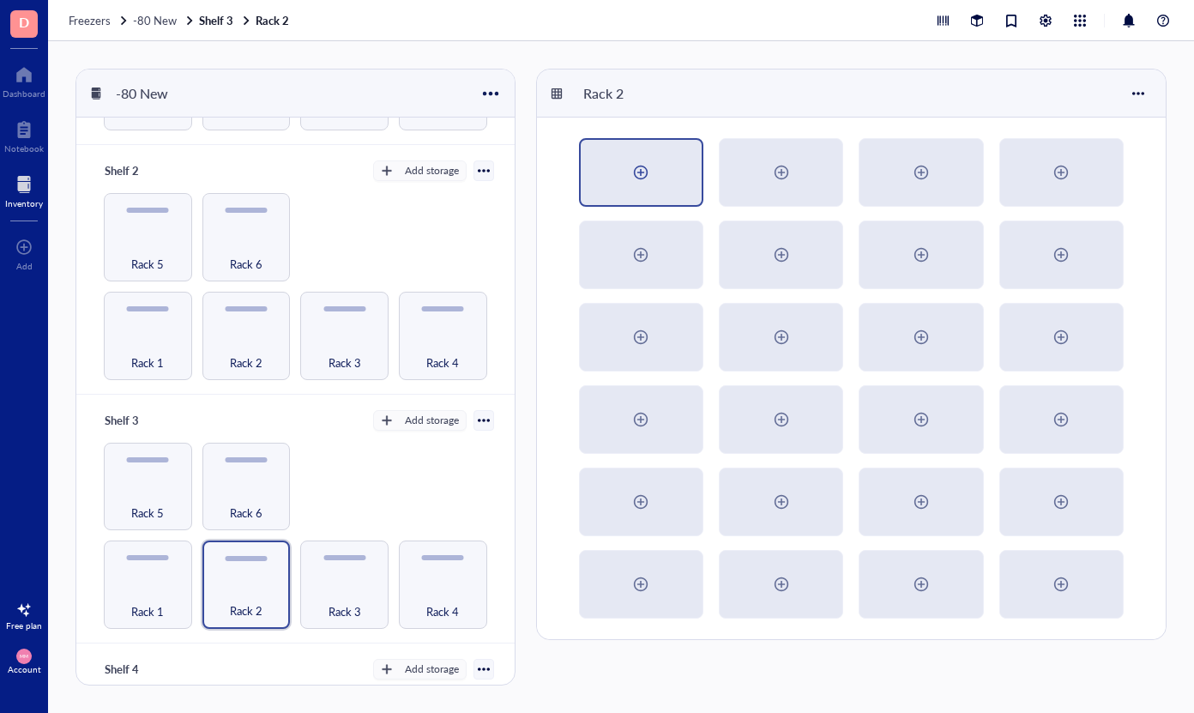
click at [626, 164] on div at bounding box center [641, 172] width 121 height 65
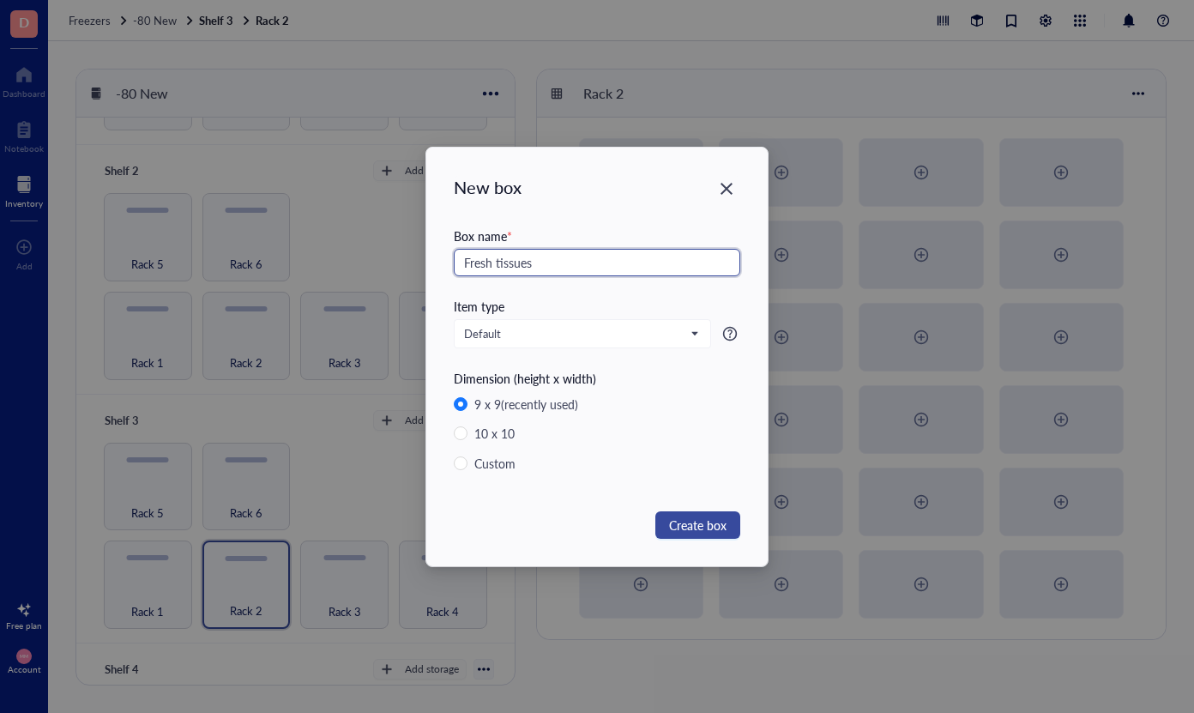
type input "Fresh tissues"
click at [689, 529] on span "Create box" at bounding box center [697, 525] width 57 height 19
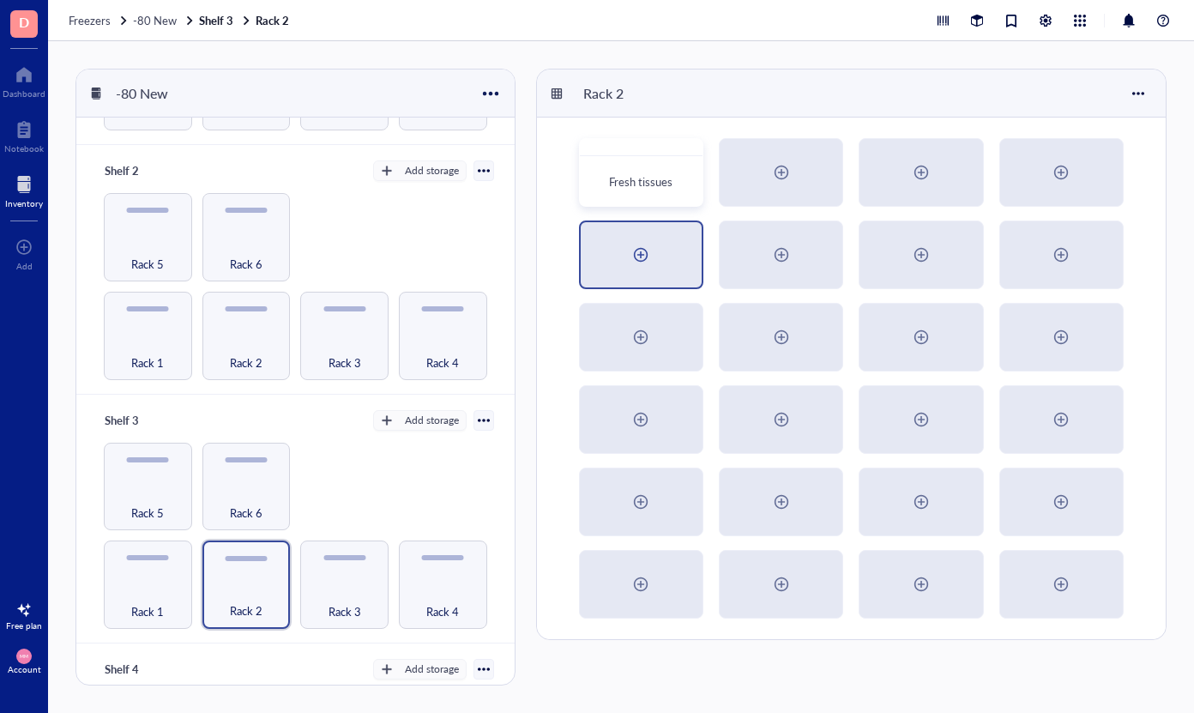
click at [642, 252] on div at bounding box center [640, 254] width 27 height 27
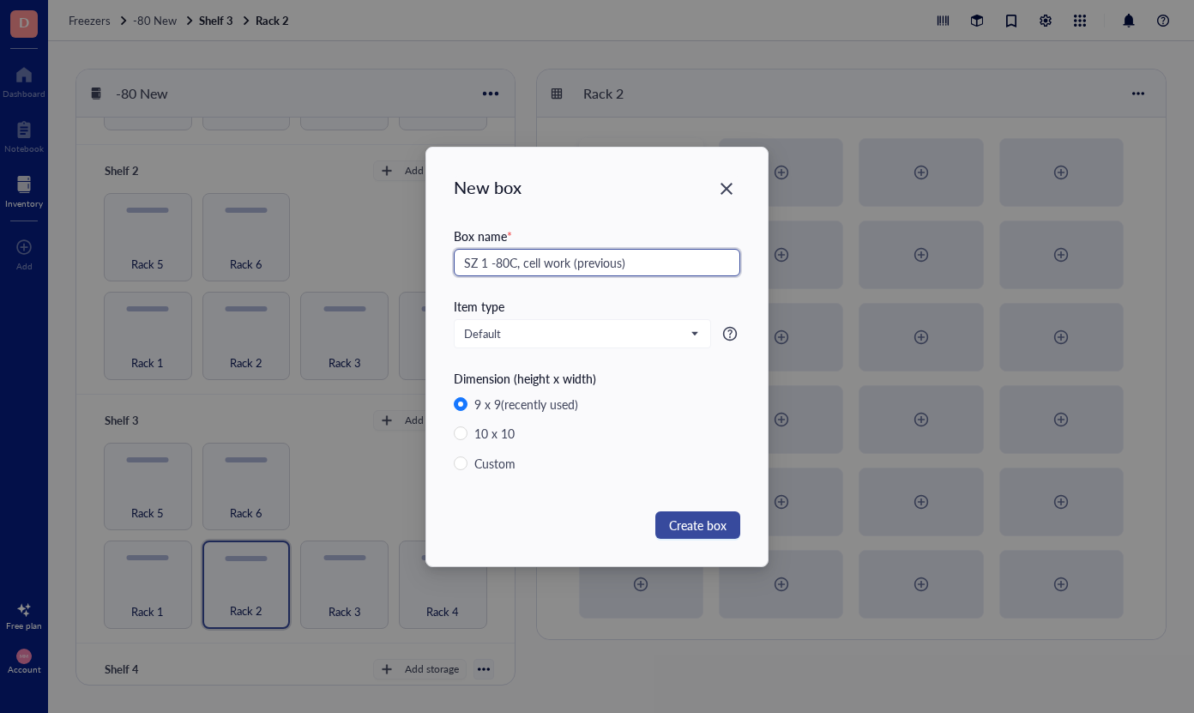
type input "SZ 1 -80C, cell work (previous)"
click at [682, 529] on span "Create box" at bounding box center [697, 525] width 57 height 19
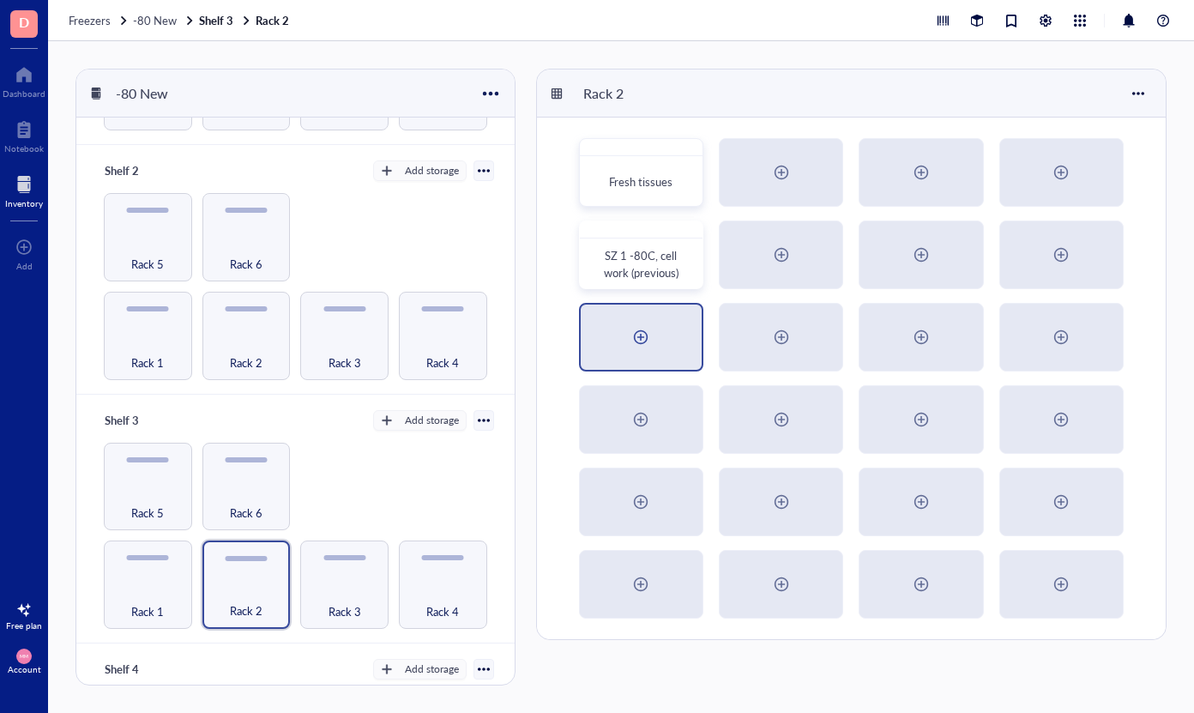
click at [646, 334] on div at bounding box center [640, 336] width 27 height 27
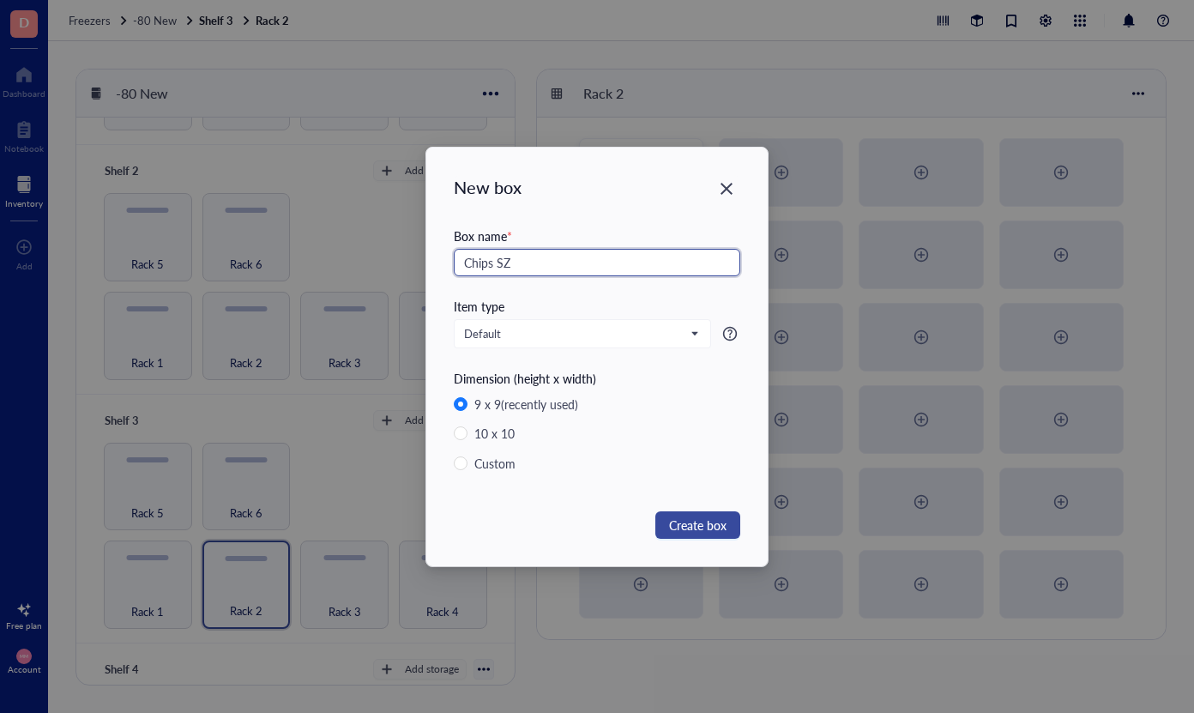
type input "Chips SZ"
click at [698, 522] on span "Create box" at bounding box center [697, 525] width 57 height 19
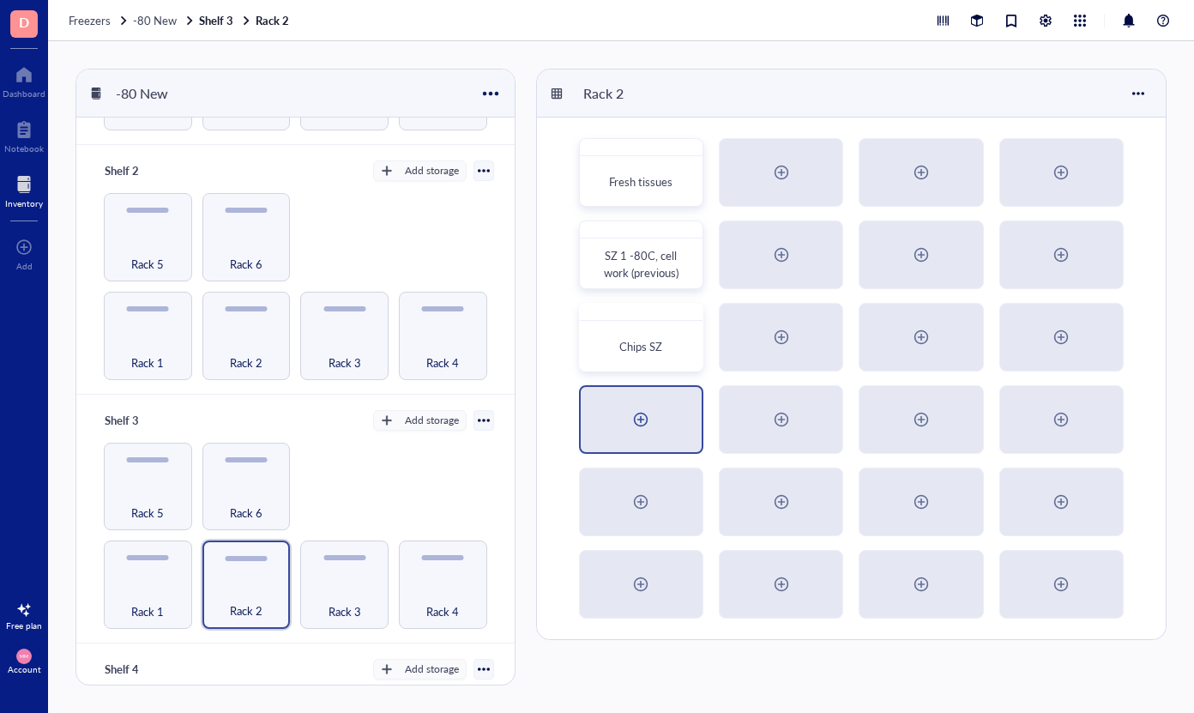
click at [640, 407] on div at bounding box center [640, 419] width 27 height 27
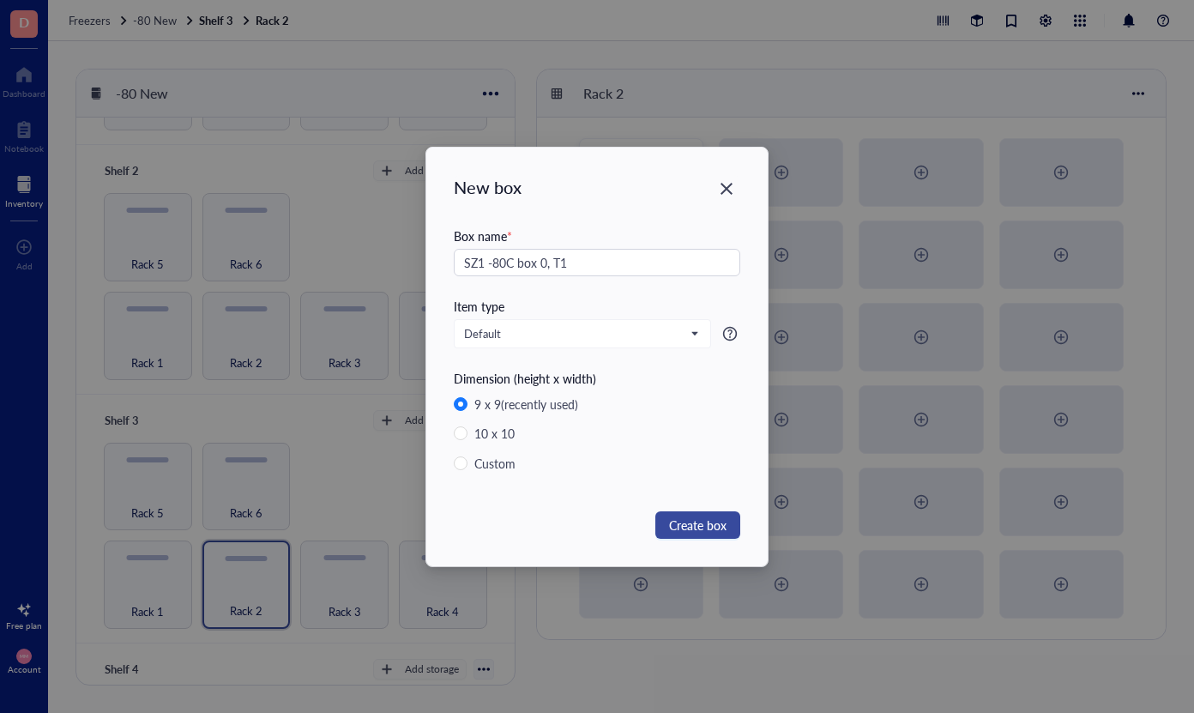
type input "SZ1 -80C box 0, T1"
click at [720, 530] on span "Create box" at bounding box center [697, 525] width 57 height 19
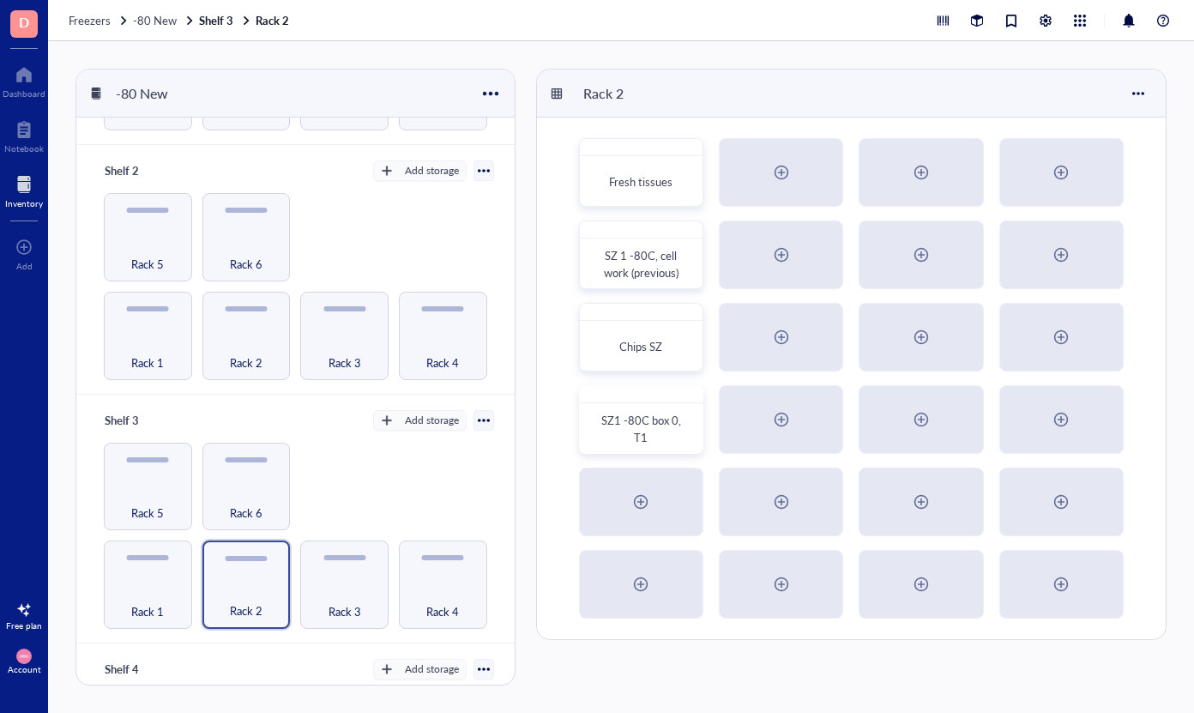
click at [645, 467] on div "Fresh tissues SZ 1 -80C, cell work (previous) Chips SZ SZ1 -80C box 0, T1" at bounding box center [851, 379] width 629 height 522
click at [642, 496] on div at bounding box center [640, 501] width 27 height 27
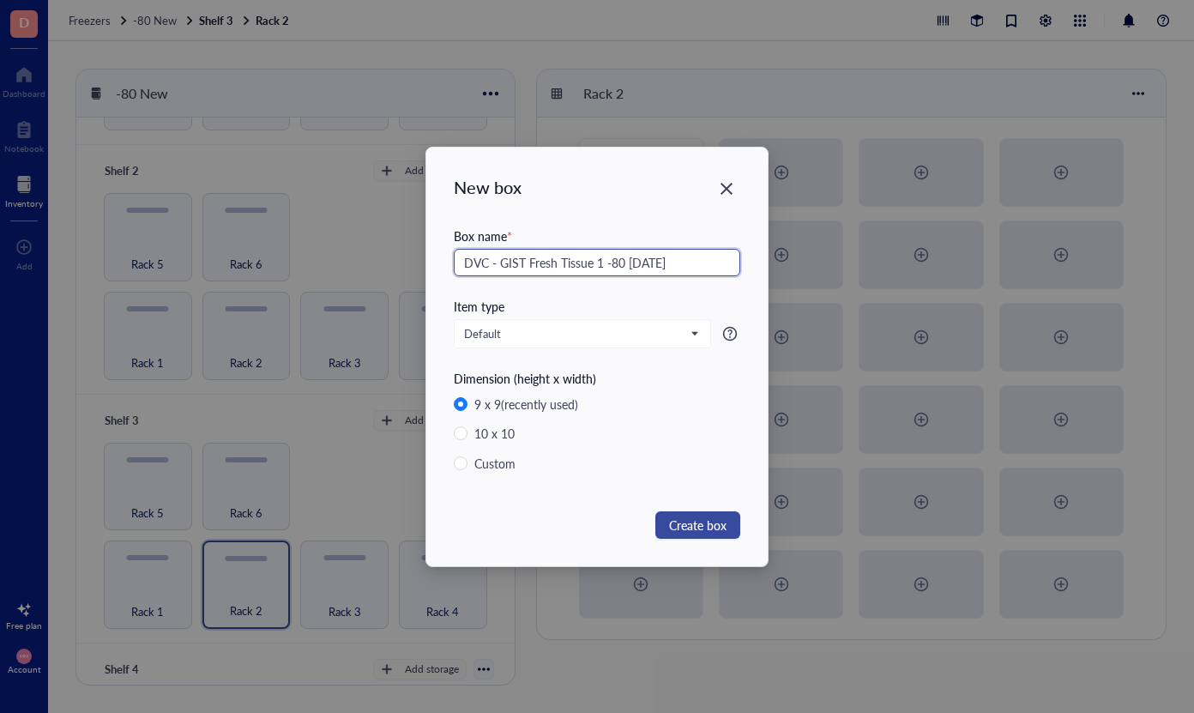
type input "DVC - GIST Fresh Tissue 1 -80 [DATE]"
click at [720, 533] on span "Create box" at bounding box center [697, 525] width 57 height 19
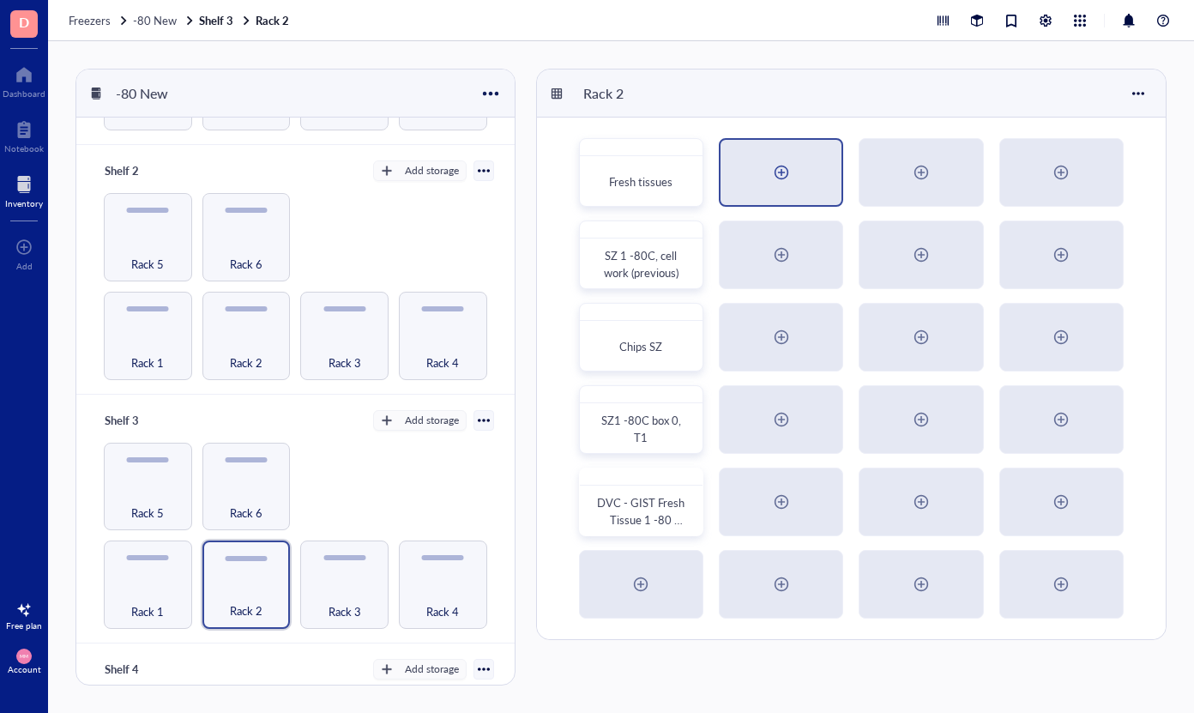
click at [781, 169] on div at bounding box center [781, 172] width 27 height 27
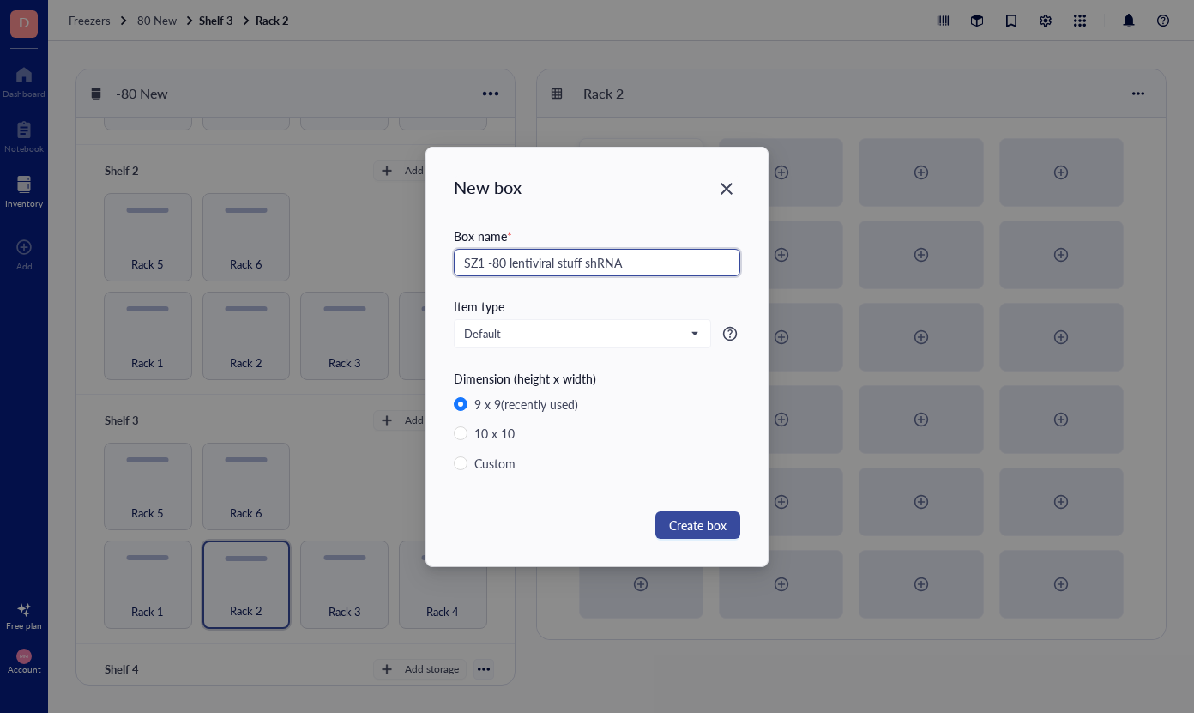
type input "SZ1 -80 lentiviral stuff shRNA"
click at [690, 512] on button "Create box" at bounding box center [697, 524] width 85 height 27
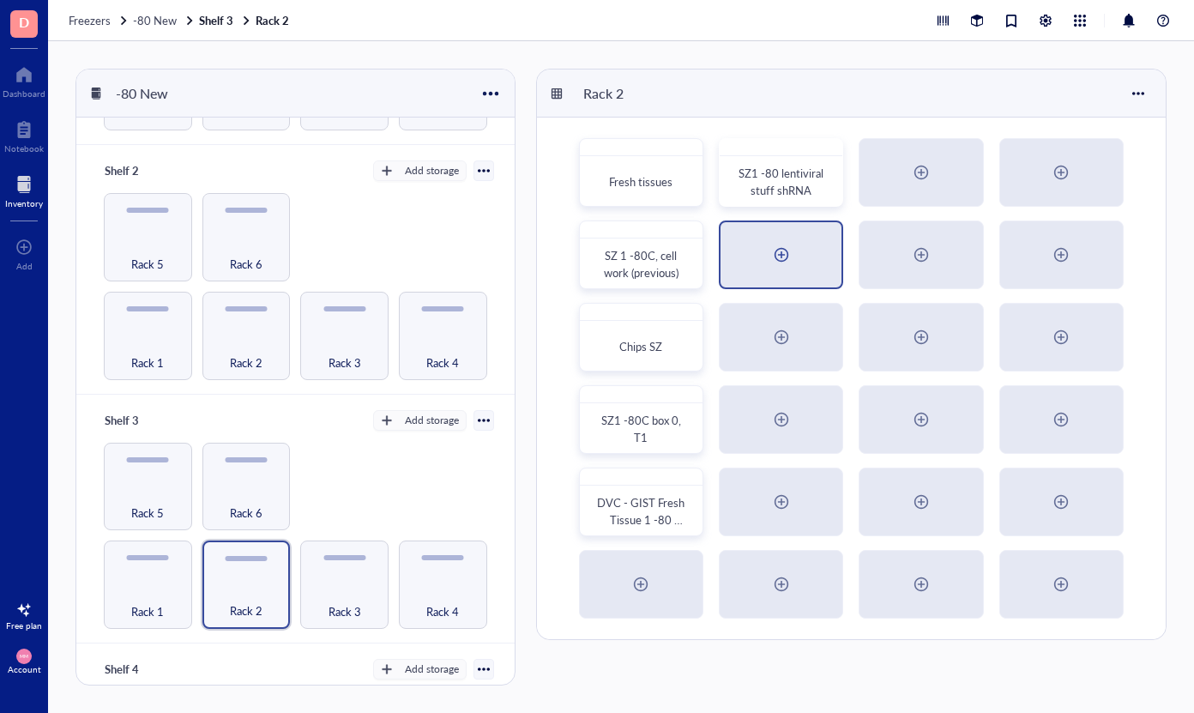
click at [783, 259] on div at bounding box center [781, 254] width 27 height 27
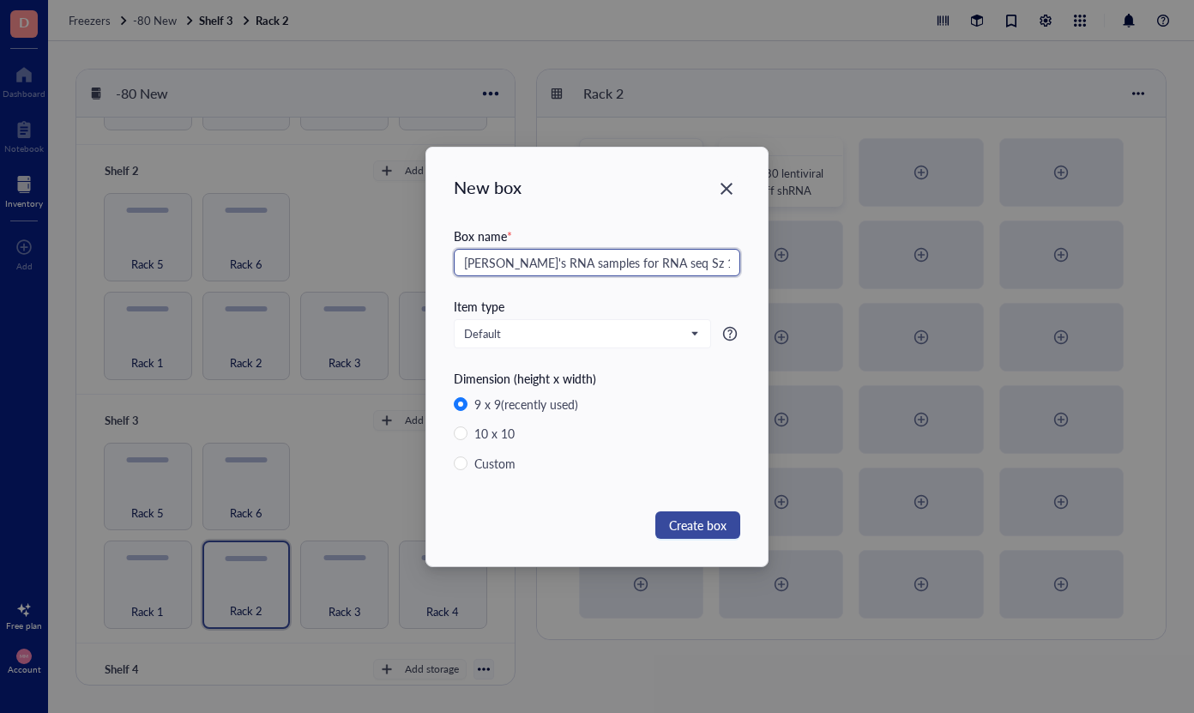
type input "[PERSON_NAME]'s RNA samples for RNA seq Sz 1 -80"
click at [714, 517] on span "Create box" at bounding box center [697, 525] width 57 height 19
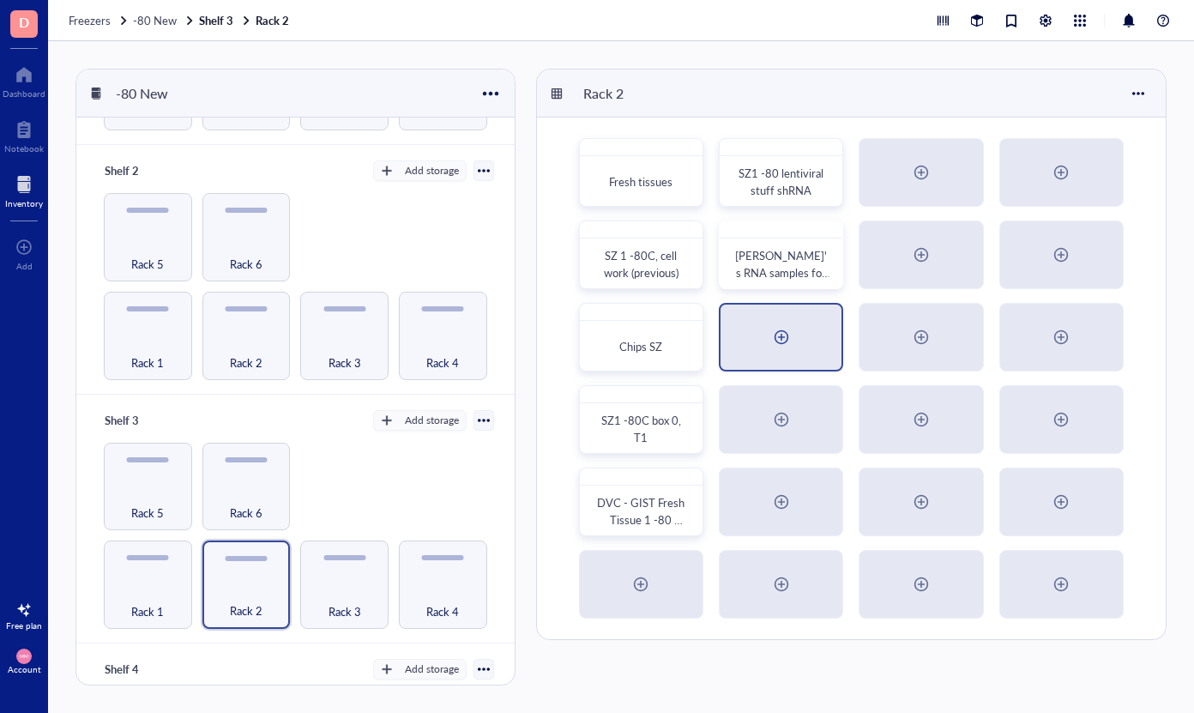
click at [788, 334] on div at bounding box center [781, 336] width 27 height 27
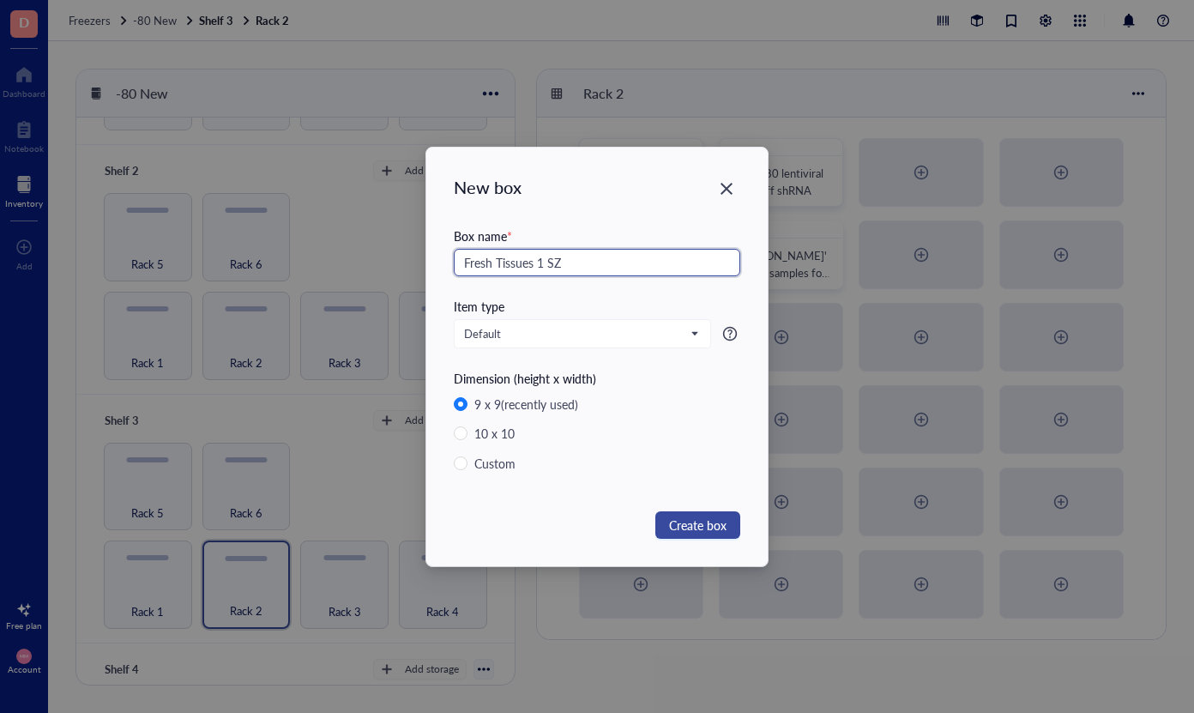
type input "Fresh Tissues 1 SZ"
click at [719, 522] on span "Create box" at bounding box center [697, 525] width 57 height 19
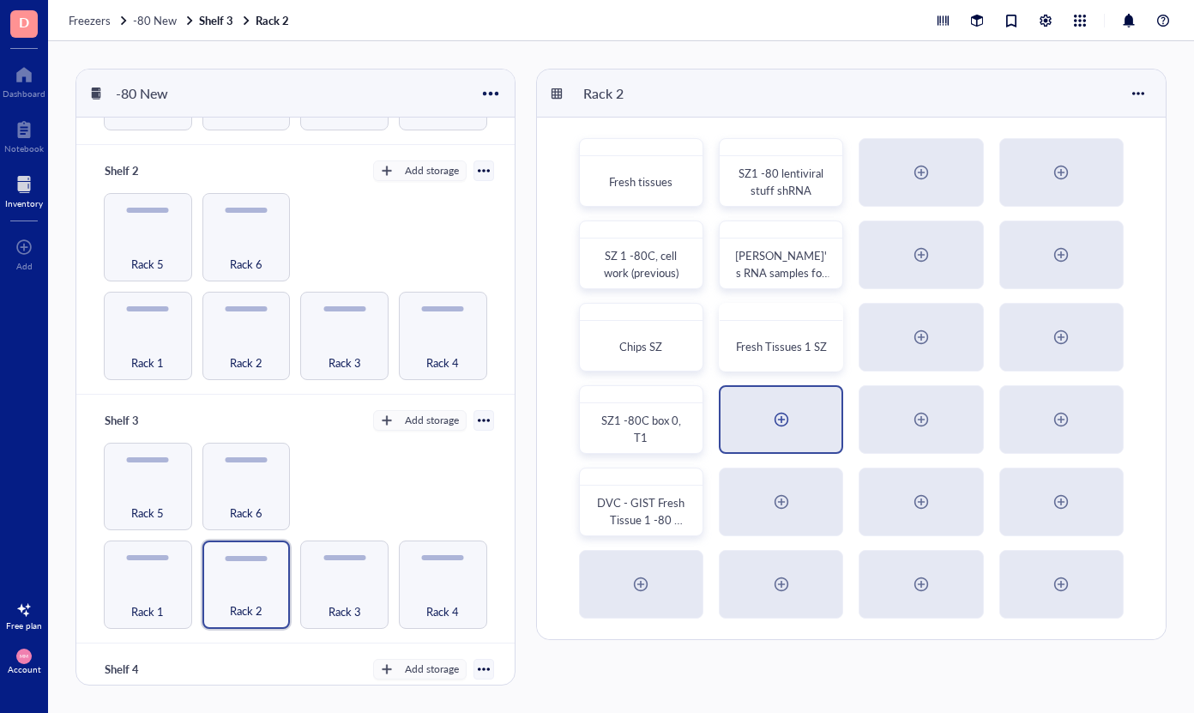
click at [787, 431] on div at bounding box center [781, 419] width 27 height 27
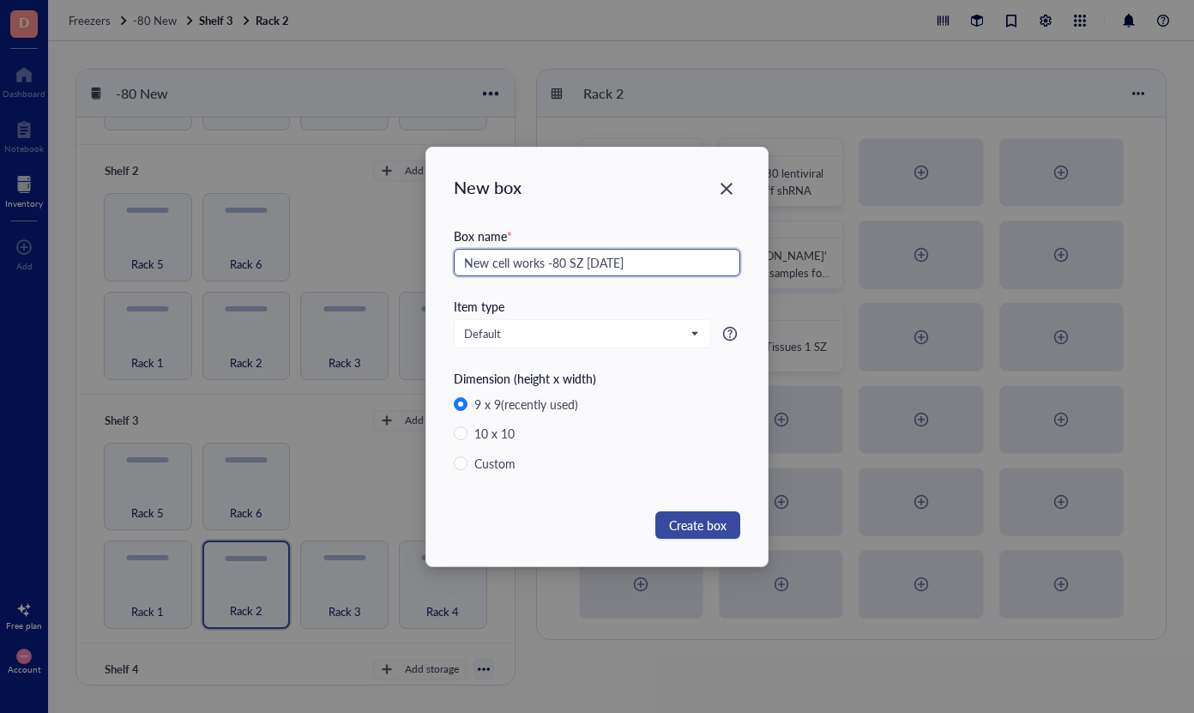
type input "New cell works -80 SZ [DATE]"
click at [714, 520] on span "Create box" at bounding box center [697, 525] width 57 height 19
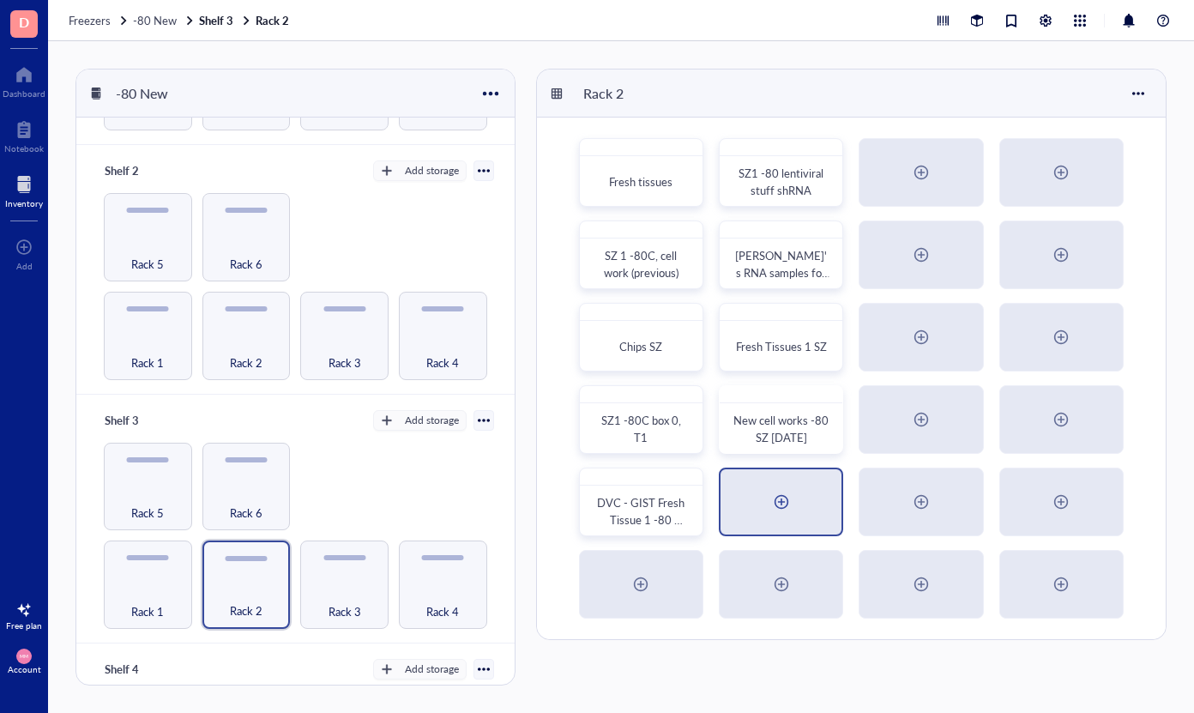
click at [793, 507] on div at bounding box center [781, 501] width 27 height 27
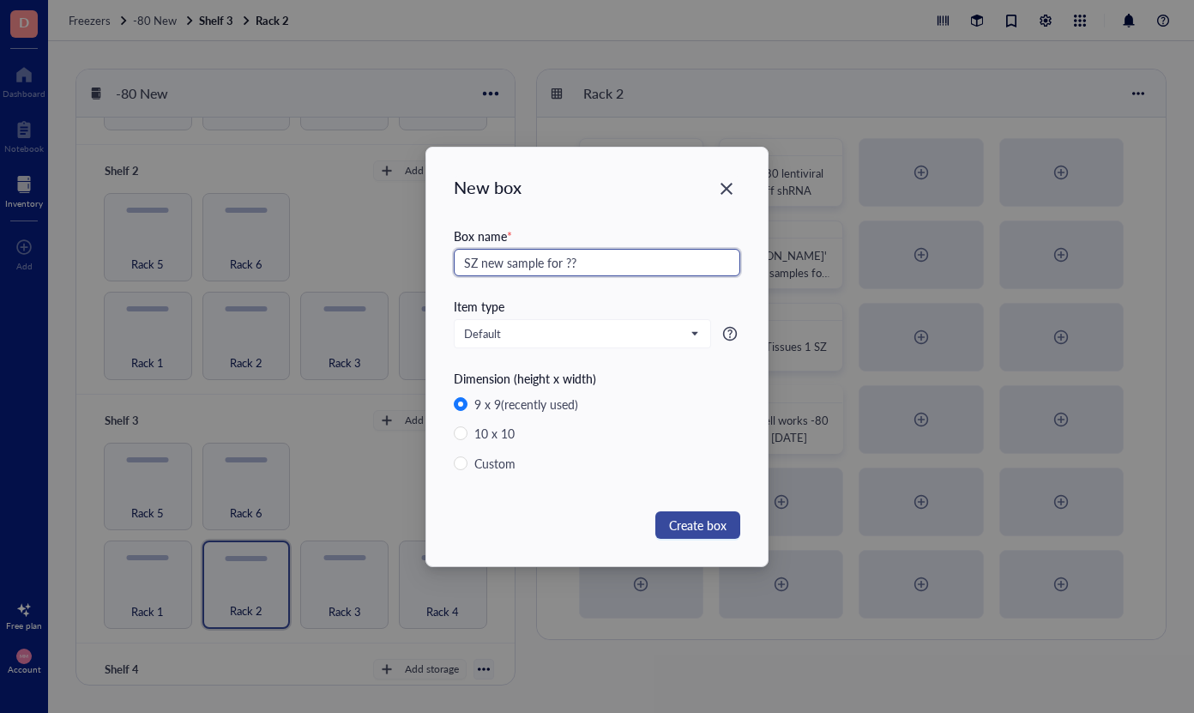
type input "SZ new sample for ??"
click at [715, 530] on span "Create box" at bounding box center [697, 525] width 57 height 19
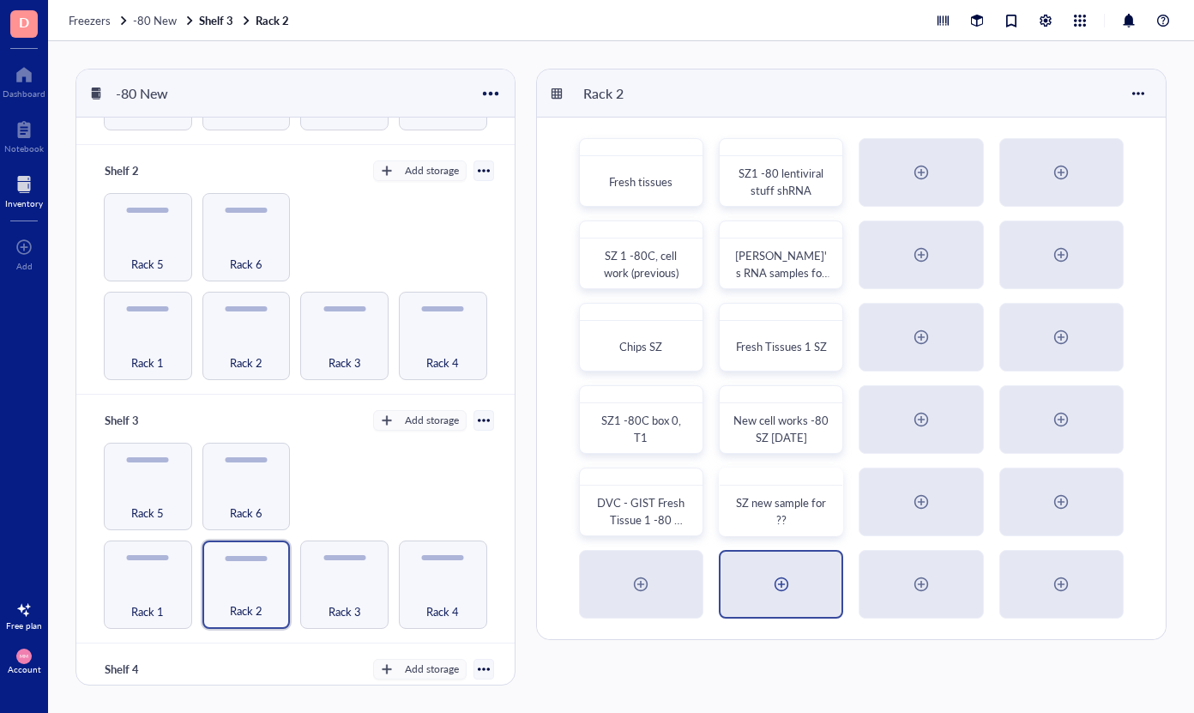
click at [786, 585] on div at bounding box center [781, 583] width 27 height 27
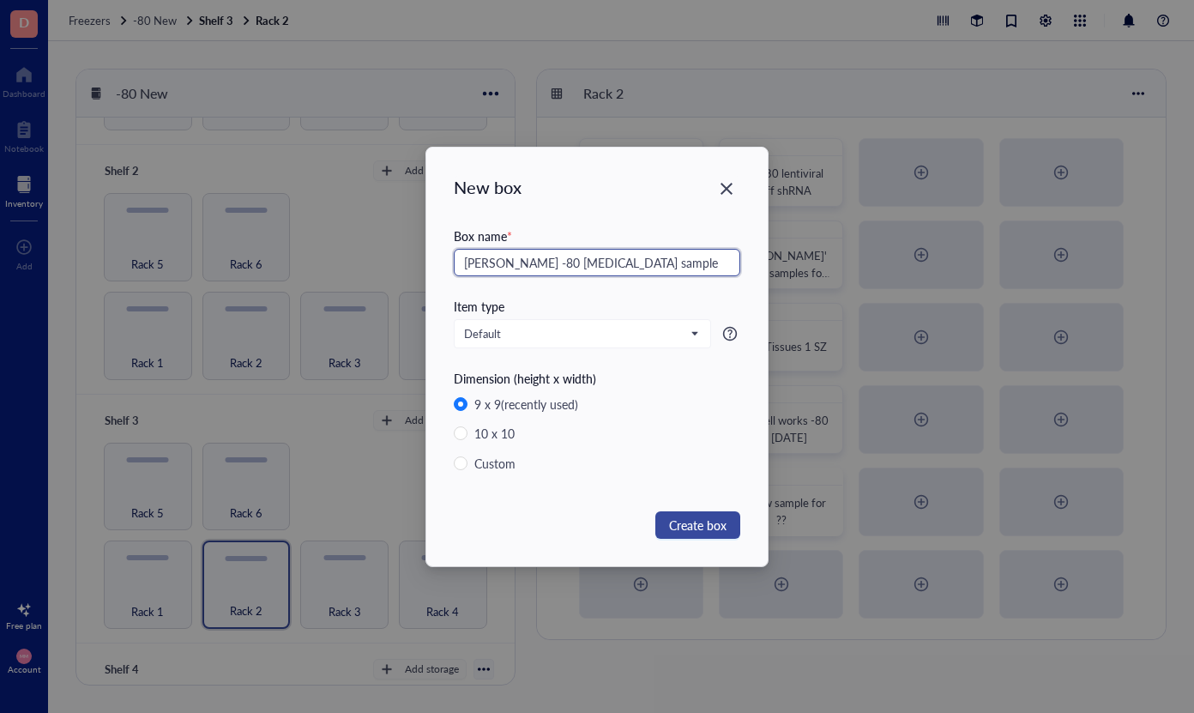
type input "[PERSON_NAME] -80 [MEDICAL_DATA] sample"
click at [700, 526] on span "Create box" at bounding box center [697, 525] width 57 height 19
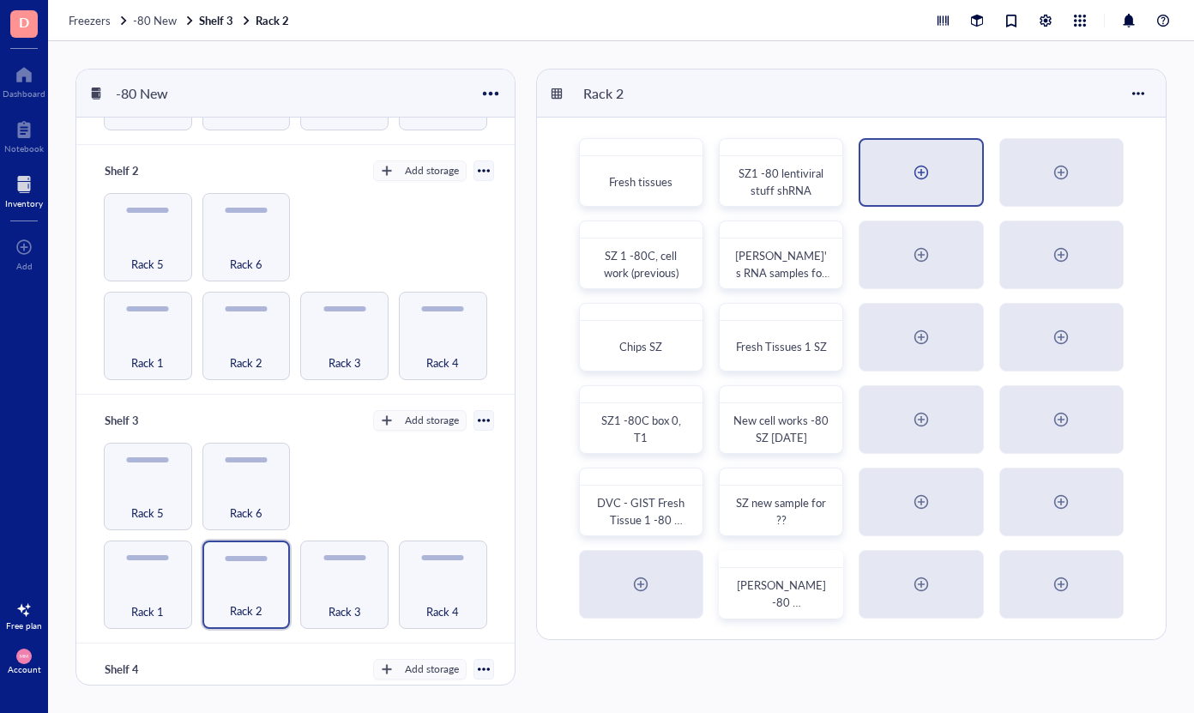
click at [926, 169] on div at bounding box center [921, 172] width 27 height 27
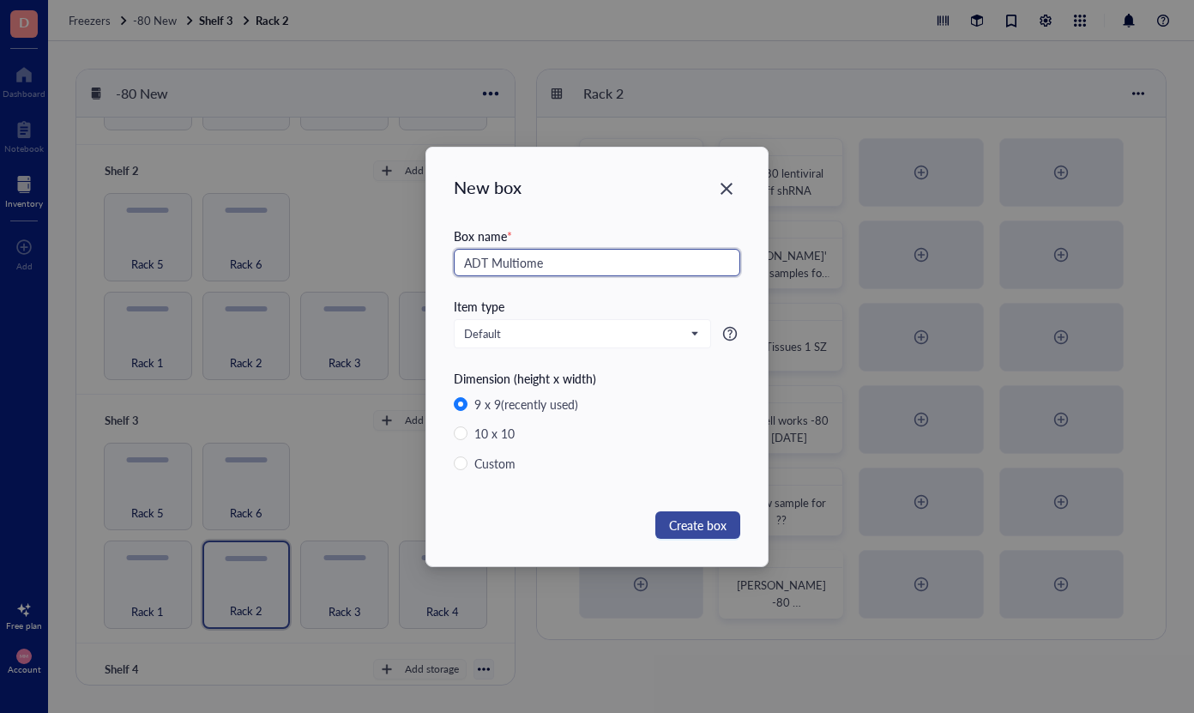
type input "ADT Multiome"
click at [720, 523] on span "Create box" at bounding box center [697, 525] width 57 height 19
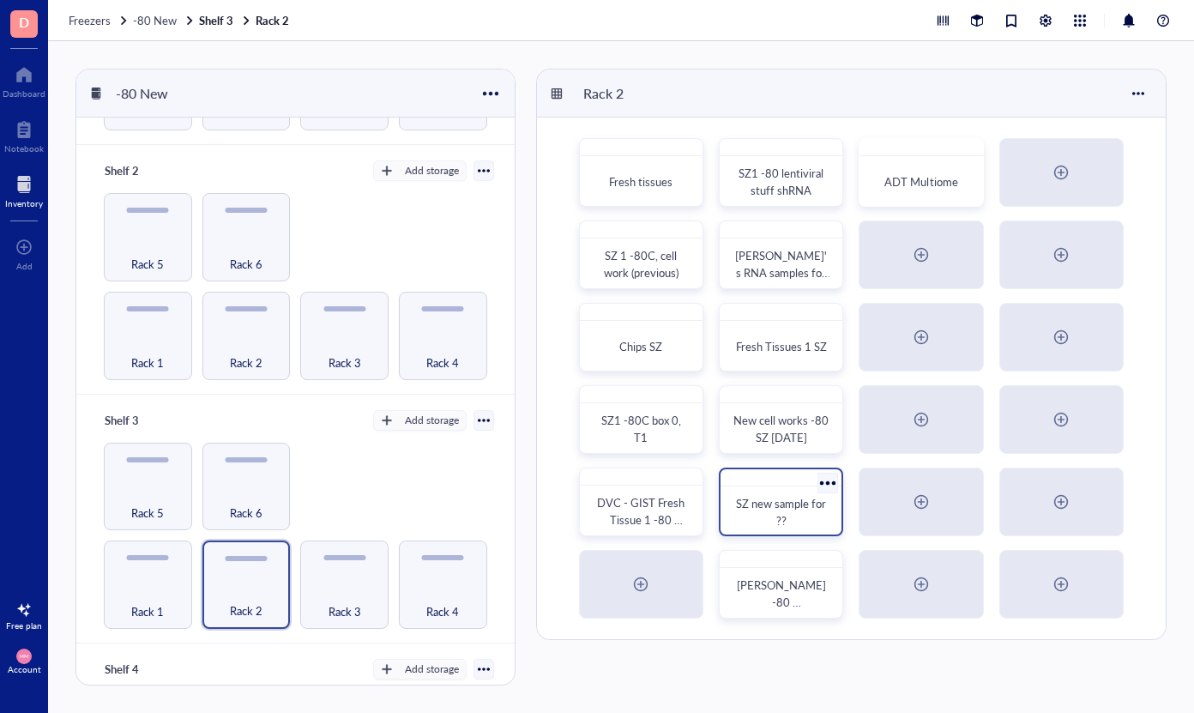
click at [827, 487] on div at bounding box center [828, 482] width 25 height 25
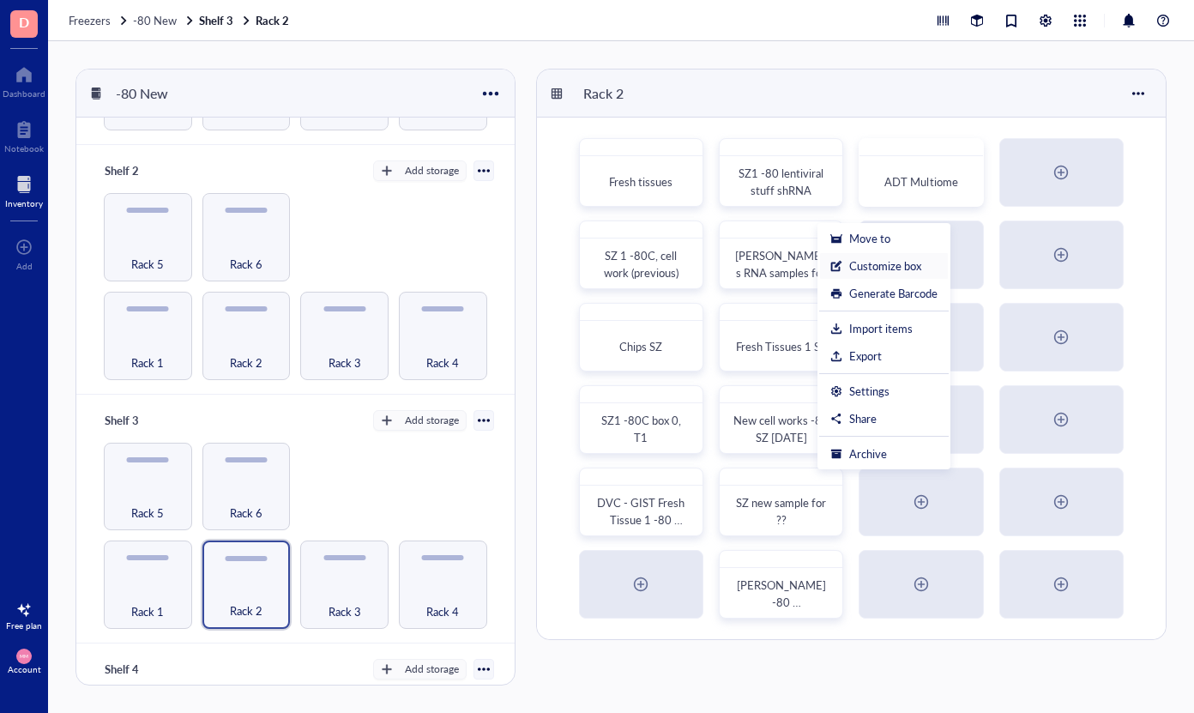
click at [899, 272] on div "Customize box" at bounding box center [885, 265] width 72 height 15
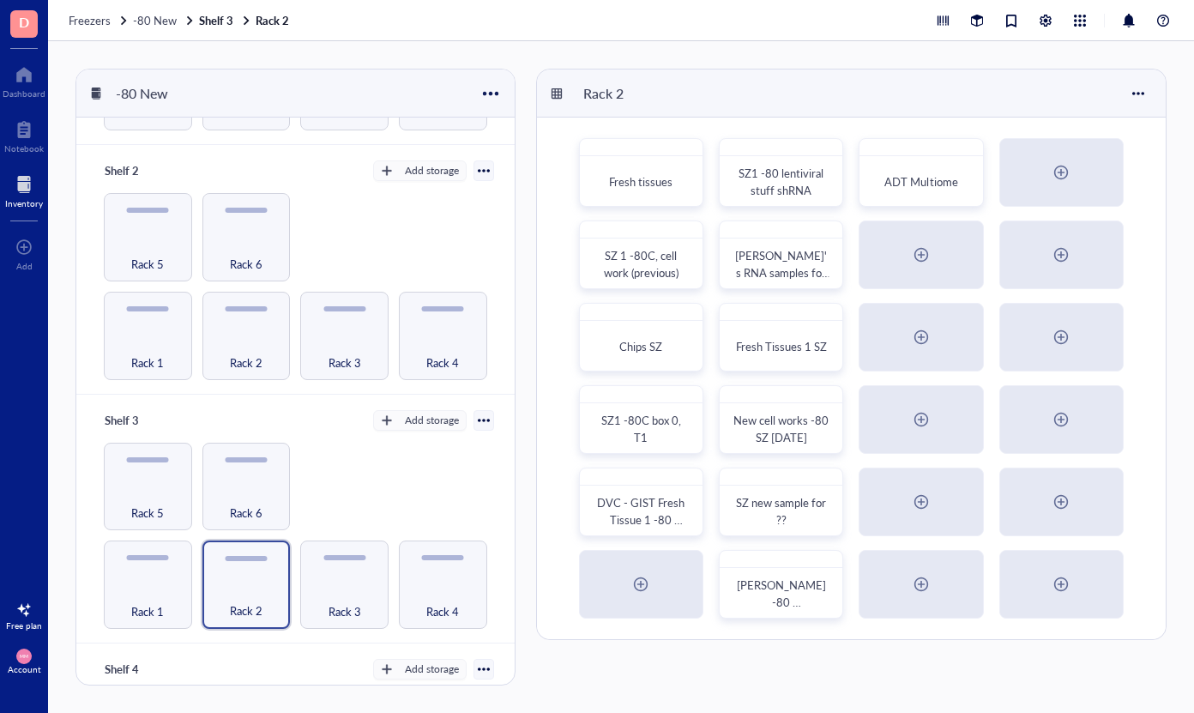
radio input "false"
radio input "true"
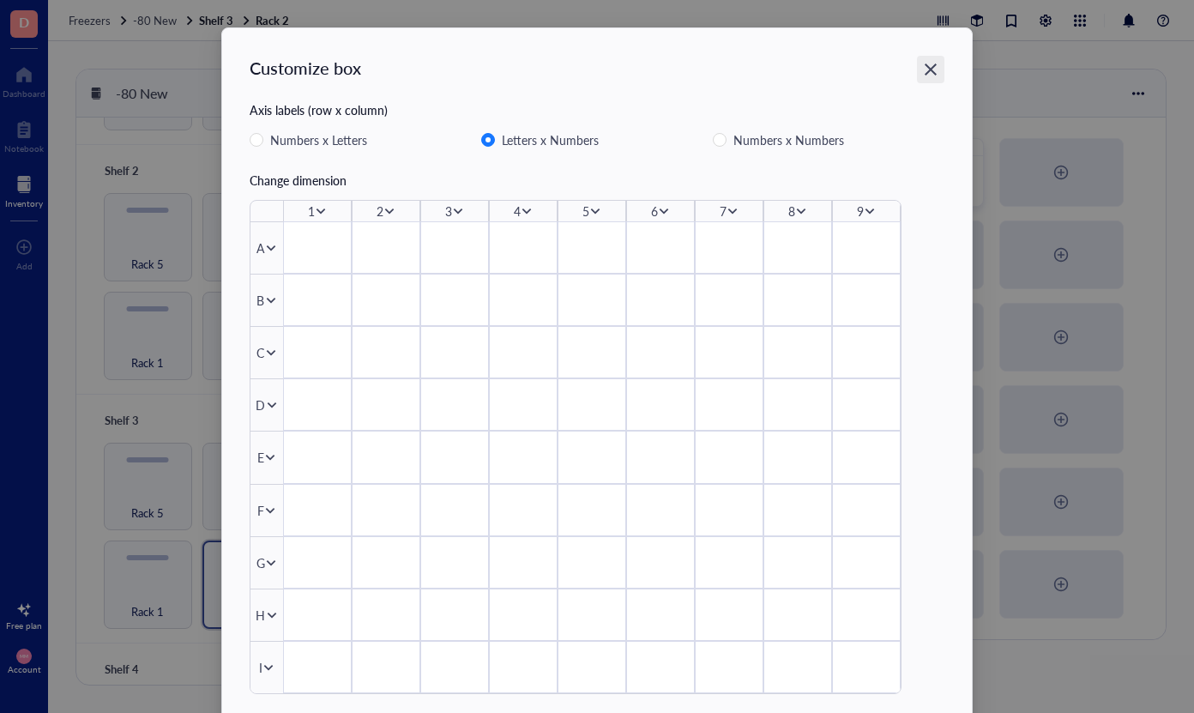
click at [930, 72] on icon "Close" at bounding box center [931, 69] width 12 height 12
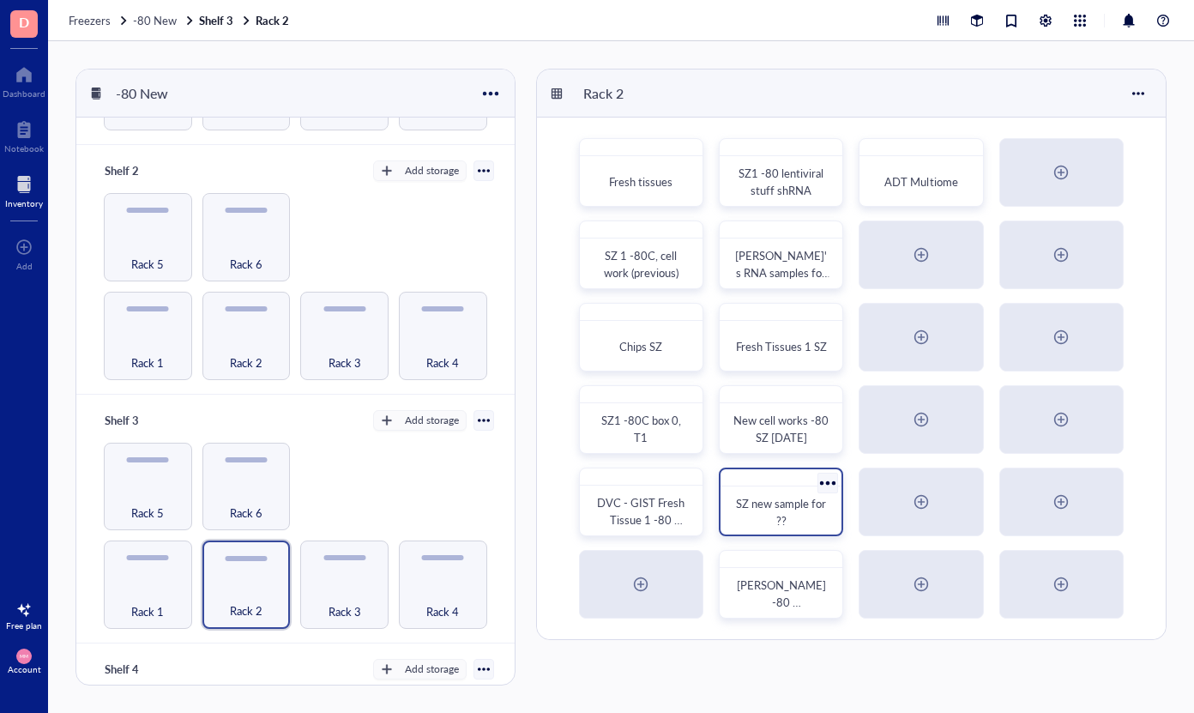
click at [833, 485] on div at bounding box center [828, 482] width 25 height 25
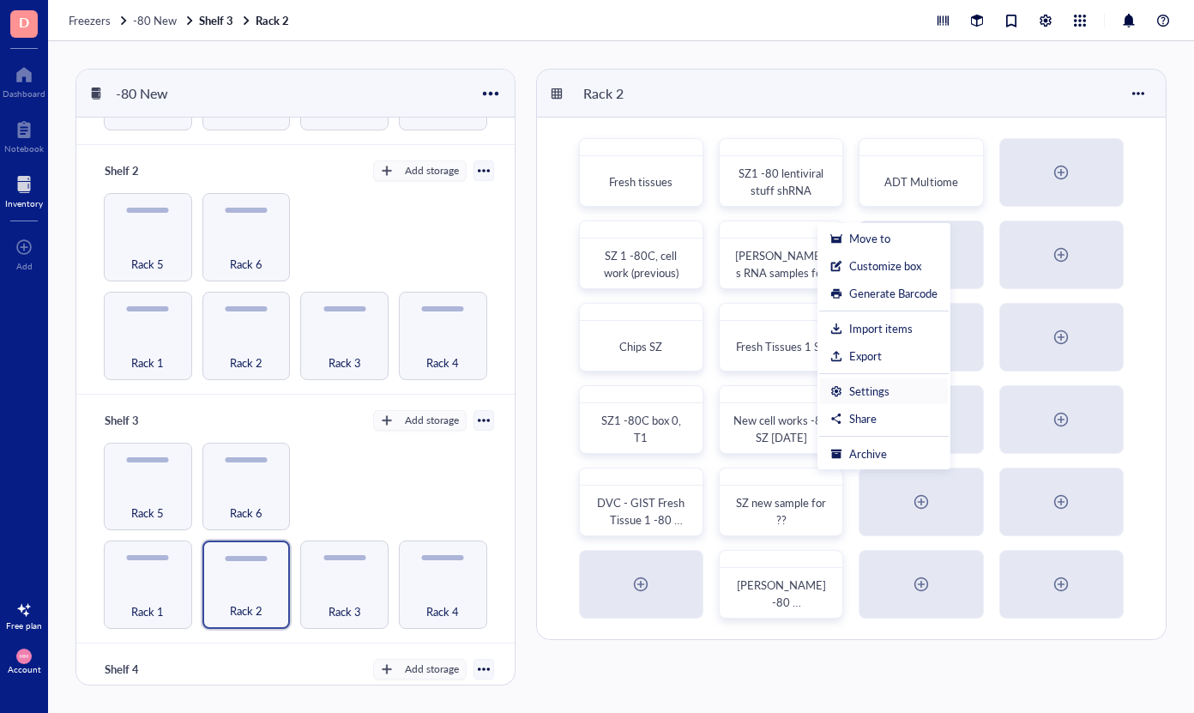
click at [892, 387] on div "Settings" at bounding box center [883, 390] width 107 height 15
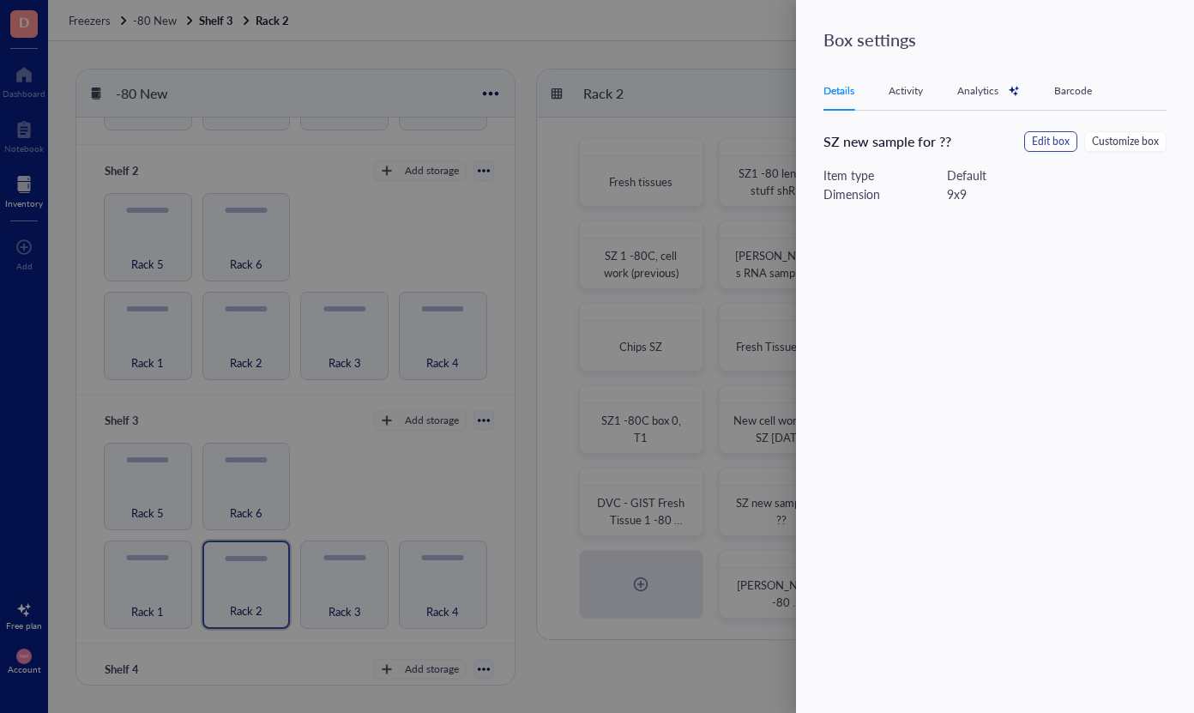
click at [1062, 143] on span "Edit box" at bounding box center [1051, 142] width 38 height 16
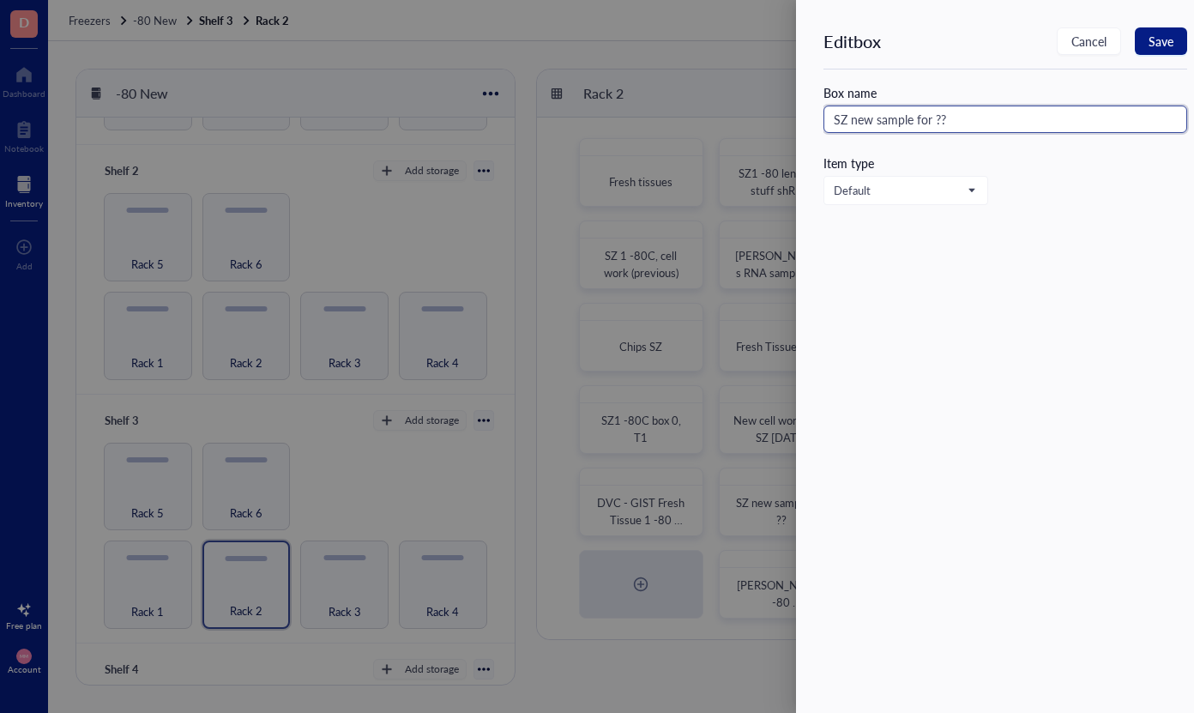
drag, startPoint x: 968, startPoint y: 123, endPoint x: 933, endPoint y: 123, distance: 34.3
click at [933, 123] on input "SZ new sample for ??" at bounding box center [1005, 119] width 364 height 27
type input "SZ new sample for ZXP"
click at [1173, 43] on span "Save" at bounding box center [1161, 41] width 25 height 14
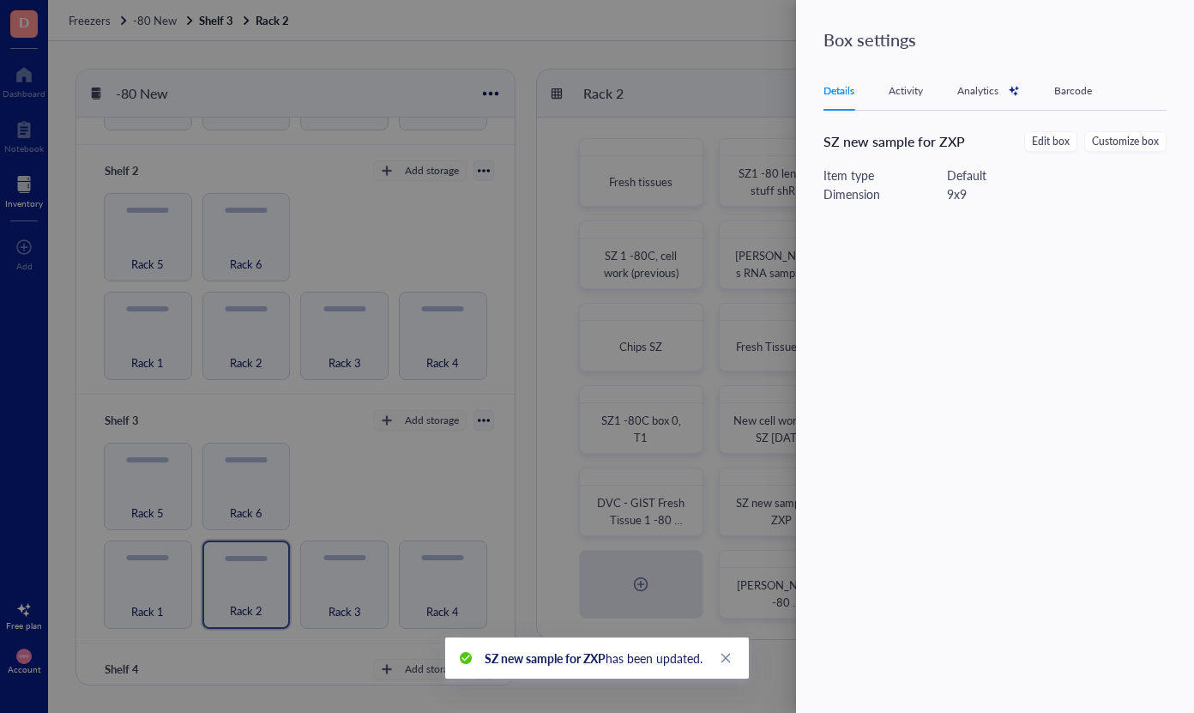
click at [674, 45] on div at bounding box center [597, 356] width 1194 height 713
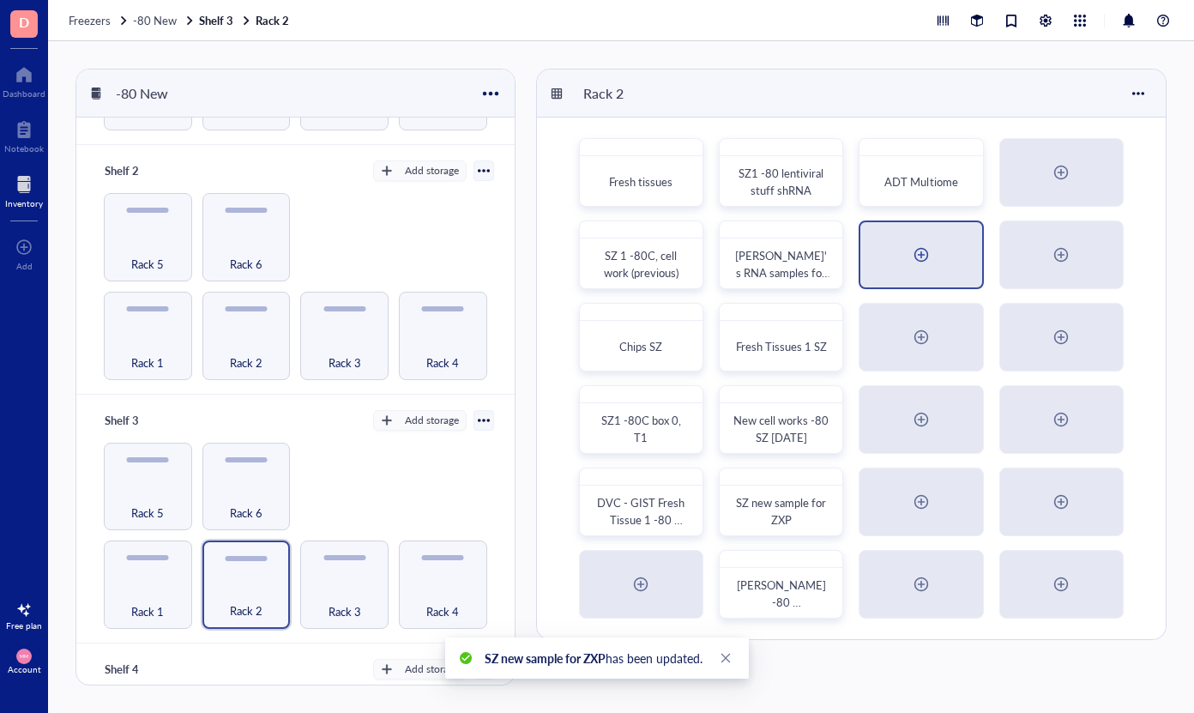
click at [928, 261] on div at bounding box center [921, 254] width 27 height 27
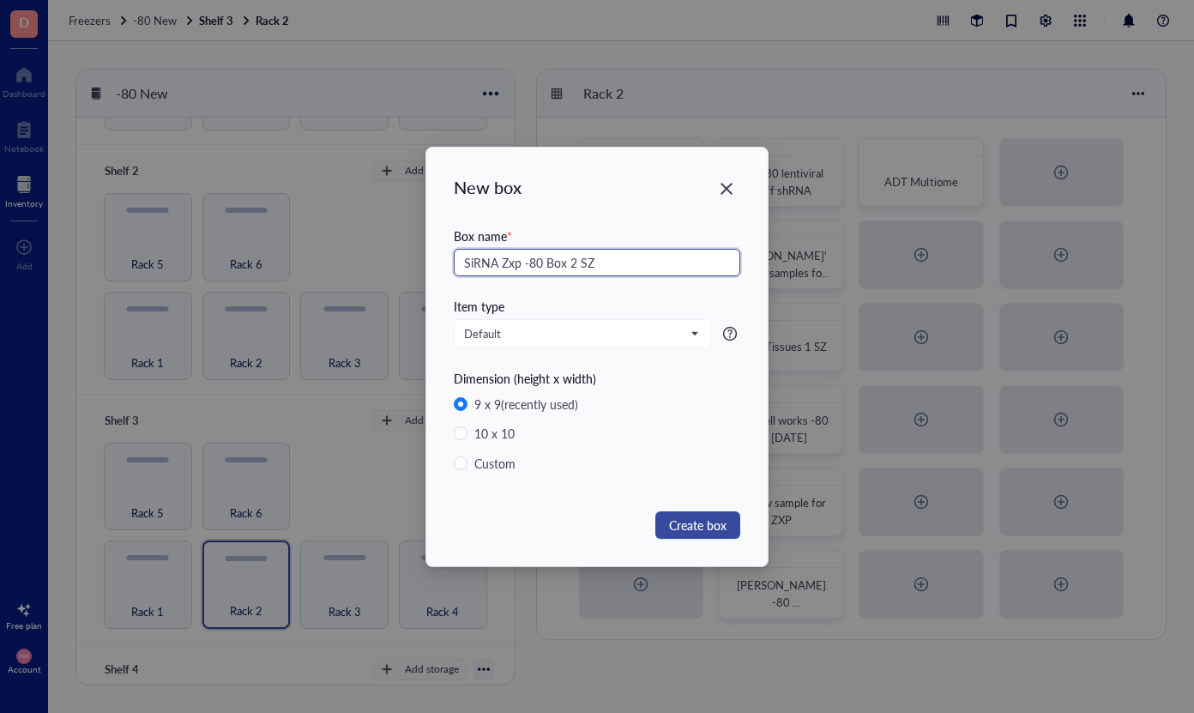
type input "SiRNA Zxp -80 Box 2 SZ"
click at [689, 530] on span "Create box" at bounding box center [697, 525] width 57 height 19
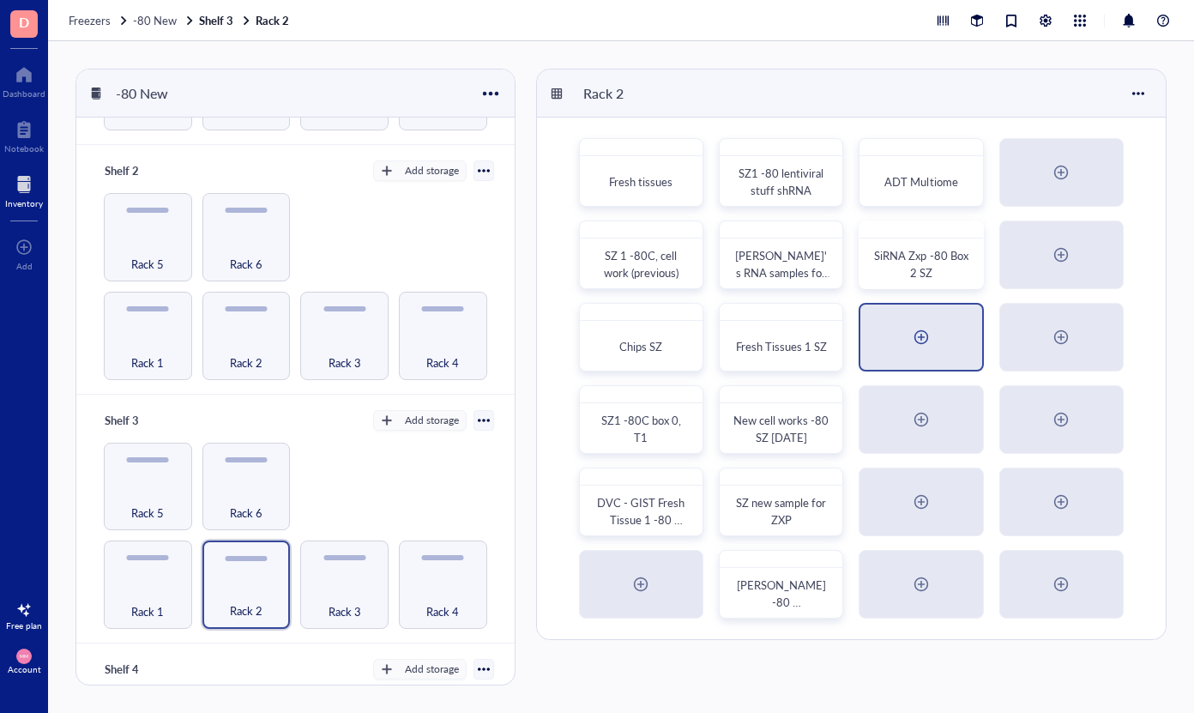
click at [917, 339] on div at bounding box center [921, 336] width 27 height 27
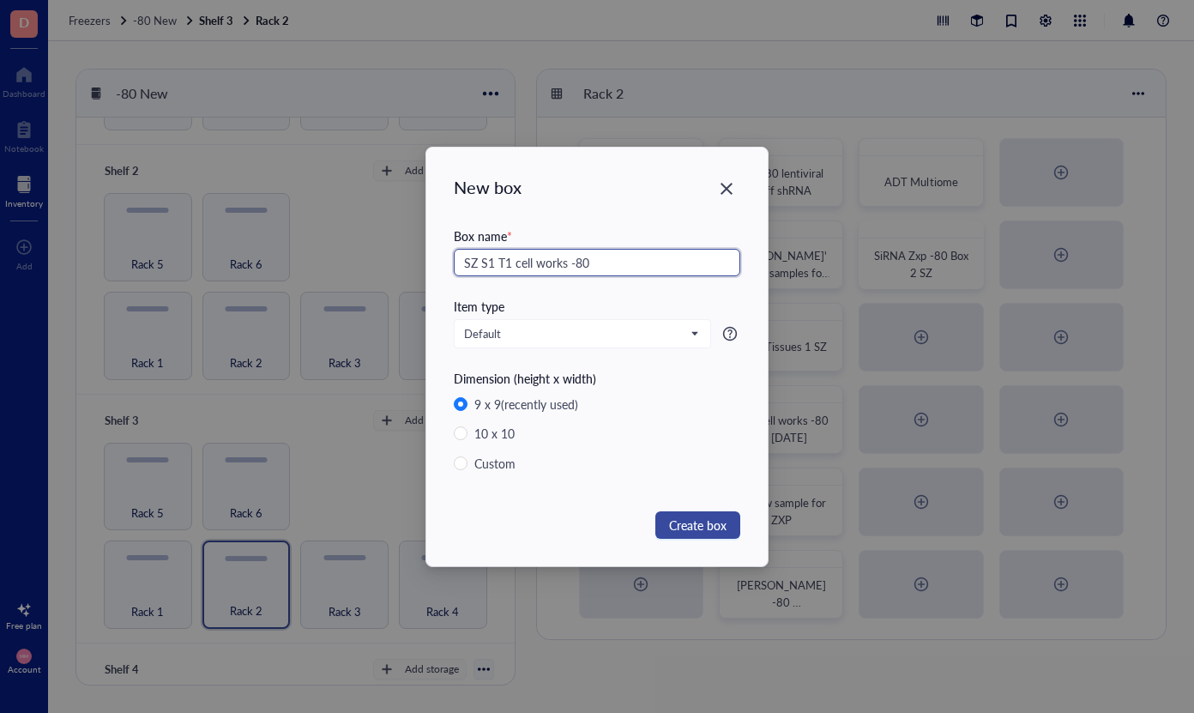
type input "SZ S1 T1 cell works -80"
click at [691, 528] on span "Create box" at bounding box center [697, 525] width 57 height 19
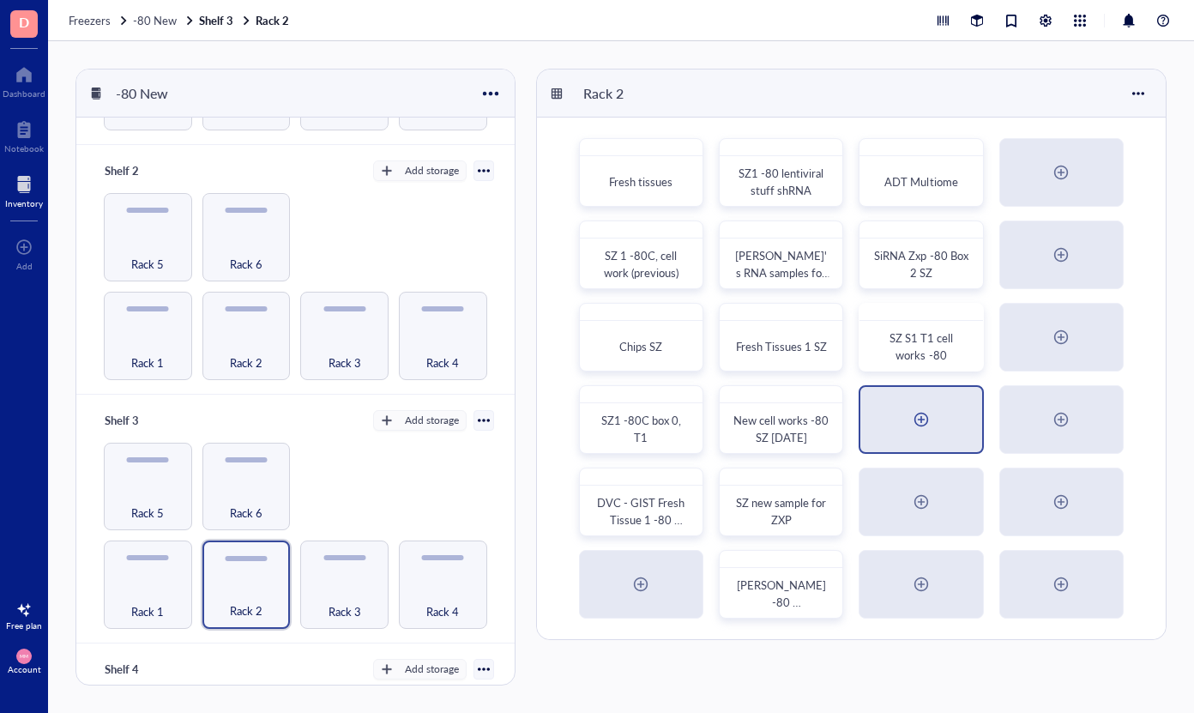
click at [922, 424] on div at bounding box center [921, 419] width 27 height 27
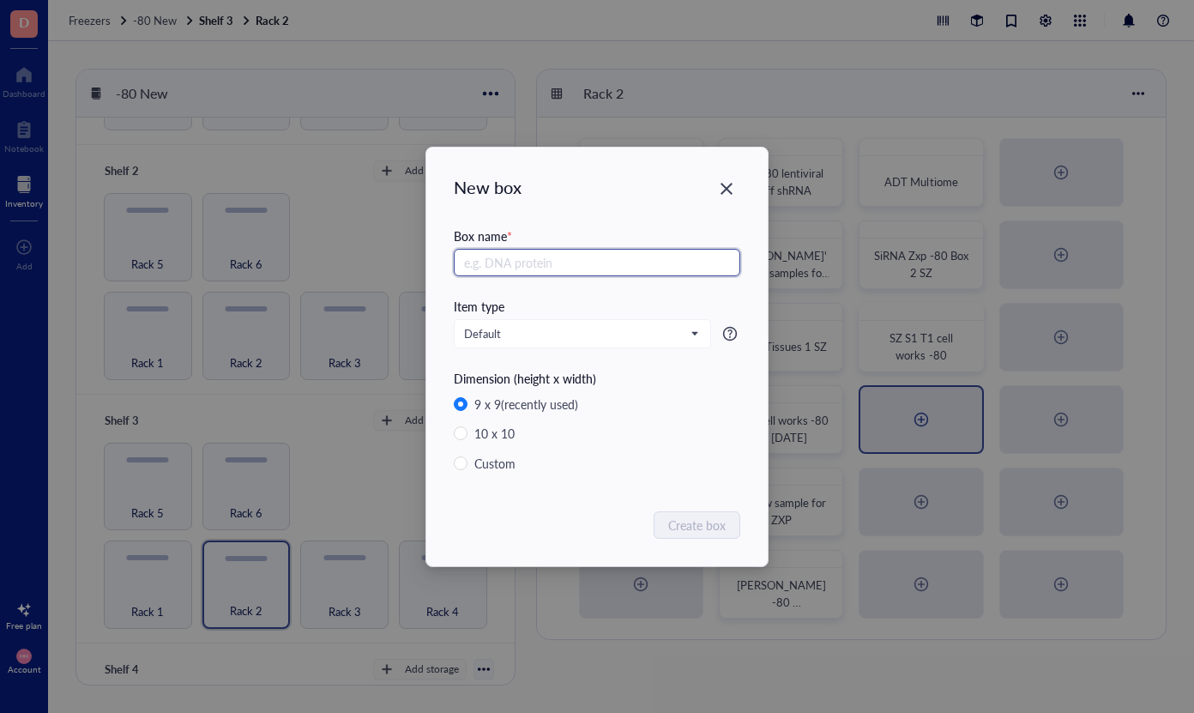
type input "S"
type input "siRNA samples -80 SZ"
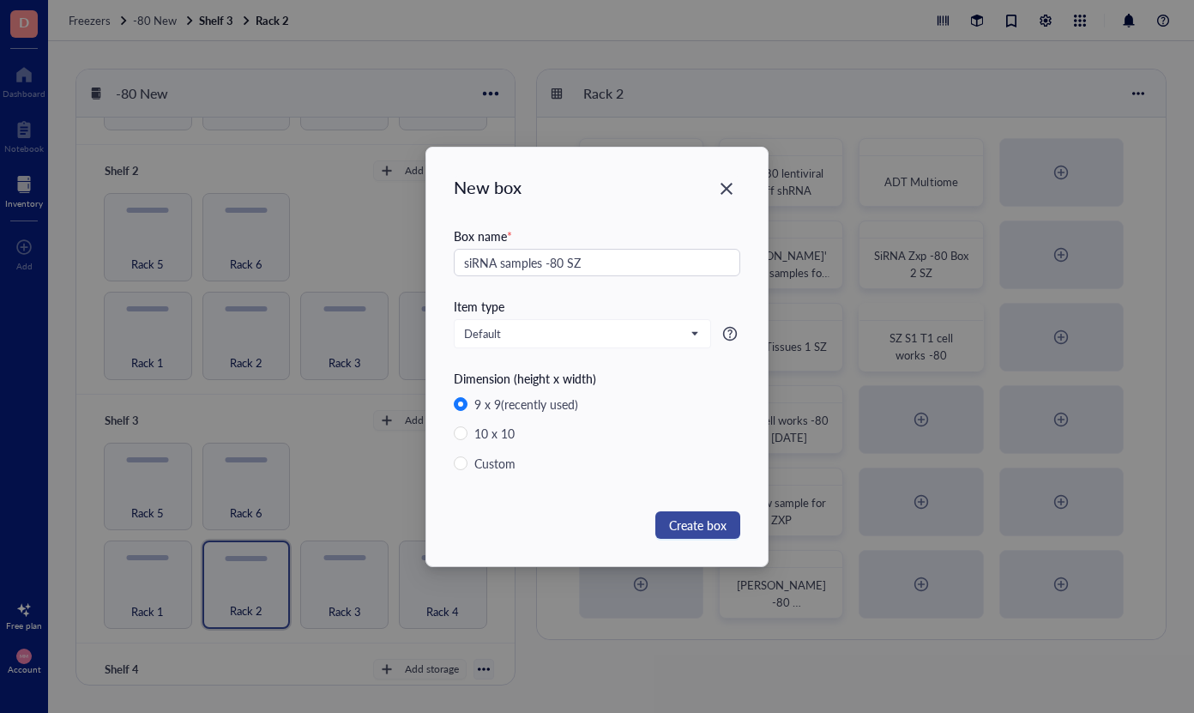
click at [691, 530] on span "Create box" at bounding box center [697, 525] width 57 height 19
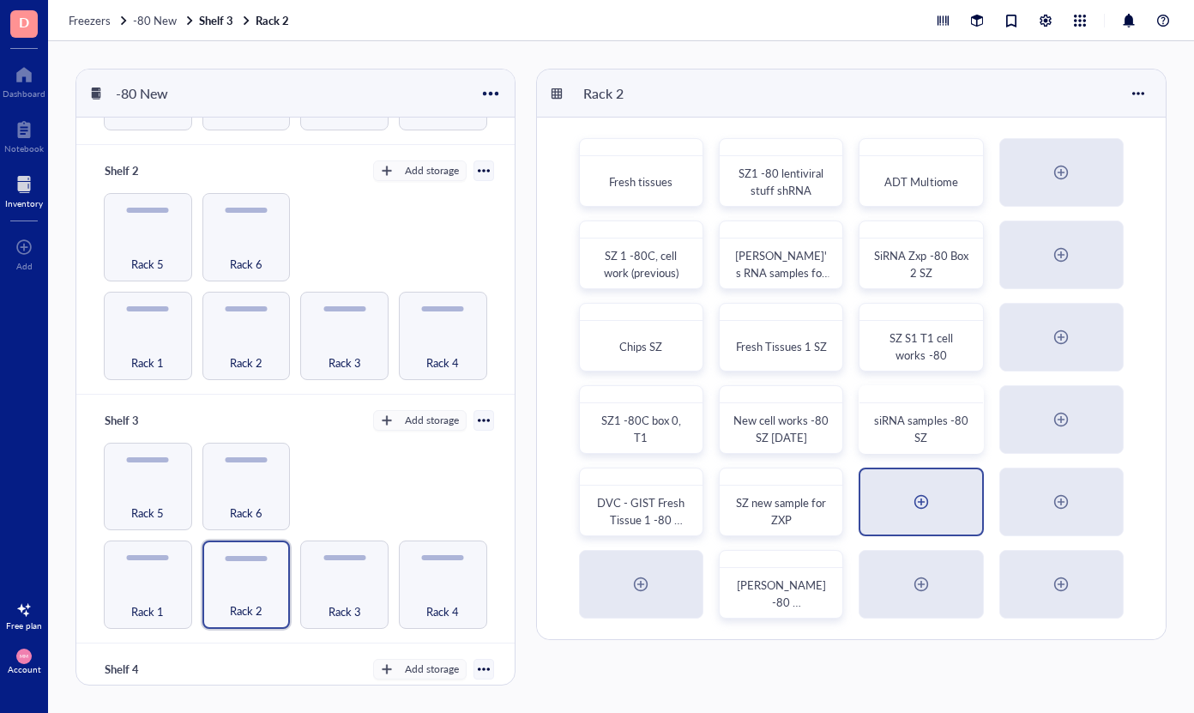
click at [904, 501] on div at bounding box center [920, 501] width 121 height 65
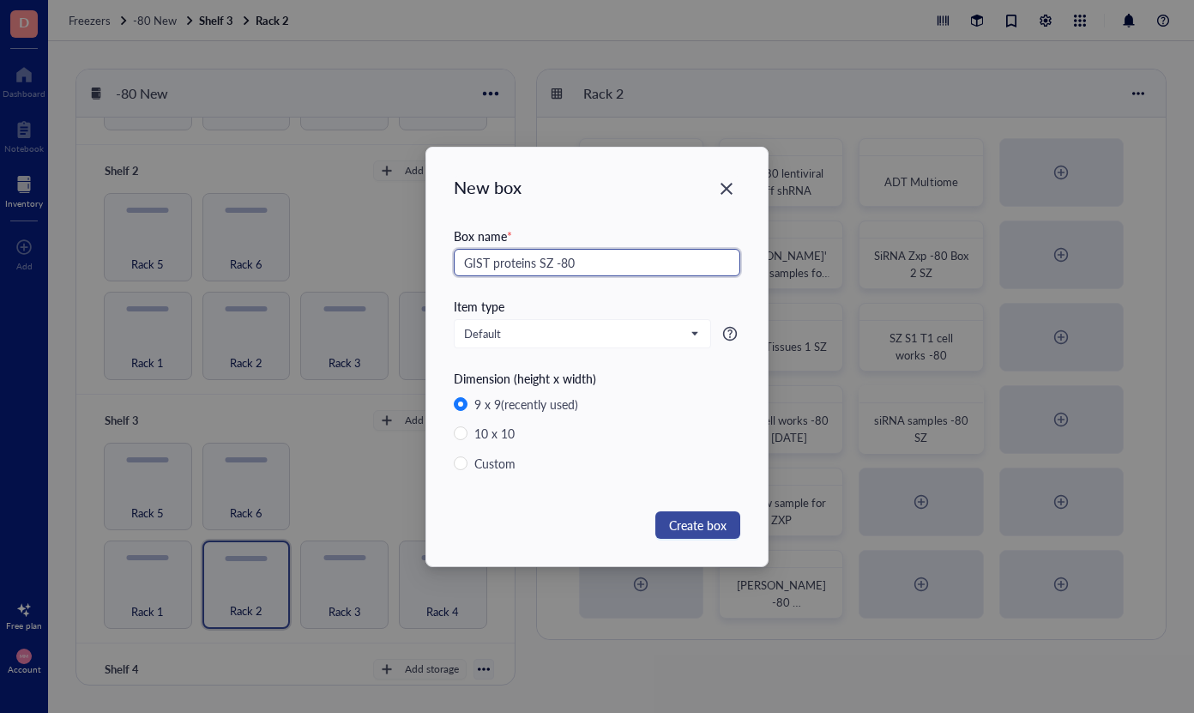
type input "GIST proteins SZ -80"
click at [706, 528] on span "Create box" at bounding box center [697, 525] width 57 height 19
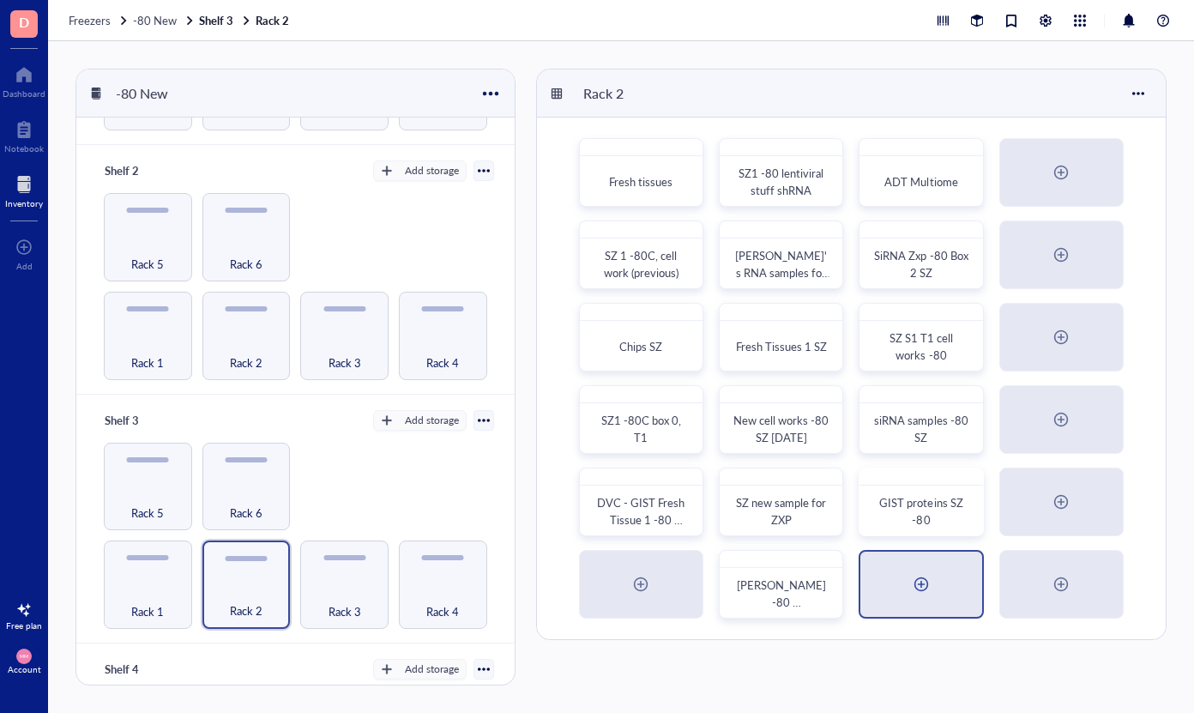
click at [909, 588] on div at bounding box center [921, 583] width 27 height 27
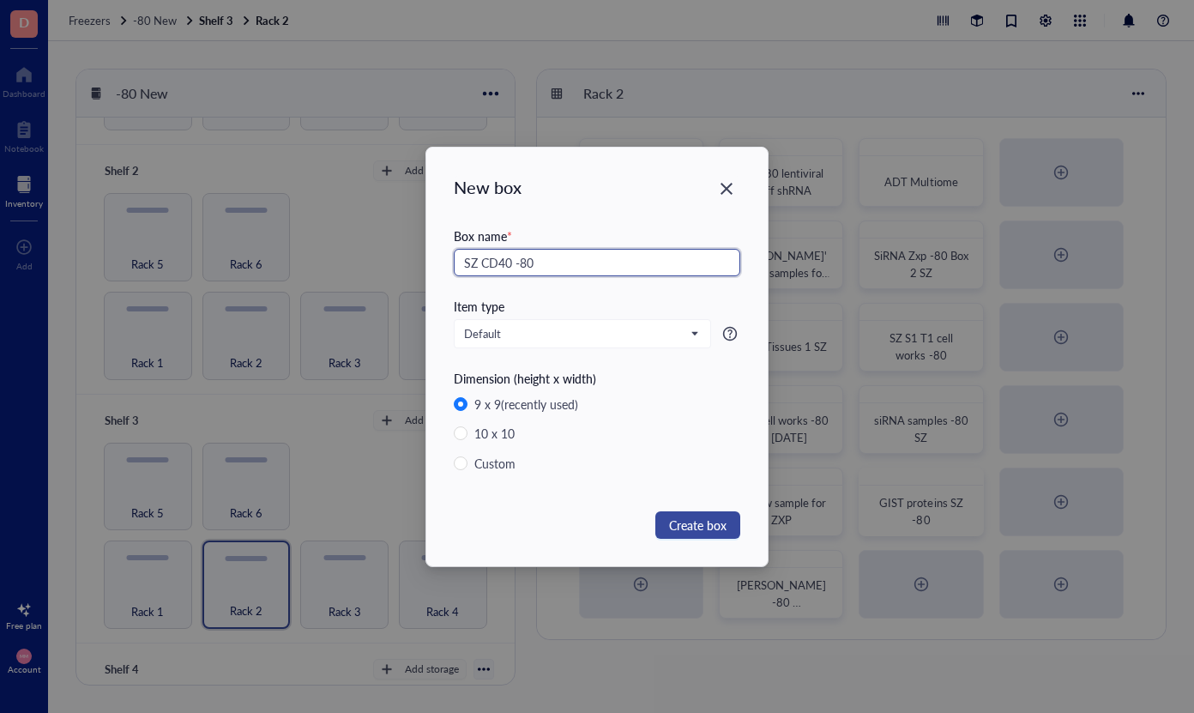
type input "SZ CD40 -80"
click at [691, 522] on span "Create box" at bounding box center [697, 525] width 57 height 19
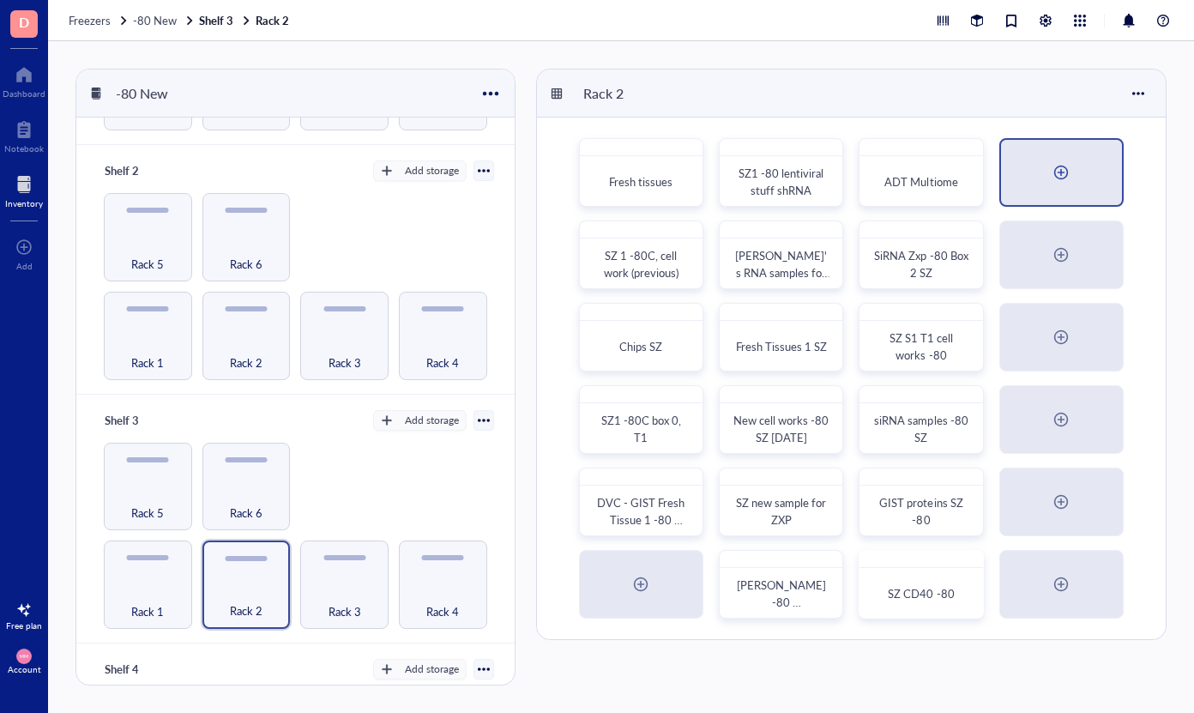
click at [1068, 170] on div at bounding box center [1060, 172] width 27 height 27
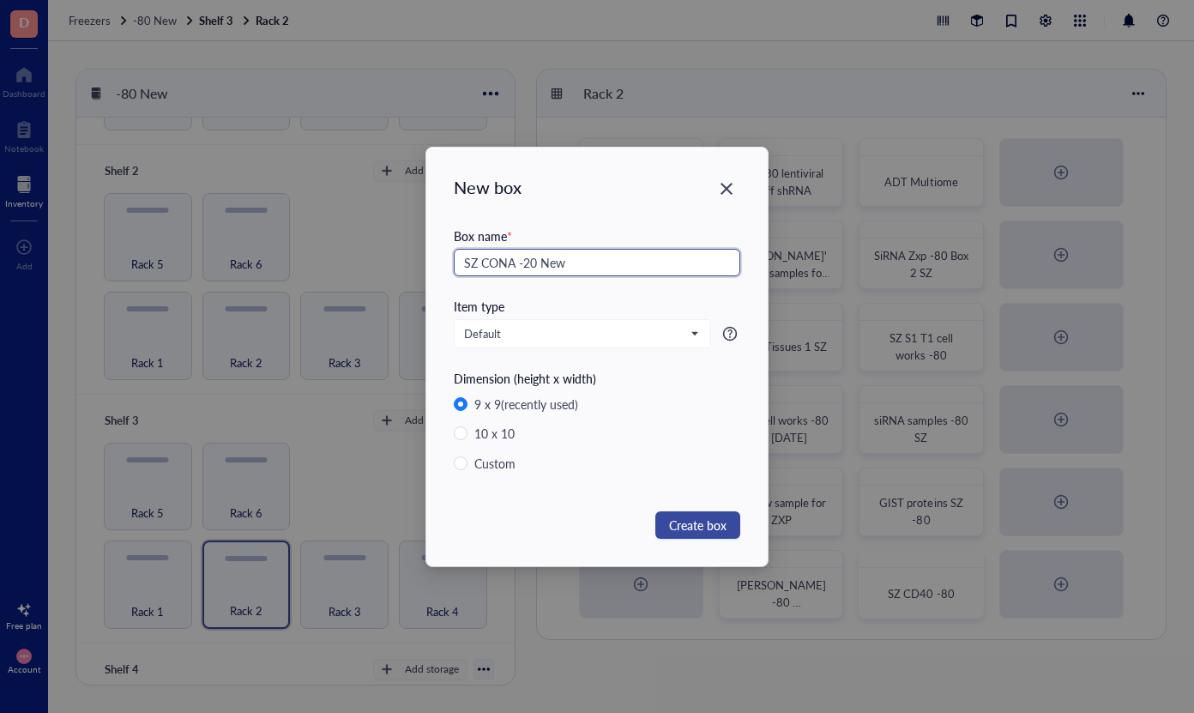
type input "SZ CONA -20 New"
click at [700, 516] on span "Create box" at bounding box center [697, 525] width 57 height 19
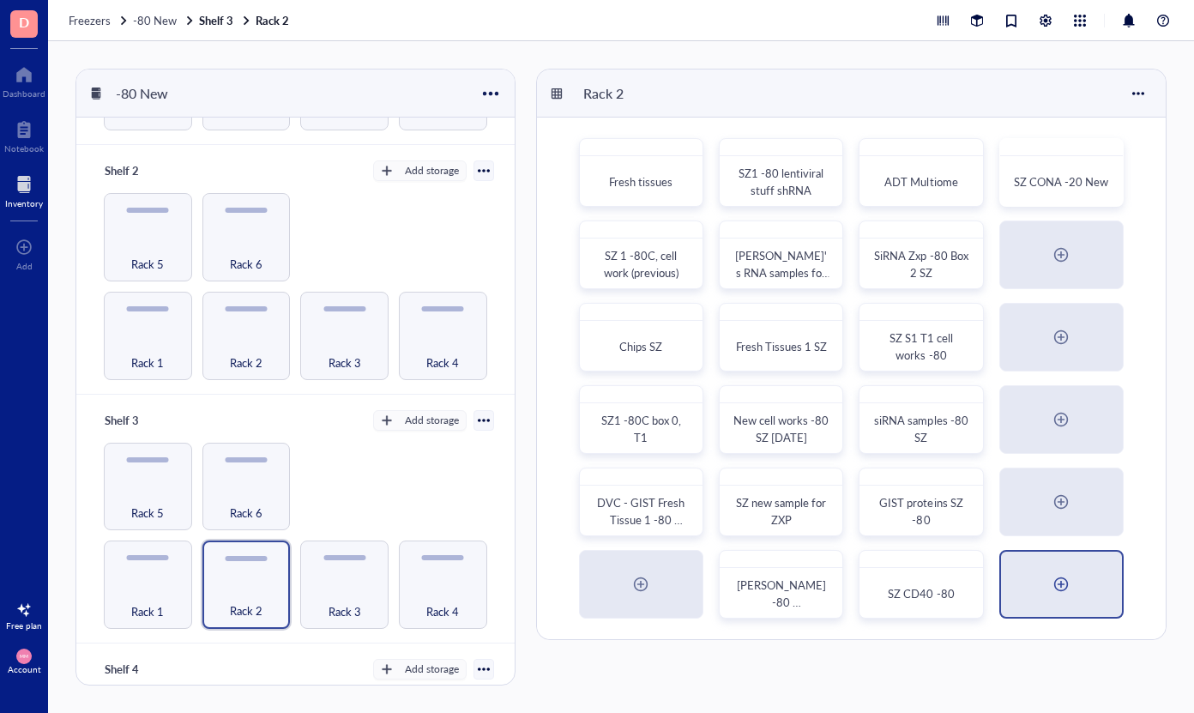
click at [1054, 585] on div at bounding box center [1060, 583] width 27 height 27
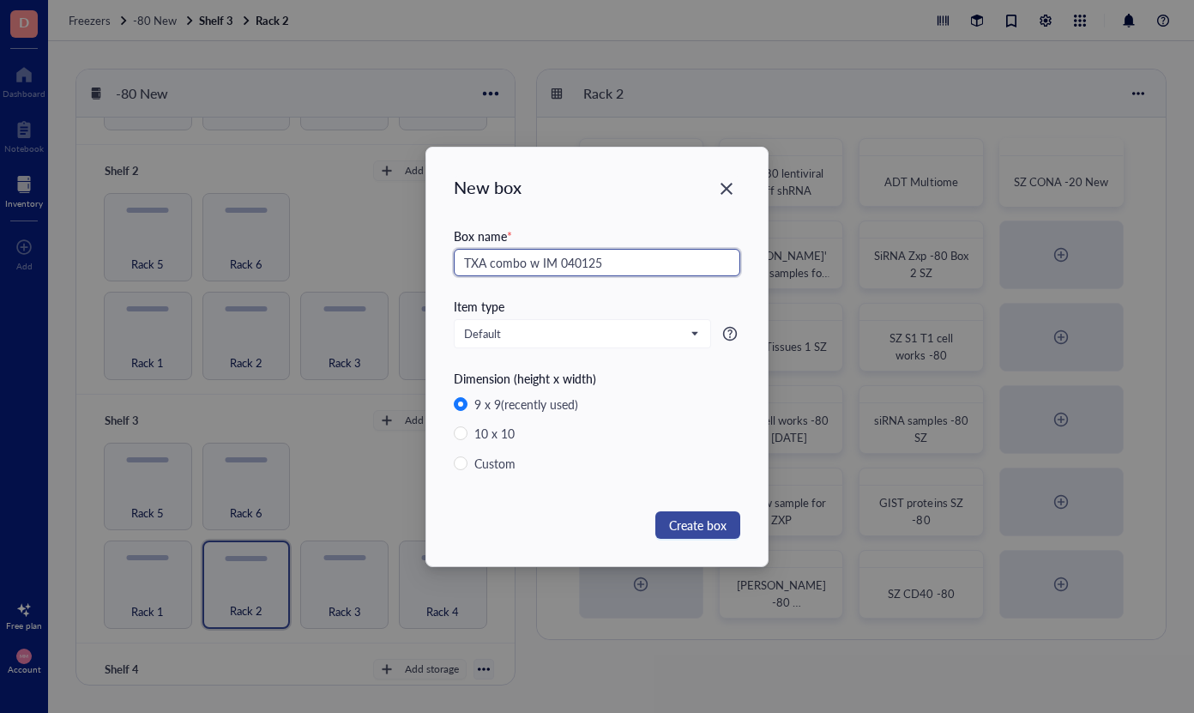
type input "TXA combo w IM 040125"
click at [721, 529] on span "Create box" at bounding box center [697, 525] width 57 height 19
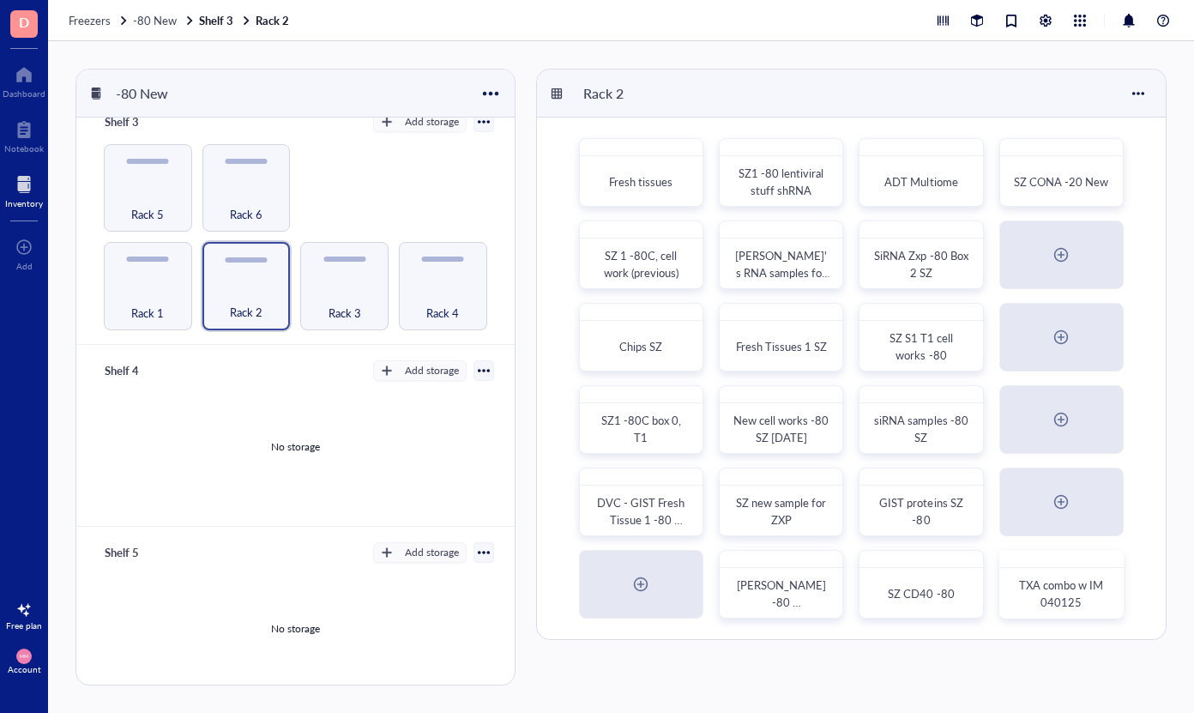
scroll to position [0, 0]
click at [478, 546] on div at bounding box center [484, 552] width 12 height 12
click at [467, 516] on div "Delete" at bounding box center [422, 512] width 103 height 15
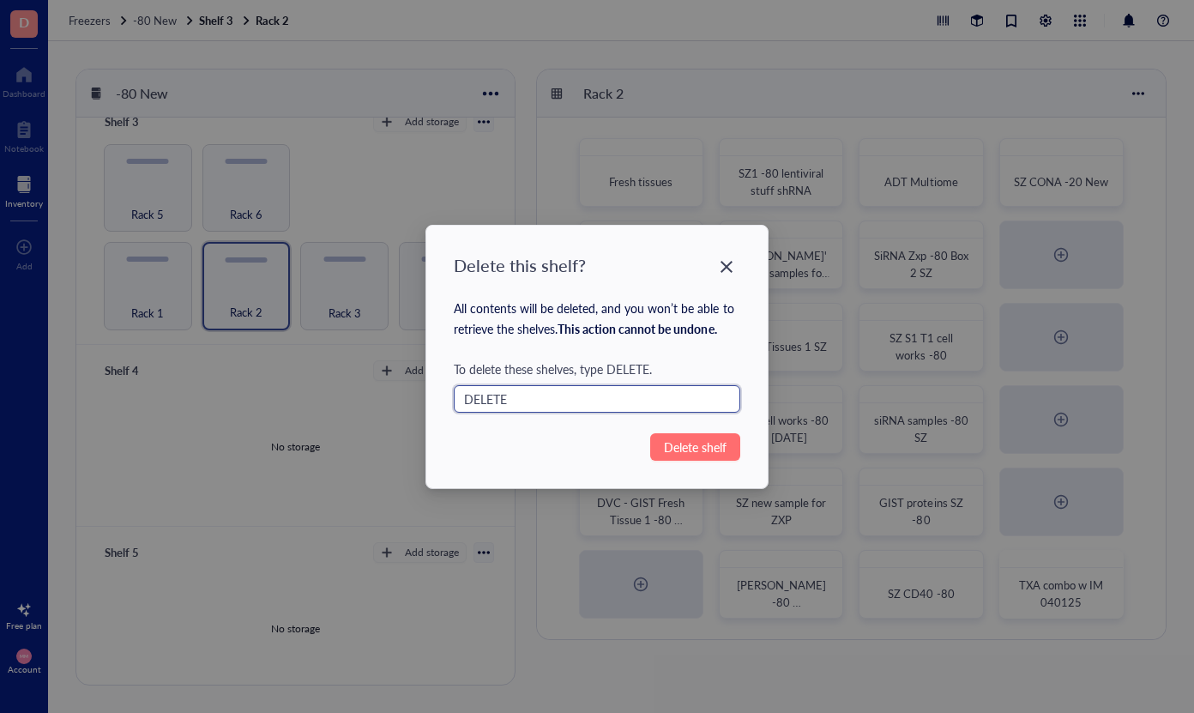
type input "DELETE"
click at [691, 451] on span "Delete shelf" at bounding box center [695, 446] width 63 height 19
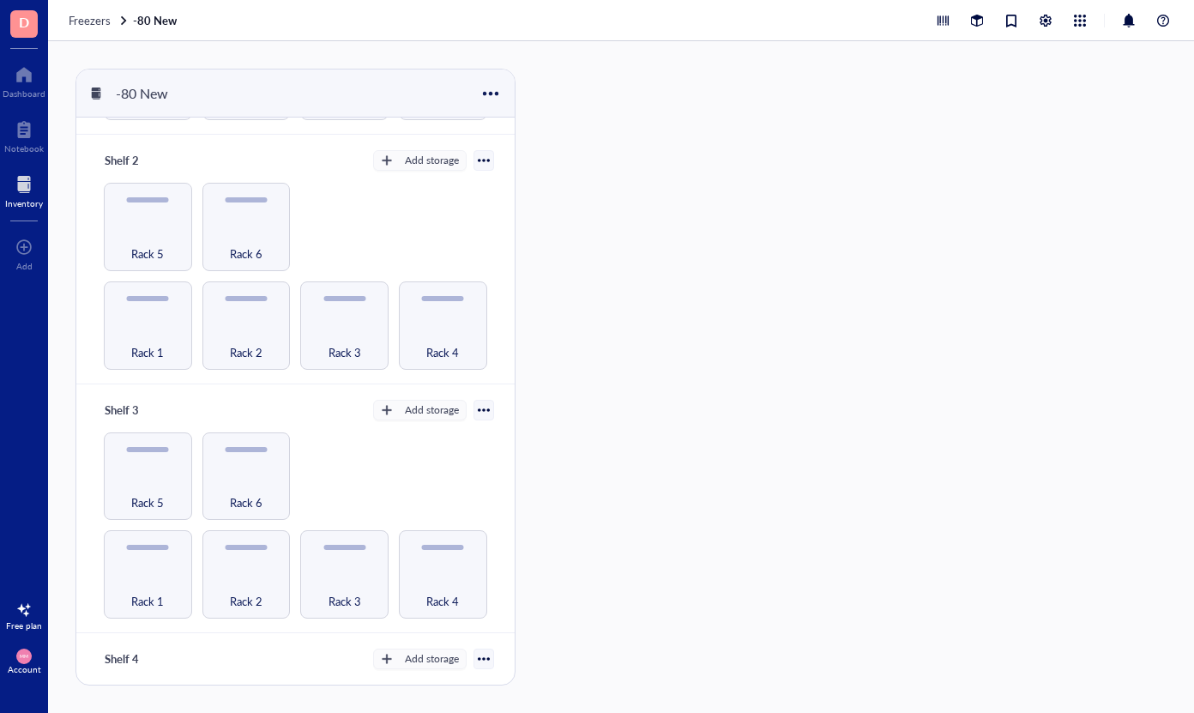
scroll to position [232, 0]
click at [347, 590] on span "Rack 3" at bounding box center [345, 599] width 33 height 19
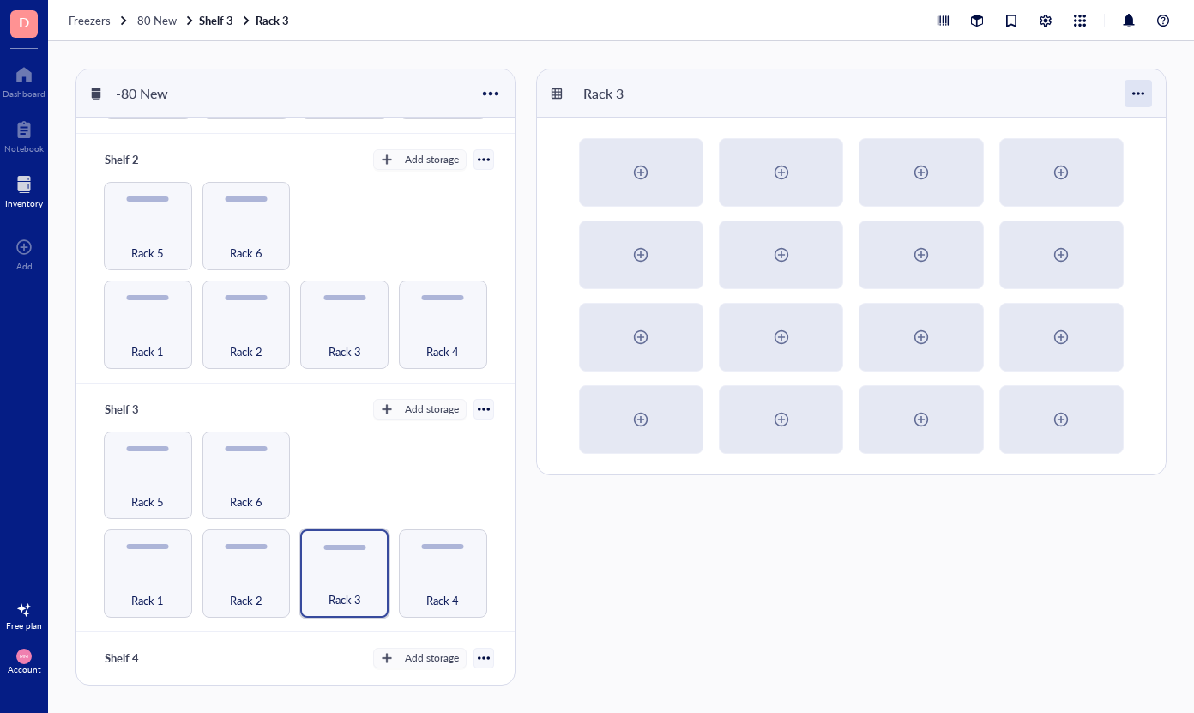
click at [1148, 92] on div at bounding box center [1138, 93] width 27 height 27
click at [1094, 129] on div "Settings" at bounding box center [1080, 125] width 40 height 15
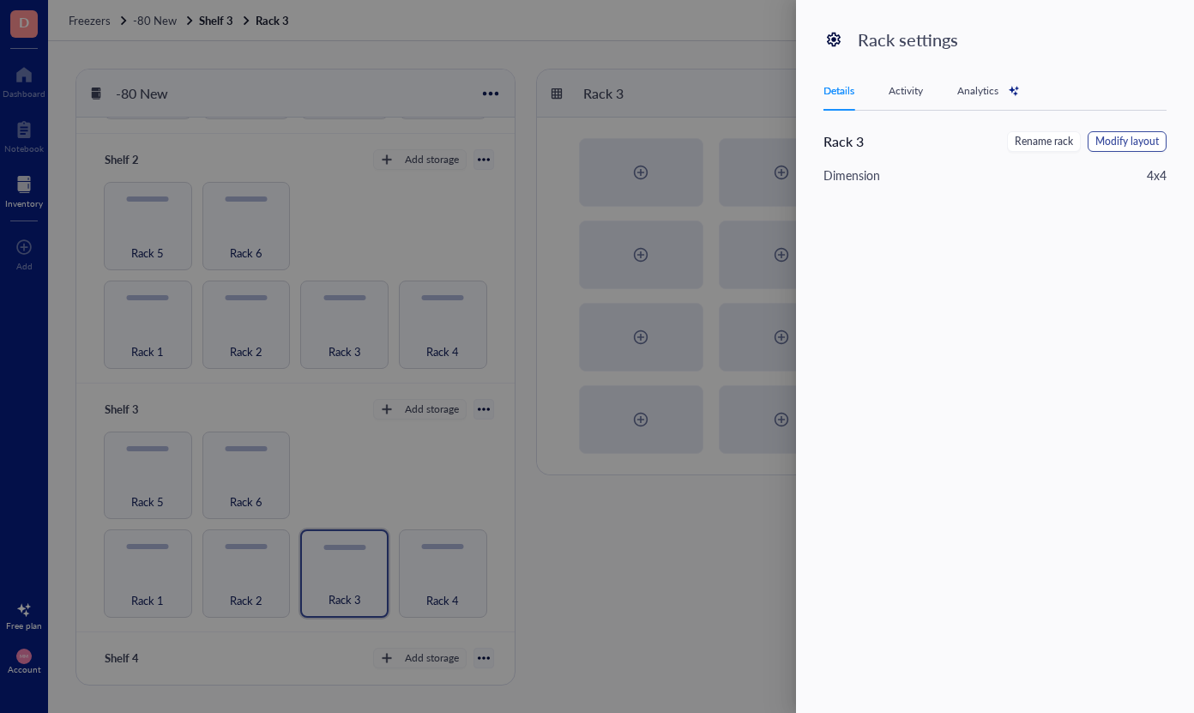
click at [1129, 147] on span "Modify layout" at bounding box center [1126, 142] width 63 height 16
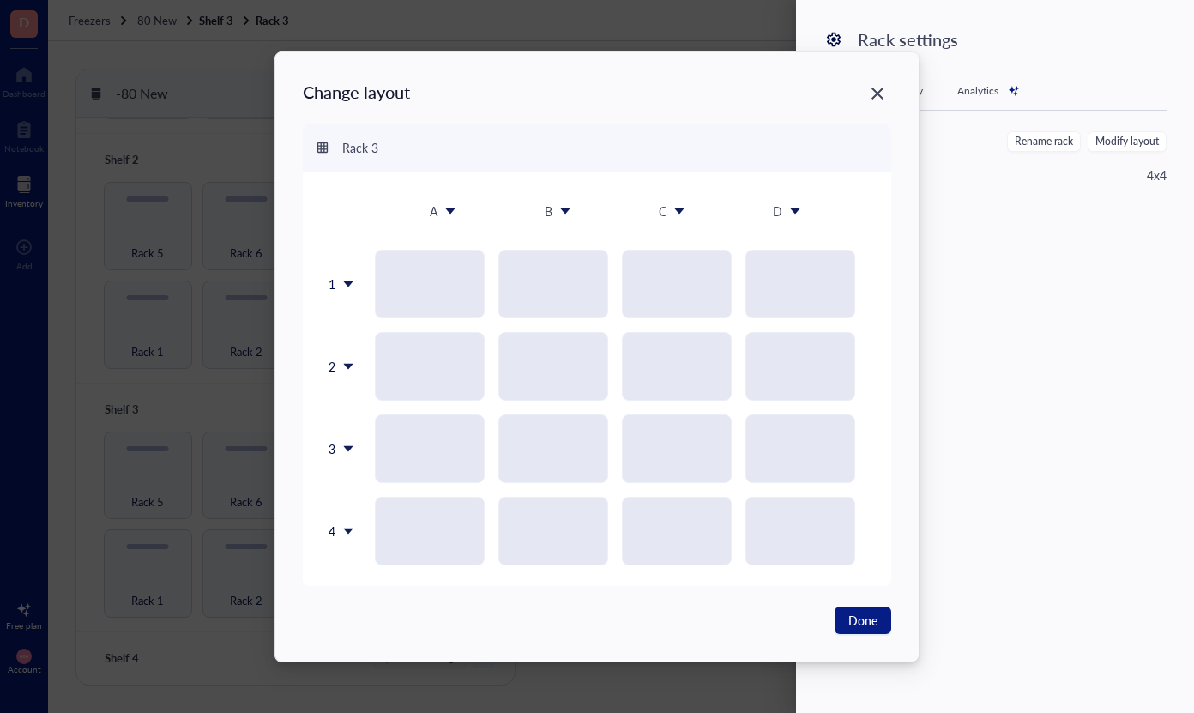
click at [350, 527] on icon at bounding box center [348, 531] width 12 height 12
click at [354, 615] on div "Insert 1 below" at bounding box center [385, 611] width 98 height 15
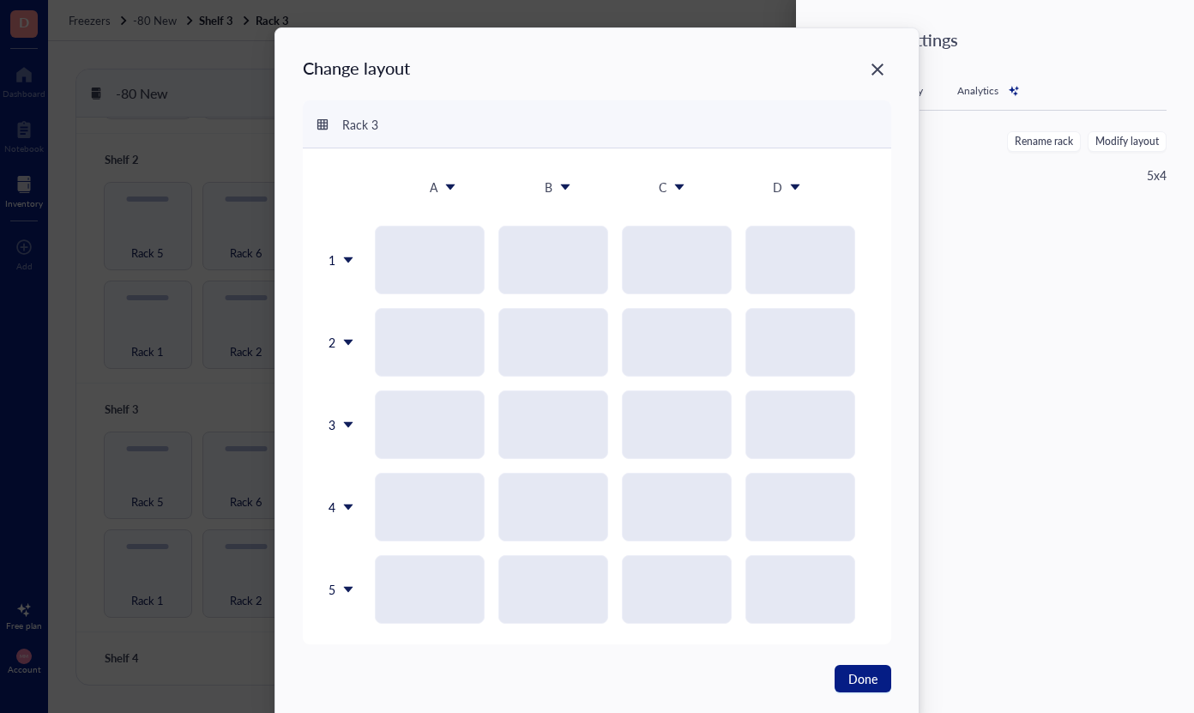
click at [346, 594] on icon at bounding box center [348, 589] width 12 height 12
click at [382, 479] on div "Insert 1 below" at bounding box center [382, 473] width 98 height 15
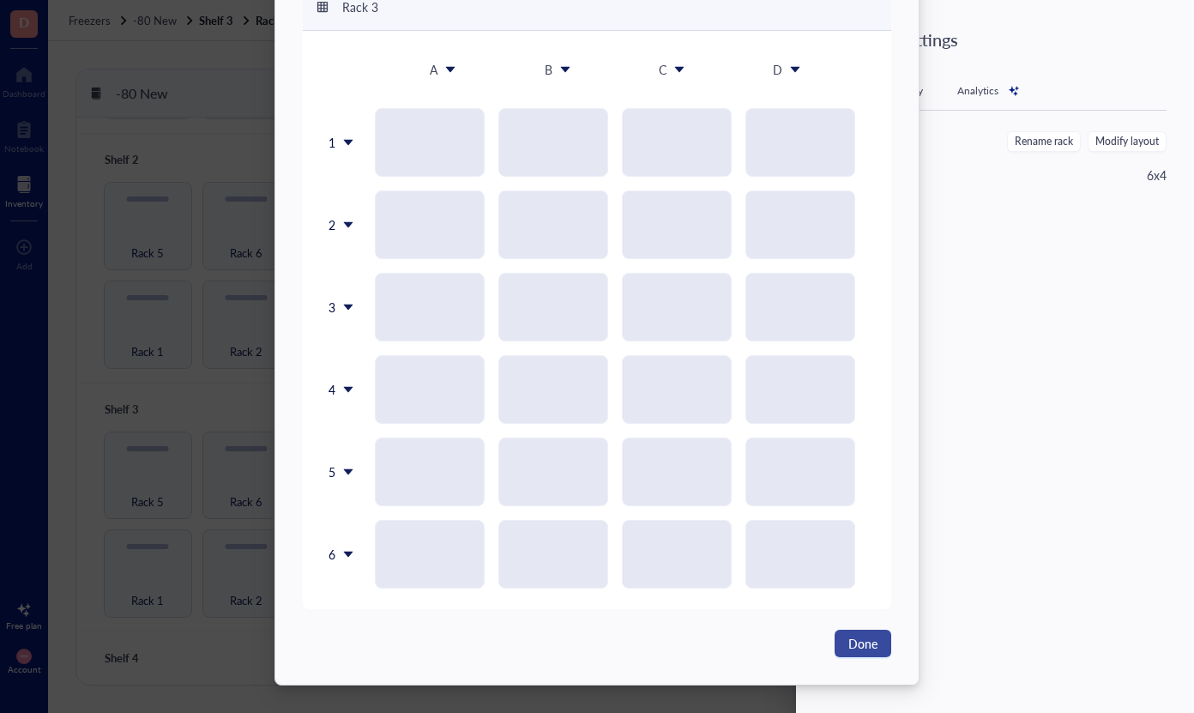
scroll to position [118, 0]
click at [870, 647] on span "Done" at bounding box center [862, 643] width 29 height 19
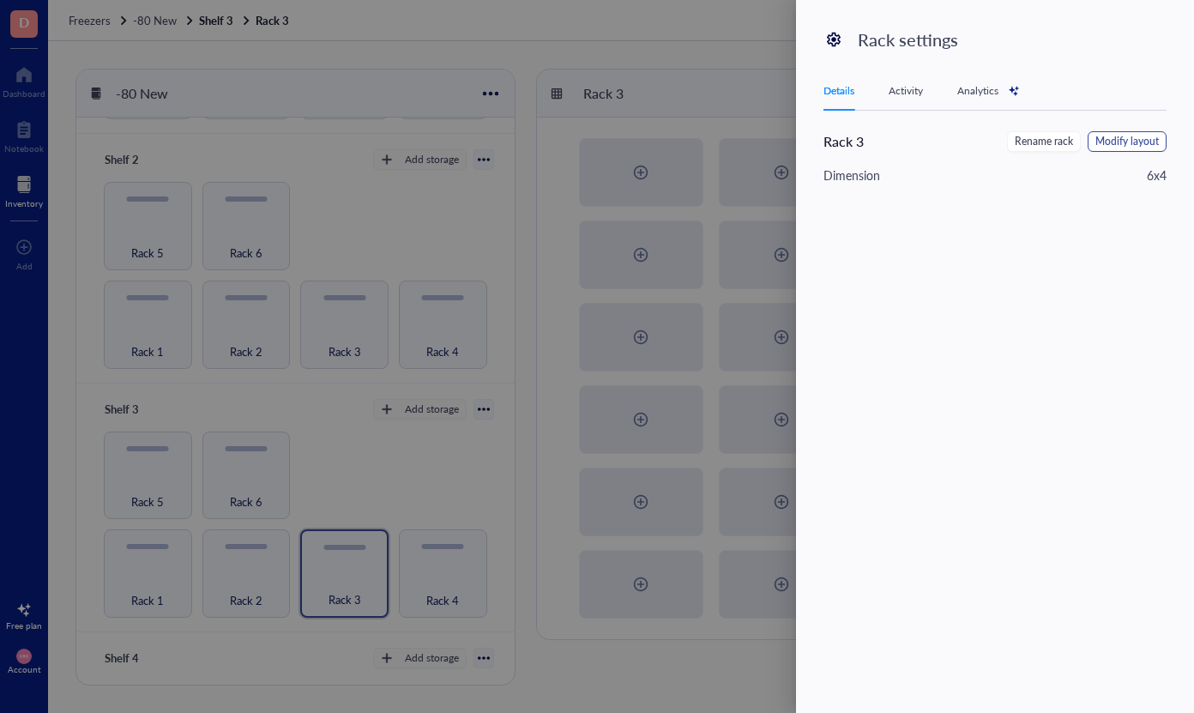
click at [1132, 145] on span "Modify layout" at bounding box center [1126, 142] width 63 height 16
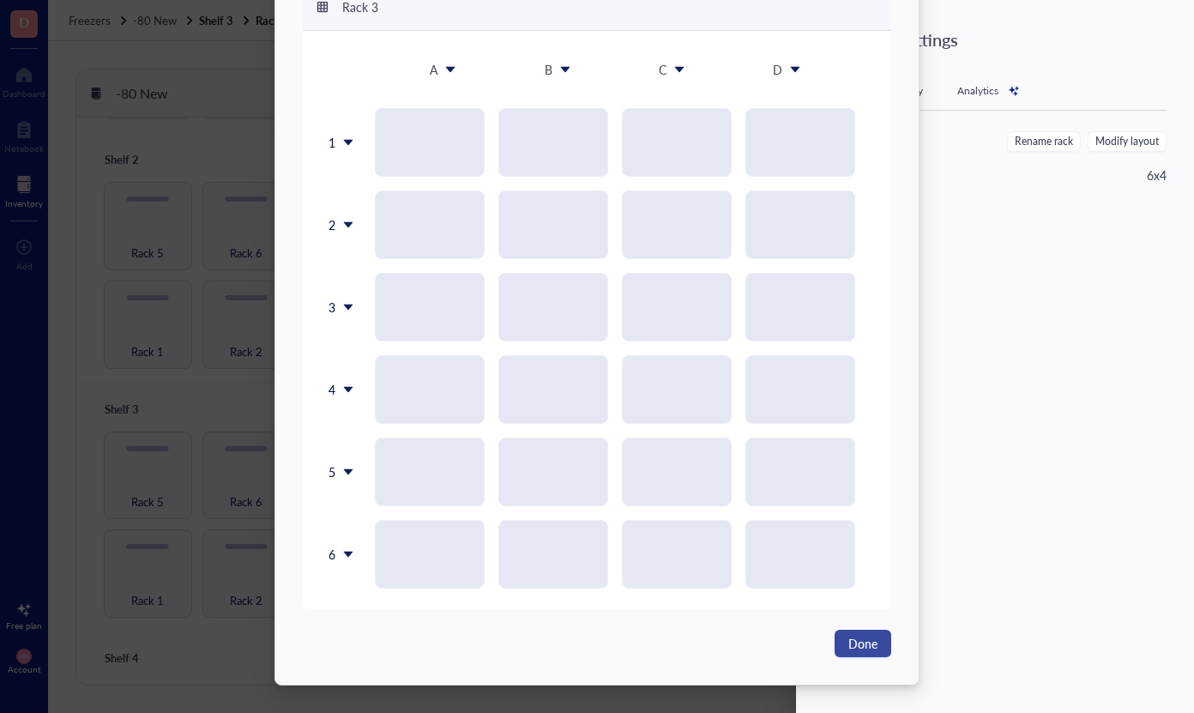
click at [853, 653] on button "Done" at bounding box center [863, 643] width 57 height 27
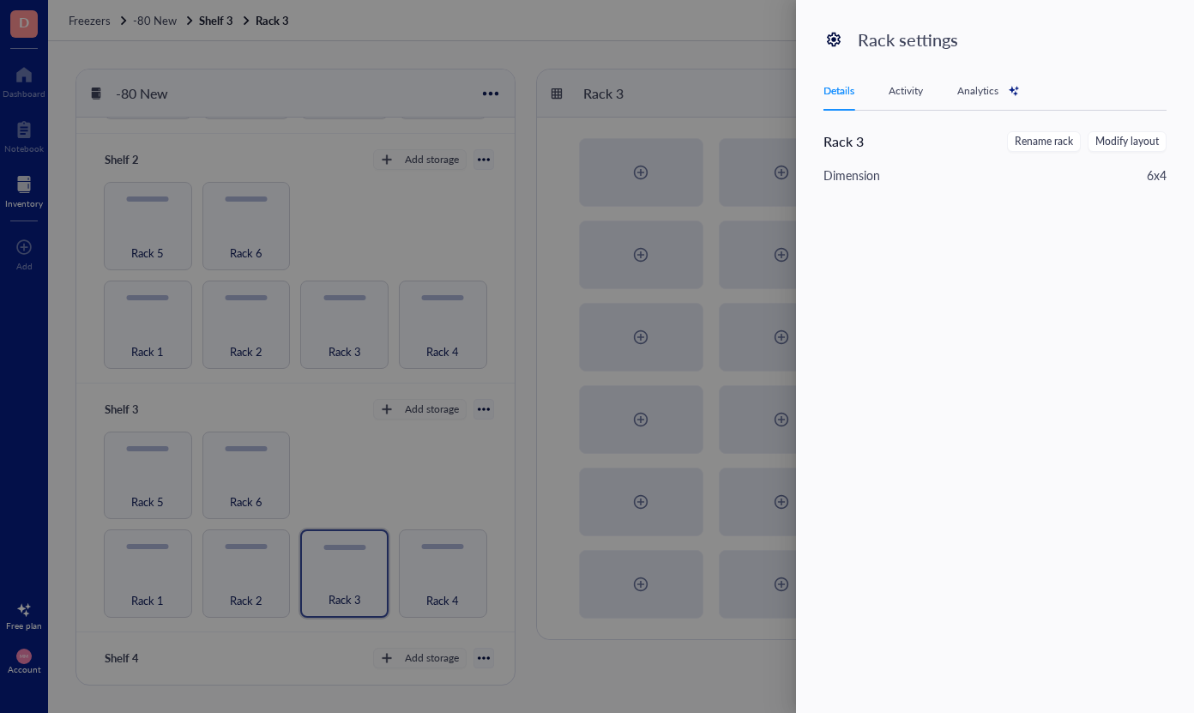
click at [685, 41] on div at bounding box center [597, 356] width 1194 height 713
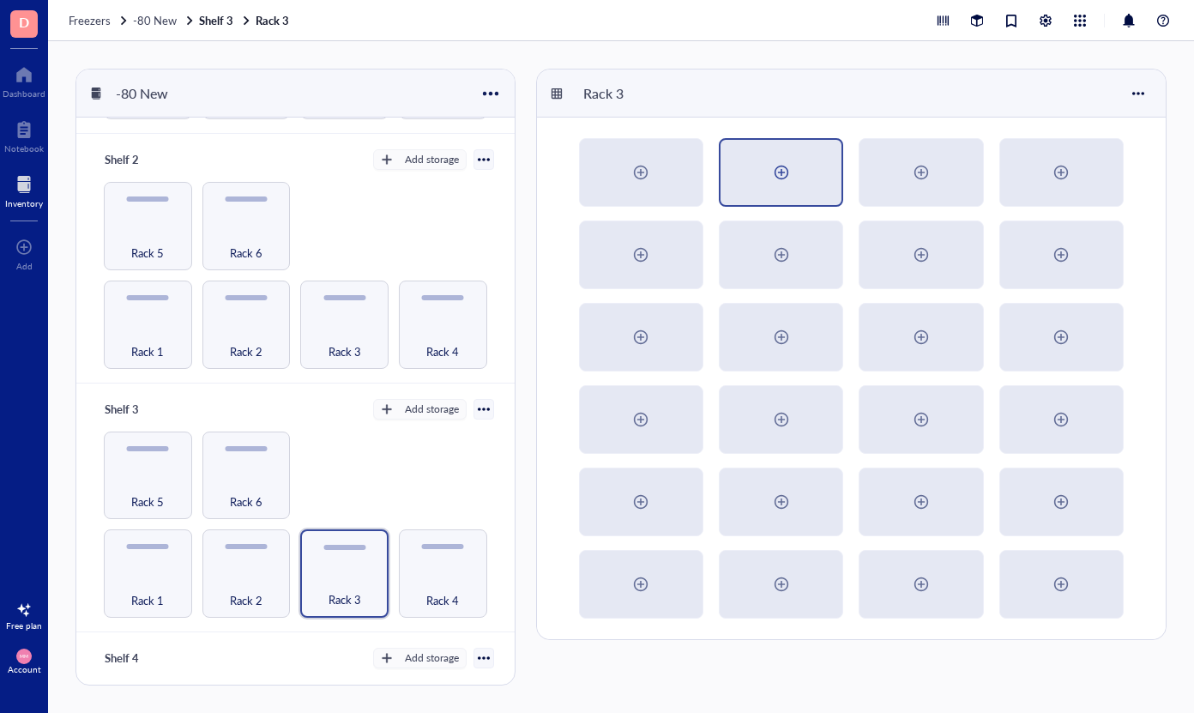
click at [788, 184] on div at bounding box center [781, 172] width 27 height 27
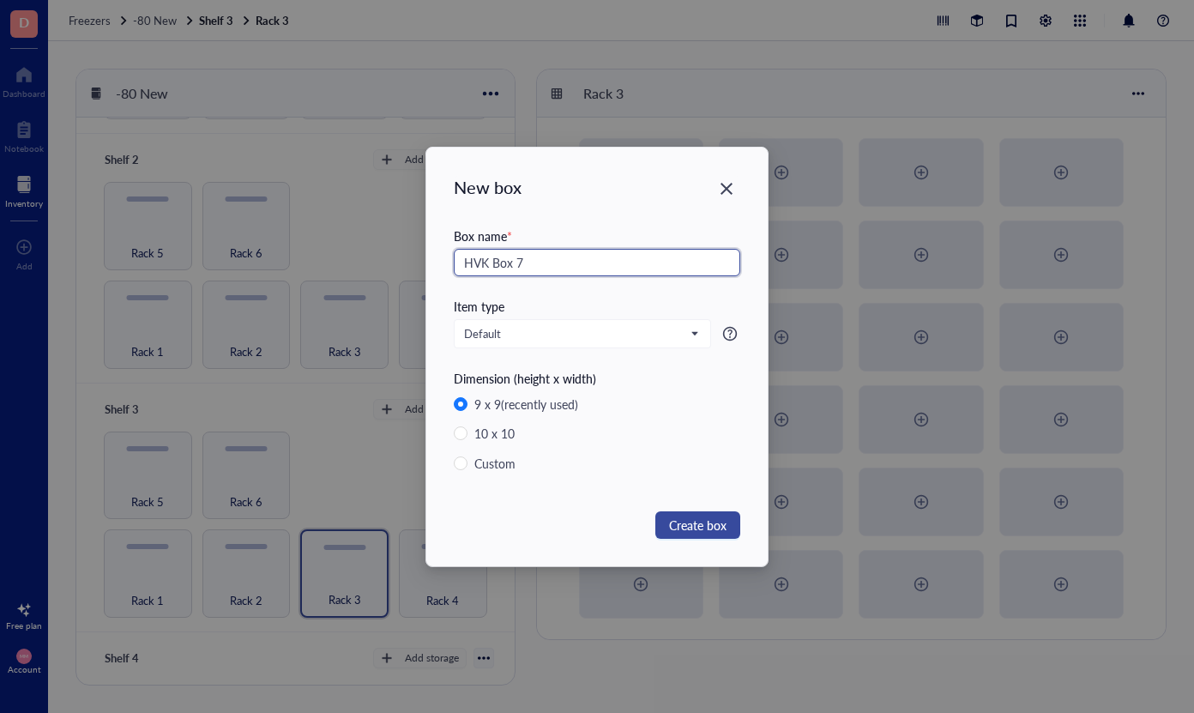
type input "HVK Box 7"
click at [697, 524] on span "Create box" at bounding box center [697, 525] width 57 height 19
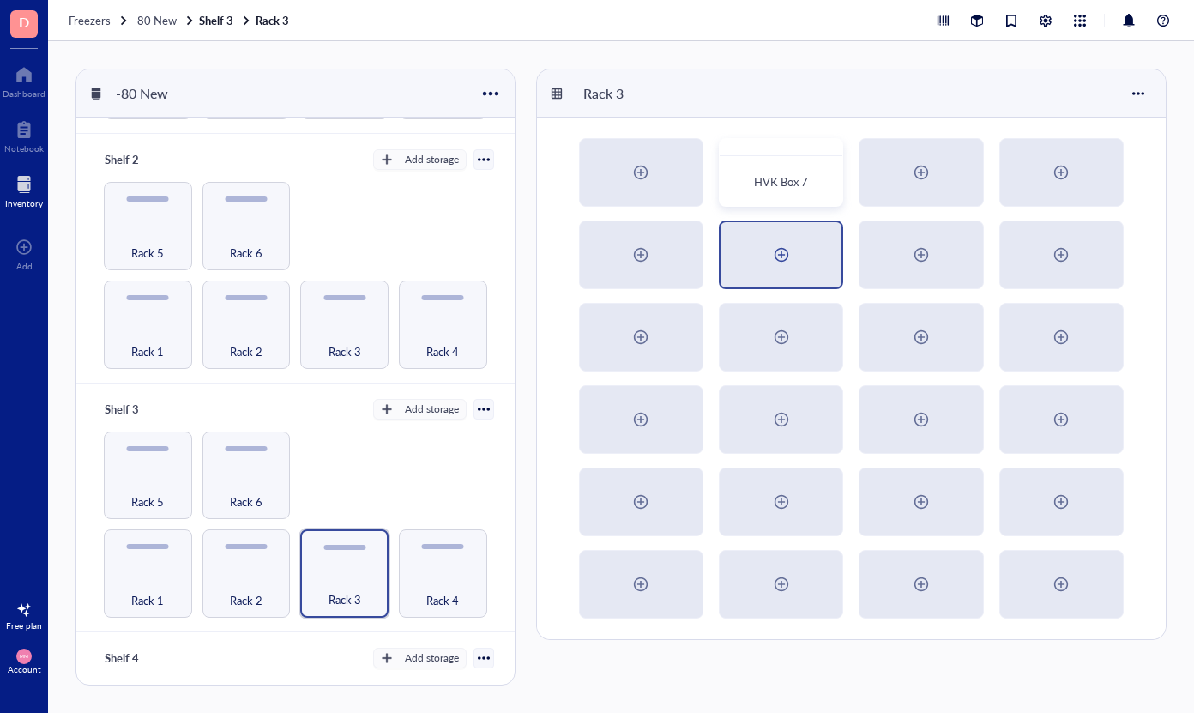
click at [781, 256] on div at bounding box center [781, 254] width 27 height 27
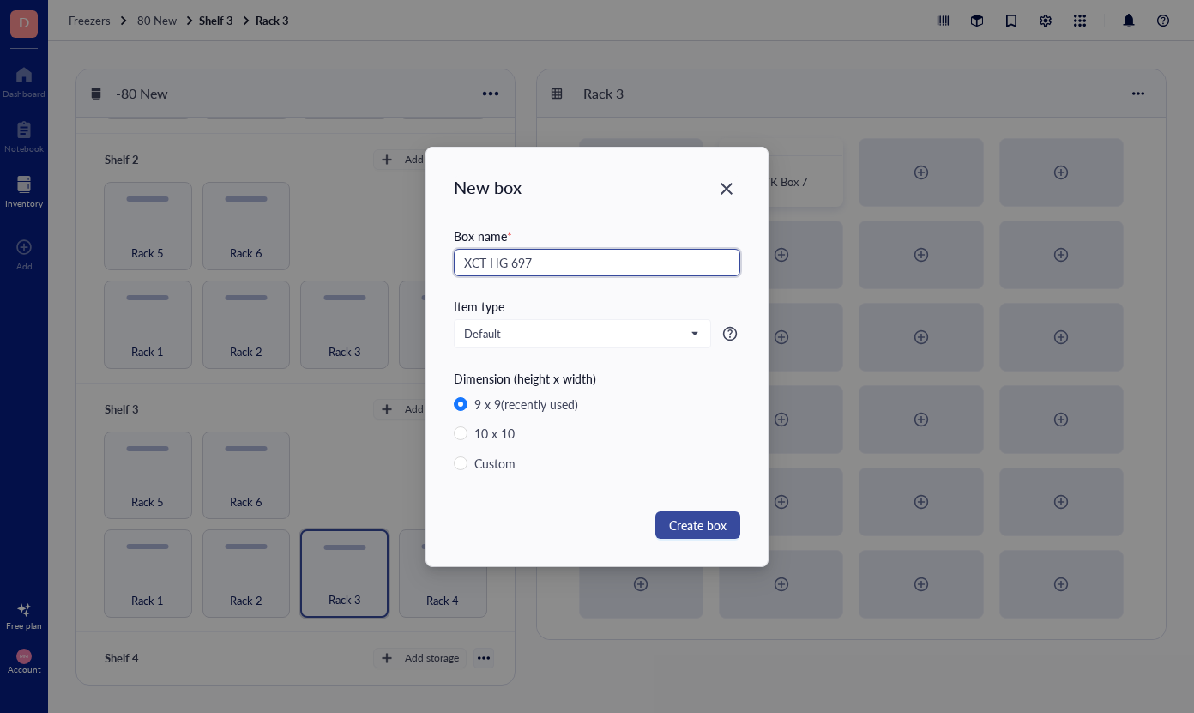
type input "XCT HG 697"
click at [696, 528] on span "Create box" at bounding box center [697, 525] width 57 height 19
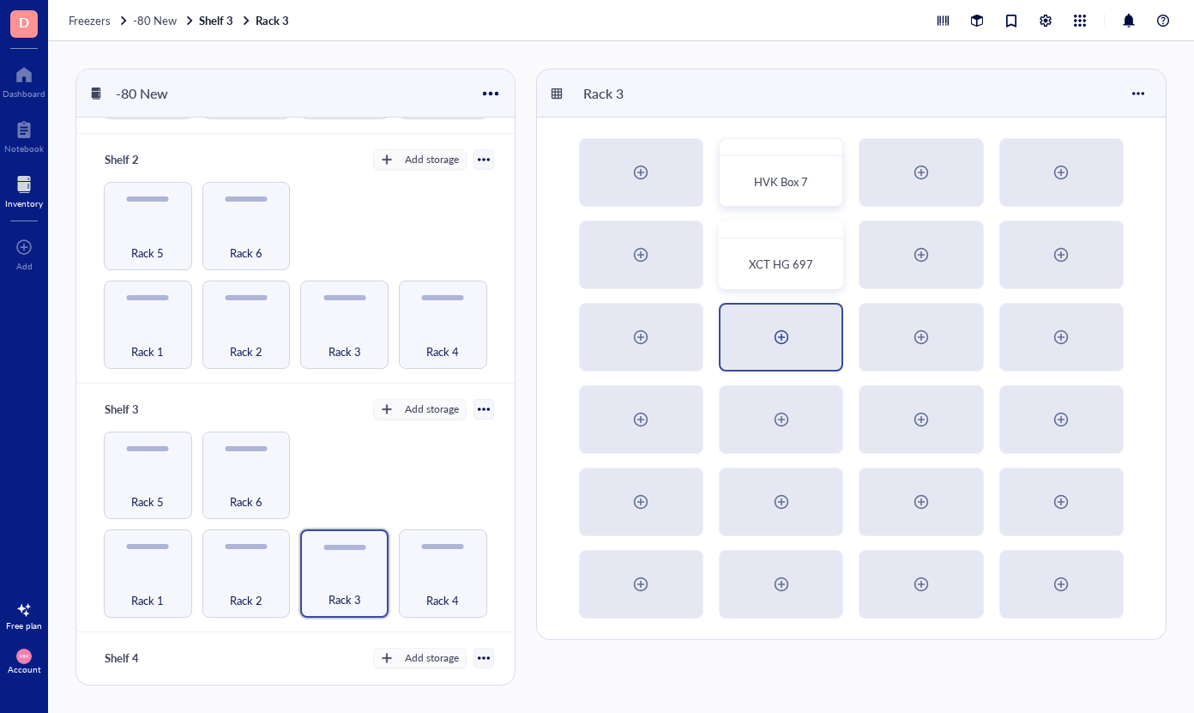
click at [784, 338] on div at bounding box center [781, 336] width 27 height 27
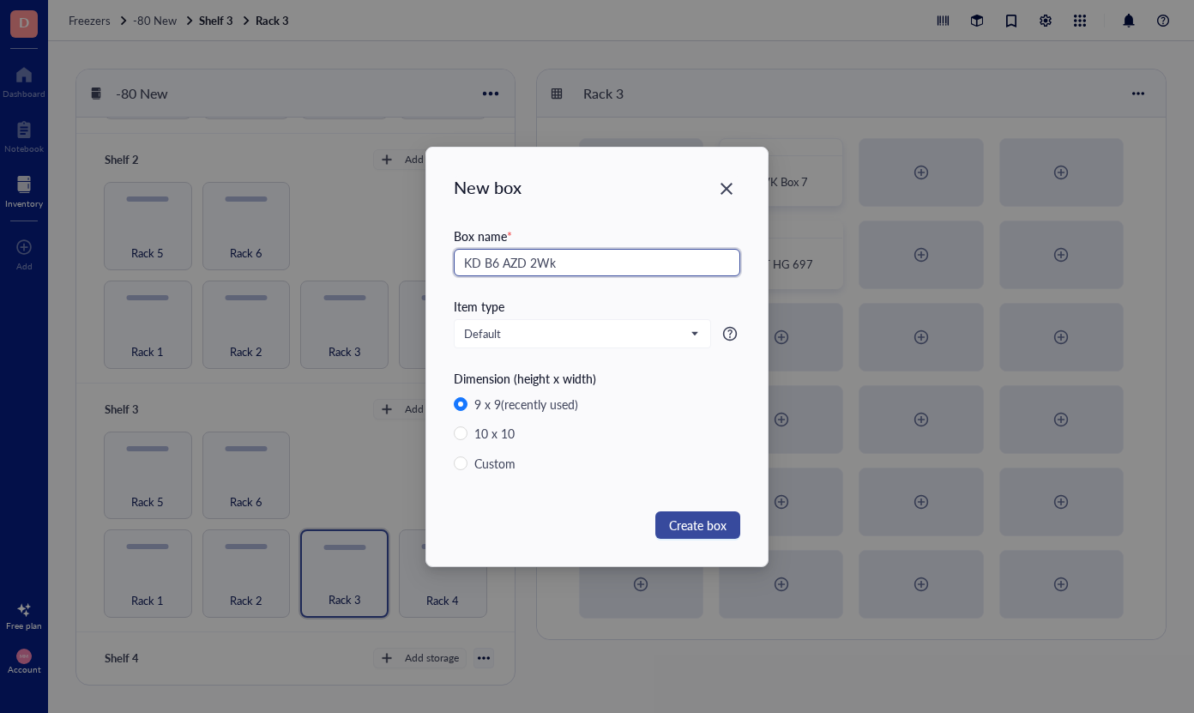
type input "KD B6 AZD 2Wk"
click at [719, 530] on span "Create box" at bounding box center [697, 525] width 57 height 19
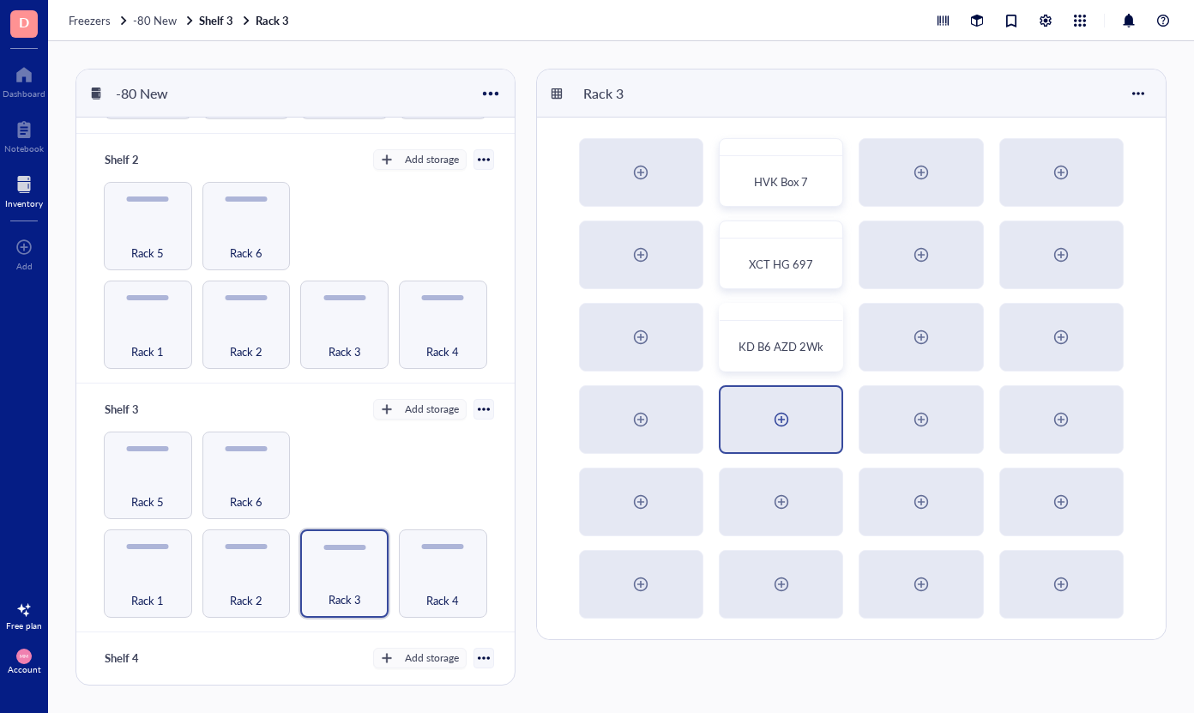
click at [769, 421] on div at bounding box center [781, 419] width 27 height 27
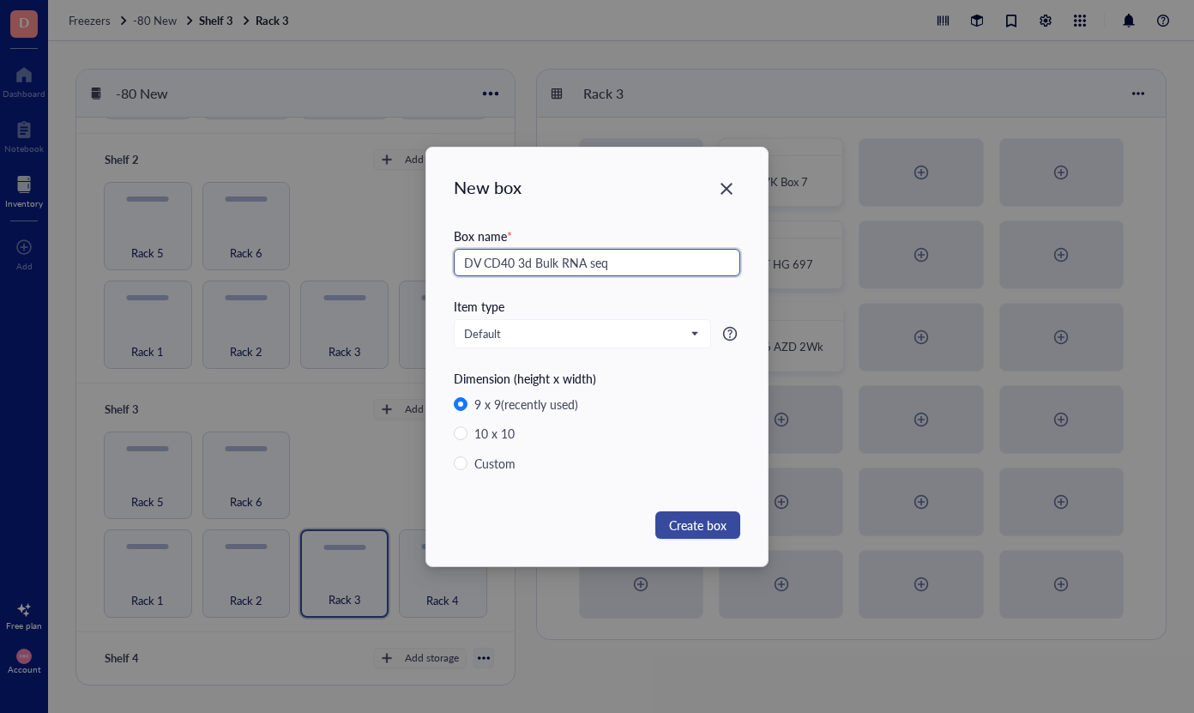
type input "DV CD40 3d Bulk RNA seq"
click at [693, 525] on span "Create box" at bounding box center [697, 525] width 57 height 19
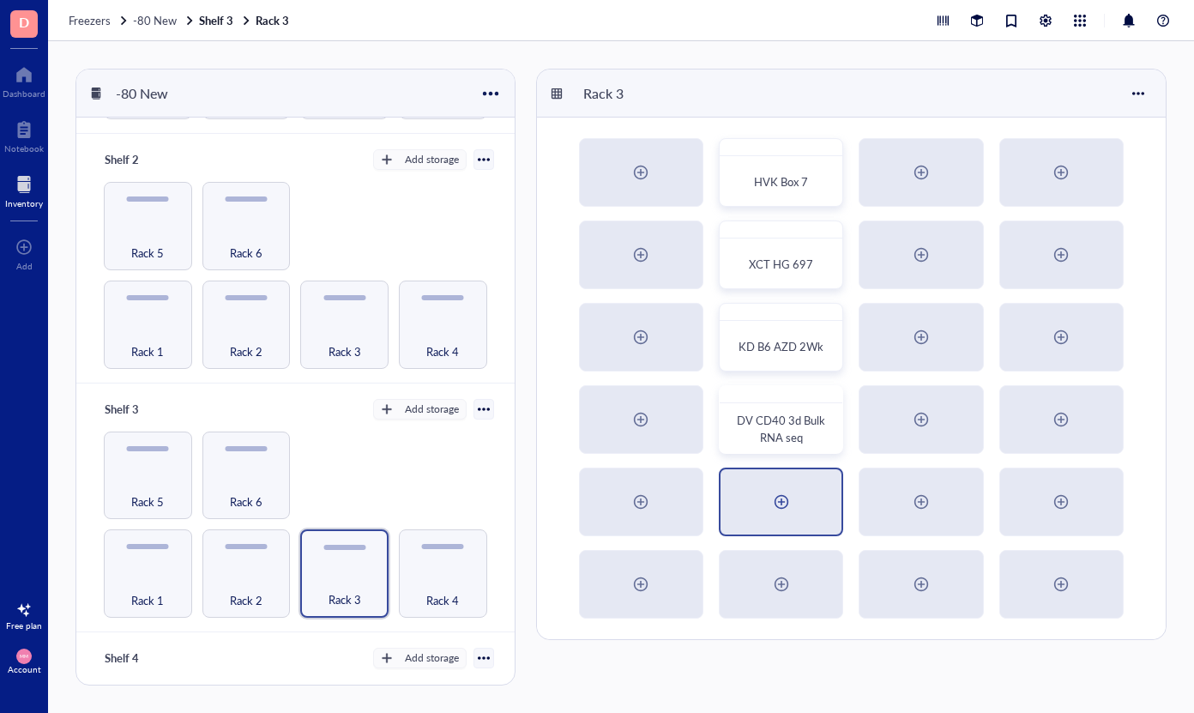
click at [787, 506] on div at bounding box center [781, 501] width 27 height 27
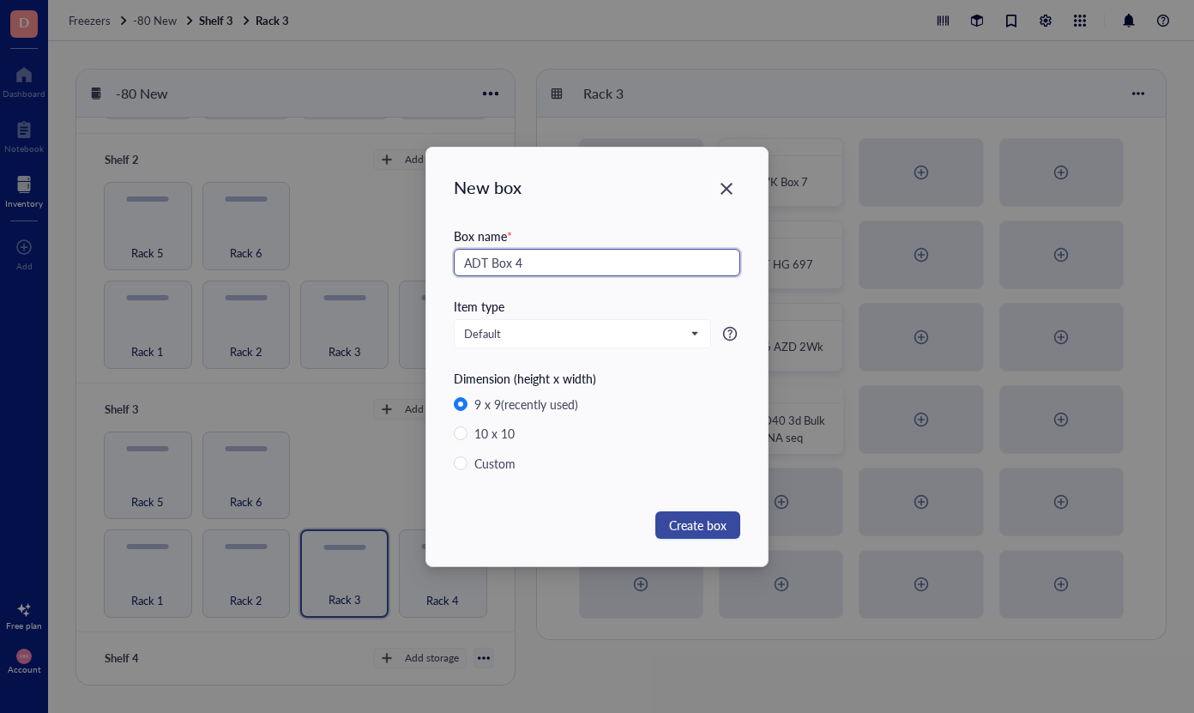
type input "ADT Box 4"
click at [690, 522] on span "Create box" at bounding box center [697, 525] width 57 height 19
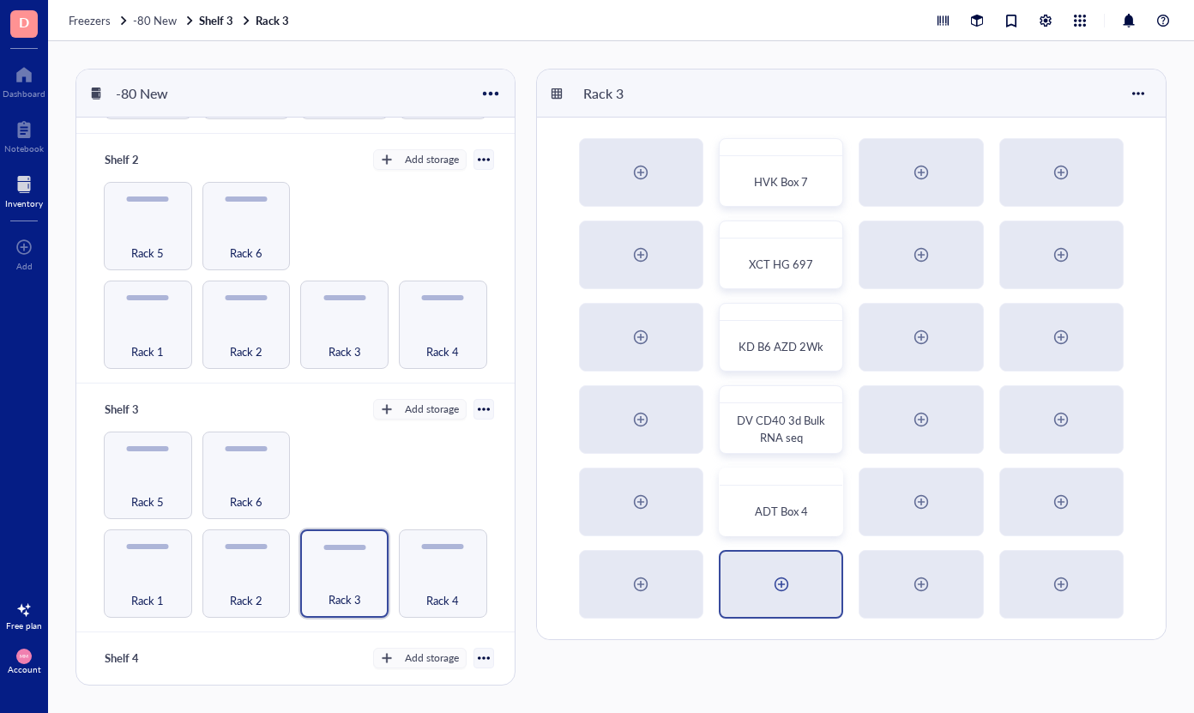
click at [778, 582] on div at bounding box center [781, 583] width 27 height 27
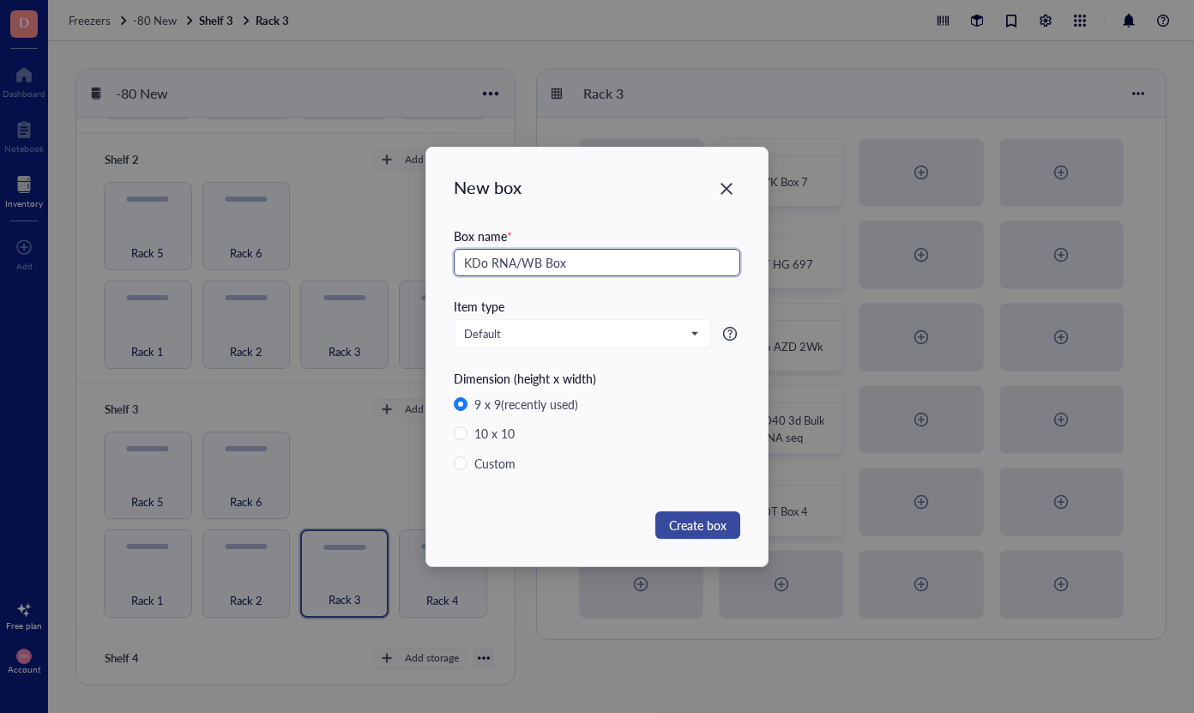
type input "KDo RNA/WB Box"
click at [698, 525] on span "Create box" at bounding box center [697, 525] width 57 height 19
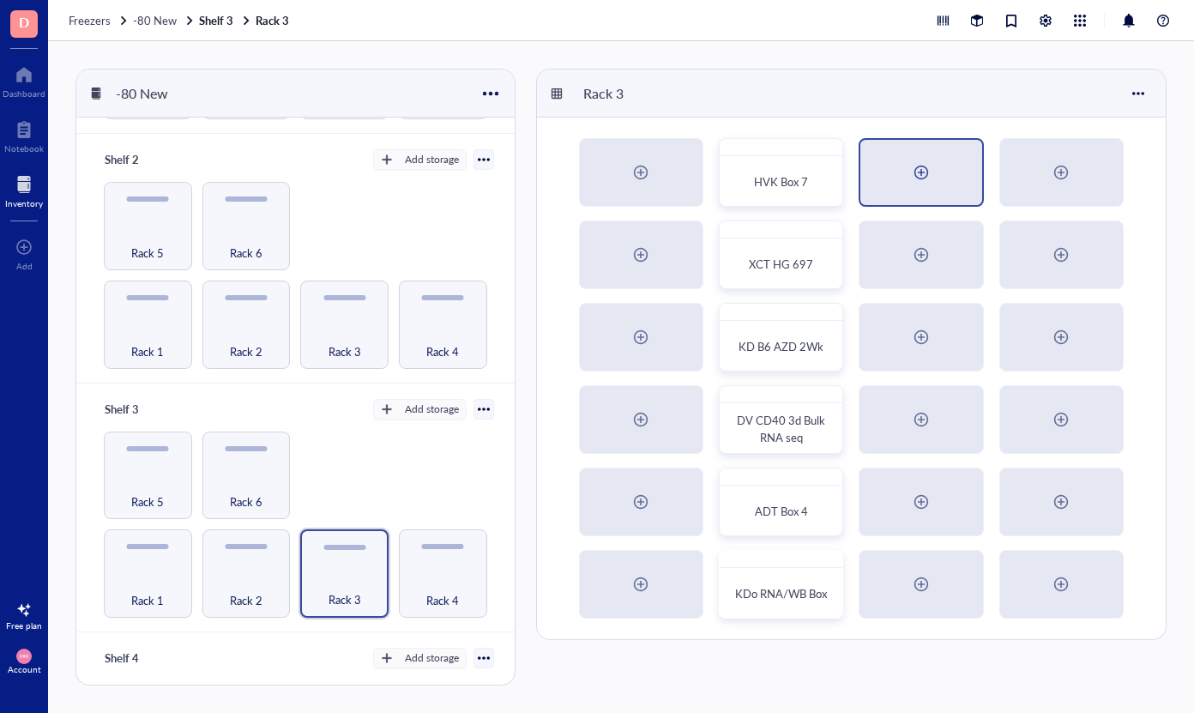
click at [926, 180] on div at bounding box center [921, 172] width 27 height 27
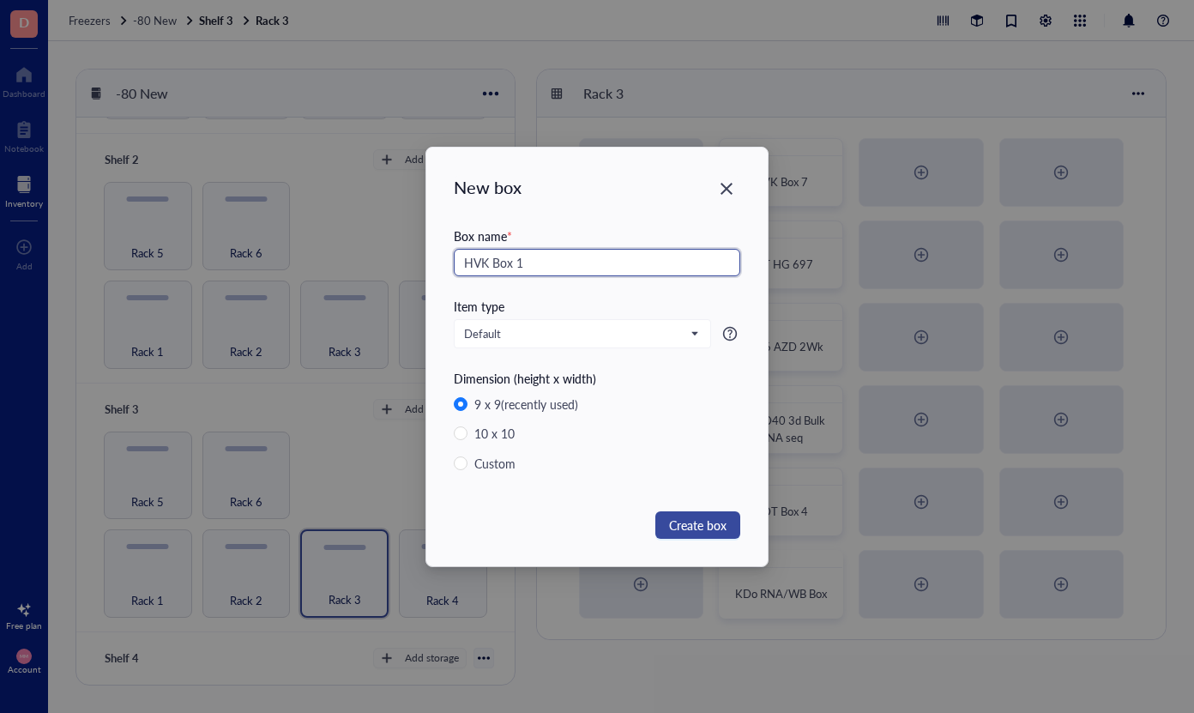
type input "HVK Box 1"
click at [714, 525] on span "Create box" at bounding box center [697, 525] width 57 height 19
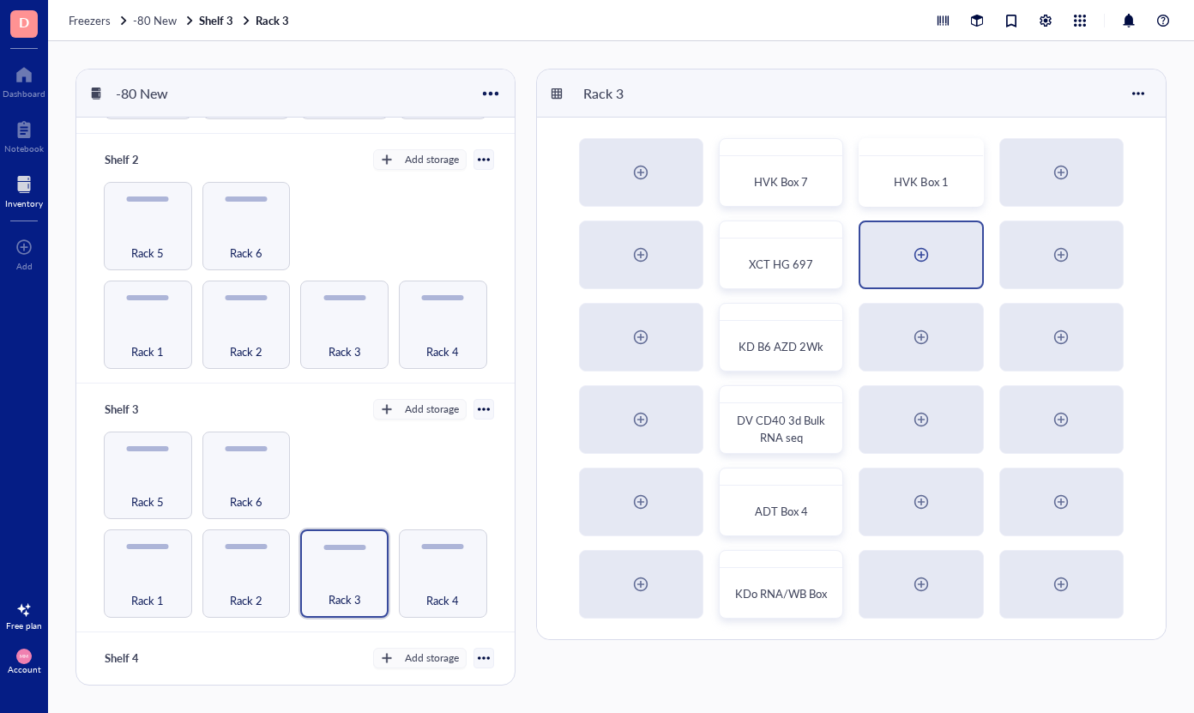
click at [937, 245] on div at bounding box center [920, 254] width 121 height 65
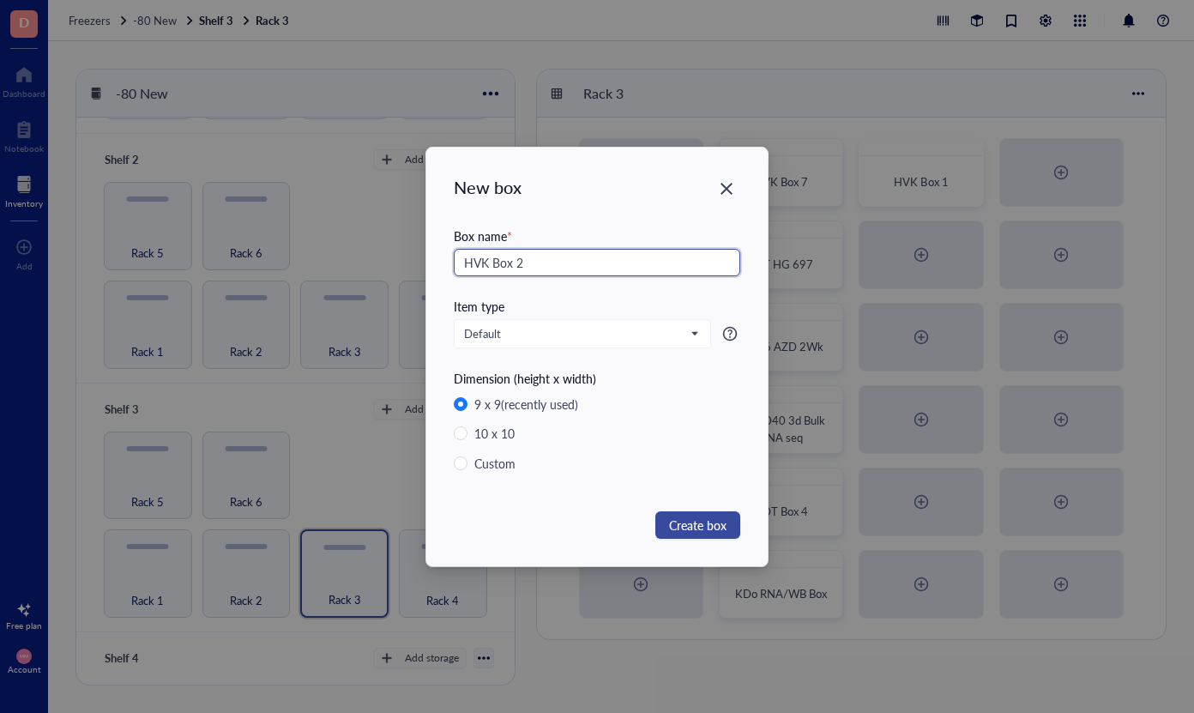
type input "HVK Box 2"
click at [709, 530] on span "Create box" at bounding box center [697, 525] width 57 height 19
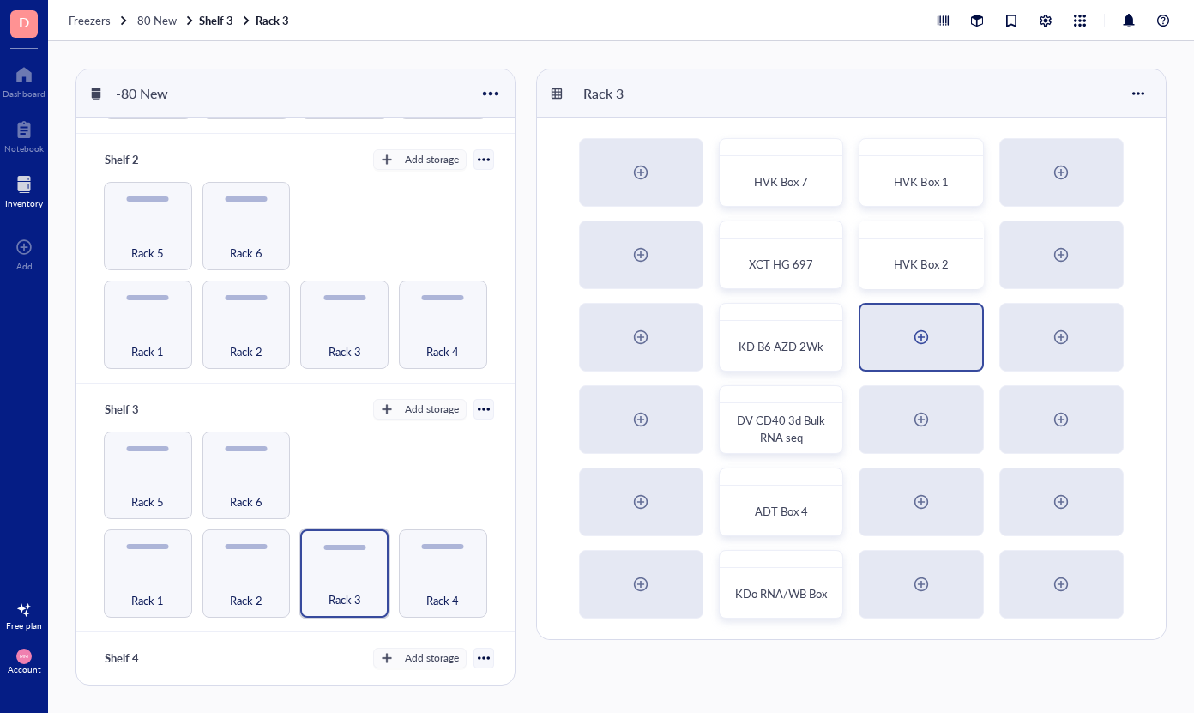
click at [929, 338] on div at bounding box center [921, 336] width 27 height 27
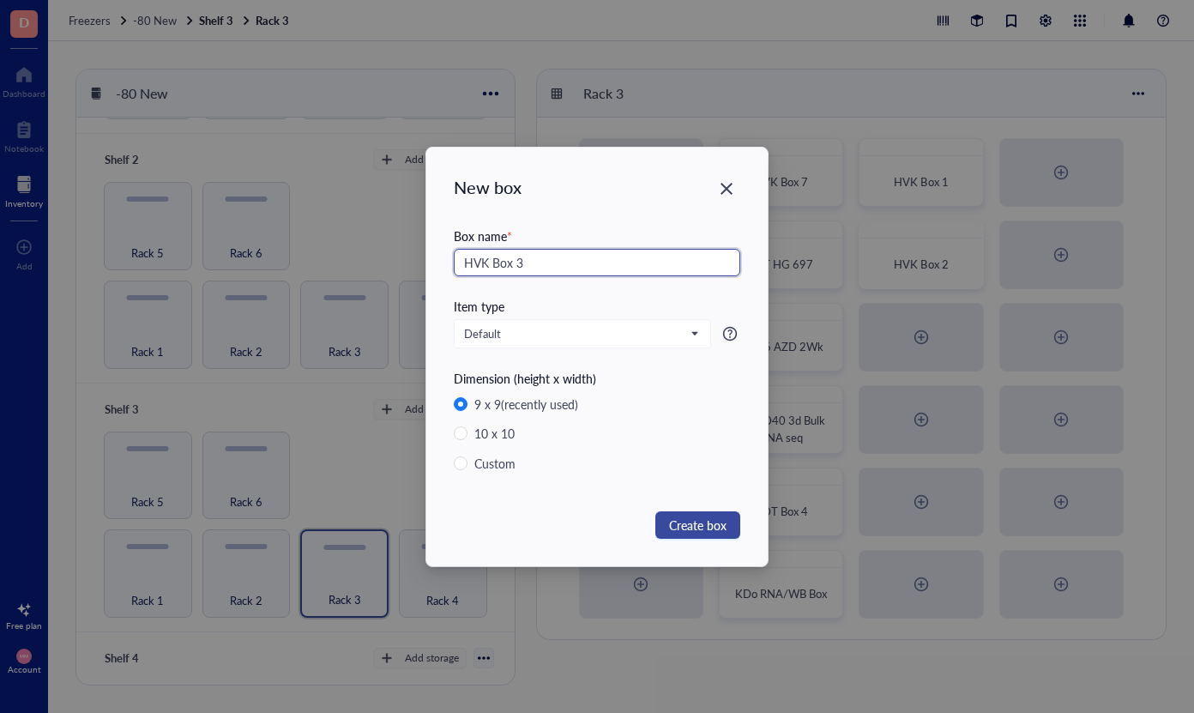
type input "HVK Box 3"
click at [709, 534] on span "Create box" at bounding box center [697, 525] width 57 height 19
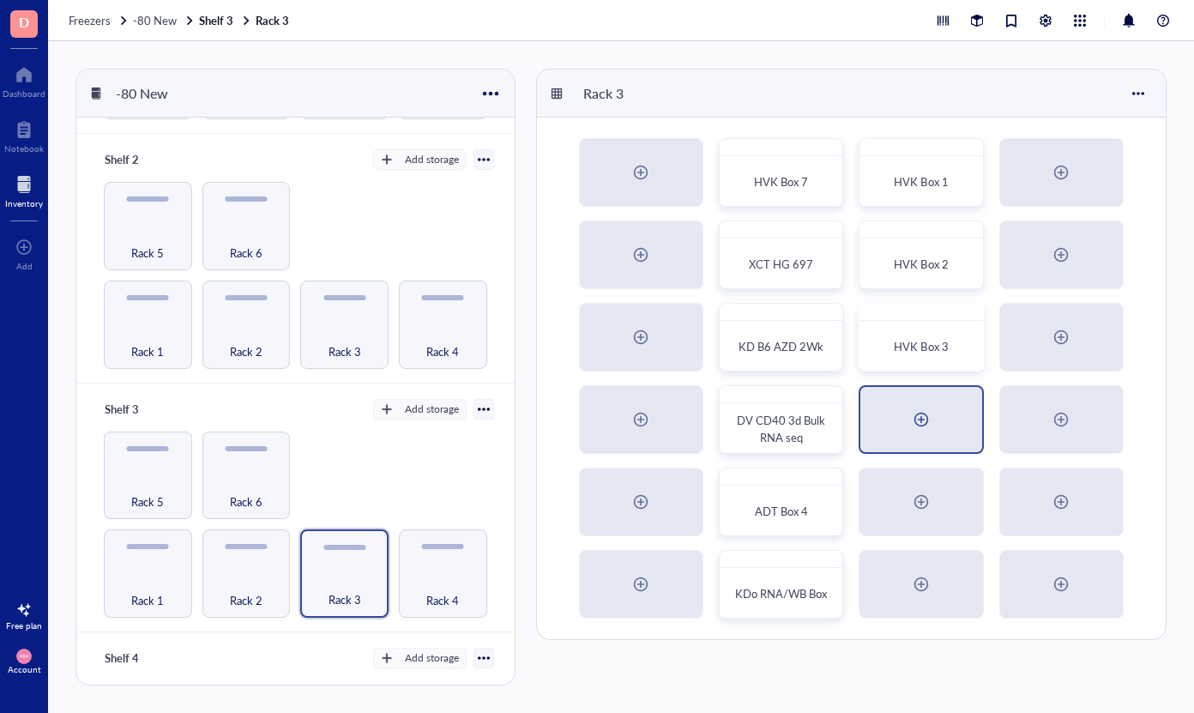
click at [924, 419] on div at bounding box center [921, 419] width 27 height 27
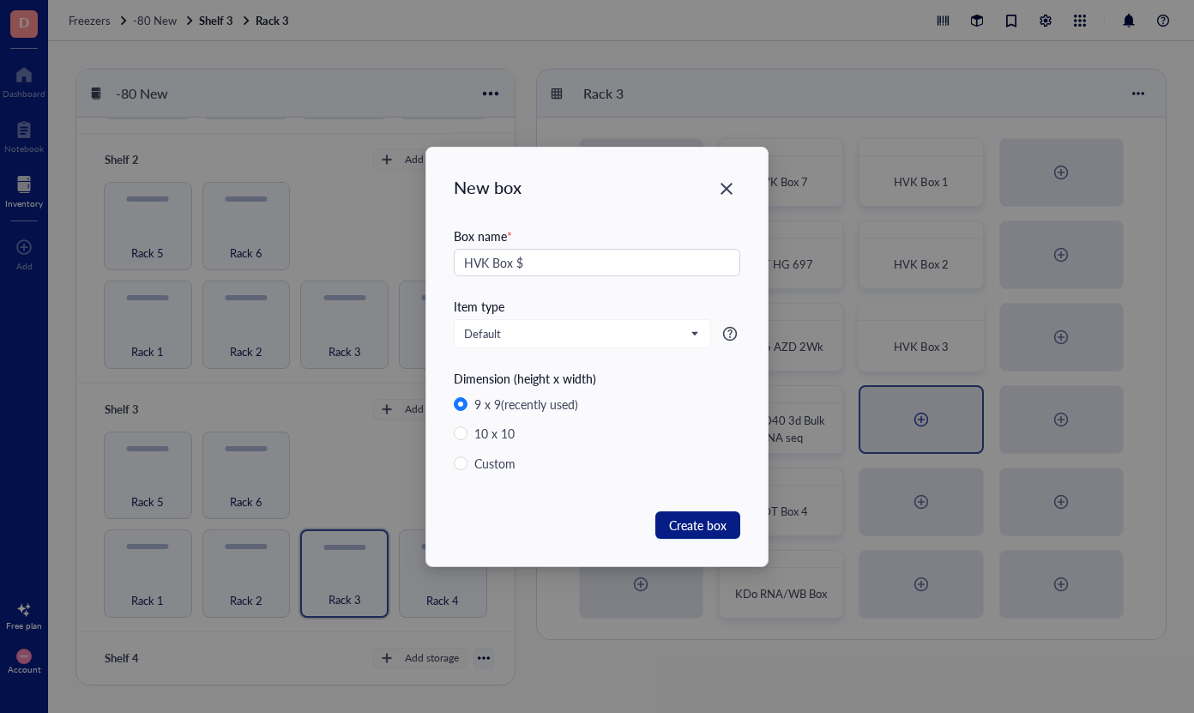
click at [924, 419] on div "New box Box name * HVK Box $ Item type Default Dimension (height x width) 9 x 9…" at bounding box center [597, 356] width 1194 height 713
click at [571, 262] on input "HVK Box $" at bounding box center [597, 262] width 286 height 27
type input "HVK Box 4"
click at [702, 520] on span "Create box" at bounding box center [697, 525] width 57 height 19
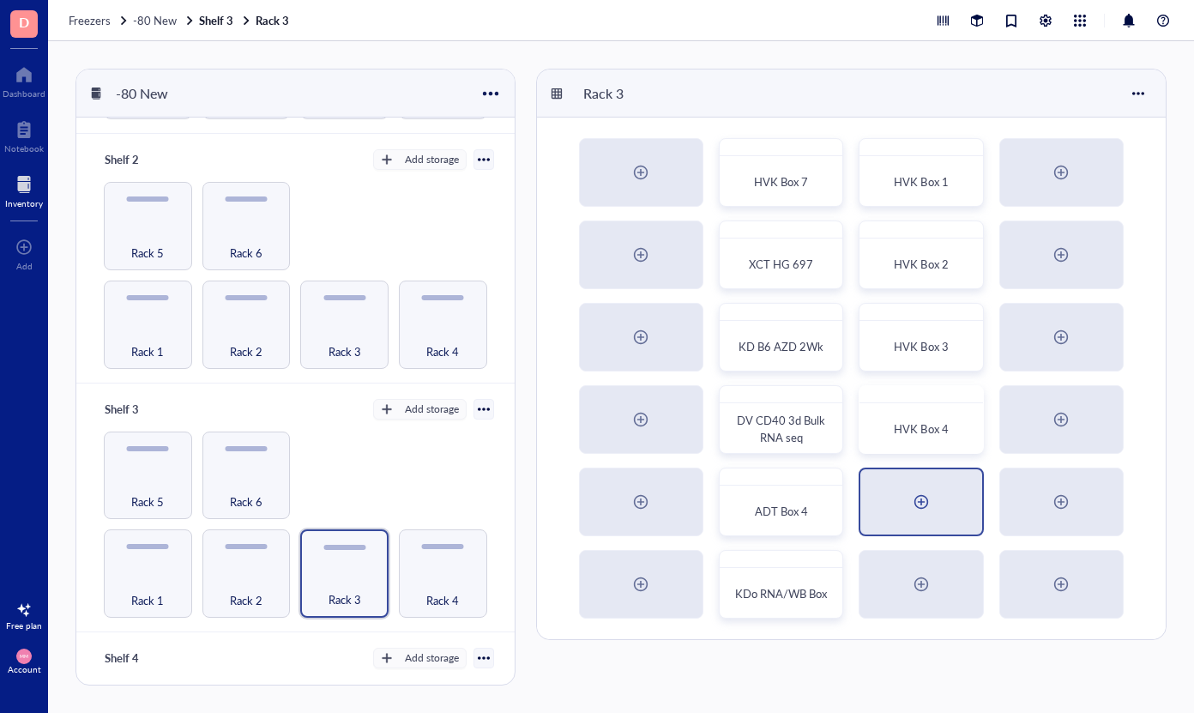
click at [924, 498] on div at bounding box center [921, 501] width 27 height 27
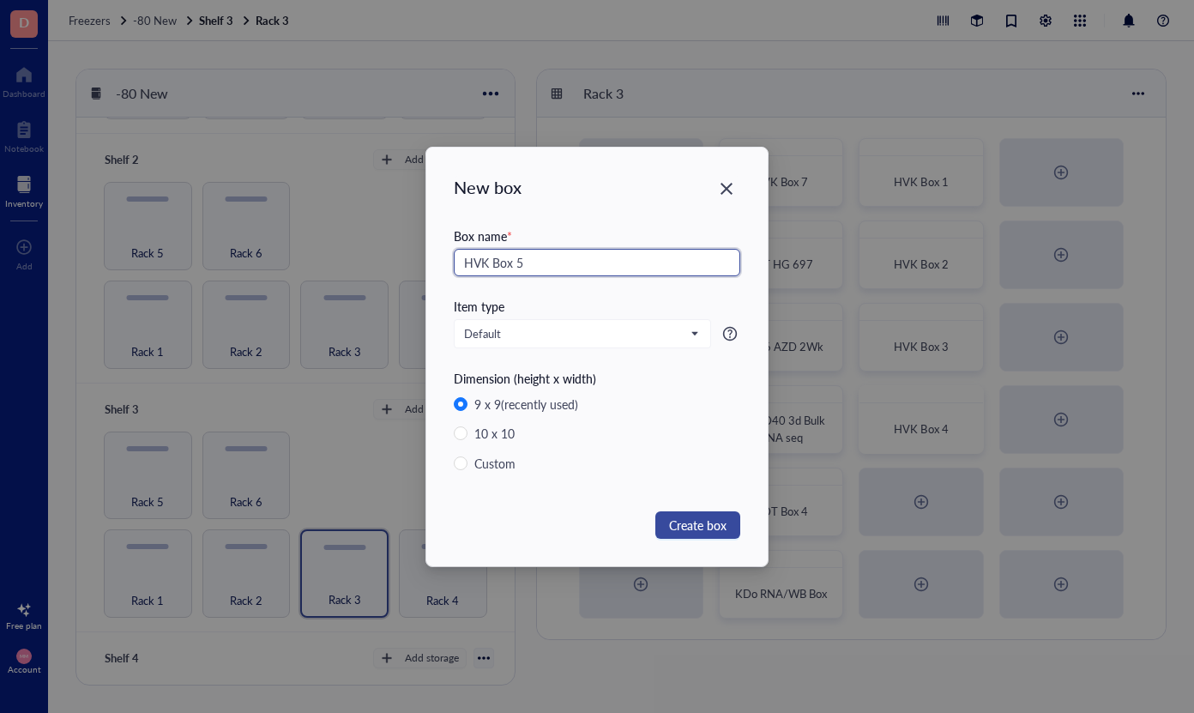
type input "HVK Box 5"
click at [687, 519] on span "Create box" at bounding box center [697, 525] width 57 height 19
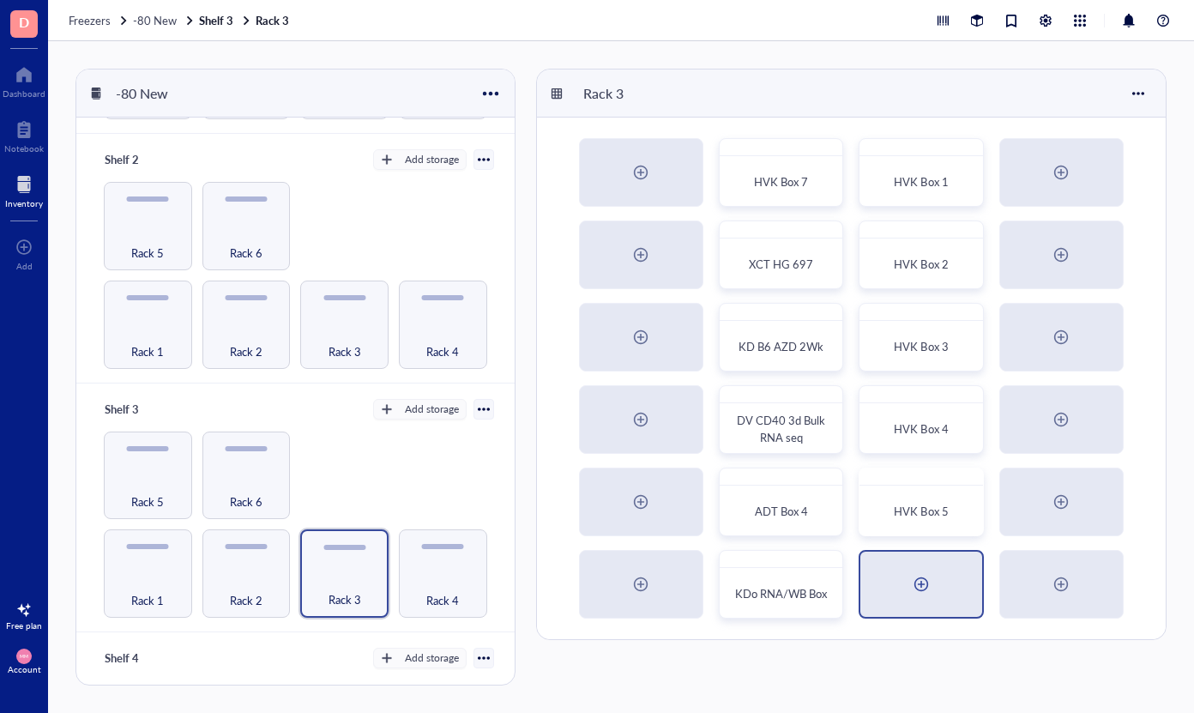
click at [929, 575] on div at bounding box center [921, 583] width 27 height 27
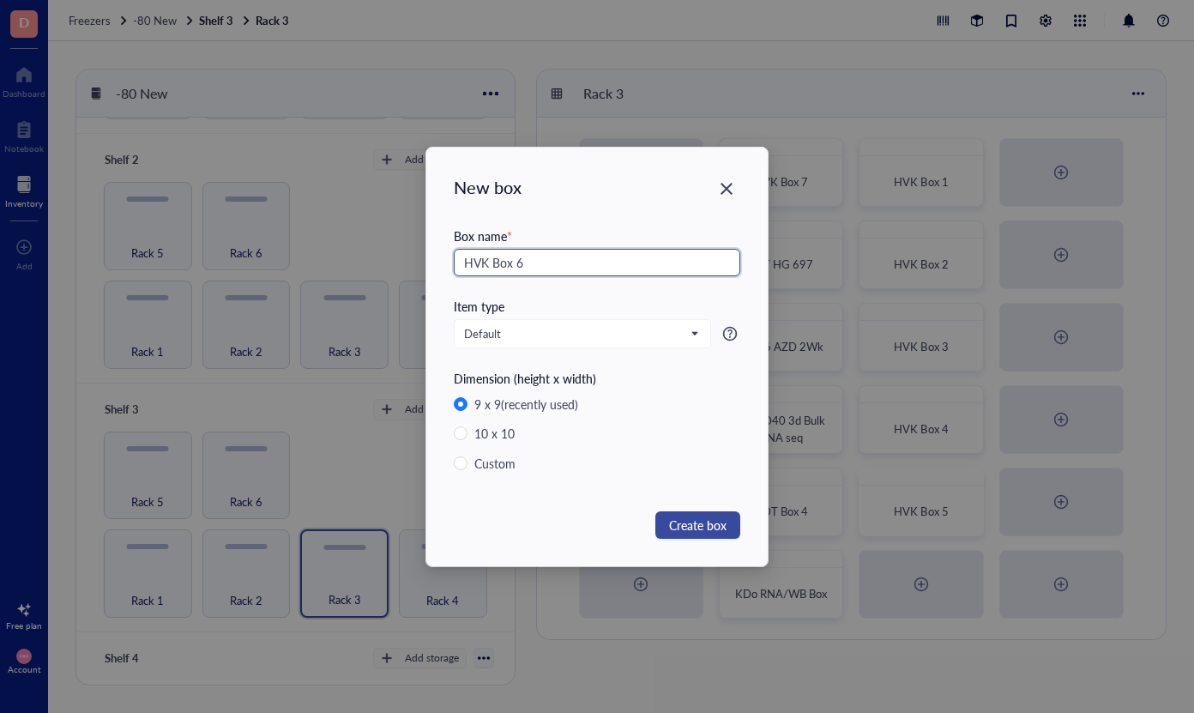
type input "HVK Box 6"
click at [709, 526] on span "Create box" at bounding box center [697, 525] width 57 height 19
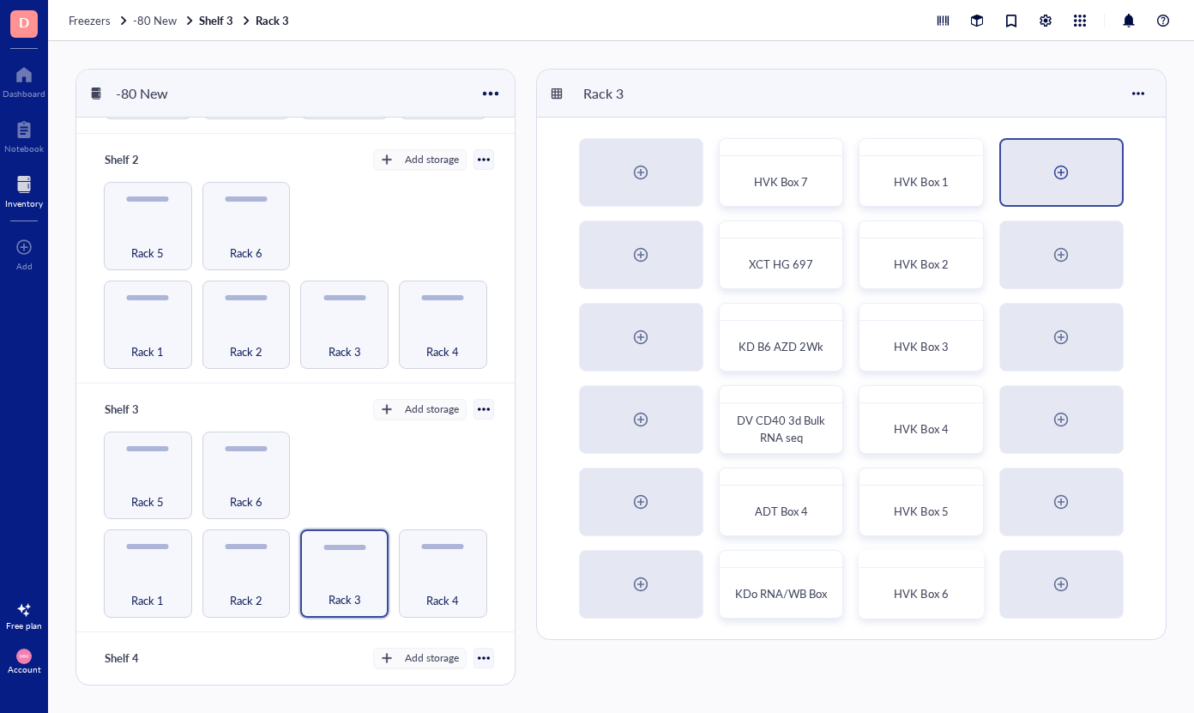
click at [1076, 180] on div at bounding box center [1061, 172] width 121 height 65
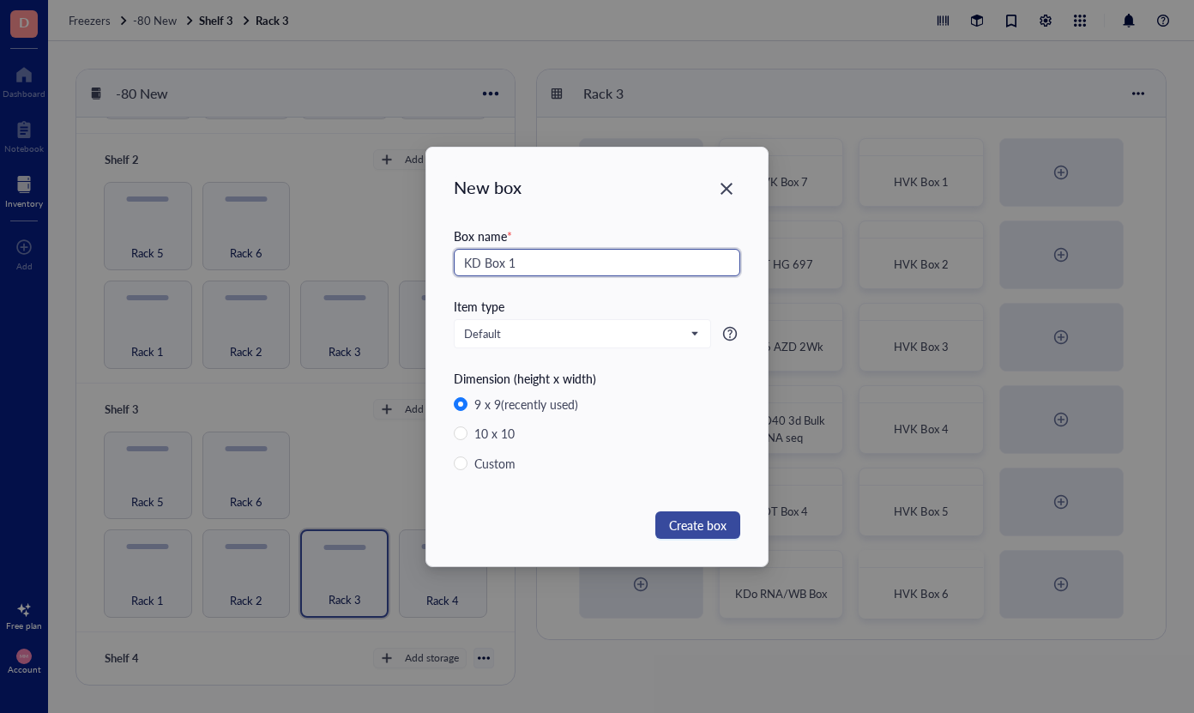
type input "KD Box 1"
click at [690, 521] on span "Create box" at bounding box center [697, 525] width 57 height 19
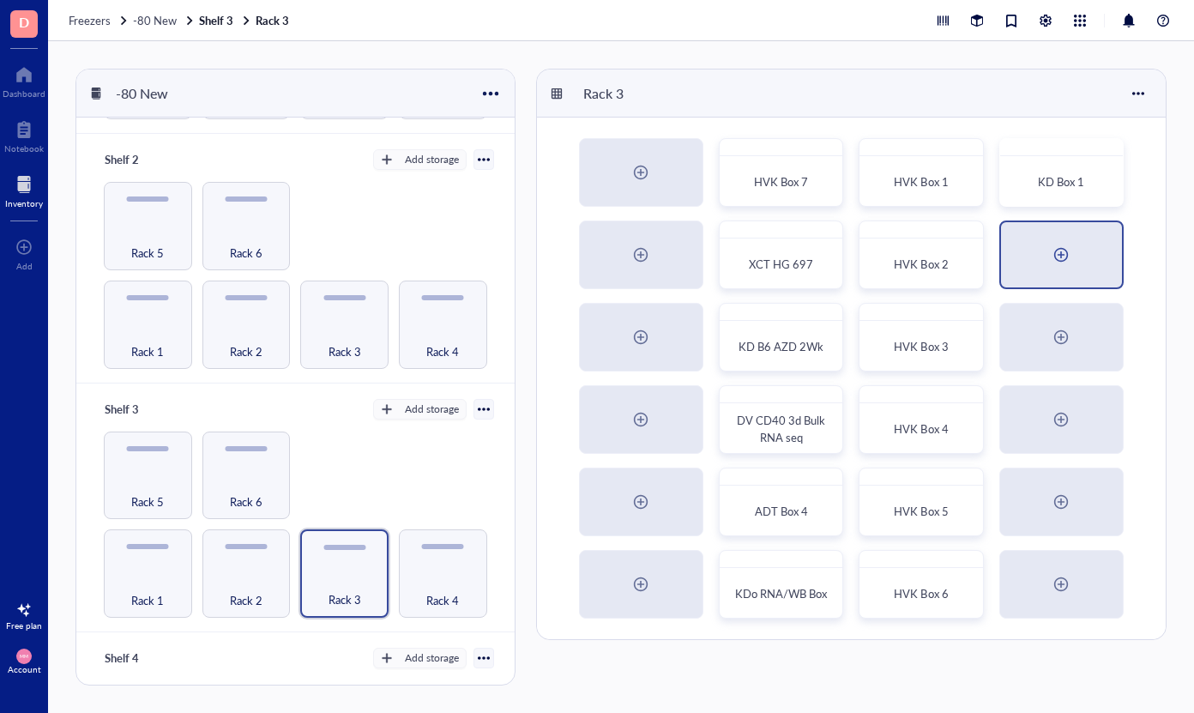
click at [1066, 252] on div at bounding box center [1060, 254] width 27 height 27
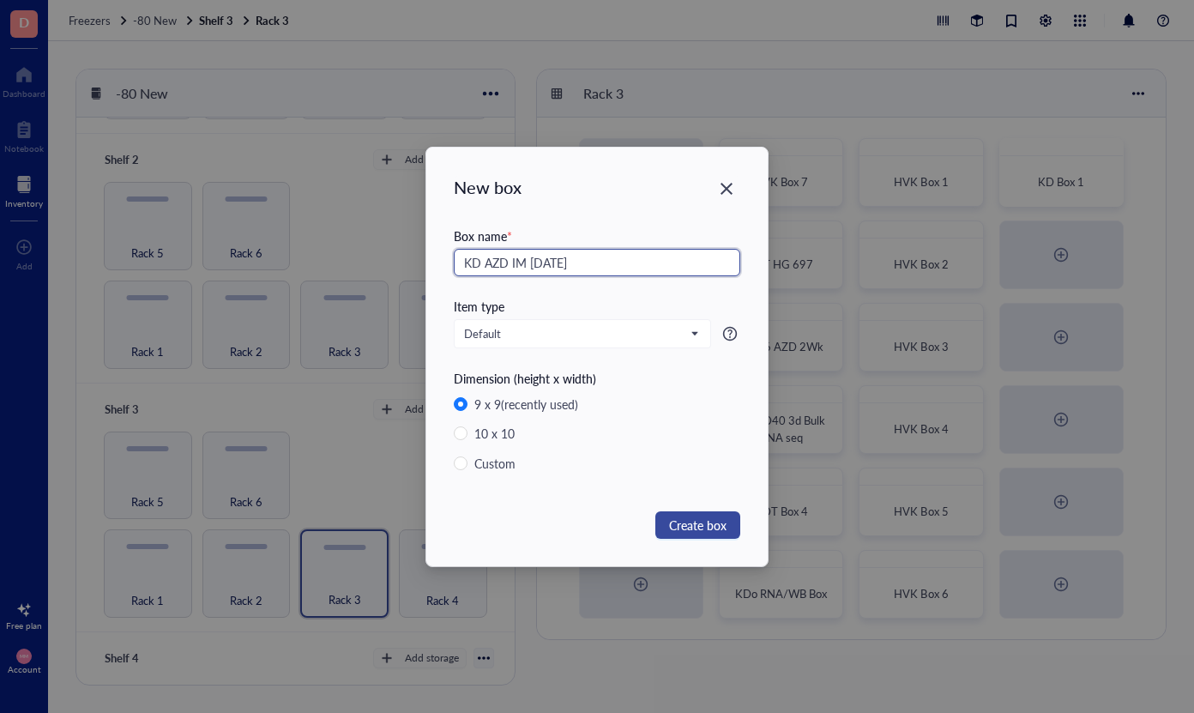
type input "KD AZD IM [DATE]"
click at [678, 527] on span "Create box" at bounding box center [697, 525] width 57 height 19
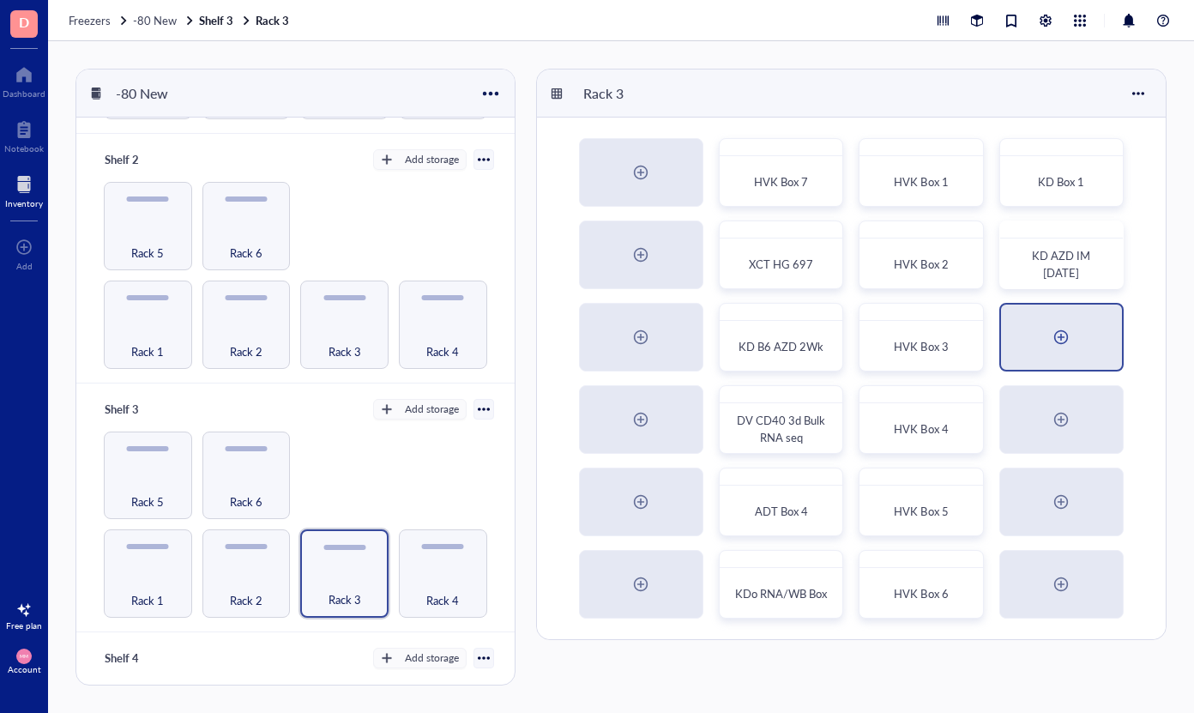
click at [1065, 335] on div at bounding box center [1060, 336] width 27 height 27
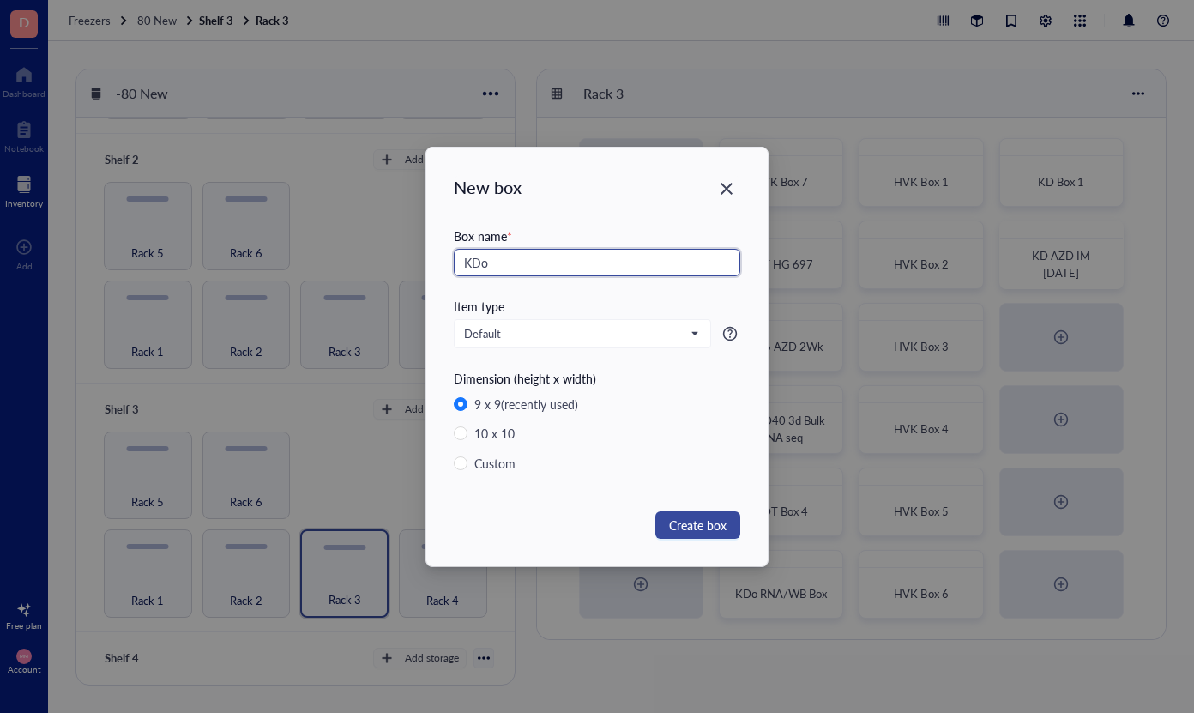
type input "KDo"
click at [709, 531] on span "Create box" at bounding box center [697, 525] width 57 height 19
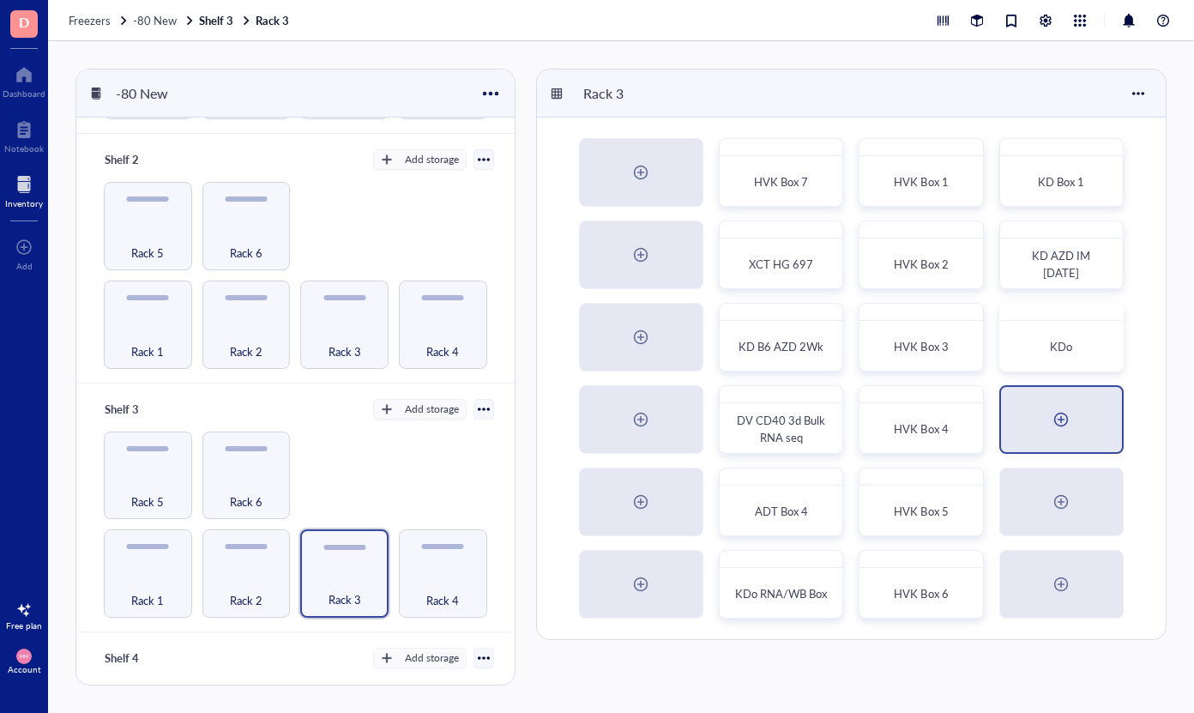
click at [1057, 415] on div at bounding box center [1060, 419] width 27 height 27
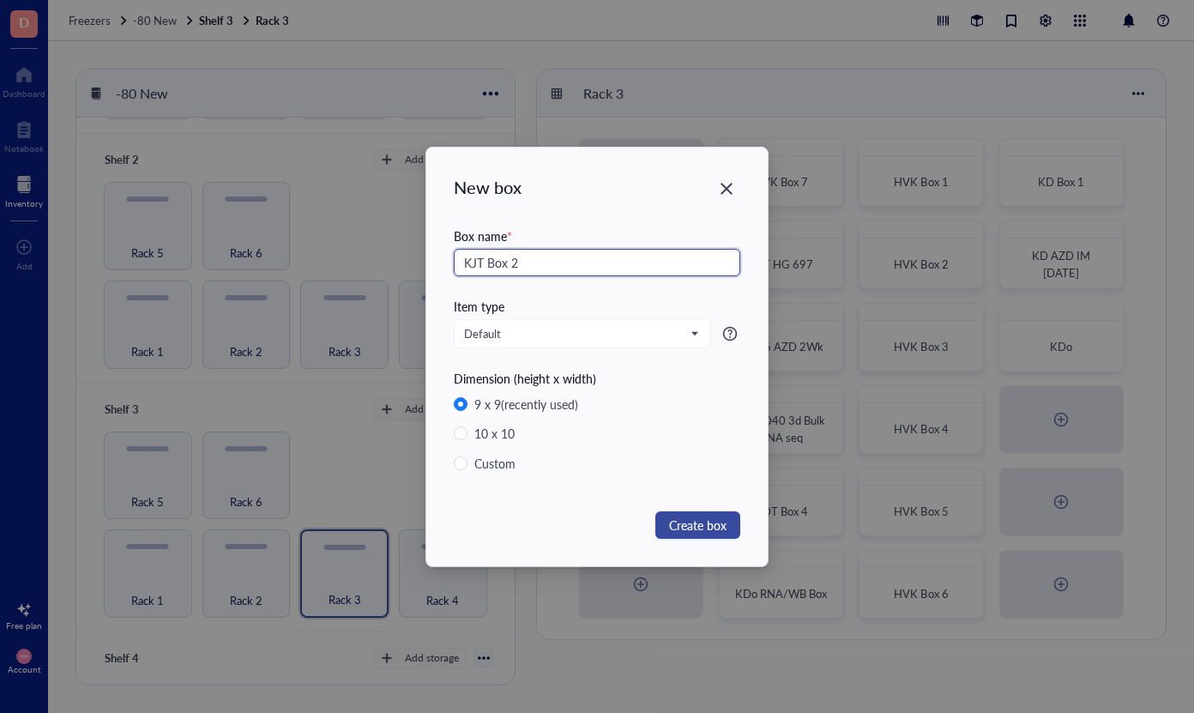
type input "KJT Box 2"
click at [727, 522] on button "Create box" at bounding box center [697, 524] width 85 height 27
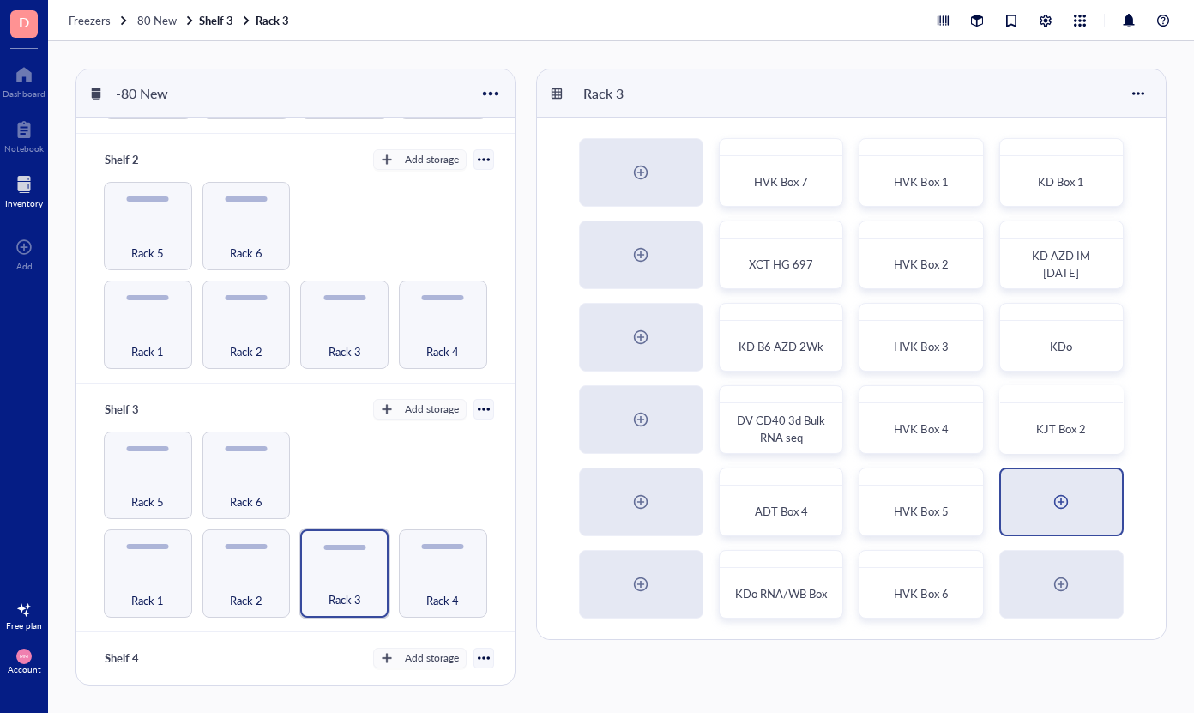
click at [1064, 498] on div at bounding box center [1060, 501] width 27 height 27
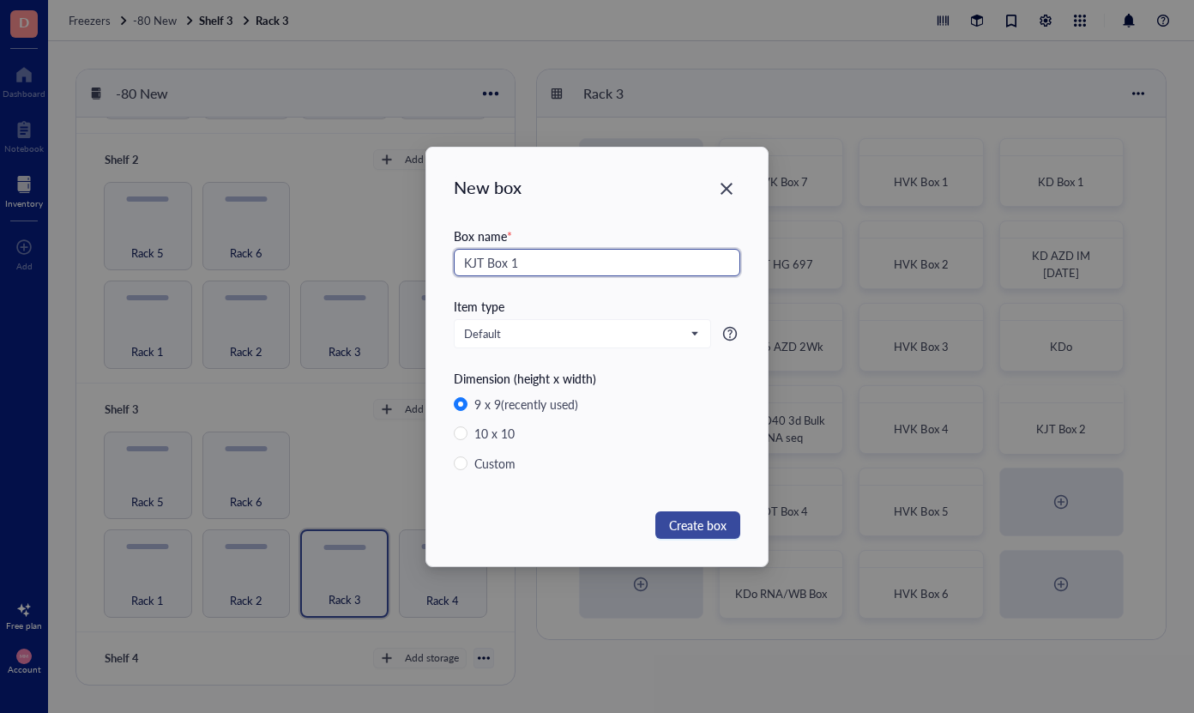
type input "KJT Box 1"
click at [711, 532] on span "Create box" at bounding box center [697, 525] width 57 height 19
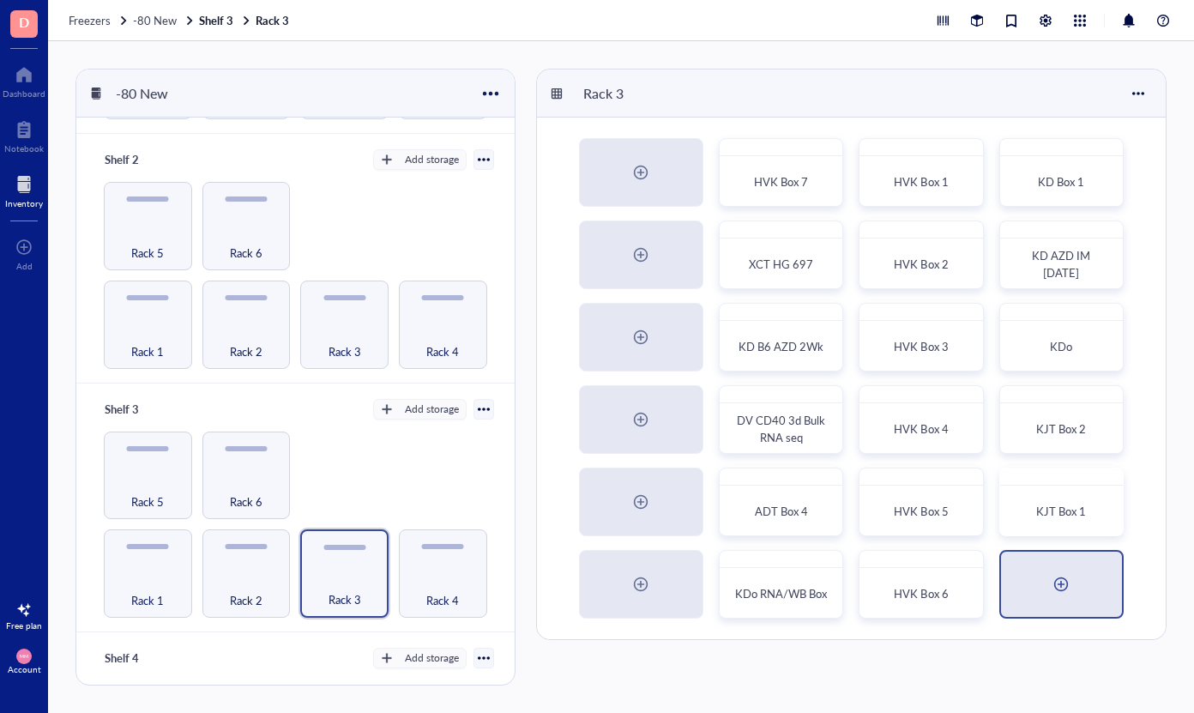
click at [1064, 585] on div at bounding box center [1060, 583] width 27 height 27
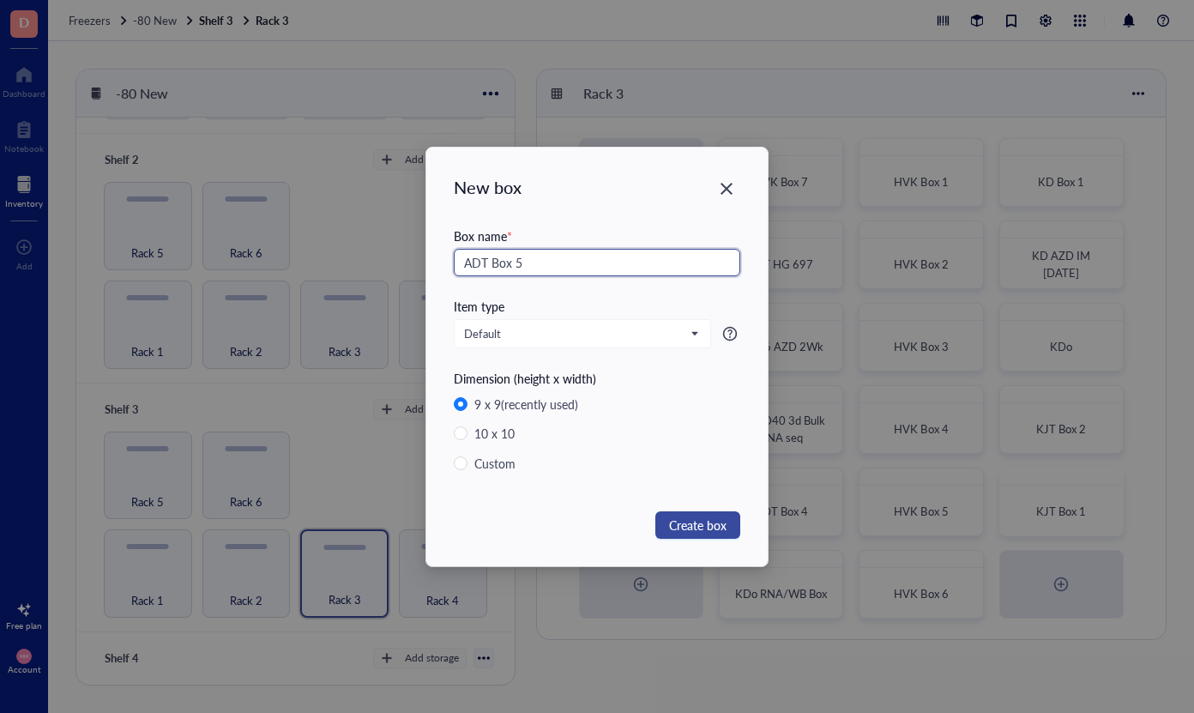
type input "ADT Box 5"
click at [706, 533] on span "Create box" at bounding box center [697, 525] width 57 height 19
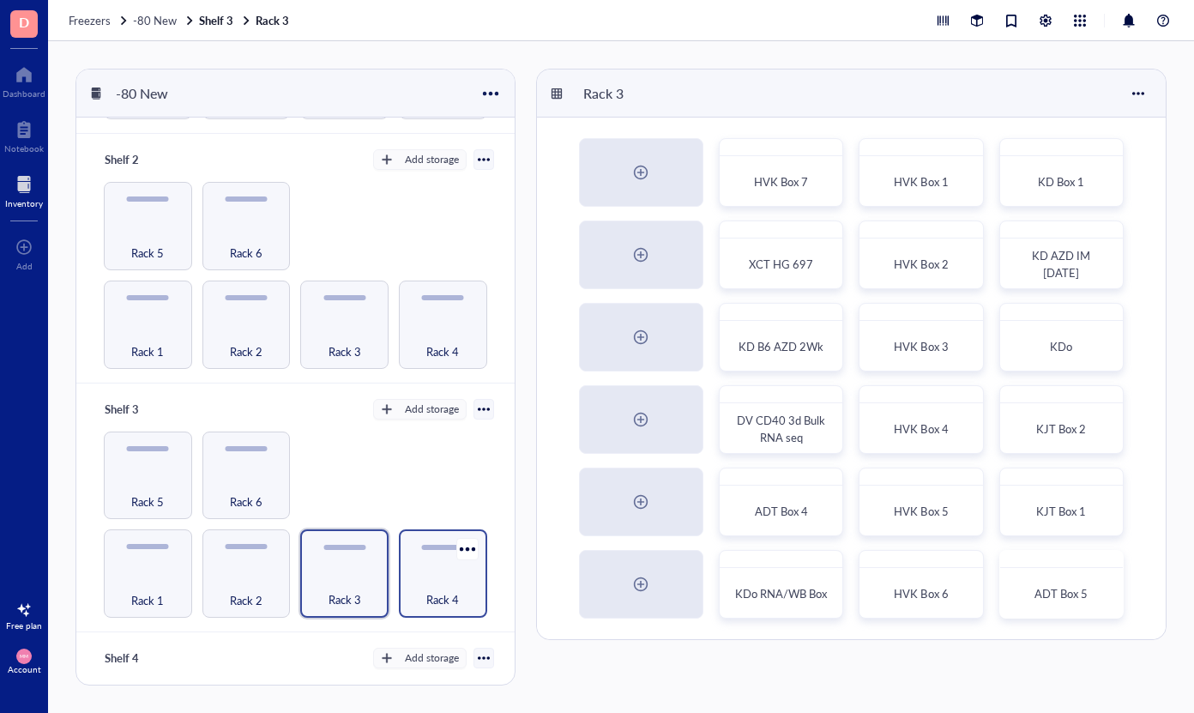
click at [415, 571] on div "Rack 4" at bounding box center [442, 590] width 71 height 38
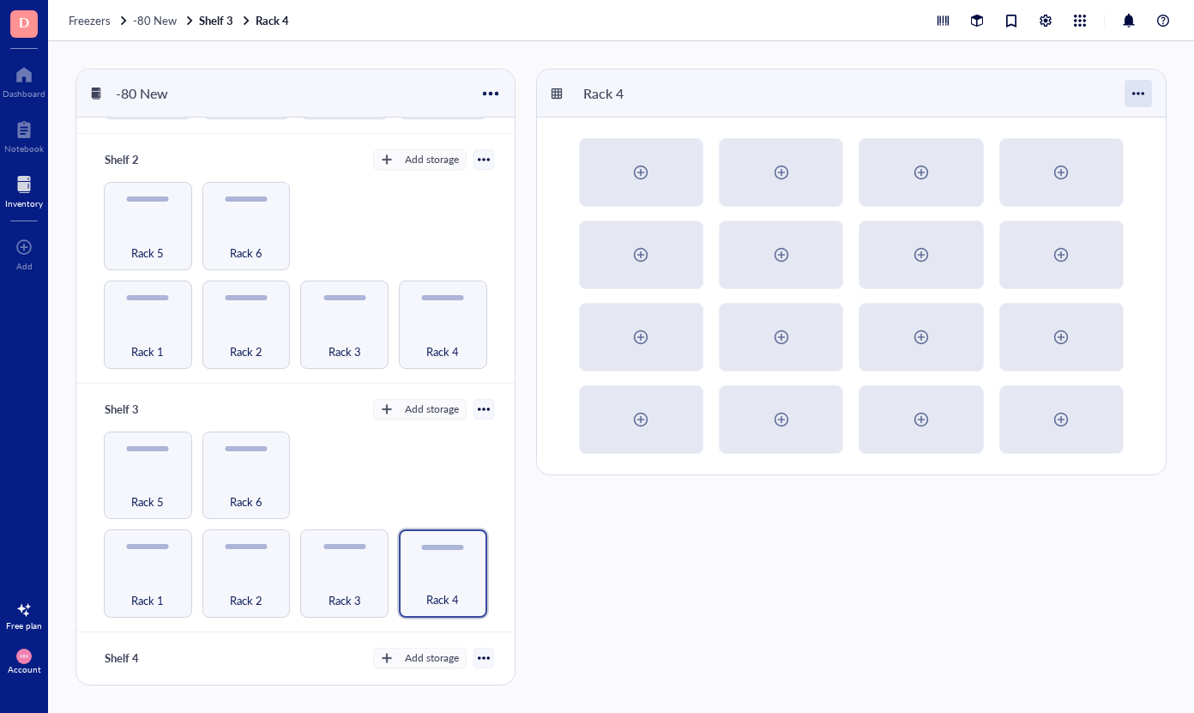
click at [1137, 93] on div at bounding box center [1138, 93] width 27 height 27
click at [1073, 129] on div "Settings" at bounding box center [1080, 125] width 40 height 15
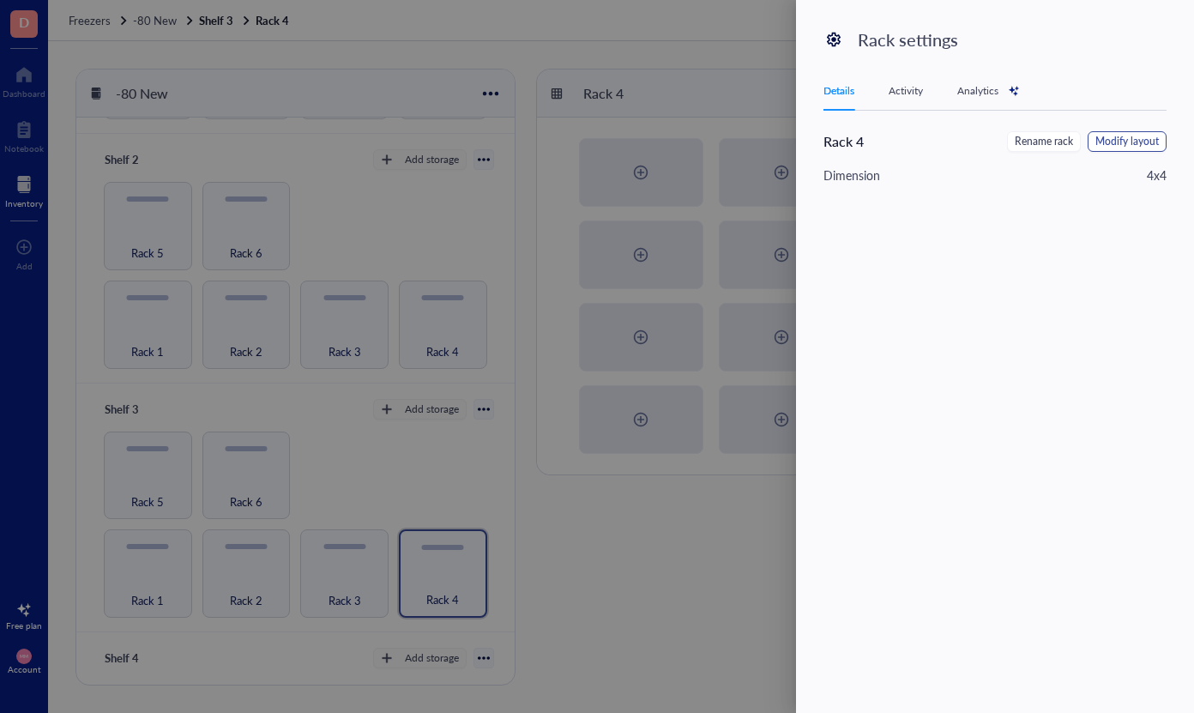
click at [1110, 140] on span "Modify layout" at bounding box center [1126, 142] width 63 height 16
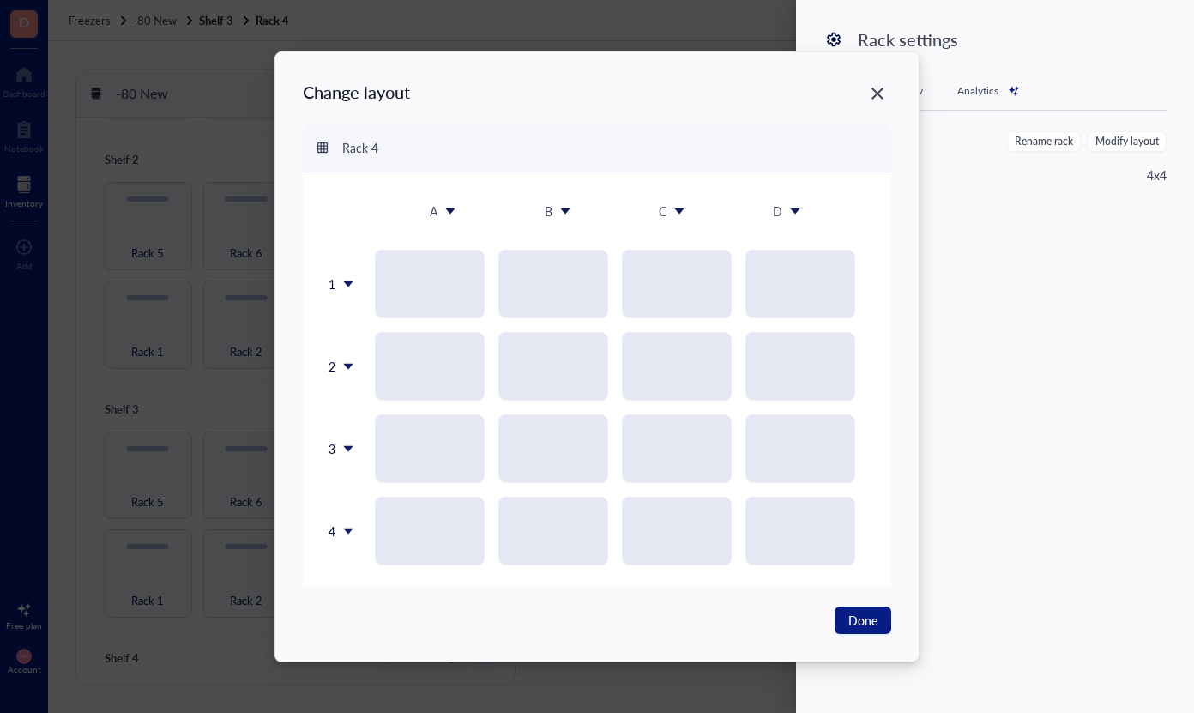
click at [348, 534] on icon at bounding box center [348, 531] width 12 height 12
click at [361, 615] on div "Insert 1 below" at bounding box center [385, 611] width 98 height 15
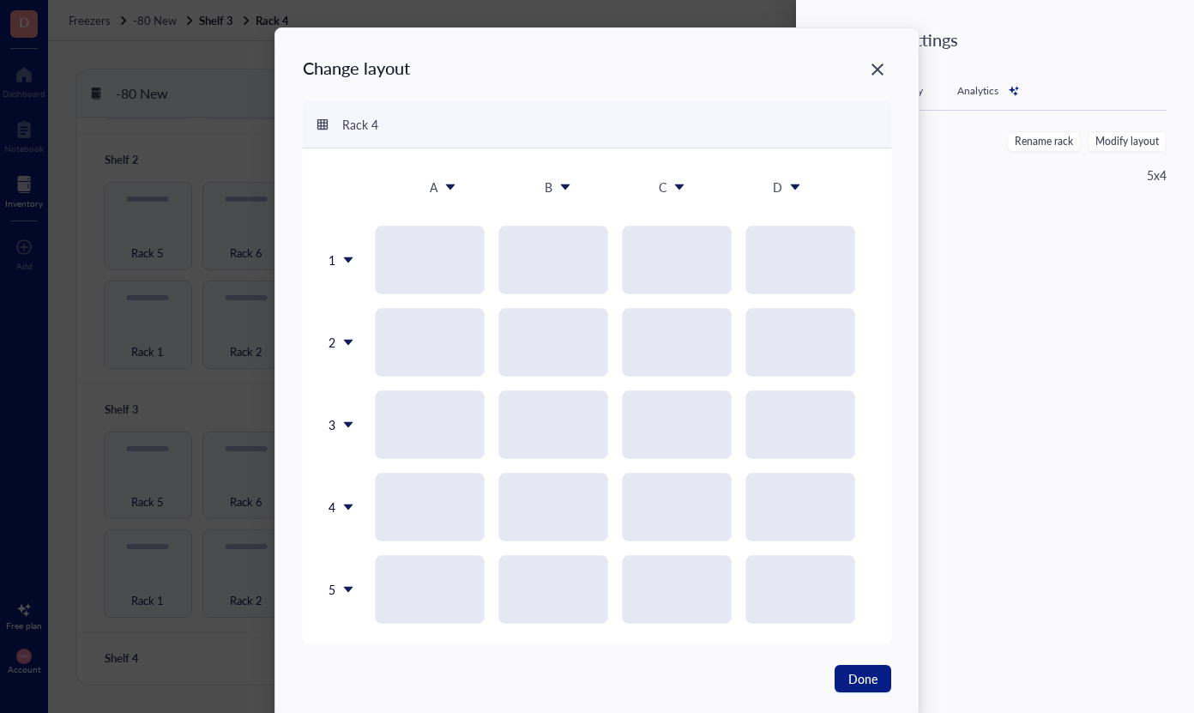
click at [347, 594] on icon at bounding box center [348, 589] width 12 height 12
click at [381, 472] on div "Insert 1 below" at bounding box center [382, 473] width 98 height 15
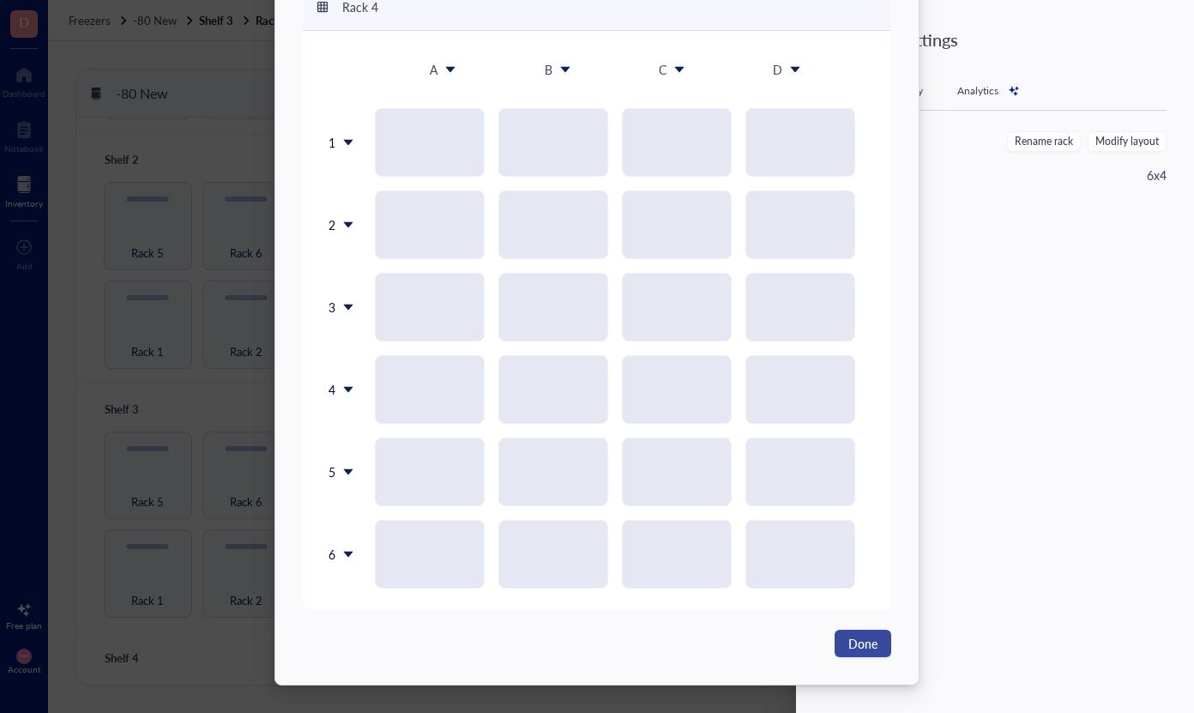
scroll to position [118, 0]
click at [864, 646] on span "Done" at bounding box center [862, 643] width 29 height 19
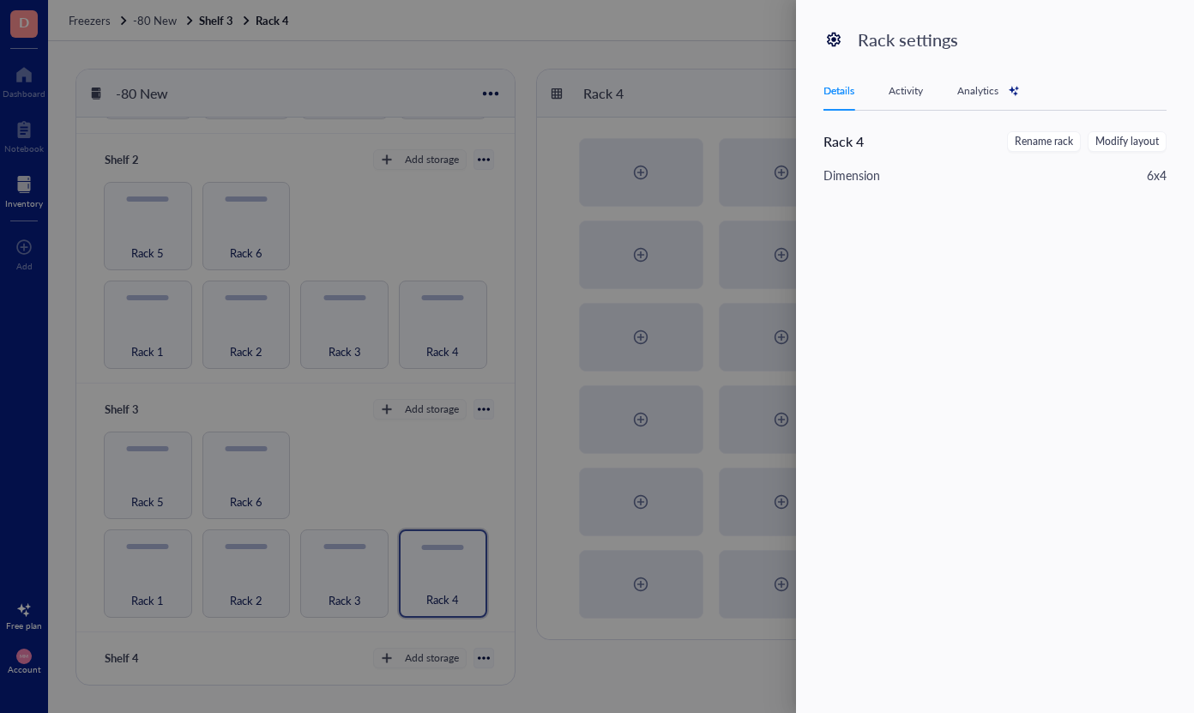
click at [681, 54] on div at bounding box center [597, 356] width 1194 height 713
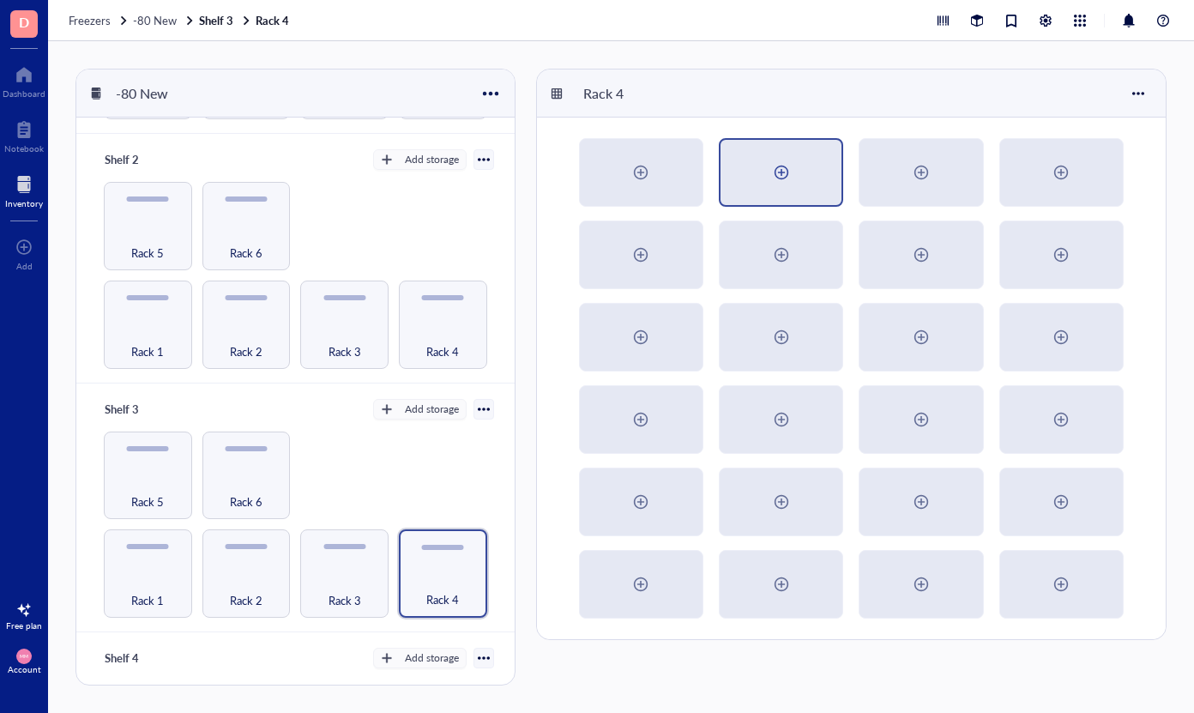
click at [775, 172] on div at bounding box center [781, 172] width 27 height 27
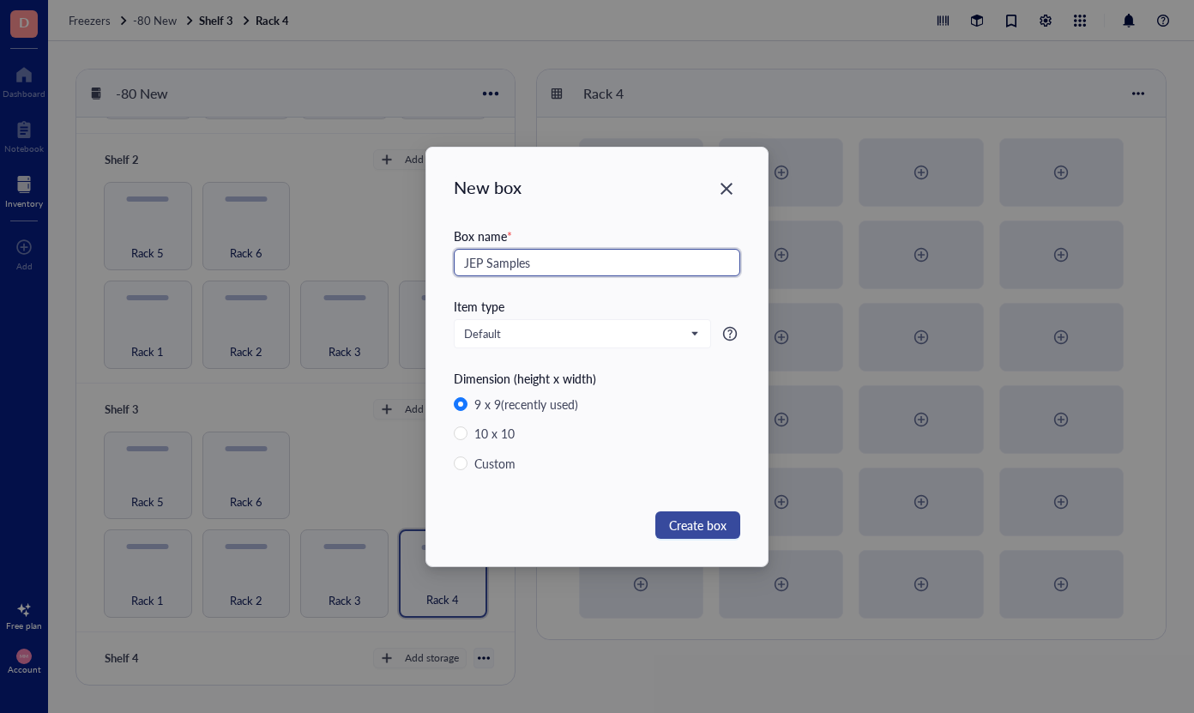
type input "JEP Samples"
click at [696, 528] on span "Create box" at bounding box center [697, 525] width 57 height 19
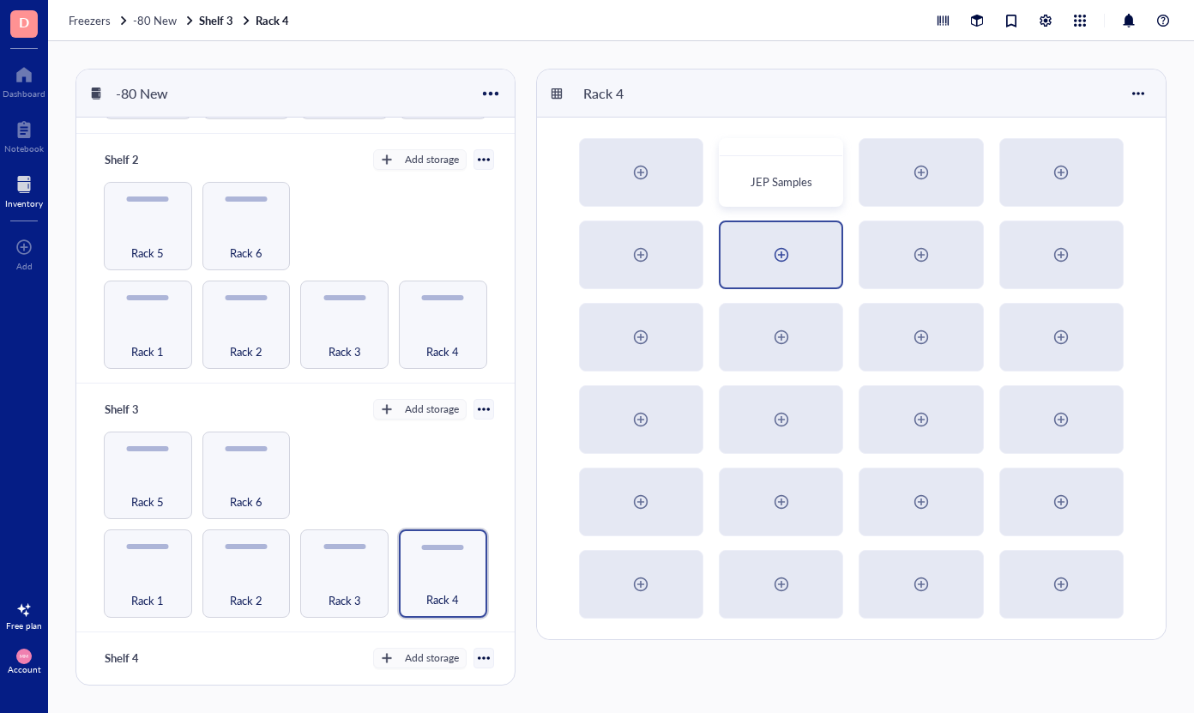
click at [779, 249] on div at bounding box center [781, 254] width 27 height 27
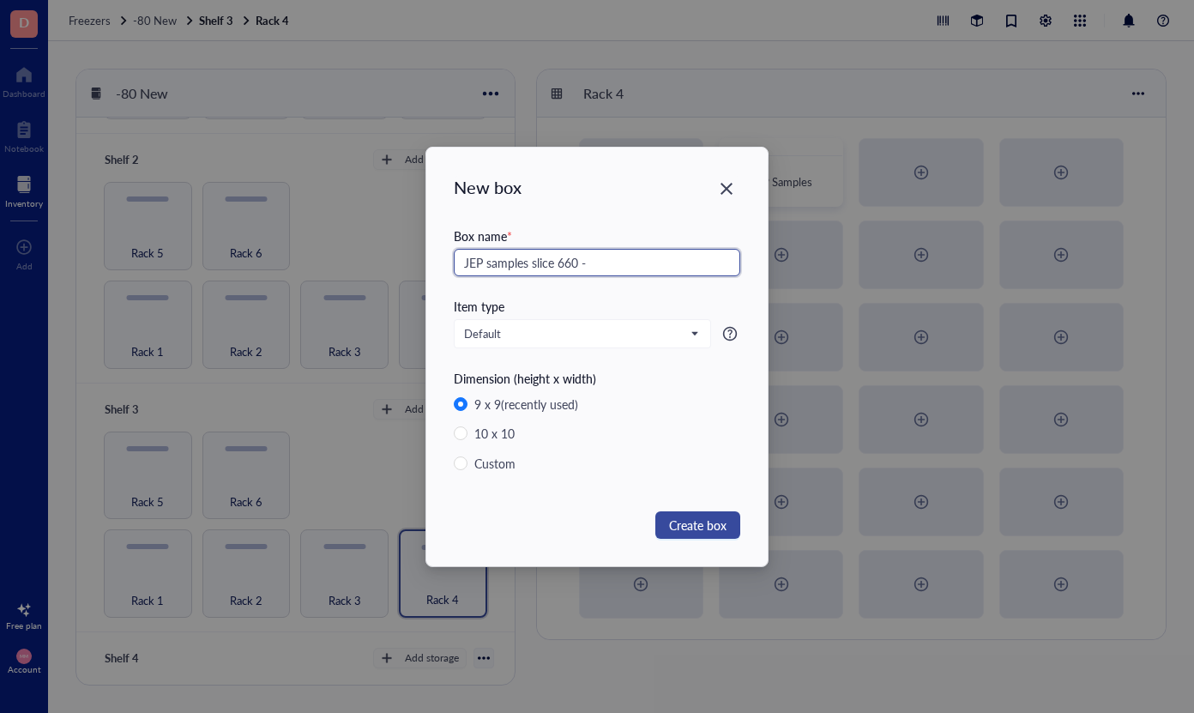
type input "JEP samples slice 660 -"
click at [695, 524] on span "Create box" at bounding box center [697, 525] width 57 height 19
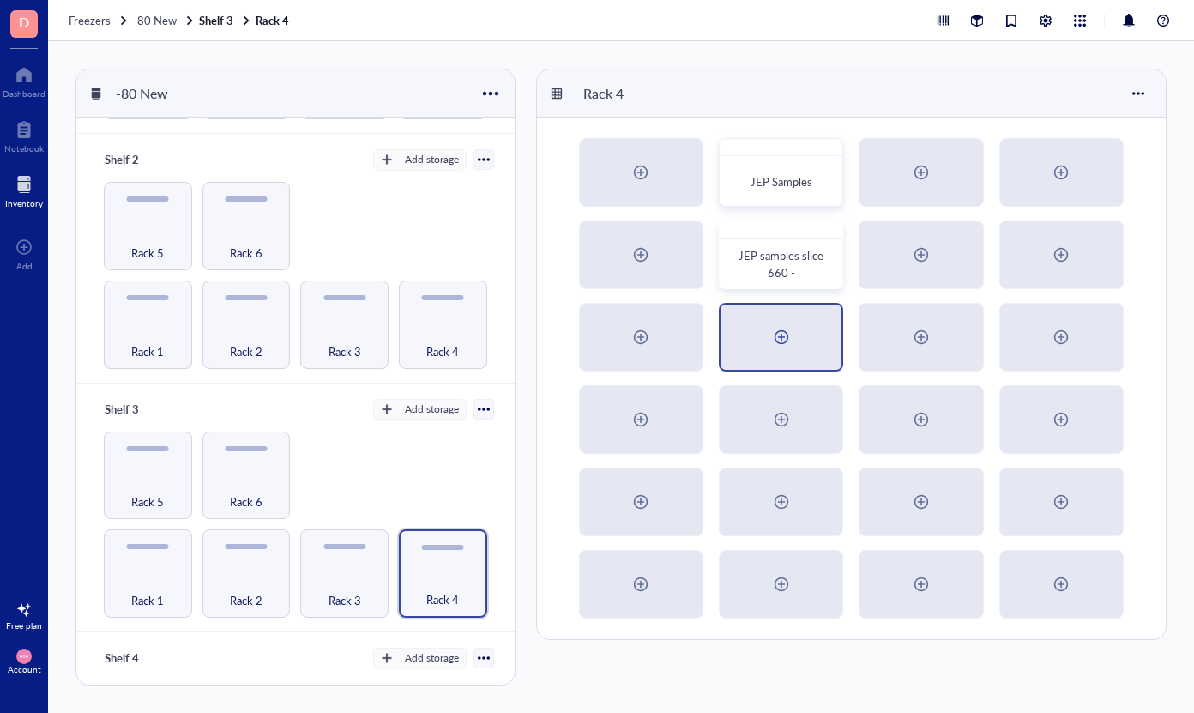
click at [781, 335] on div at bounding box center [781, 336] width 27 height 27
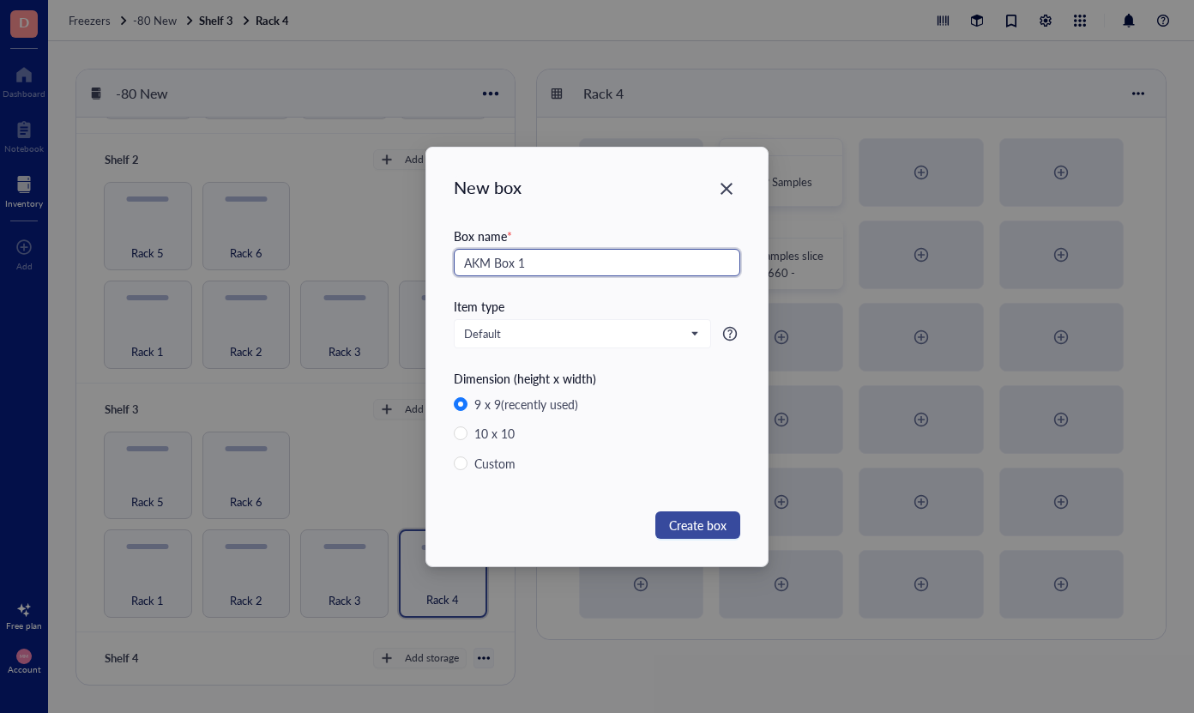
type input "AKM Box 1"
click at [691, 525] on span "Create box" at bounding box center [697, 525] width 57 height 19
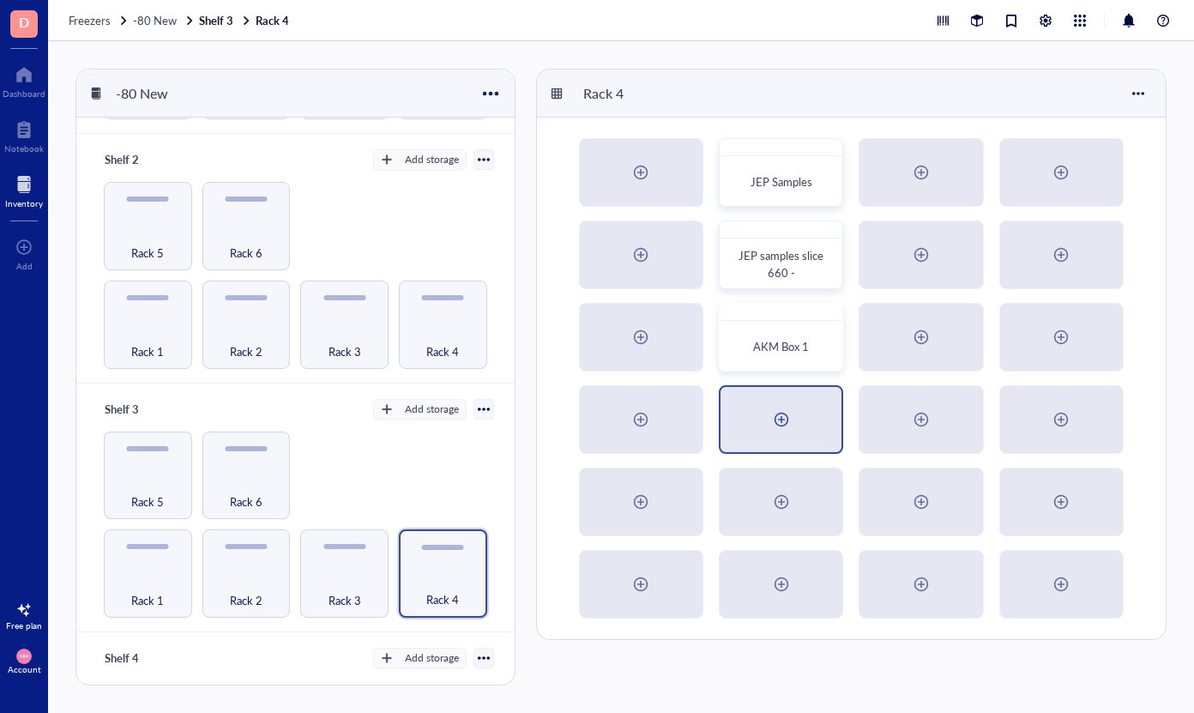
click at [779, 423] on div at bounding box center [781, 419] width 27 height 27
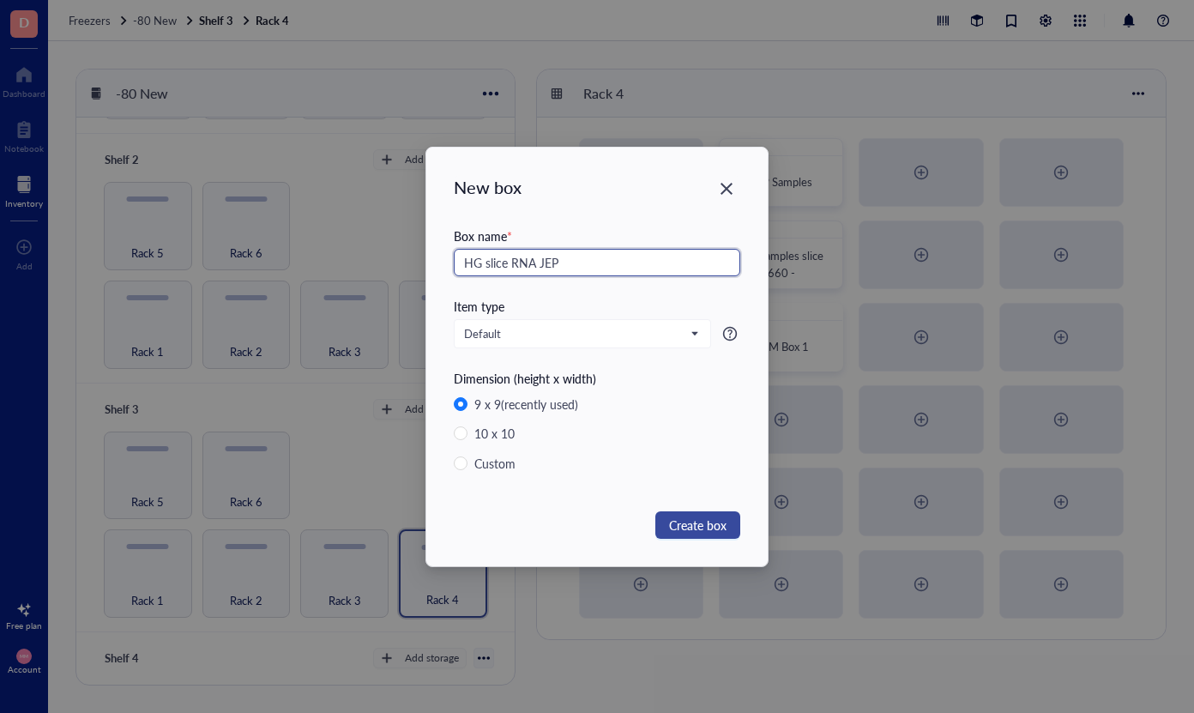
type input "HG slice RNA JEP"
click at [697, 519] on span "Create box" at bounding box center [697, 525] width 57 height 19
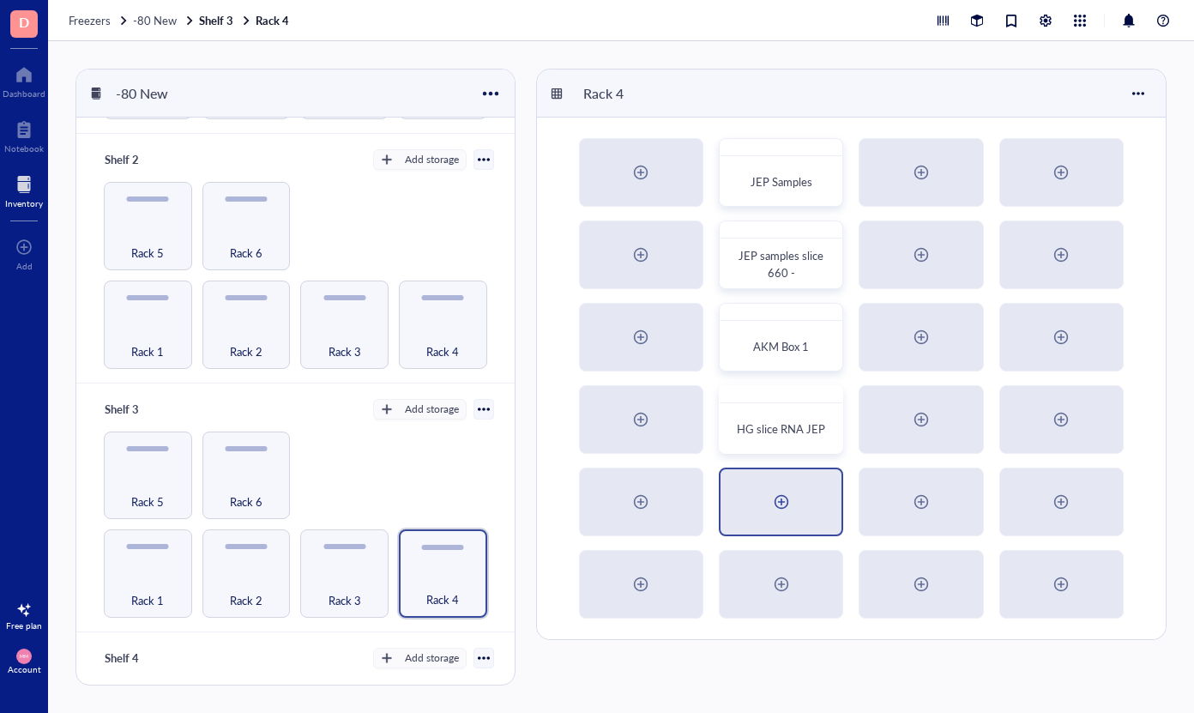
click at [787, 507] on div at bounding box center [781, 501] width 27 height 27
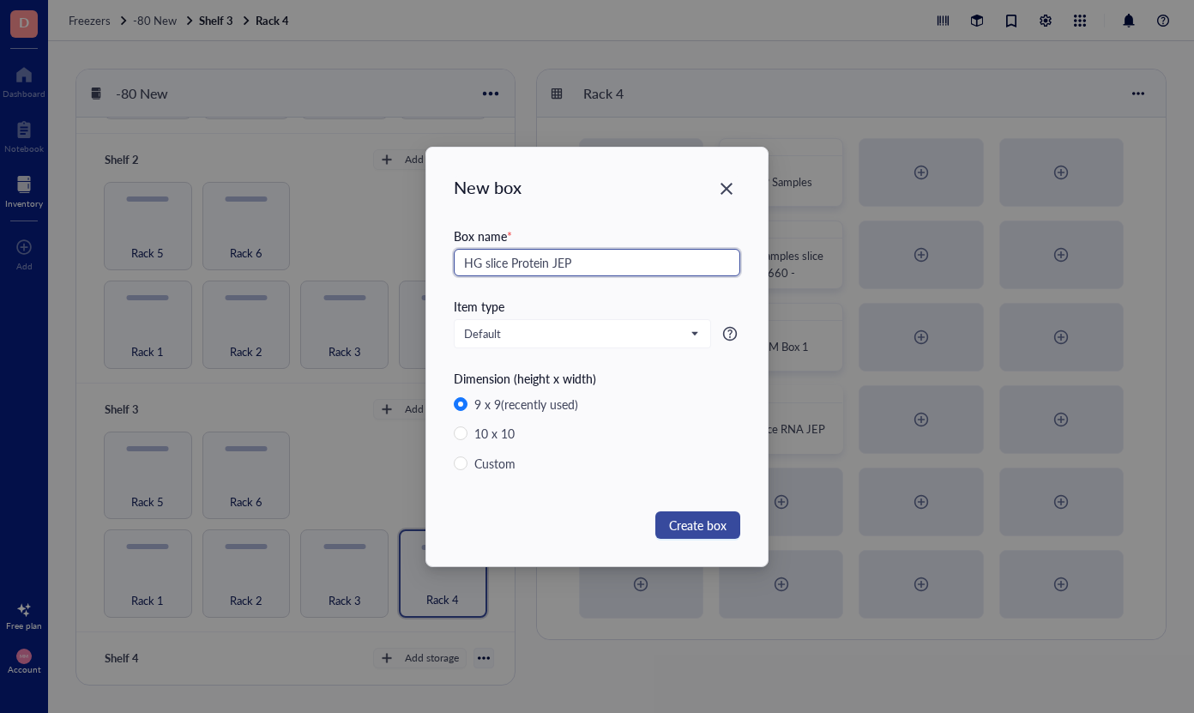
type input "HG slice Protein JEP"
click at [671, 523] on span "Create box" at bounding box center [697, 525] width 57 height 19
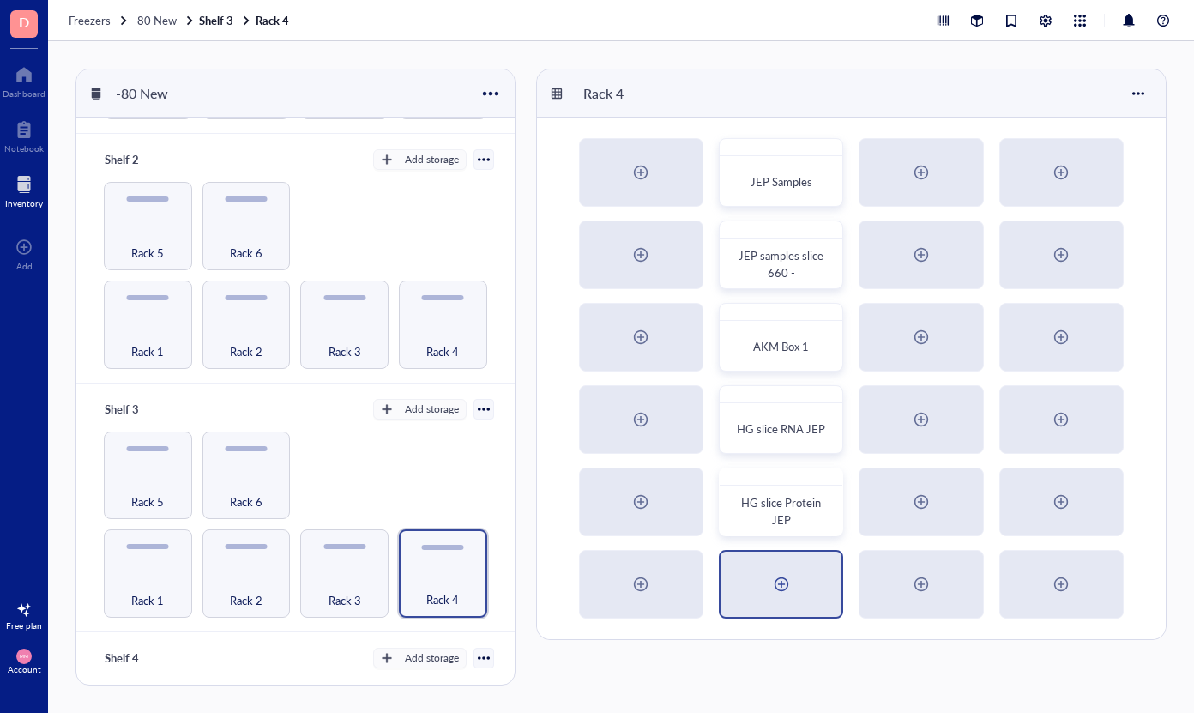
click at [784, 576] on div at bounding box center [781, 583] width 27 height 27
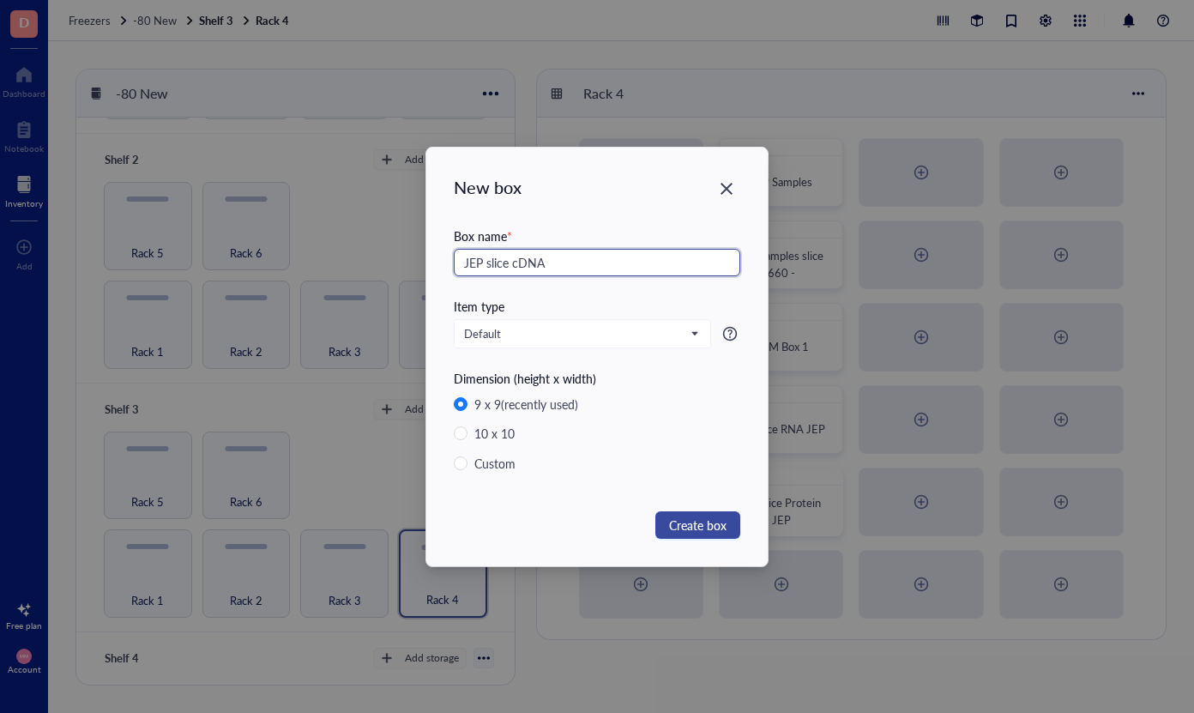
type input "JEP slice cDNA"
click at [709, 524] on span "Create box" at bounding box center [697, 525] width 57 height 19
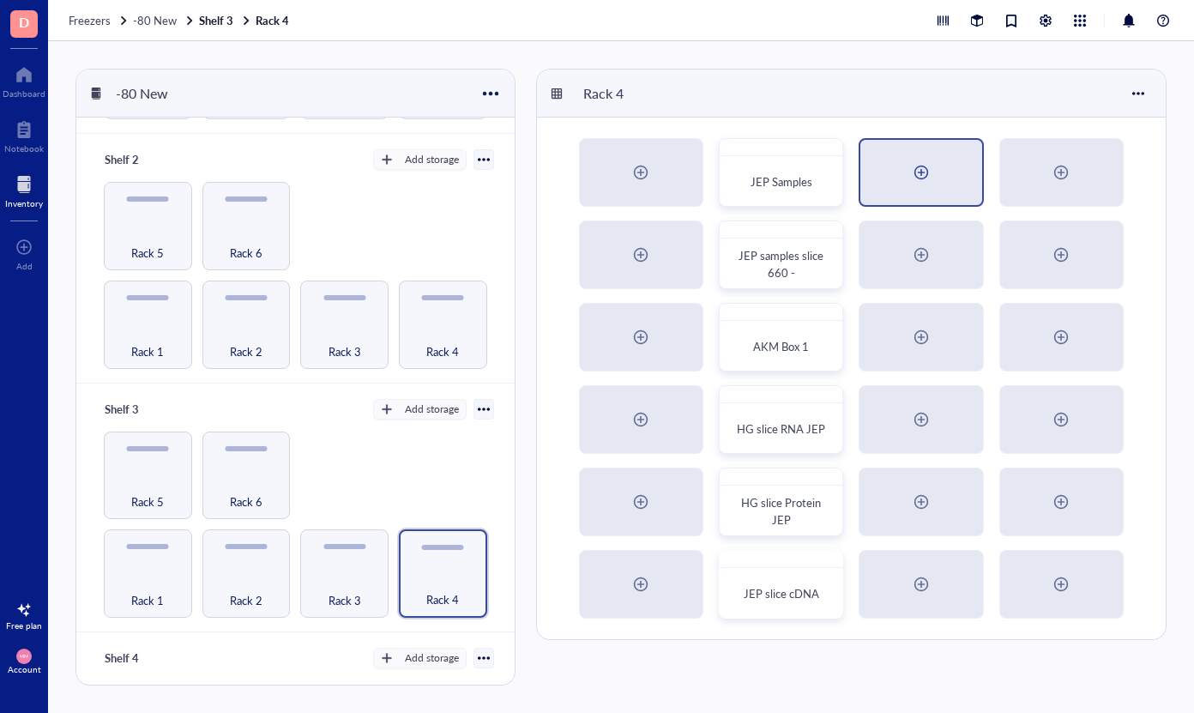
click at [919, 167] on div at bounding box center [921, 172] width 27 height 27
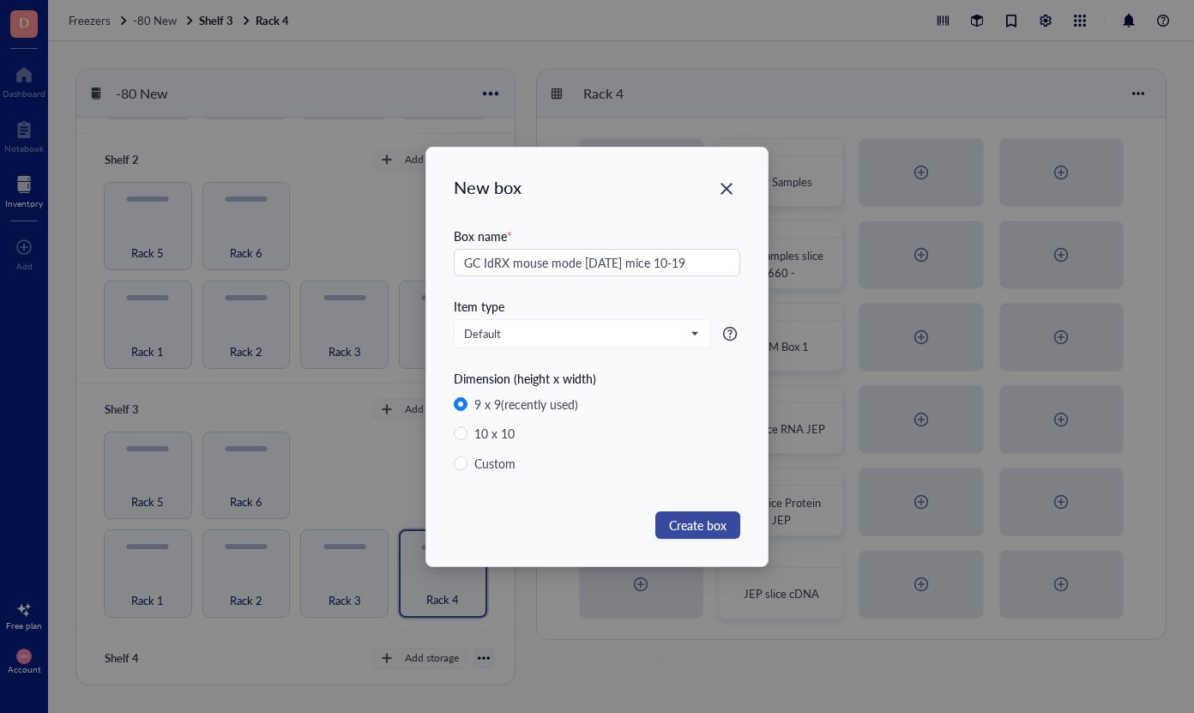
type input "GC IdRX mouse mode [DATE] mice 10-19"
click at [691, 524] on span "Create box" at bounding box center [697, 525] width 57 height 19
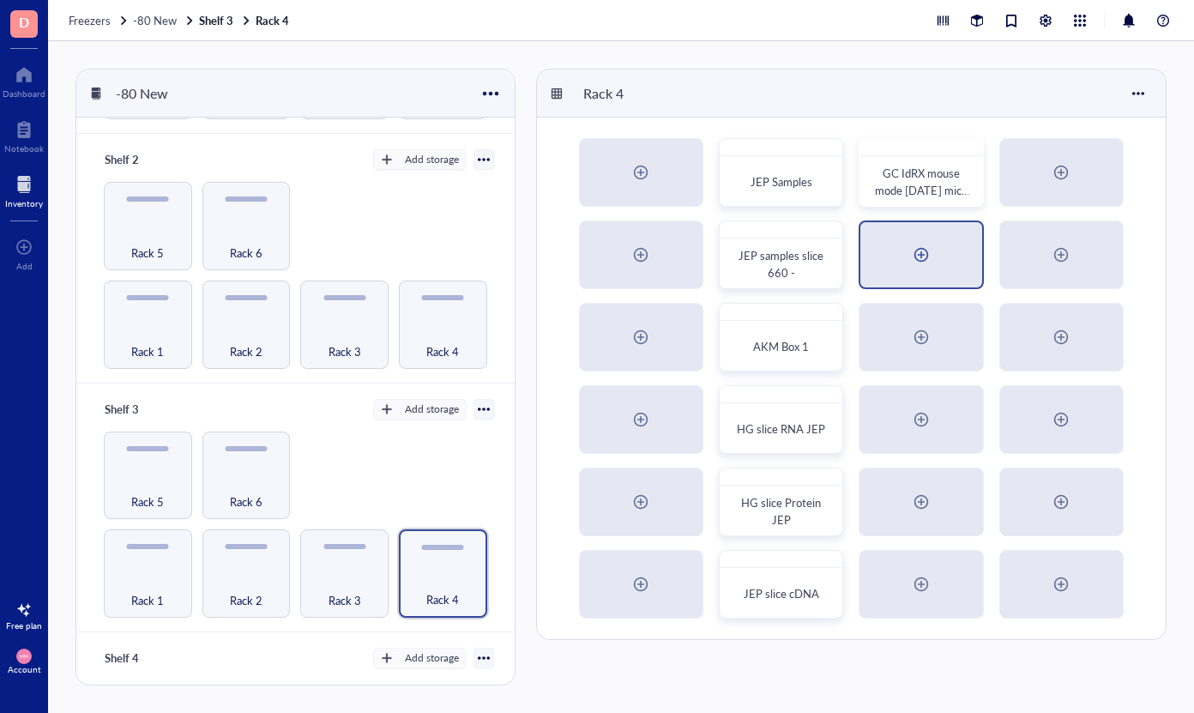
click at [928, 261] on div at bounding box center [921, 254] width 27 height 27
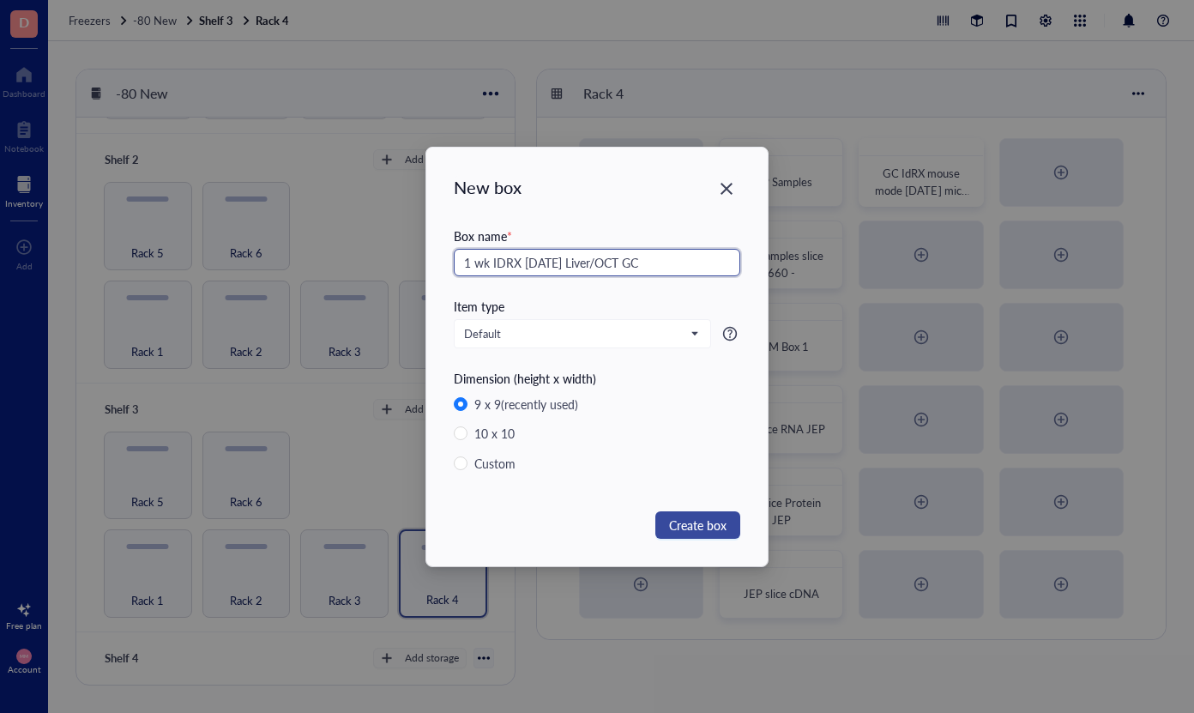
type input "1 wk IDRX [DATE] Liver/OCT GC"
click at [703, 514] on button "Create box" at bounding box center [697, 524] width 85 height 27
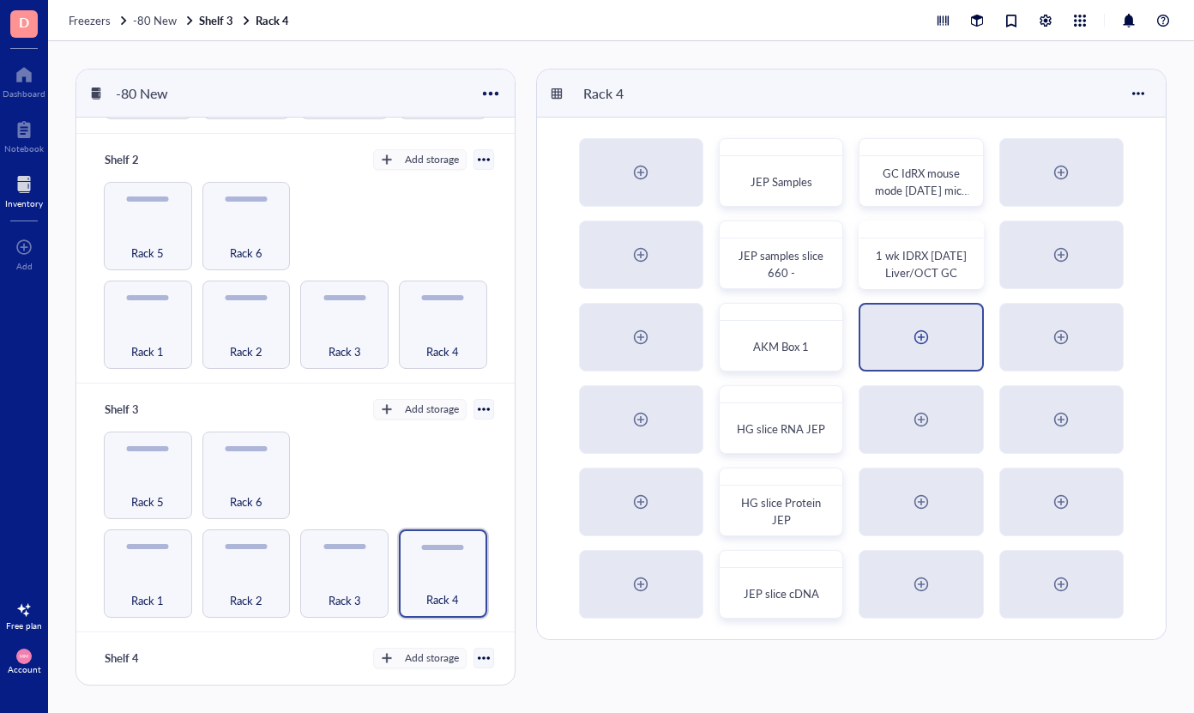
click at [909, 333] on div at bounding box center [921, 336] width 27 height 27
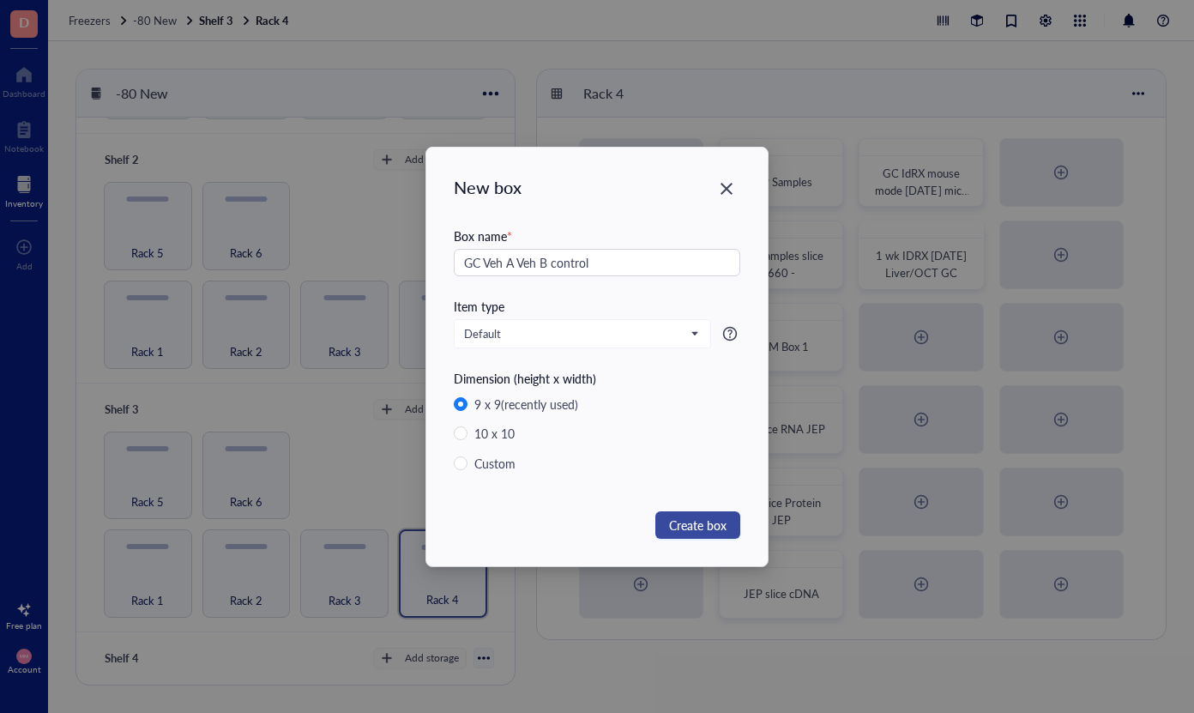
type input "GC Veh A Veh B control"
click at [685, 525] on span "Create box" at bounding box center [697, 525] width 57 height 19
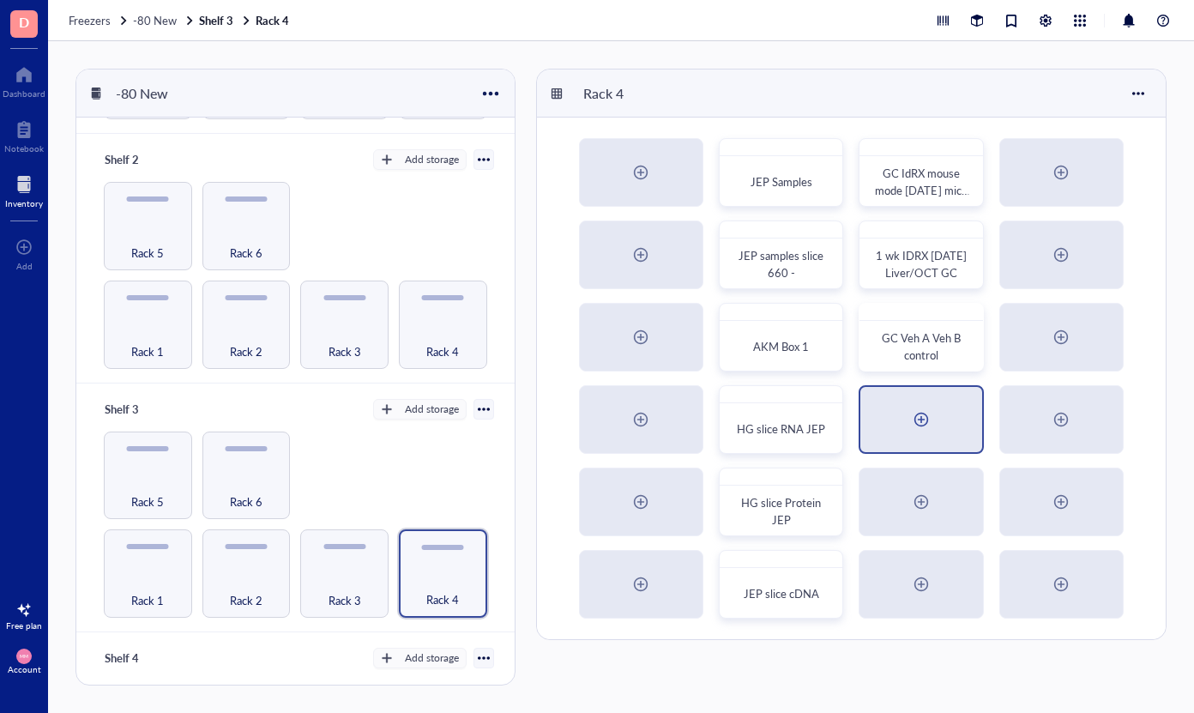
click at [915, 415] on div at bounding box center [921, 419] width 27 height 27
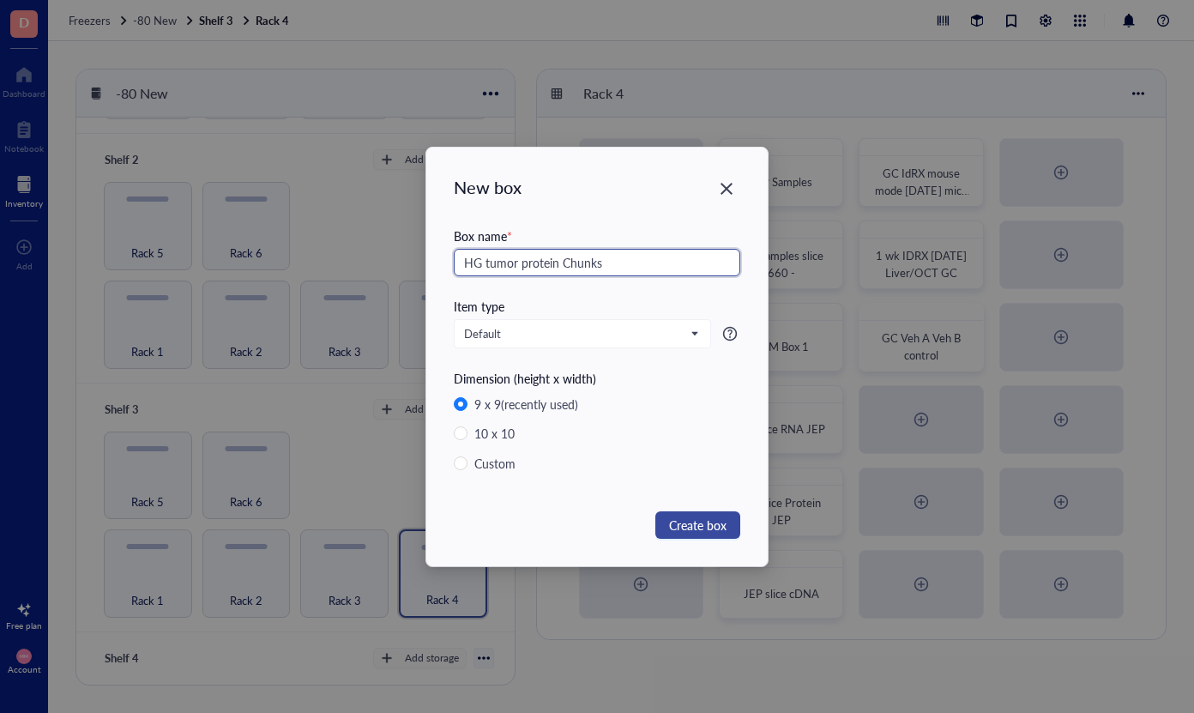
type input "HG tumor protein Chunks"
click at [728, 523] on button "Create box" at bounding box center [697, 524] width 85 height 27
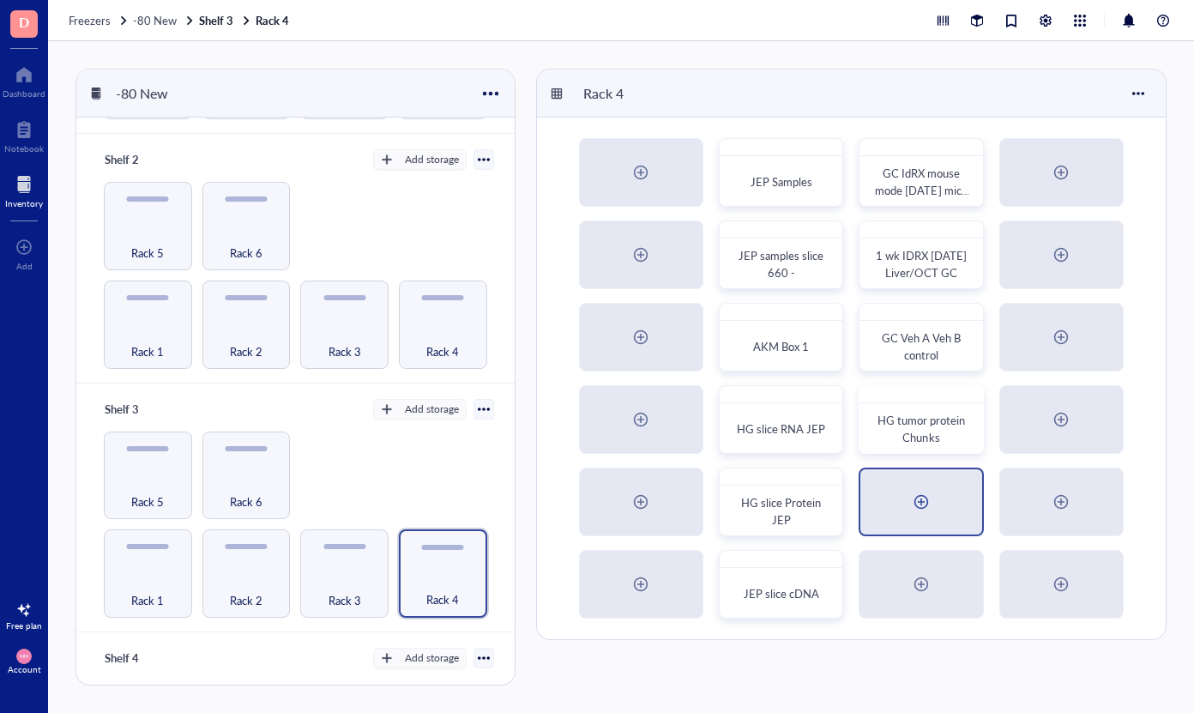
click at [927, 496] on div at bounding box center [921, 501] width 27 height 27
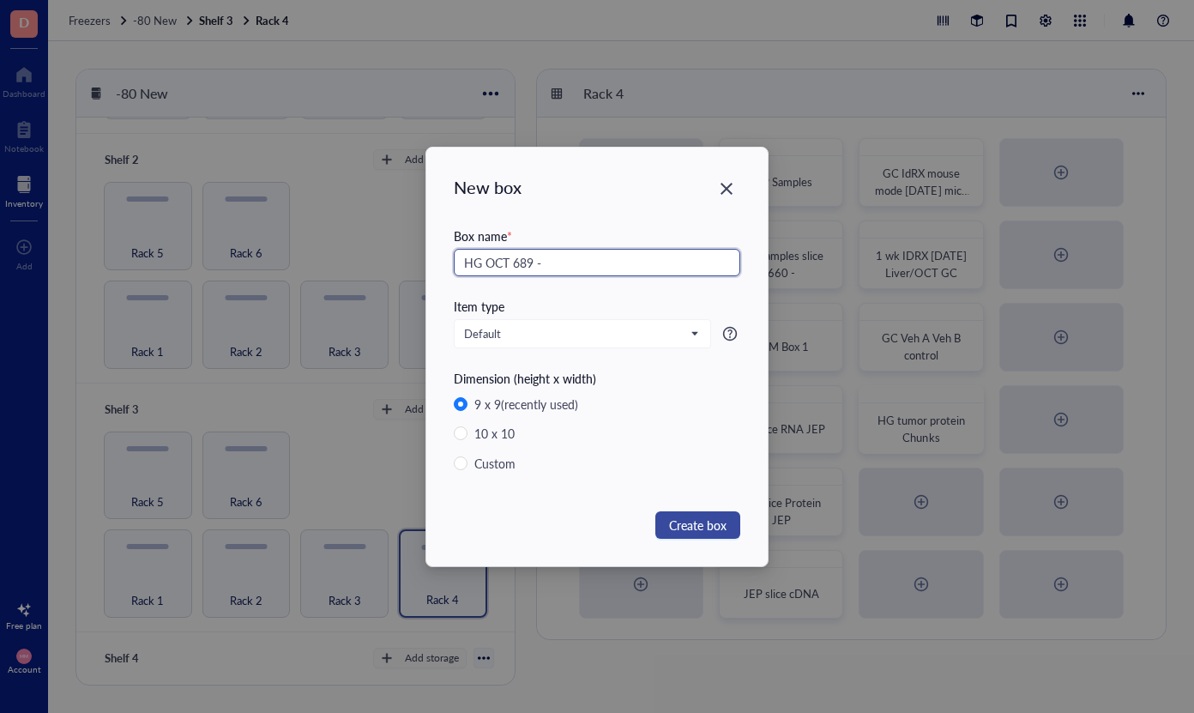
type input "HG OCT 689 -"
click at [725, 528] on span "Create box" at bounding box center [697, 525] width 57 height 19
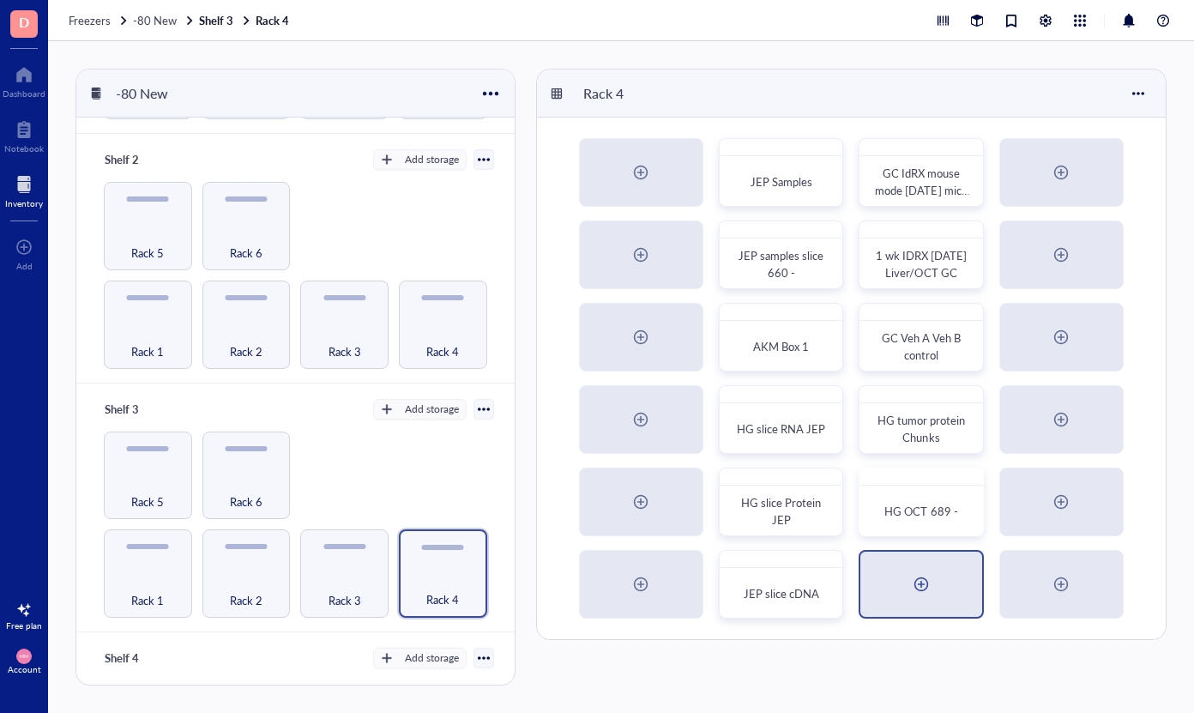
click at [919, 587] on div at bounding box center [921, 583] width 27 height 27
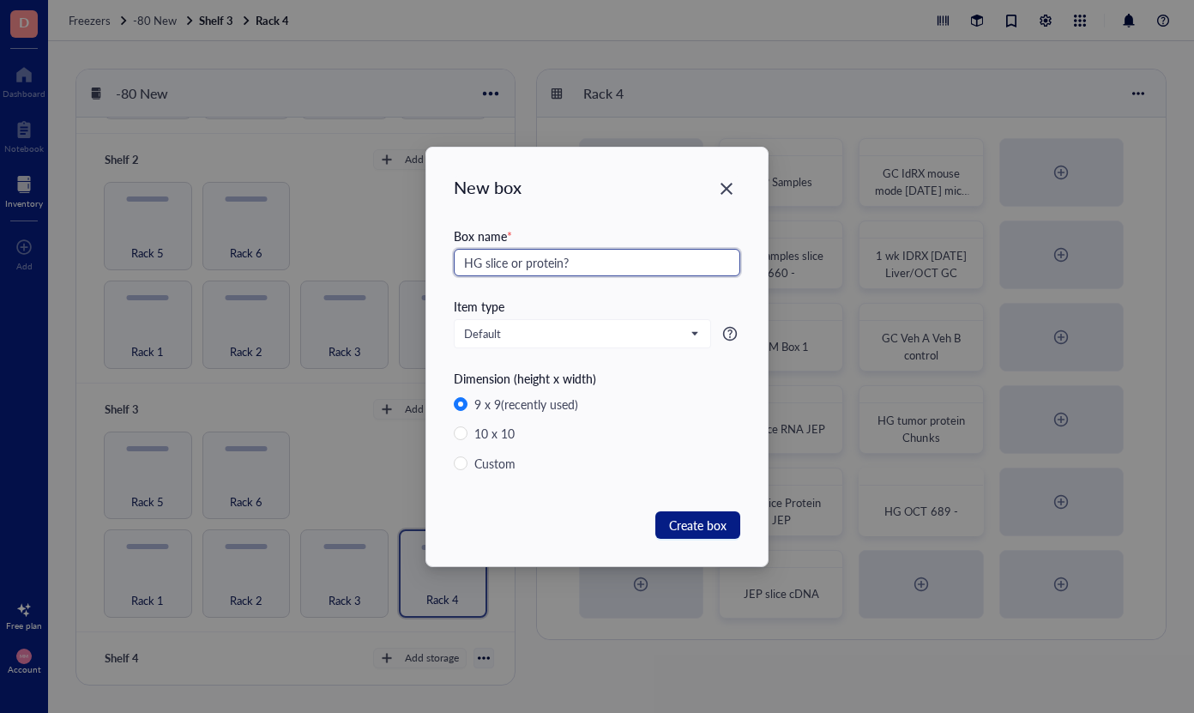
drag, startPoint x: 526, startPoint y: 265, endPoint x: 563, endPoint y: 265, distance: 36.9
click at [563, 265] on input "HG slice or protein?" at bounding box center [597, 262] width 286 height 27
type input "HG slice or chunks?"
click at [703, 529] on span "Create box" at bounding box center [697, 525] width 57 height 19
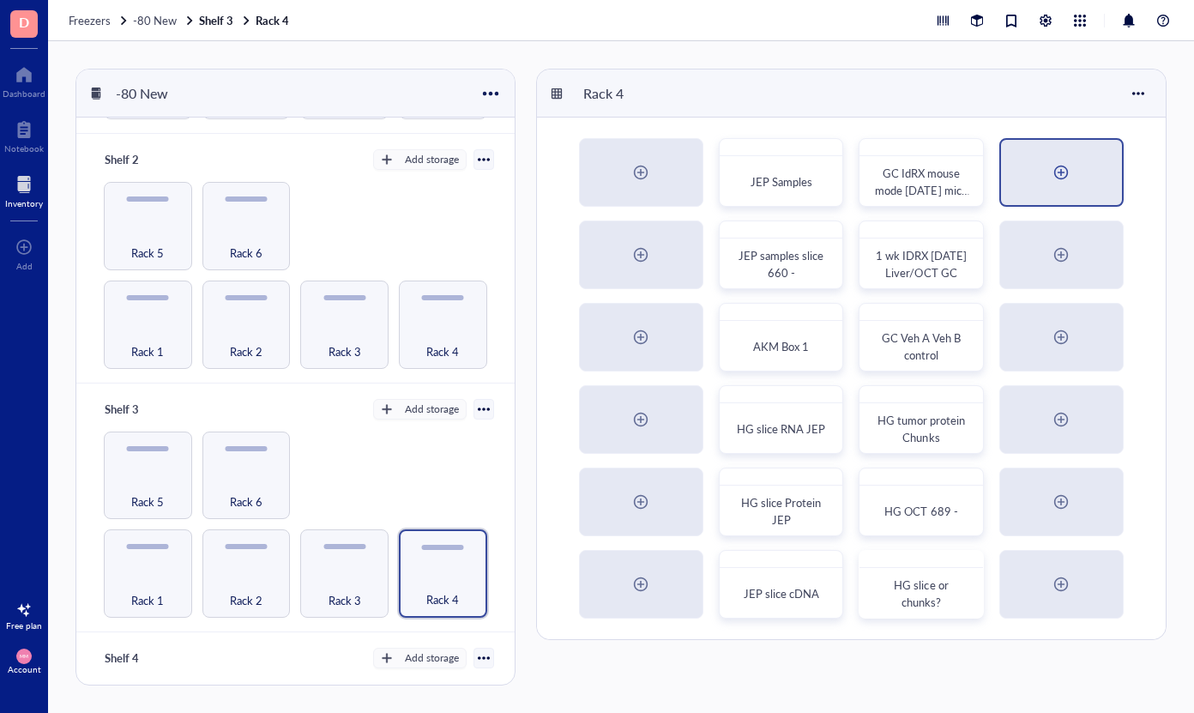
click at [1058, 169] on div at bounding box center [1060, 172] width 27 height 27
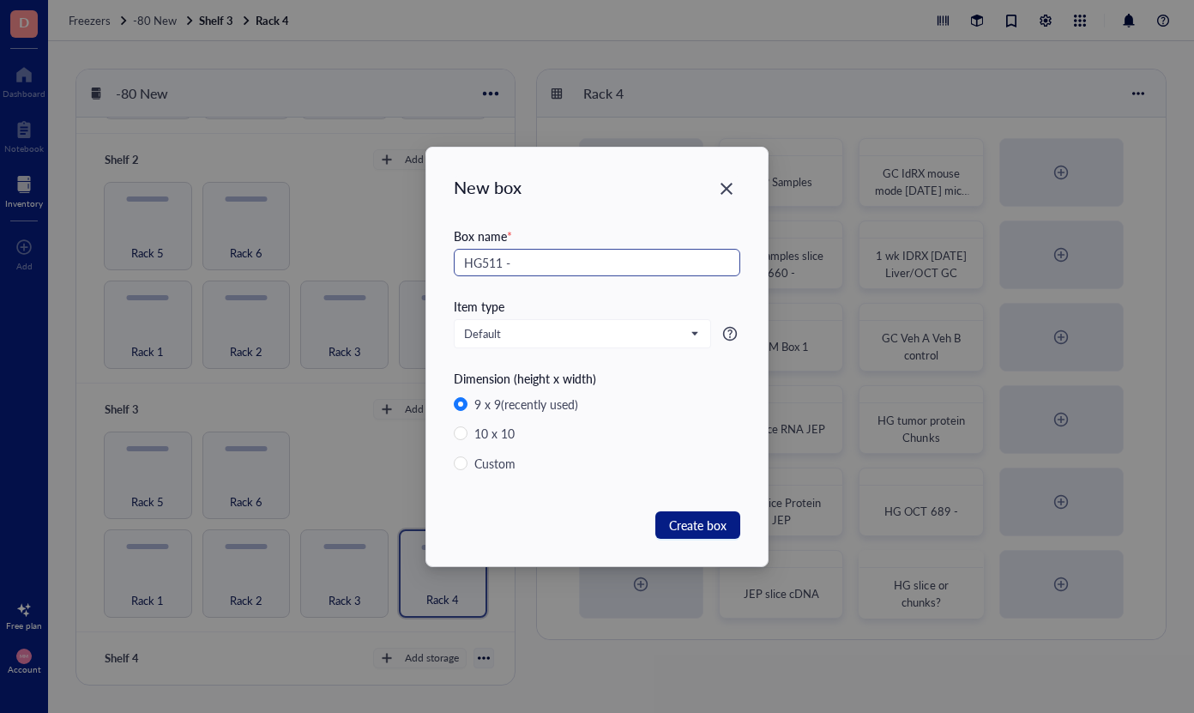
click at [461, 262] on input "HG511 -" at bounding box center [597, 262] width 286 height 27
type input "fresh HG511 -"
click at [719, 525] on span "Create box" at bounding box center [697, 525] width 57 height 19
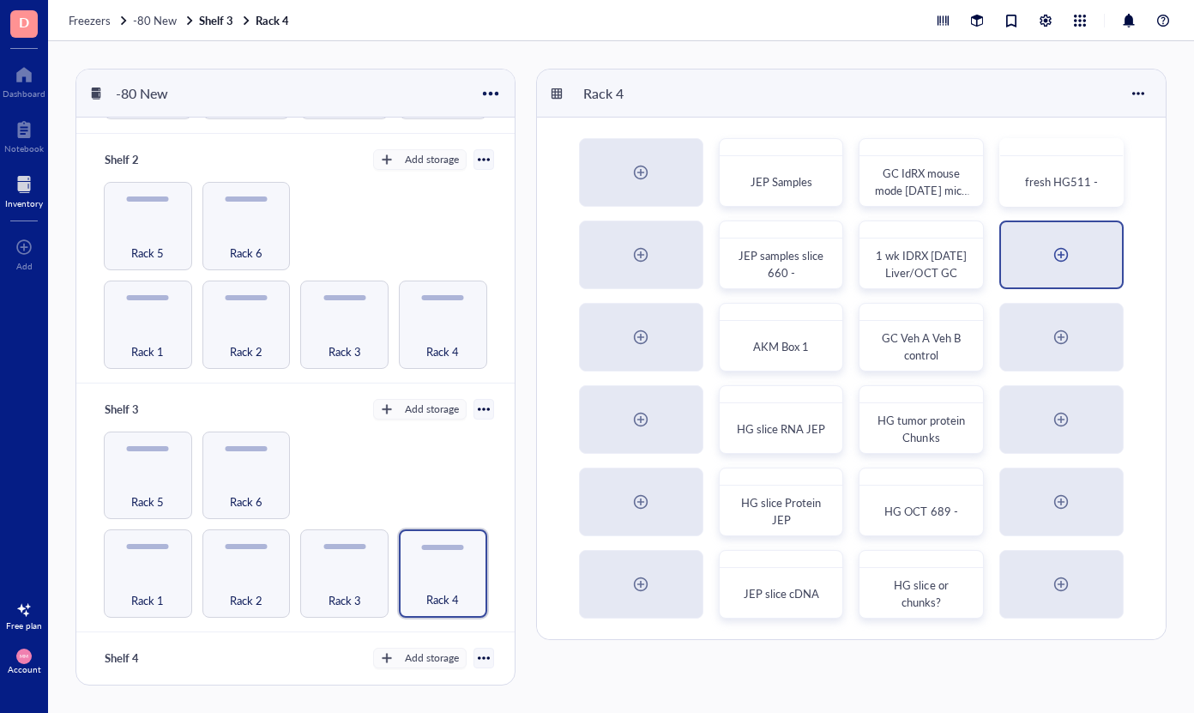
click at [1065, 256] on div at bounding box center [1060, 254] width 27 height 27
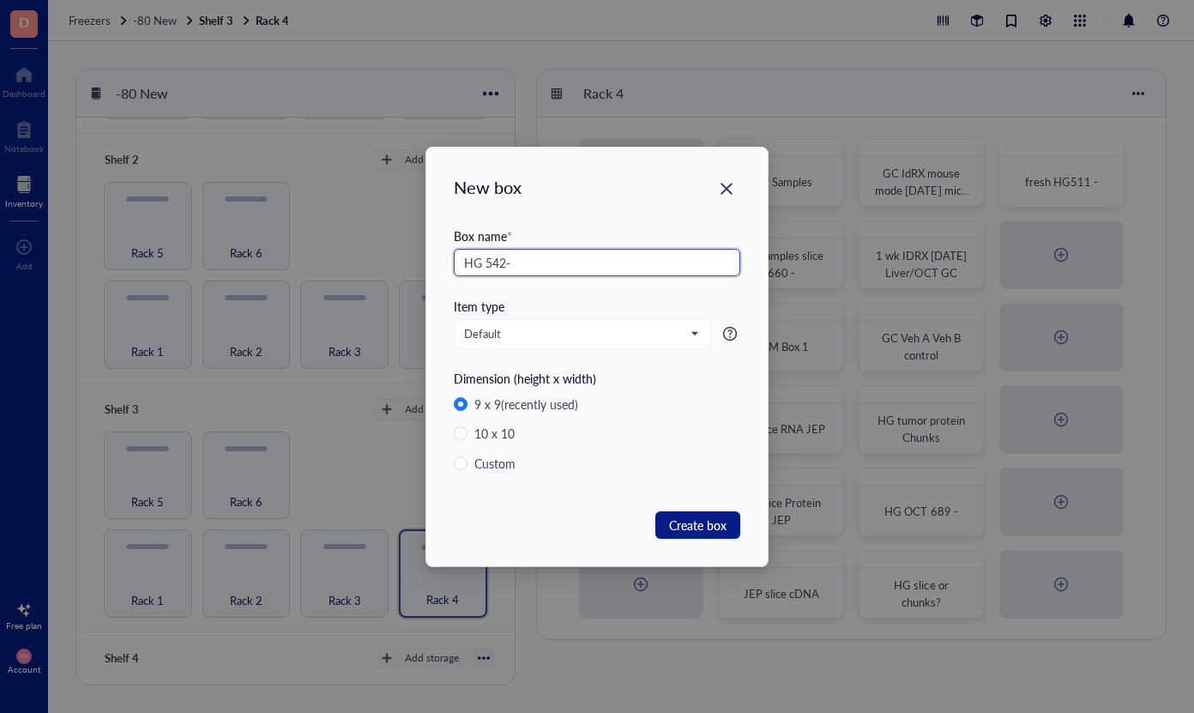
click at [464, 267] on input "HG 542-" at bounding box center [597, 262] width 286 height 27
type input "OCT HG 542-"
click at [685, 522] on span "Create box" at bounding box center [697, 525] width 57 height 19
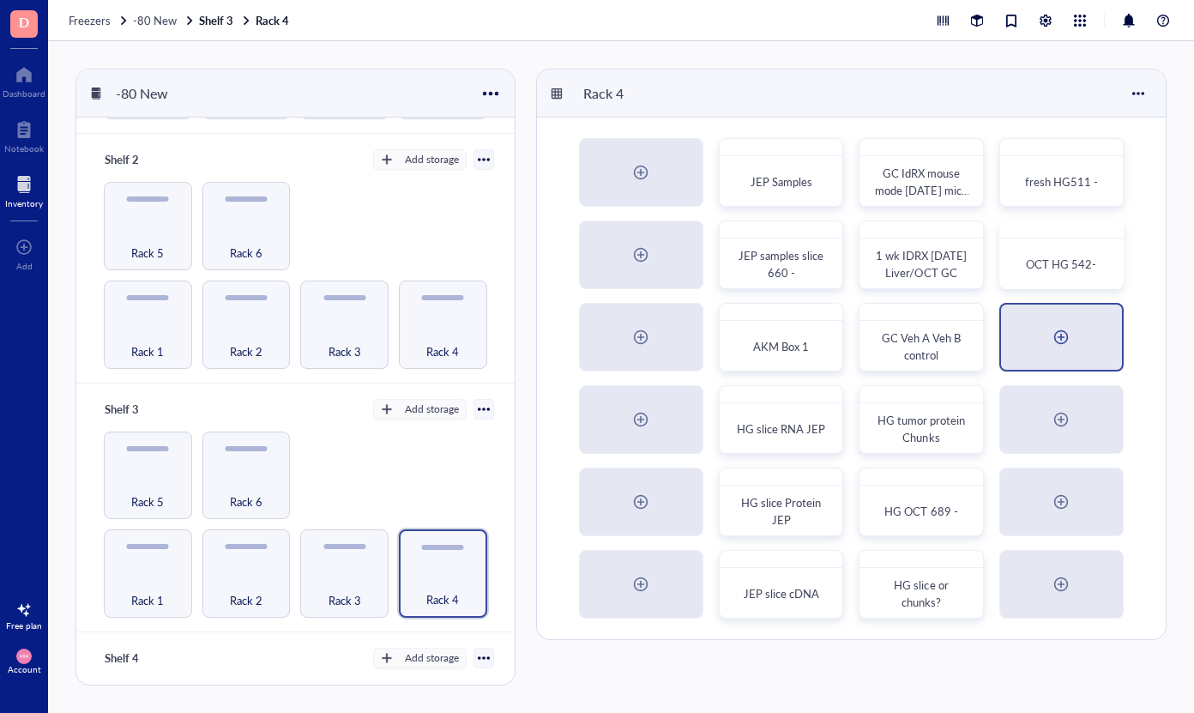
click at [1057, 335] on div at bounding box center [1060, 336] width 27 height 27
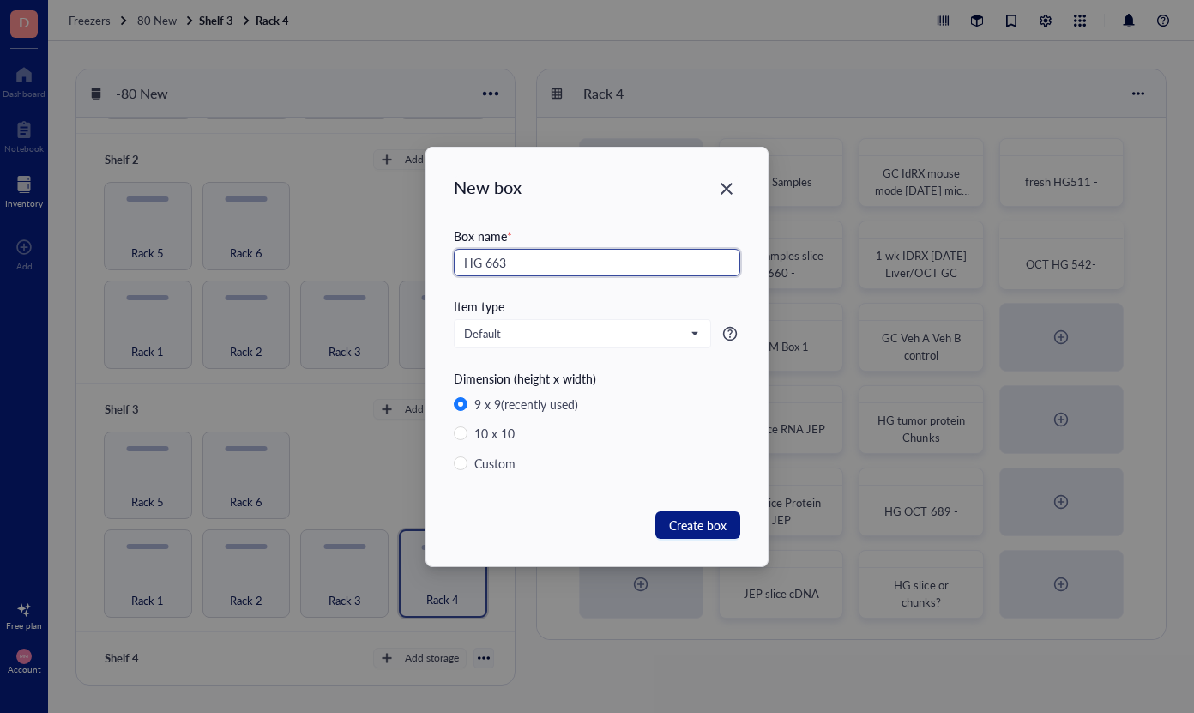
click at [466, 267] on input "HG 663" at bounding box center [597, 262] width 286 height 27
click at [558, 256] on input "OCT HG 663" at bounding box center [597, 262] width 286 height 27
type input "OCT HG 663 -"
click at [725, 522] on span "Create box" at bounding box center [697, 525] width 57 height 19
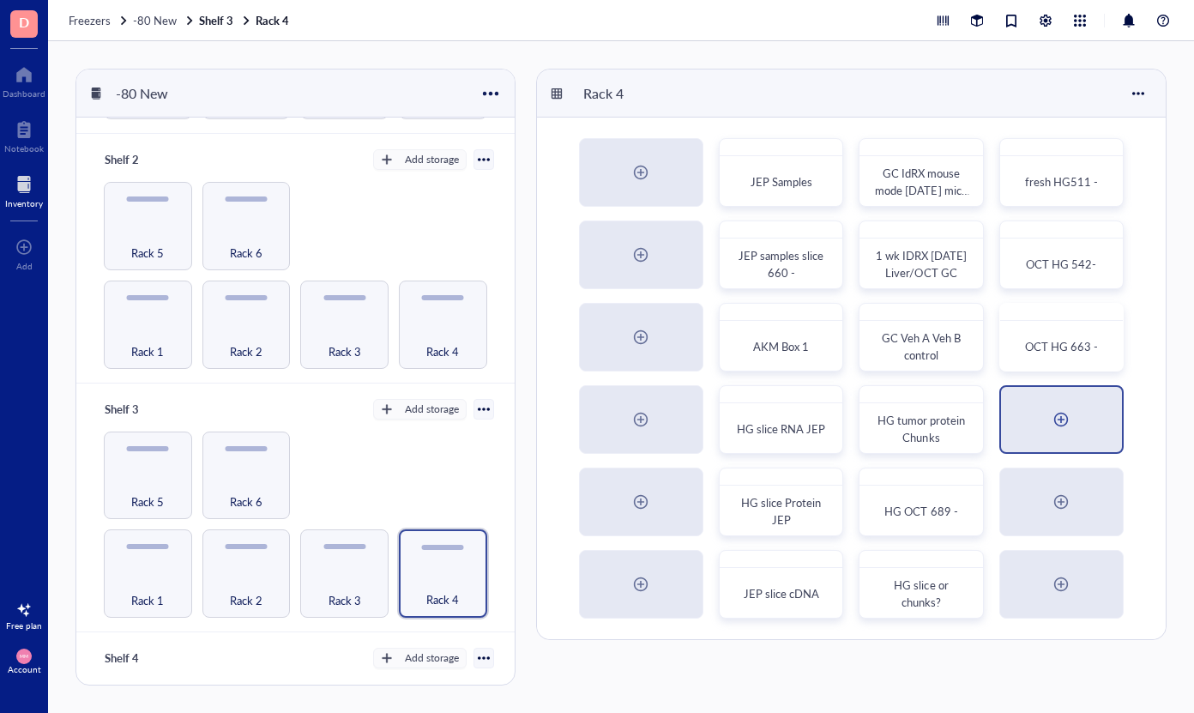
click at [1061, 420] on div at bounding box center [1060, 419] width 27 height 27
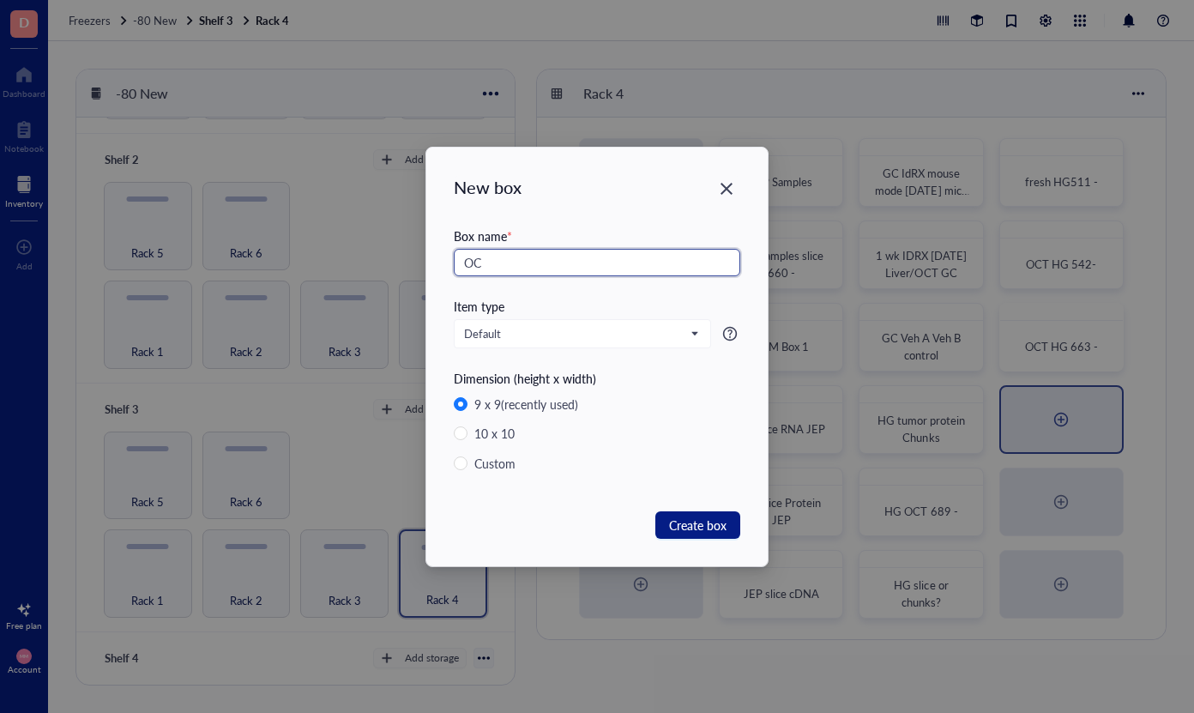
type input "O"
click at [465, 265] on input "HG 625?" at bounding box center [597, 262] width 286 height 27
type input "OCT? HG 625?"
click at [710, 530] on span "Create box" at bounding box center [697, 525] width 57 height 19
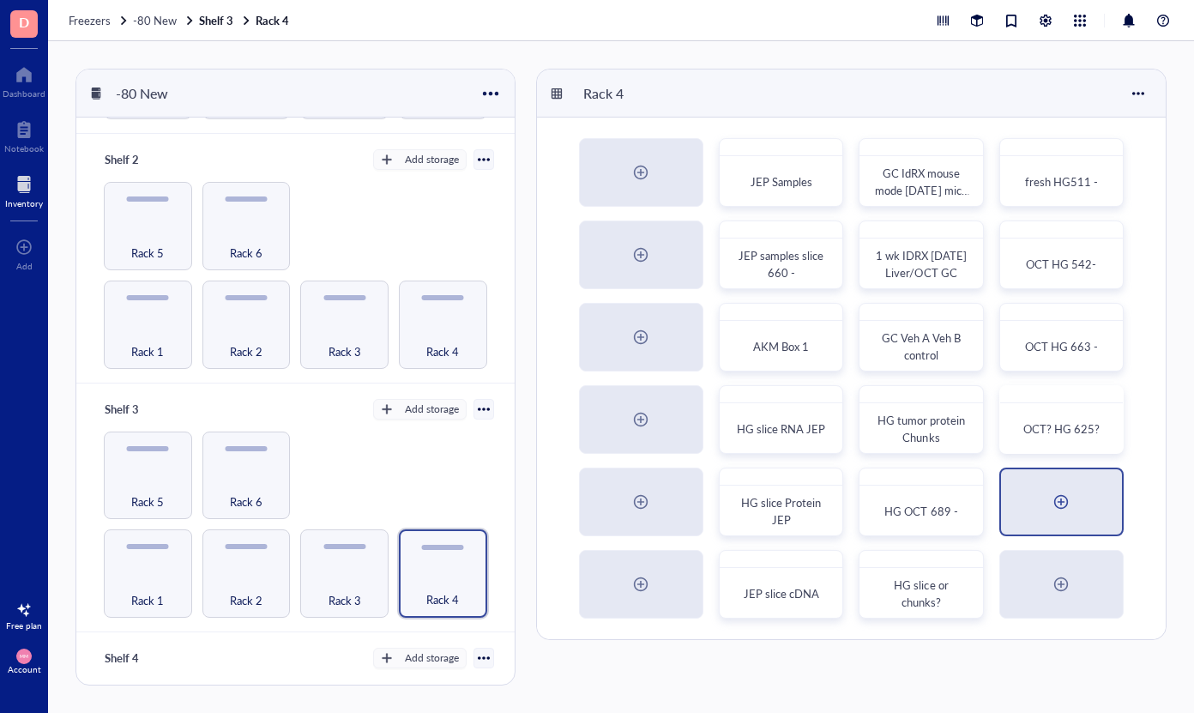
click at [1058, 503] on div at bounding box center [1060, 501] width 27 height 27
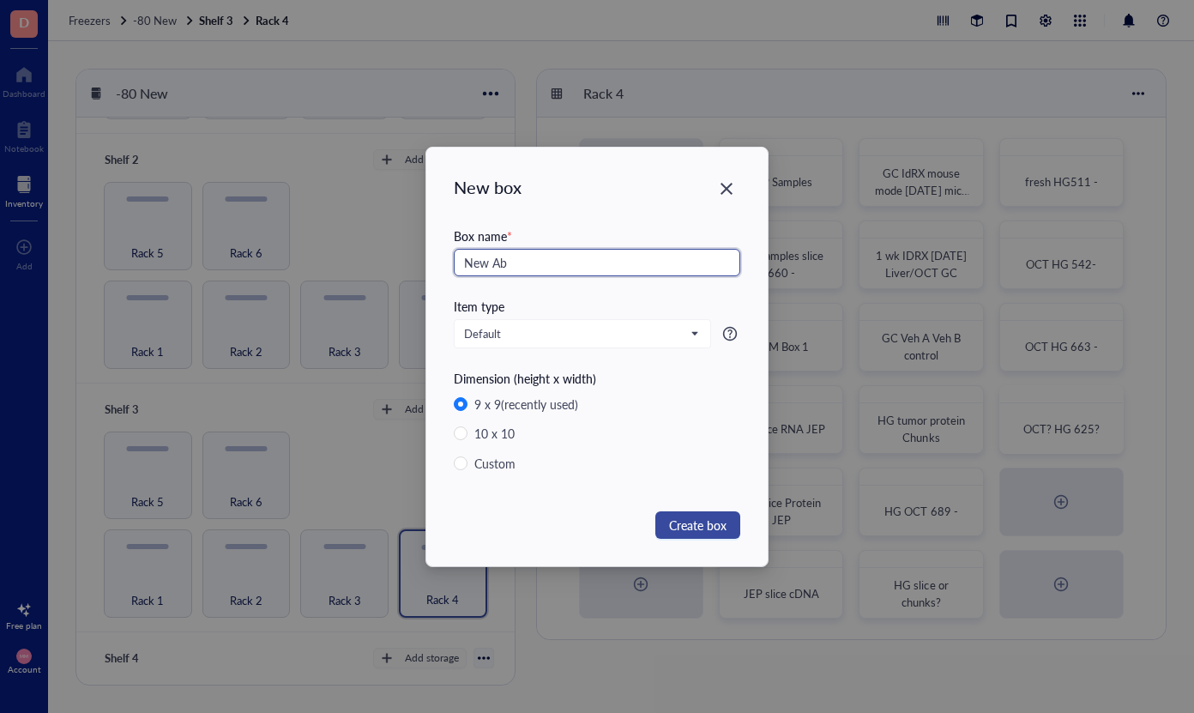
type input "New Ab"
click at [695, 520] on span "Create box" at bounding box center [697, 525] width 57 height 19
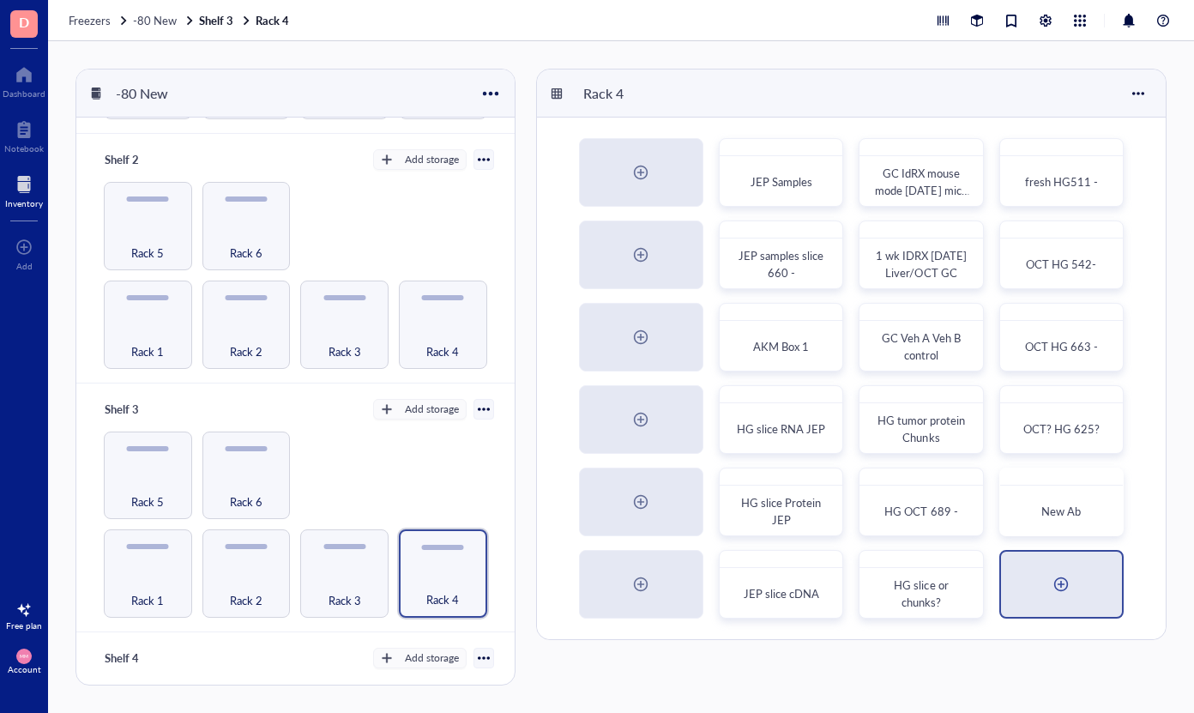
click at [1061, 581] on div at bounding box center [1060, 583] width 27 height 27
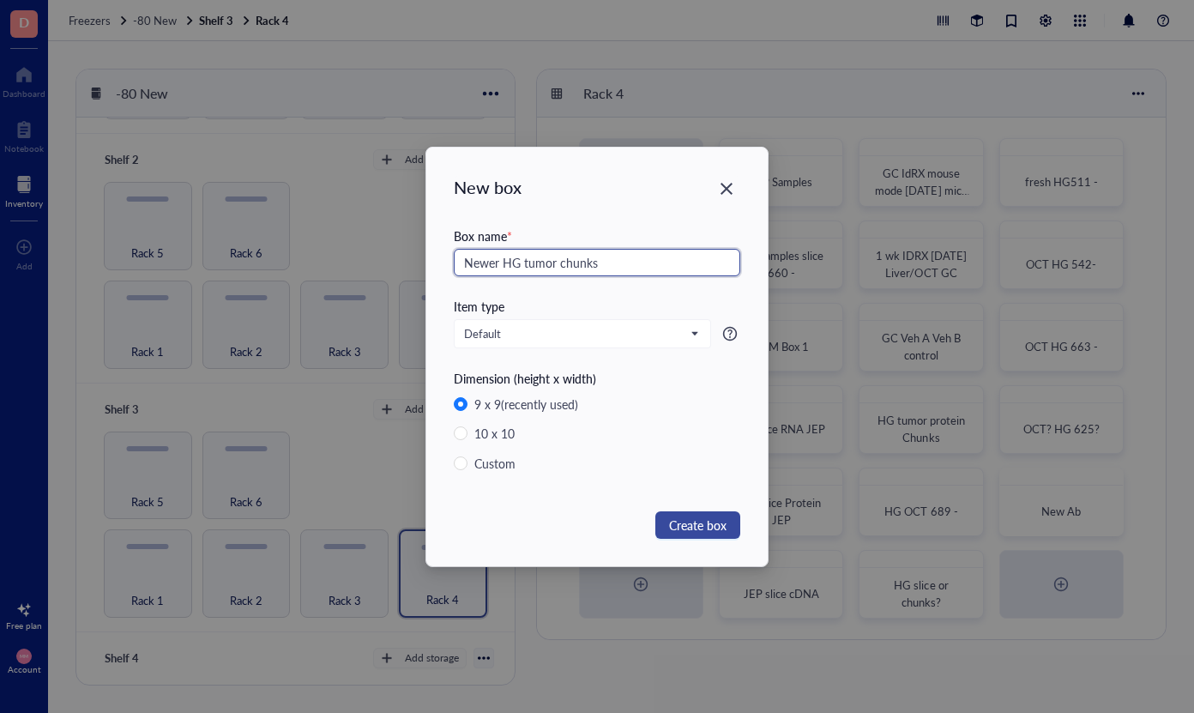
type input "Newer HG tumor chunks"
click at [707, 523] on span "Create box" at bounding box center [697, 525] width 57 height 19
